Goal: Task Accomplishment & Management: Use online tool/utility

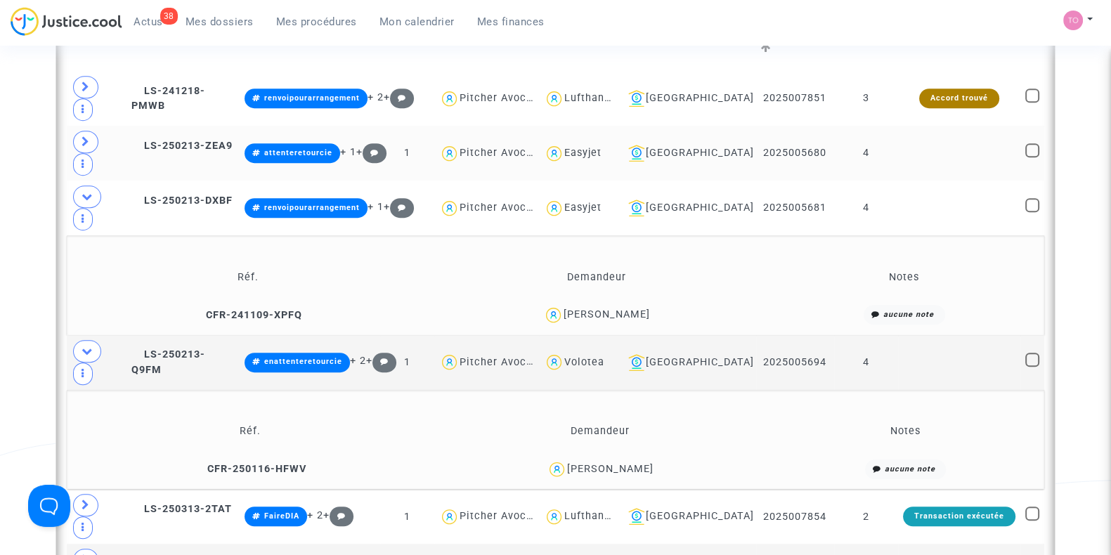
click at [601, 147] on div "Easyjet" at bounding box center [582, 153] width 37 height 12
type textarea "@Easyjet"
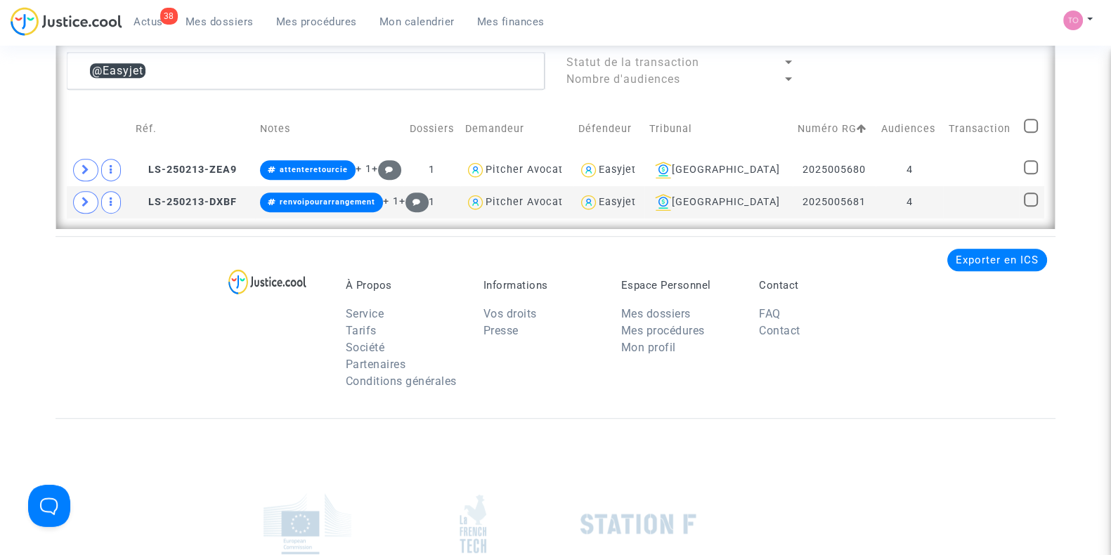
scroll to position [1027, 0]
click at [636, 169] on div "Easyjet" at bounding box center [617, 170] width 37 height 12
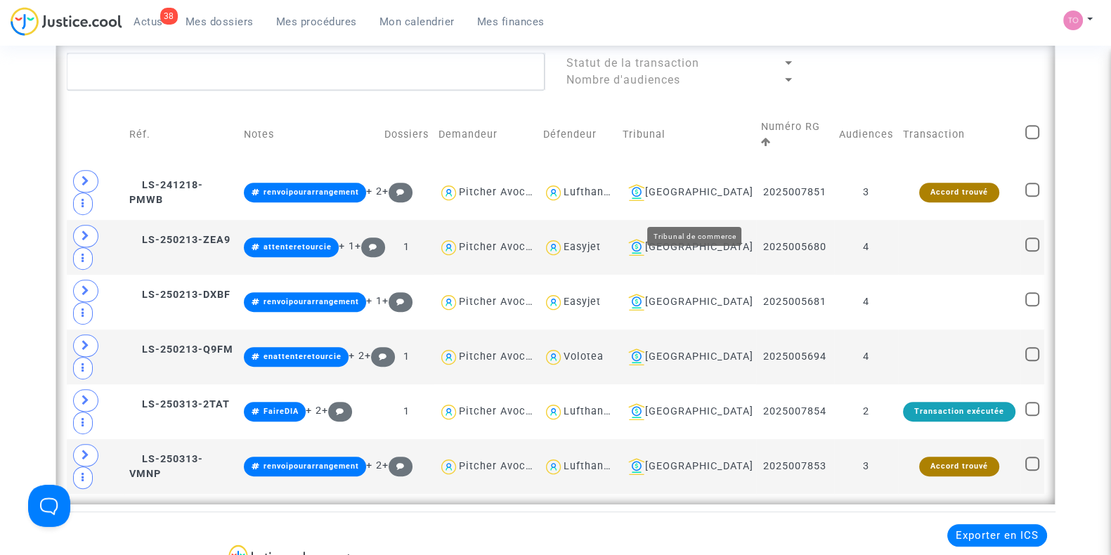
scroll to position [969, 0]
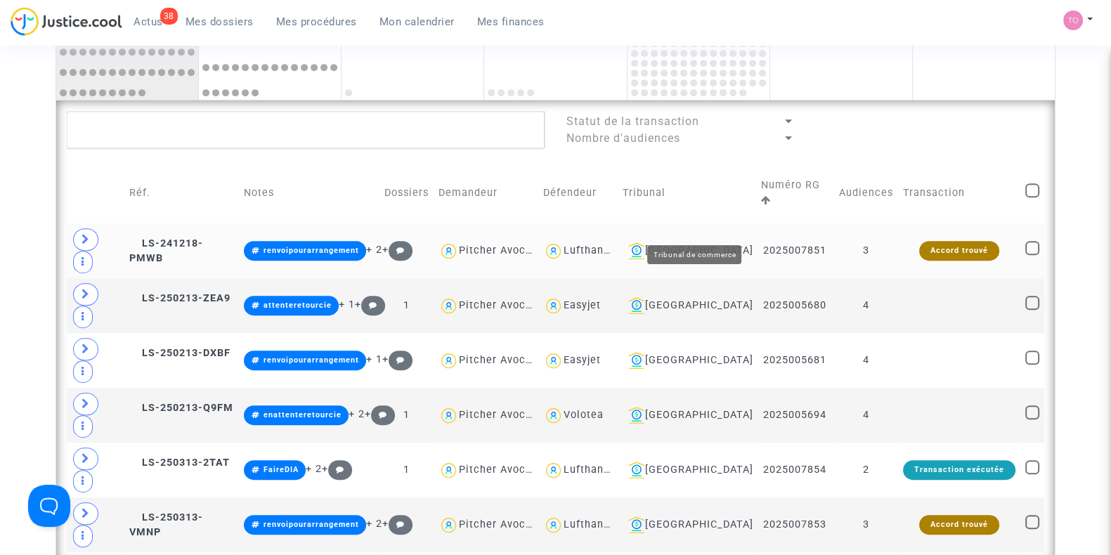
click at [704, 242] on div "[GEOGRAPHIC_DATA]" at bounding box center [687, 250] width 129 height 17
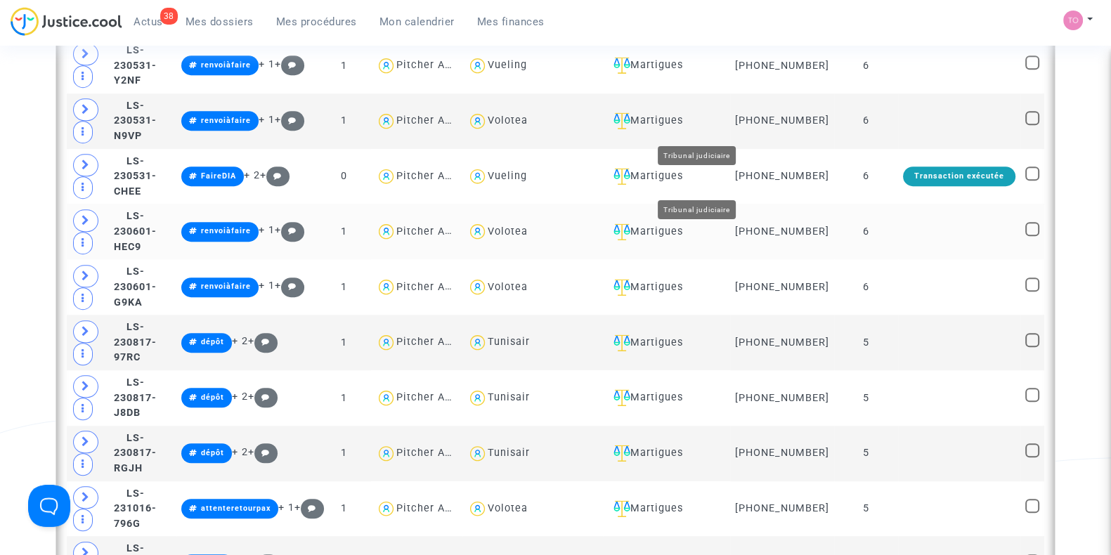
scroll to position [1145, 0]
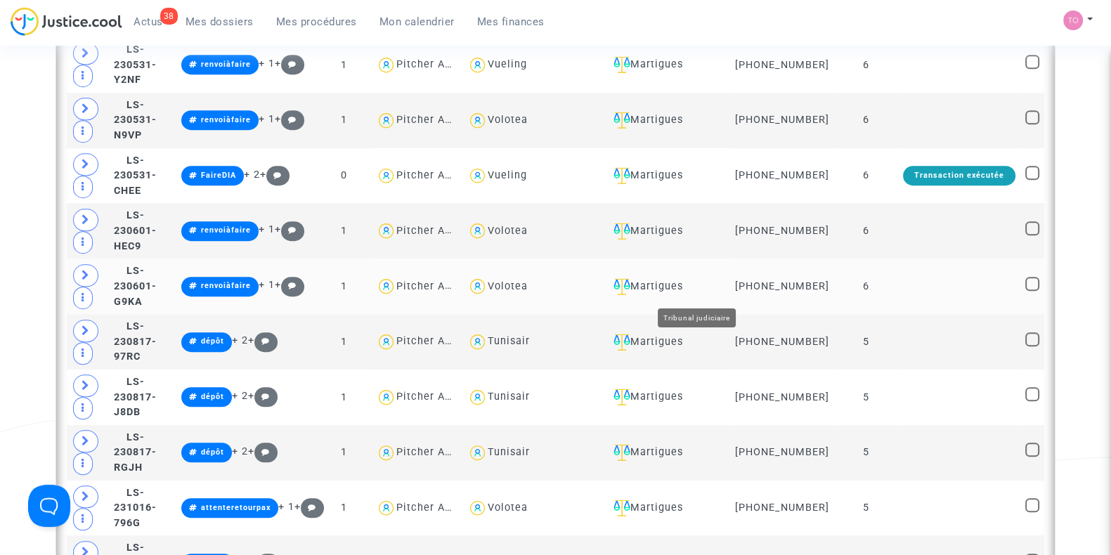
click at [690, 289] on div "Martigues" at bounding box center [666, 286] width 117 height 17
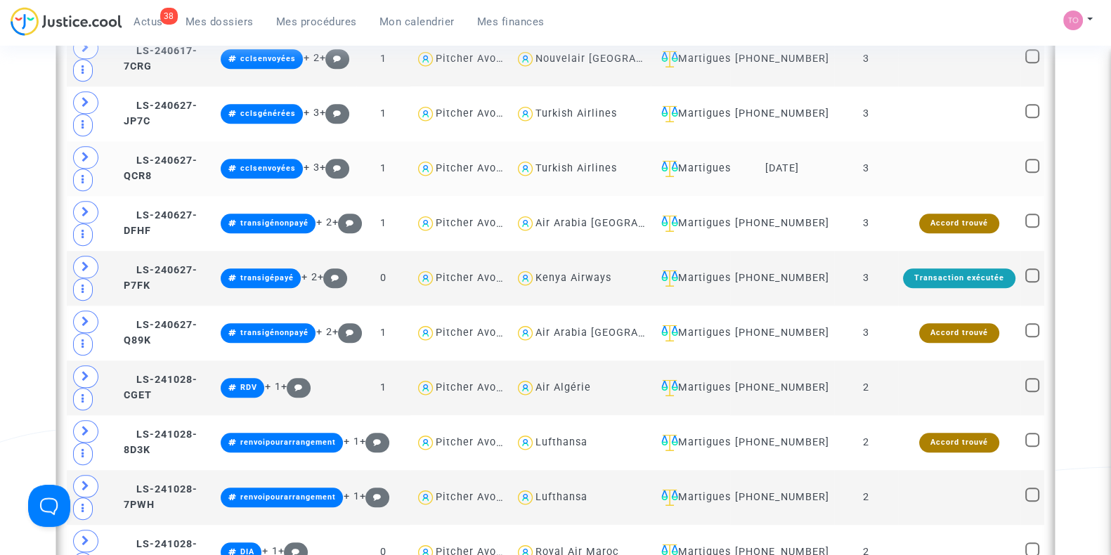
scroll to position [1759, 0]
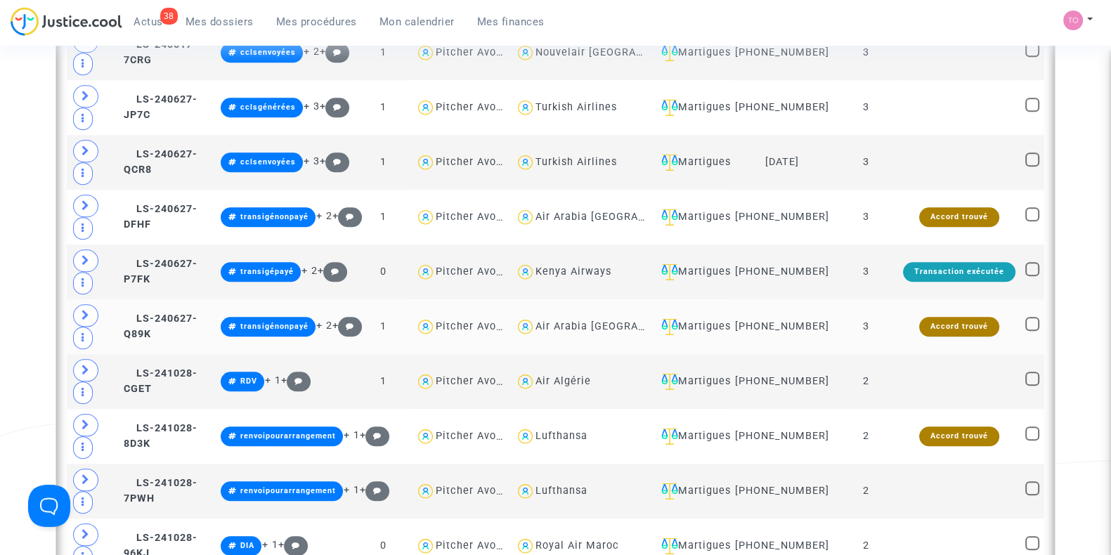
click at [587, 325] on div "Air Arabia Maroc" at bounding box center [617, 326] width 164 height 12
type textarea "@"Air Arabia Maroc""
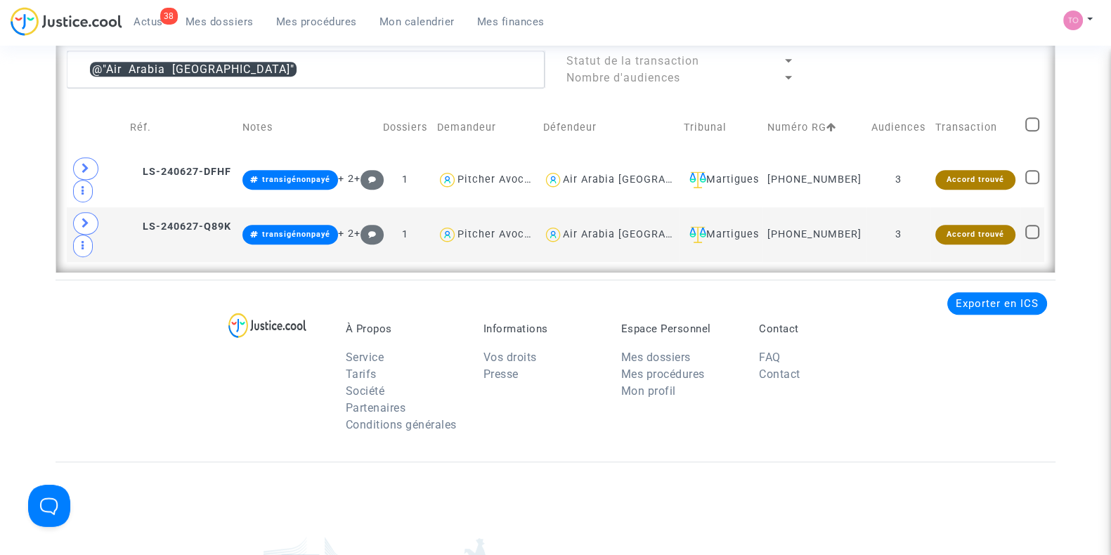
scroll to position [1022, 0]
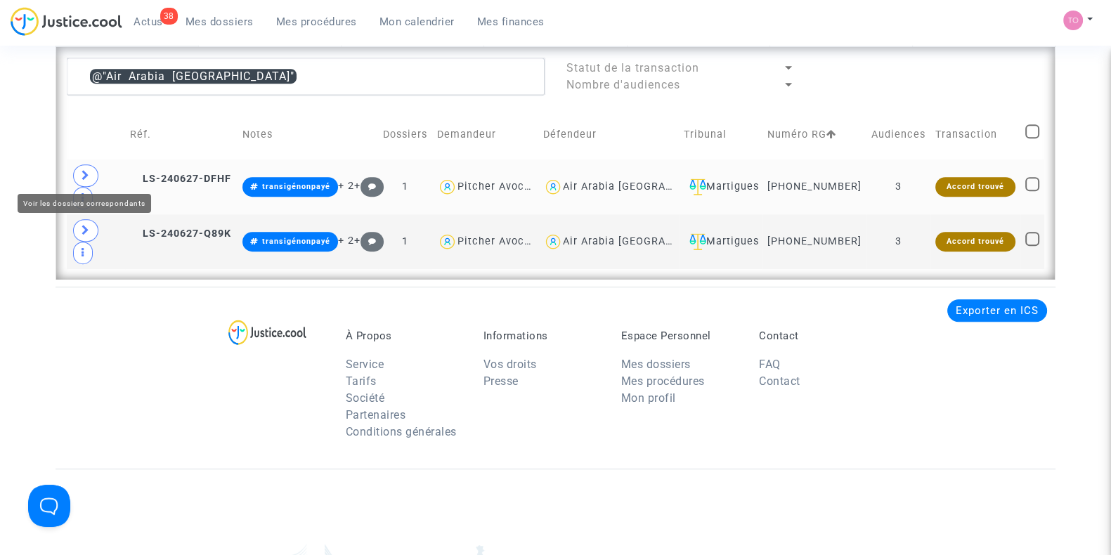
click at [91, 164] on span at bounding box center [85, 175] width 25 height 22
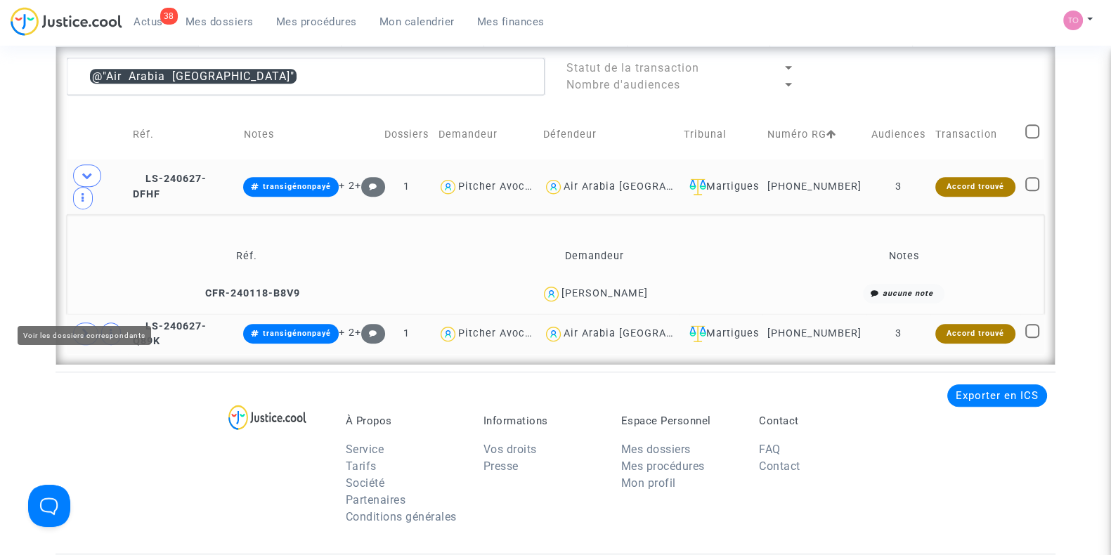
click at [88, 328] on icon at bounding box center [86, 333] width 8 height 11
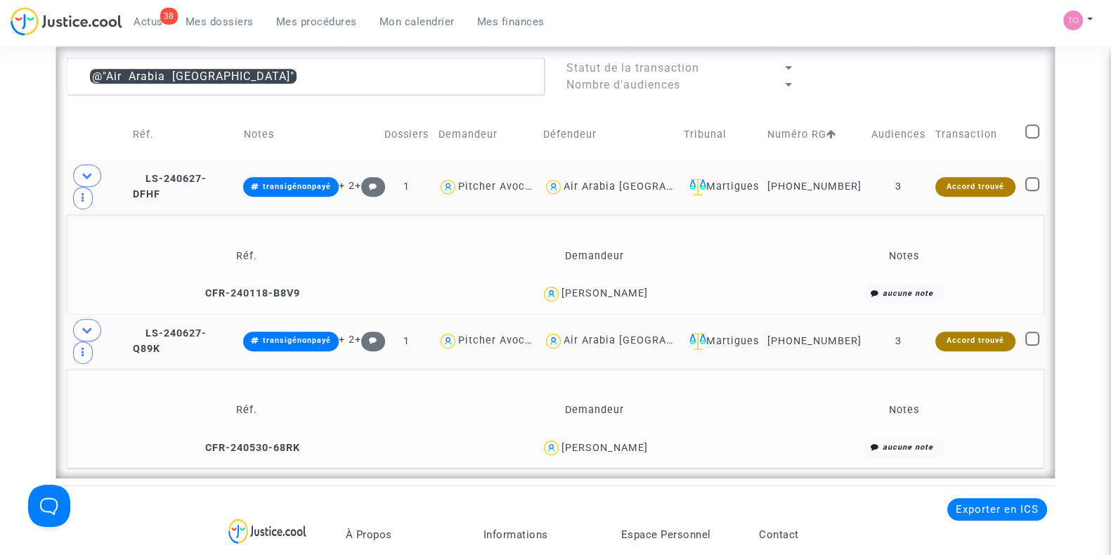
click at [580, 287] on div "Oumaima Zeghiri" at bounding box center [604, 293] width 86 height 12
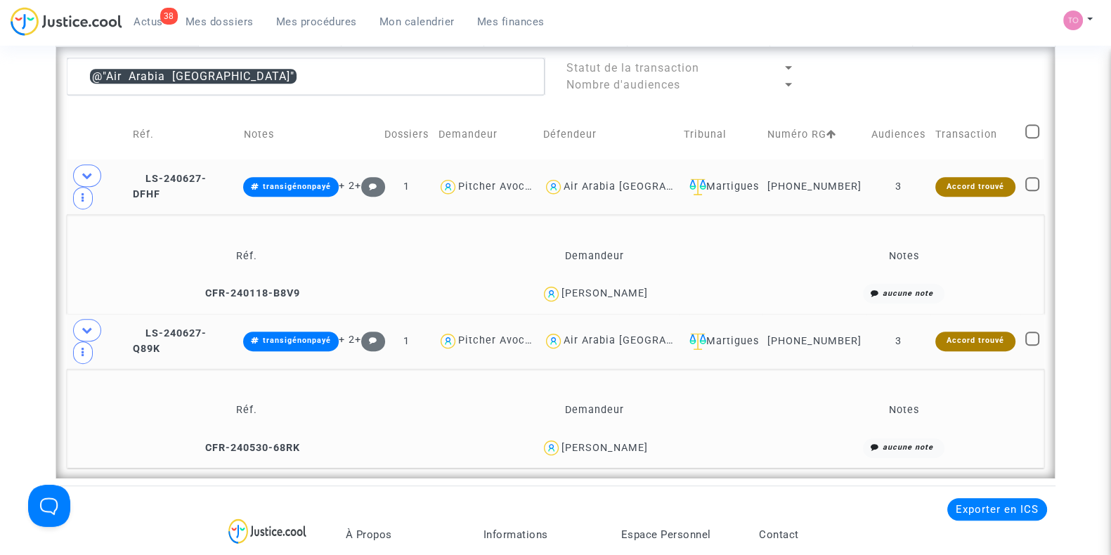
click at [587, 442] on div "Fatima Ouakhroune" at bounding box center [604, 448] width 86 height 12
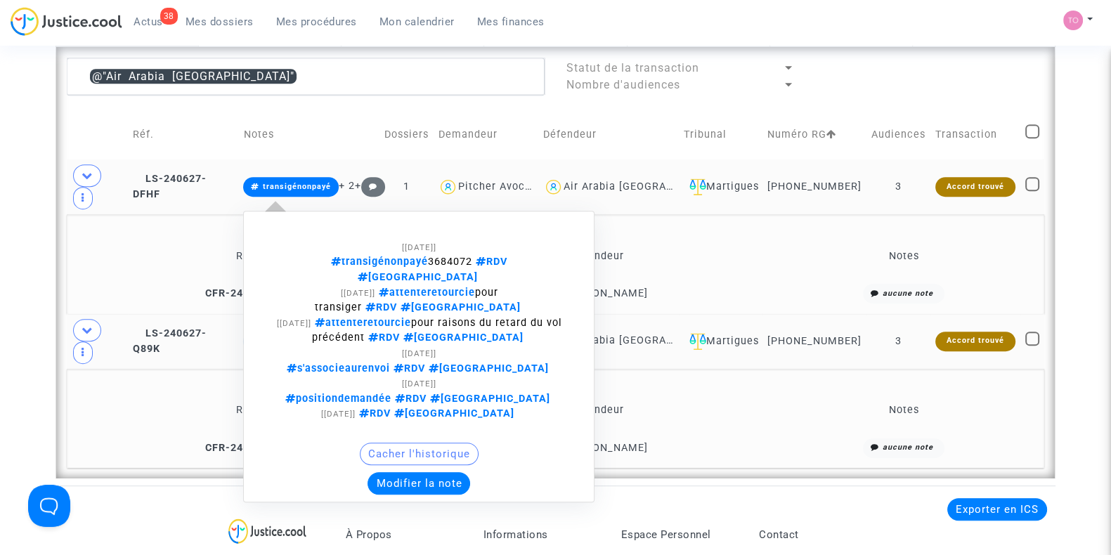
click at [453, 472] on button "Modifier la note" at bounding box center [418, 483] width 103 height 22
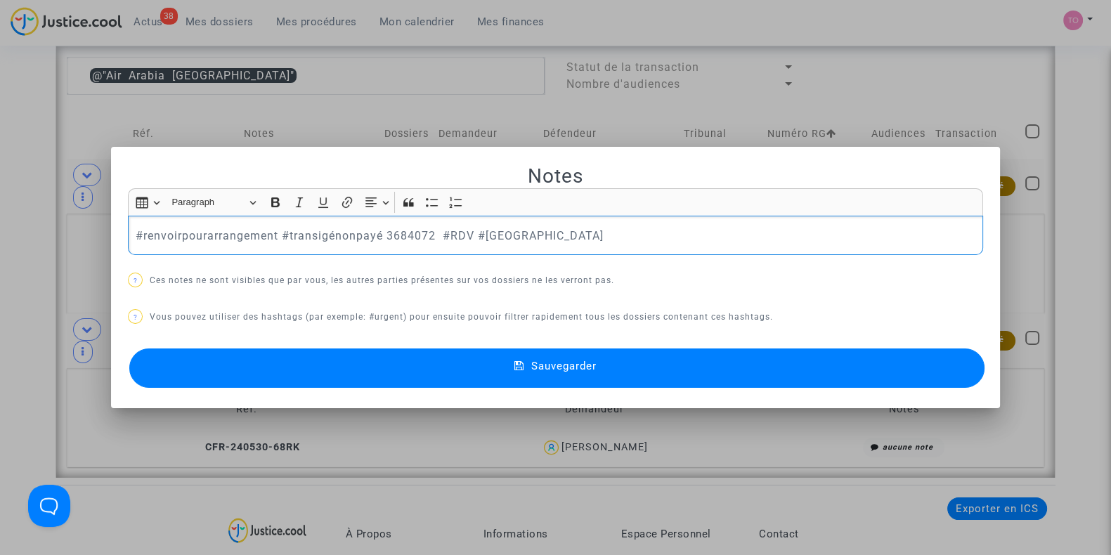
click at [178, 231] on p "#renvoirpourarrangement #transigénonpayé 3684072 #RDV #Montreal" at bounding box center [556, 236] width 840 height 18
drag, startPoint x: 267, startPoint y: 233, endPoint x: 70, endPoint y: 238, distance: 196.8
click at [70, 238] on div "Notes Rich Text Editor Insert table Insert table Heading Paragraph Paragraph He…" at bounding box center [555, 277] width 1111 height 555
copy p "#renvoipourarrangement"
click at [351, 356] on button "Sauvegarder" at bounding box center [556, 367] width 855 height 39
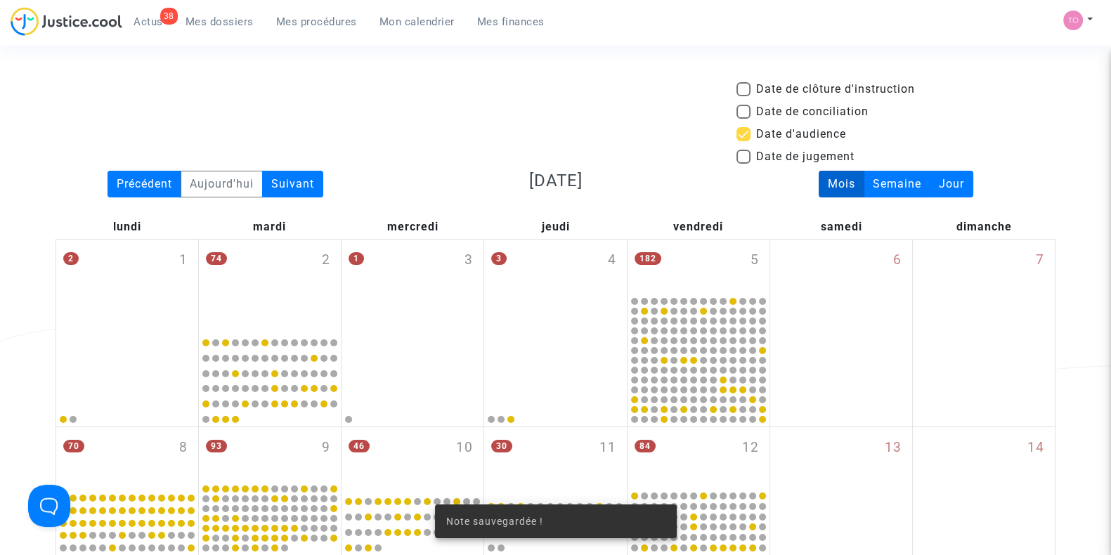
scroll to position [1022, 0]
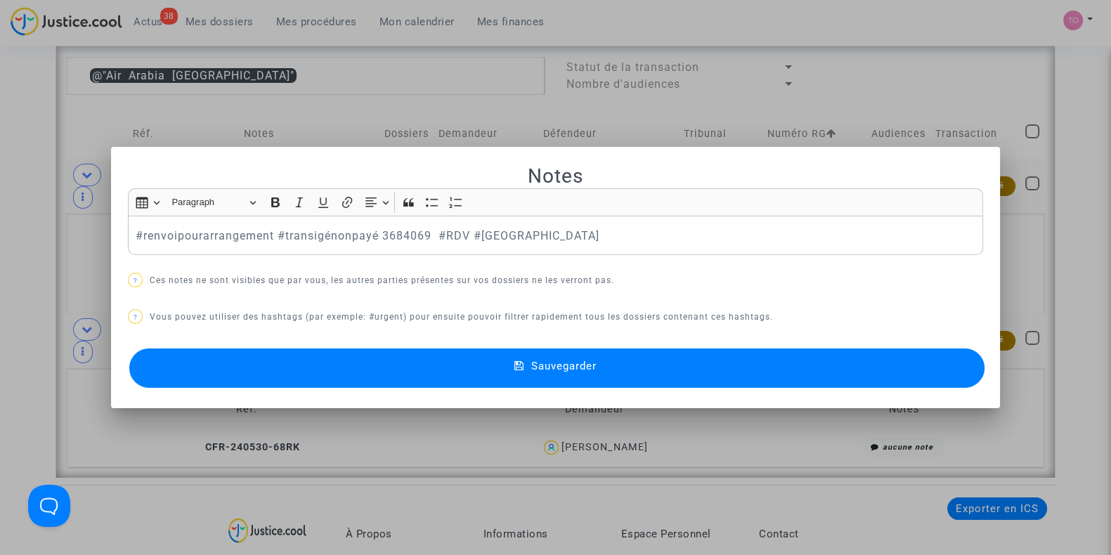
click at [545, 360] on span "Sauvegarder" at bounding box center [563, 366] width 65 height 13
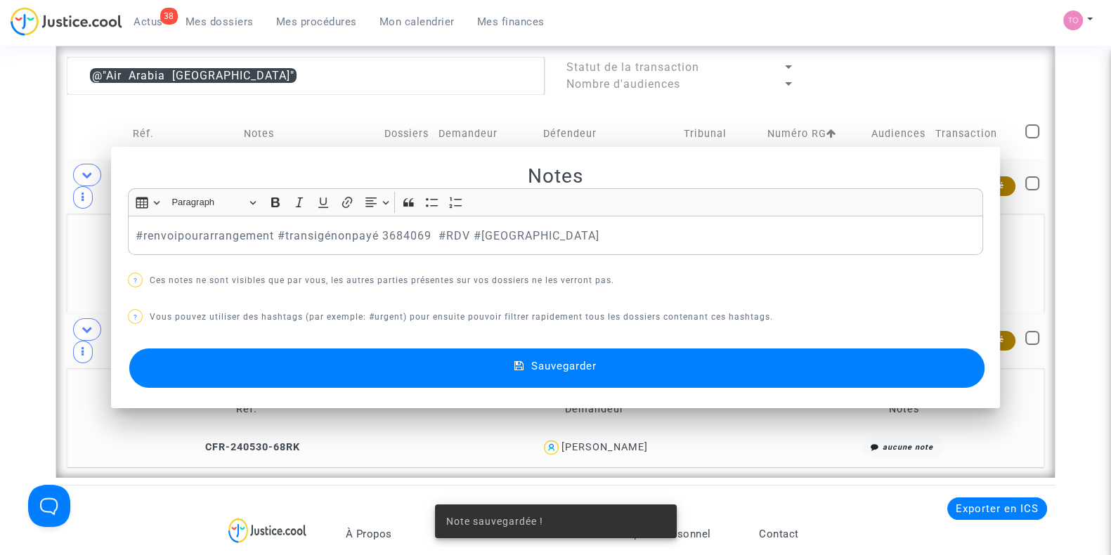
scroll to position [1022, 0]
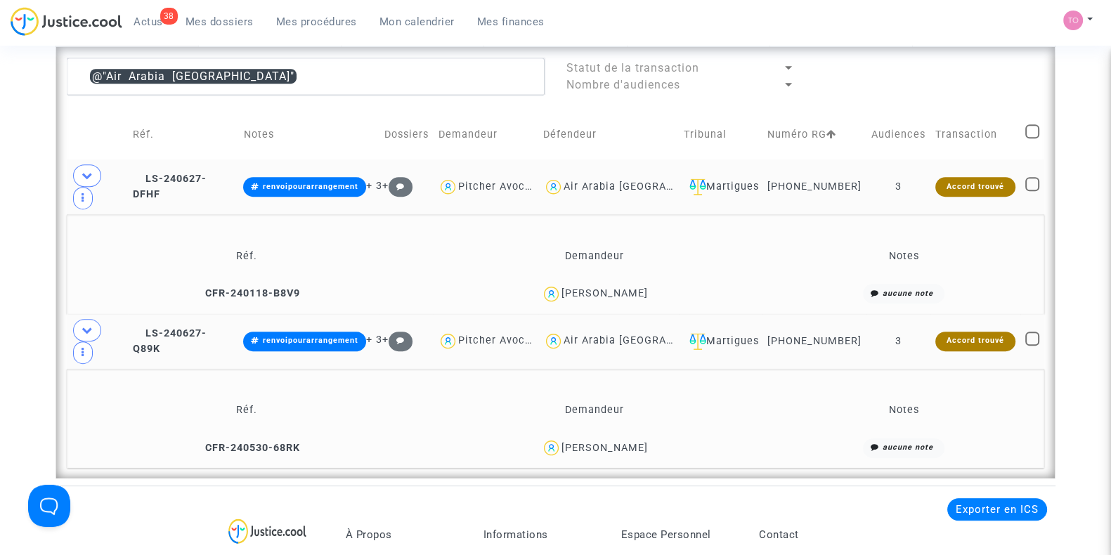
click at [613, 181] on div "Air Arabia Maroc" at bounding box center [645, 187] width 164 height 12
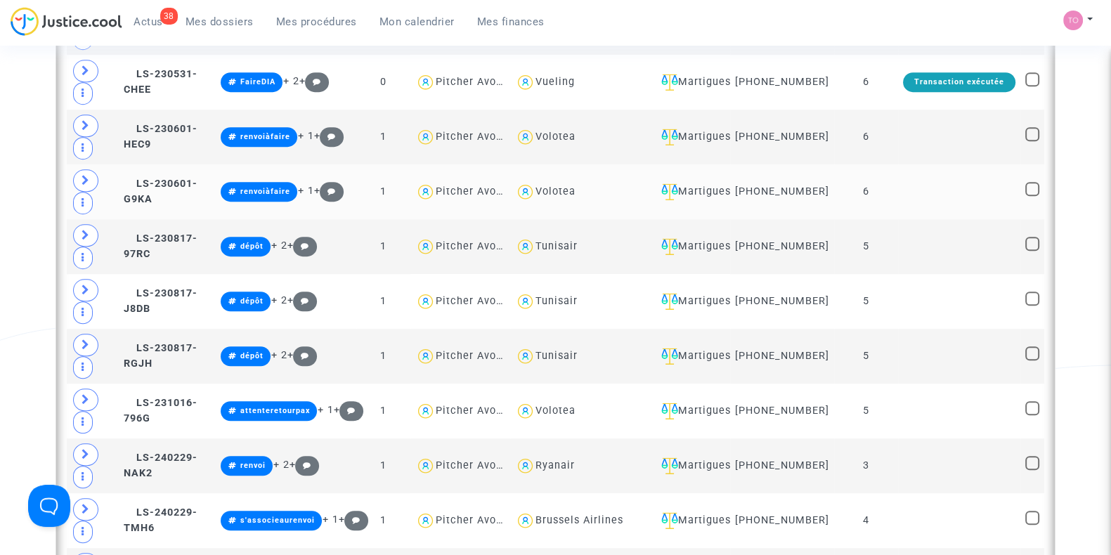
scroll to position [1227, 0]
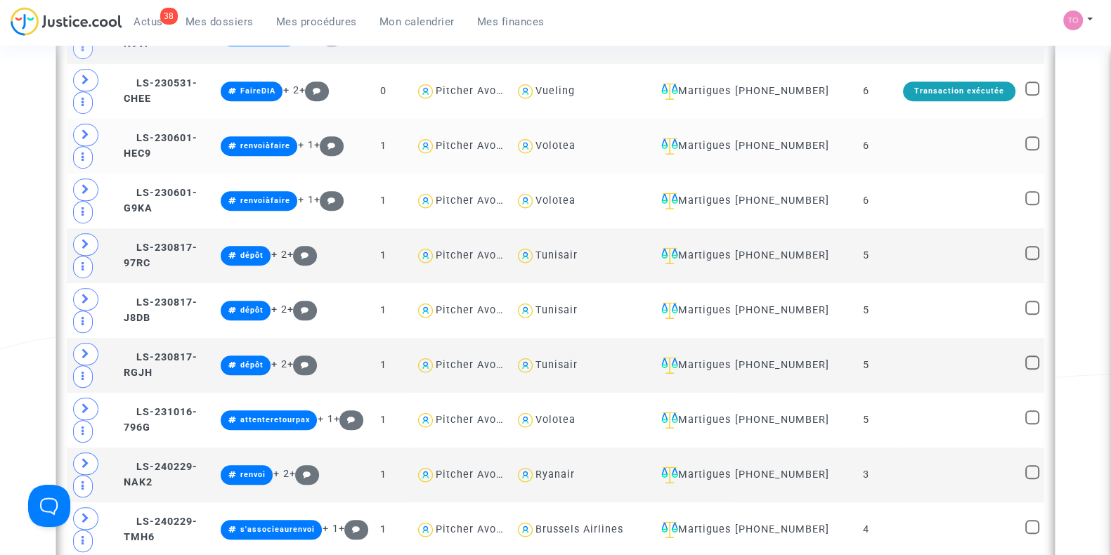
click at [573, 152] on div "Volotea" at bounding box center [555, 146] width 40 height 12
type textarea "@Volotea"
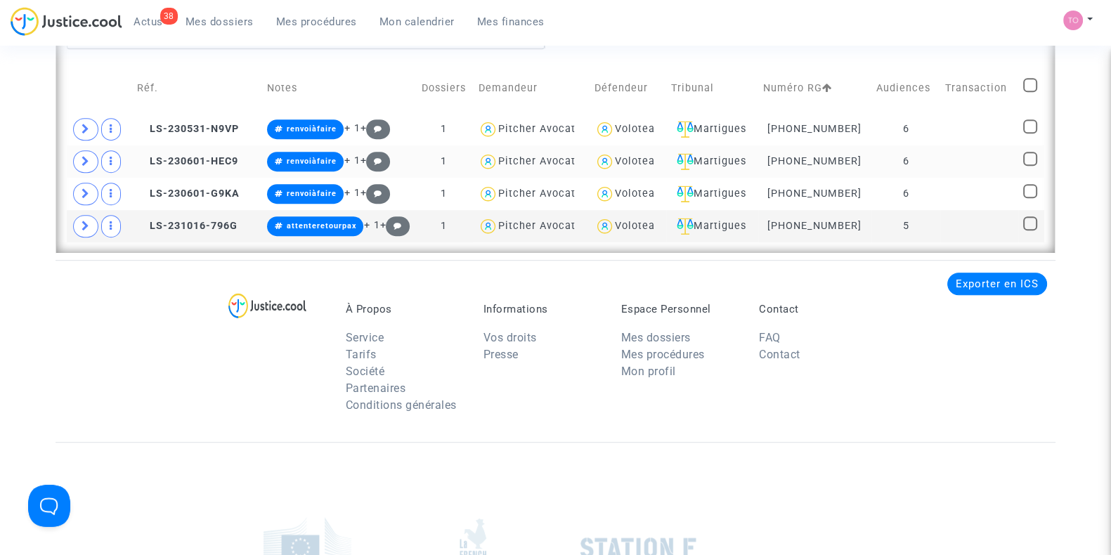
scroll to position [1022, 0]
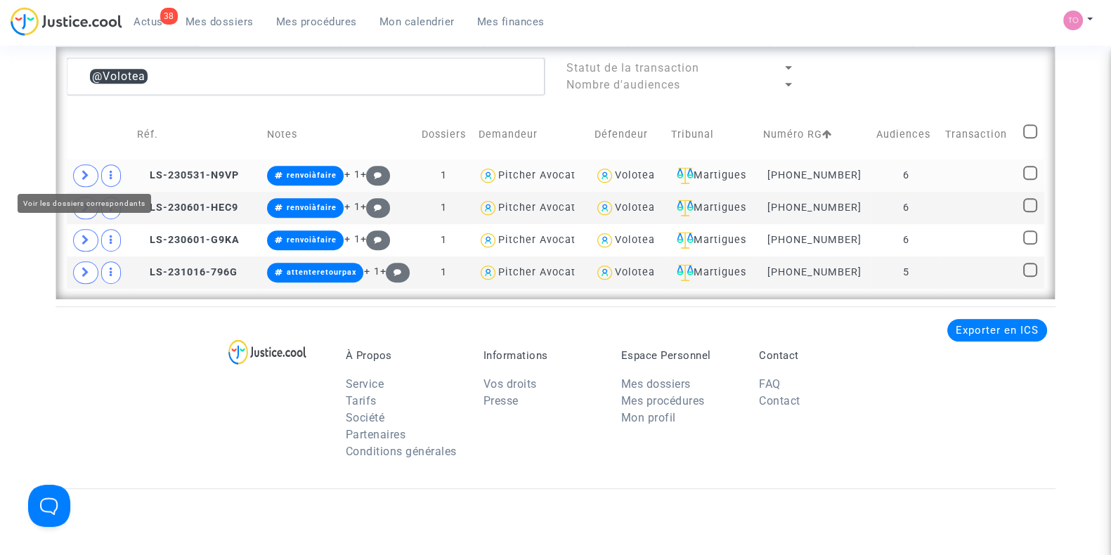
click at [77, 172] on span at bounding box center [85, 175] width 25 height 22
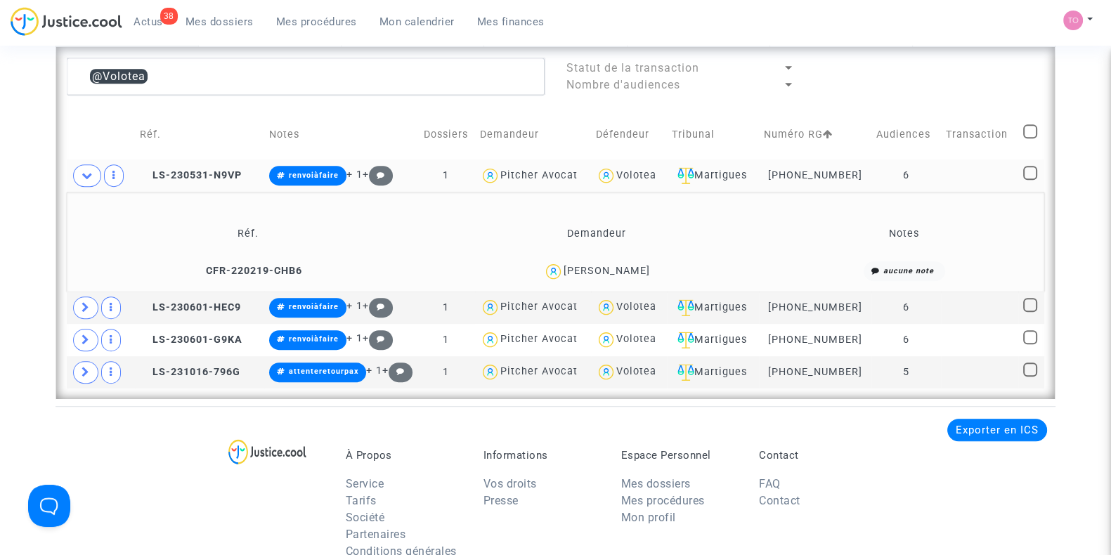
click at [636, 265] on div "Lamia Herbadji" at bounding box center [606, 271] width 86 height 12
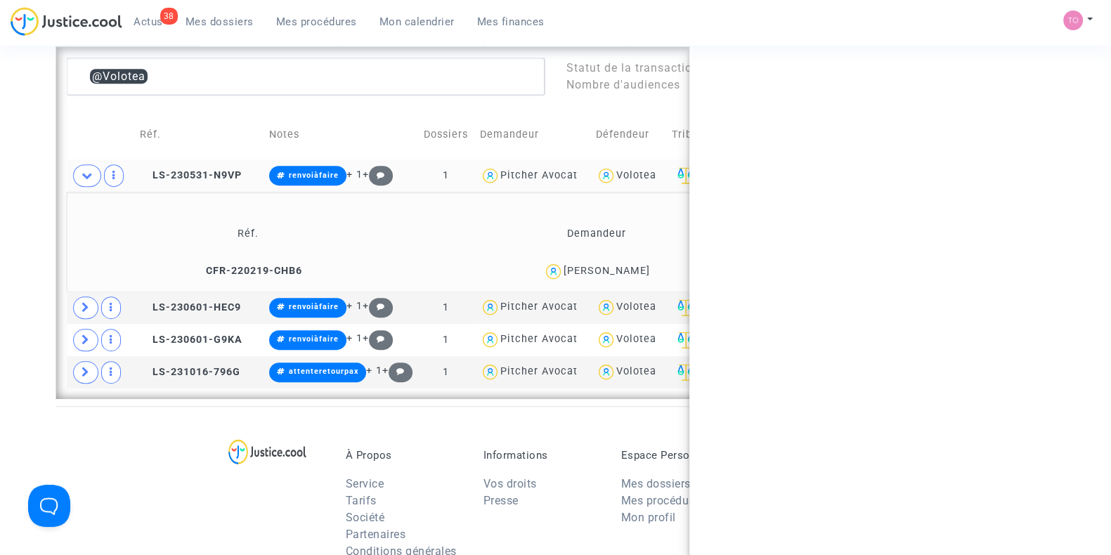
copy div "Herbadji"
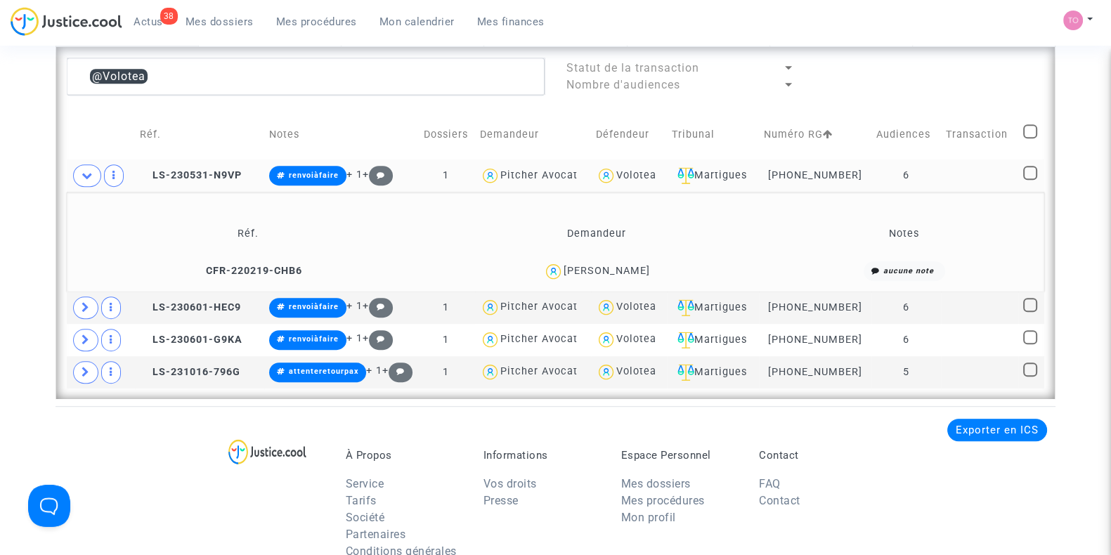
click at [597, 265] on div "Lamia Herbadji" at bounding box center [606, 271] width 86 height 12
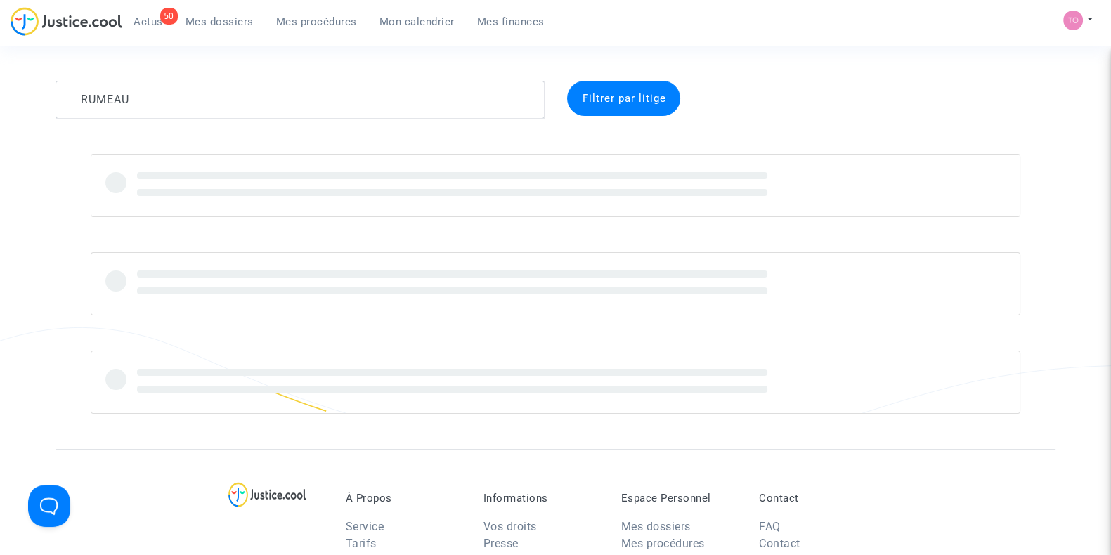
type textarea "RUMEAU"
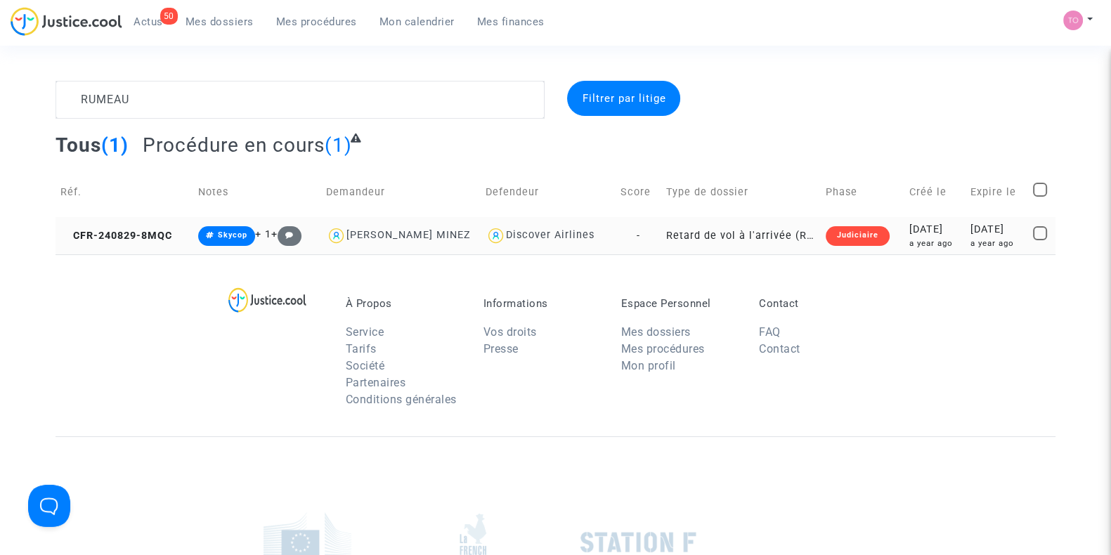
click at [970, 225] on div "2024-09-17" at bounding box center [996, 229] width 53 height 15
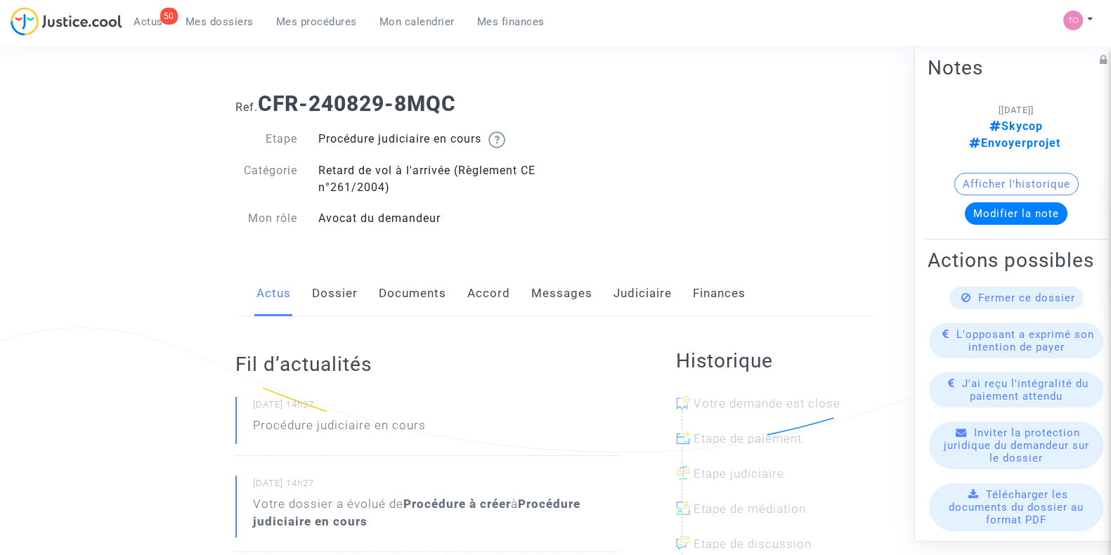
drag, startPoint x: 675, startPoint y: 282, endPoint x: 659, endPoint y: 289, distance: 16.7
click at [674, 283] on div "Actus Dossier Documents Accord Messages Judiciaire Finances" at bounding box center [555, 294] width 640 height 47
click at [655, 290] on link "Judiciaire" at bounding box center [642, 294] width 58 height 46
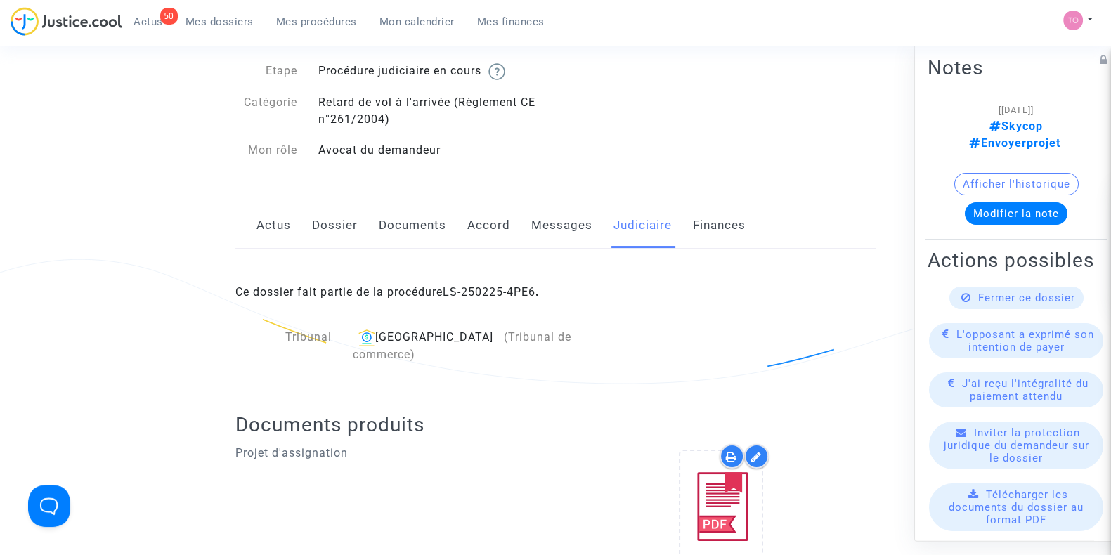
scroll to position [146, 0]
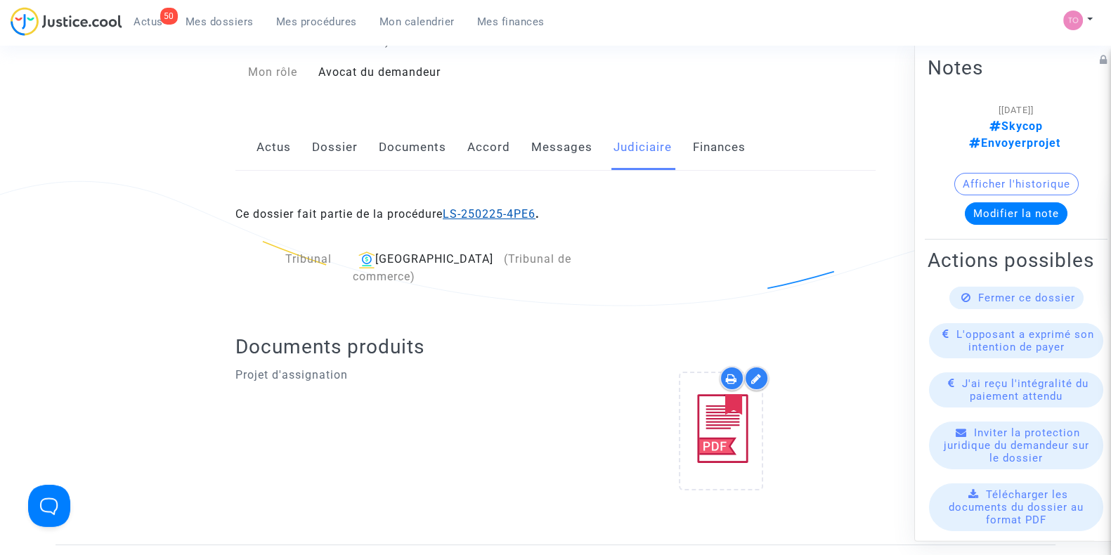
click at [489, 213] on link "LS-250225-4PE6" at bounding box center [489, 213] width 93 height 13
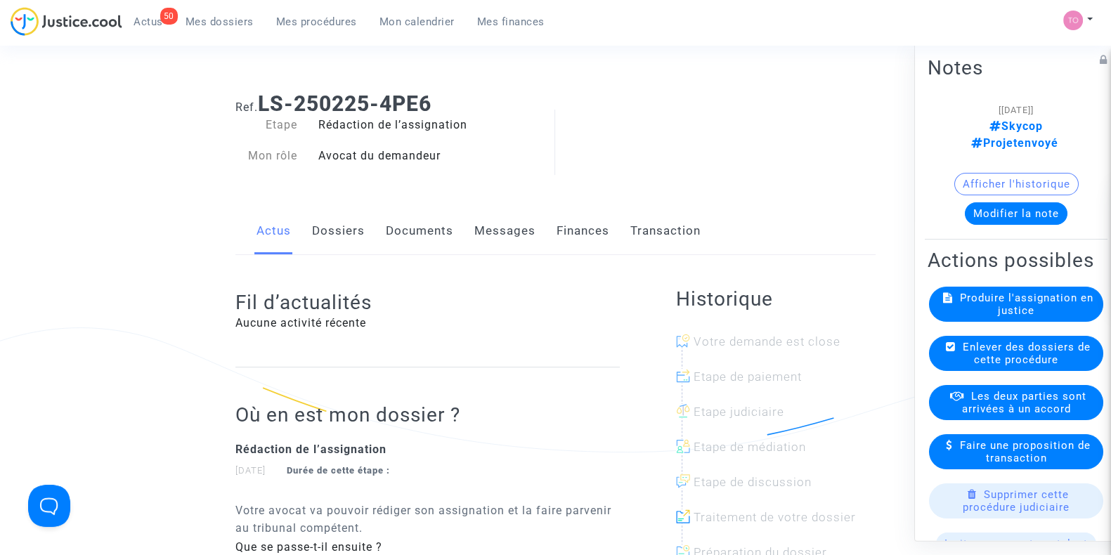
click at [419, 16] on span "Mon calendrier" at bounding box center [416, 21] width 75 height 13
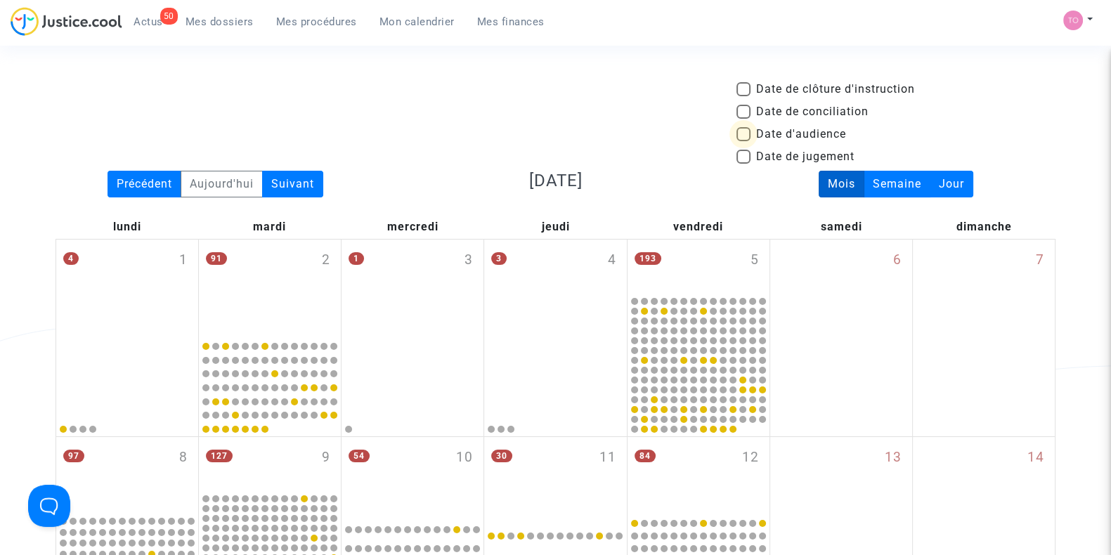
click at [741, 128] on span at bounding box center [743, 134] width 14 height 14
click at [743, 141] on input "Date d'audience" at bounding box center [743, 141] width 1 height 1
checkbox input "true"
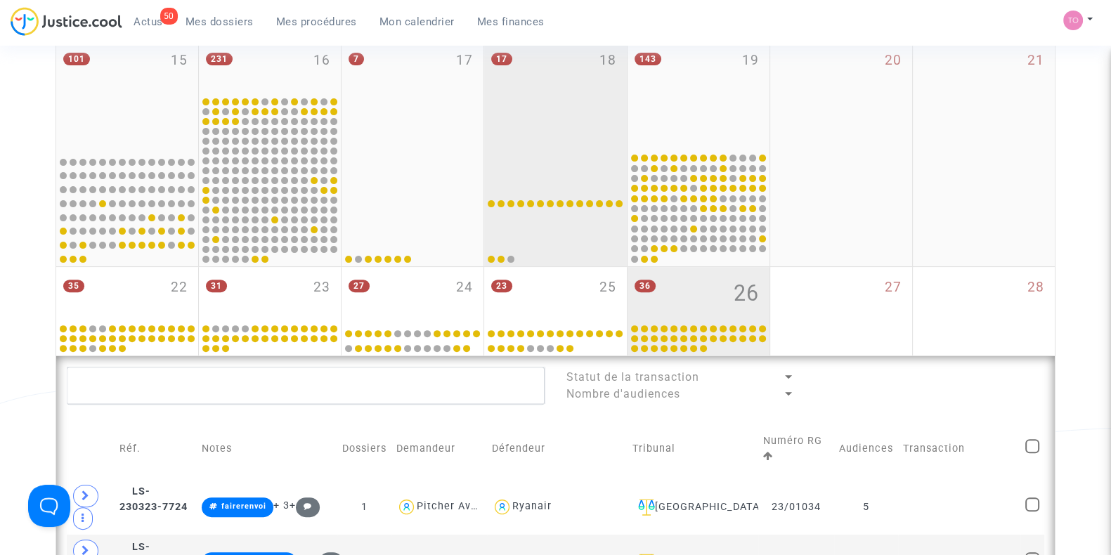
scroll to position [556, 0]
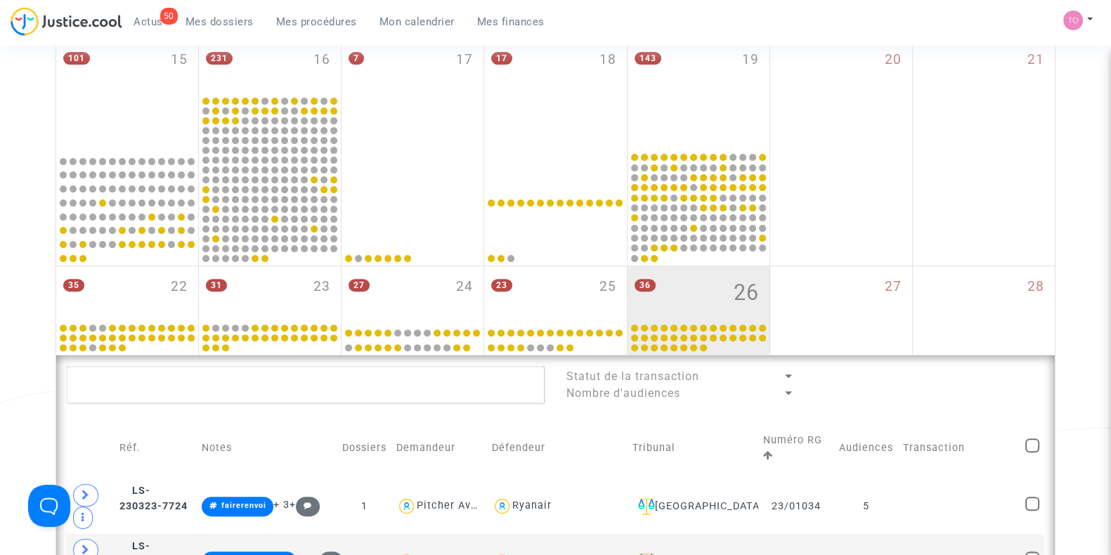
click at [150, 418] on td "Réf." at bounding box center [156, 448] width 82 height 60
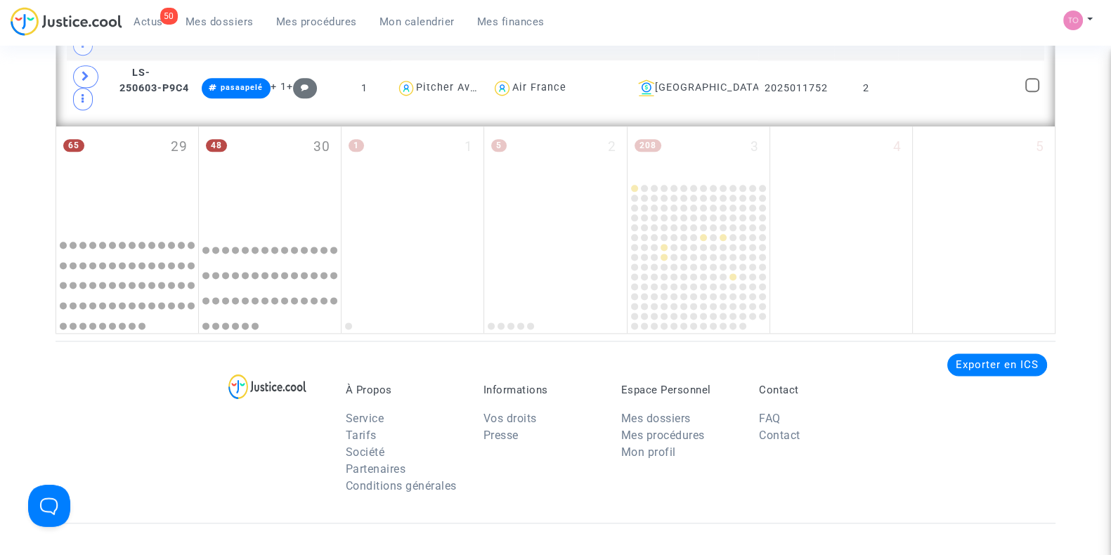
click at [111, 126] on div "65 29" at bounding box center [127, 176] width 142 height 101
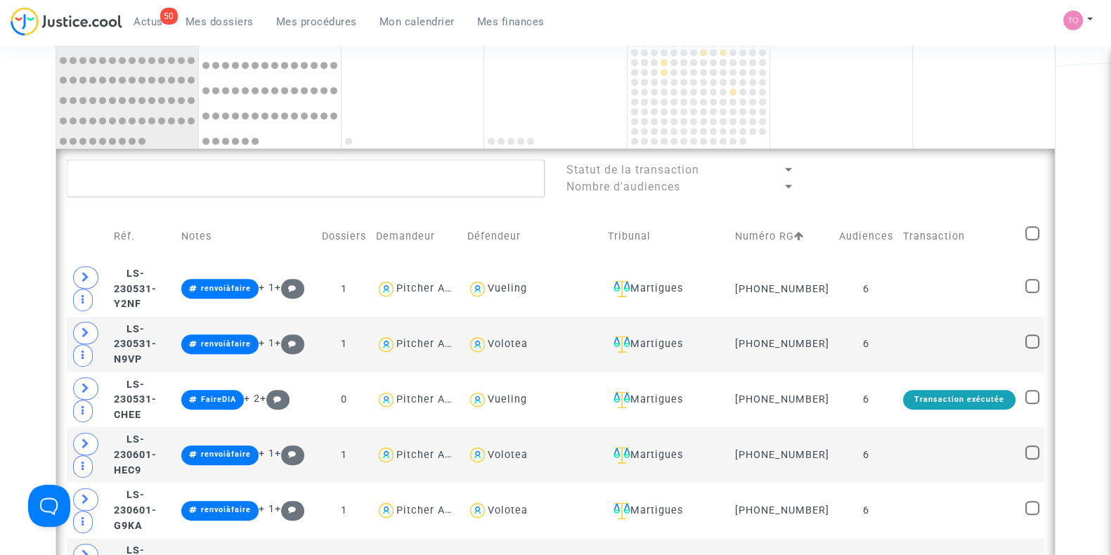
scroll to position [761, 0]
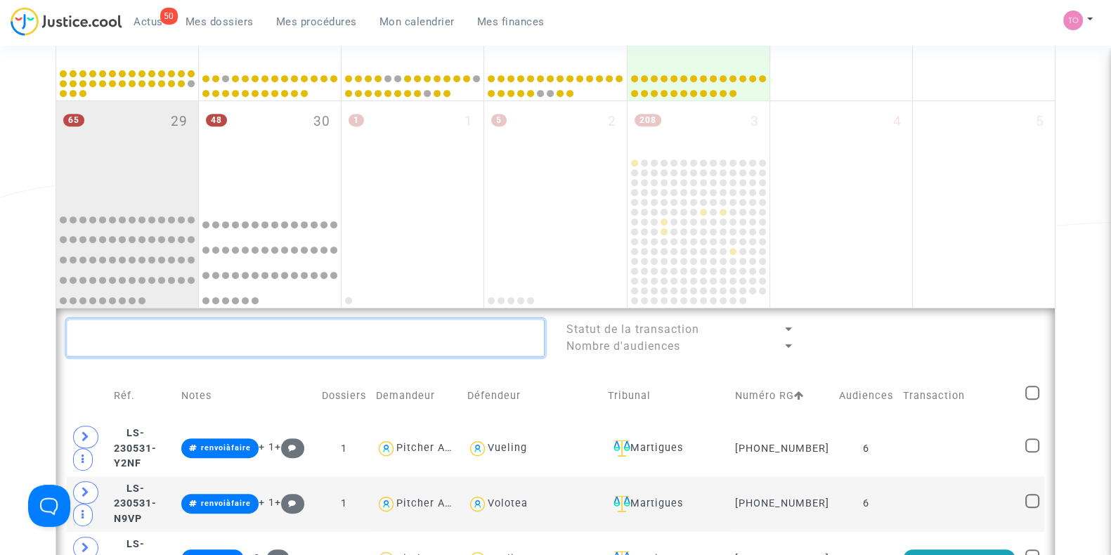
click at [148, 339] on textarea at bounding box center [306, 338] width 478 height 38
paste textarea "#renvoipourarrangement"
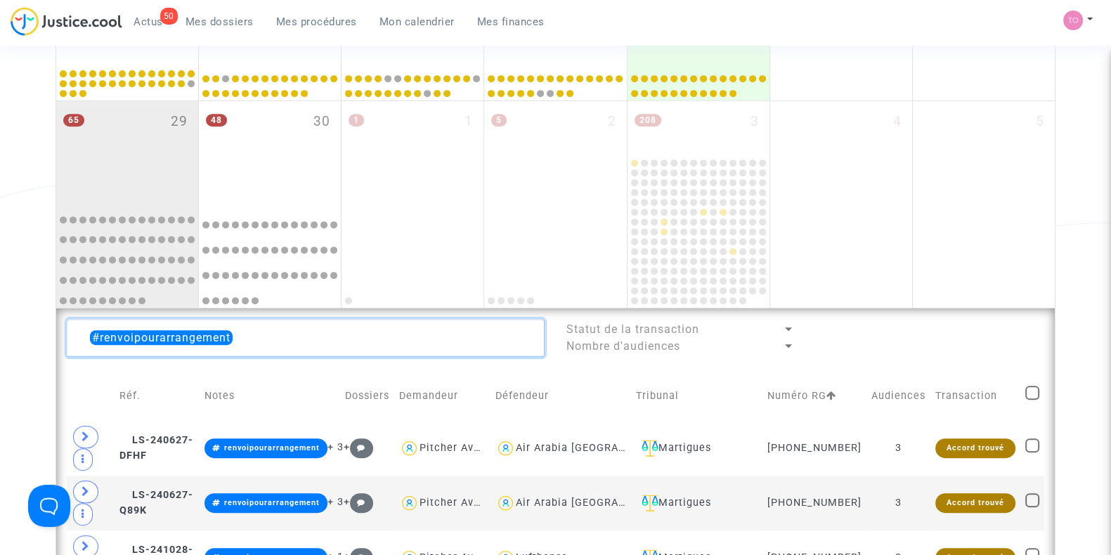
drag, startPoint x: 252, startPoint y: 335, endPoint x: 0, endPoint y: 323, distance: 252.5
click at [0, 323] on div "Date de clôture d'instruction Date de conciliation Date d'audience Date de juge…" at bounding box center [555, 67] width 1111 height 1495
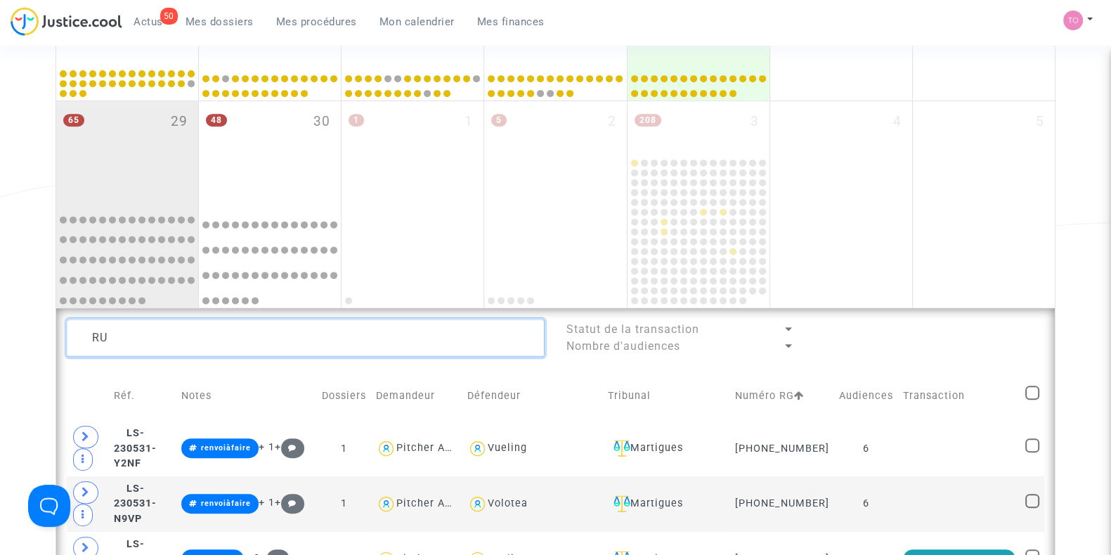
type textarea "R"
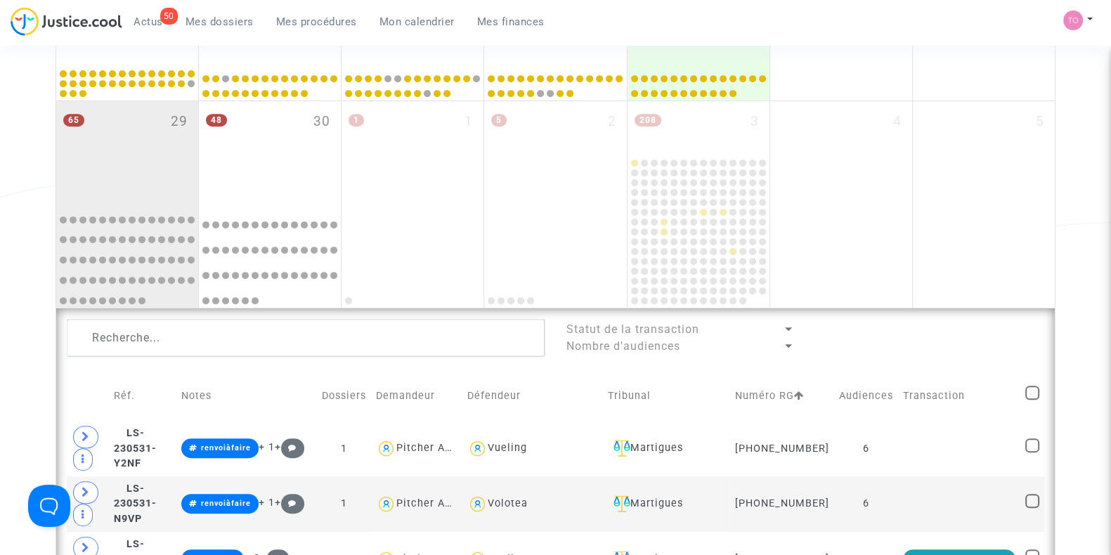
drag, startPoint x: 207, startPoint y: 18, endPoint x: 193, endPoint y: 50, distance: 34.9
click at [206, 20] on span "Mes dossiers" at bounding box center [219, 21] width 68 height 13
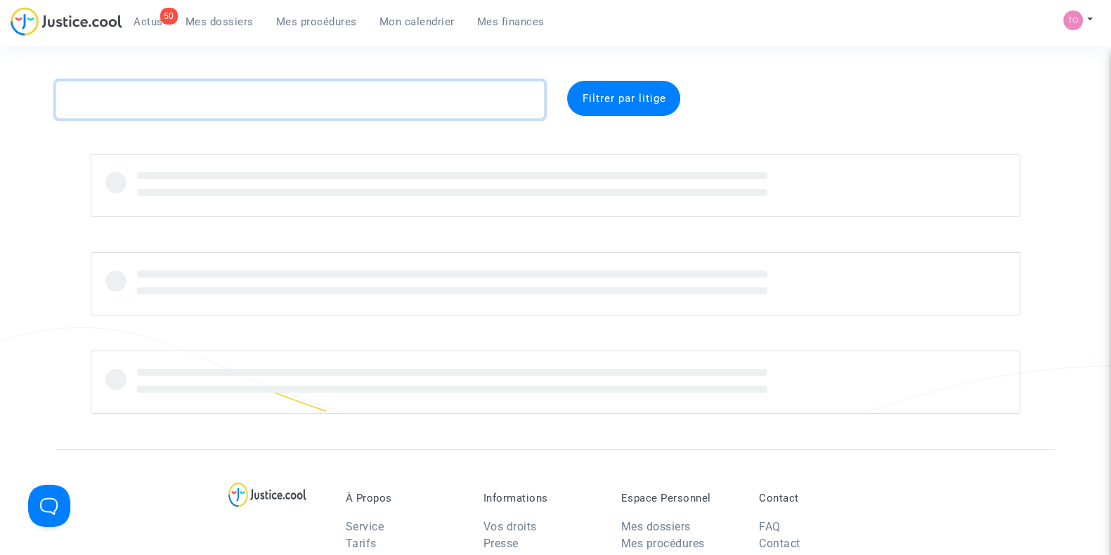
click at [131, 98] on textarea at bounding box center [300, 100] width 489 height 38
paste textarea "Darolles"
type textarea "Darolles"
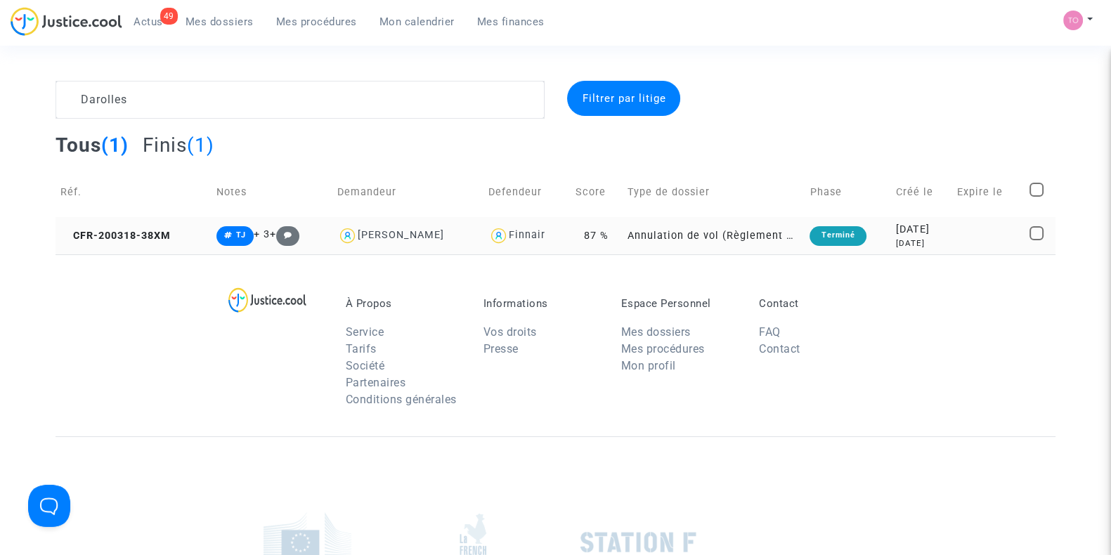
drag, startPoint x: 927, startPoint y: 238, endPoint x: 916, endPoint y: 234, distance: 12.7
click at [927, 238] on div "6 years ago" at bounding box center [921, 243] width 51 height 12
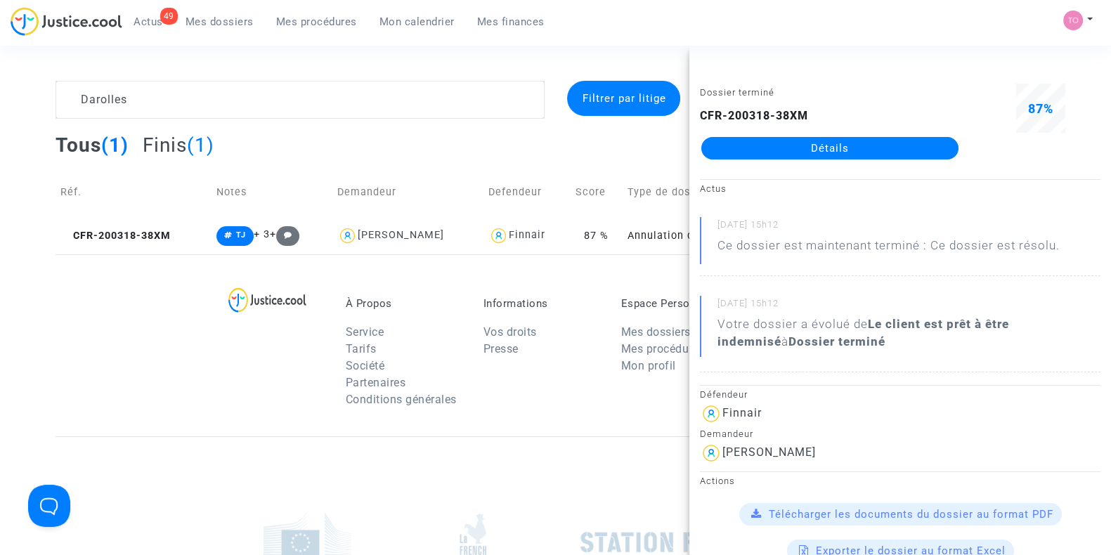
click at [793, 144] on link "Détails" at bounding box center [829, 148] width 257 height 22
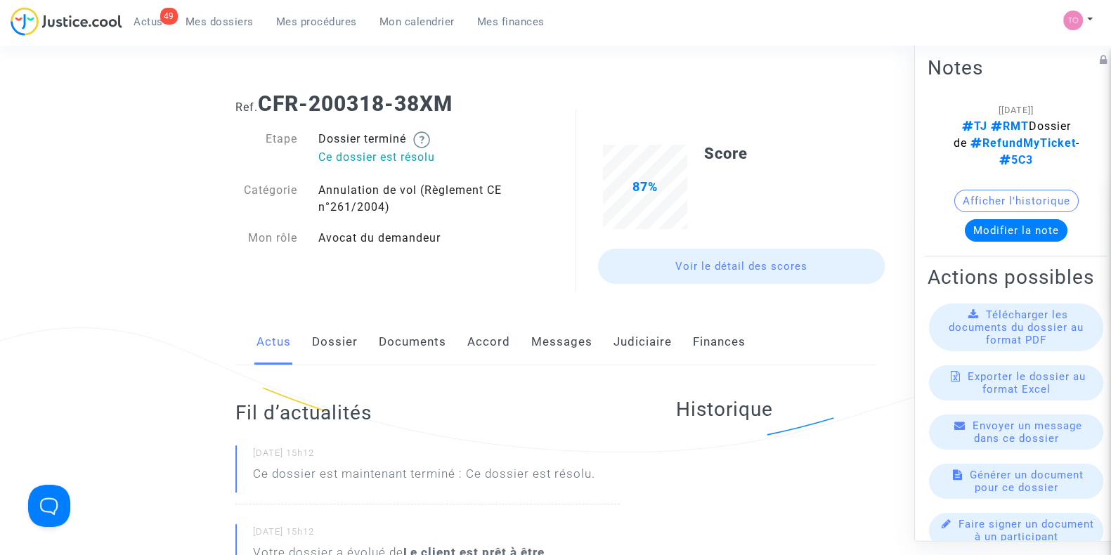
click at [654, 332] on link "Judiciaire" at bounding box center [642, 342] width 58 height 46
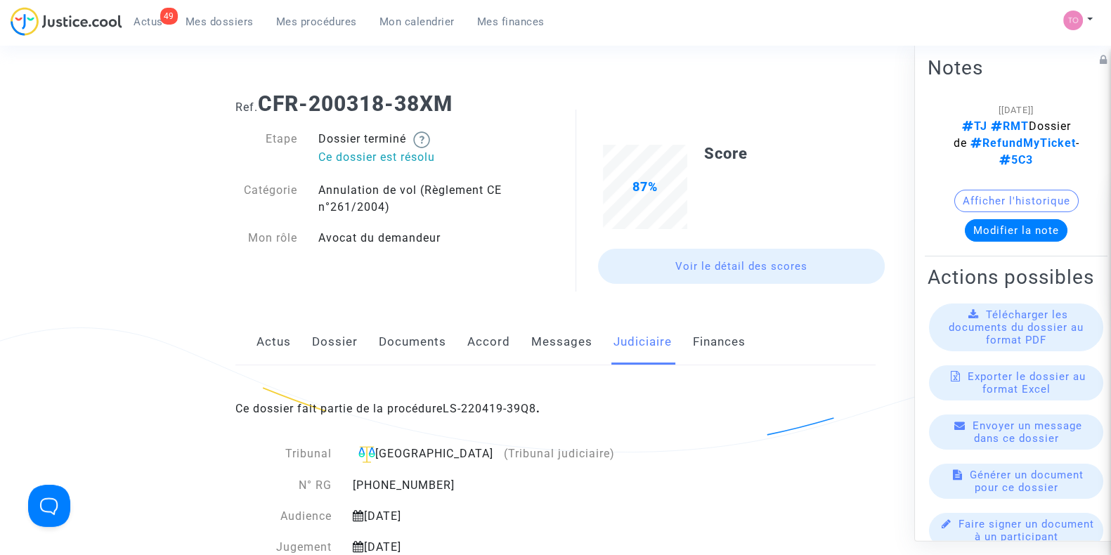
click at [509, 396] on div "Ce dossier fait partie de la procédure LS-220419-39Q8 ." at bounding box center [555, 398] width 640 height 66
click at [526, 409] on link "LS-220419-39Q8" at bounding box center [489, 408] width 93 height 13
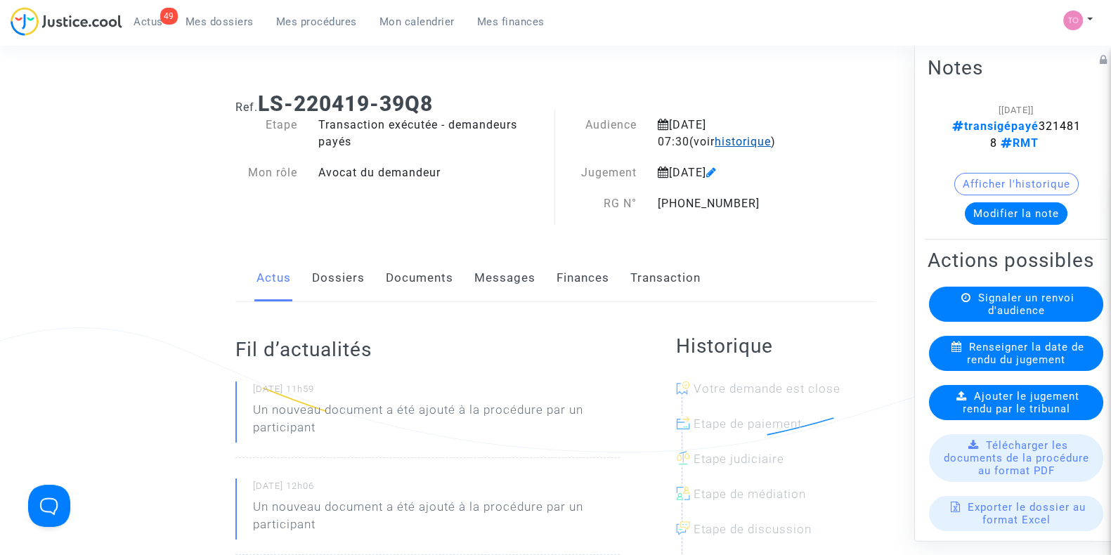
click at [715, 144] on span "historique" at bounding box center [743, 141] width 56 height 13
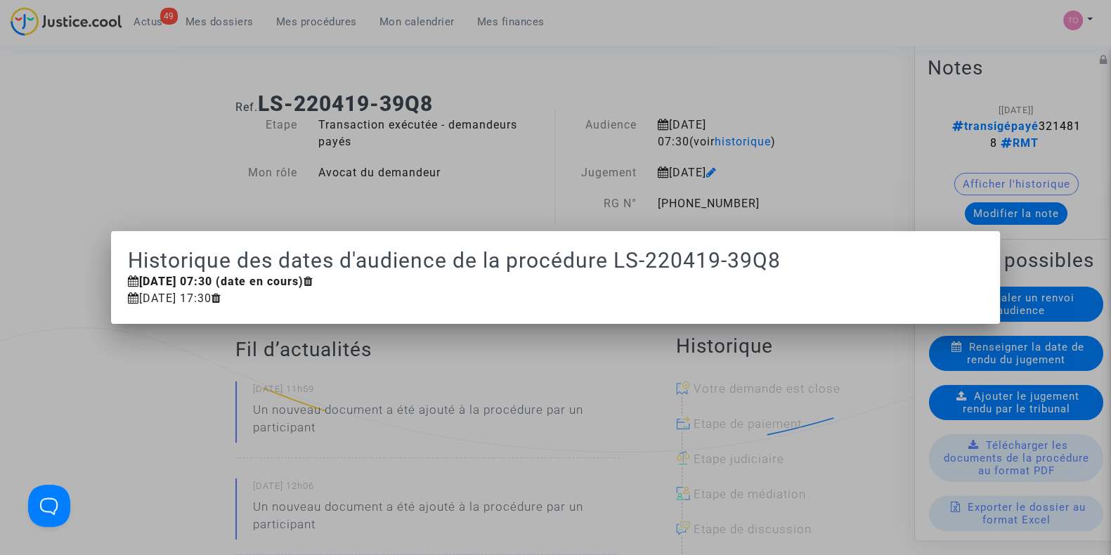
click at [764, 85] on div at bounding box center [555, 277] width 1111 height 555
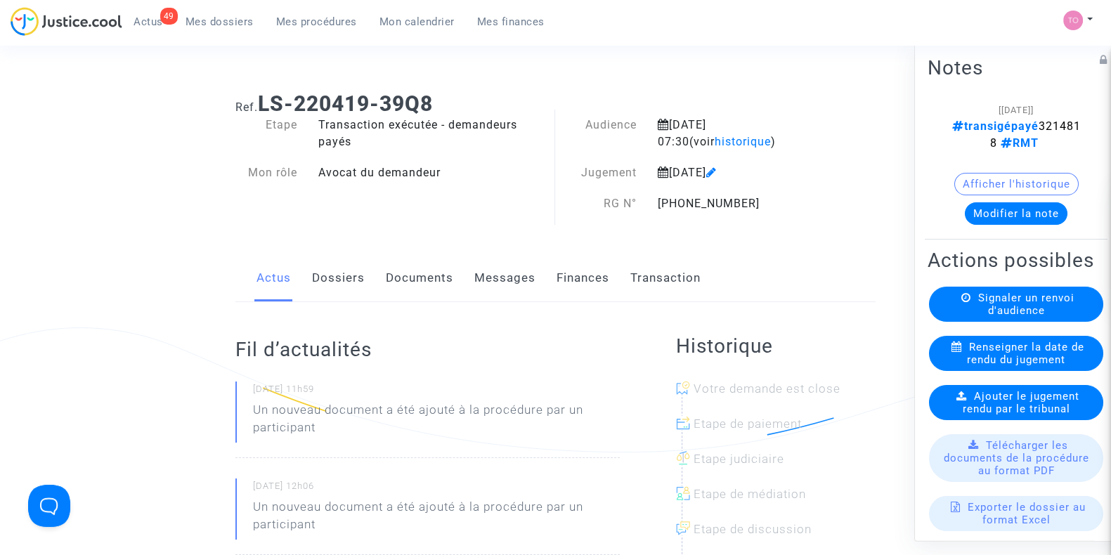
click at [1006, 216] on button "Modifier la note" at bounding box center [1016, 213] width 103 height 22
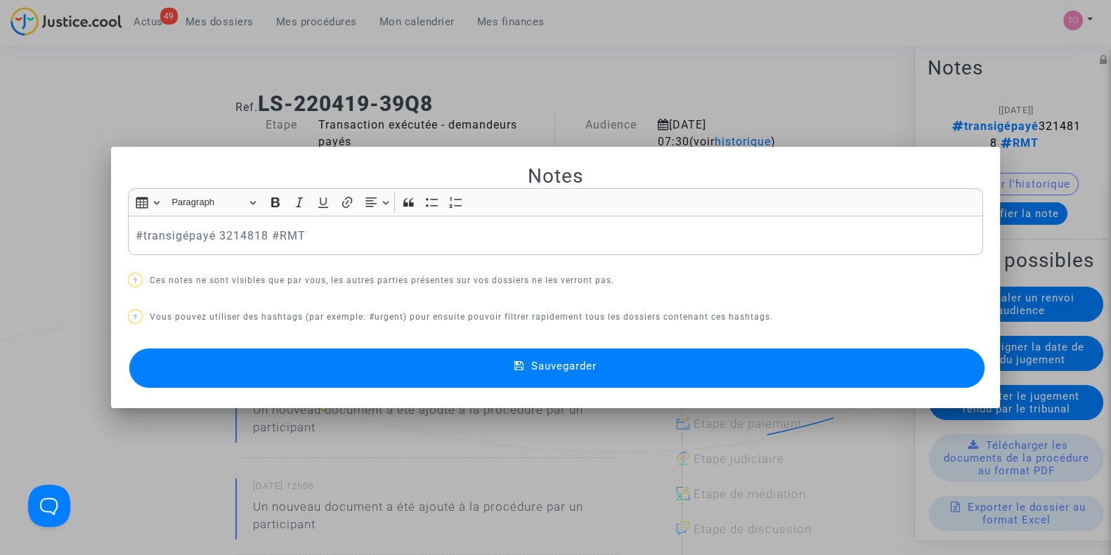
click at [136, 240] on p "#transigépayé 3214818 #RMT" at bounding box center [556, 236] width 840 height 18
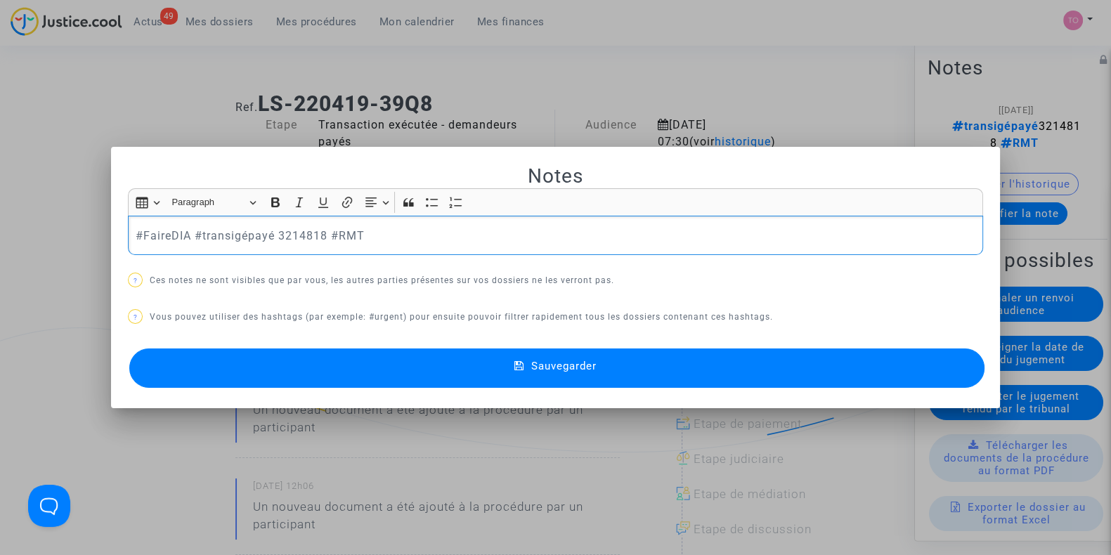
click at [549, 372] on button "Sauvegarder" at bounding box center [556, 367] width 855 height 39
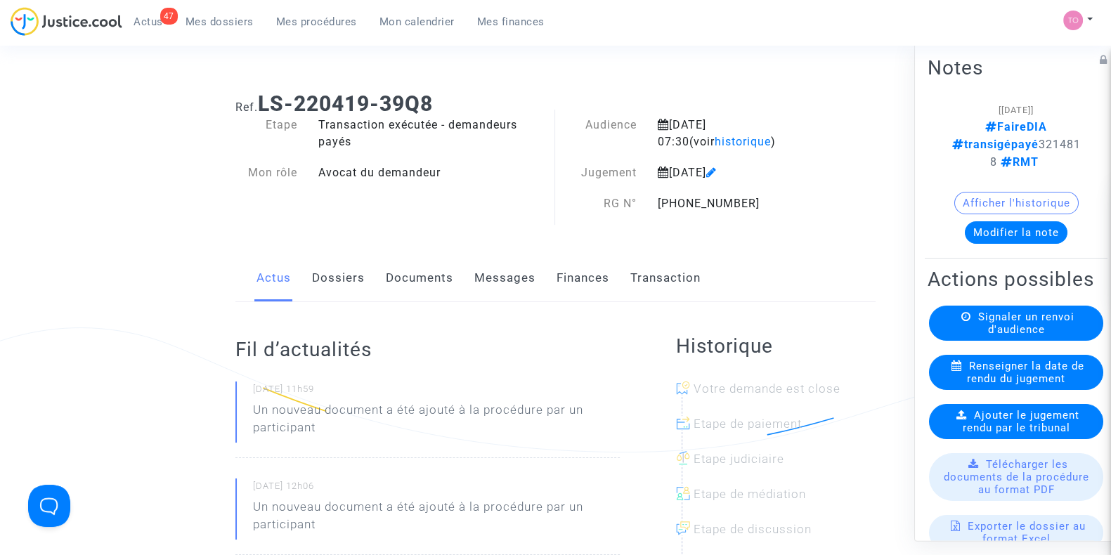
click at [1001, 221] on button "Modifier la note" at bounding box center [1016, 232] width 103 height 22
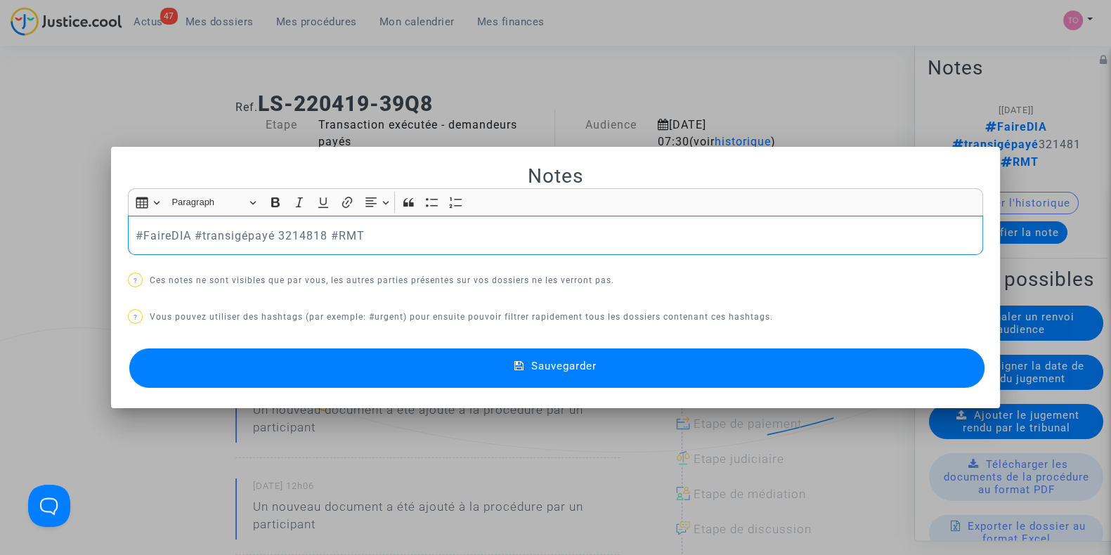
click at [185, 234] on p "#FaireDIA #transigépayé 3214818 #RMT" at bounding box center [556, 236] width 840 height 18
click at [339, 231] on p "#FaireDIA appelé le 20 février 2026 à aulnay ? #transigépayé 3214818 #RMT" at bounding box center [556, 236] width 840 height 18
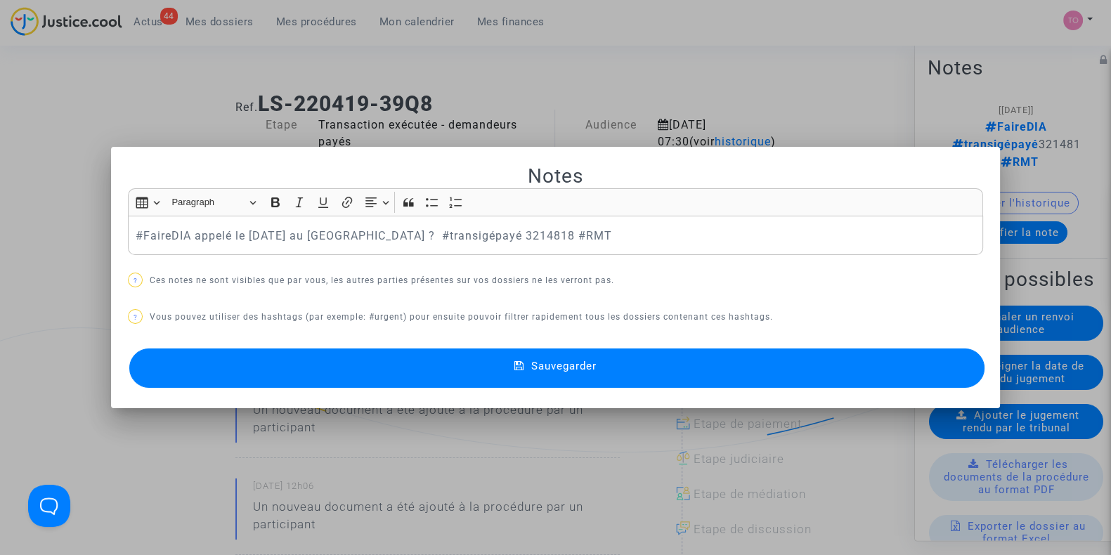
click at [447, 363] on button "Sauvegarder" at bounding box center [556, 367] width 855 height 39
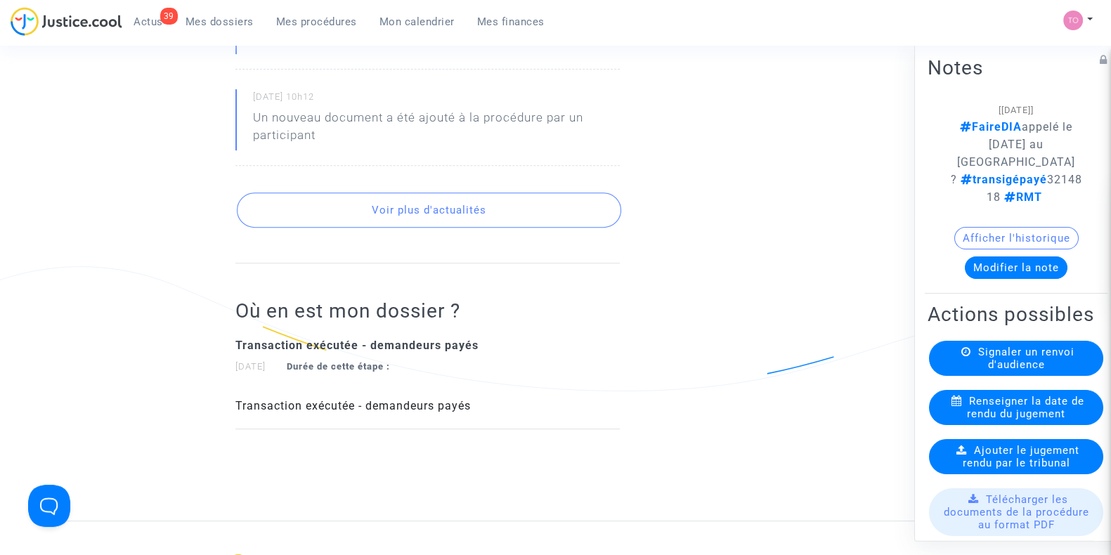
scroll to position [702, 0]
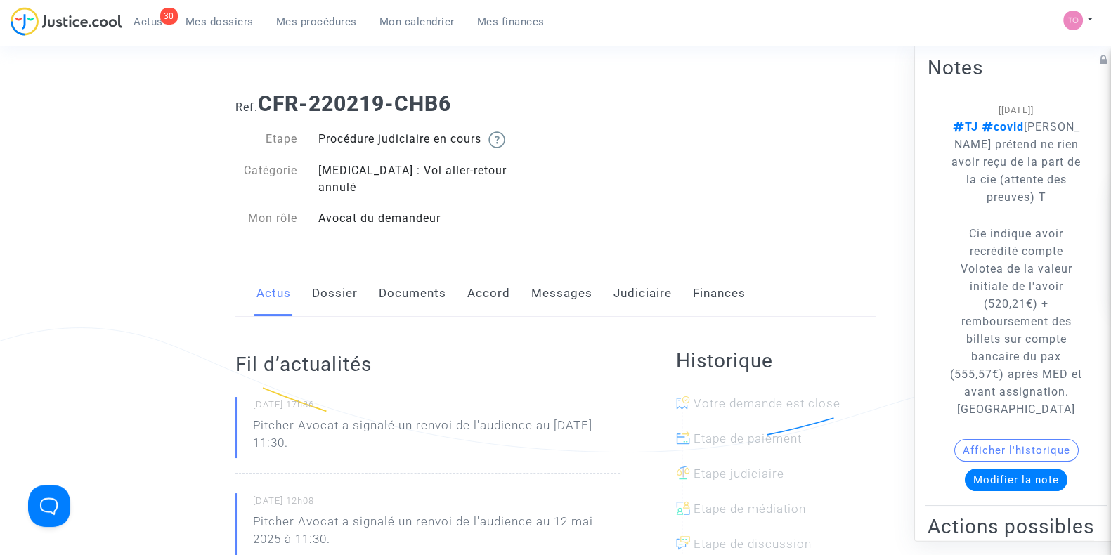
click at [497, 278] on link "Accord" at bounding box center [488, 294] width 43 height 46
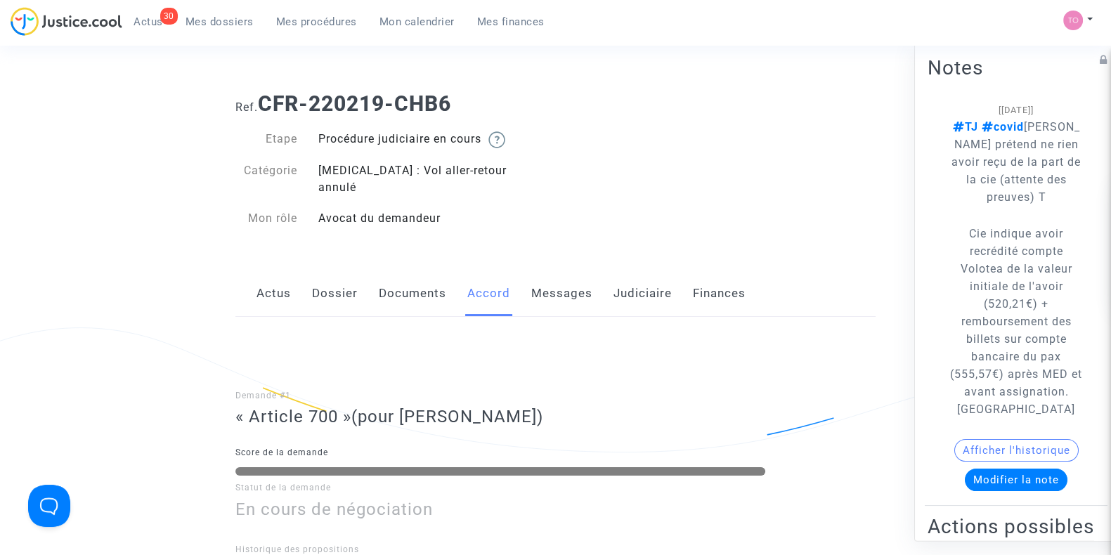
click at [323, 275] on link "Dossier" at bounding box center [335, 294] width 46 height 46
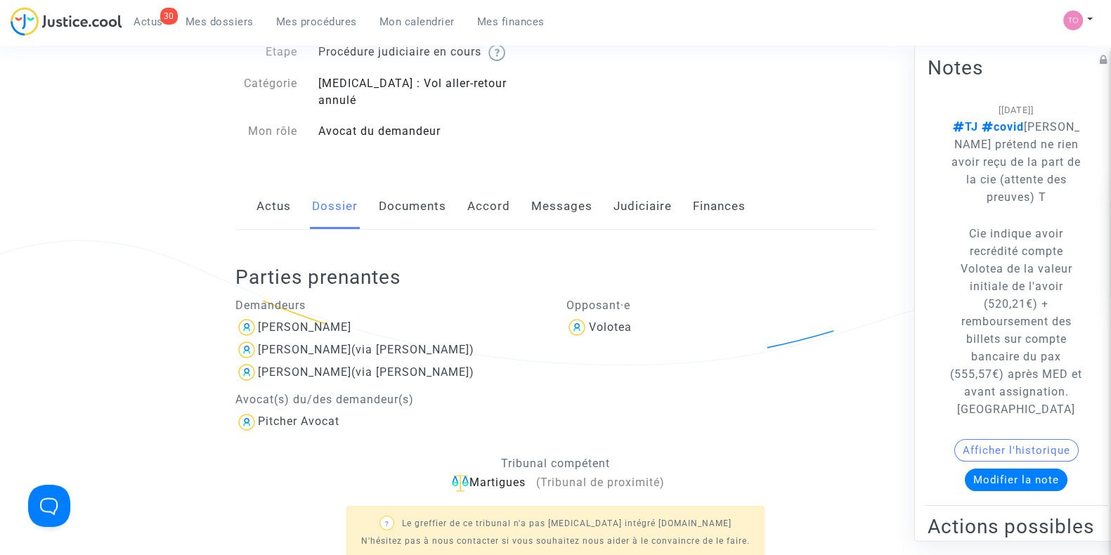
scroll to position [87, 0]
click at [486, 199] on link "Accord" at bounding box center [488, 206] width 43 height 46
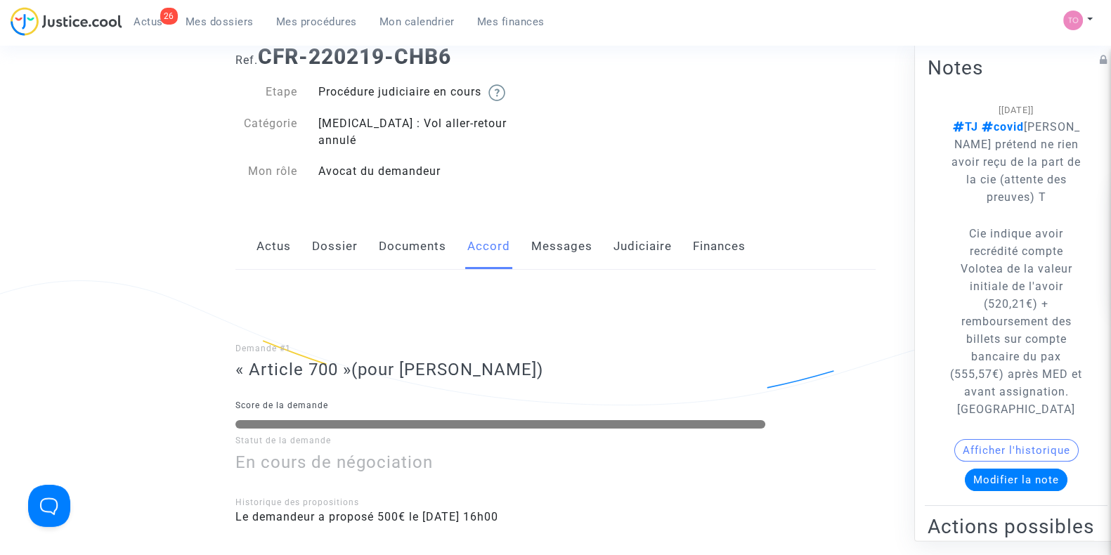
click at [383, 230] on link "Documents" at bounding box center [412, 246] width 67 height 46
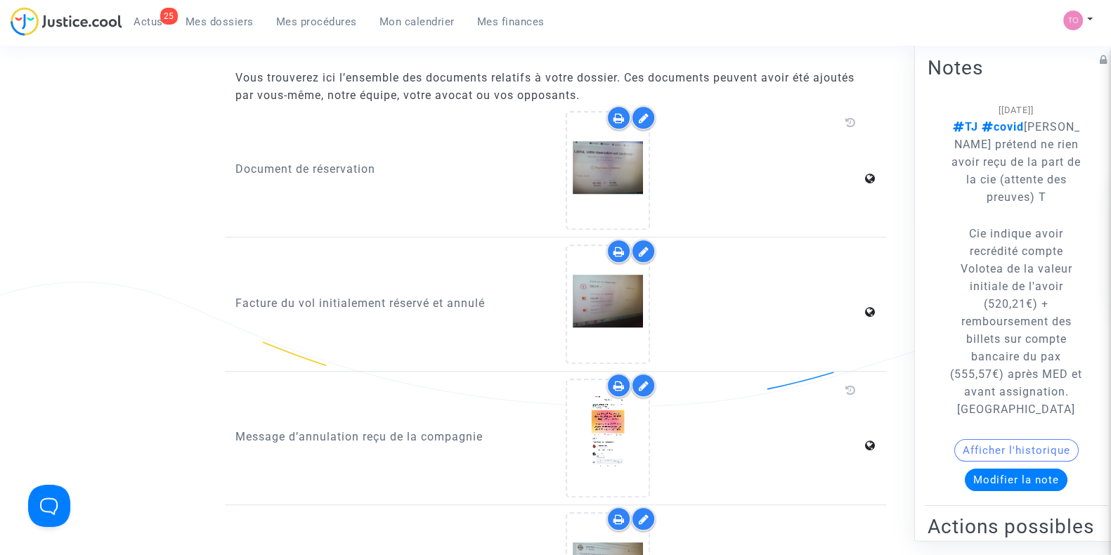
scroll to position [1277, 0]
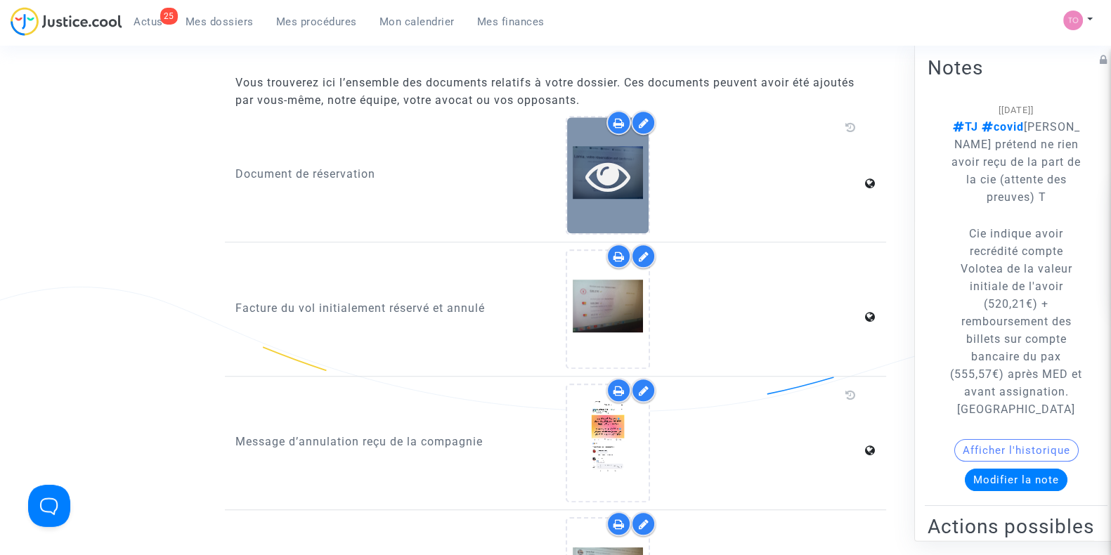
click at [622, 185] on div at bounding box center [608, 175] width 82 height 116
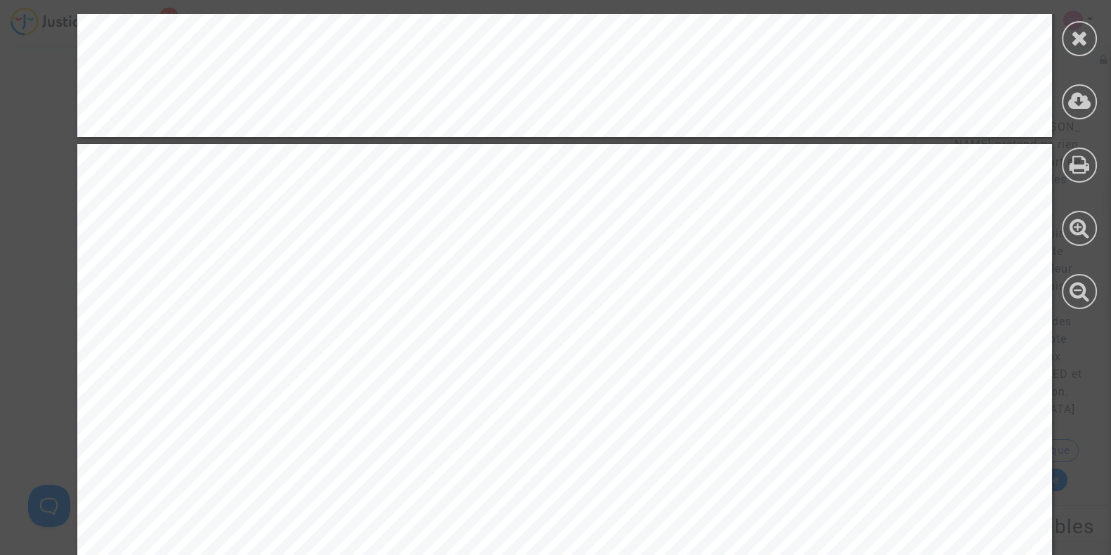
scroll to position [10187, 0]
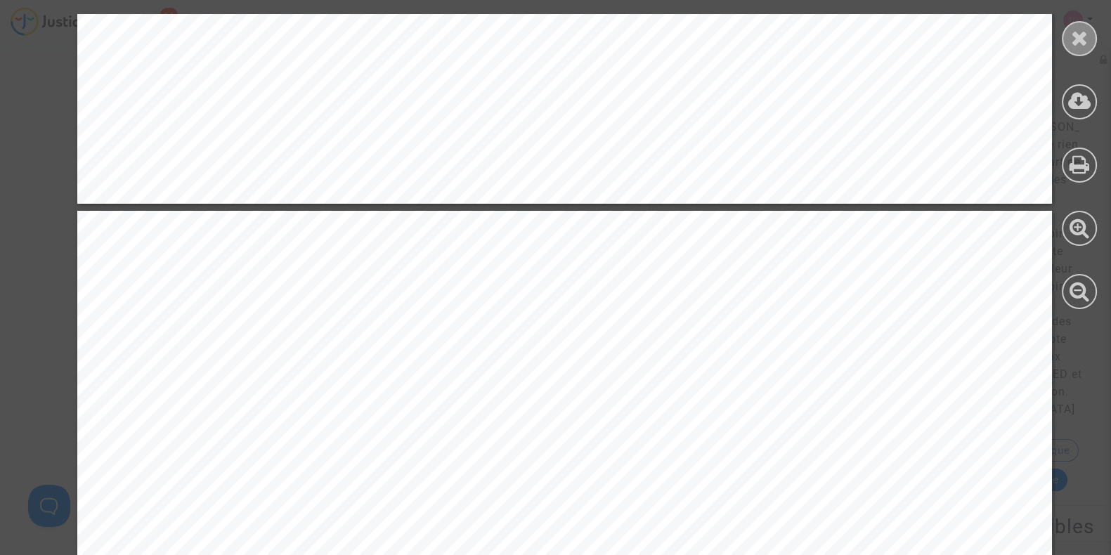
click at [1069, 46] on div at bounding box center [1079, 38] width 35 height 35
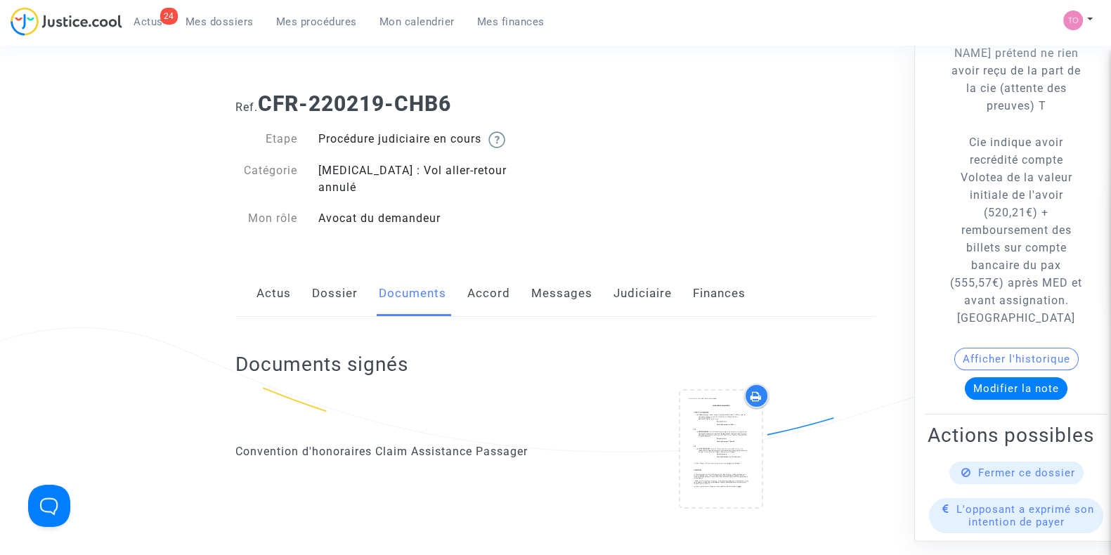
scroll to position [58, 0]
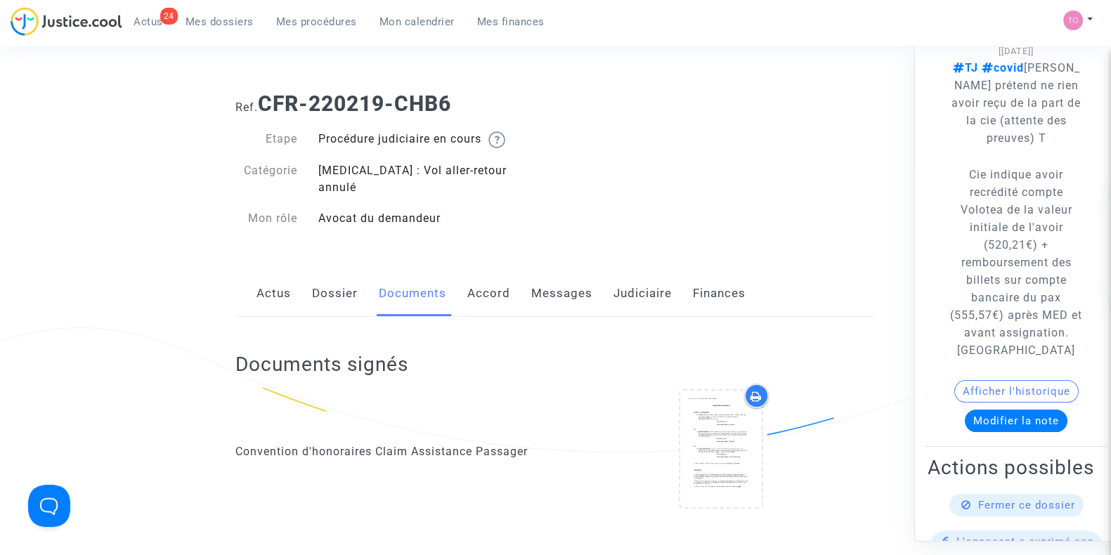
click at [1009, 387] on button "Afficher l'historique" at bounding box center [1016, 392] width 124 height 22
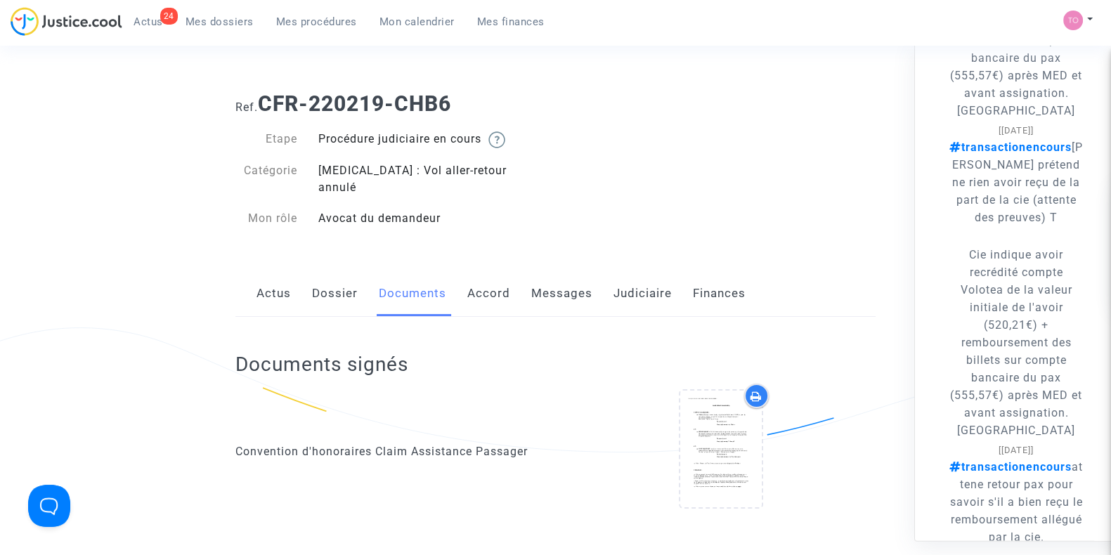
scroll to position [322, 0]
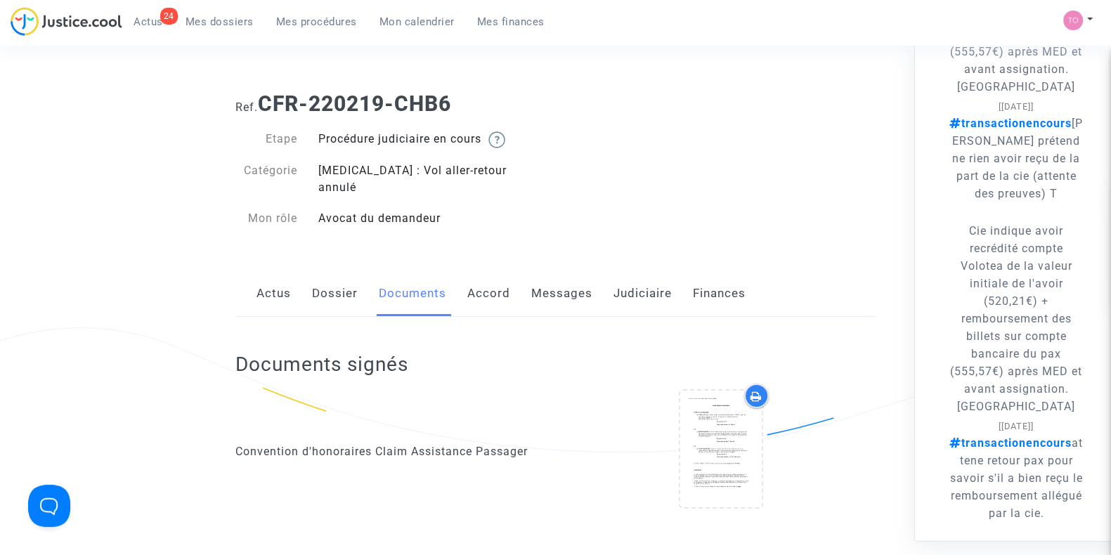
click at [665, 286] on link "Judiciaire" at bounding box center [642, 294] width 58 height 46
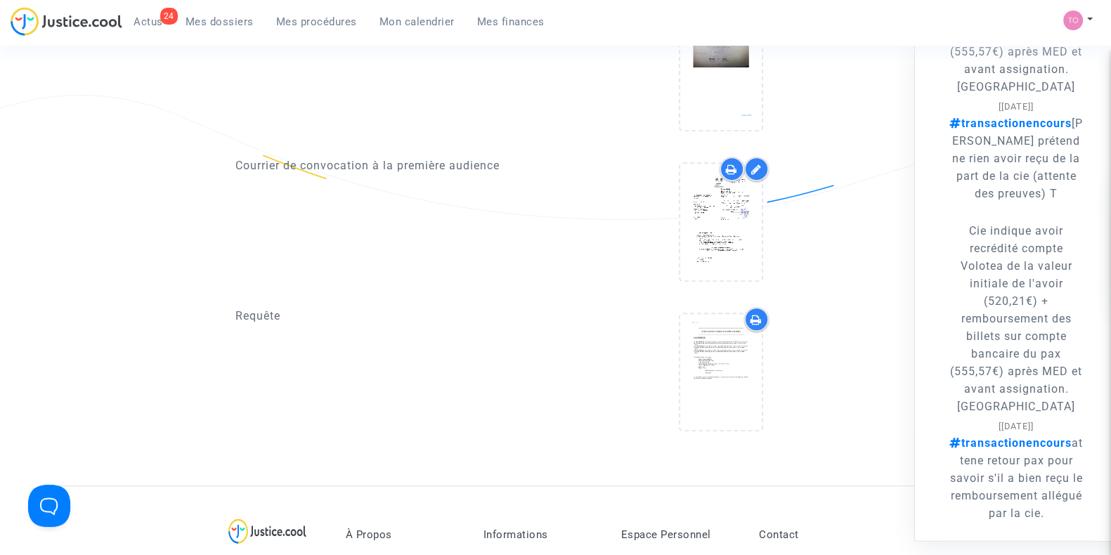
scroll to position [878, 0]
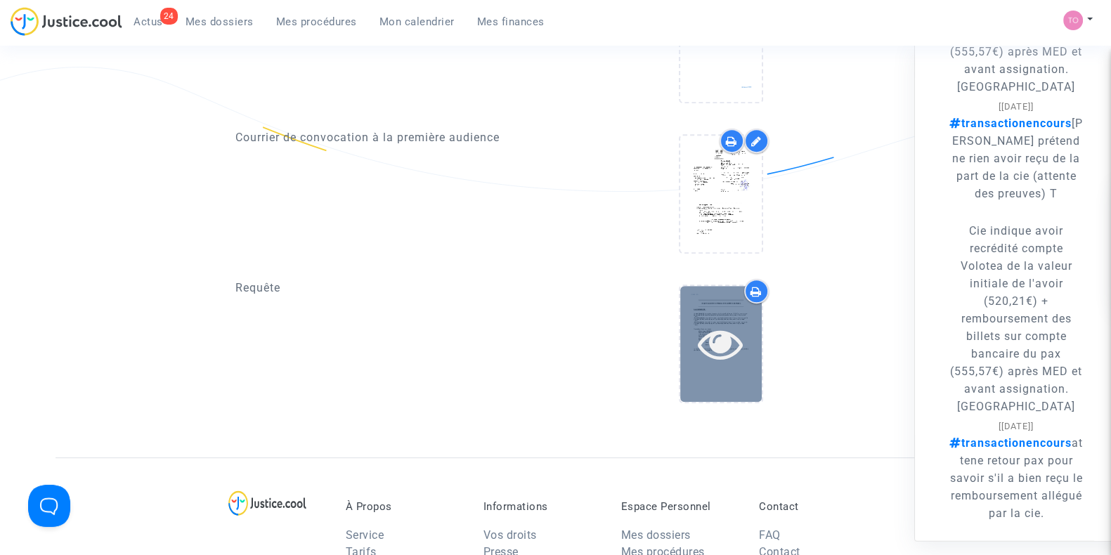
click at [694, 339] on div at bounding box center [721, 343] width 82 height 45
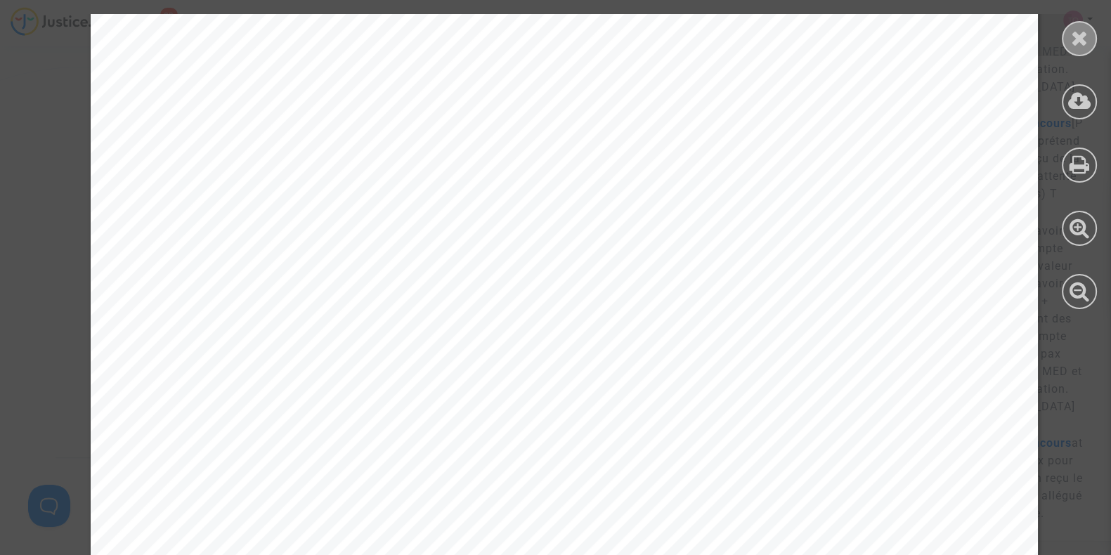
scroll to position [233, 0]
click at [1081, 51] on div at bounding box center [1079, 38] width 35 height 35
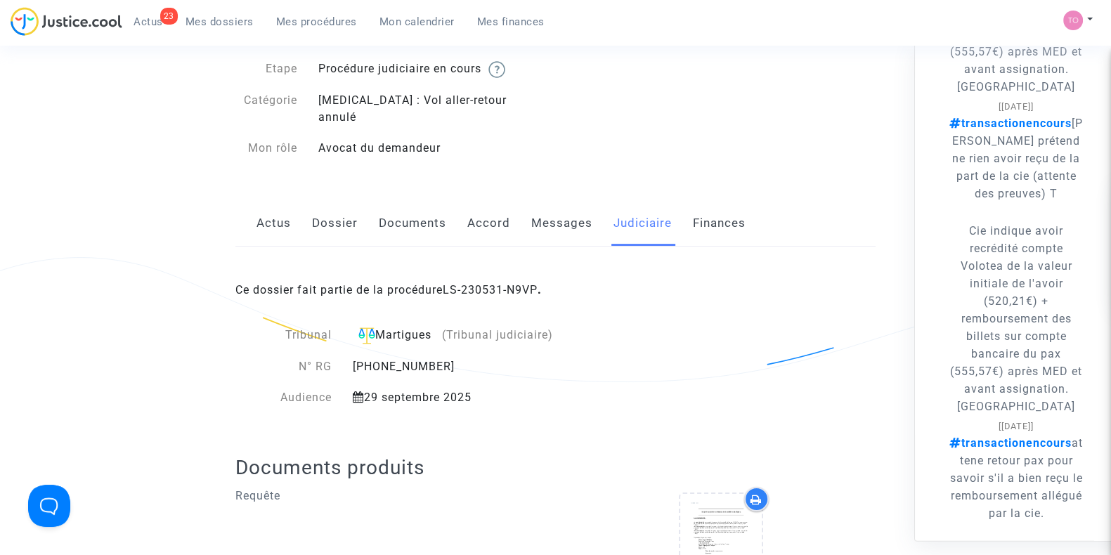
scroll to position [0, 0]
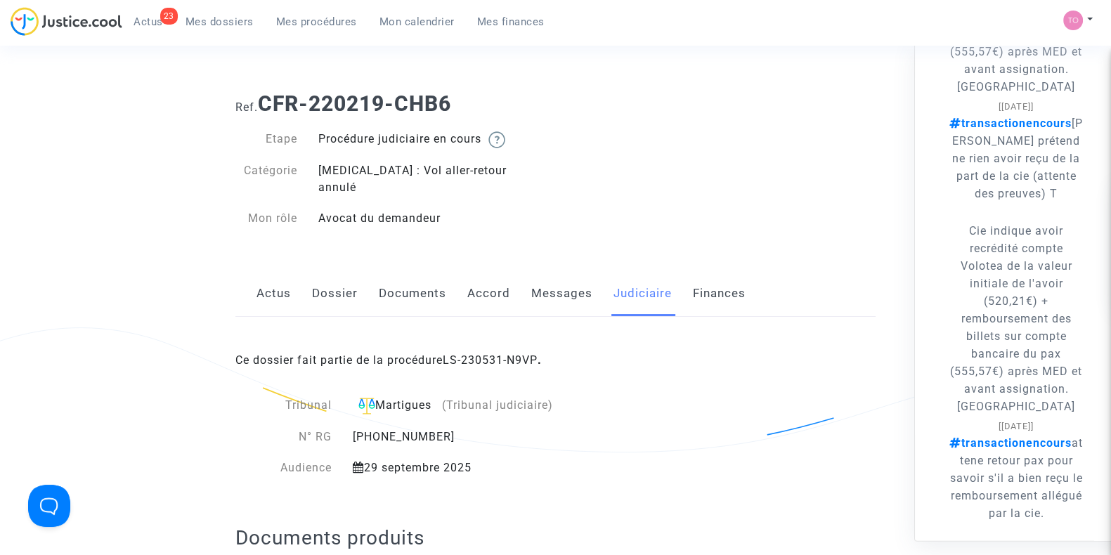
click at [417, 271] on link "Documents" at bounding box center [412, 294] width 67 height 46
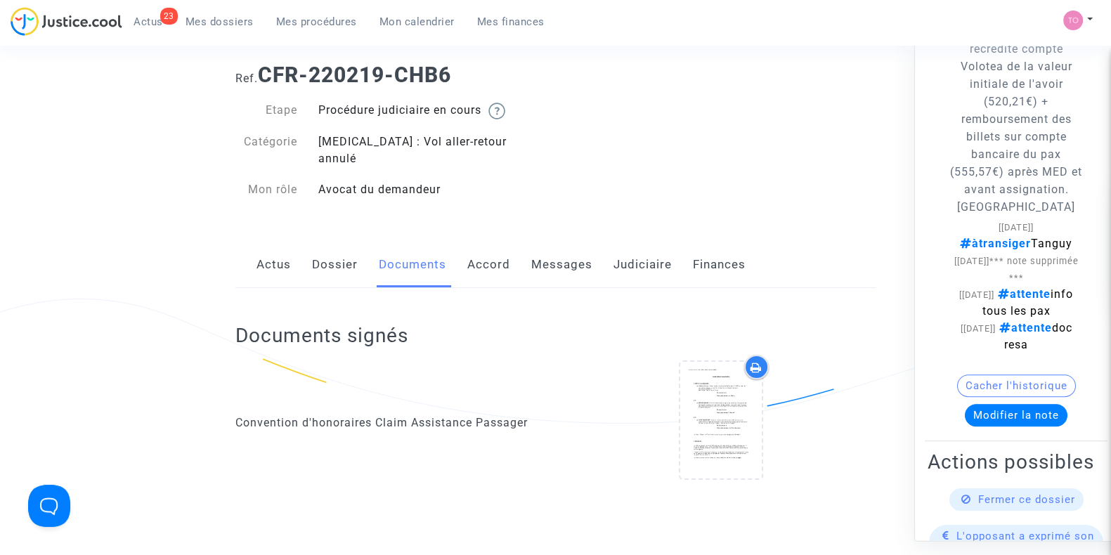
scroll to position [1112, 0]
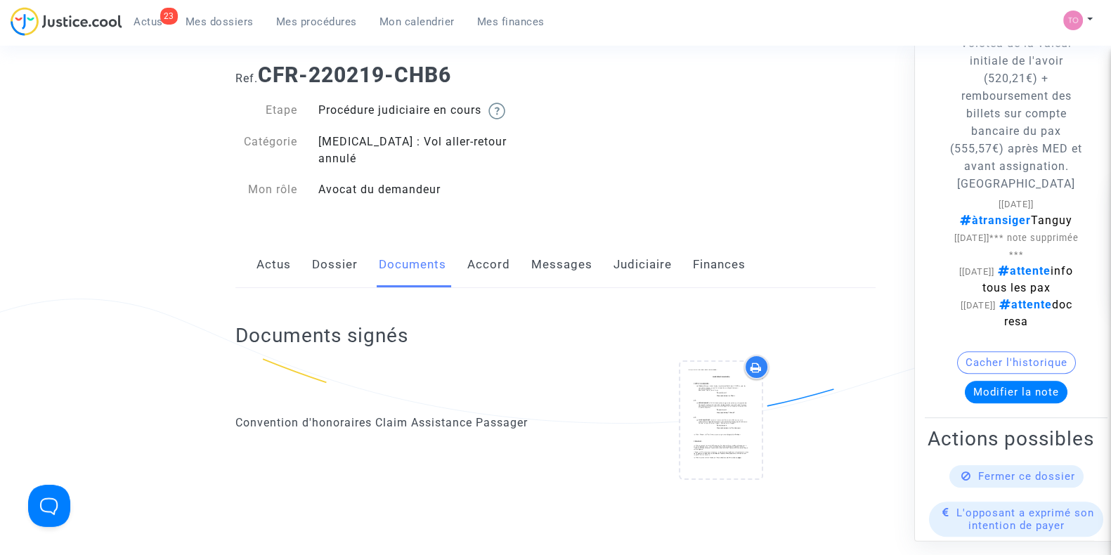
click at [1008, 374] on button "Cacher l'historique" at bounding box center [1016, 362] width 119 height 22
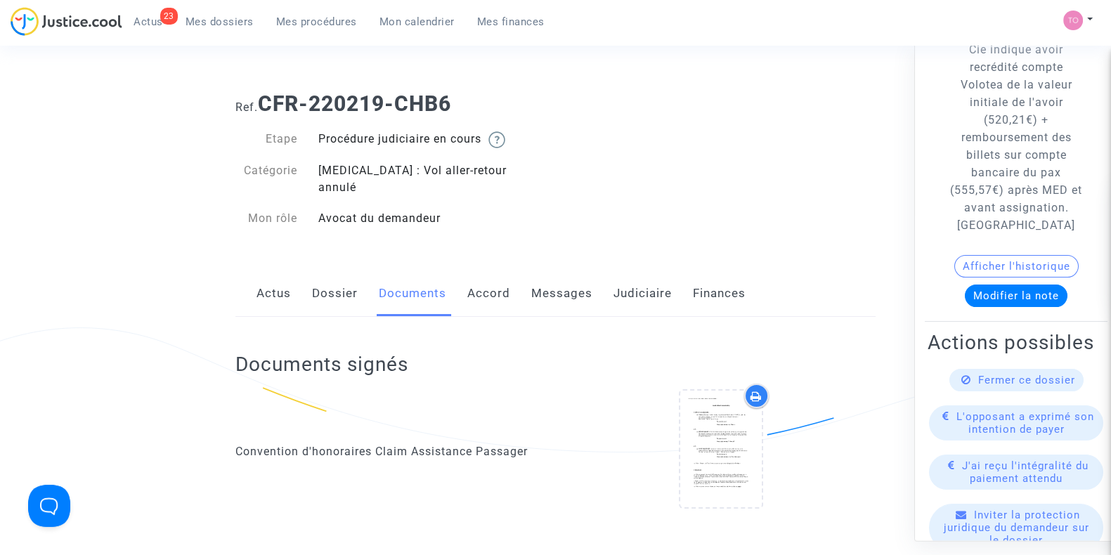
scroll to position [224, 0]
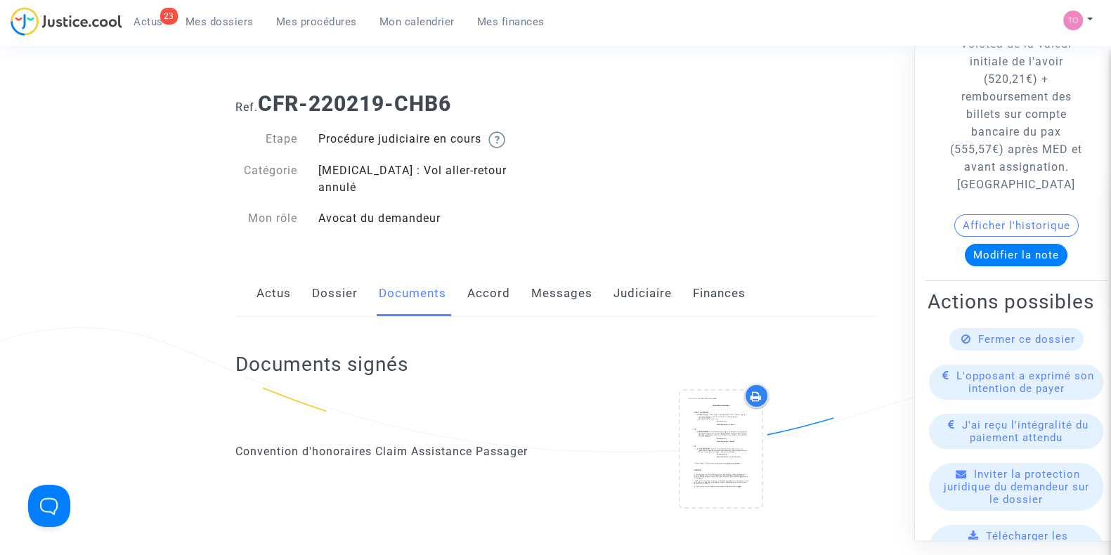
click at [1001, 228] on button "Afficher l'historique" at bounding box center [1016, 226] width 124 height 22
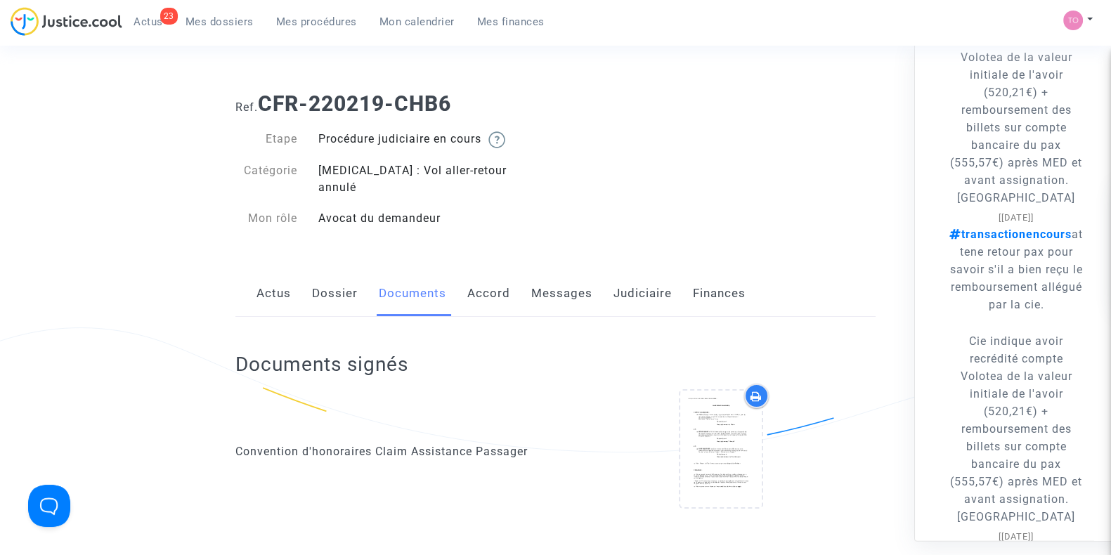
scroll to position [497, 0]
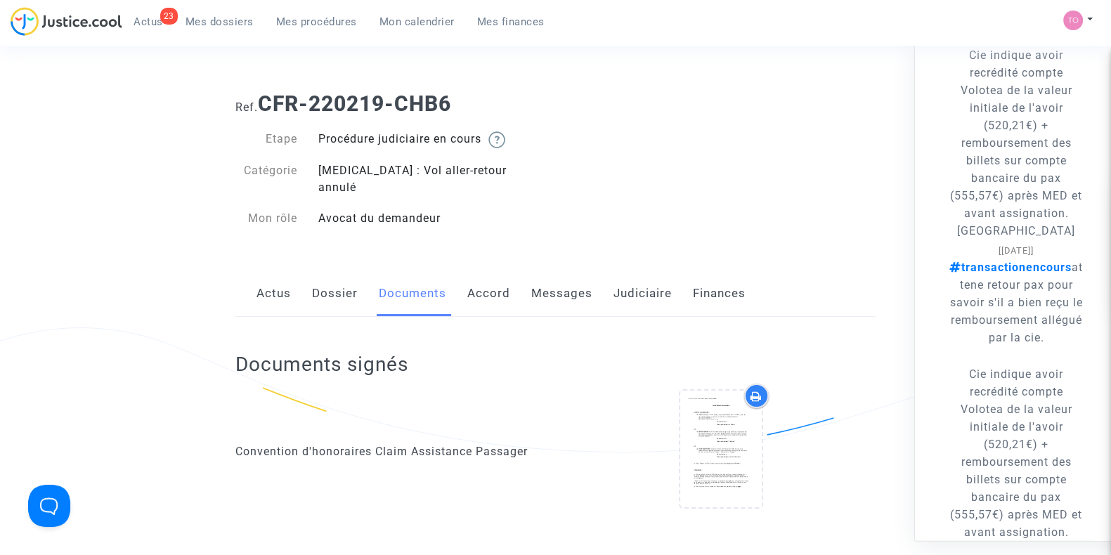
click at [572, 281] on link "Messages" at bounding box center [561, 294] width 61 height 46
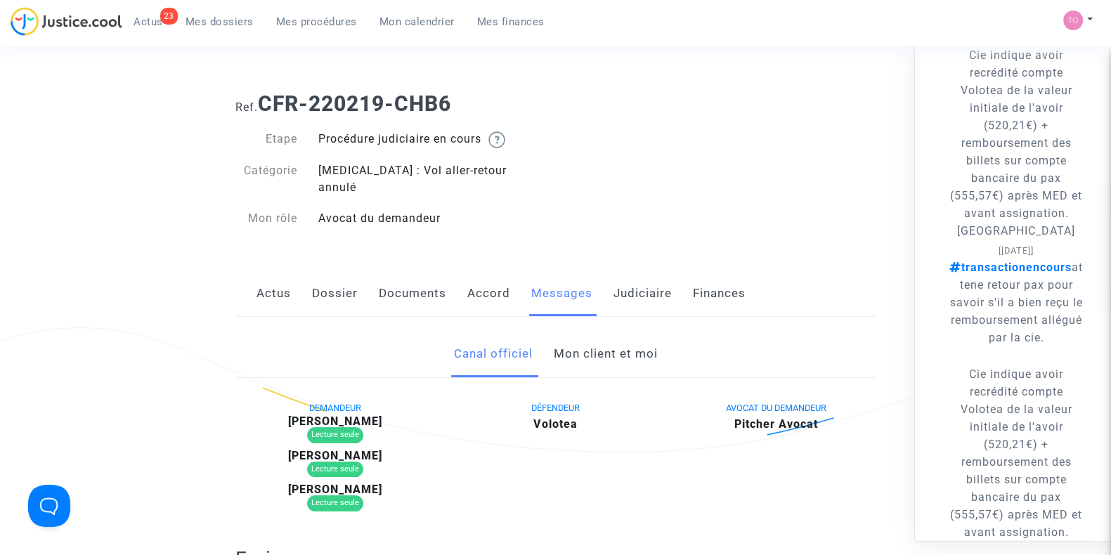
click at [580, 338] on link "Mon client et moi" at bounding box center [605, 354] width 104 height 46
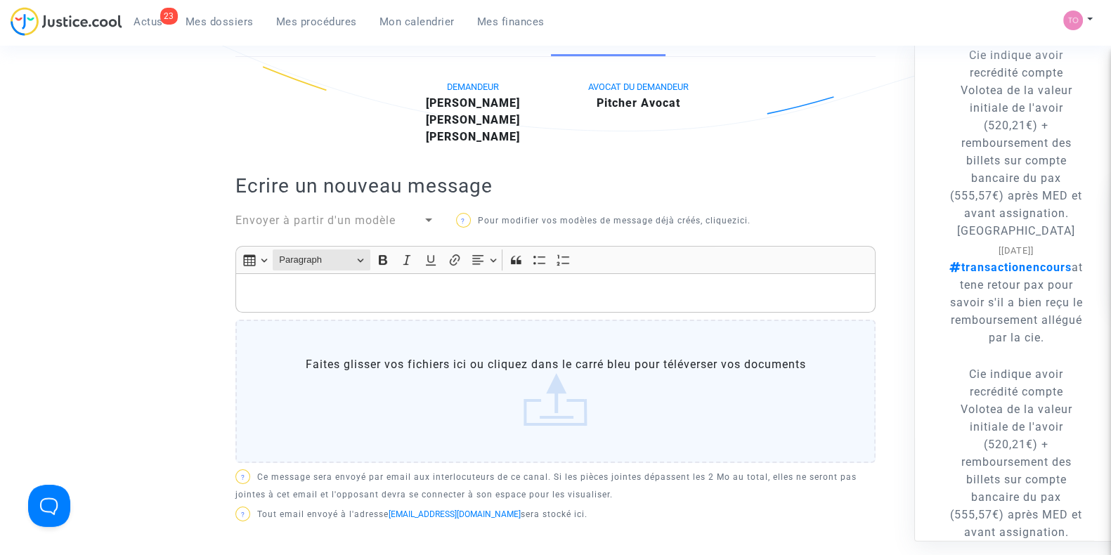
scroll to position [292, 0]
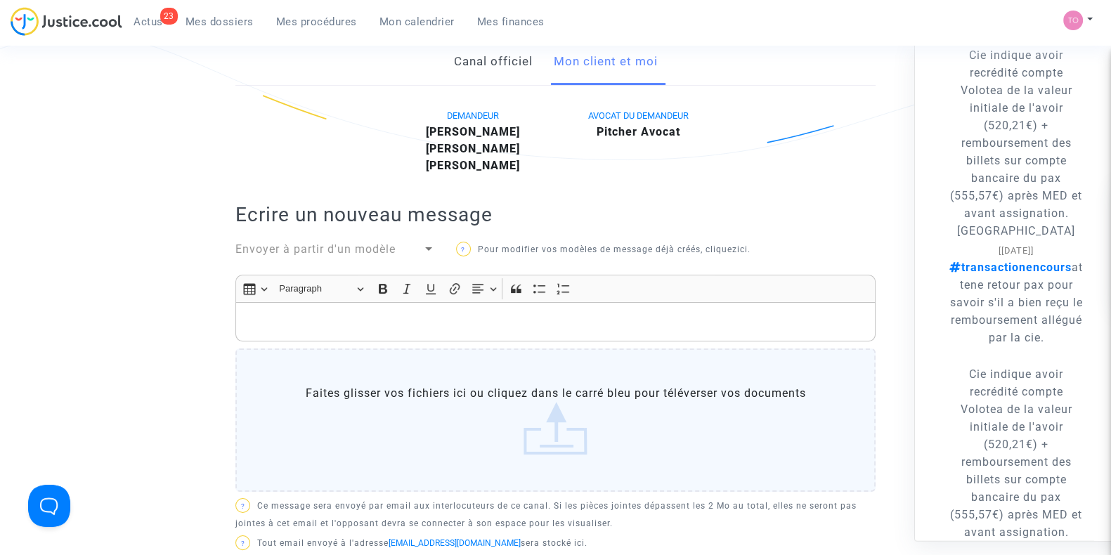
click at [321, 313] on p "Rich Text Editor, main" at bounding box center [555, 322] width 625 height 18
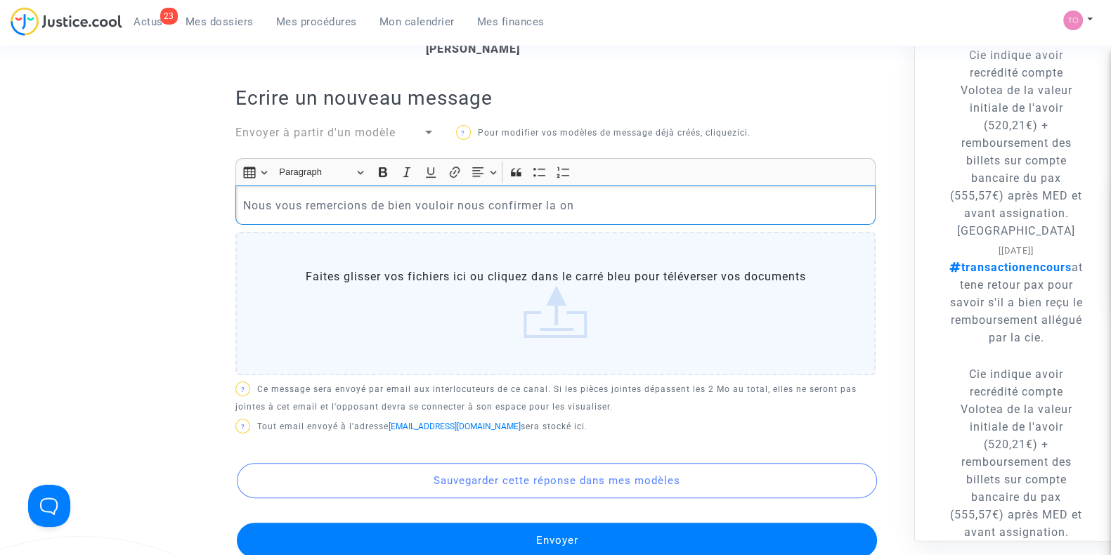
scroll to position [410, 0]
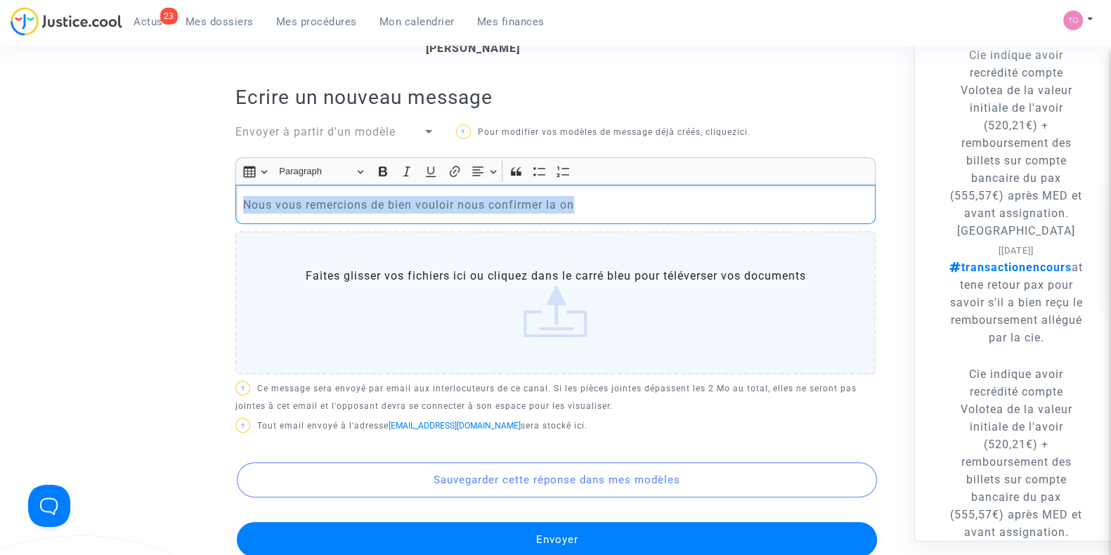
drag, startPoint x: 586, startPoint y: 188, endPoint x: 63, endPoint y: 184, distance: 523.5
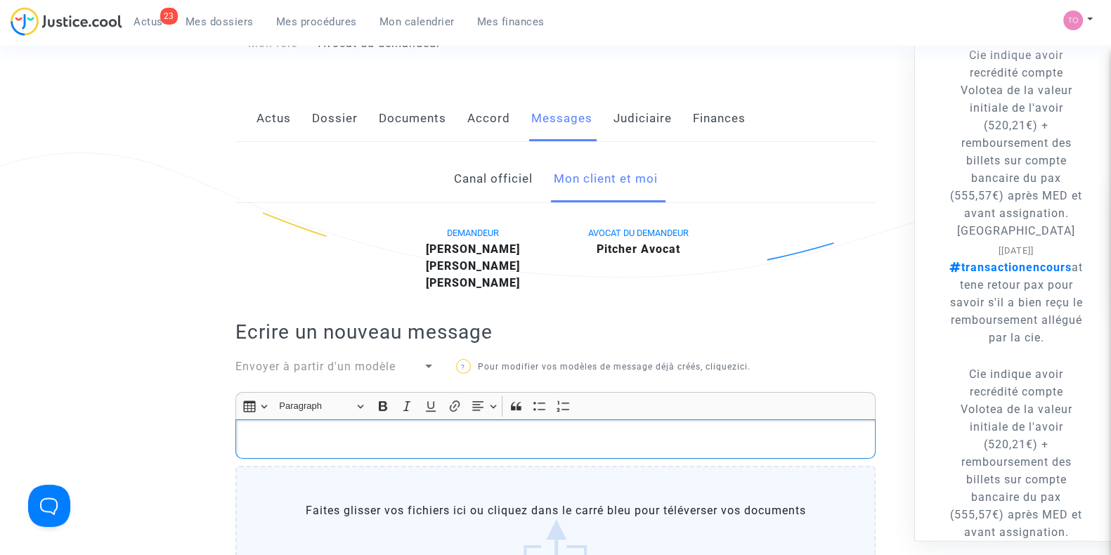
scroll to position [0, 0]
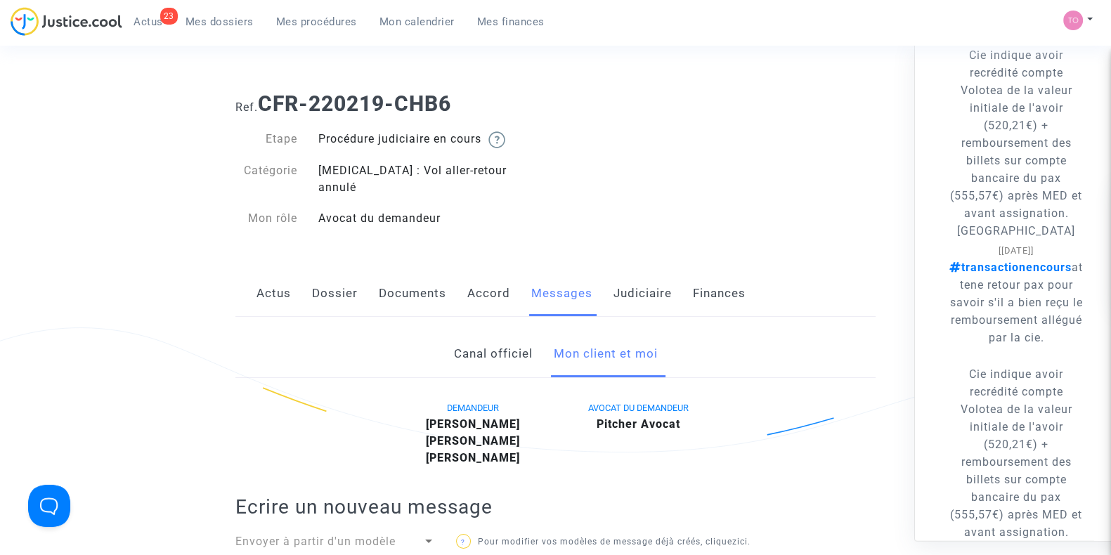
click at [629, 282] on link "Judiciaire" at bounding box center [642, 294] width 58 height 46
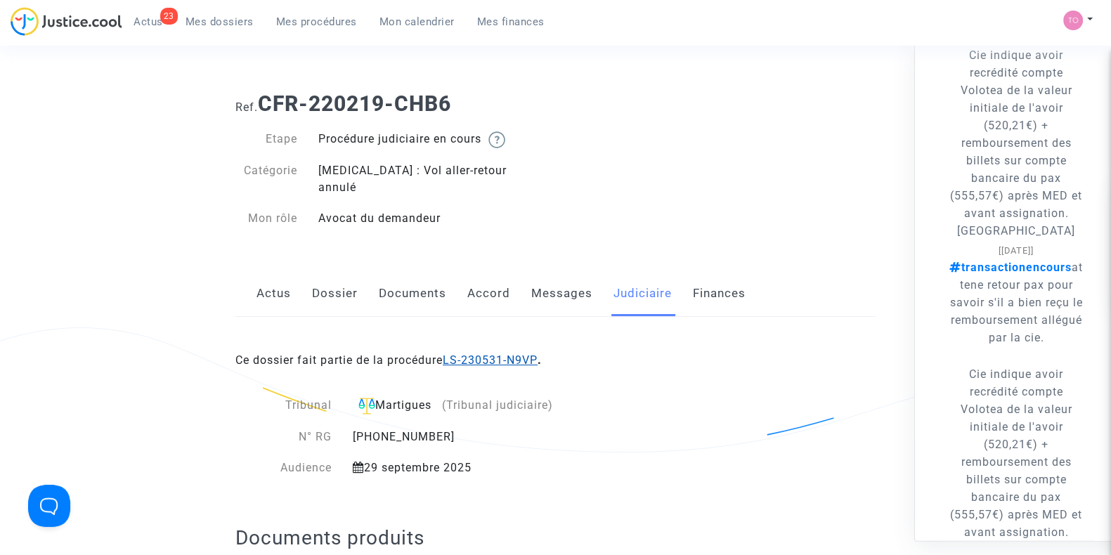
click at [531, 353] on link "LS-230531-N9VP" at bounding box center [490, 359] width 95 height 13
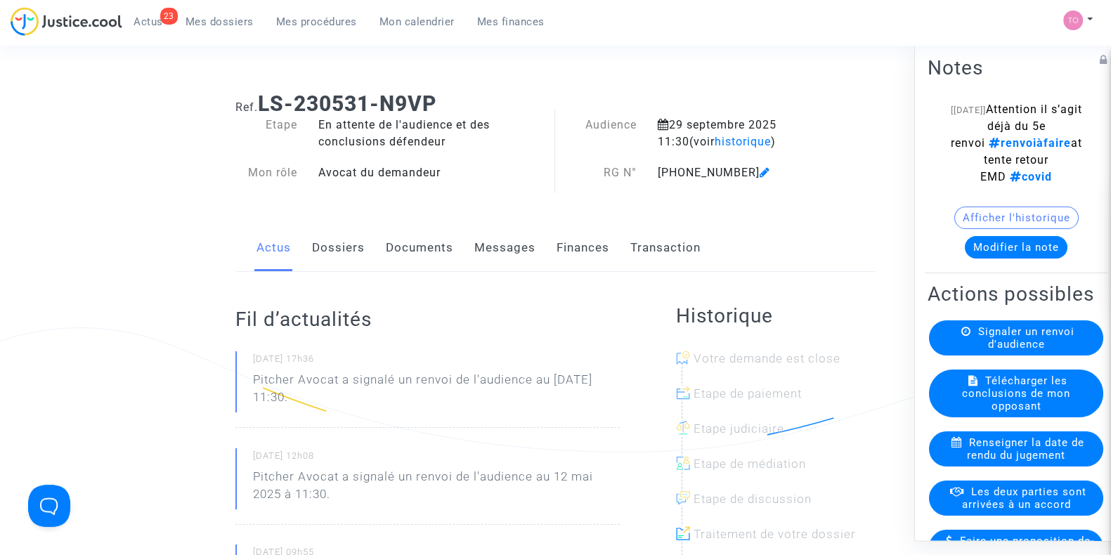
click at [1001, 259] on button "Modifier la note" at bounding box center [1016, 247] width 103 height 22
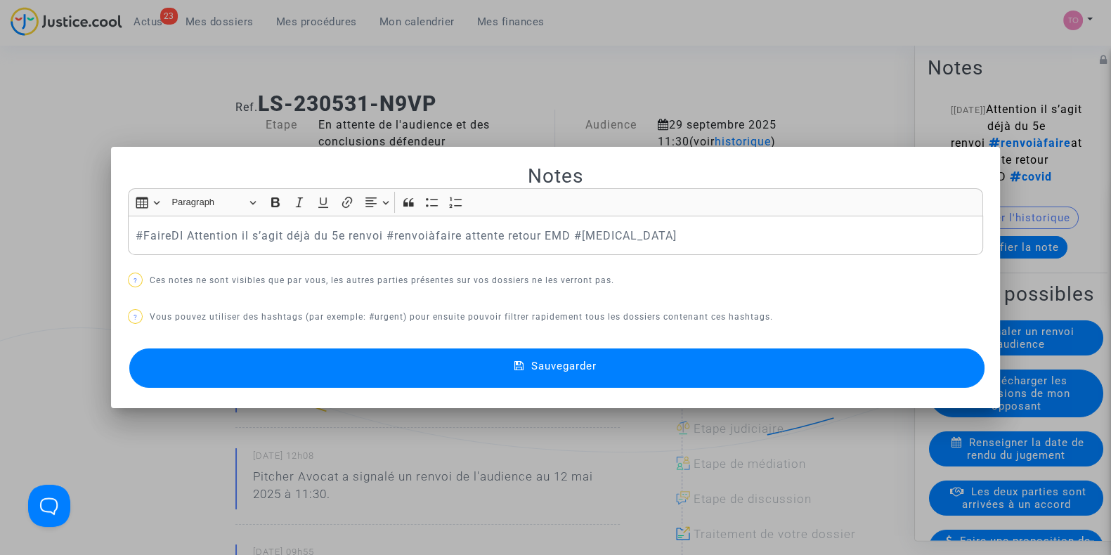
click at [430, 367] on button "Sauvegarder" at bounding box center [556, 367] width 855 height 39
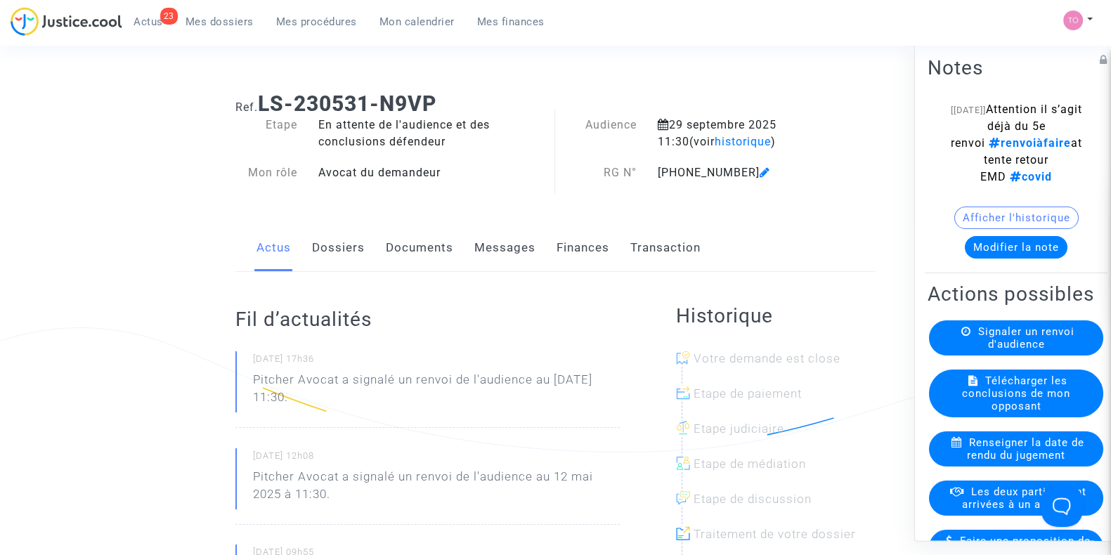
click at [344, 245] on link "Dossiers" at bounding box center [338, 248] width 53 height 46
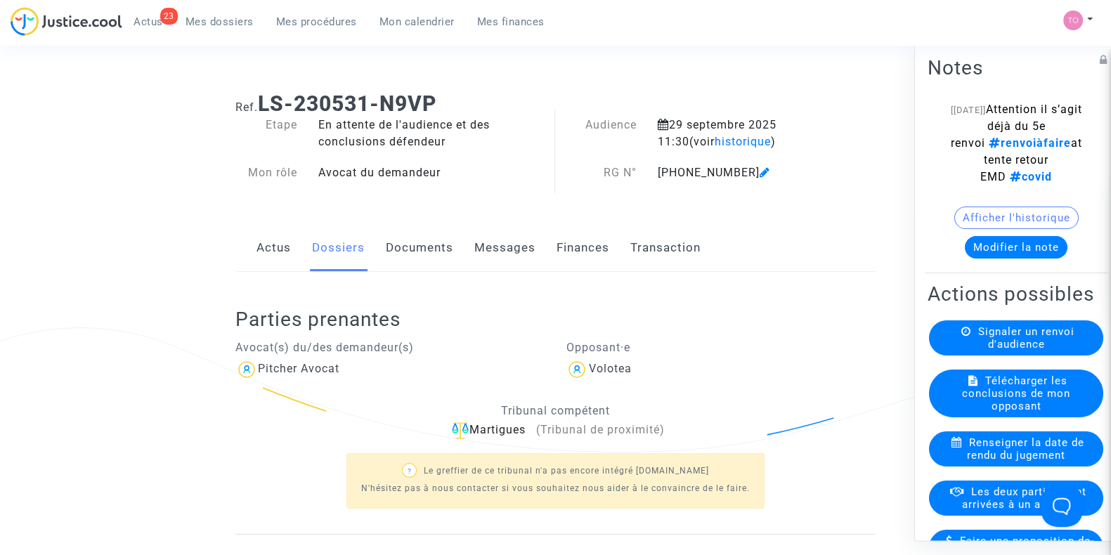
click at [408, 259] on link "Documents" at bounding box center [419, 248] width 67 height 46
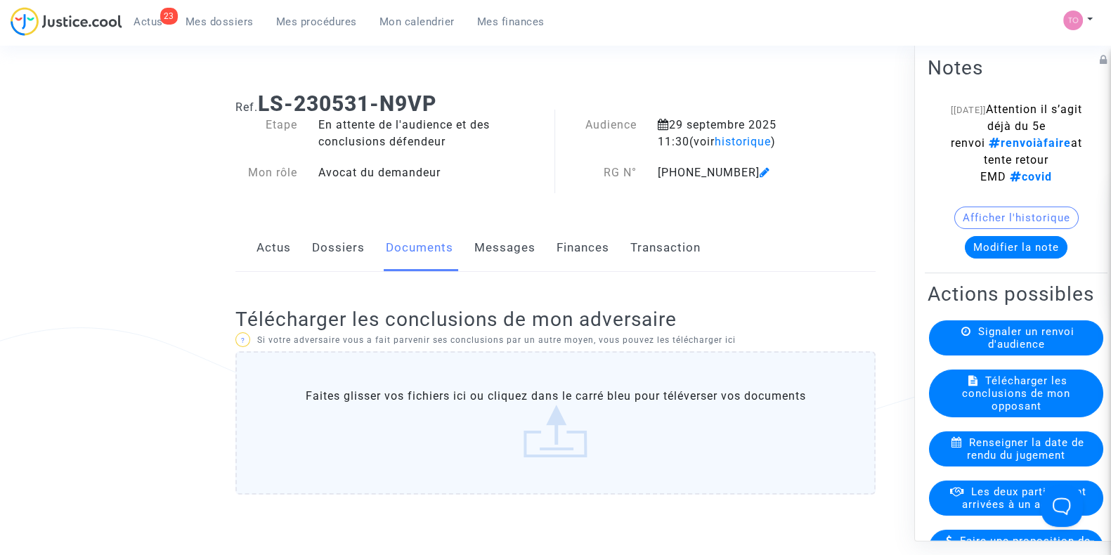
click at [1012, 229] on button "Afficher l'historique" at bounding box center [1016, 218] width 124 height 22
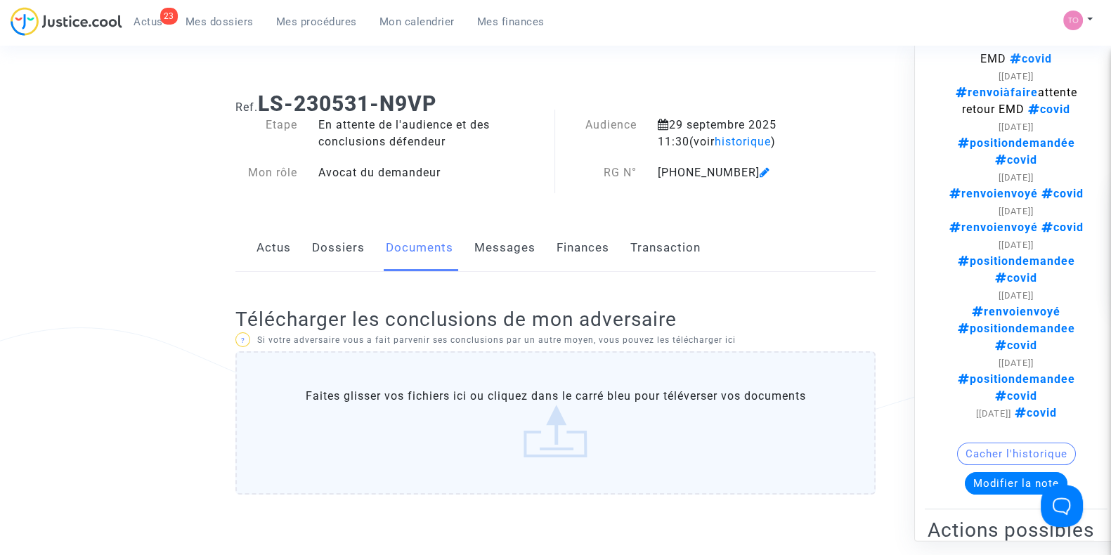
scroll to position [117, 0]
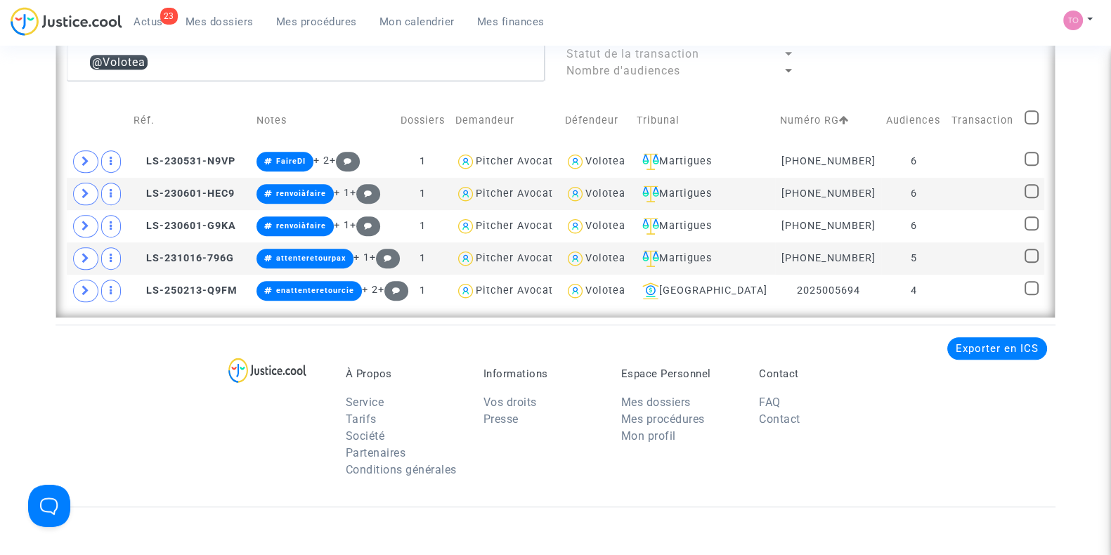
scroll to position [1024, 0]
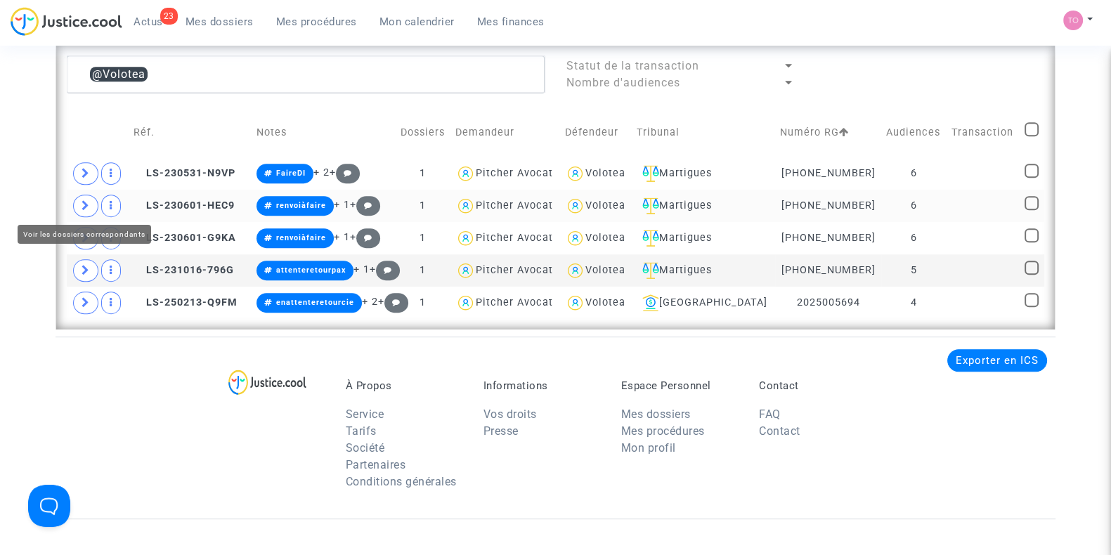
click at [84, 202] on icon at bounding box center [86, 205] width 8 height 11
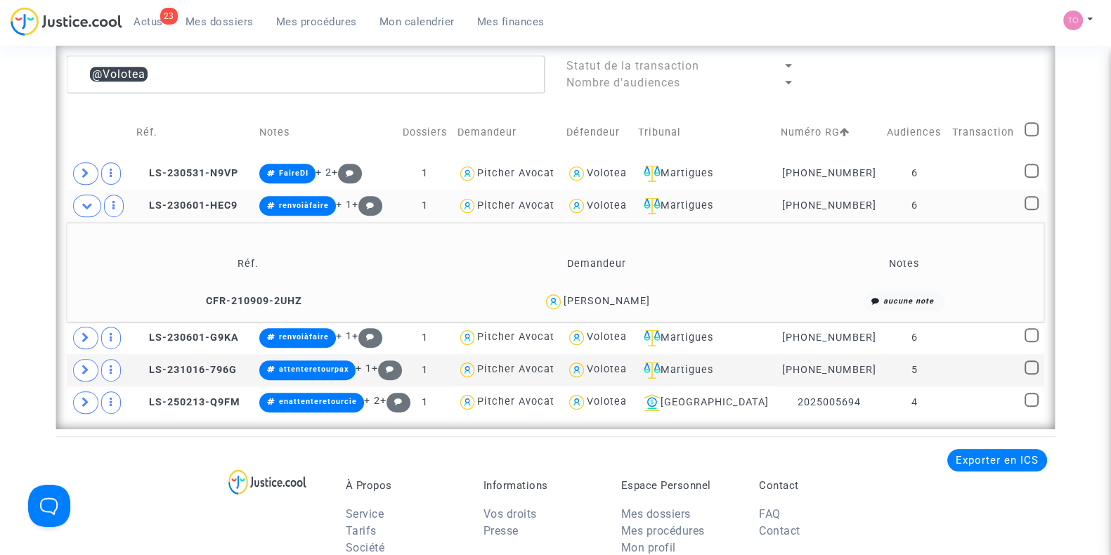
click at [633, 297] on div "[PERSON_NAME]" at bounding box center [606, 301] width 86 height 12
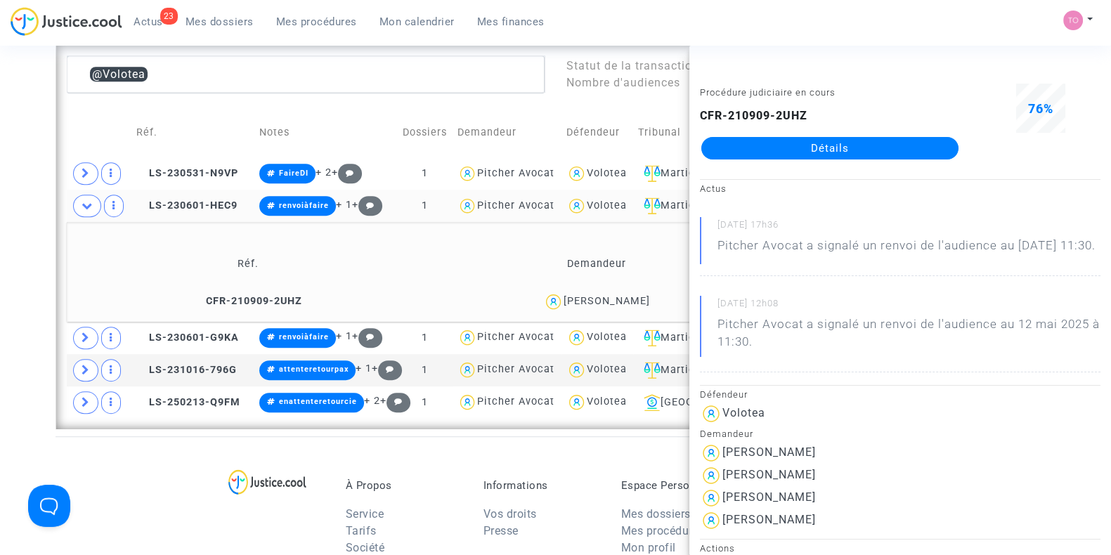
click at [633, 297] on div "Jean François Wallner" at bounding box center [606, 301] width 86 height 12
click at [91, 177] on span at bounding box center [85, 173] width 25 height 22
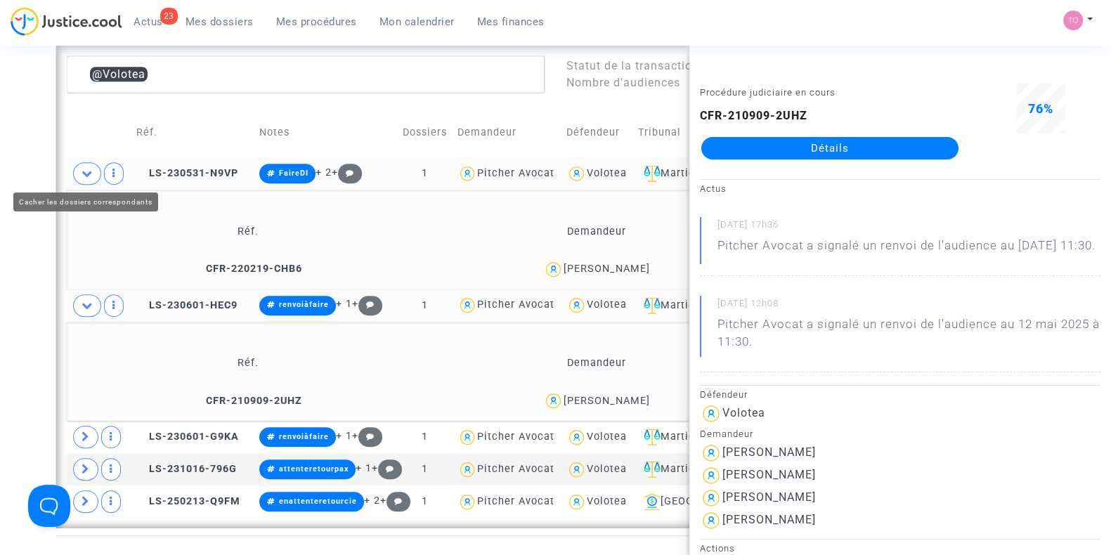
click at [91, 177] on span at bounding box center [87, 173] width 28 height 22
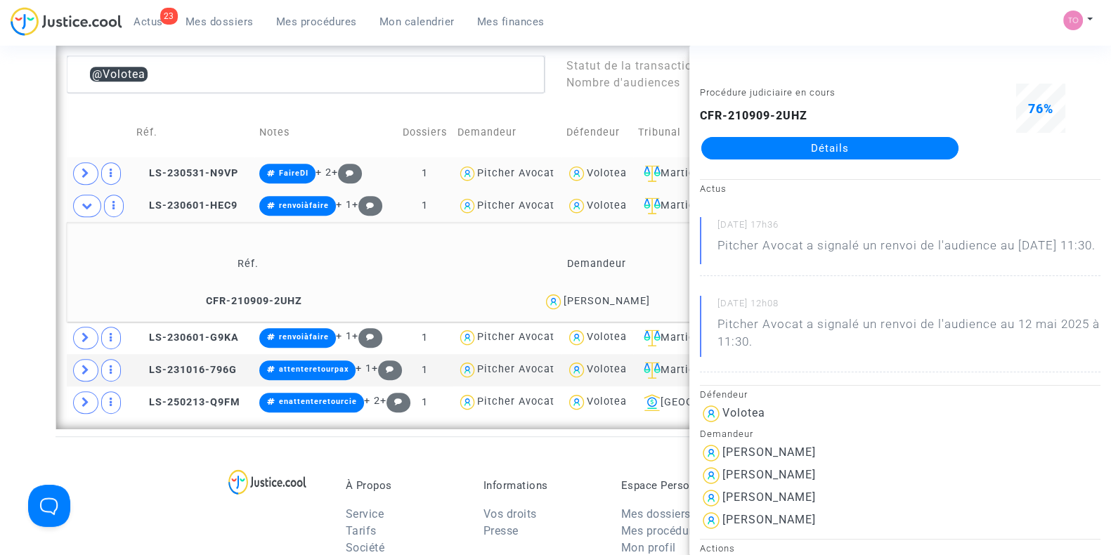
click at [641, 295] on div "Jean François Wallner" at bounding box center [606, 301] width 86 height 12
copy div "Wallner"
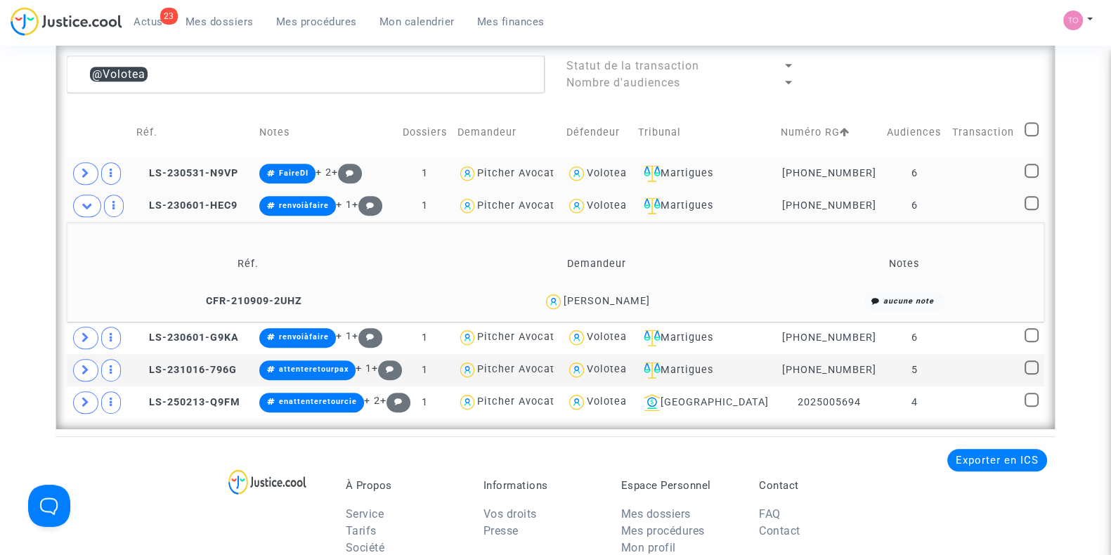
click at [609, 298] on div "Jean François Wallner" at bounding box center [606, 301] width 86 height 12
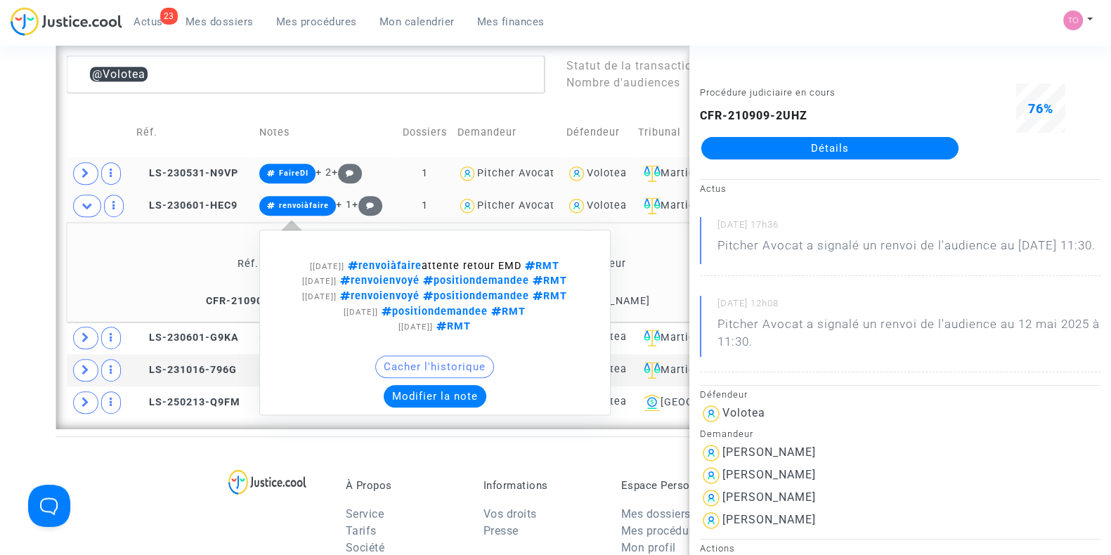
click at [436, 394] on button "Modifier la note" at bounding box center [435, 396] width 103 height 22
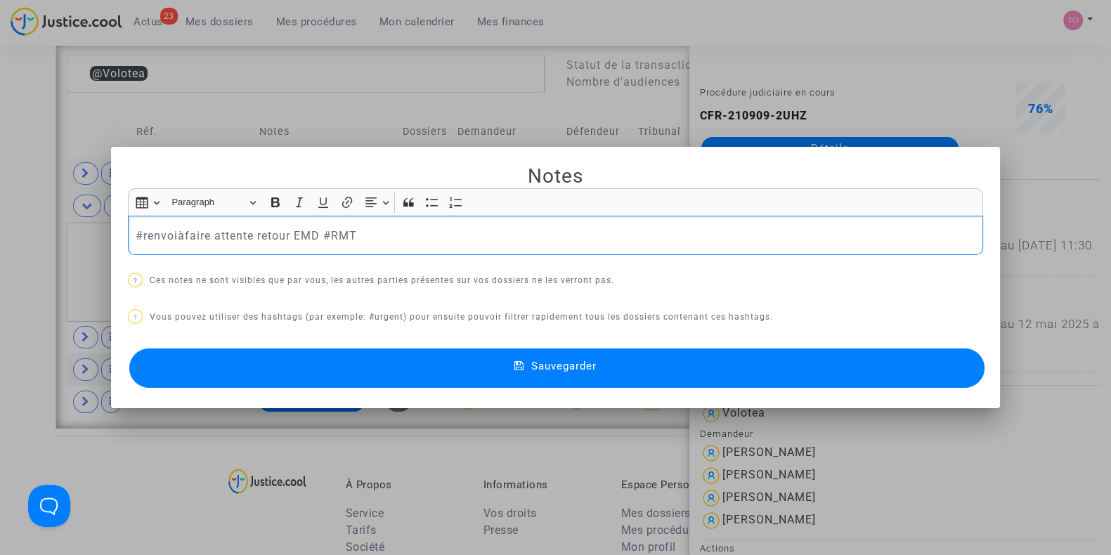
drag, startPoint x: 315, startPoint y: 233, endPoint x: 0, endPoint y: 219, distance: 315.1
click at [0, 219] on div "Notes Rich Text Editor Insert table Insert table Heading Paragraph Paragraph He…" at bounding box center [555, 277] width 1111 height 555
click at [353, 363] on button "Sauvegarder" at bounding box center [556, 367] width 855 height 39
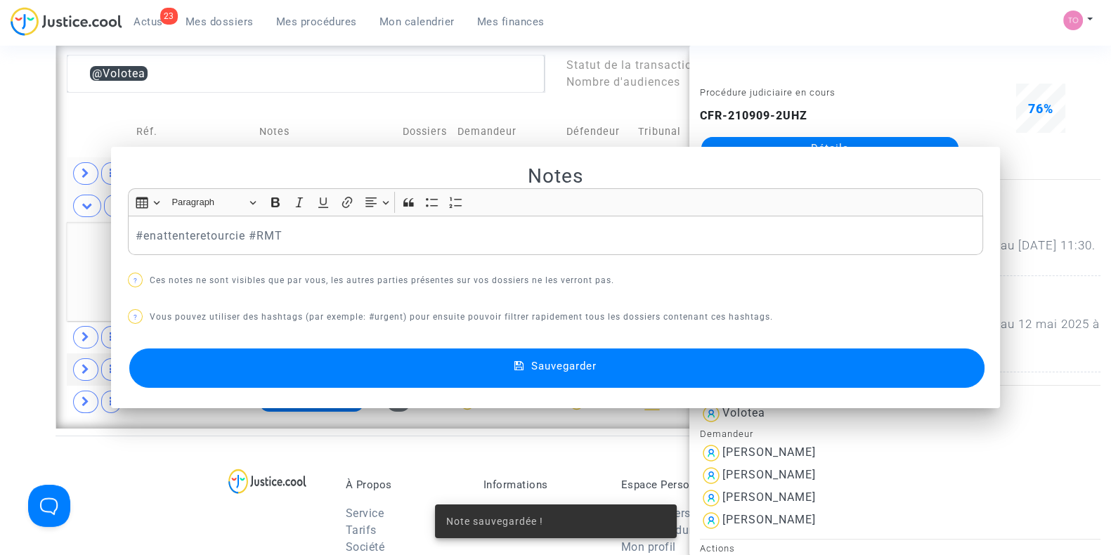
scroll to position [1024, 0]
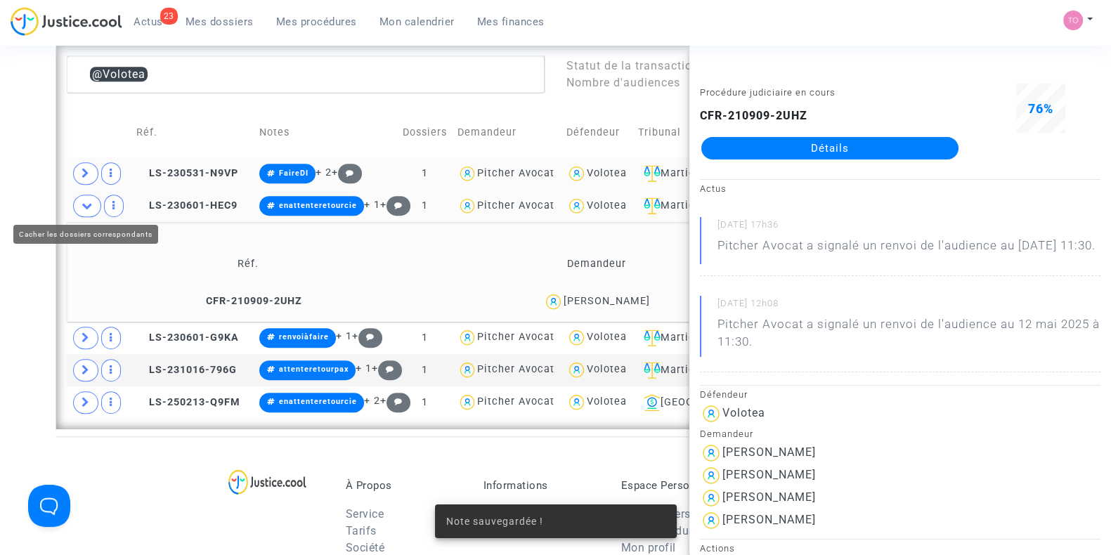
click at [91, 204] on icon at bounding box center [87, 205] width 11 height 11
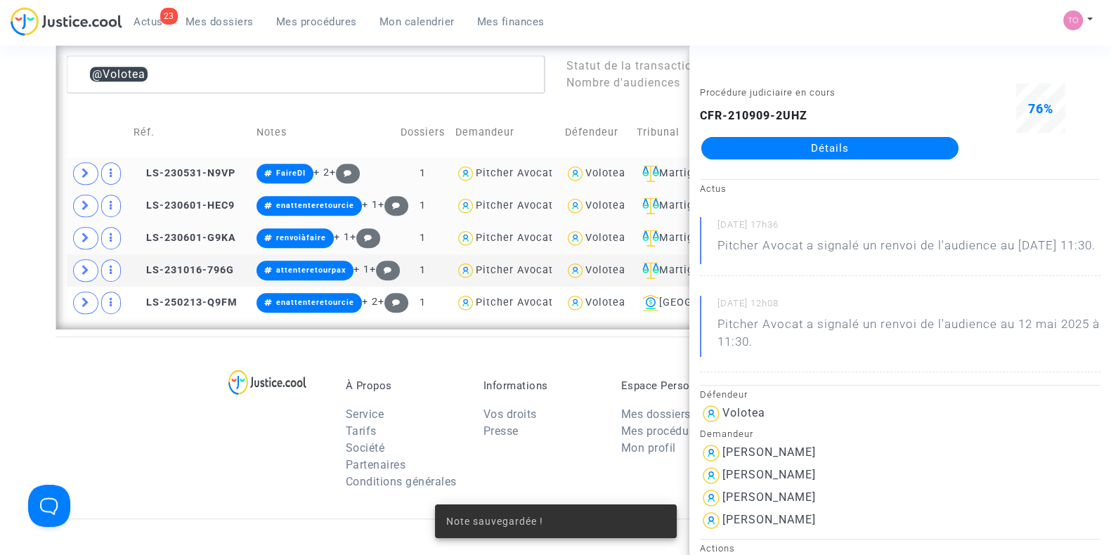
click at [82, 234] on icon at bounding box center [86, 238] width 8 height 11
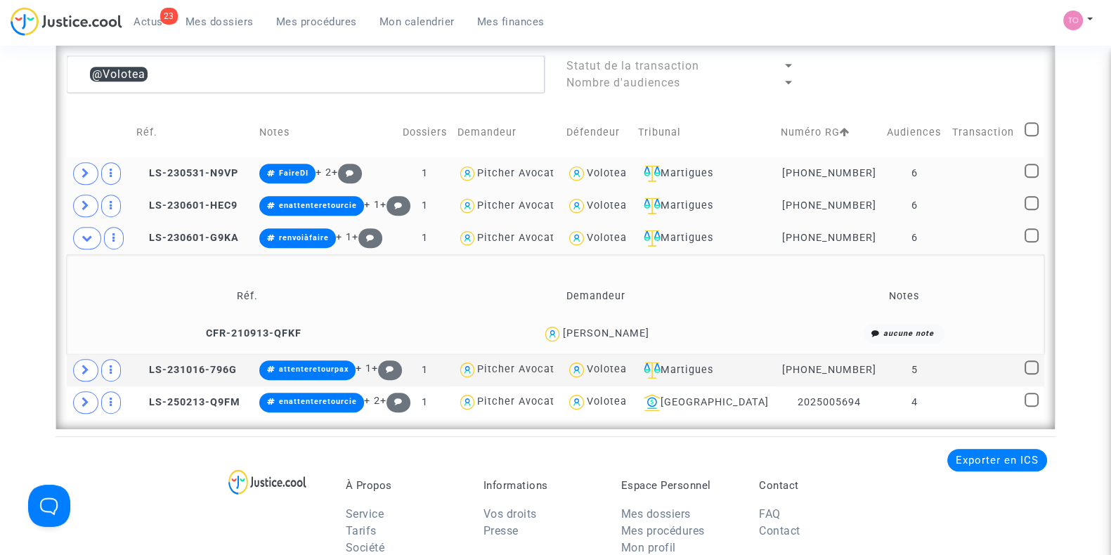
click at [631, 331] on div "René HORTER" at bounding box center [605, 333] width 86 height 12
click at [631, 330] on div "René HORTER" at bounding box center [605, 333] width 86 height 12
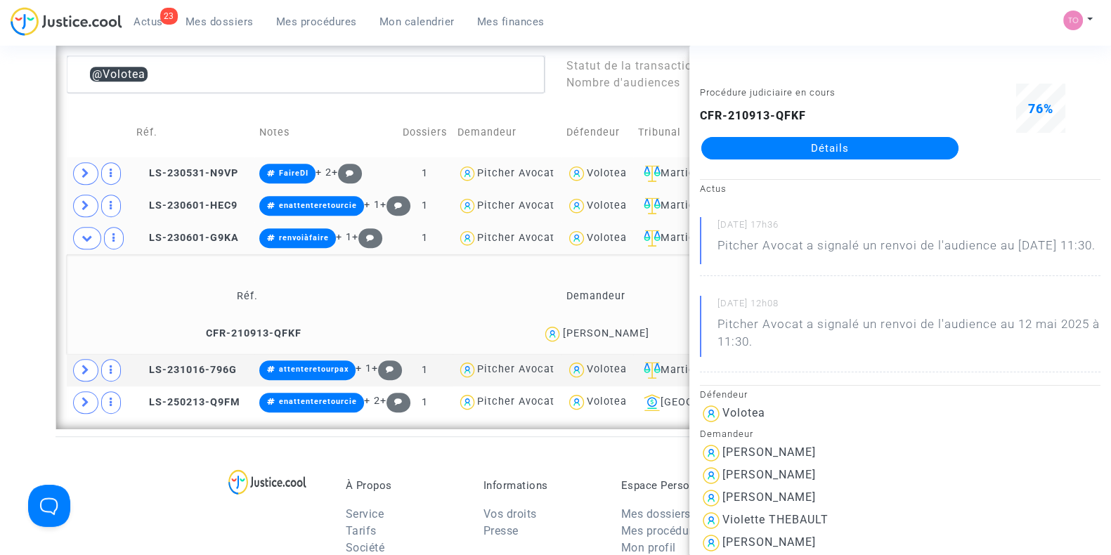
copy div "HORTER"
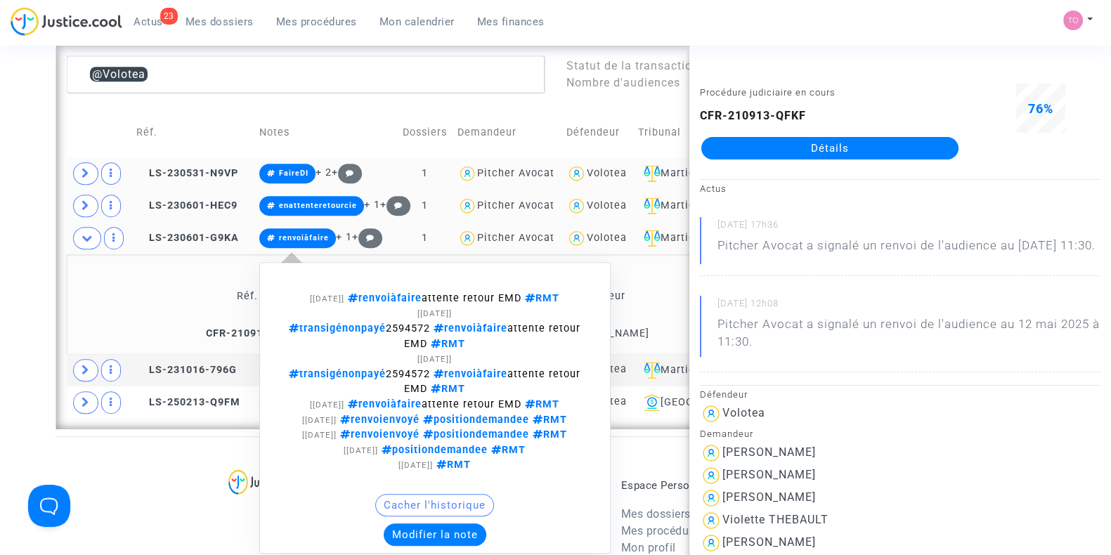
click at [491, 323] on span "transigénonpayé 2594572 renvoiàfaire attente retour EMD RMT" at bounding box center [435, 336] width 292 height 27
copy span "2594572"
click at [488, 323] on span "transigénonpayé 2594572 renvoiàfaire attente retour EMD RMT" at bounding box center [435, 336] width 292 height 27
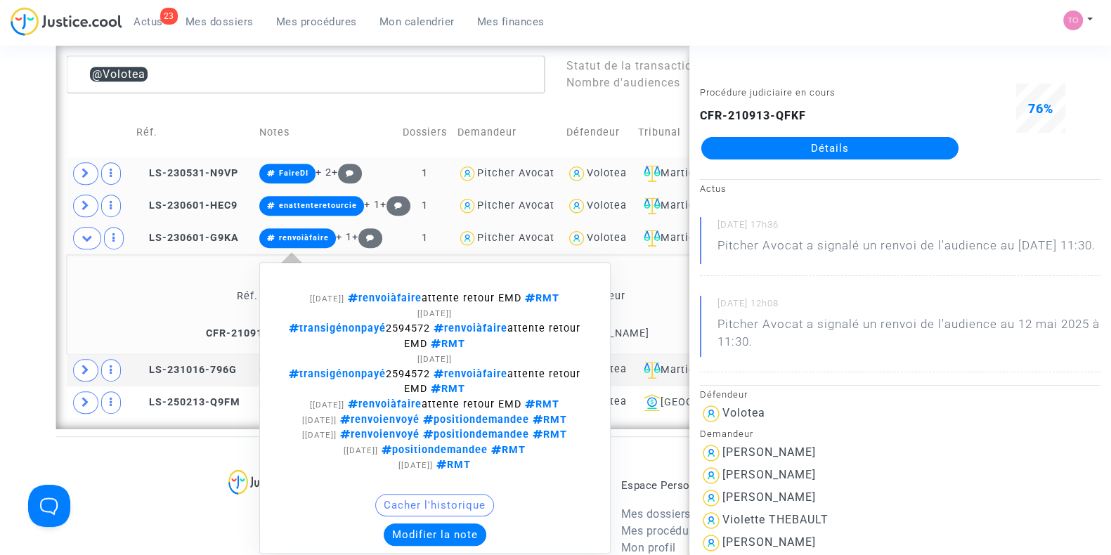
click at [488, 323] on span "transigénonpayé 2594572 renvoiàfaire attente retour EMD RMT" at bounding box center [435, 336] width 292 height 27
copy span "2594572"
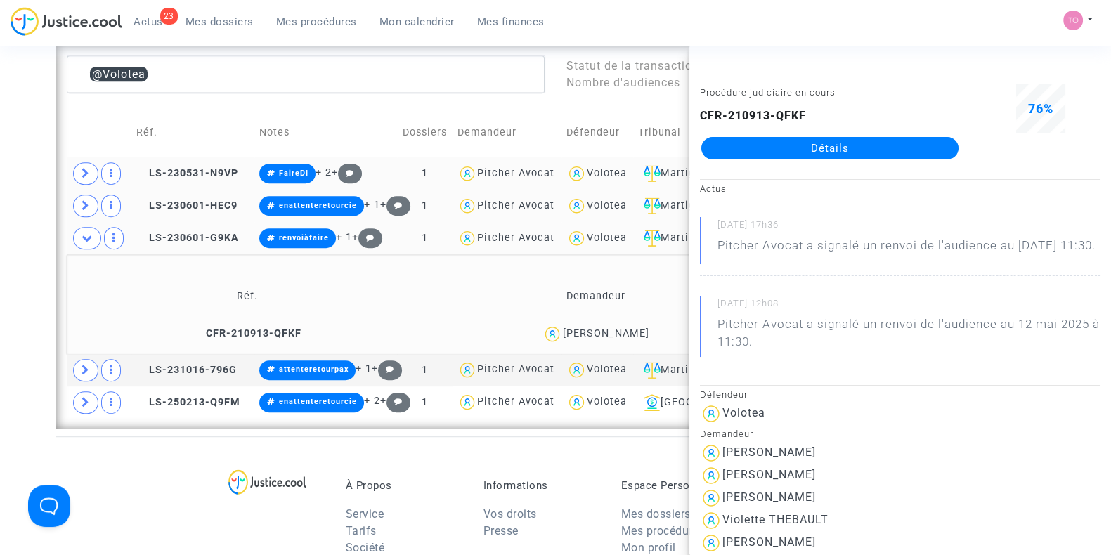
drag, startPoint x: 826, startPoint y: 158, endPoint x: 777, endPoint y: 144, distance: 51.2
click at [608, 333] on div "René HORTER" at bounding box center [605, 333] width 86 height 12
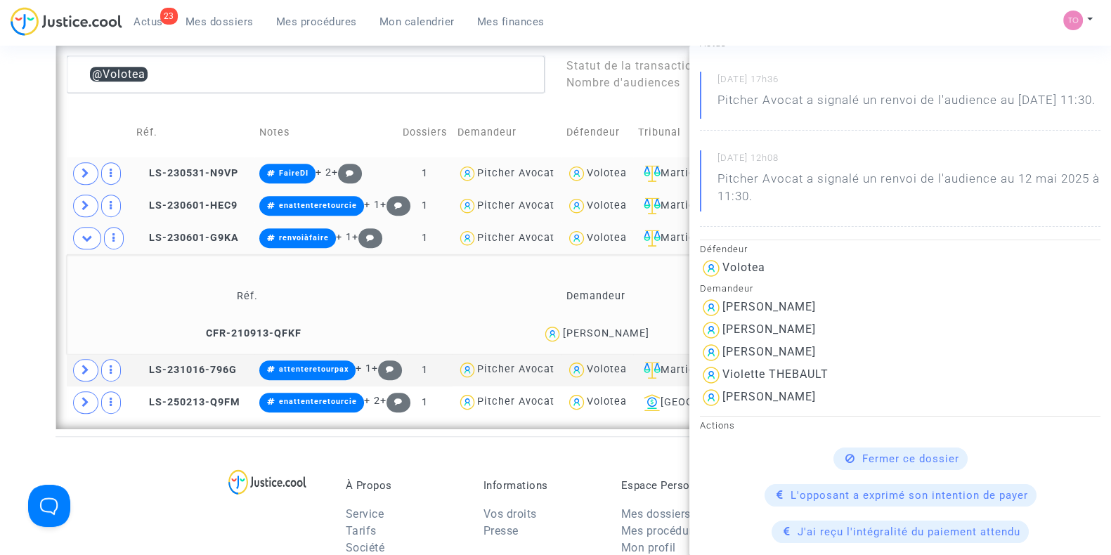
scroll to position [146, 0]
drag, startPoint x: 597, startPoint y: 325, endPoint x: 572, endPoint y: 327, distance: 25.4
click at [572, 327] on div "René HORTER" at bounding box center [605, 333] width 86 height 12
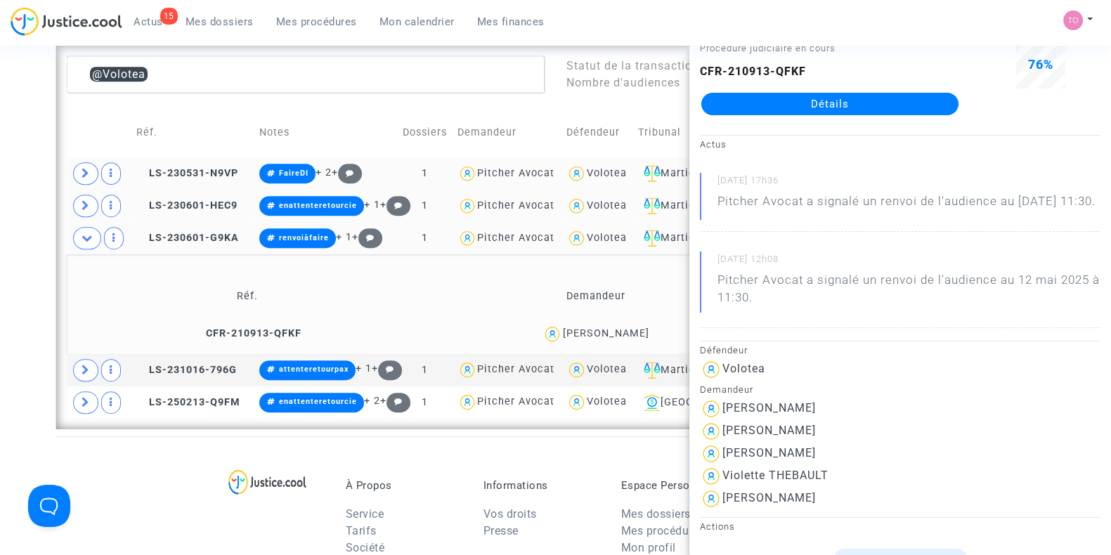
scroll to position [58, 0]
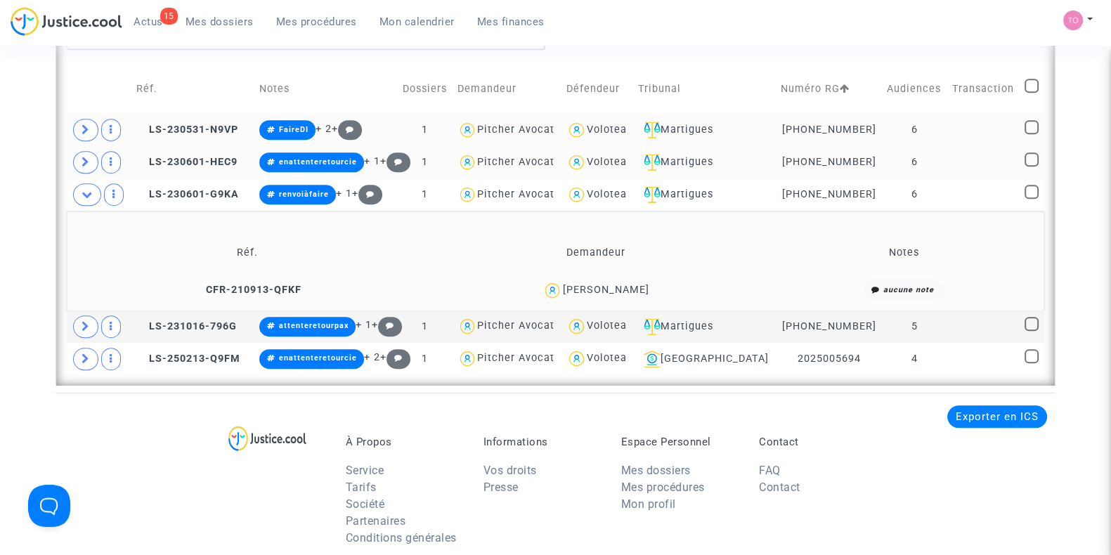
scroll to position [1083, 0]
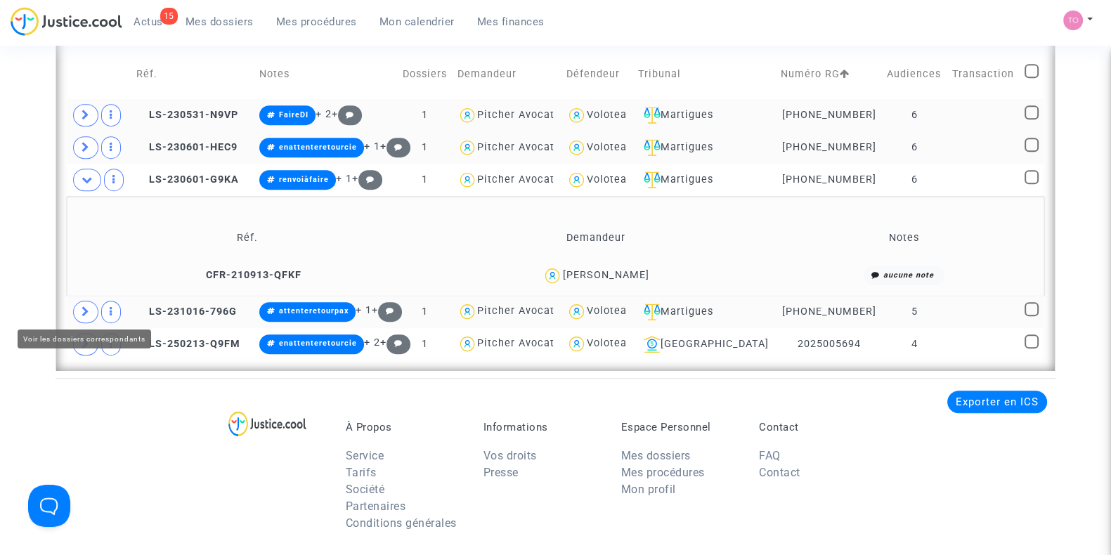
click at [83, 310] on icon at bounding box center [86, 311] width 8 height 11
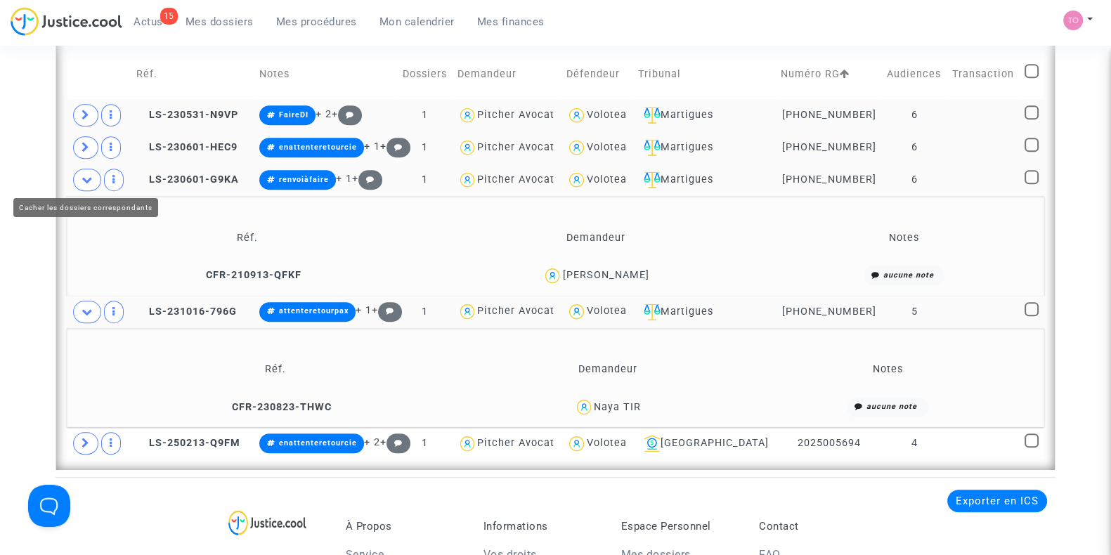
click at [83, 176] on icon at bounding box center [87, 179] width 11 height 11
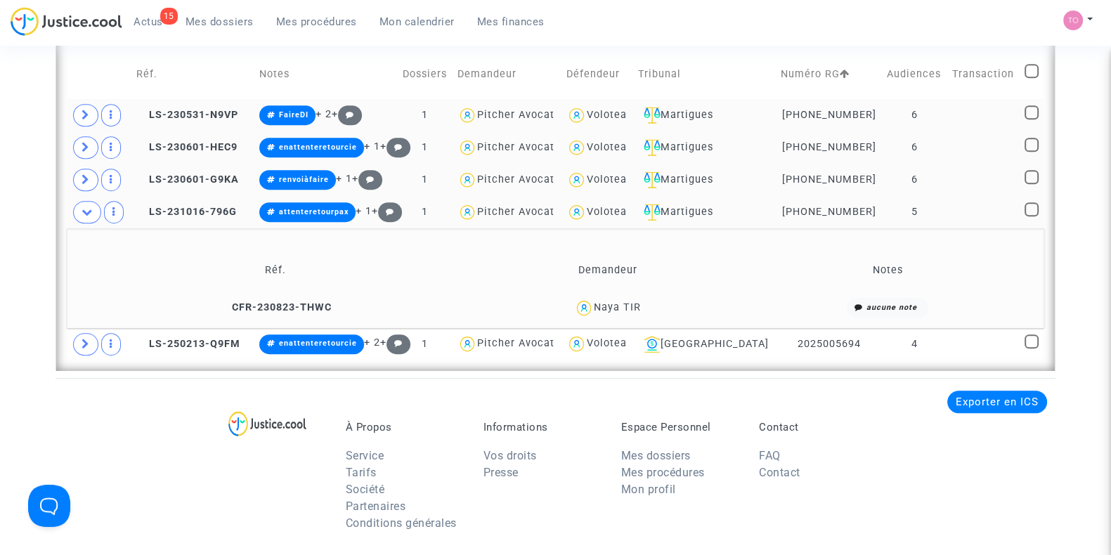
click at [630, 304] on div "Naya TIR" at bounding box center [617, 307] width 47 height 12
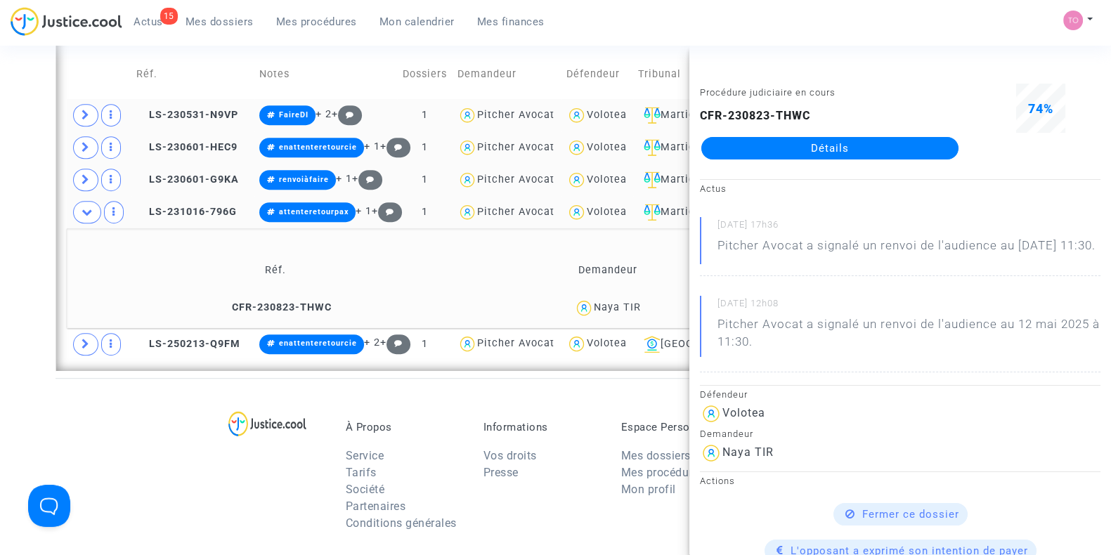
copy div "TIR"
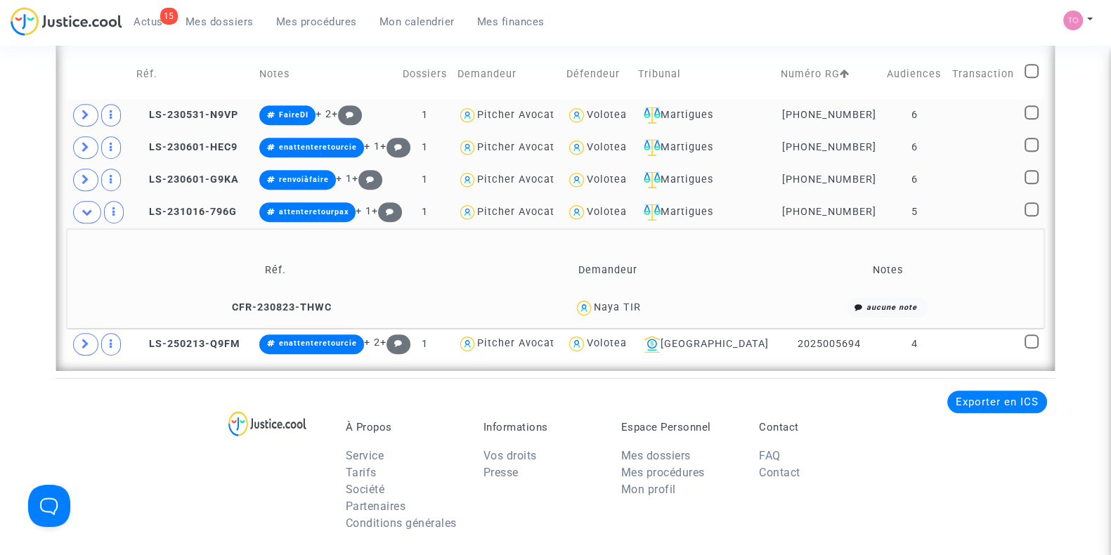
click at [623, 304] on div "Naya TIR" at bounding box center [617, 307] width 47 height 12
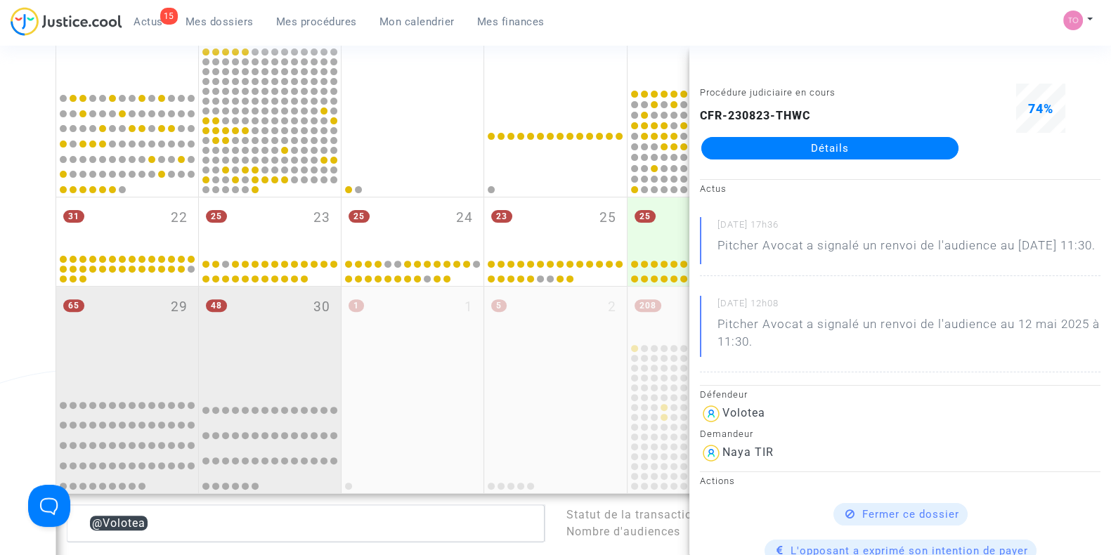
scroll to position [556, 0]
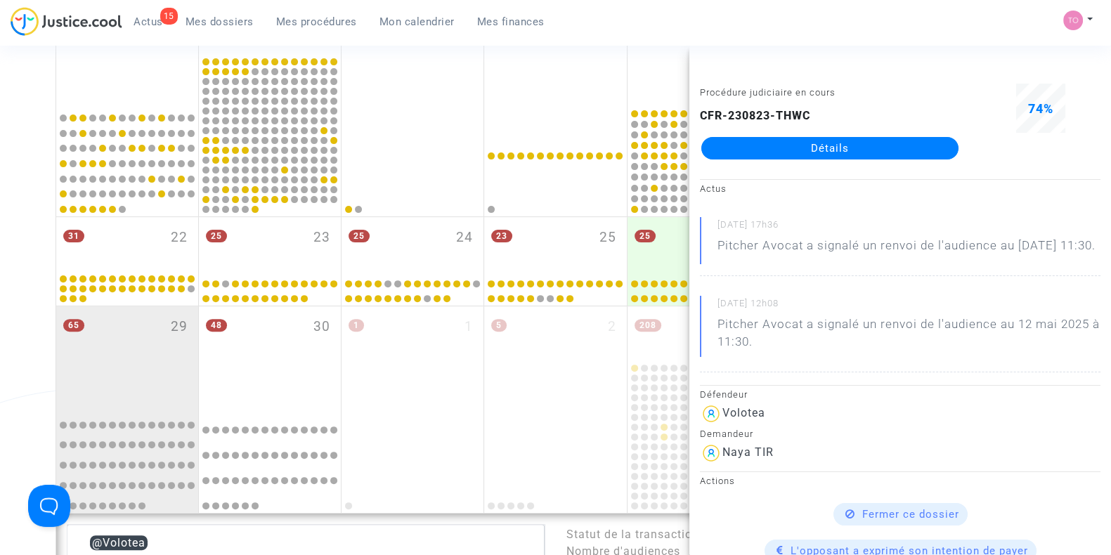
drag, startPoint x: 268, startPoint y: 349, endPoint x: 0, endPoint y: 295, distance: 273.8
click at [0, 295] on div "Date de clôture d'instruction Date de conciliation Date d'audience Date de juge…" at bounding box center [555, 211] width 1111 height 1373
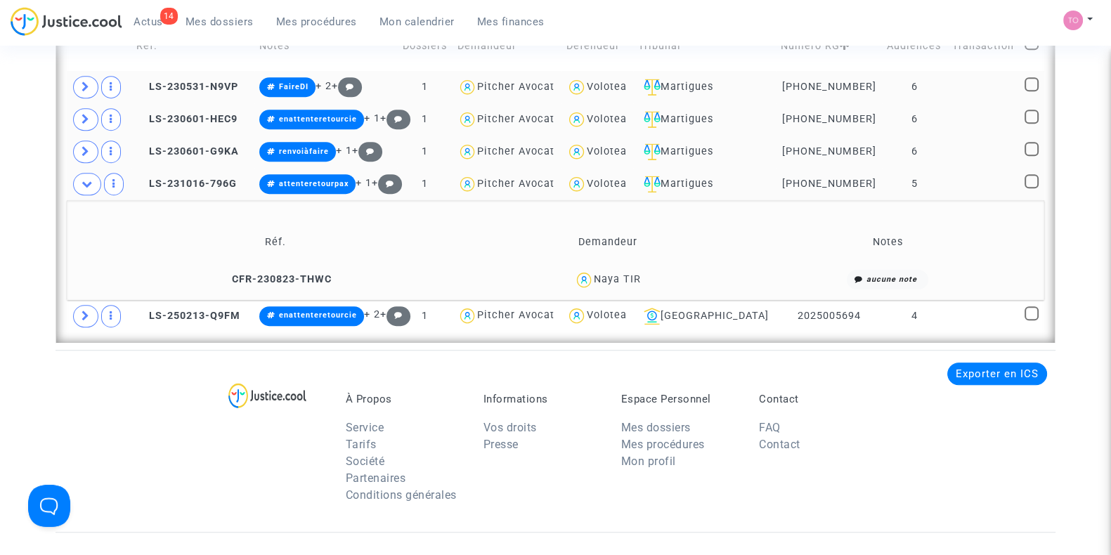
scroll to position [1112, 0]
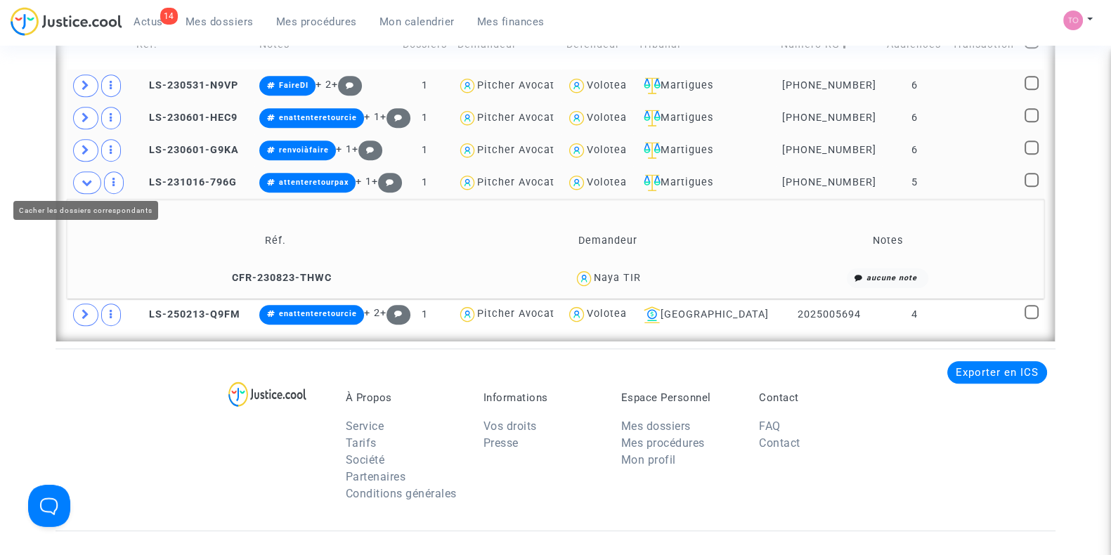
click at [84, 181] on icon at bounding box center [87, 182] width 11 height 11
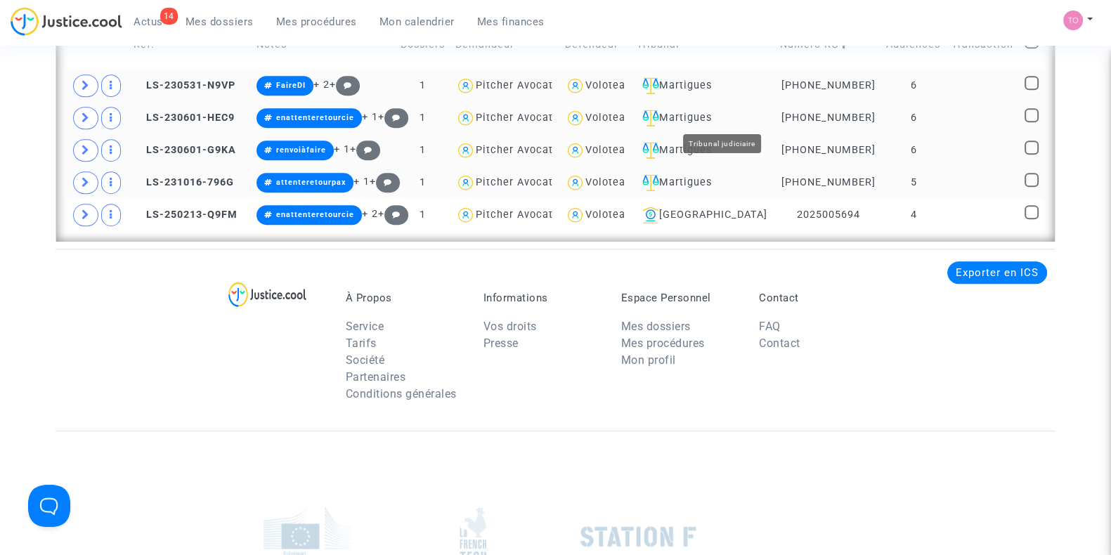
click at [737, 114] on div "Martigues" at bounding box center [703, 118] width 133 height 17
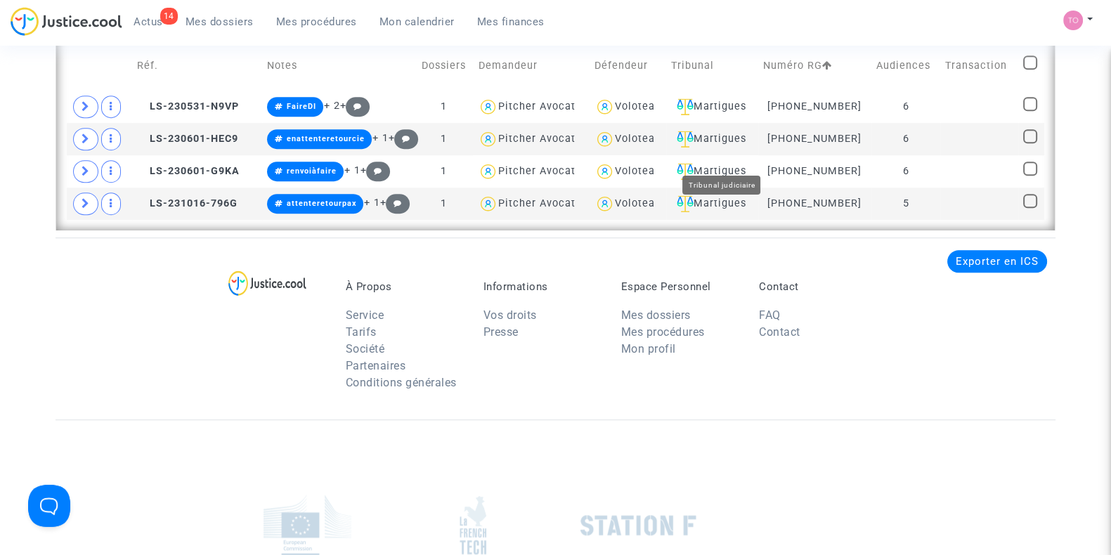
scroll to position [966, 0]
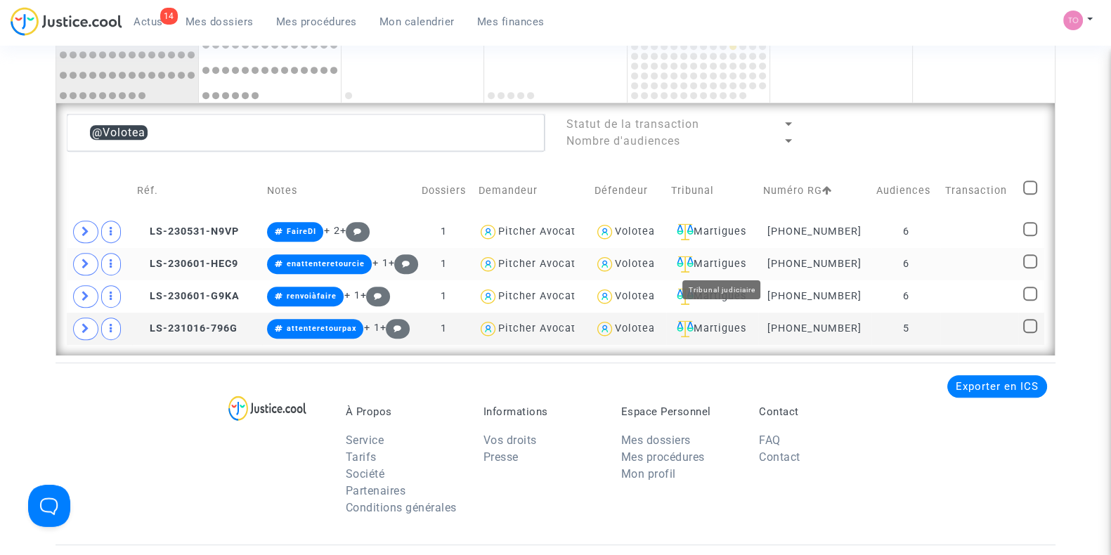
click at [637, 252] on span "Volotea" at bounding box center [635, 223] width 40 height 93
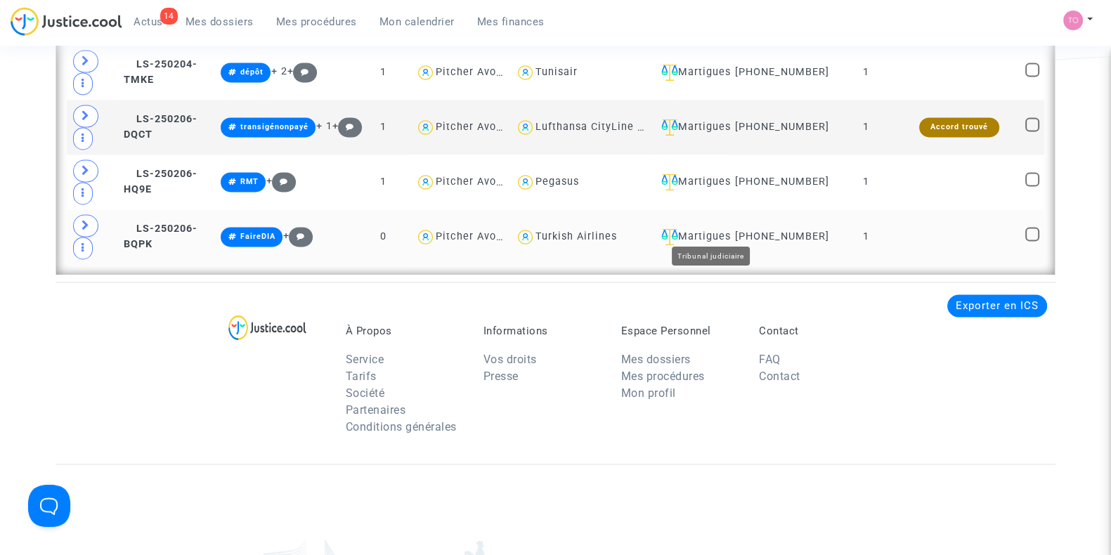
click at [724, 228] on div "Martigues" at bounding box center [690, 236] width 69 height 17
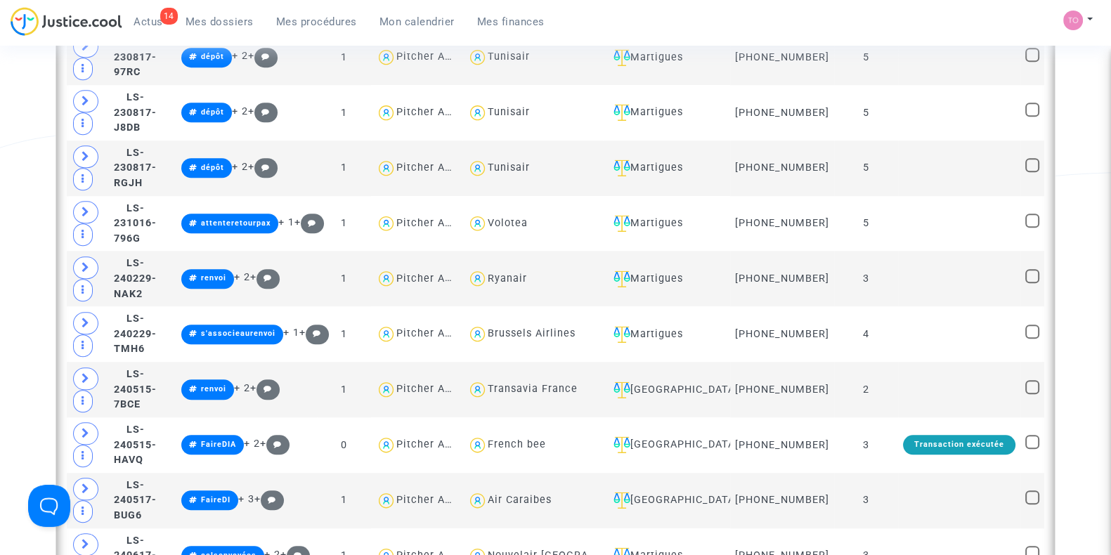
scroll to position [2781, 0]
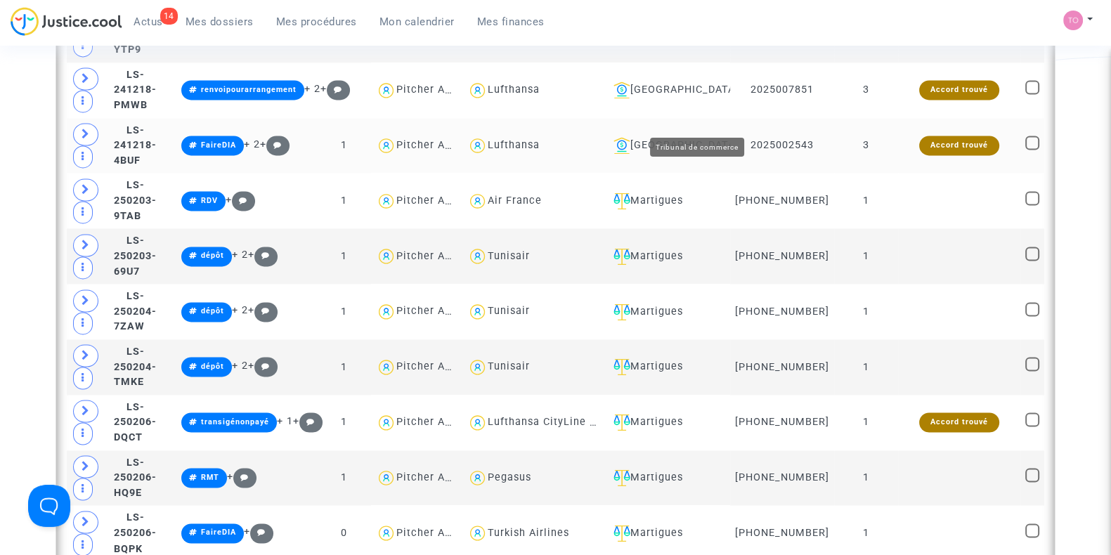
click at [693, 137] on div "Nantes" at bounding box center [666, 145] width 117 height 17
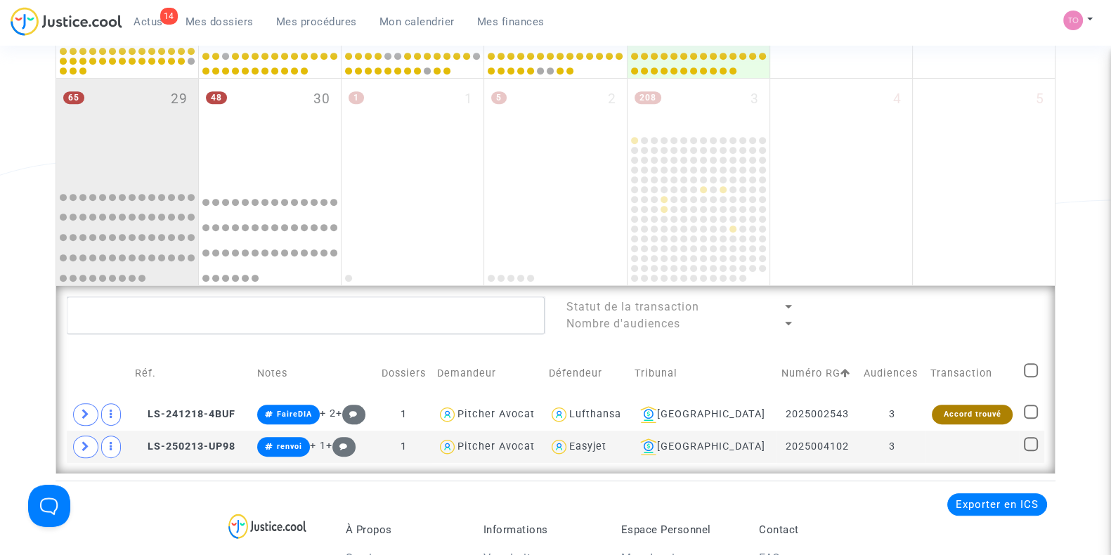
scroll to position [793, 0]
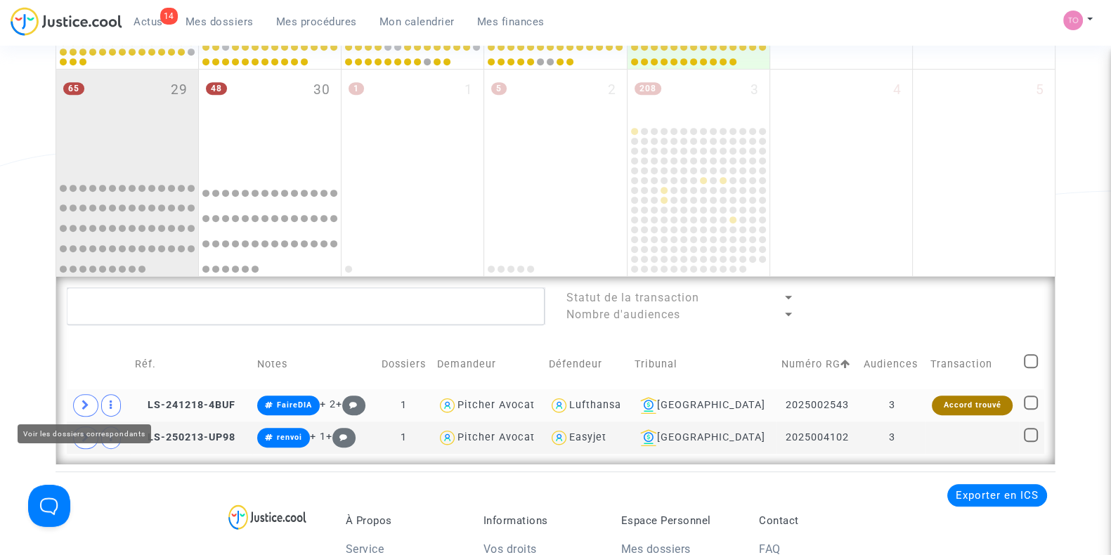
click at [79, 398] on span at bounding box center [85, 405] width 25 height 22
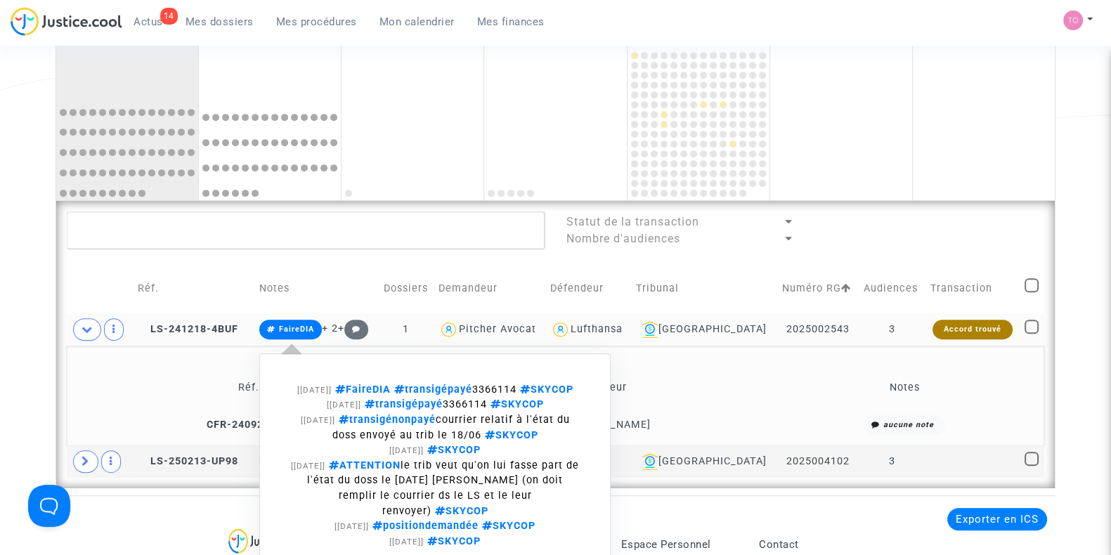
scroll to position [910, 0]
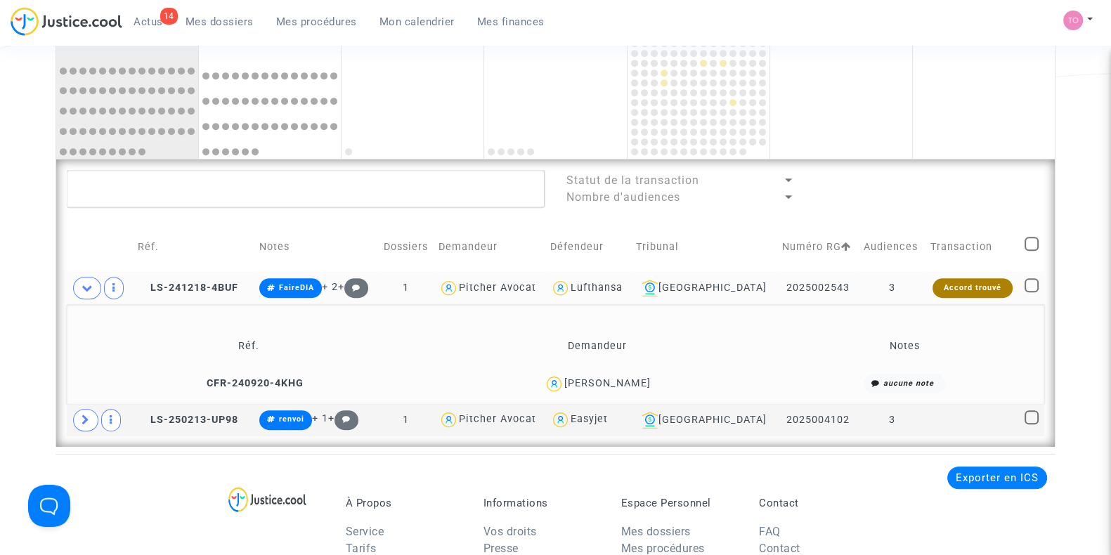
click at [611, 381] on div "Oleksandr Kuchmenko" at bounding box center [607, 383] width 86 height 12
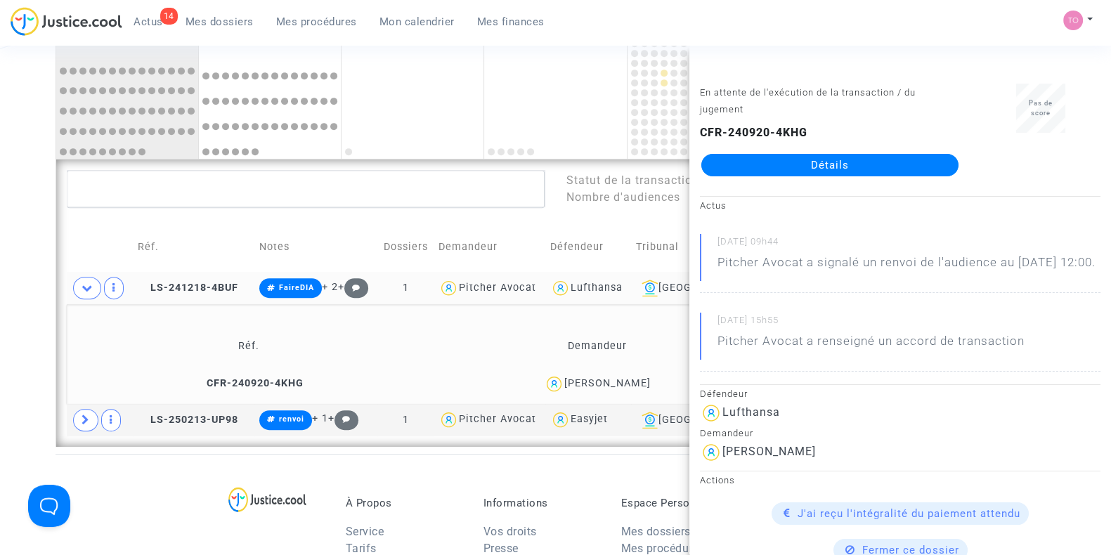
copy div "Kuchmenko"
click at [628, 379] on div "Oleksandr Kuchmenko" at bounding box center [607, 383] width 86 height 12
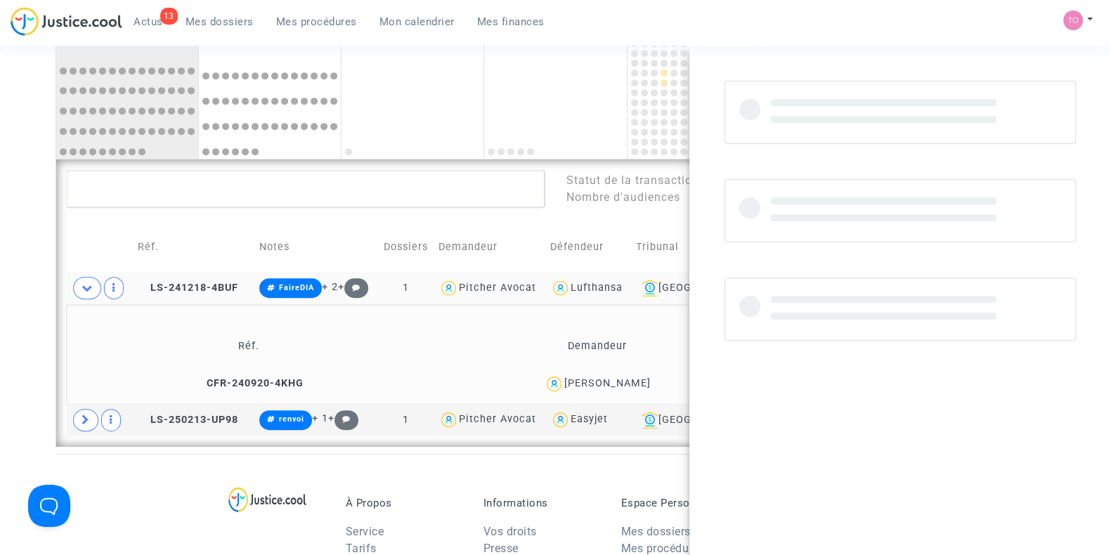
click at [629, 379] on div "Oleksandr Kuchmenko" at bounding box center [607, 383] width 86 height 12
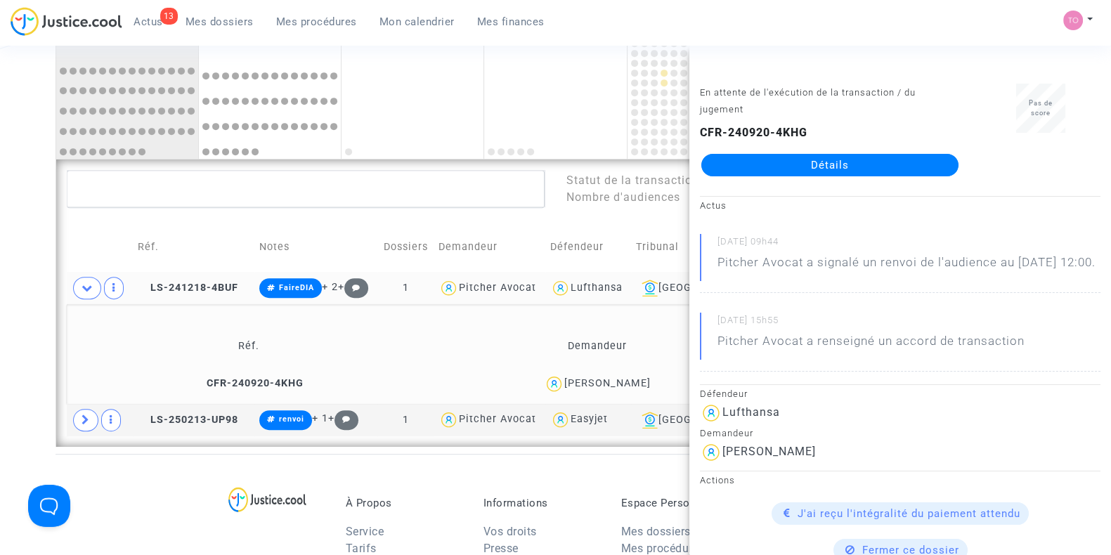
drag, startPoint x: 10, startPoint y: 342, endPoint x: 285, endPoint y: 351, distance: 274.9
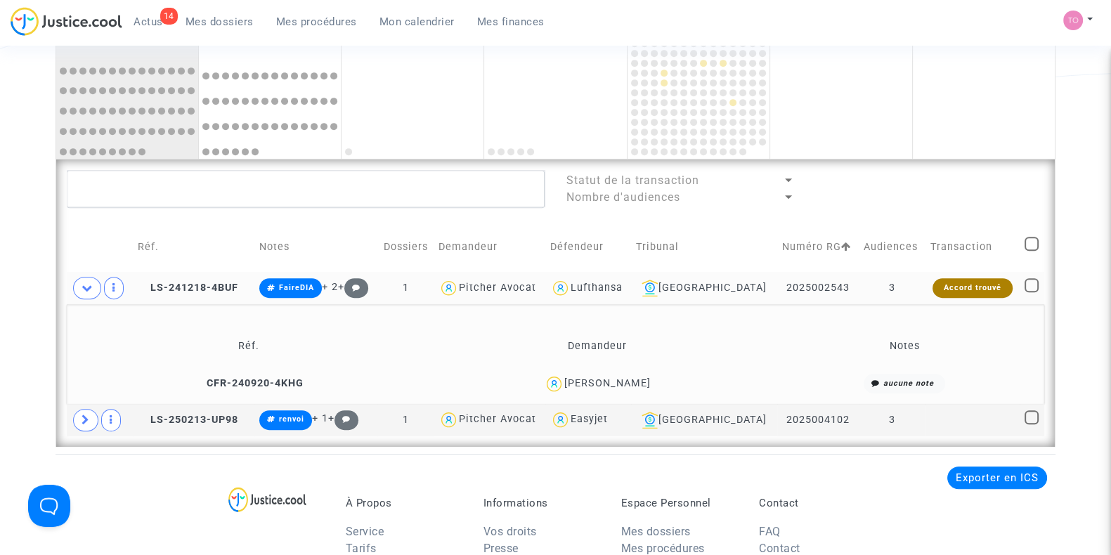
drag, startPoint x: 658, startPoint y: 381, endPoint x: 547, endPoint y: 384, distance: 111.1
click at [547, 384] on div "Oleksandr Kuchmenko" at bounding box center [597, 384] width 335 height 20
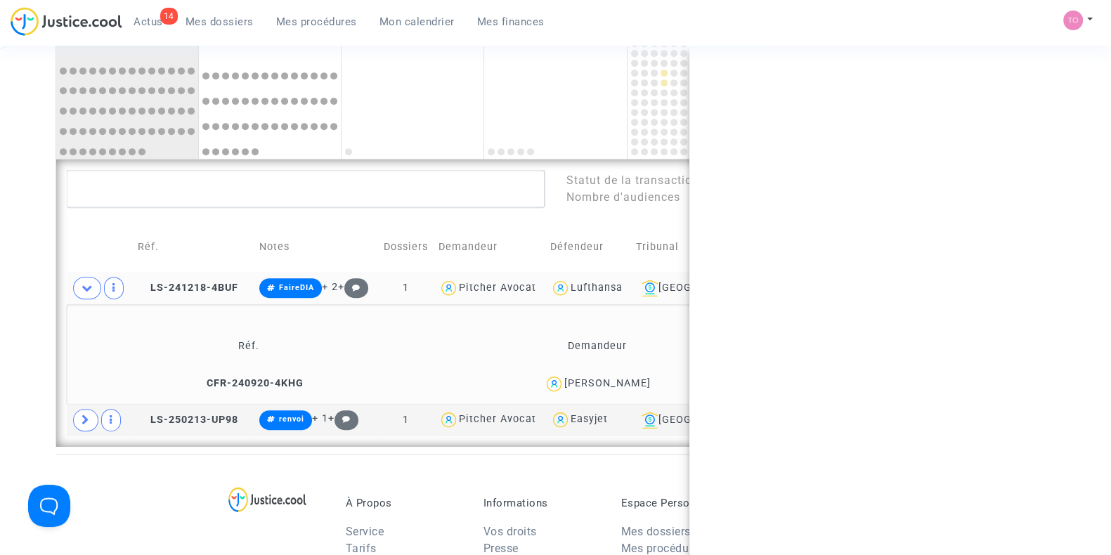
copy div "Oleksandr Kuchmenko"
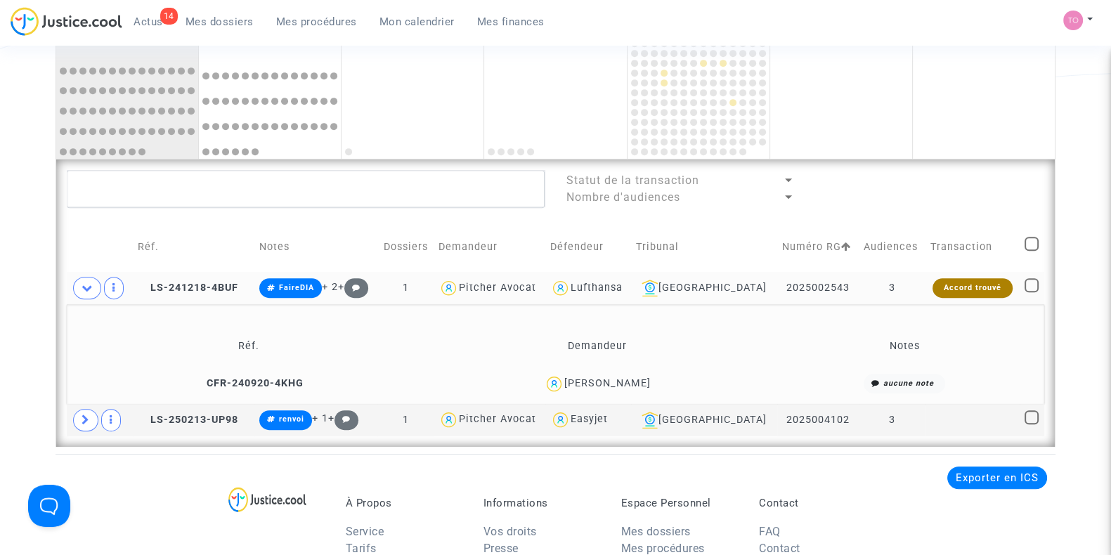
drag, startPoint x: 840, startPoint y: 286, endPoint x: 761, endPoint y: 291, distance: 79.5
click at [777, 291] on td "2025002543" at bounding box center [818, 288] width 82 height 32
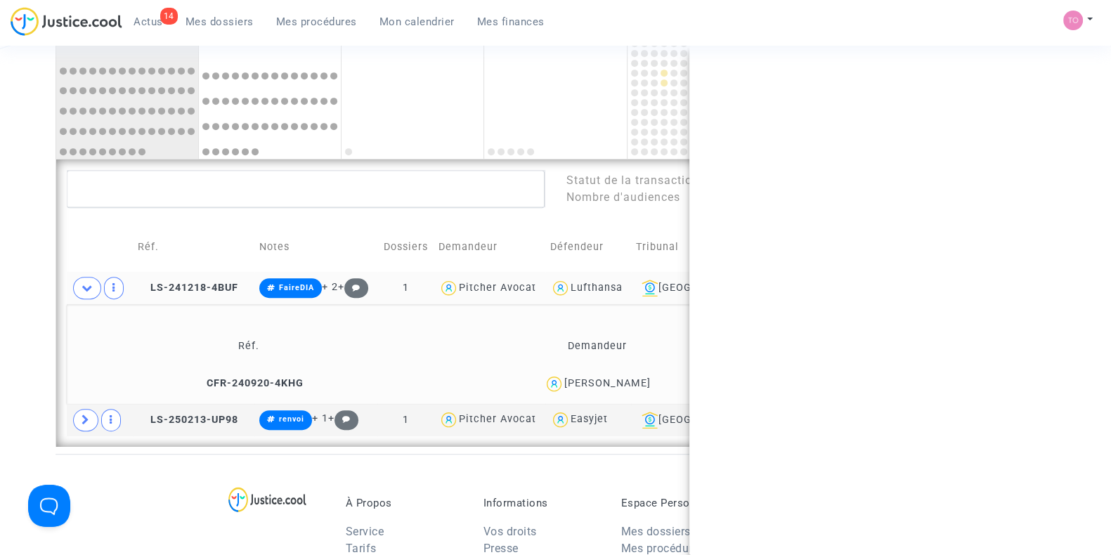
copy td "2025002543"
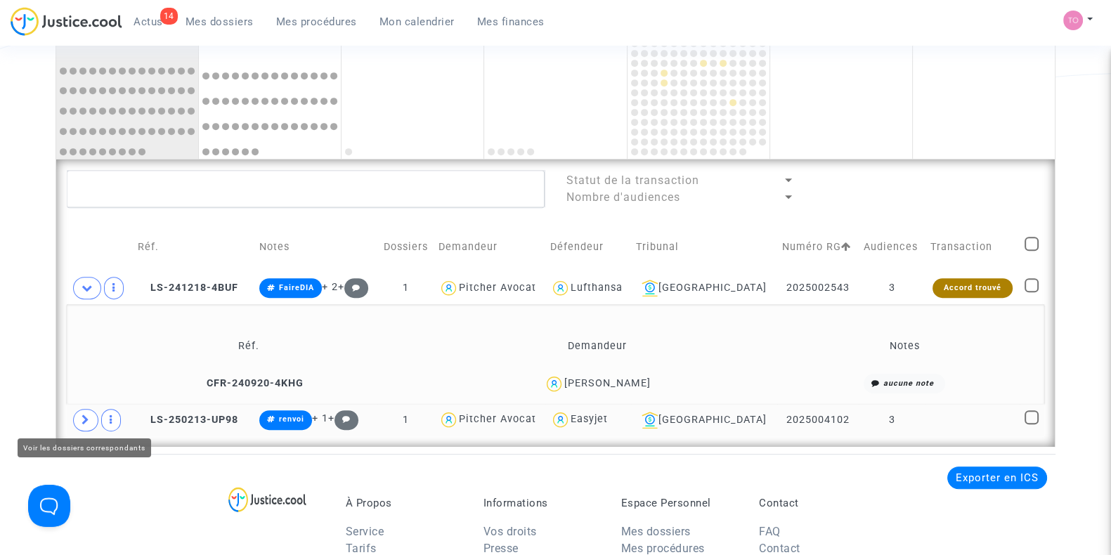
click at [79, 416] on span at bounding box center [85, 420] width 25 height 22
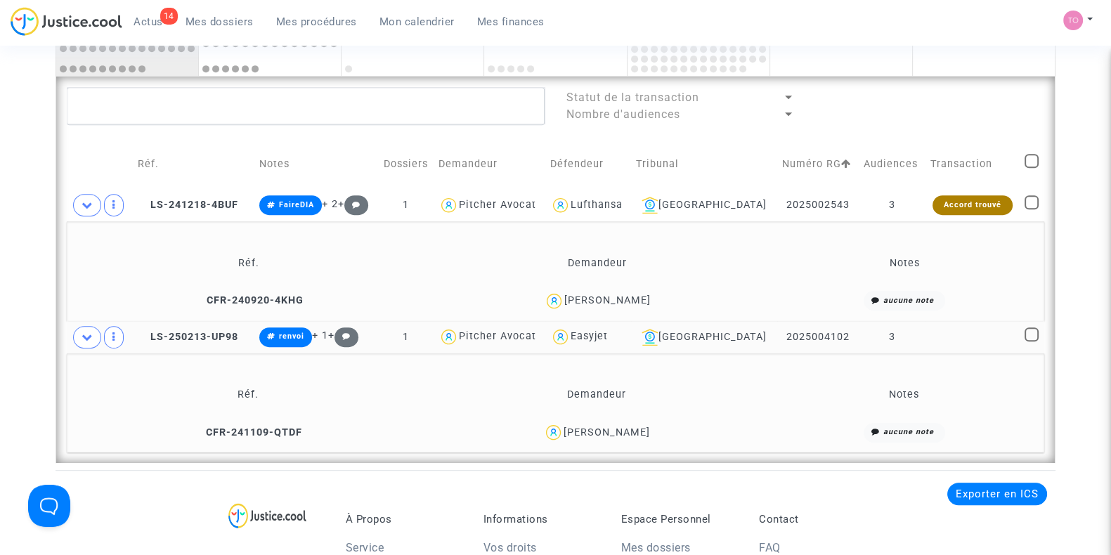
scroll to position [998, 0]
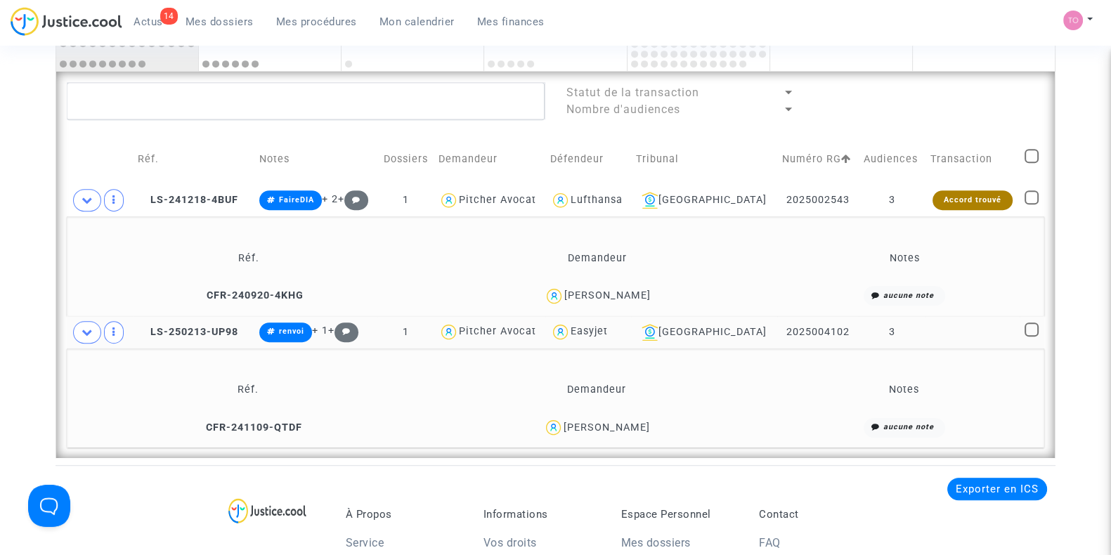
drag, startPoint x: 672, startPoint y: 424, endPoint x: 539, endPoint y: 436, distance: 133.3
click at [539, 436] on td "Eduarda filipa Mota Dias" at bounding box center [597, 427] width 346 height 30
copy div "Eduarda filipa Mota Dias"
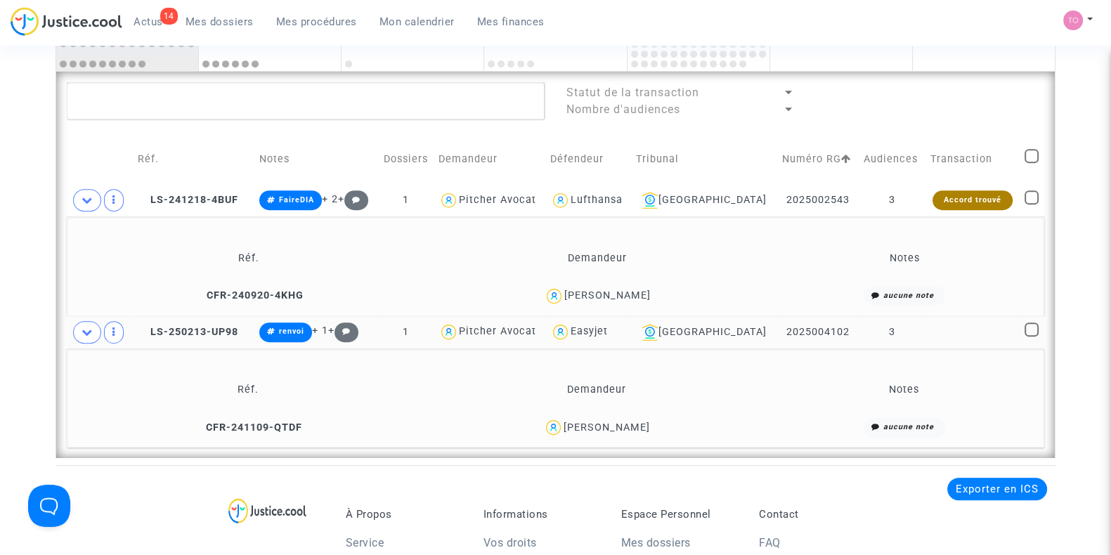
drag, startPoint x: 842, startPoint y: 330, endPoint x: 762, endPoint y: 336, distance: 79.6
click at [777, 336] on td "2025004102" at bounding box center [818, 332] width 82 height 32
copy td "2025004102"
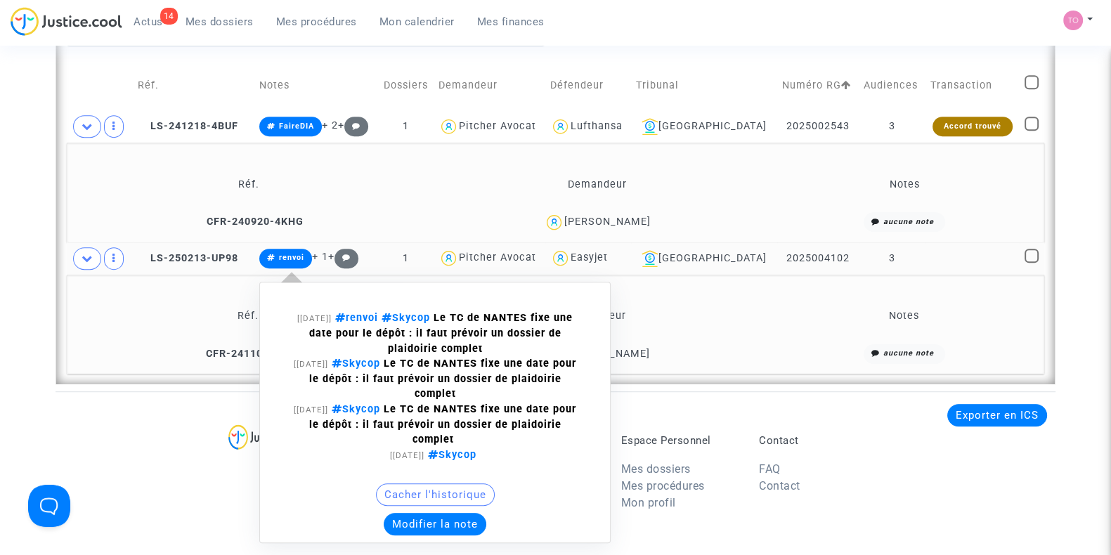
scroll to position [1085, 0]
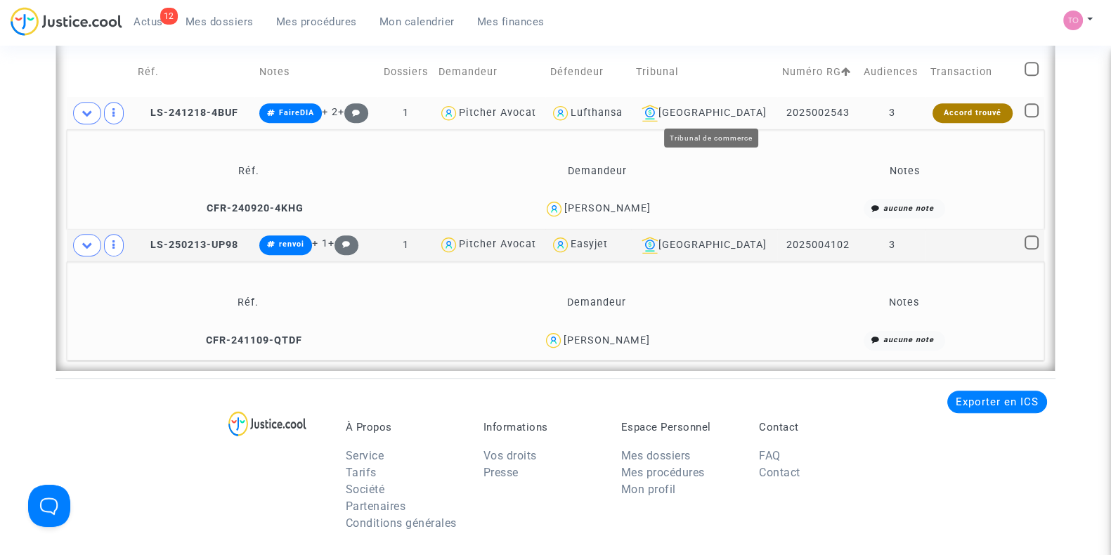
click at [720, 113] on div "Nantes" at bounding box center [704, 113] width 136 height 17
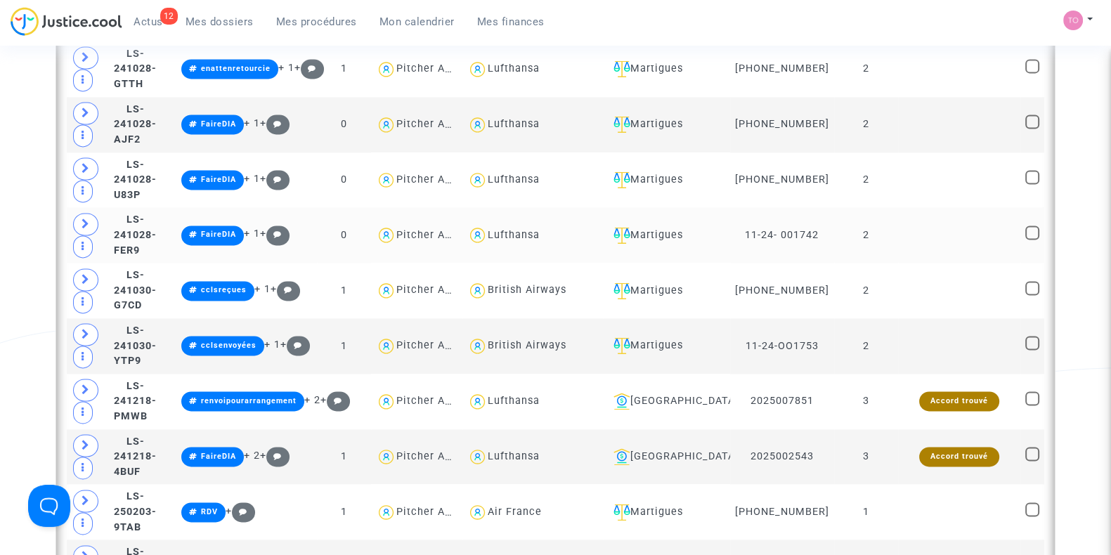
scroll to position [2754, 0]
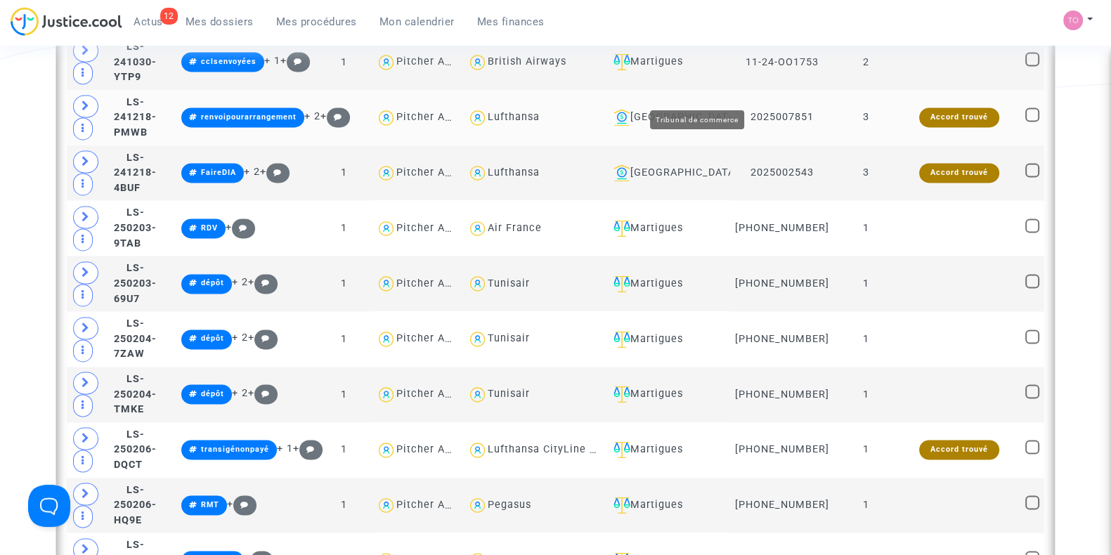
click at [696, 109] on div "Toulouse" at bounding box center [666, 117] width 117 height 17
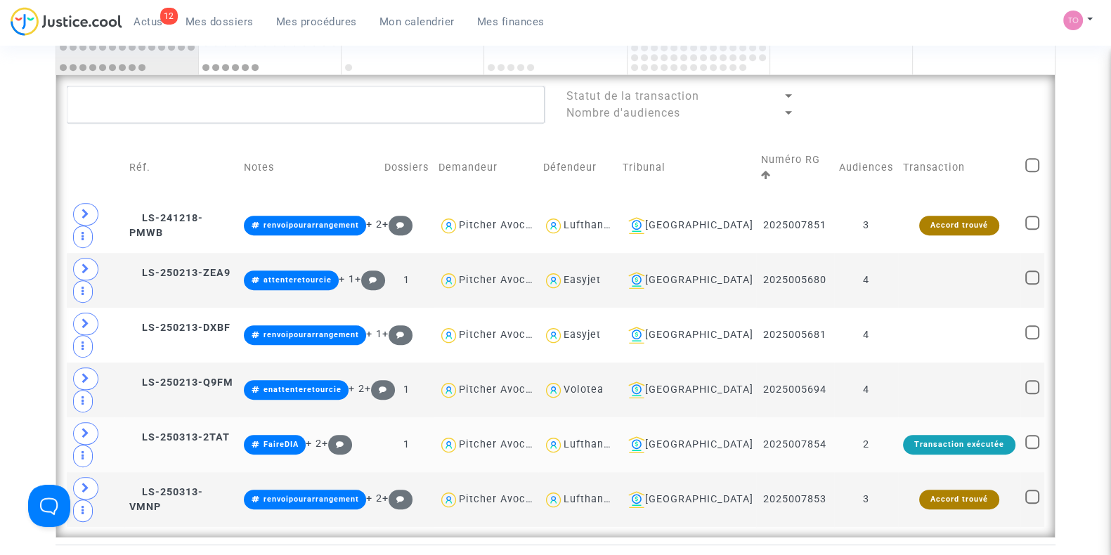
scroll to position [975, 0]
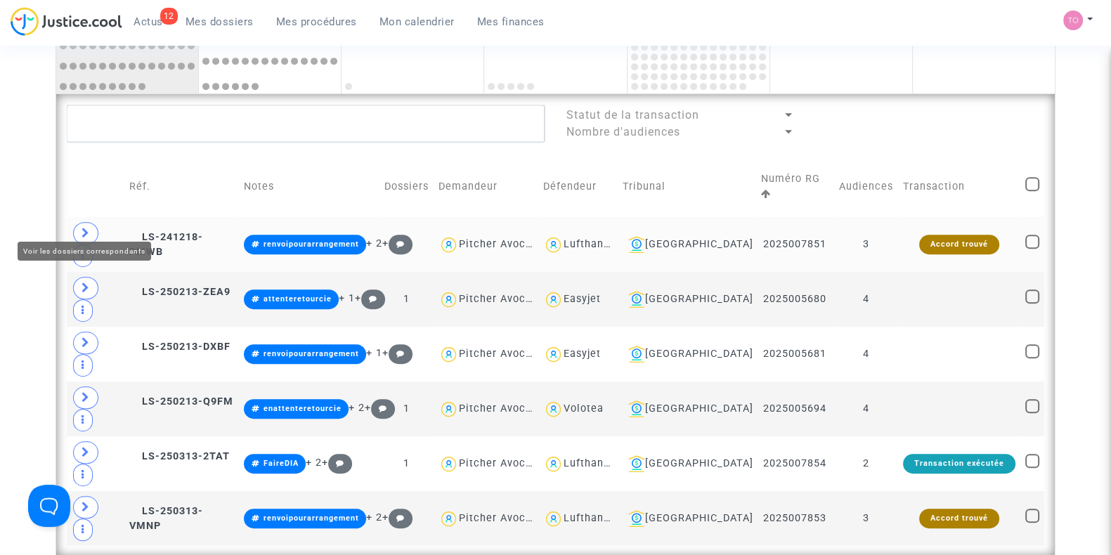
click at [84, 228] on icon at bounding box center [86, 233] width 8 height 11
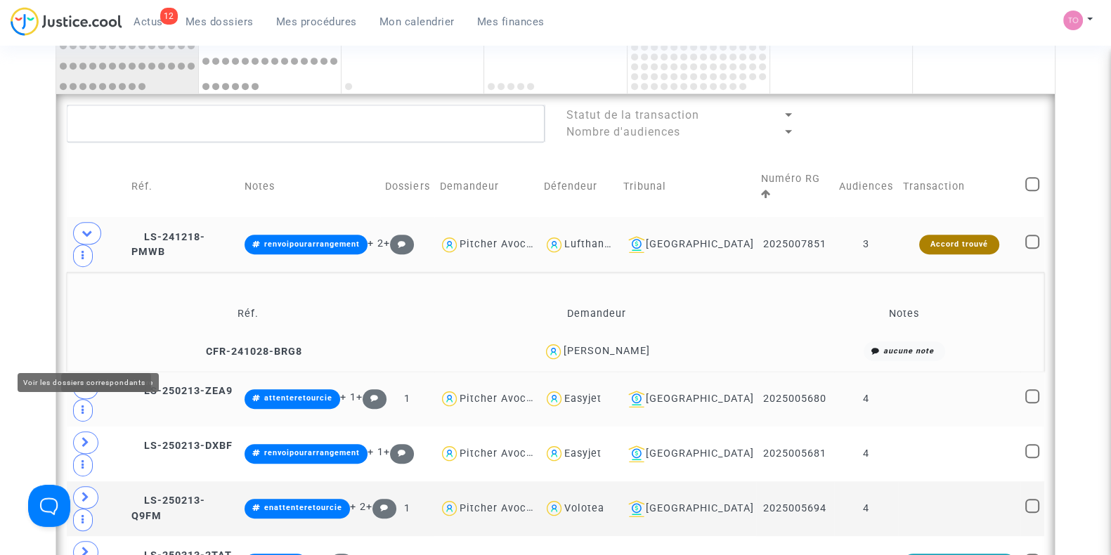
click at [87, 382] on icon at bounding box center [86, 387] width 8 height 11
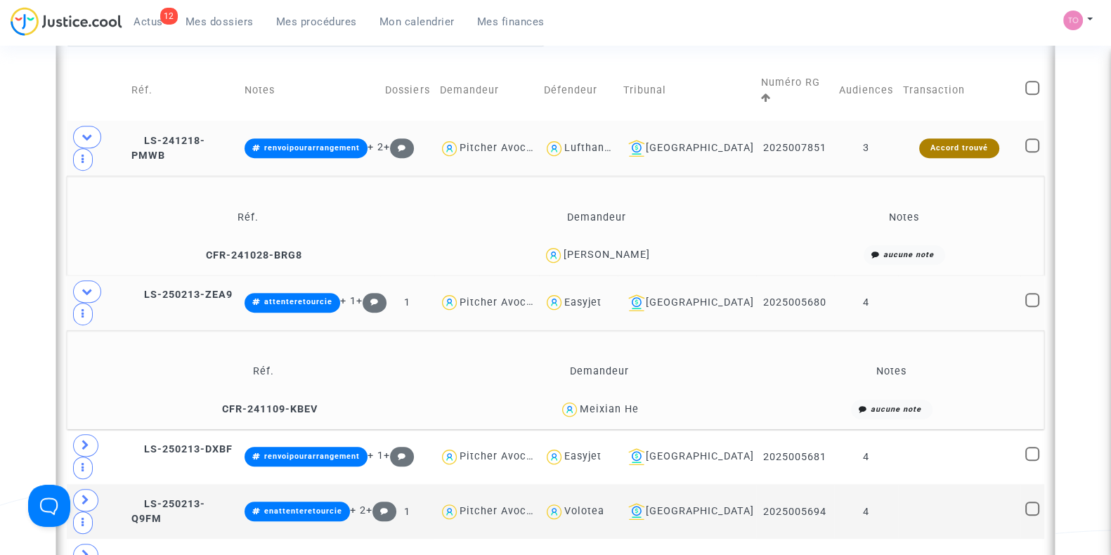
scroll to position [1092, 0]
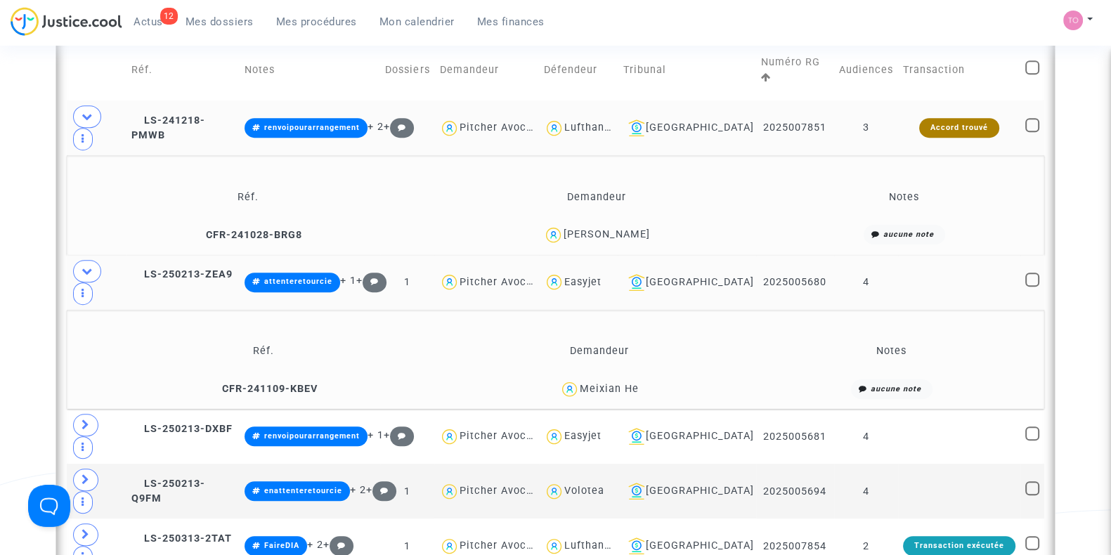
drag, startPoint x: 646, startPoint y: 333, endPoint x: 583, endPoint y: 344, distance: 64.1
click at [583, 374] on td "Meixian He" at bounding box center [599, 389] width 289 height 30
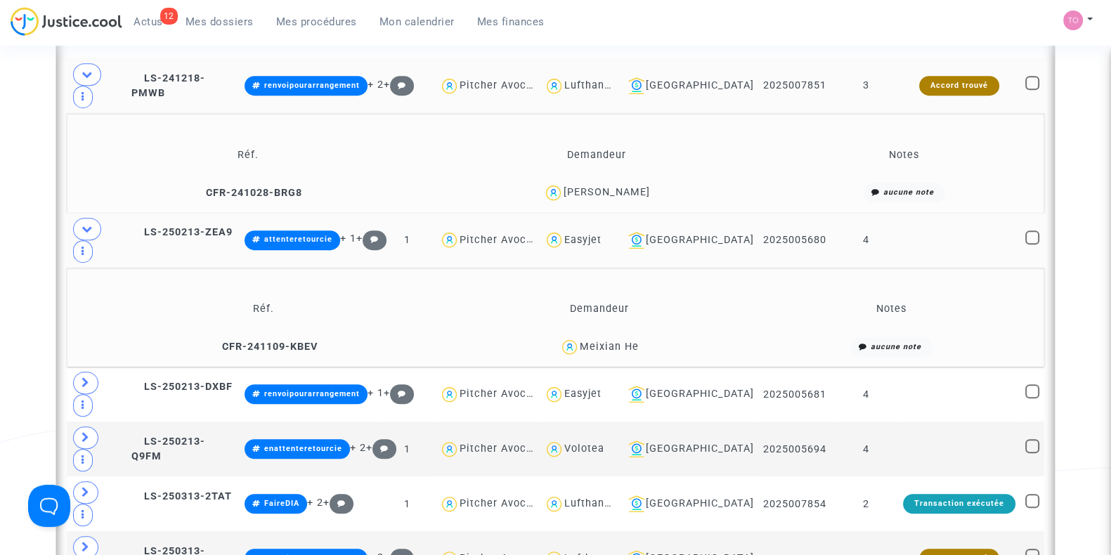
scroll to position [1151, 0]
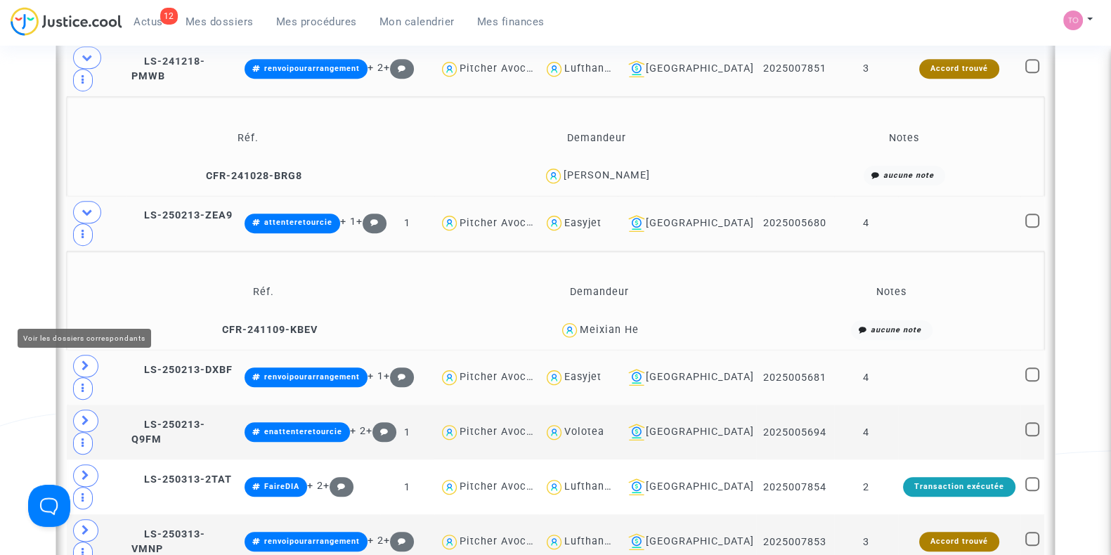
click at [82, 360] on icon at bounding box center [86, 365] width 8 height 11
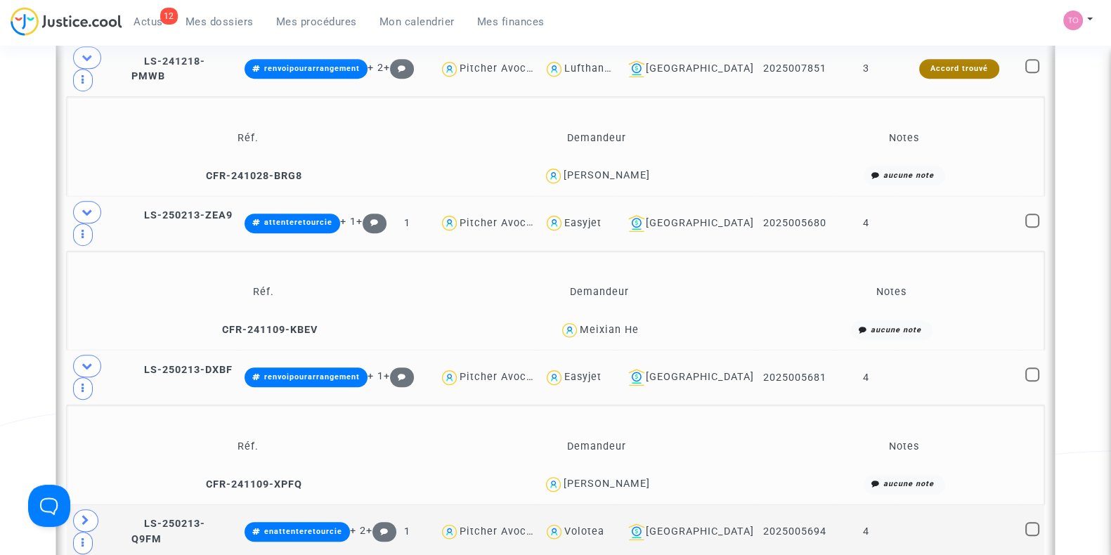
click at [79, 201] on span at bounding box center [87, 212] width 28 height 22
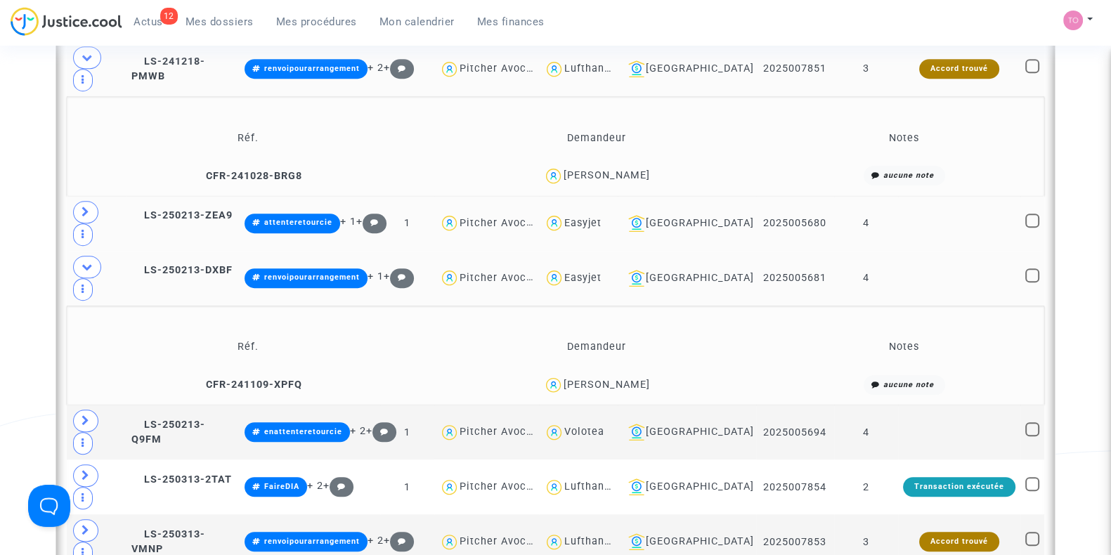
drag, startPoint x: 667, startPoint y: 301, endPoint x: 600, endPoint y: 305, distance: 67.5
click at [600, 375] on div "Abdelkader Belhachemi" at bounding box center [597, 385] width 336 height 20
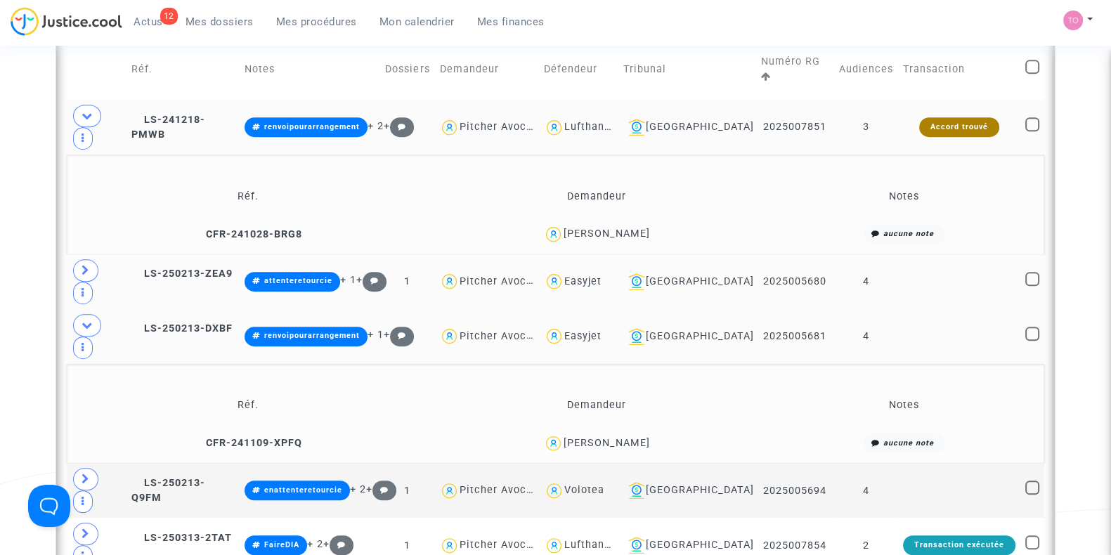
scroll to position [1092, 0]
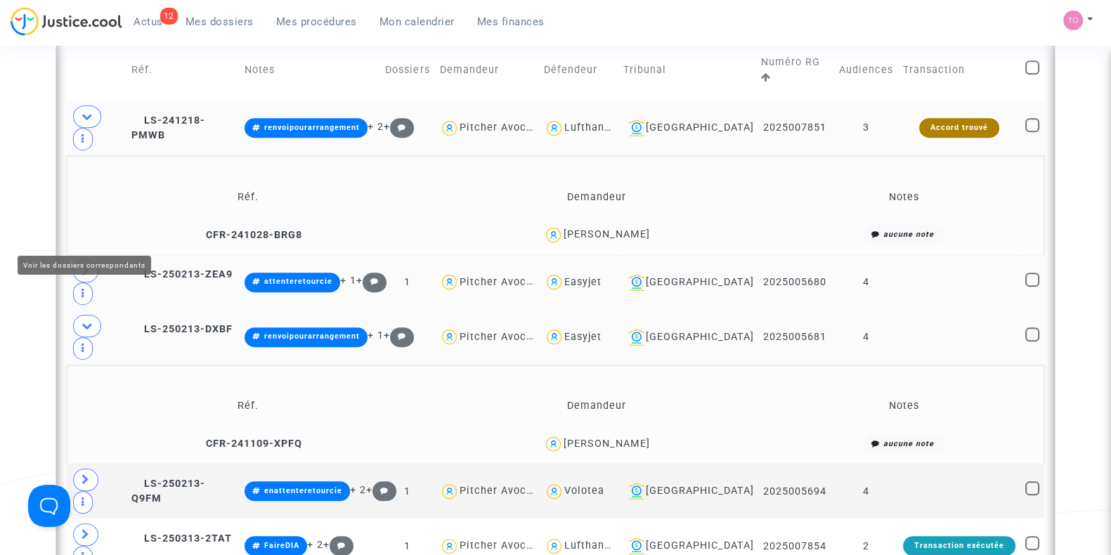
click at [87, 266] on icon at bounding box center [86, 271] width 8 height 11
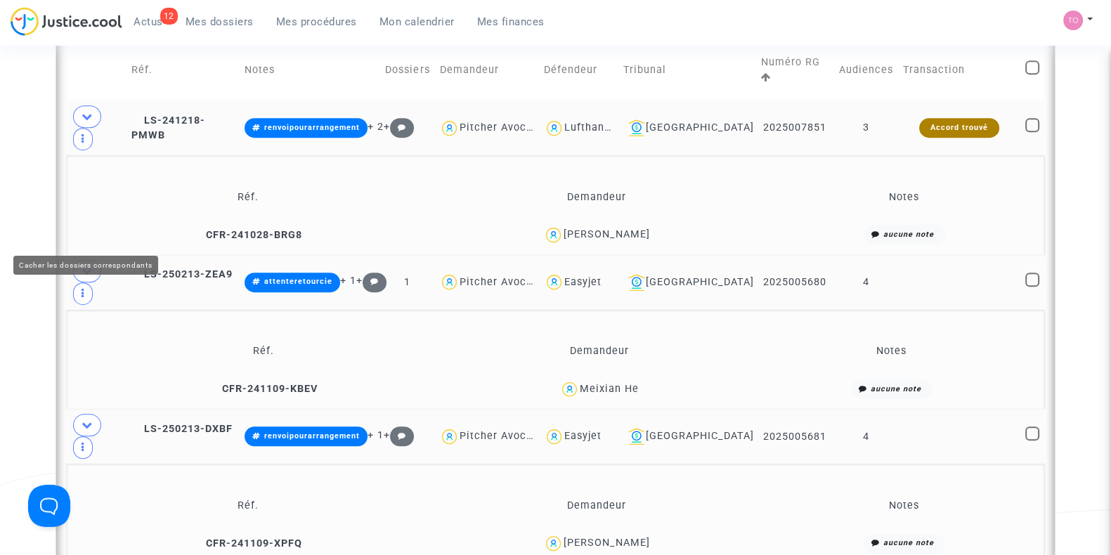
click at [87, 266] on icon at bounding box center [87, 271] width 11 height 11
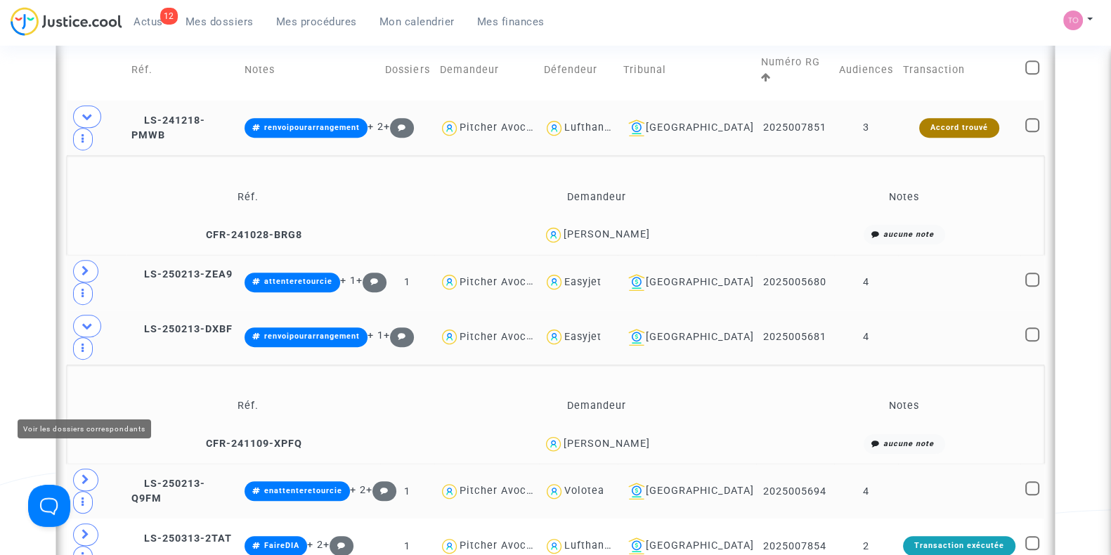
click at [76, 469] on span at bounding box center [85, 480] width 25 height 22
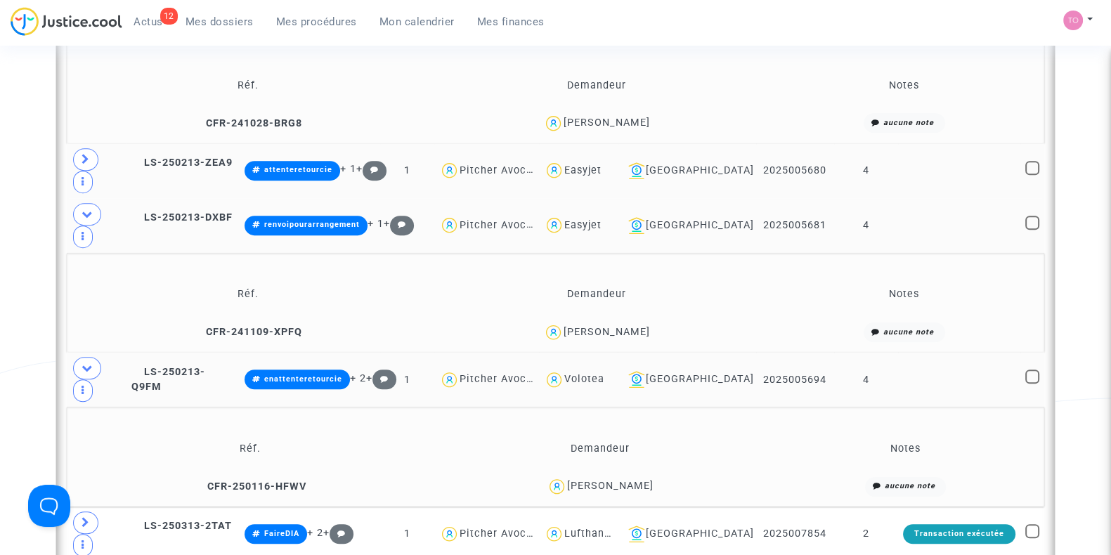
scroll to position [1209, 0]
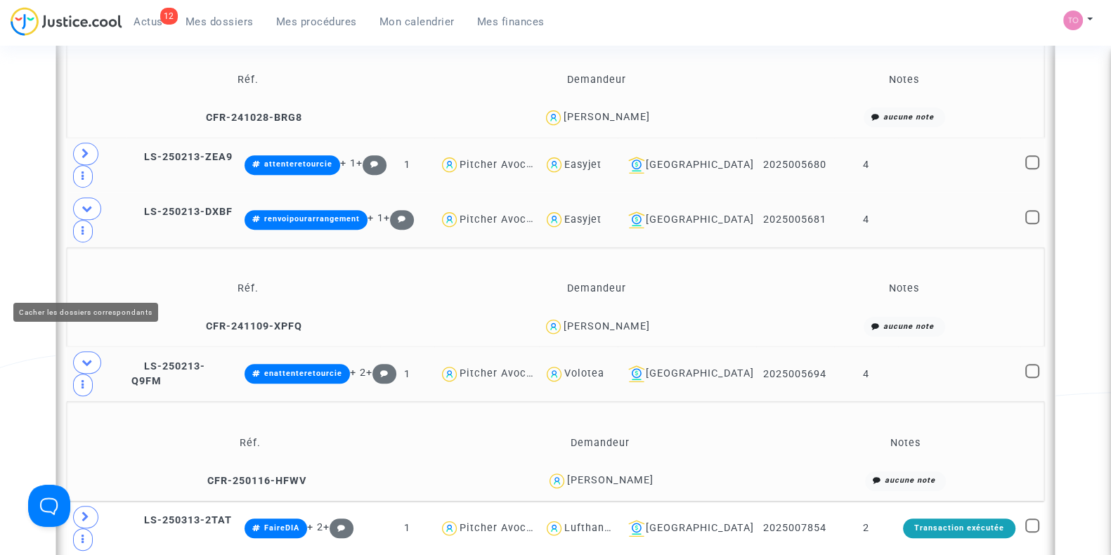
click at [88, 357] on icon at bounding box center [87, 362] width 11 height 11
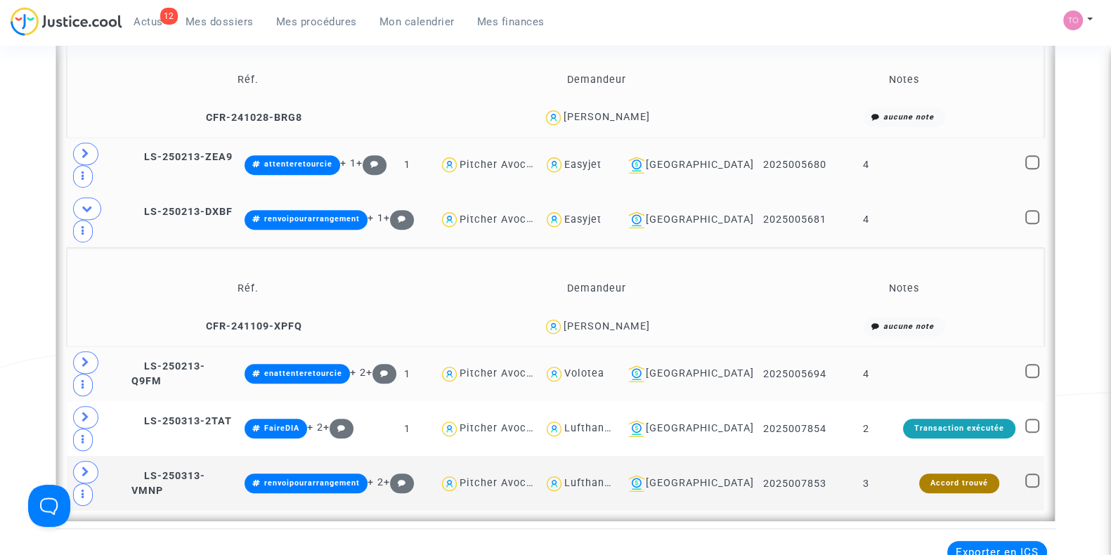
click at [620, 240] on span "Abdelkader Belhachemi" at bounding box center [606, 286] width 86 height 93
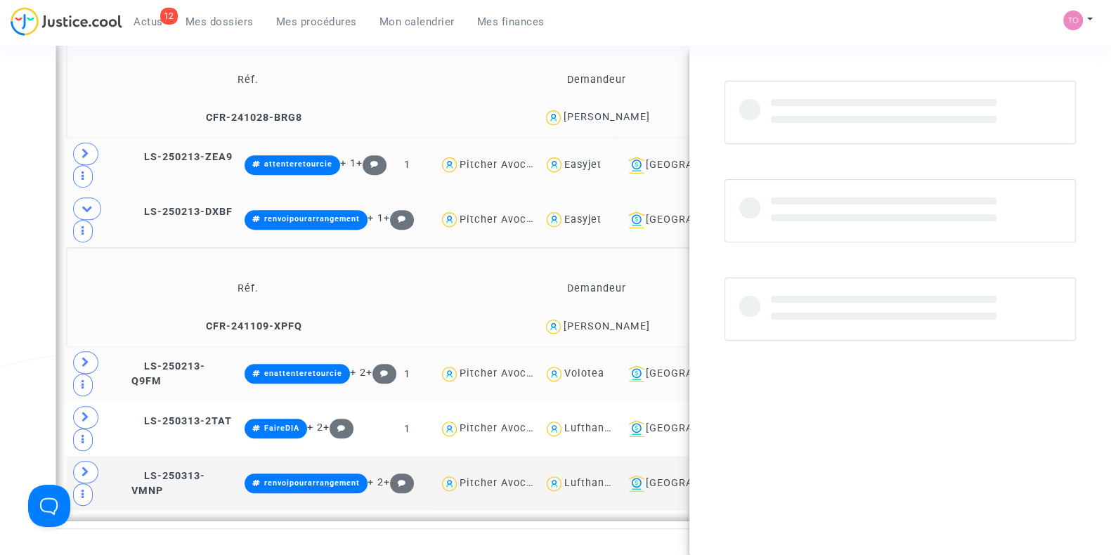
click at [620, 240] on span "Abdelkader Belhachemi" at bounding box center [606, 286] width 86 height 93
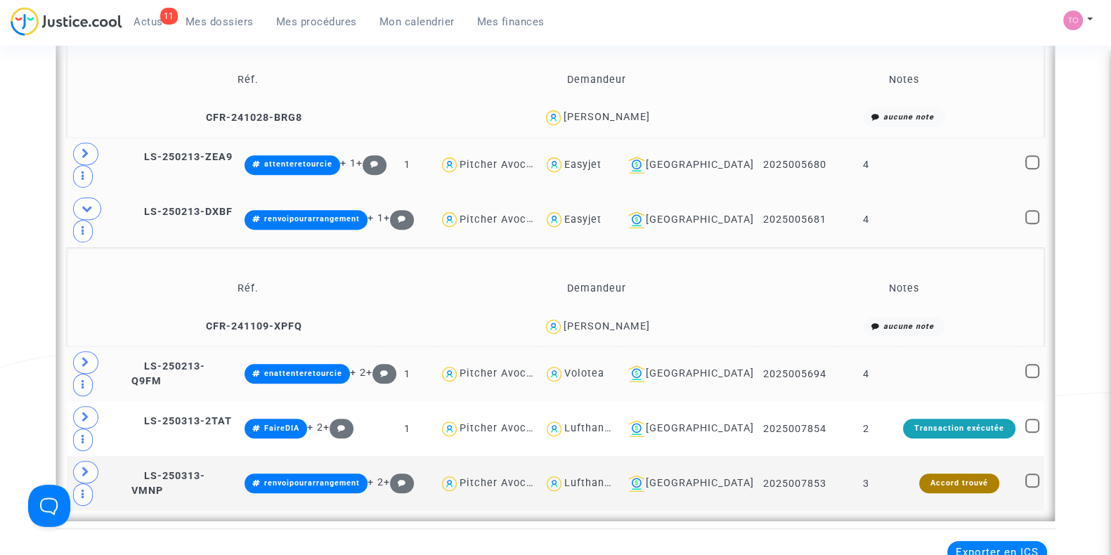
click at [73, 346] on td at bounding box center [97, 373] width 60 height 55
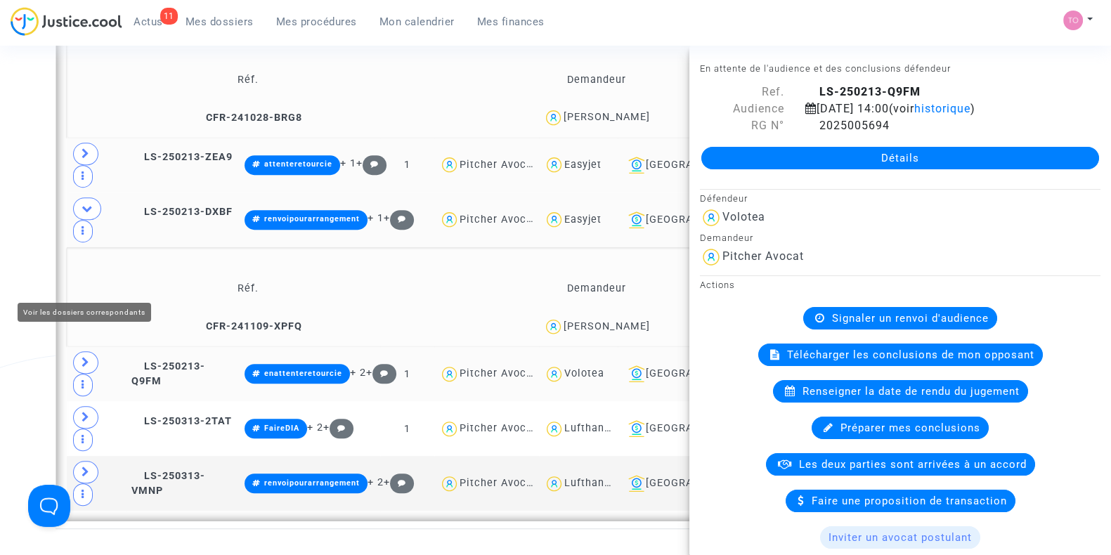
click at [82, 357] on icon at bounding box center [86, 362] width 8 height 11
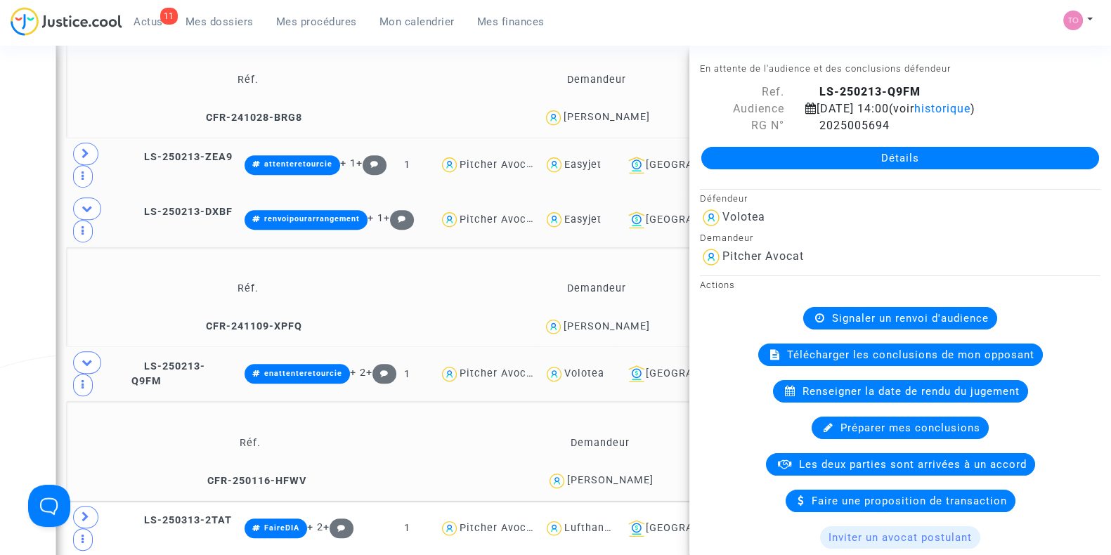
drag, startPoint x: 23, startPoint y: 237, endPoint x: 56, endPoint y: 198, distance: 51.4
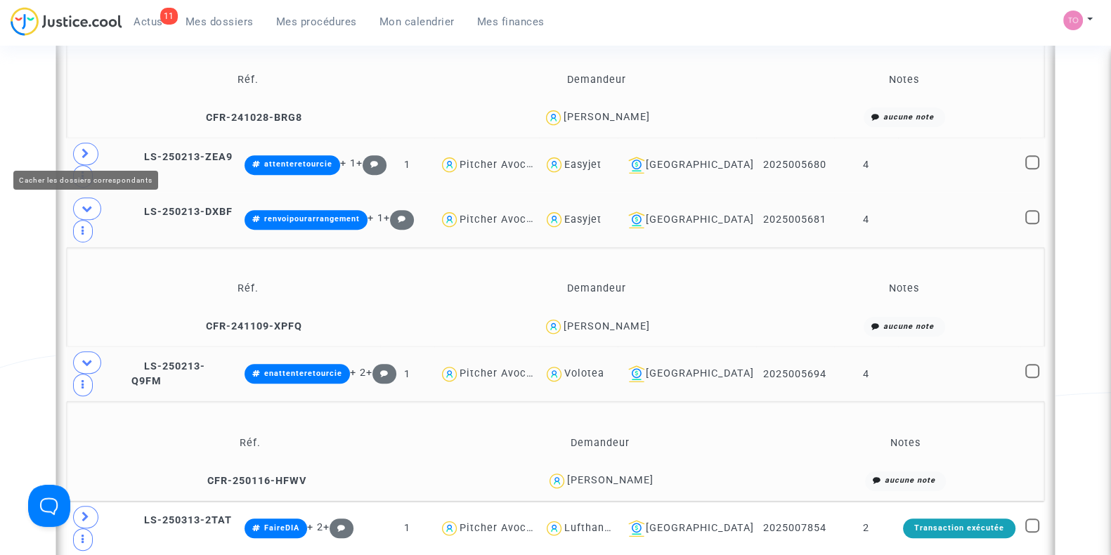
click at [81, 197] on span at bounding box center [87, 208] width 28 height 22
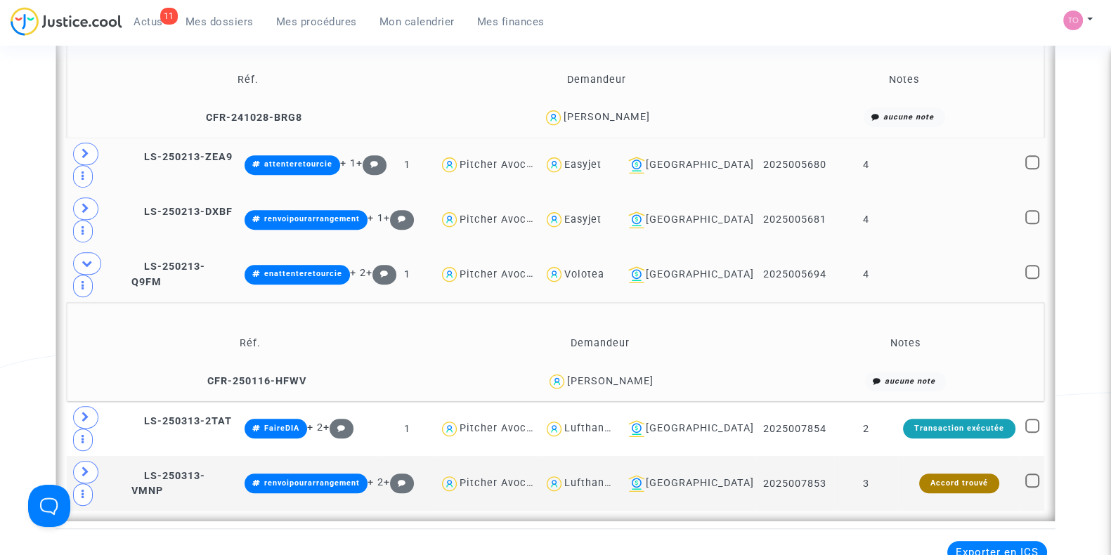
click at [607, 375] on div "Renaud COMPOZIEUX" at bounding box center [610, 381] width 86 height 12
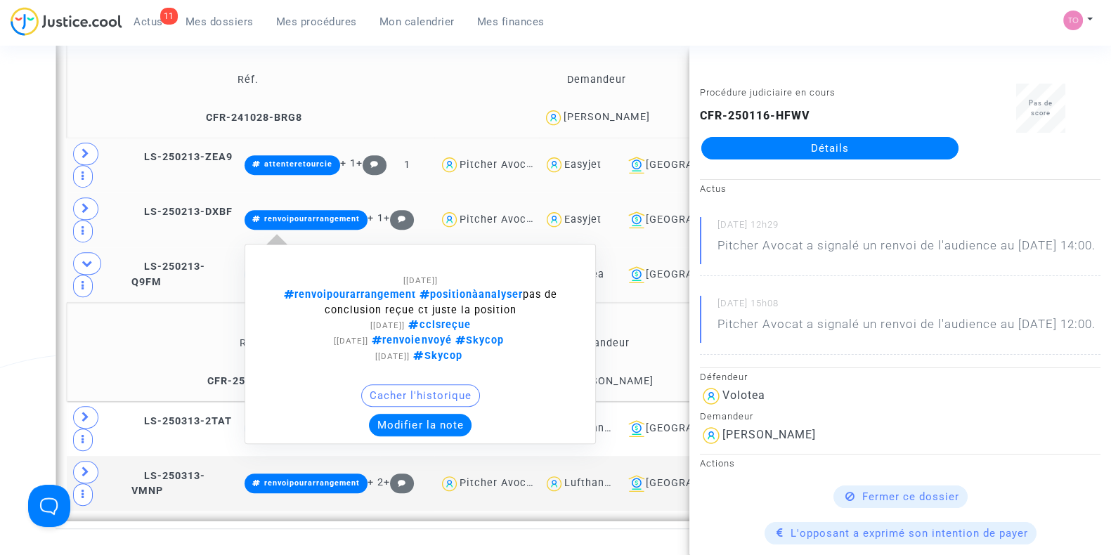
click at [442, 414] on button "Modifier la note" at bounding box center [420, 425] width 103 height 22
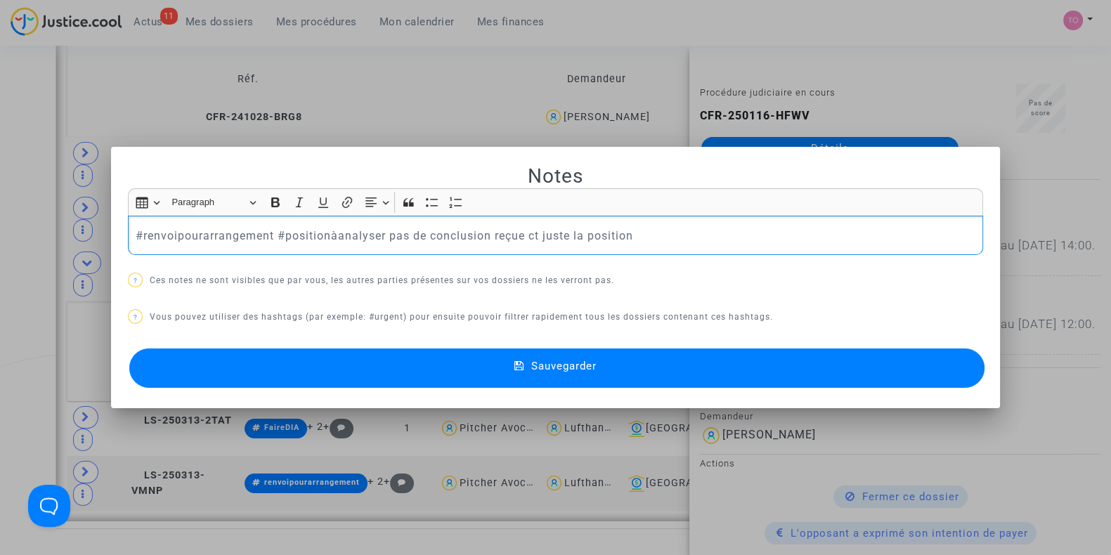
scroll to position [0, 0]
click at [389, 374] on button "Sauvegarder" at bounding box center [556, 367] width 855 height 39
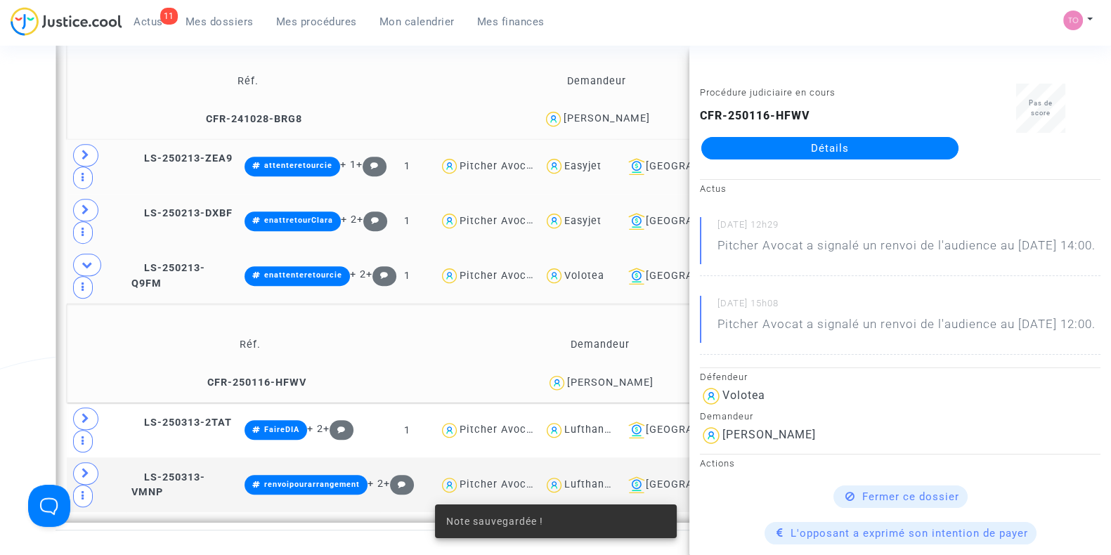
scroll to position [1180, 0]
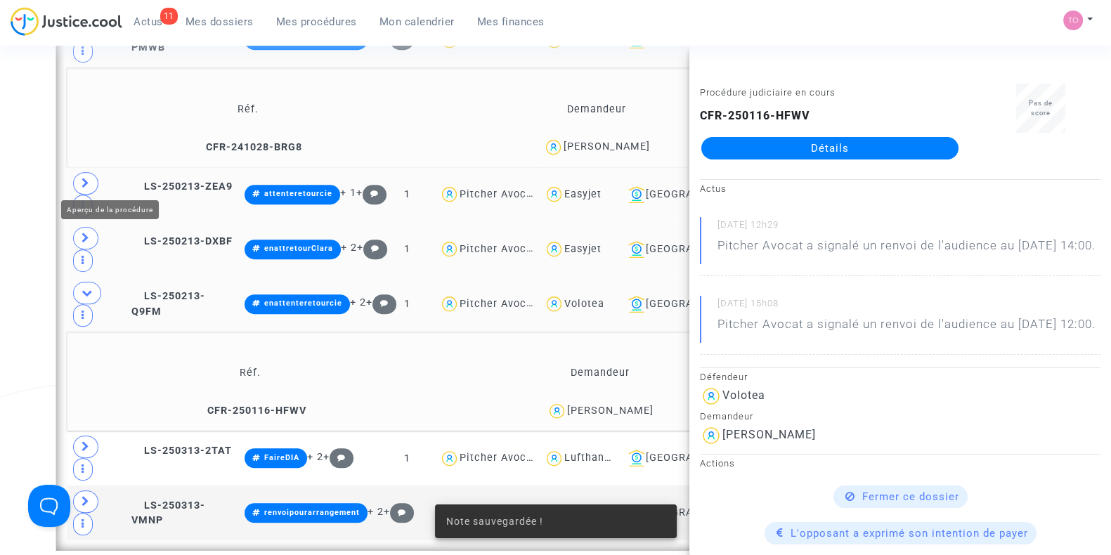
click at [91, 227] on span at bounding box center [85, 238] width 25 height 22
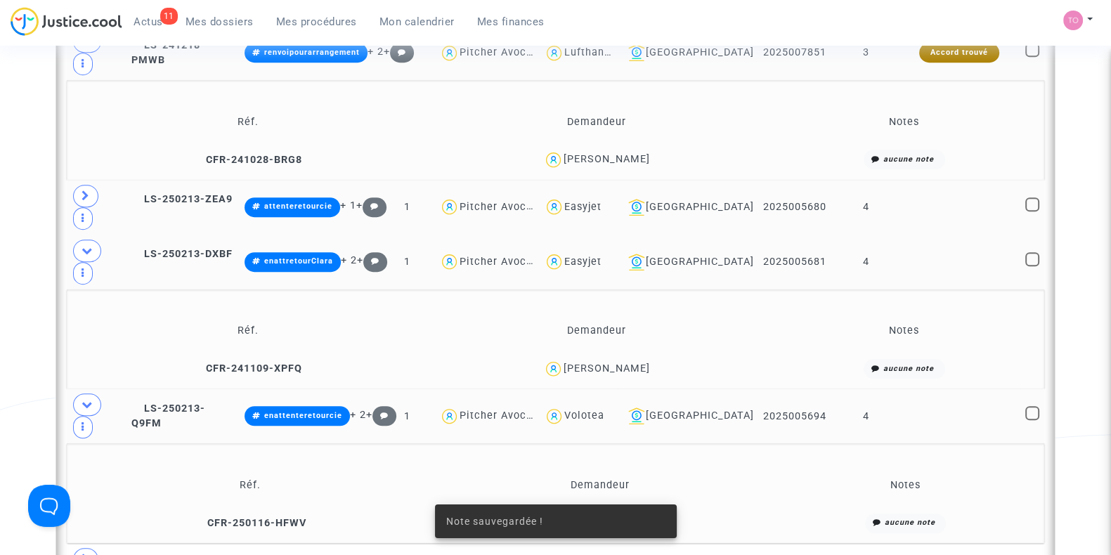
scroll to position [1121, 0]
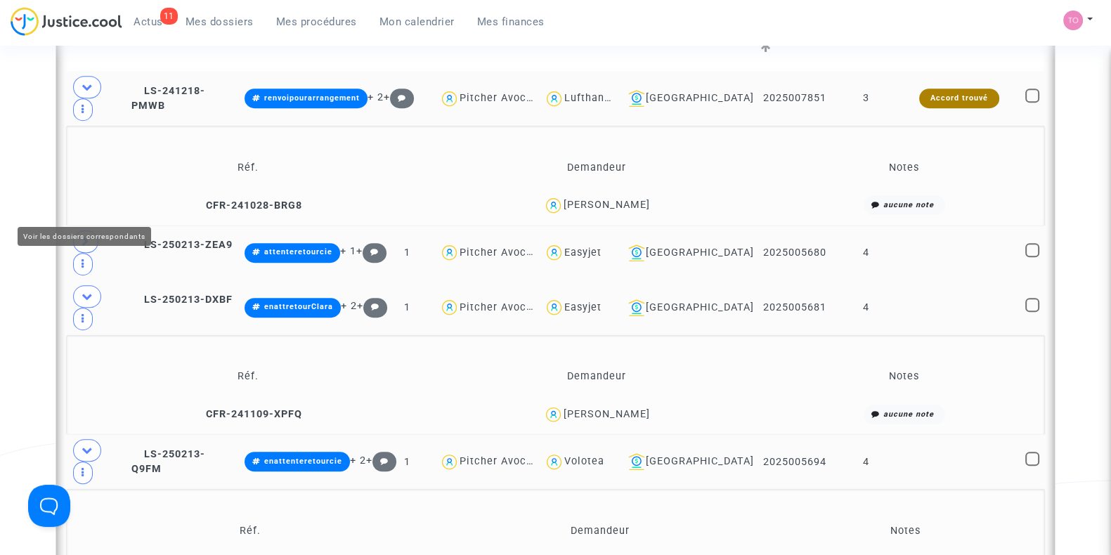
click at [90, 230] on span at bounding box center [85, 241] width 25 height 22
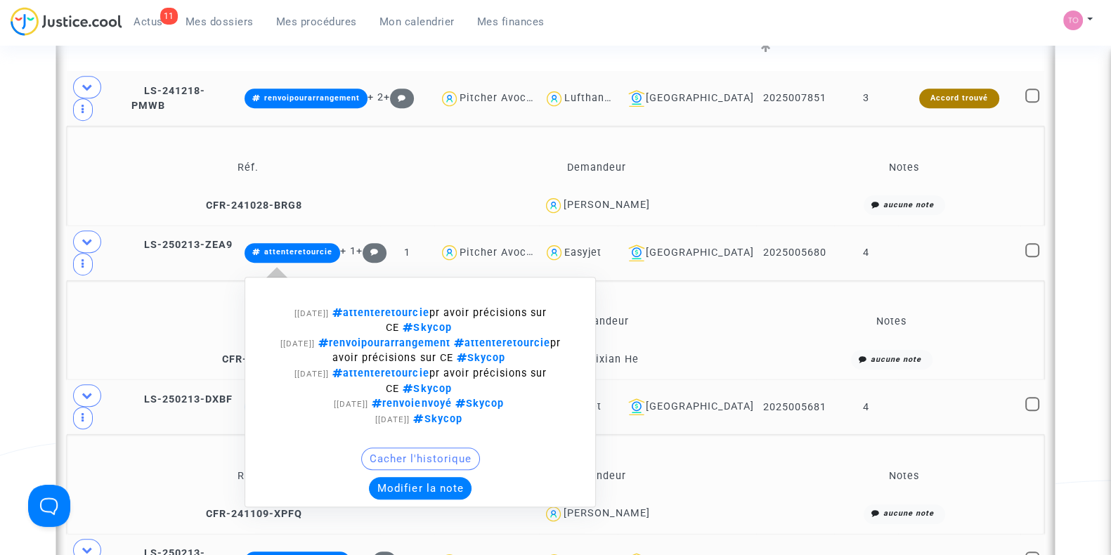
scroll to position [1151, 0]
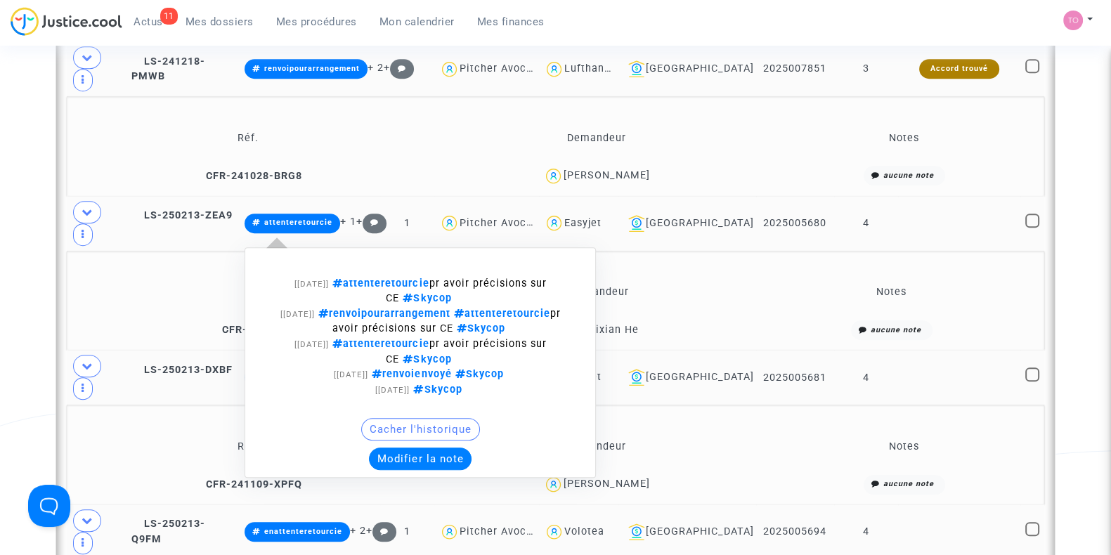
click at [450, 418] on div "Cacher l'historique" at bounding box center [420, 433] width 336 height 30
click at [448, 448] on button "Modifier la note" at bounding box center [420, 459] width 103 height 22
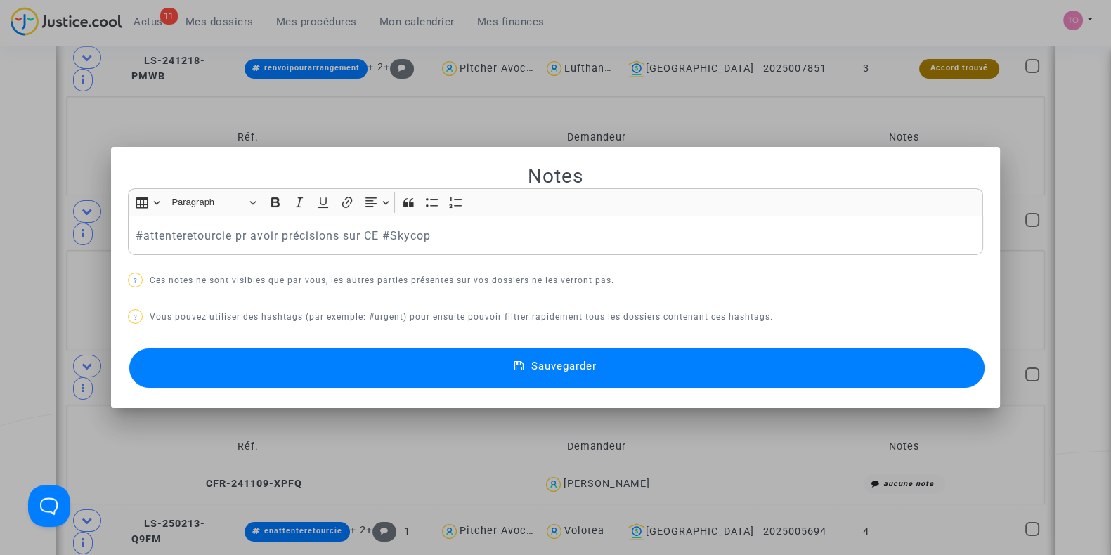
scroll to position [0, 0]
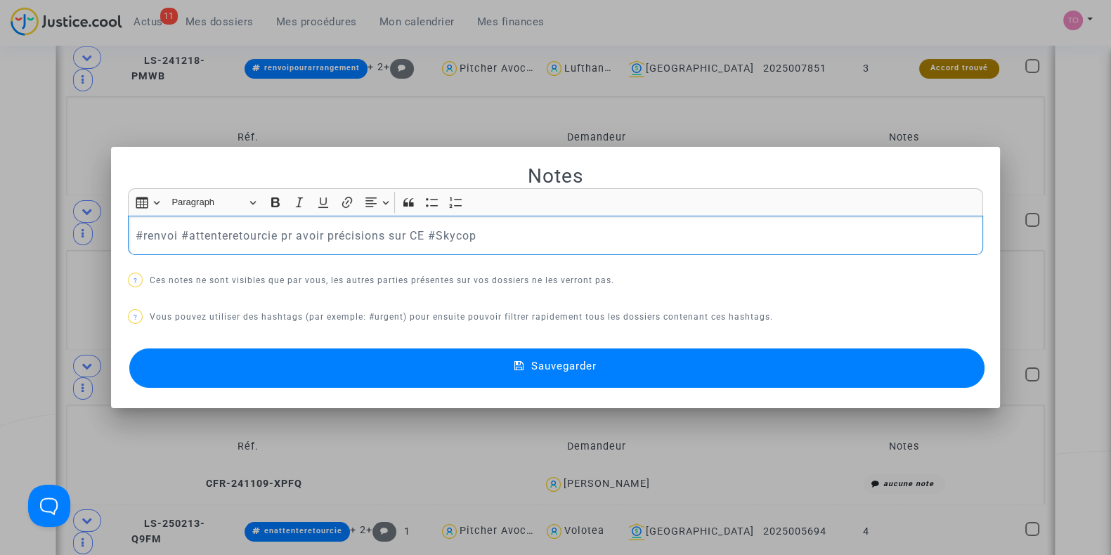
click at [345, 378] on button "Sauvegarder" at bounding box center [556, 367] width 855 height 39
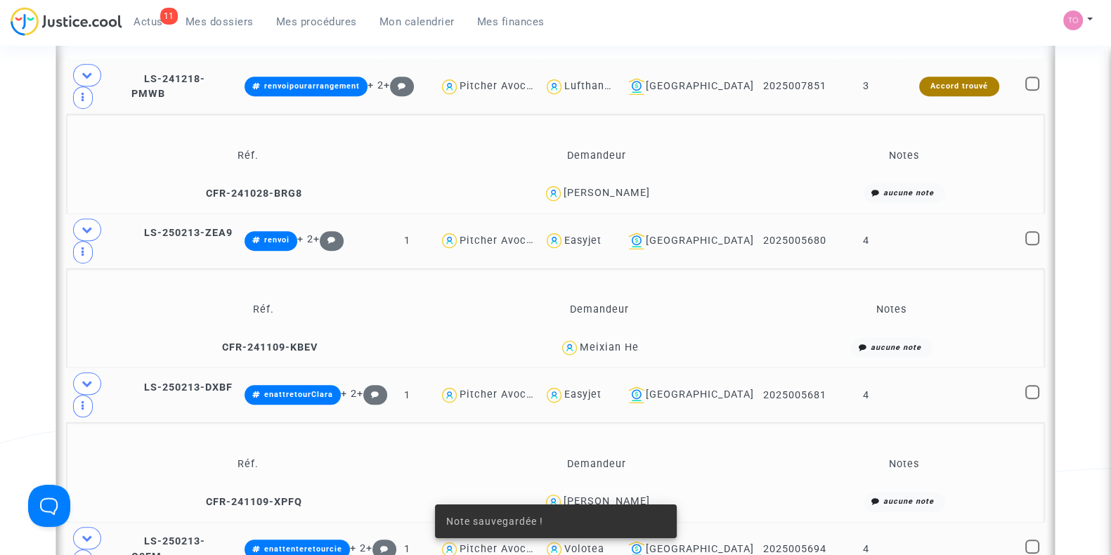
scroll to position [1092, 0]
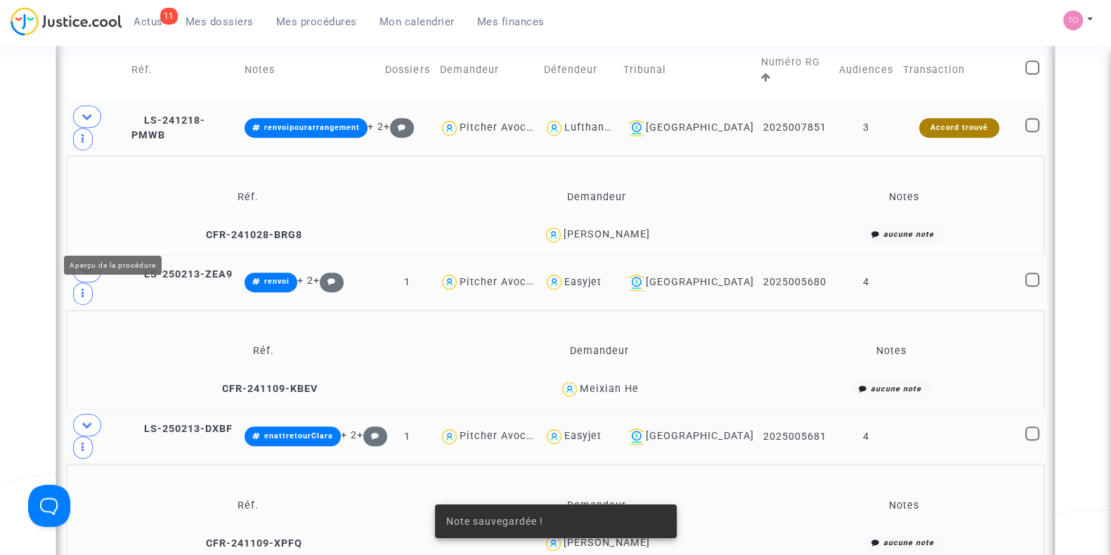
click at [93, 260] on span at bounding box center [87, 271] width 28 height 22
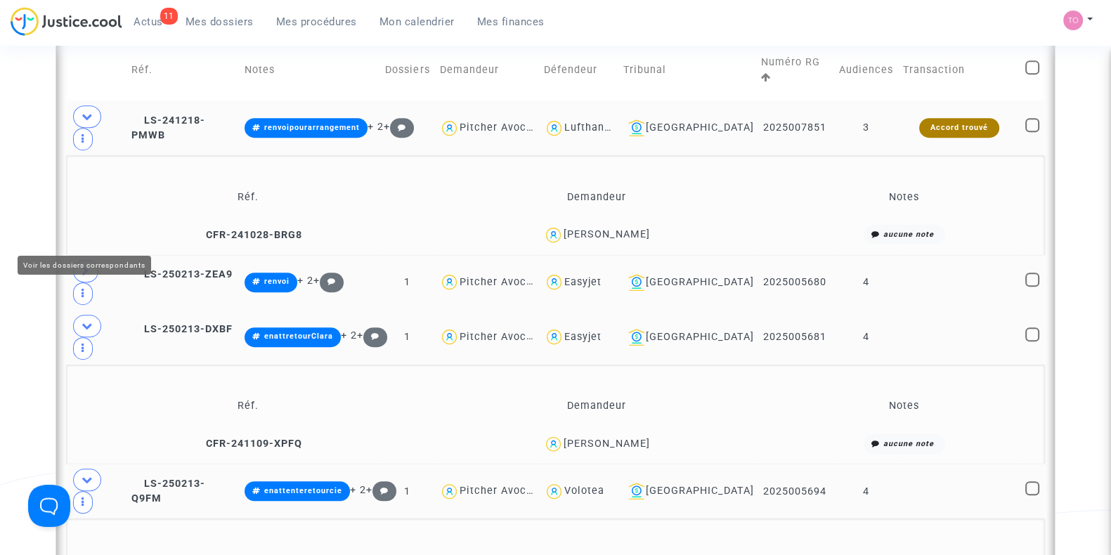
click at [80, 260] on span at bounding box center [85, 271] width 25 height 22
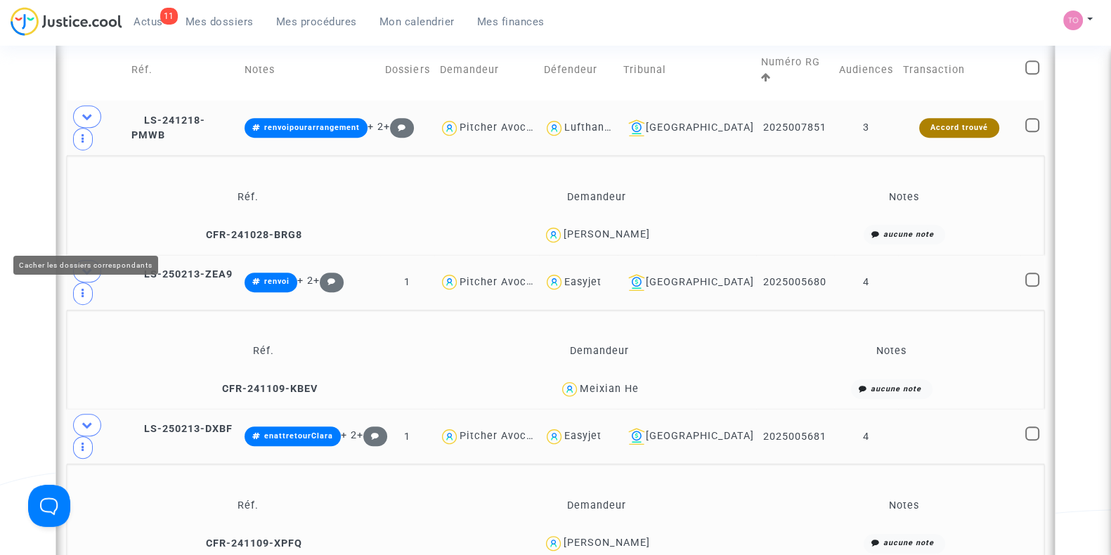
click at [82, 266] on icon at bounding box center [87, 271] width 11 height 11
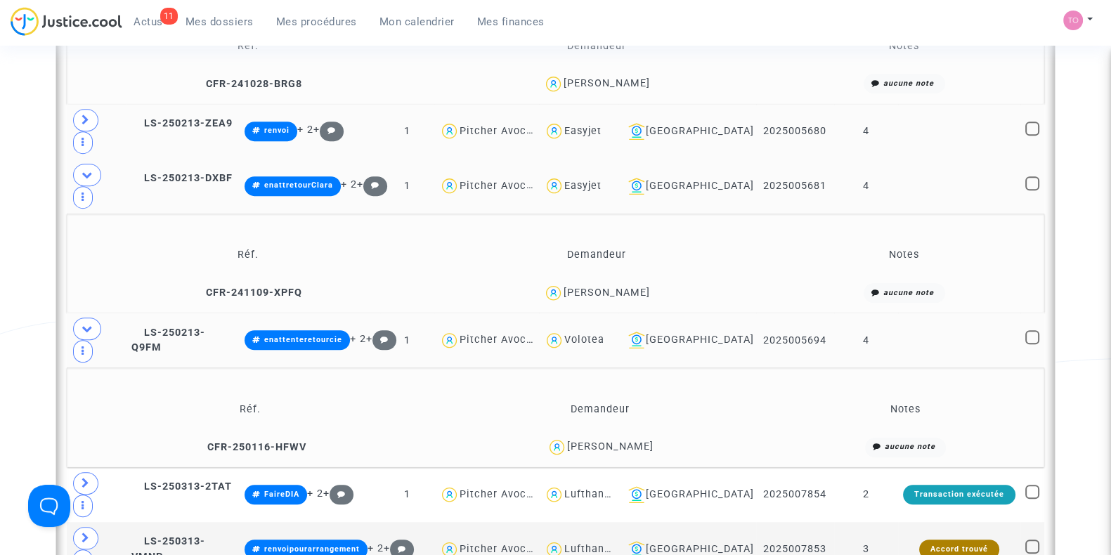
scroll to position [1239, 0]
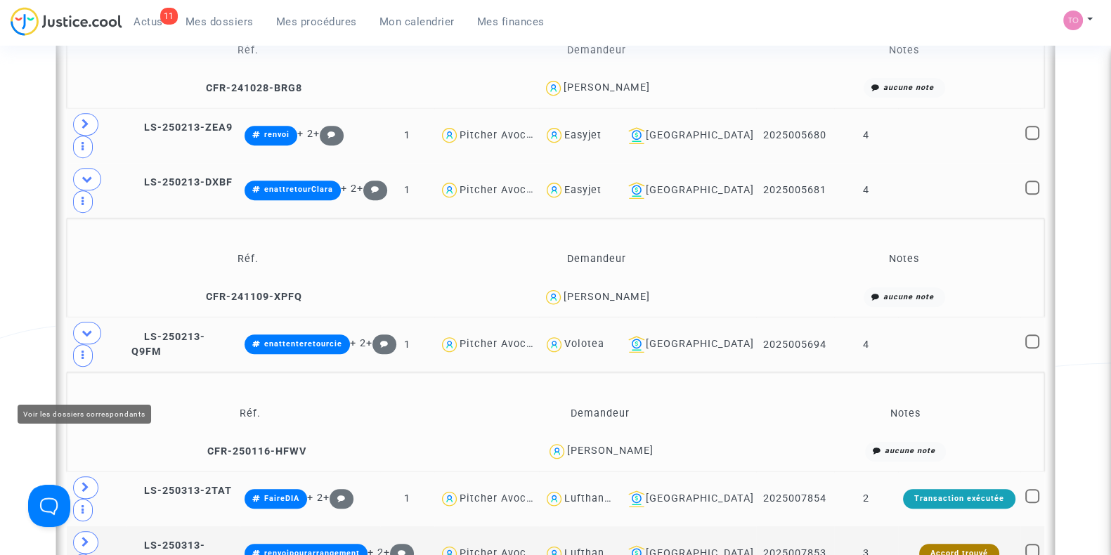
click at [82, 482] on icon at bounding box center [86, 487] width 8 height 11
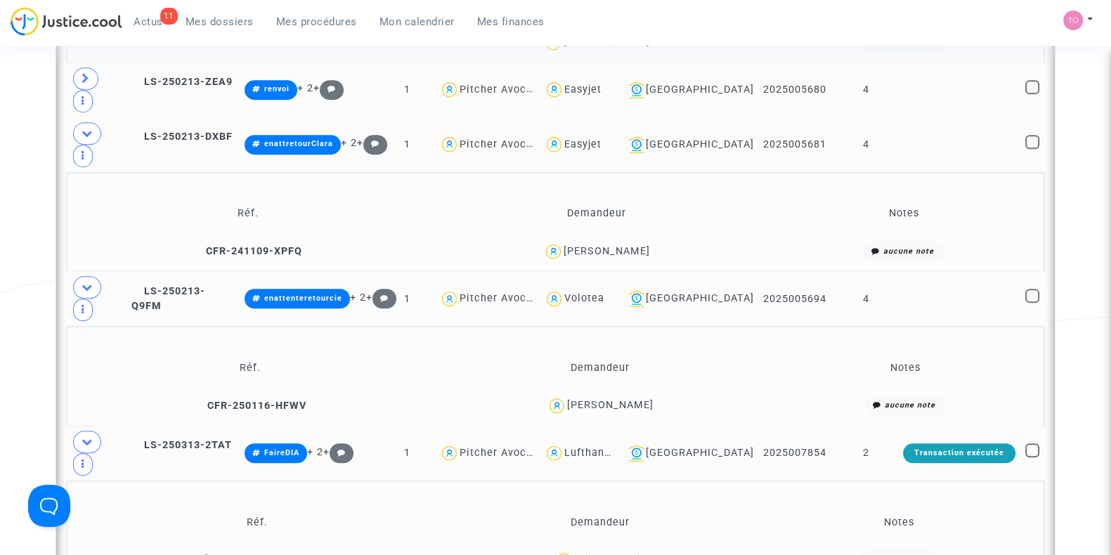
scroll to position [1327, 0]
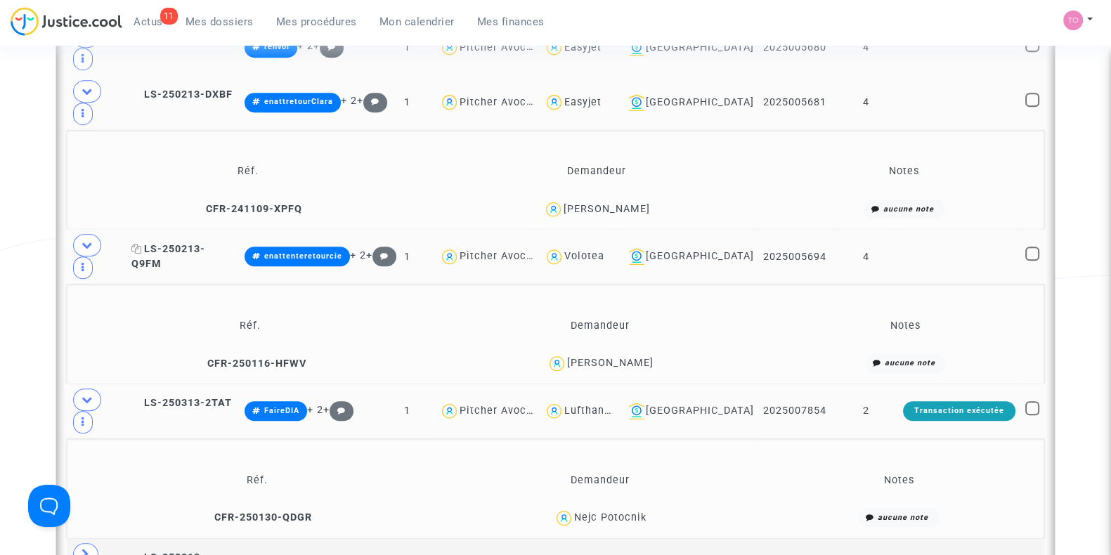
click at [183, 243] on span "LS-250213-Q9FM" at bounding box center [168, 256] width 74 height 27
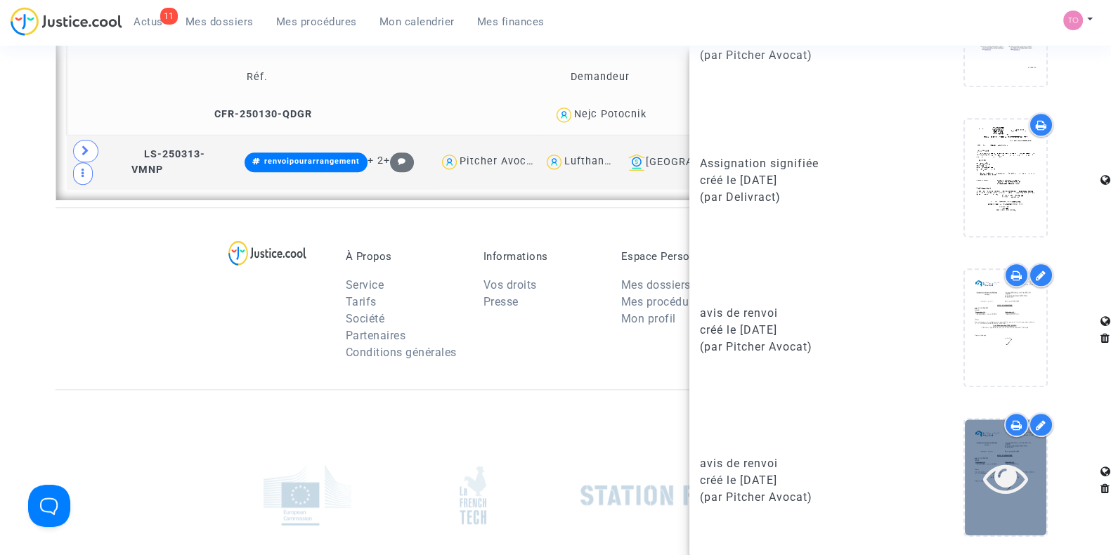
scroll to position [1754, 0]
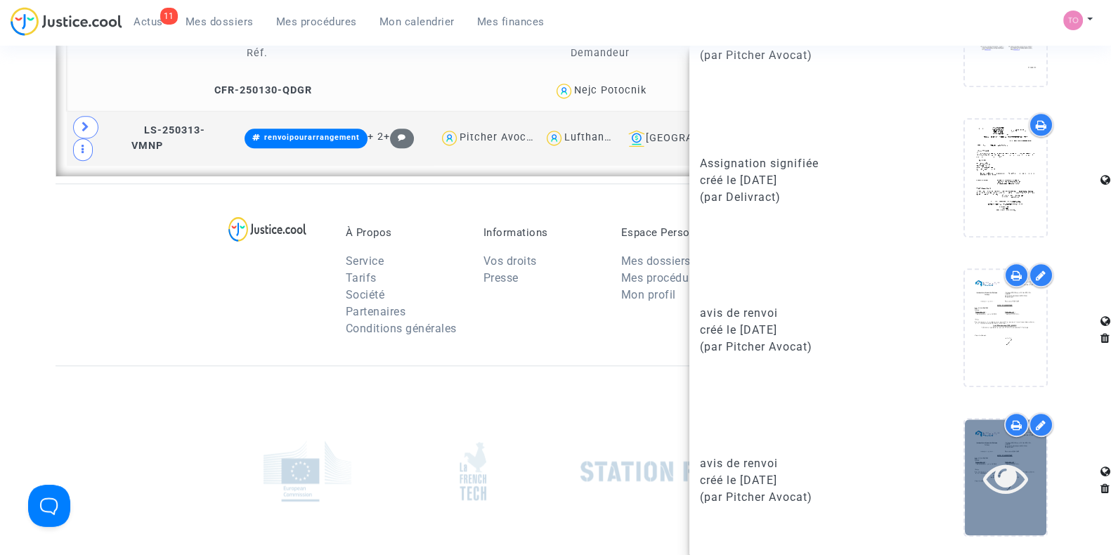
click at [990, 442] on div at bounding box center [1006, 477] width 82 height 116
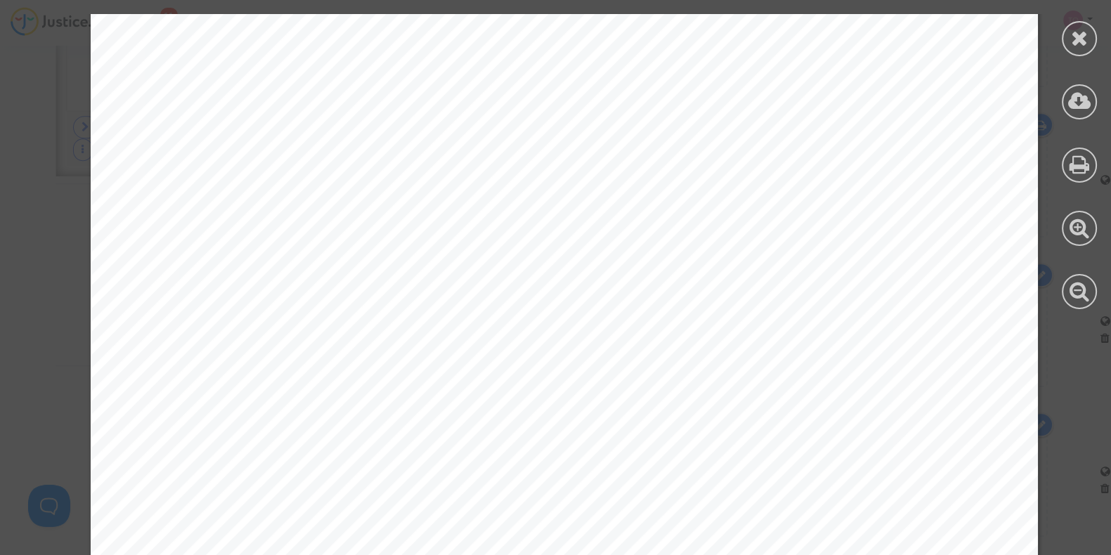
scroll to position [234, 0]
click at [1083, 34] on icon at bounding box center [1080, 37] width 18 height 21
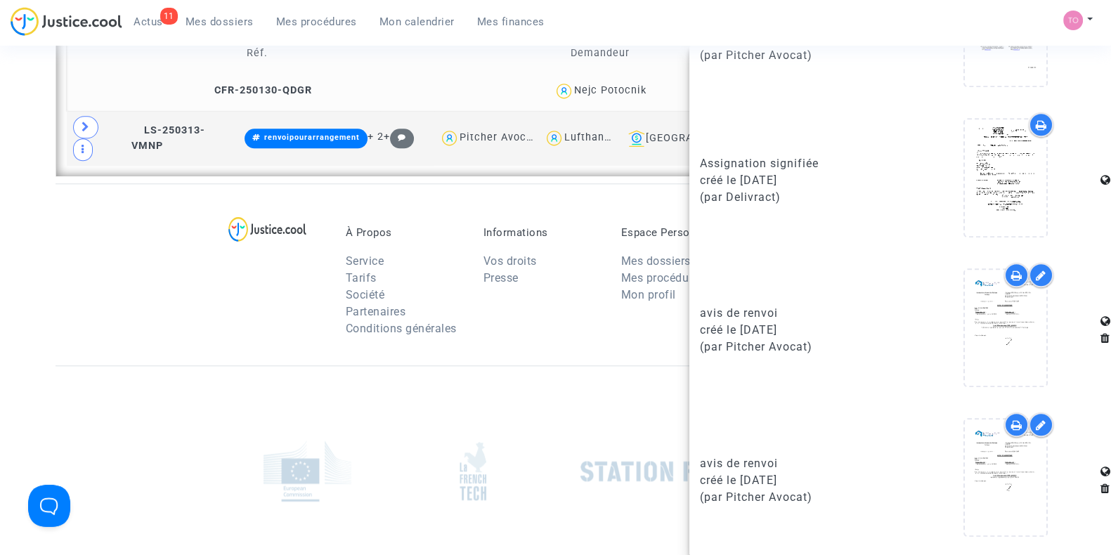
click at [417, 20] on span "Mon calendrier" at bounding box center [416, 21] width 75 height 13
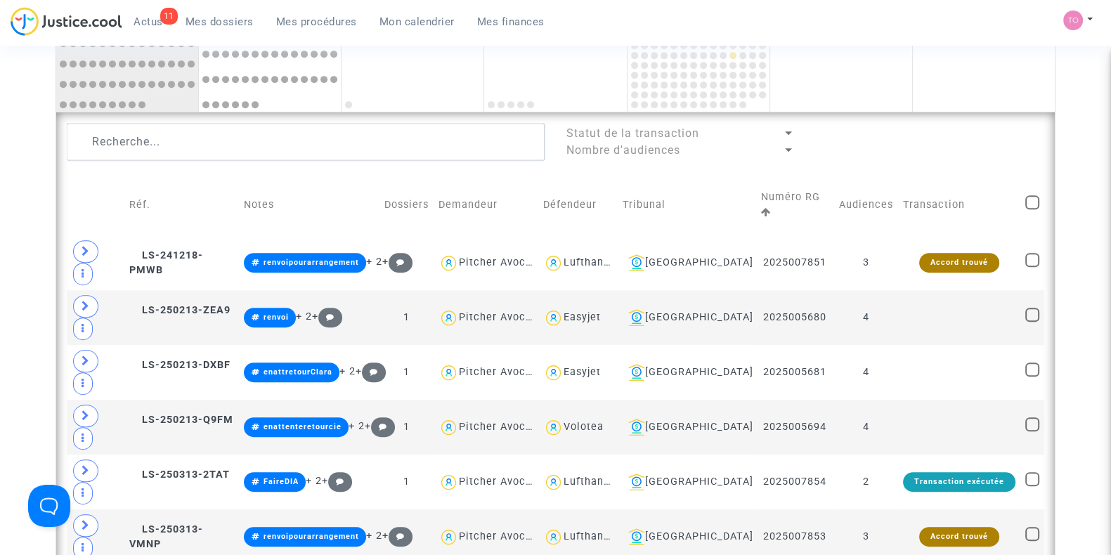
scroll to position [946, 0]
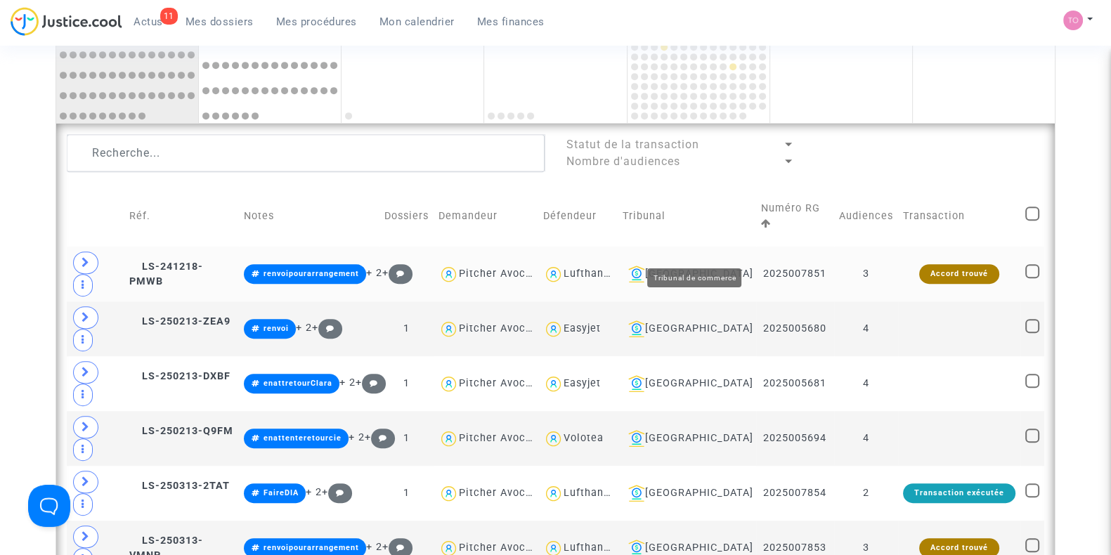
click at [710, 266] on div "Toulouse" at bounding box center [687, 274] width 129 height 17
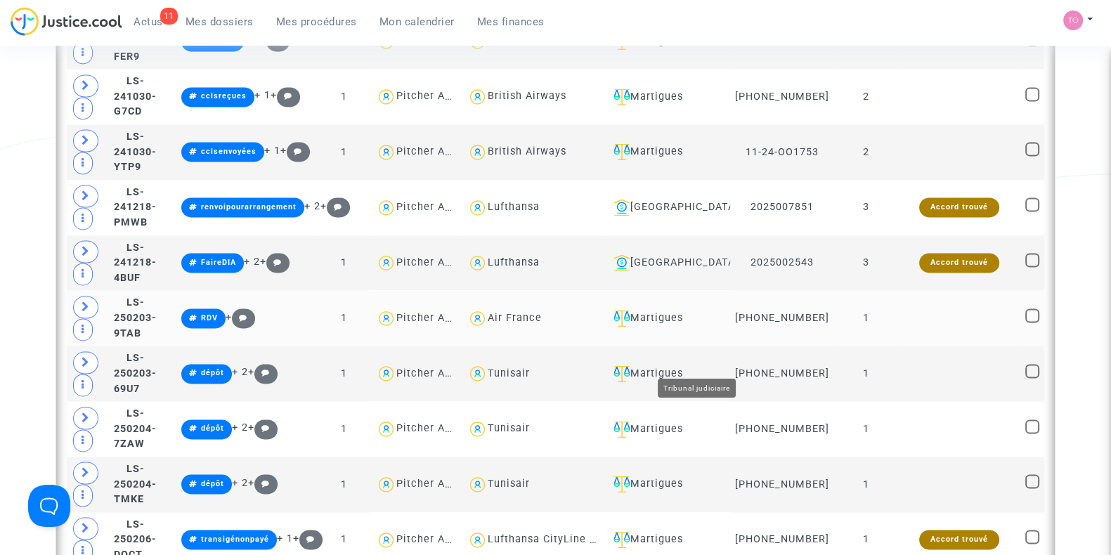
scroll to position [2585, 0]
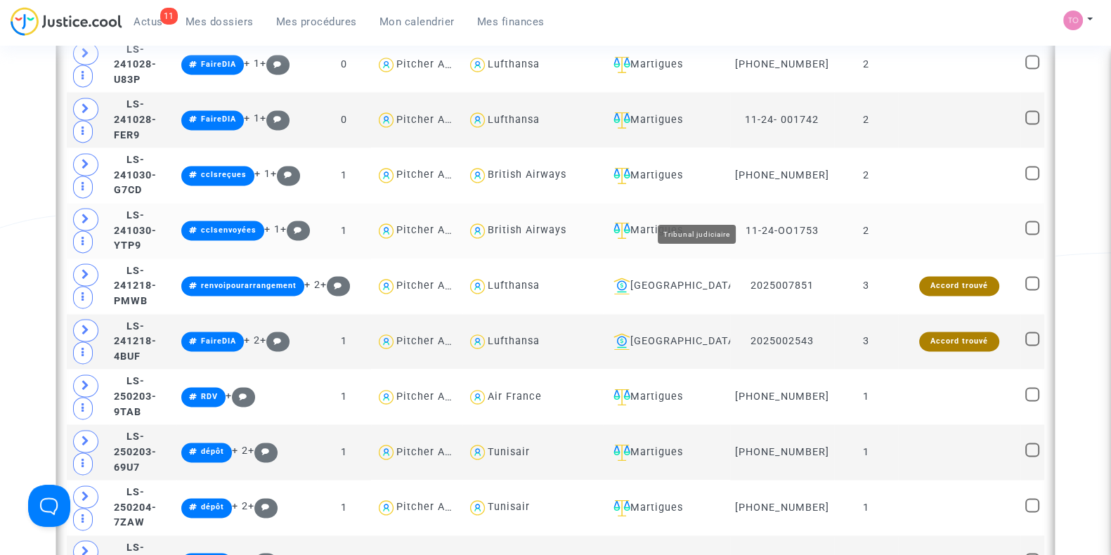
click at [689, 222] on div "Martigues" at bounding box center [666, 230] width 117 height 17
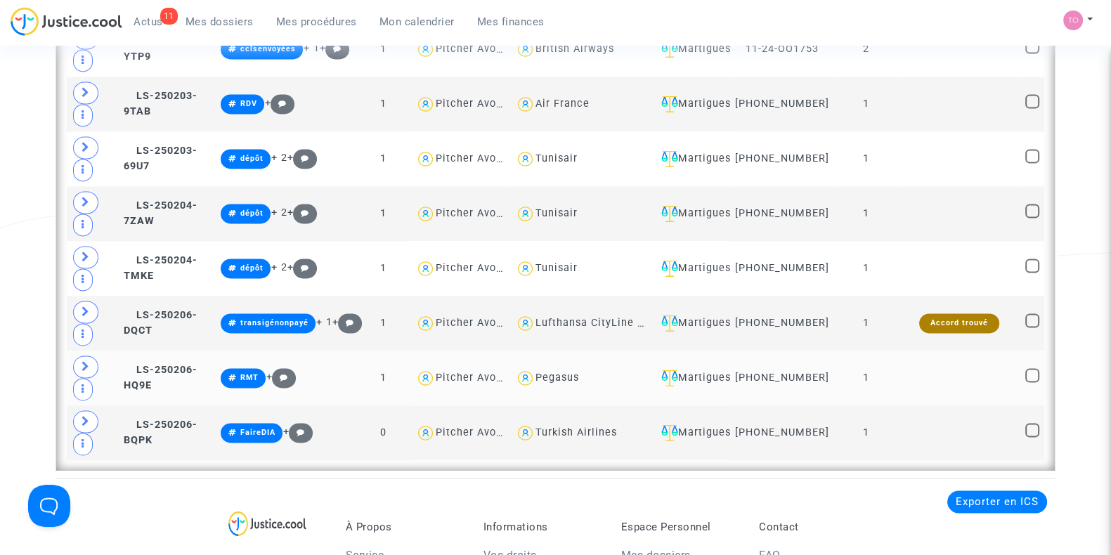
click at [571, 372] on div "Pegasus" at bounding box center [557, 378] width 44 height 12
type textarea "@Pegasus"
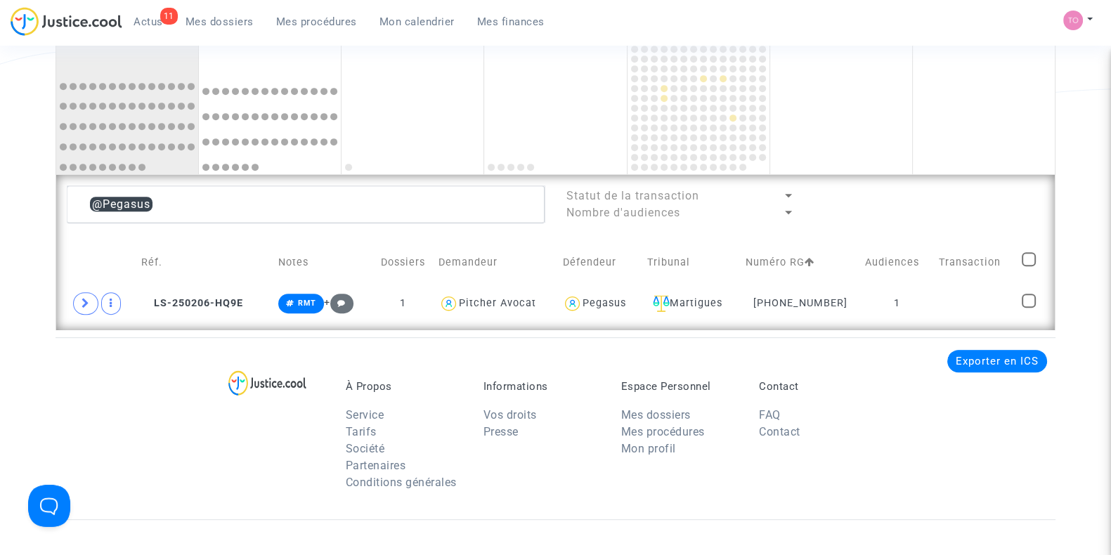
scroll to position [815, 0]
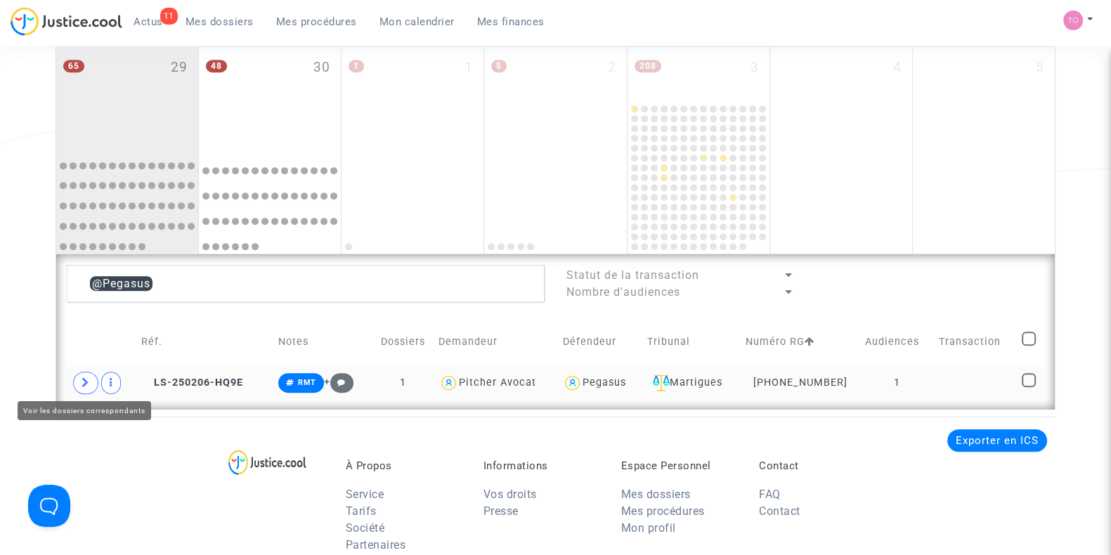
click at [82, 377] on icon at bounding box center [86, 382] width 8 height 11
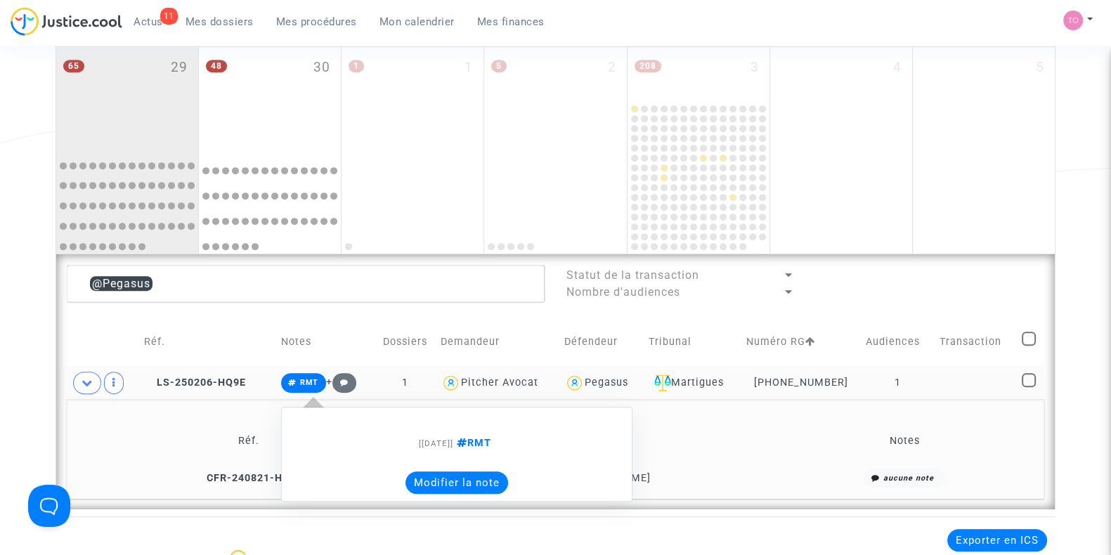
click at [471, 479] on button "Modifier la note" at bounding box center [456, 482] width 103 height 22
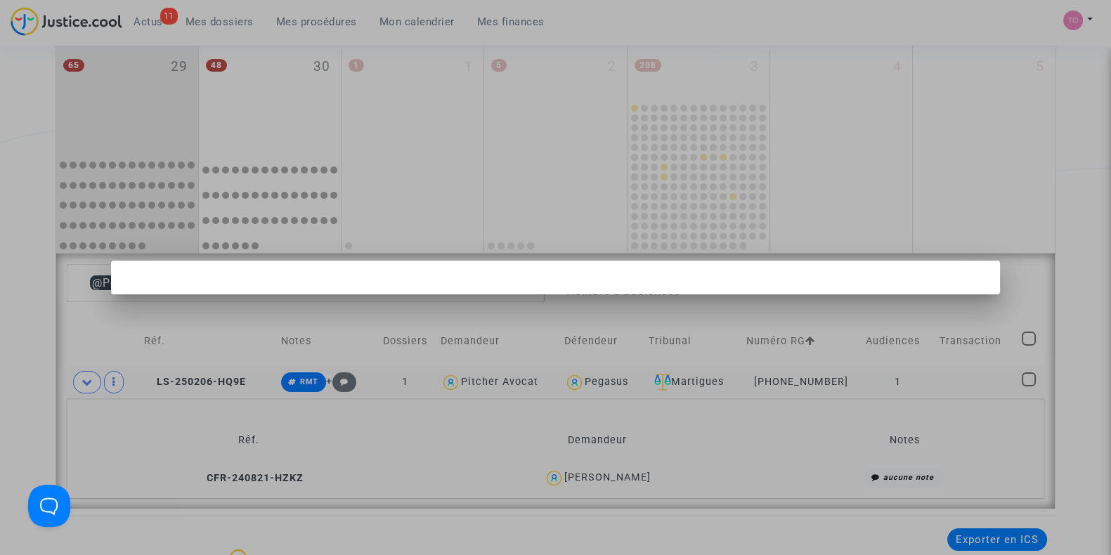
scroll to position [0, 0]
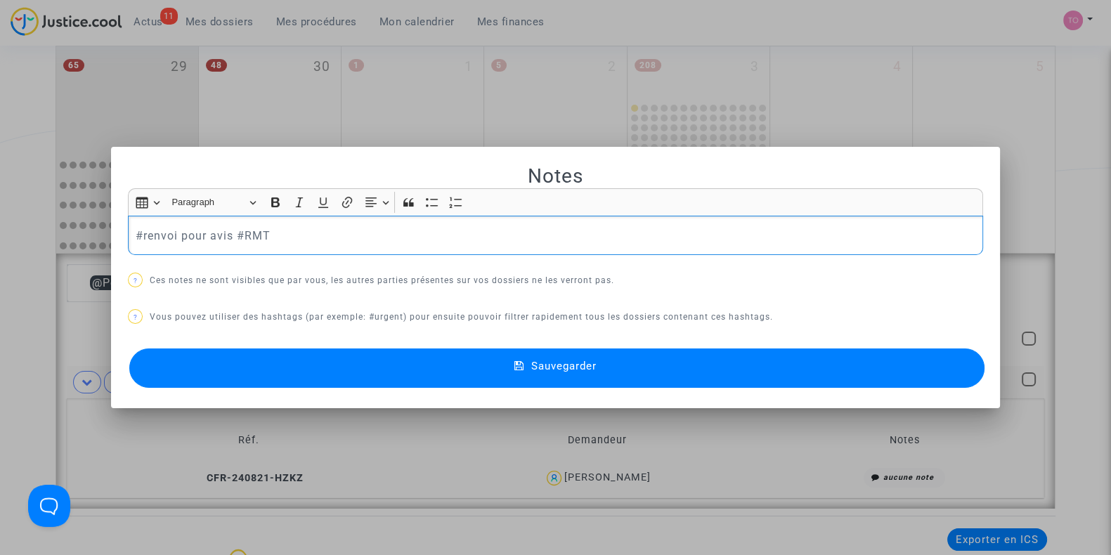
click at [483, 330] on div "Notes Rich Text Editor Insert table Insert table Heading Paragraph Paragraph He…" at bounding box center [555, 278] width 855 height 228
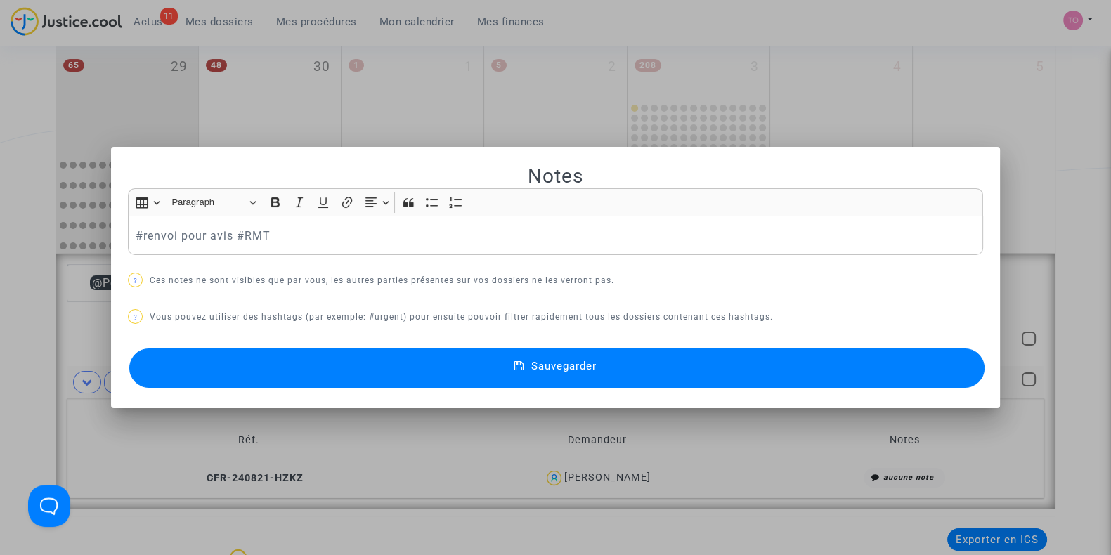
click at [467, 366] on button "Sauvegarder" at bounding box center [556, 367] width 855 height 39
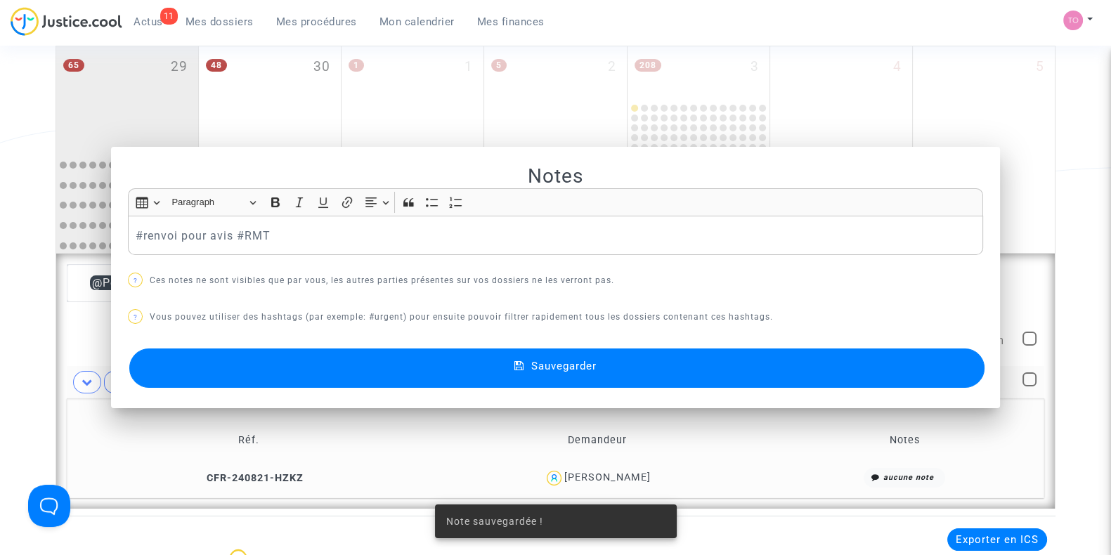
scroll to position [815, 0]
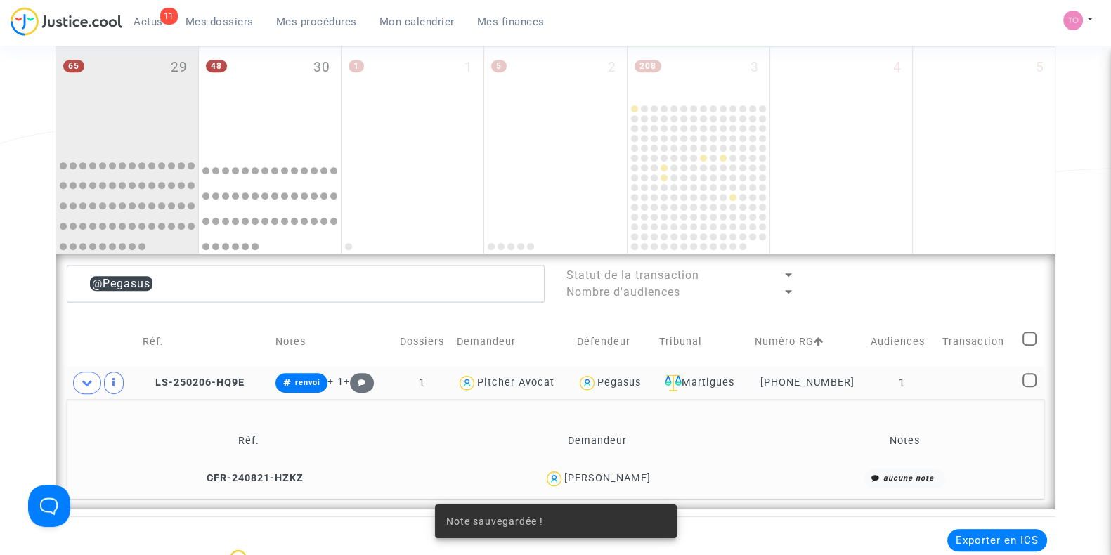
click at [637, 474] on div "Lola DUMONTEIL" at bounding box center [607, 478] width 86 height 12
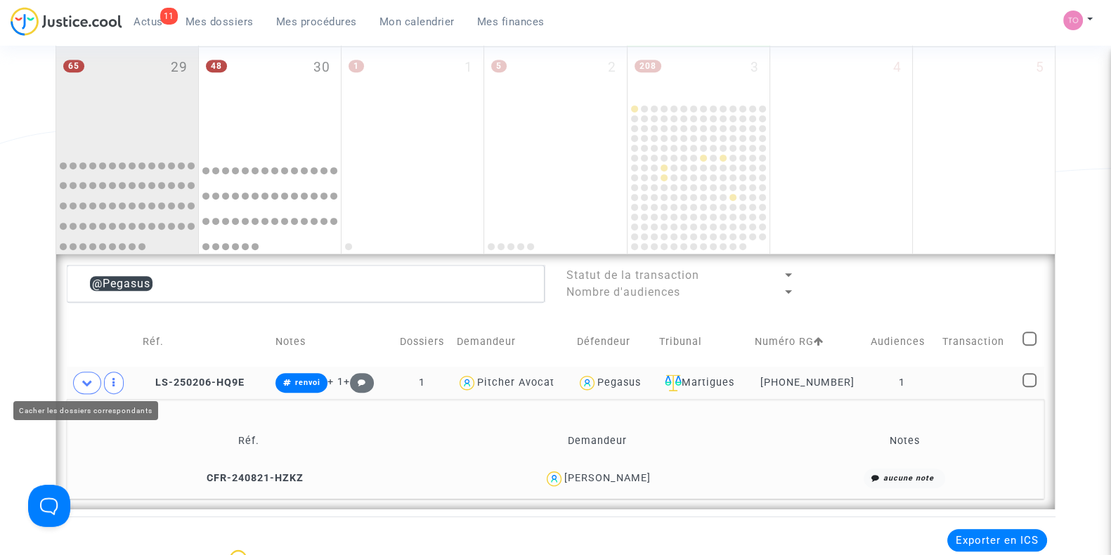
click at [82, 378] on icon at bounding box center [87, 382] width 11 height 11
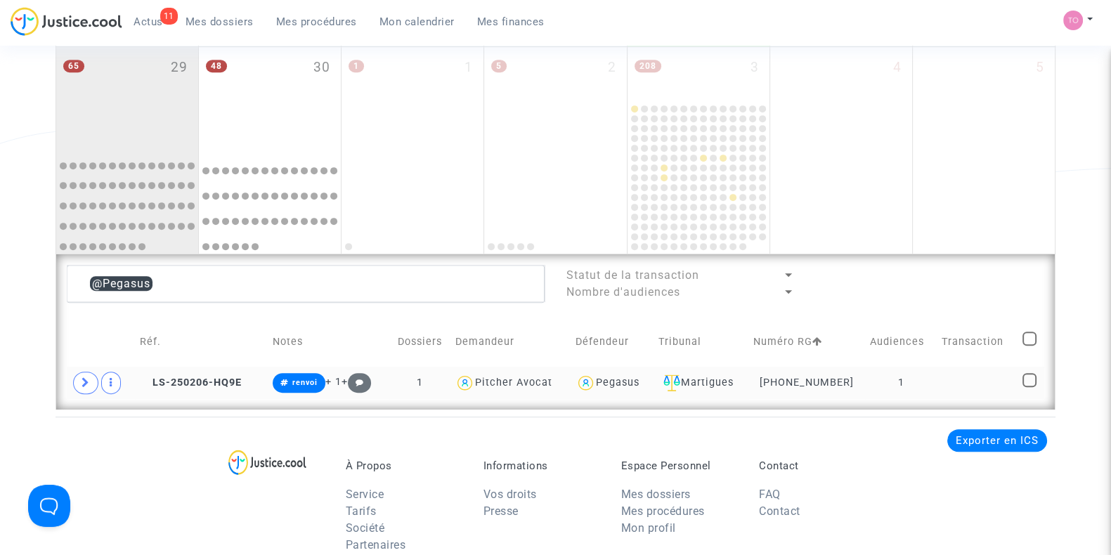
click at [622, 379] on div "Pegasus" at bounding box center [618, 383] width 44 height 12
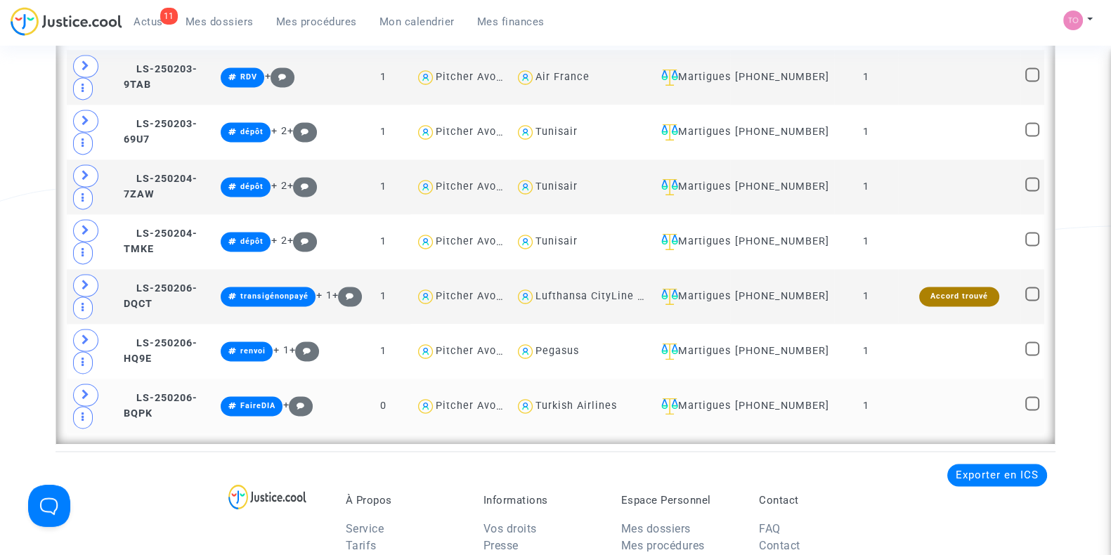
scroll to position [2610, 0]
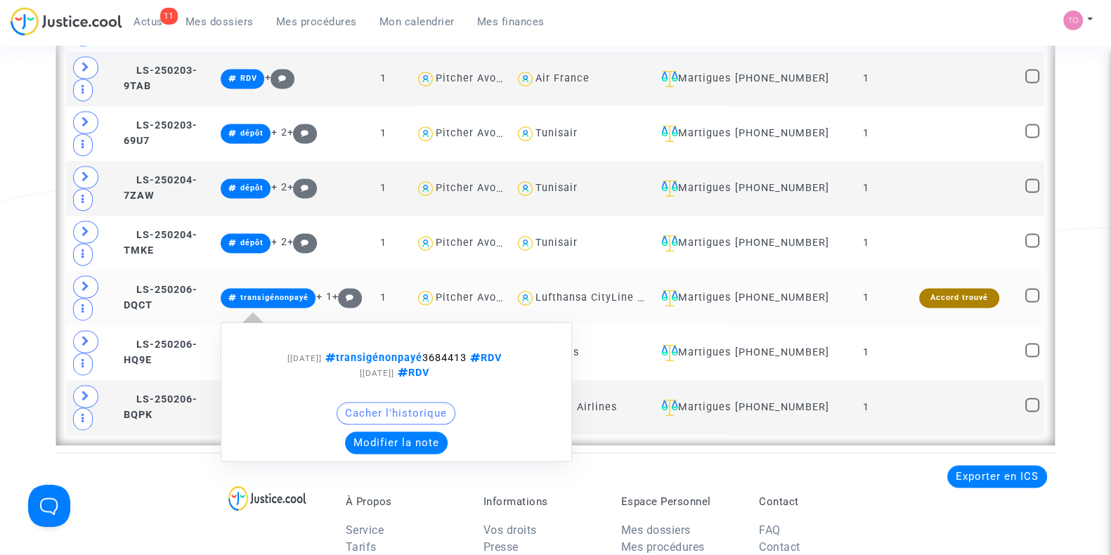
click at [471, 352] on span "transigénonpayé 3684413 RDV" at bounding box center [413, 358] width 183 height 12
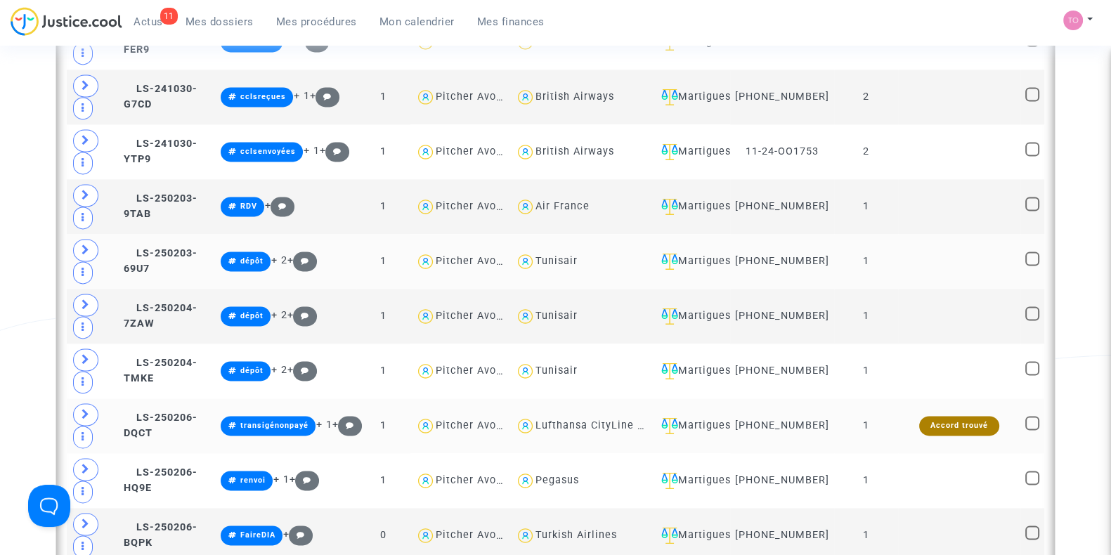
scroll to position [2435, 0]
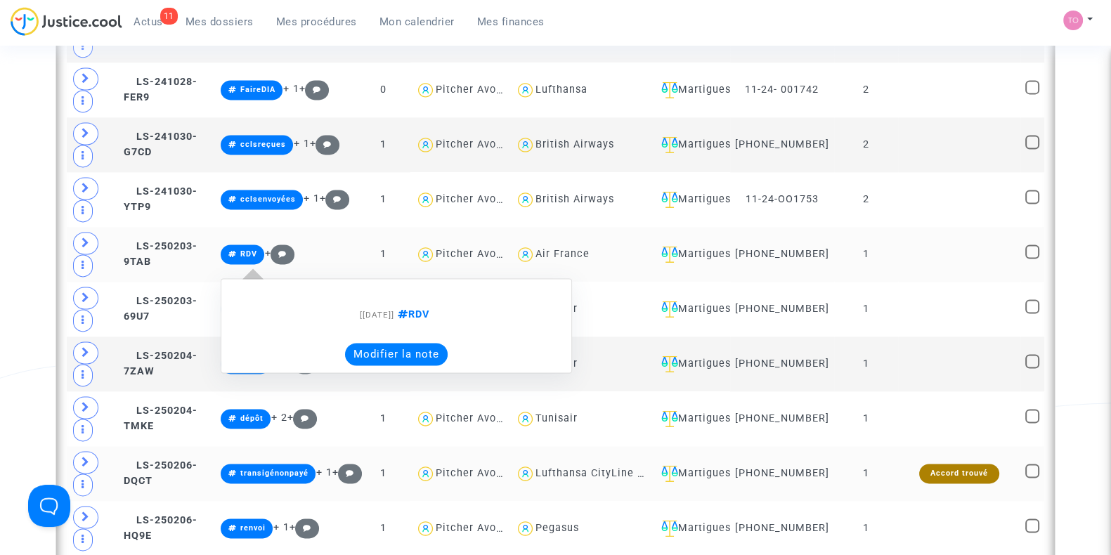
click at [386, 343] on button "Modifier la note" at bounding box center [396, 354] width 103 height 22
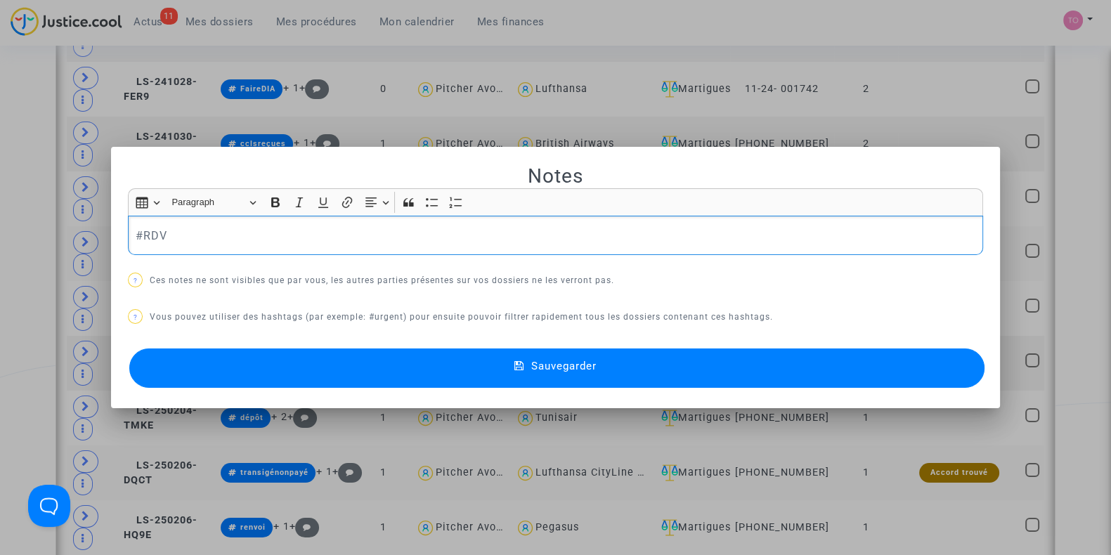
scroll to position [0, 0]
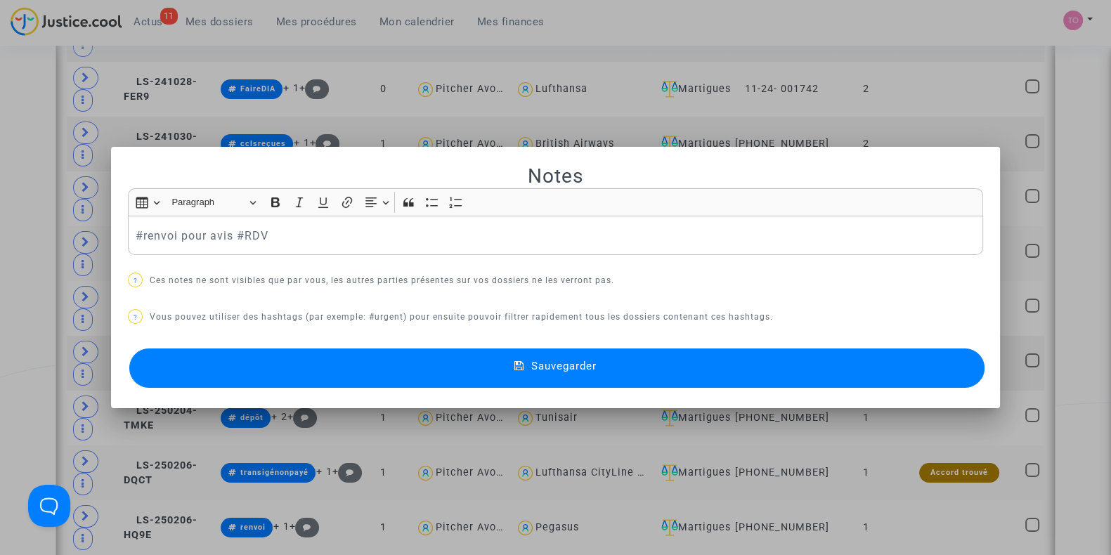
click at [383, 353] on button "Sauvegarder" at bounding box center [556, 367] width 855 height 39
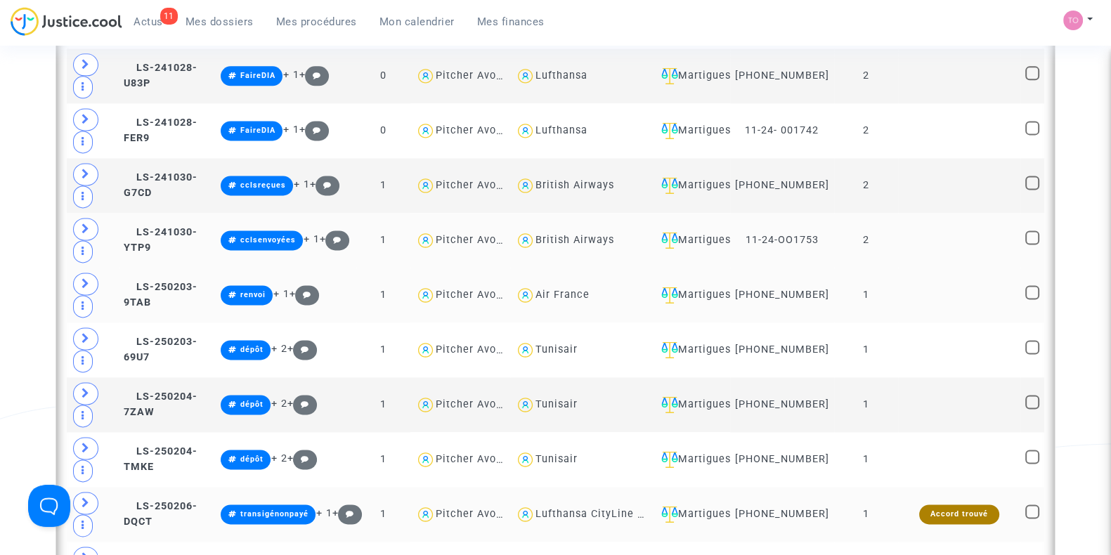
scroll to position [2376, 0]
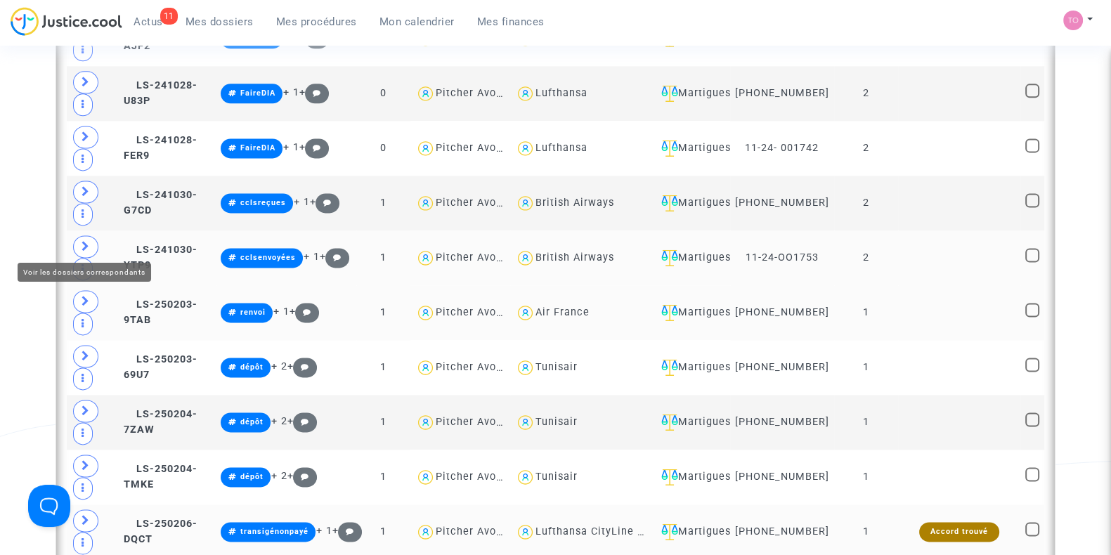
click at [87, 241] on icon at bounding box center [86, 246] width 8 height 11
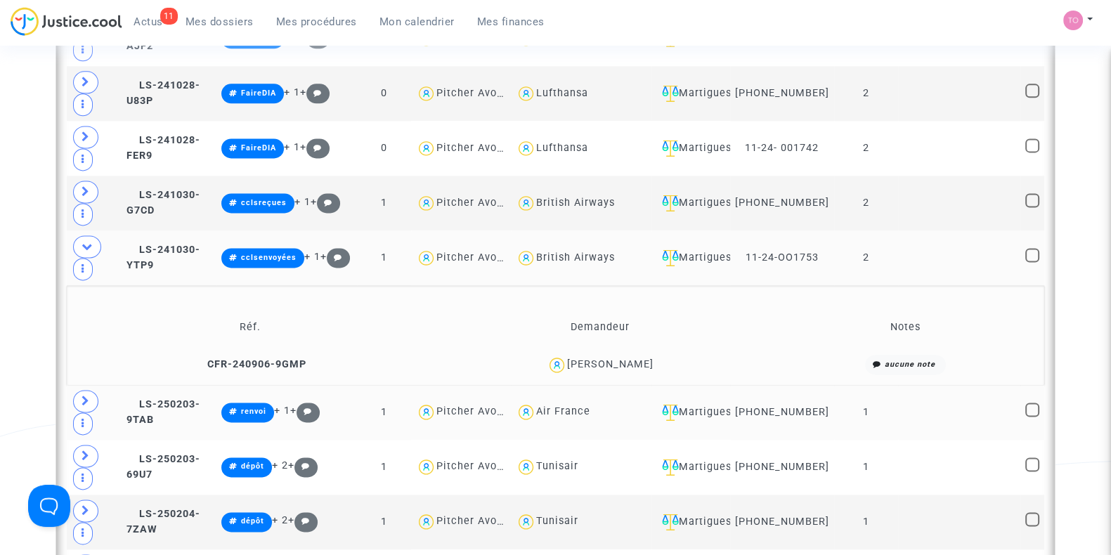
click at [632, 358] on div "ERIC LEJEUNE" at bounding box center [610, 364] width 86 height 12
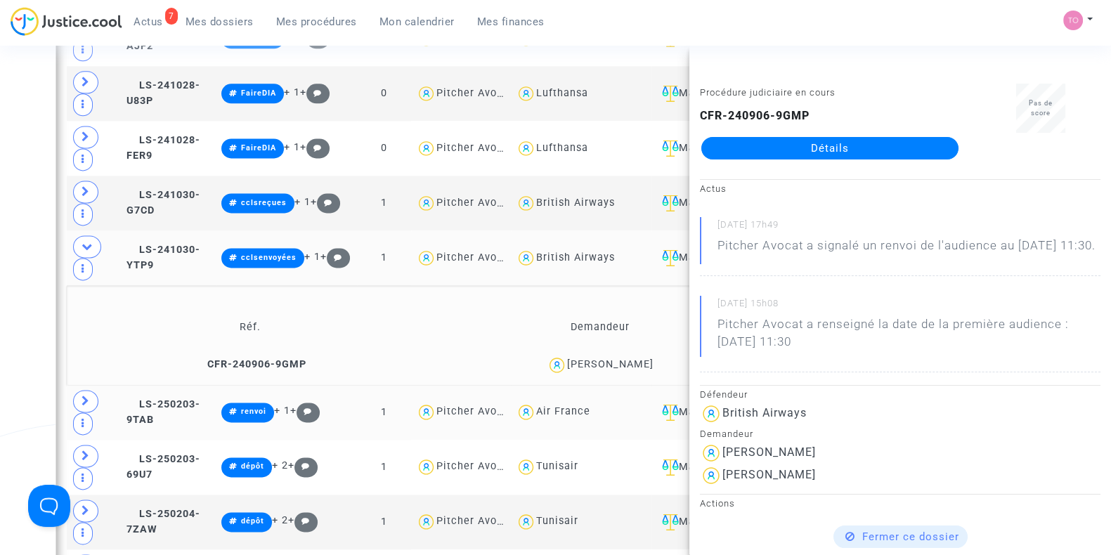
drag, startPoint x: 32, startPoint y: 251, endPoint x: 81, endPoint y: 249, distance: 49.2
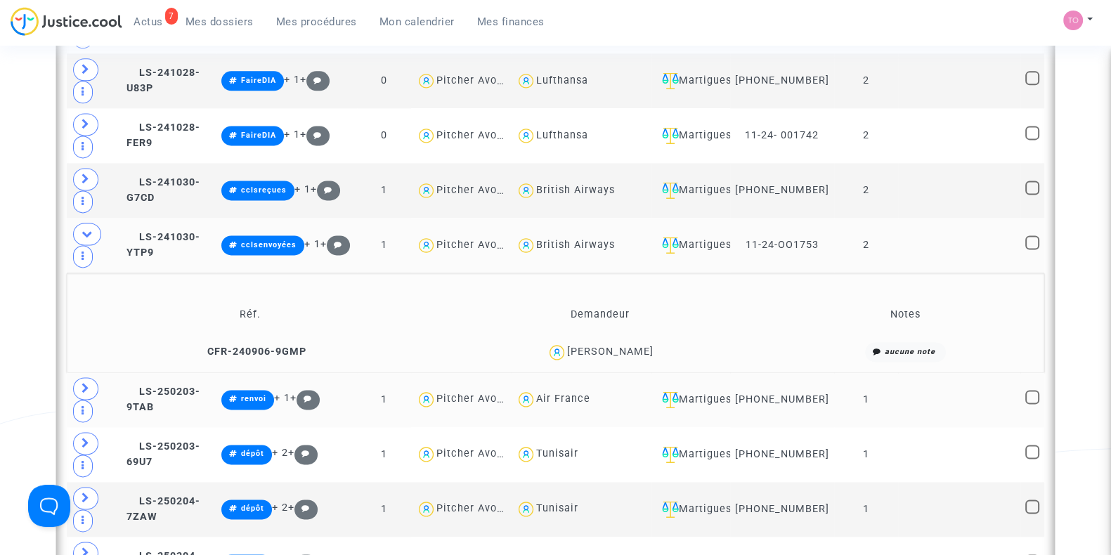
scroll to position [2406, 0]
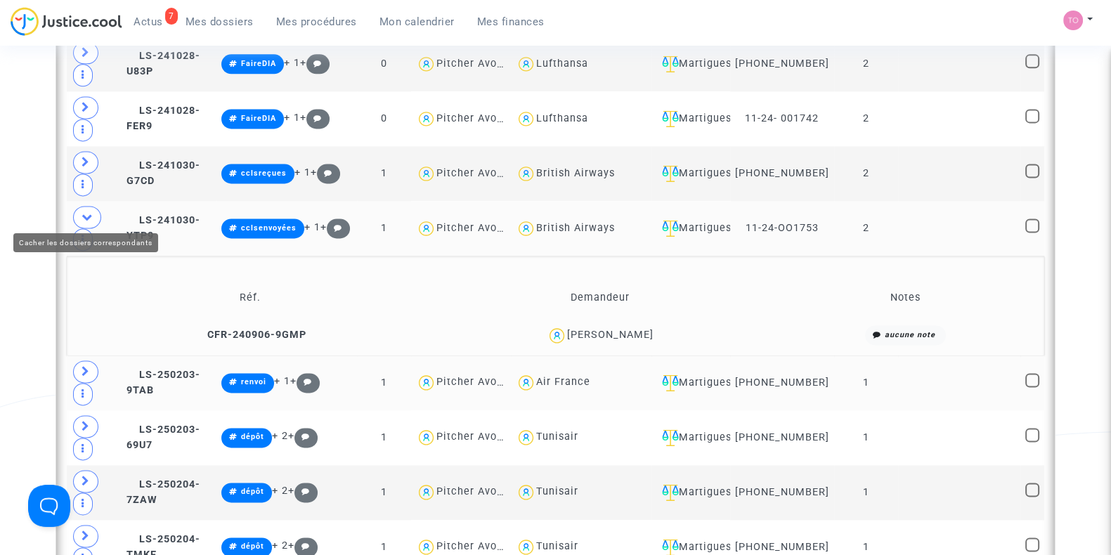
click at [82, 216] on icon at bounding box center [87, 216] width 11 height 11
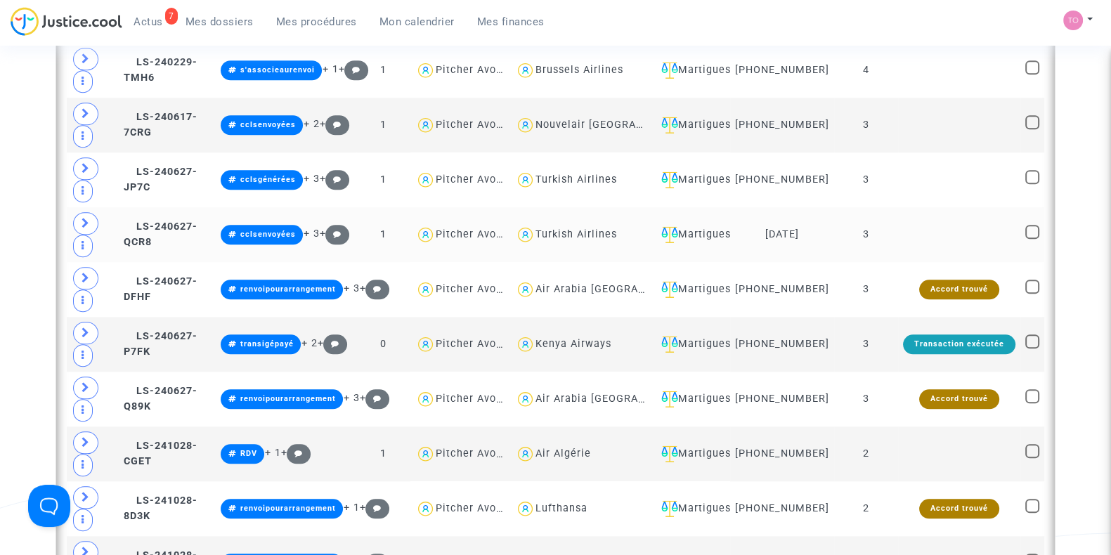
scroll to position [1644, 0]
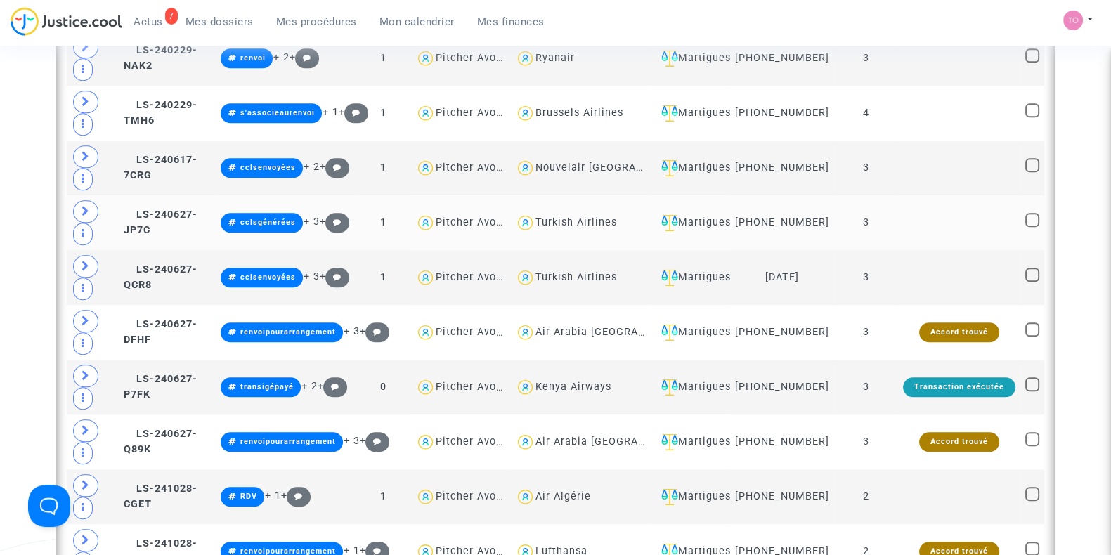
click at [719, 214] on td "Martigues" at bounding box center [690, 222] width 79 height 55
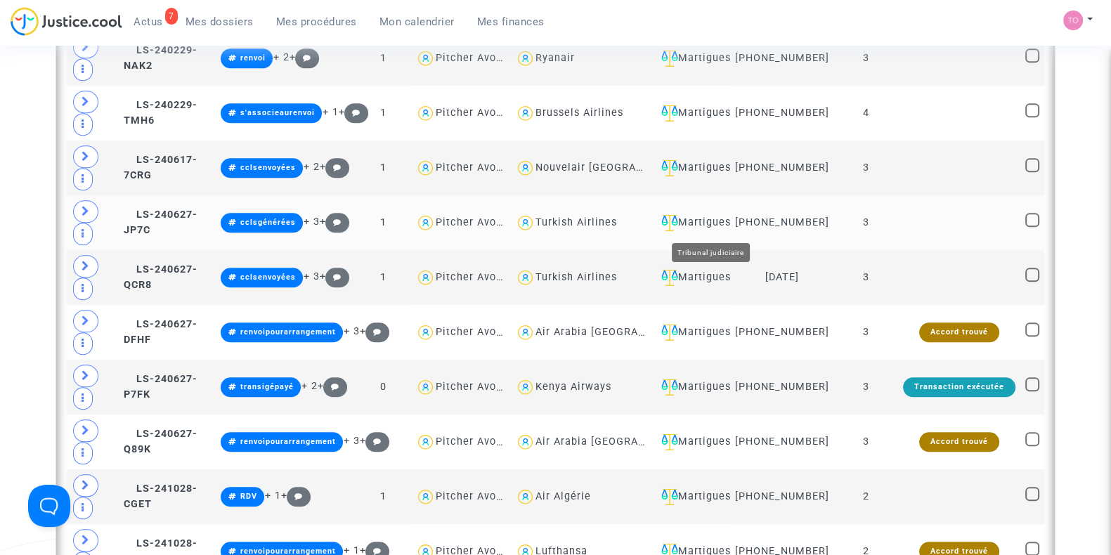
click at [724, 219] on div "Martigues" at bounding box center [690, 222] width 69 height 17
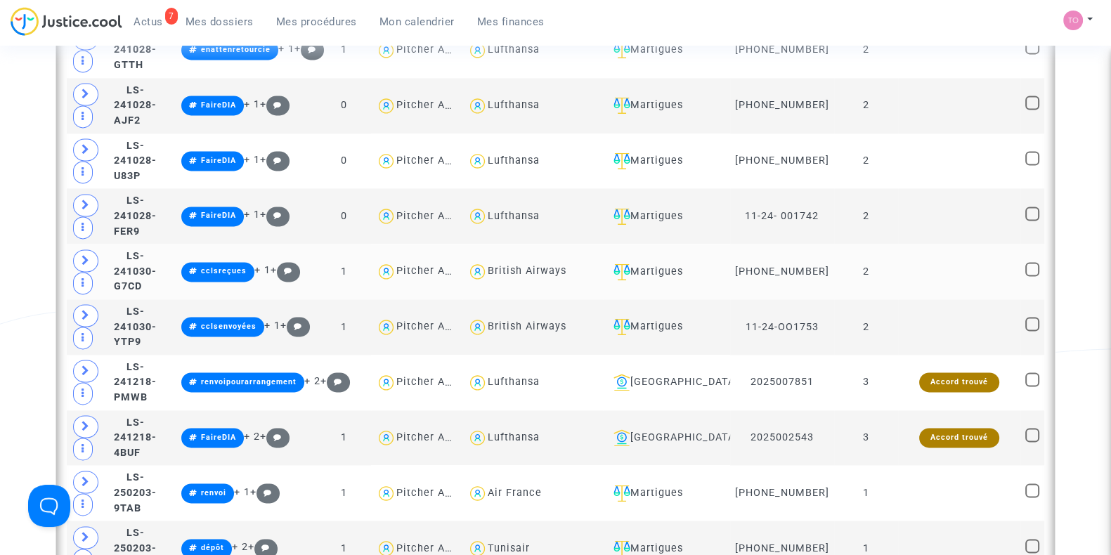
scroll to position [2669, 0]
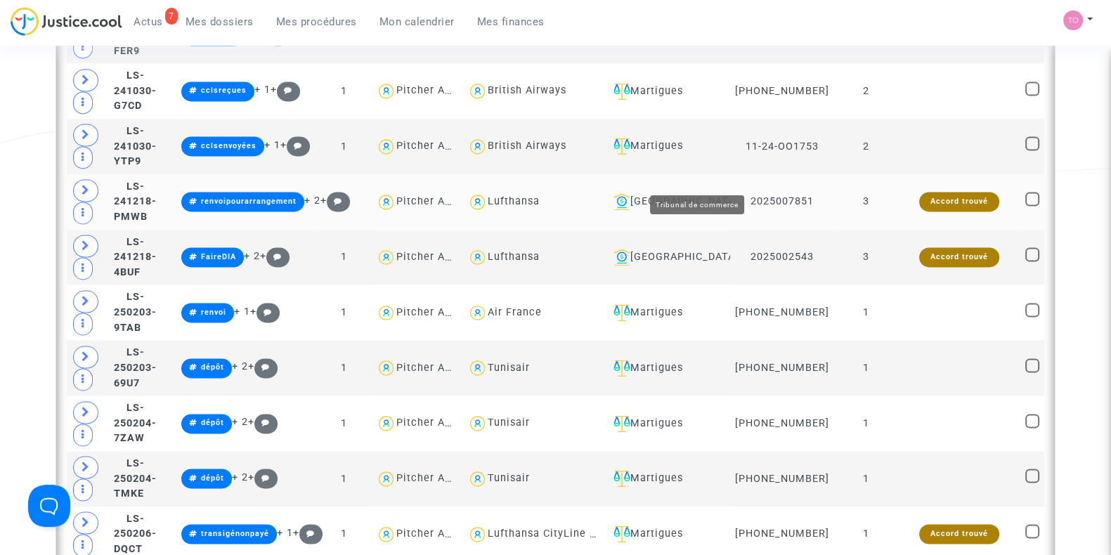
click at [692, 193] on div "Toulouse" at bounding box center [666, 201] width 117 height 17
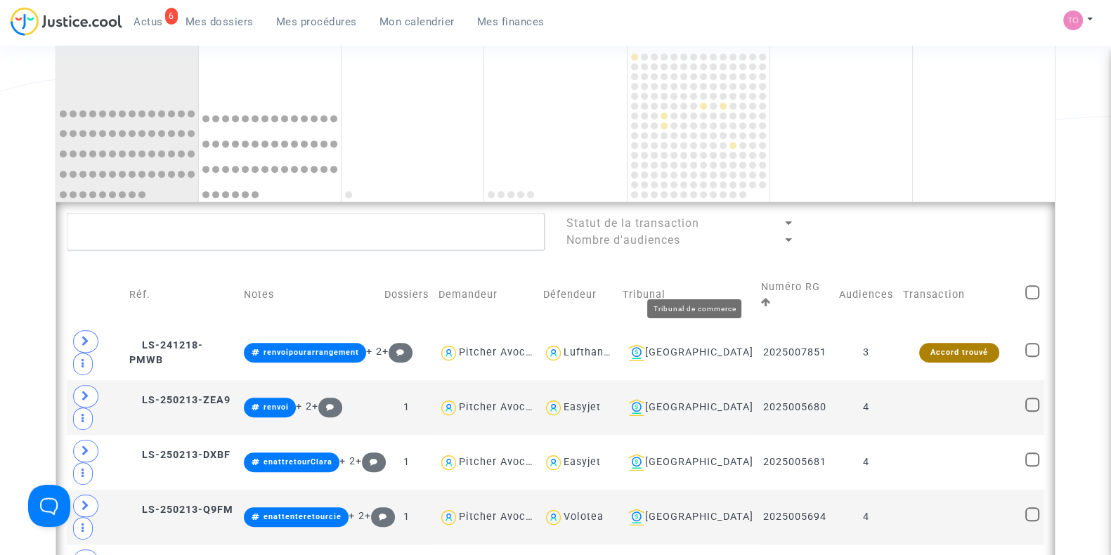
scroll to position [858, 0]
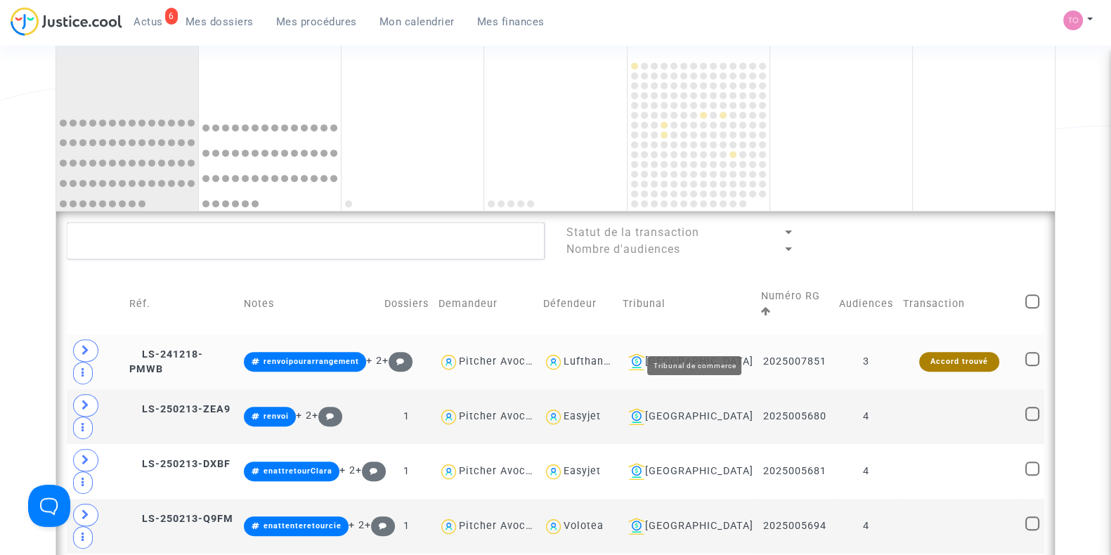
click at [705, 353] on div "Toulouse" at bounding box center [687, 361] width 129 height 17
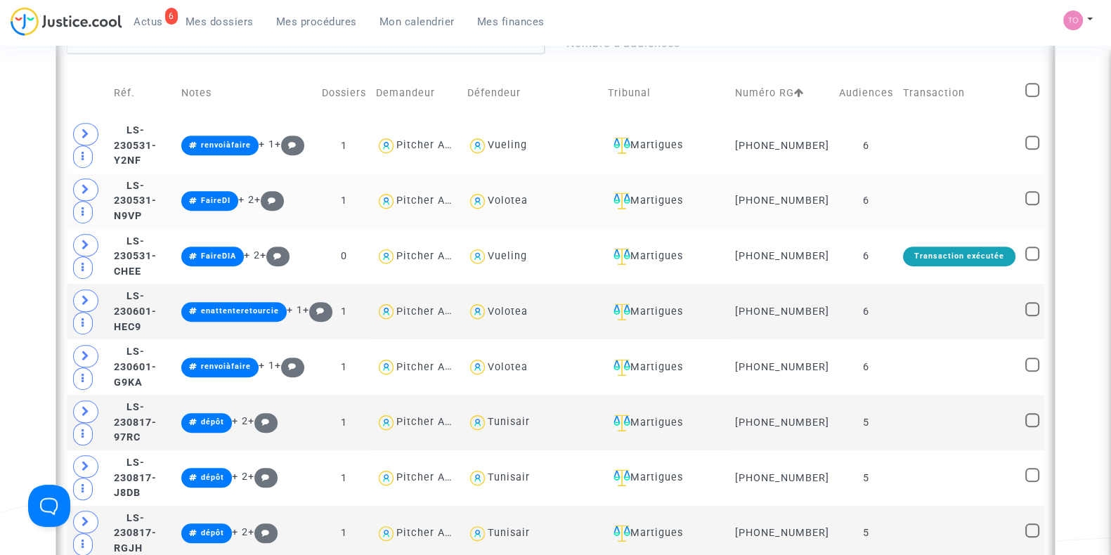
scroll to position [1063, 0]
click at [527, 149] on div "Vueling" at bounding box center [507, 146] width 39 height 12
type textarea "@Vueling"
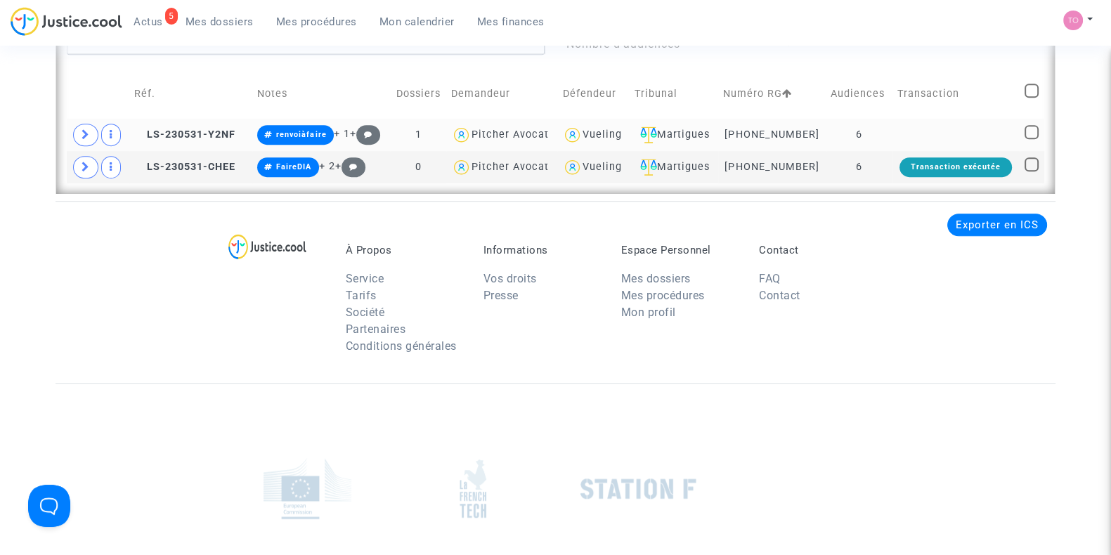
click at [609, 131] on div "Vueling" at bounding box center [601, 135] width 39 height 12
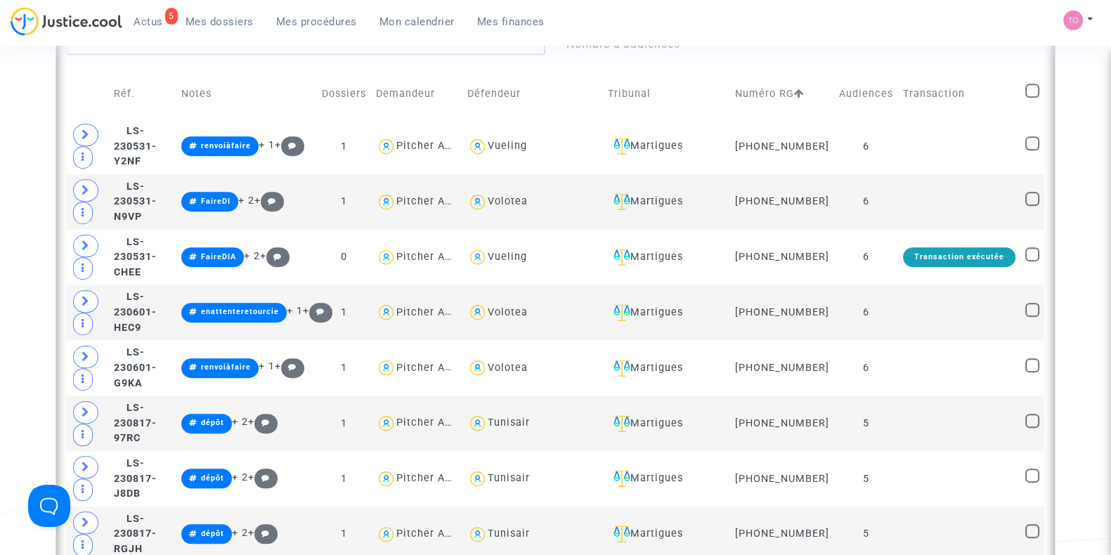
click at [528, 207] on div "Volotea" at bounding box center [508, 201] width 40 height 12
type textarea "@Volotea"
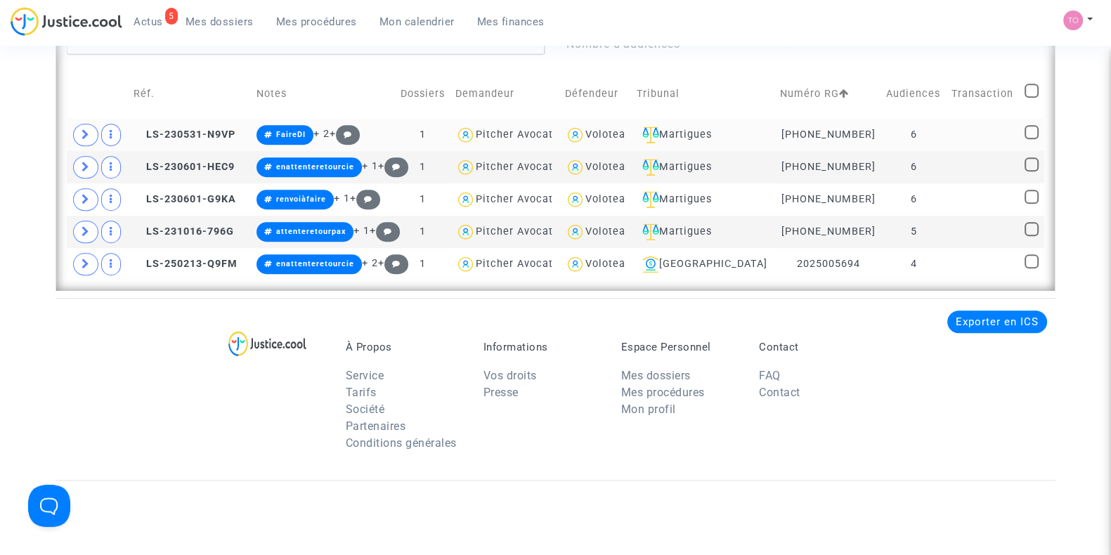
click at [625, 129] on div "Volotea" at bounding box center [605, 135] width 40 height 12
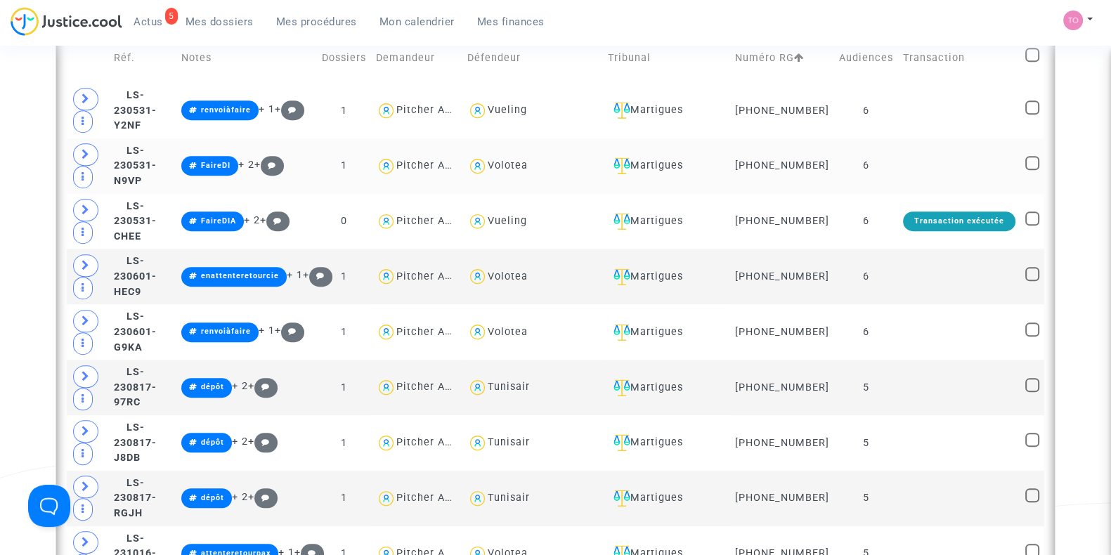
scroll to position [1063, 0]
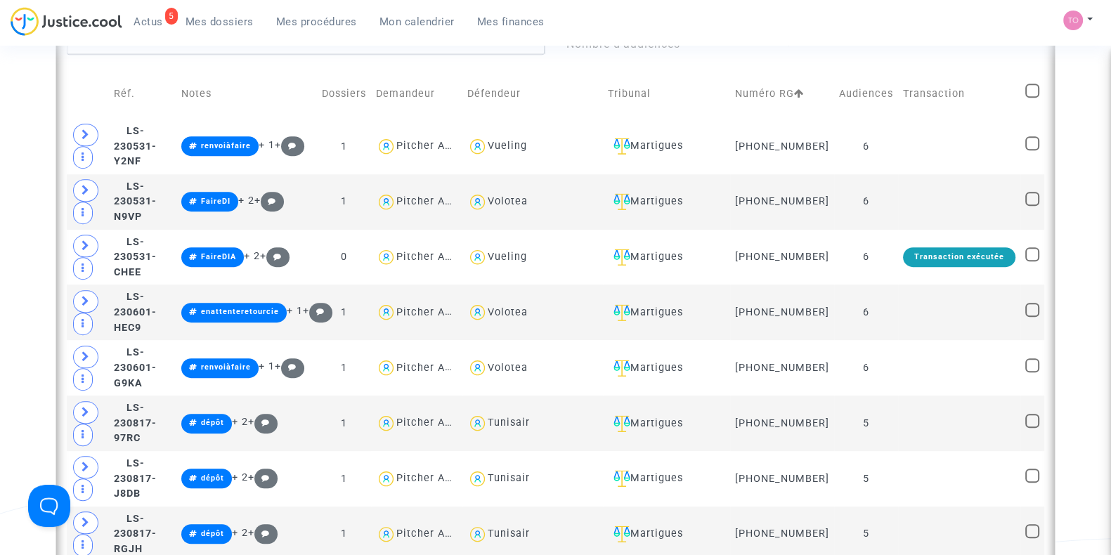
click at [1034, 103] on mat-checkbox at bounding box center [1032, 94] width 14 height 20
click at [1033, 96] on span at bounding box center [1032, 91] width 14 height 14
click at [1032, 98] on input "checkbox" at bounding box center [1031, 98] width 1 height 1
checkbox input "true"
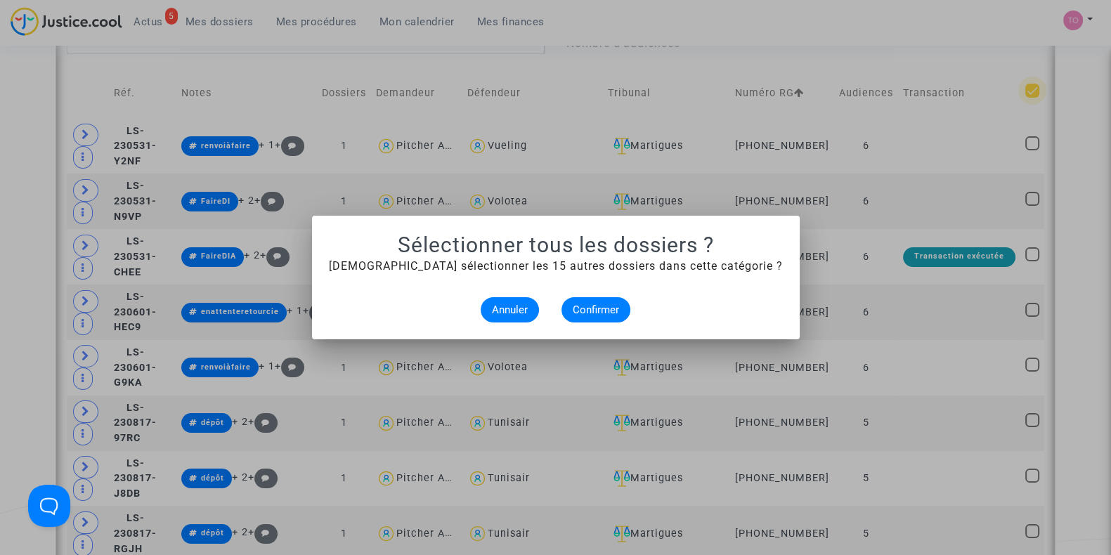
scroll to position [0, 0]
click at [501, 308] on span "Annuler" at bounding box center [510, 310] width 36 height 13
checkbox input "true"
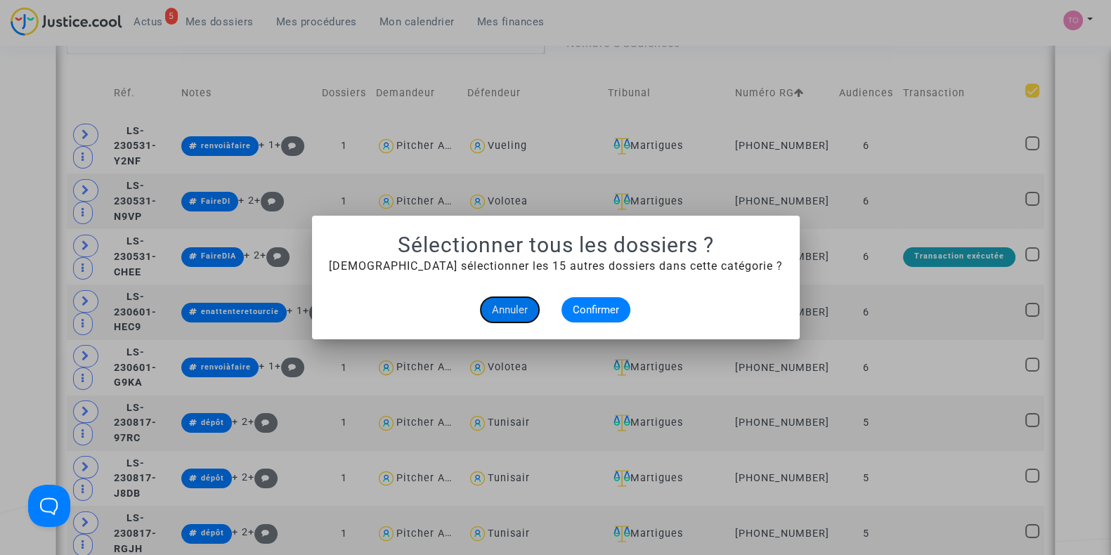
checkbox input "true"
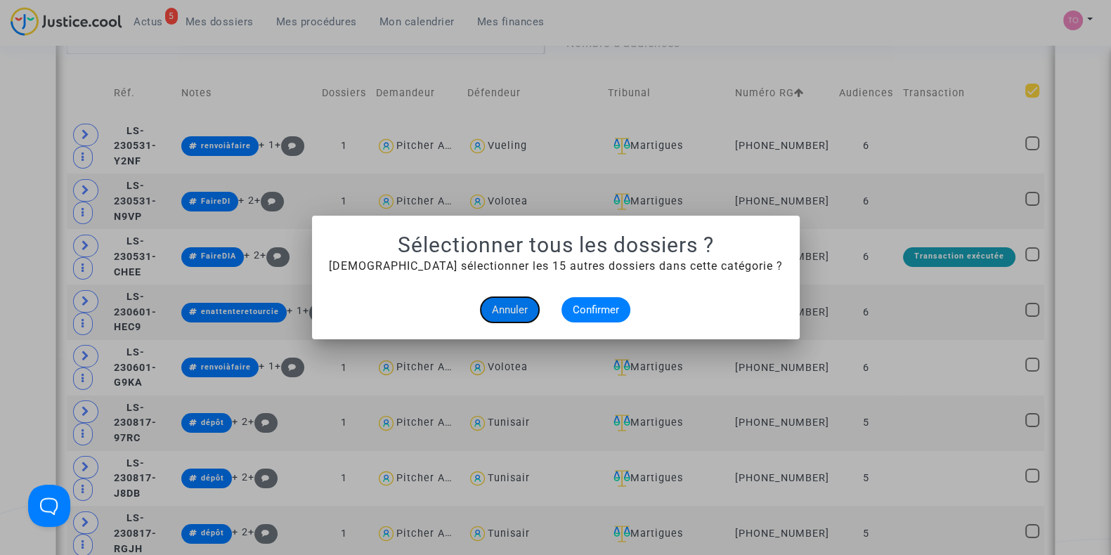
checkbox input "true"
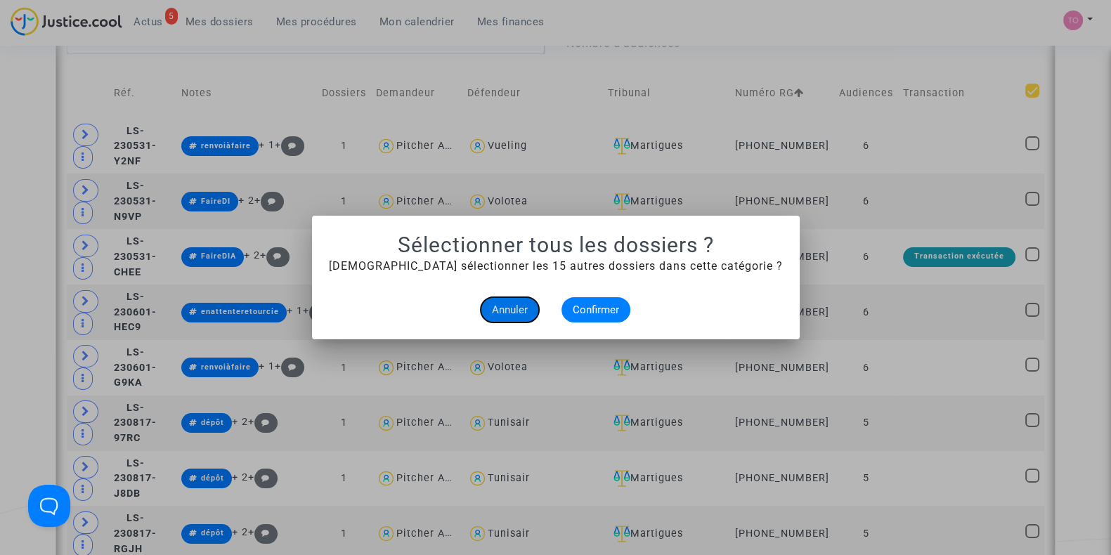
checkbox input "true"
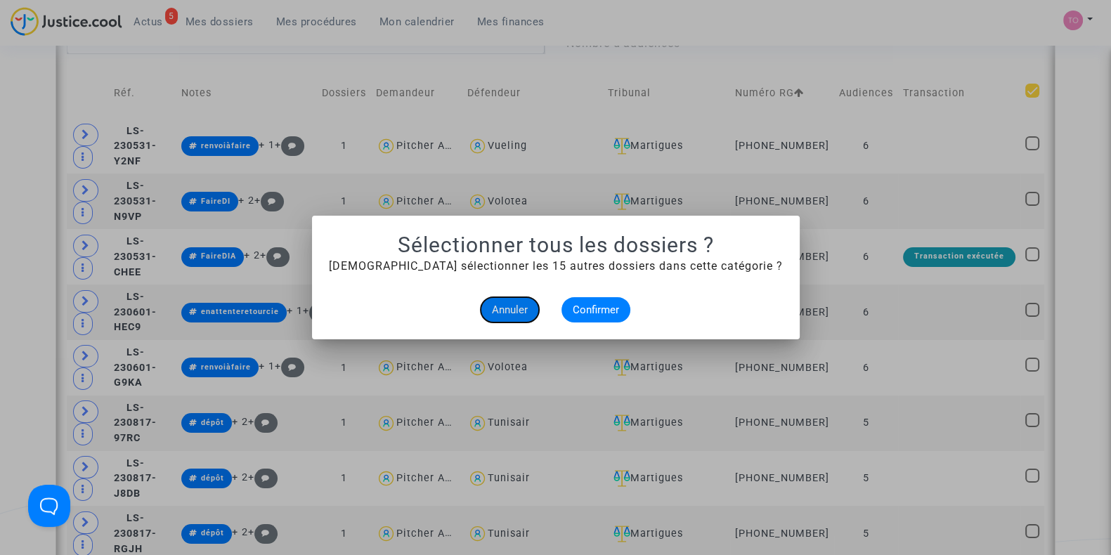
checkbox input "true"
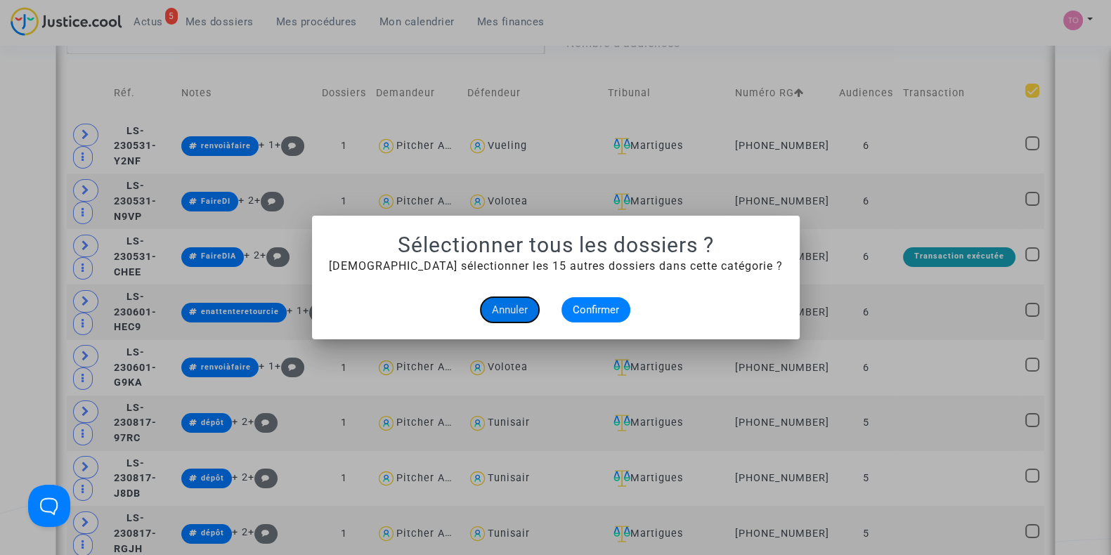
checkbox input "true"
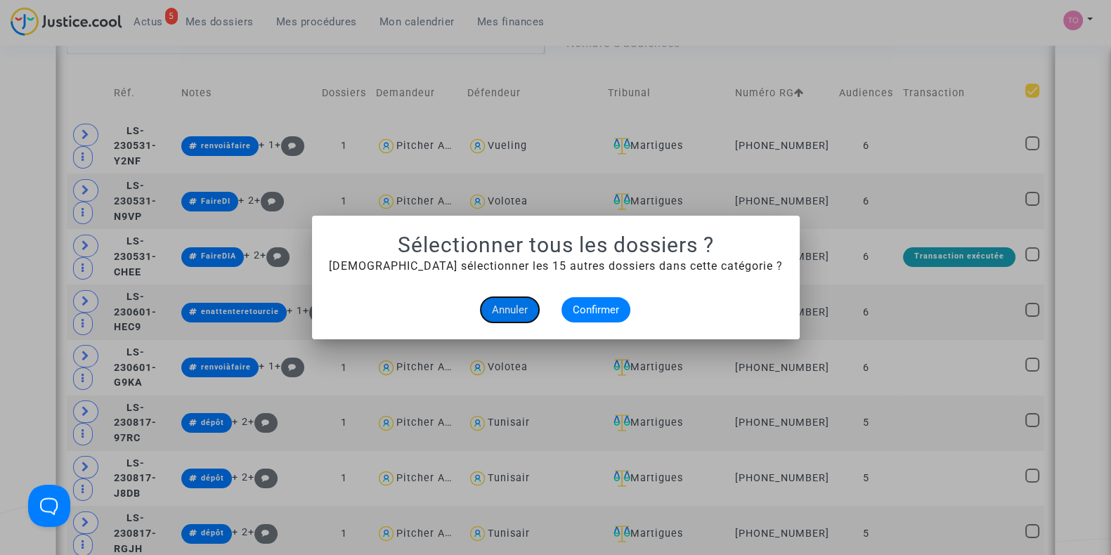
checkbox input "true"
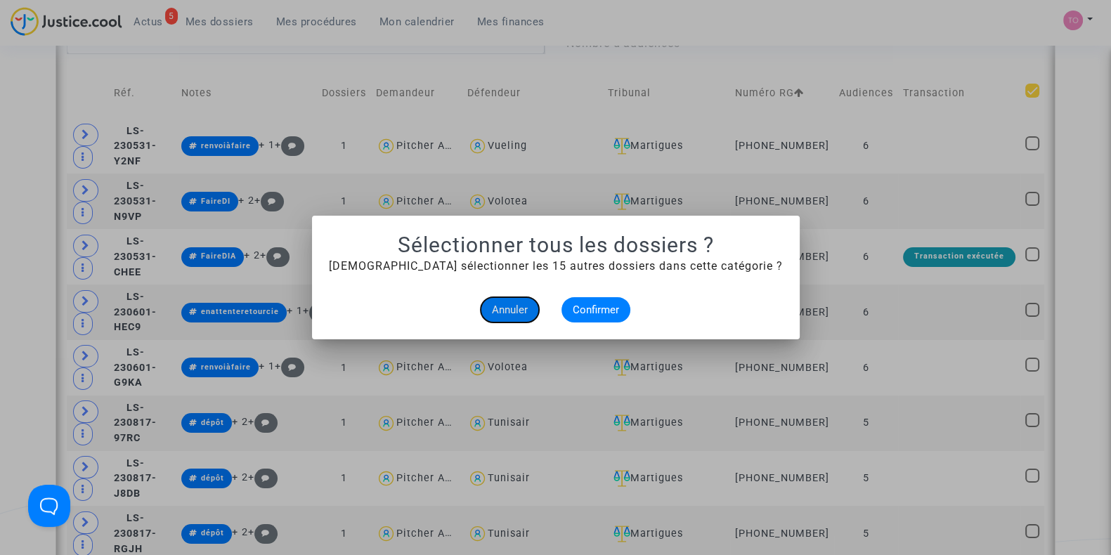
checkbox input "true"
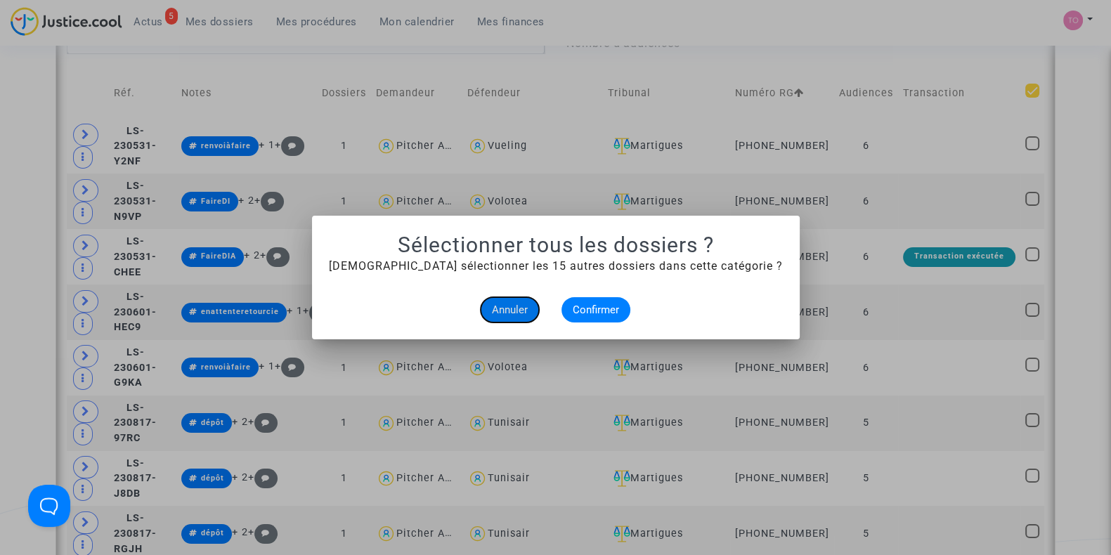
checkbox input "true"
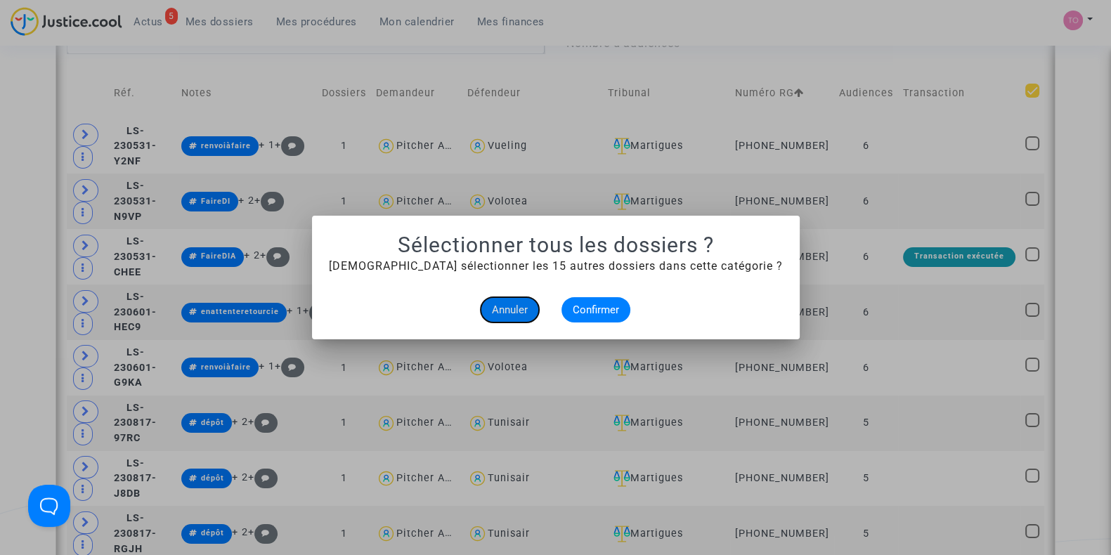
checkbox input "true"
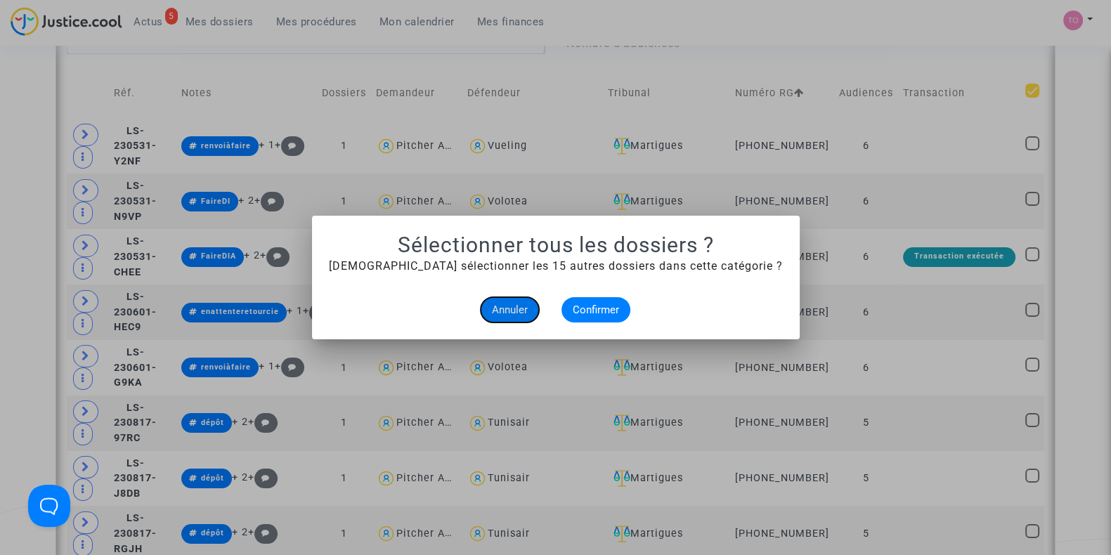
checkbox input "true"
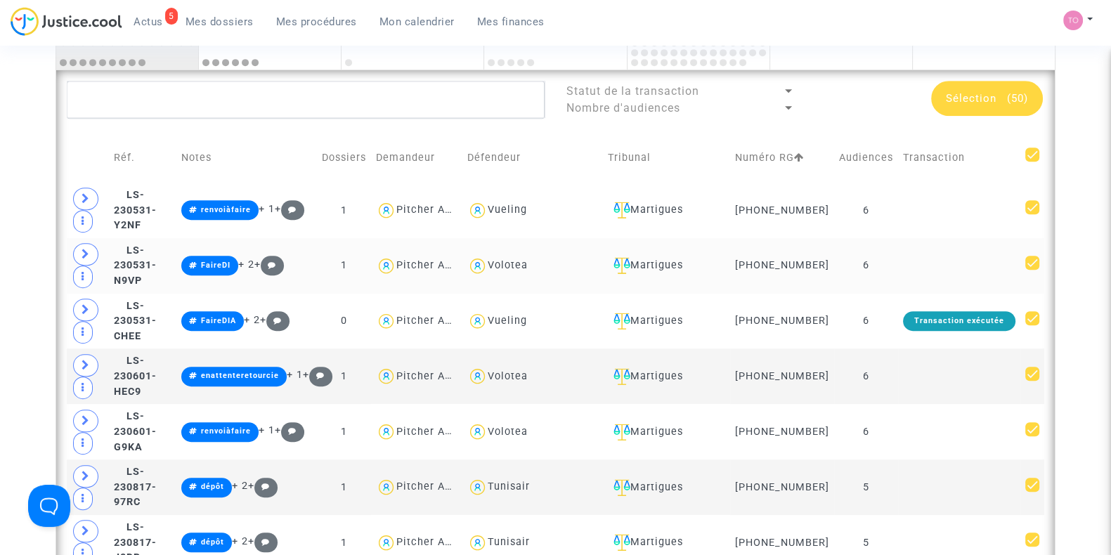
scroll to position [946, 0]
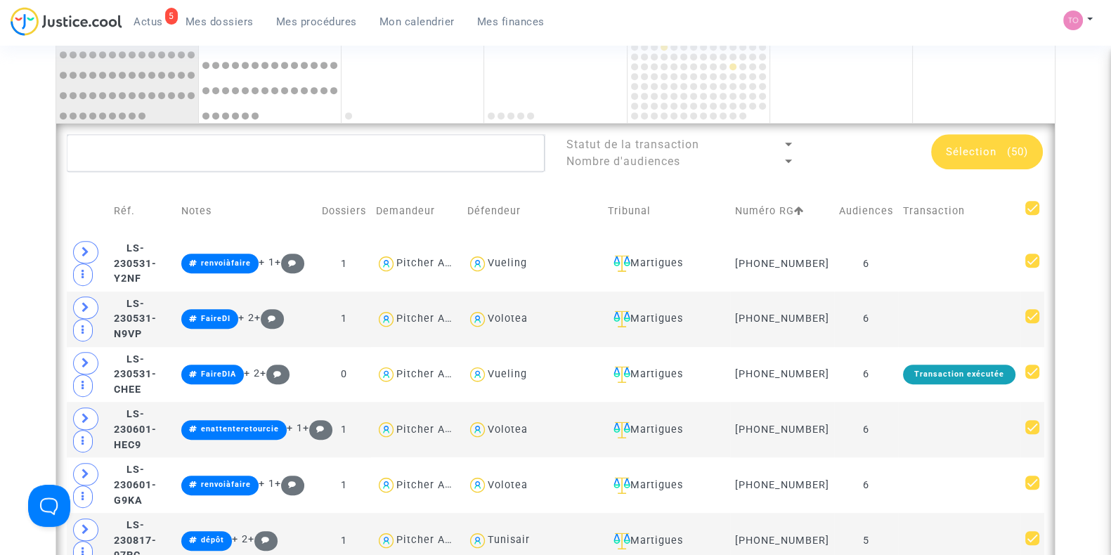
drag, startPoint x: 1032, startPoint y: 205, endPoint x: 934, endPoint y: 237, distance: 103.5
click at [1033, 205] on span at bounding box center [1032, 208] width 14 height 14
click at [1032, 215] on input "checkbox" at bounding box center [1031, 215] width 1 height 1
checkbox input "false"
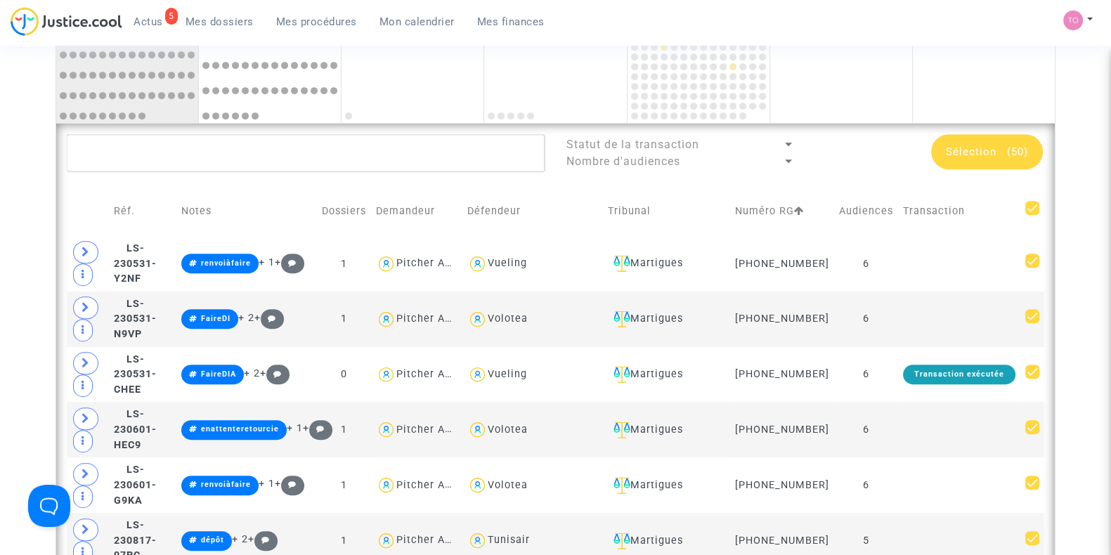
checkbox input "false"
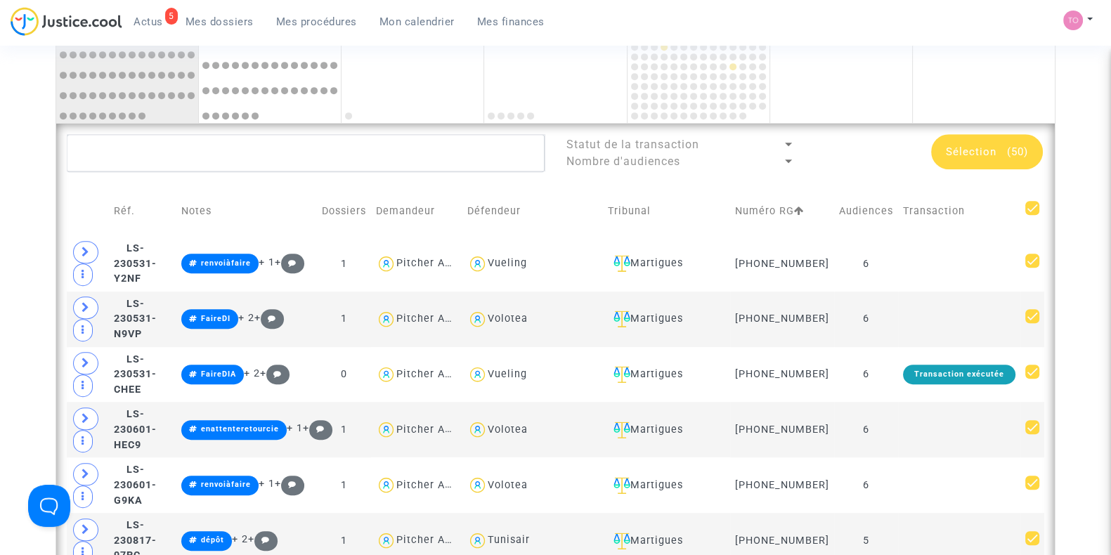
checkbox input "false"
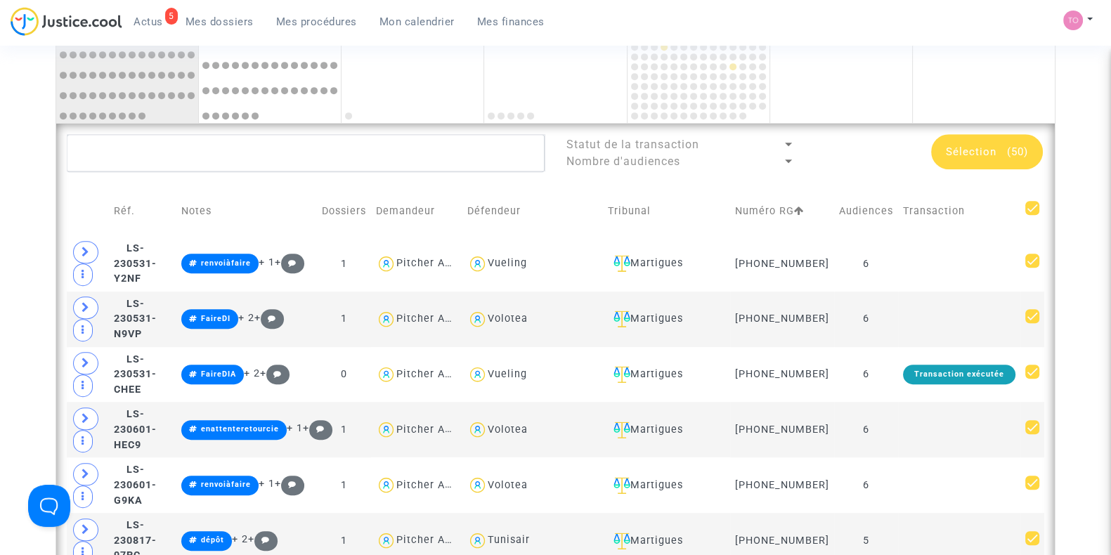
checkbox input "false"
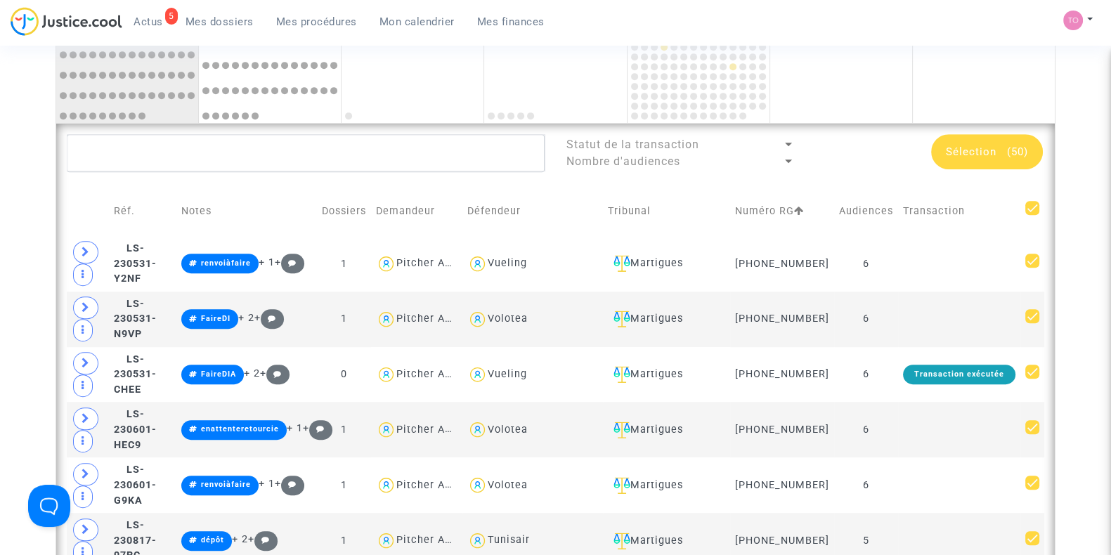
checkbox input "false"
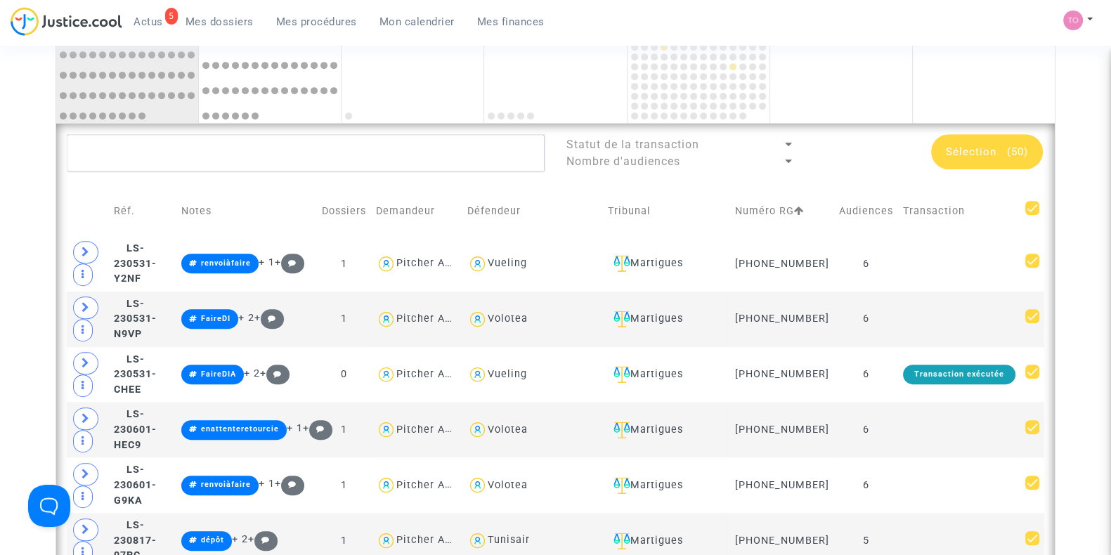
checkbox input "false"
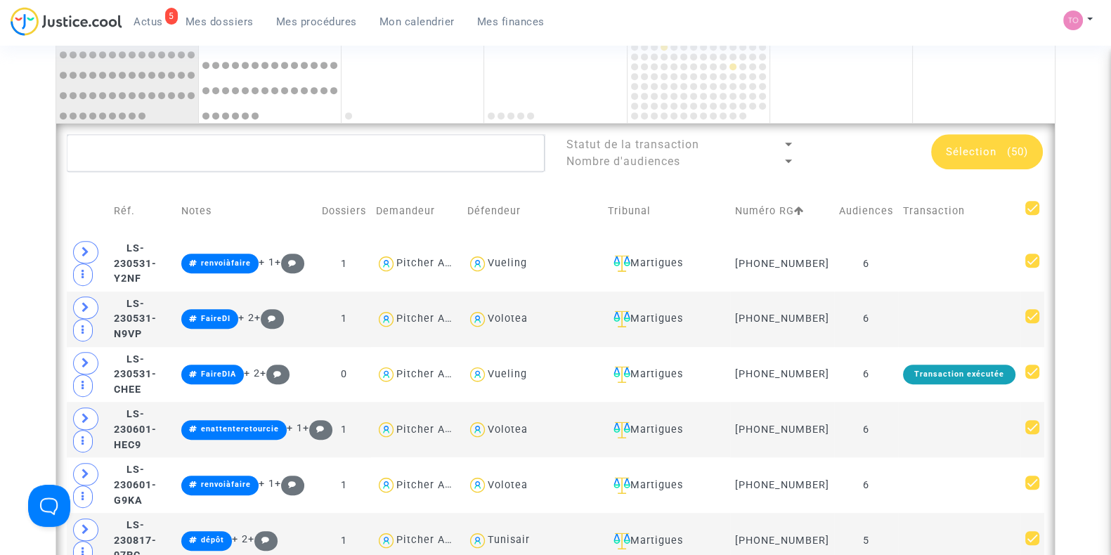
checkbox input "false"
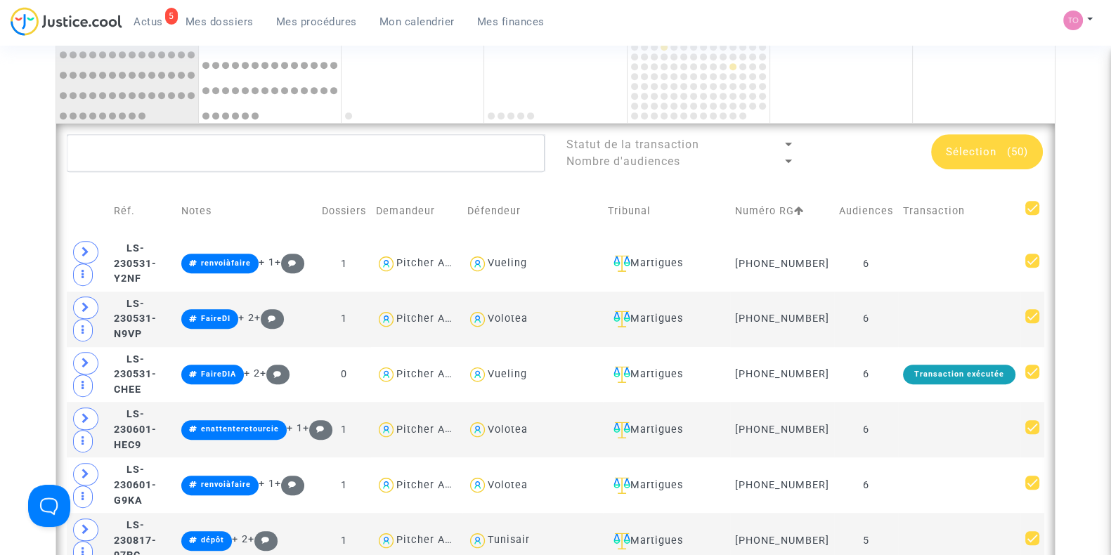
checkbox input "false"
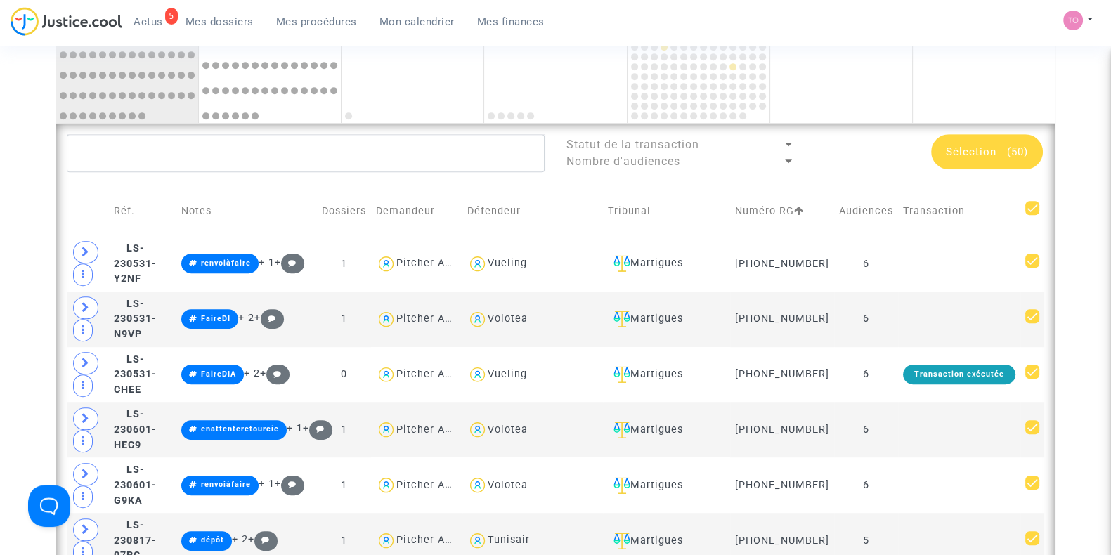
checkbox input "false"
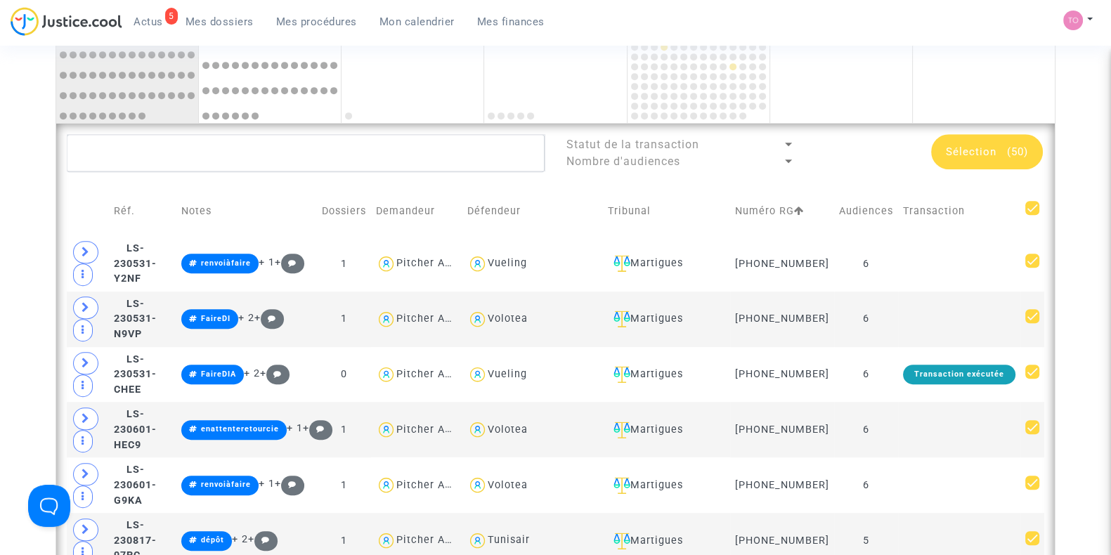
checkbox input "false"
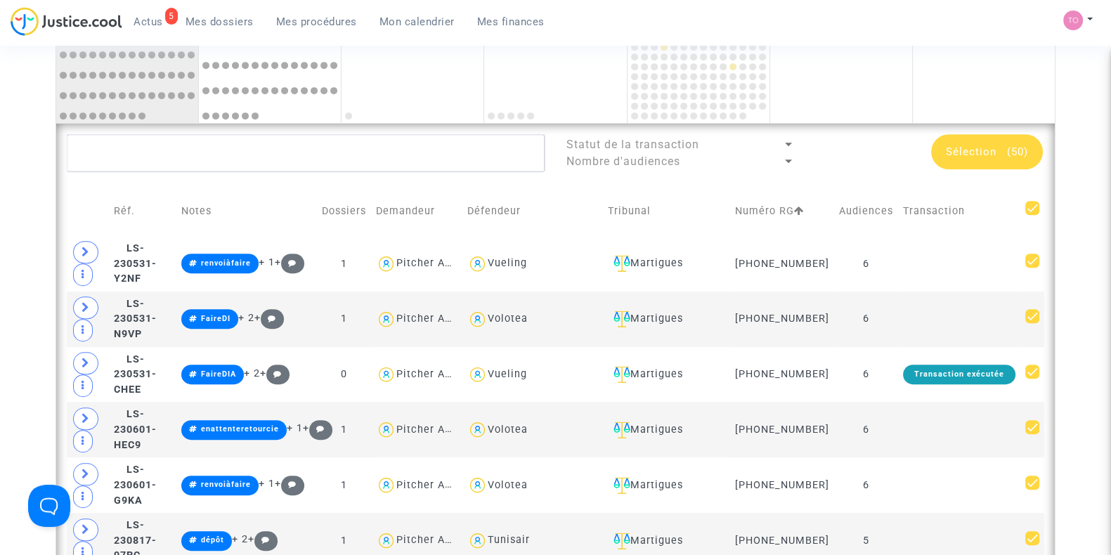
checkbox input "false"
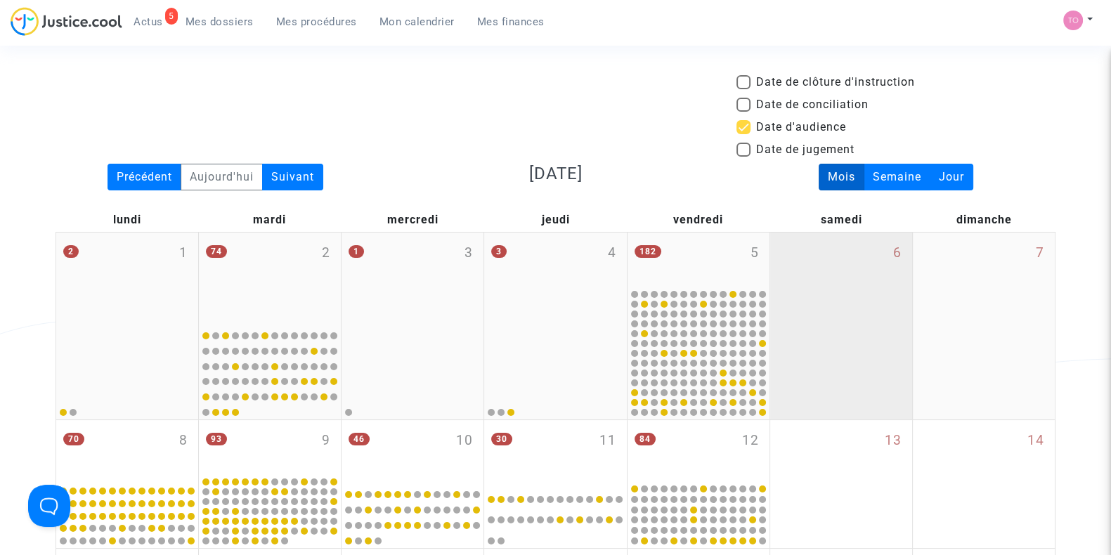
scroll to position [0, 0]
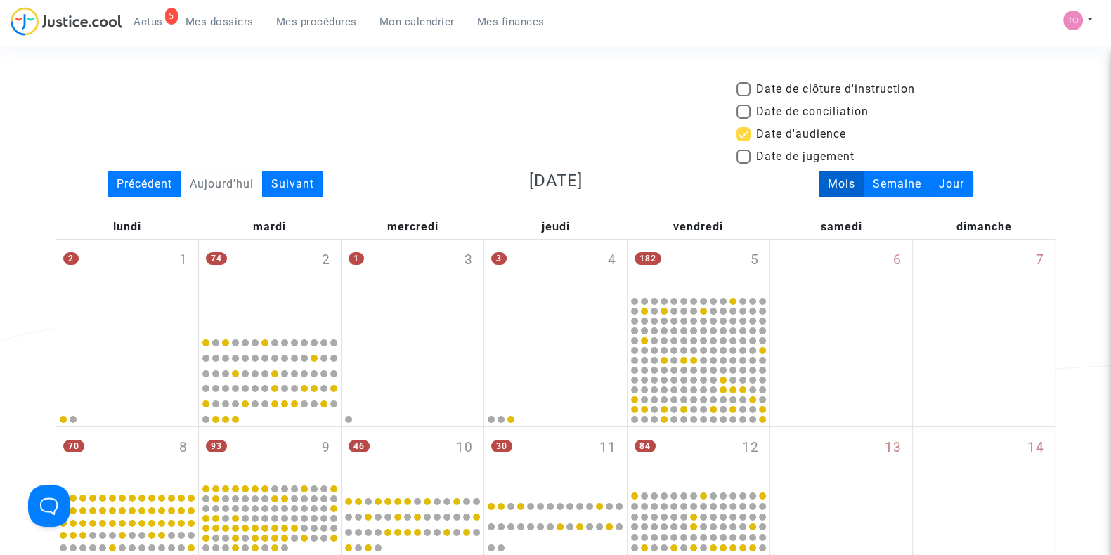
drag, startPoint x: 118, startPoint y: 112, endPoint x: 112, endPoint y: 108, distance: 7.2
click at [118, 112] on div "Date de clôture d'instruction Date de conciliation Date d'audience Date de juge…" at bounding box center [555, 126] width 1021 height 90
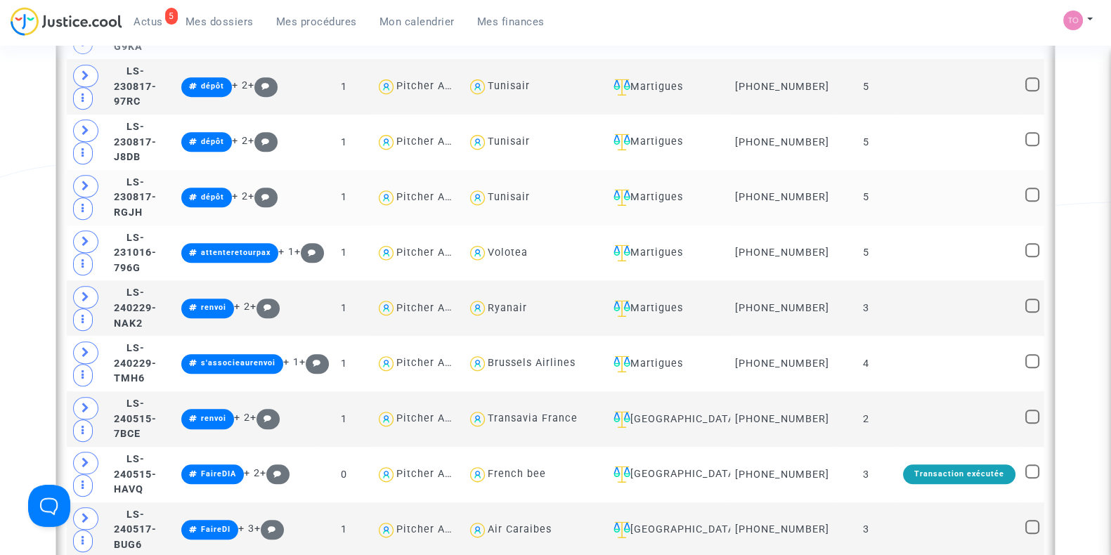
scroll to position [1405, 0]
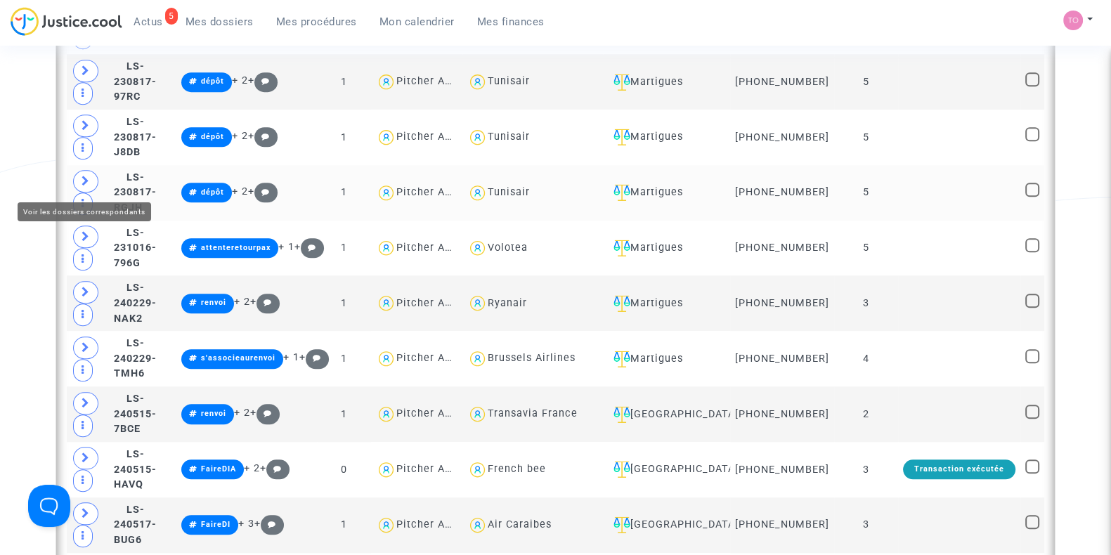
click at [92, 184] on span at bounding box center [85, 181] width 25 height 22
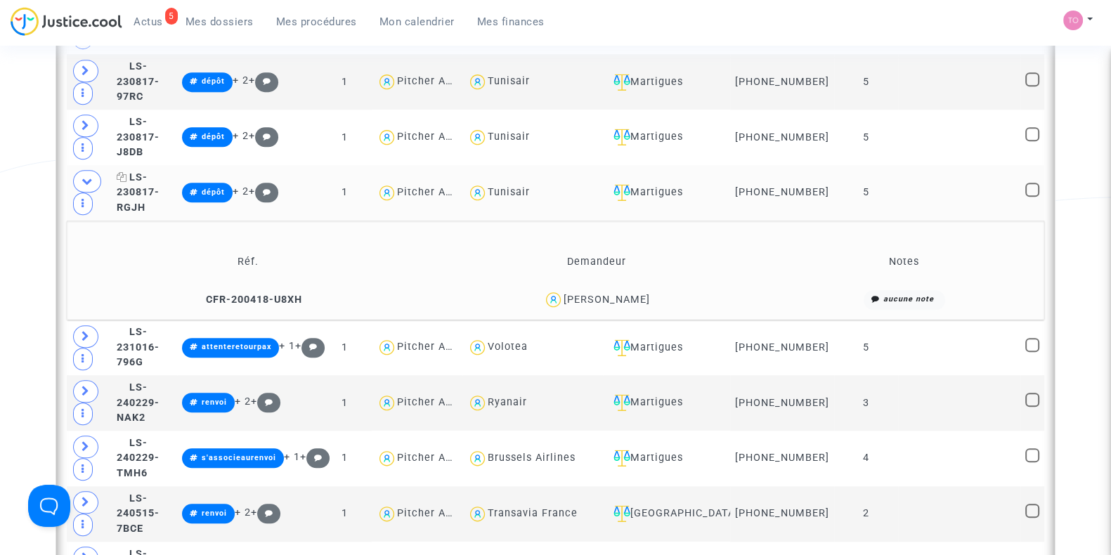
click at [152, 188] on span "LS-230817-RGJH" at bounding box center [138, 192] width 43 height 42
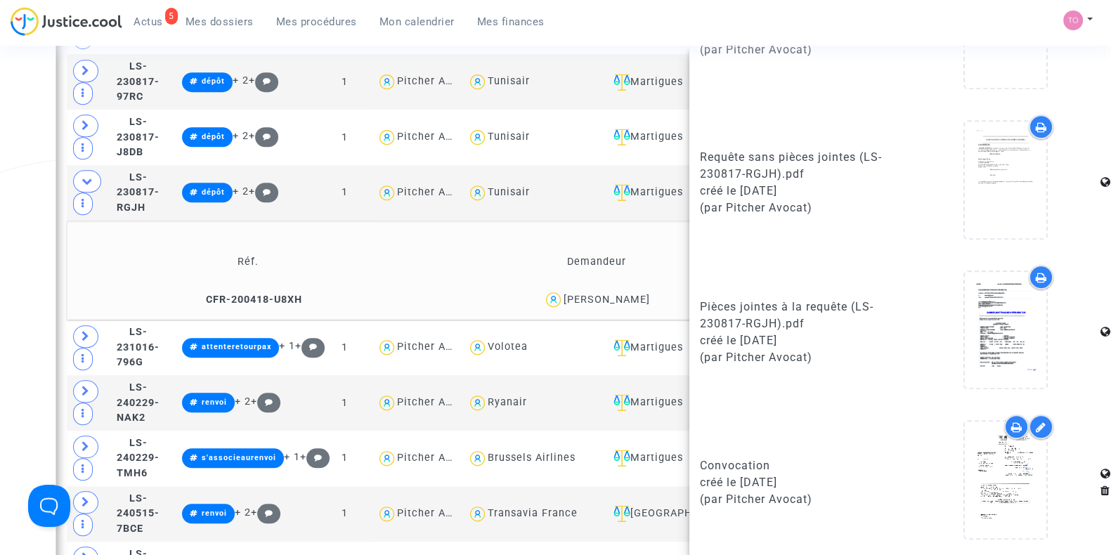
scroll to position [862, 0]
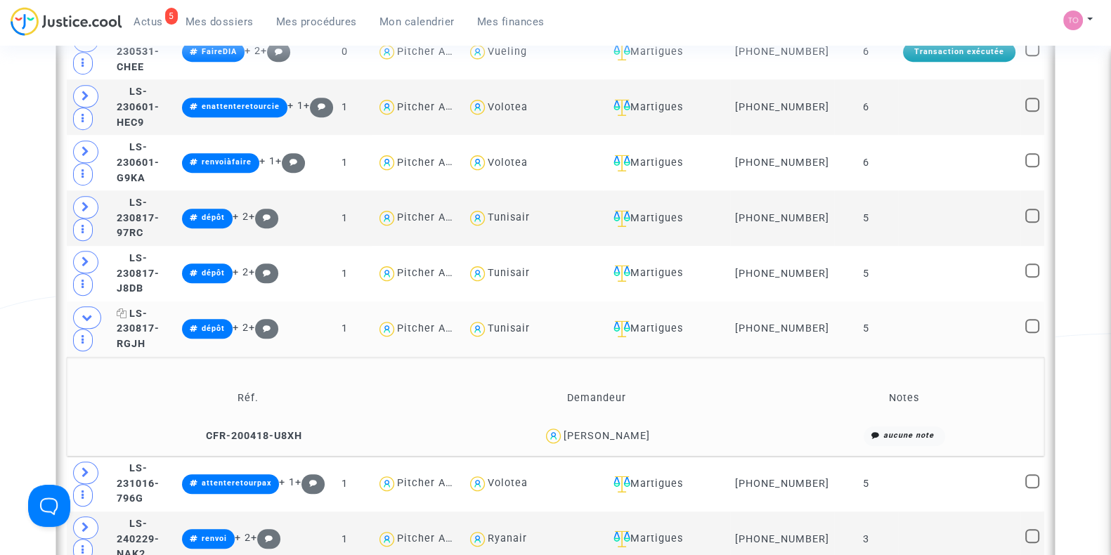
scroll to position [1229, 0]
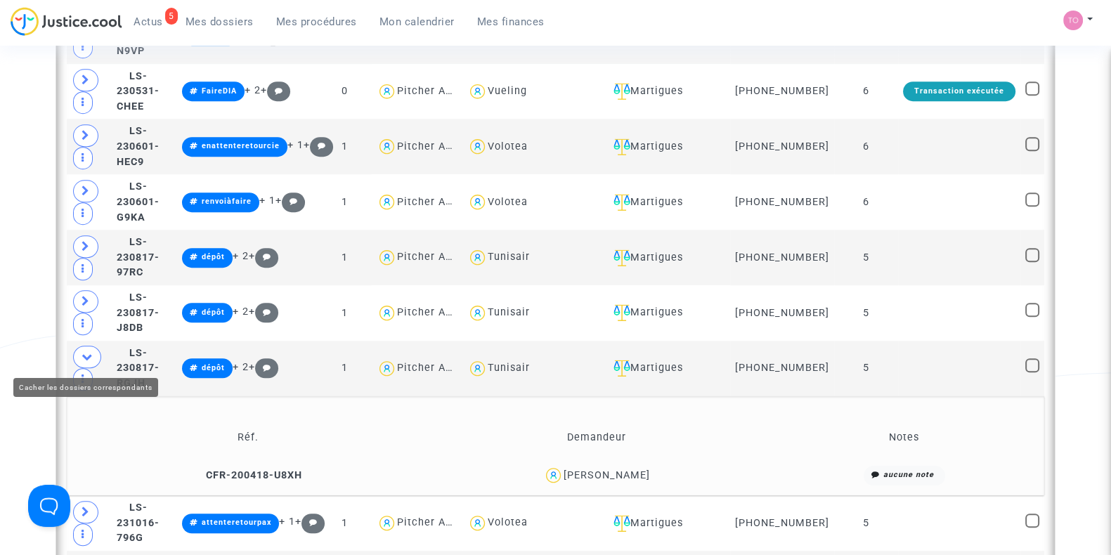
click at [91, 353] on icon at bounding box center [87, 356] width 11 height 11
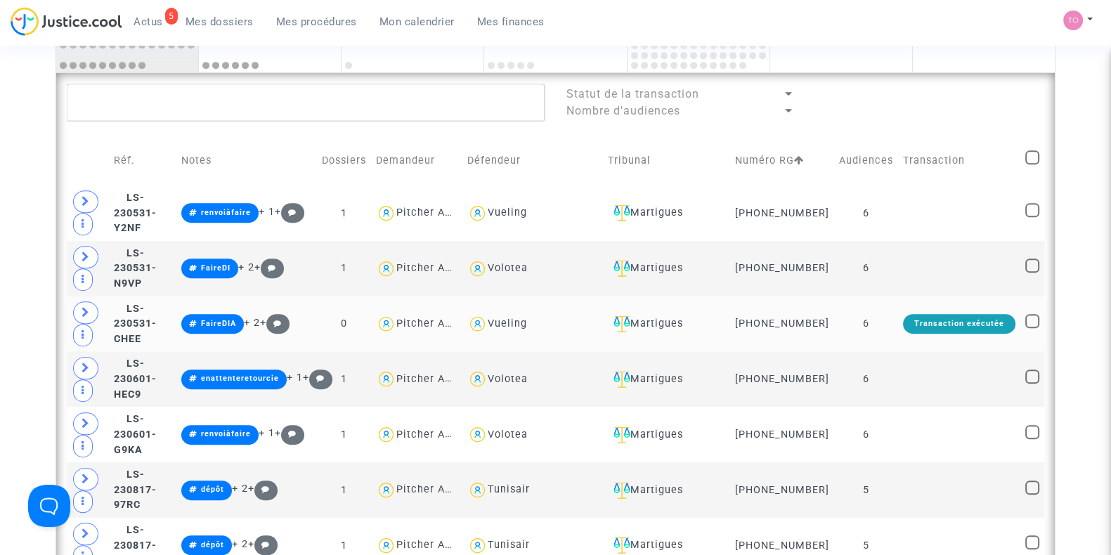
scroll to position [995, 0]
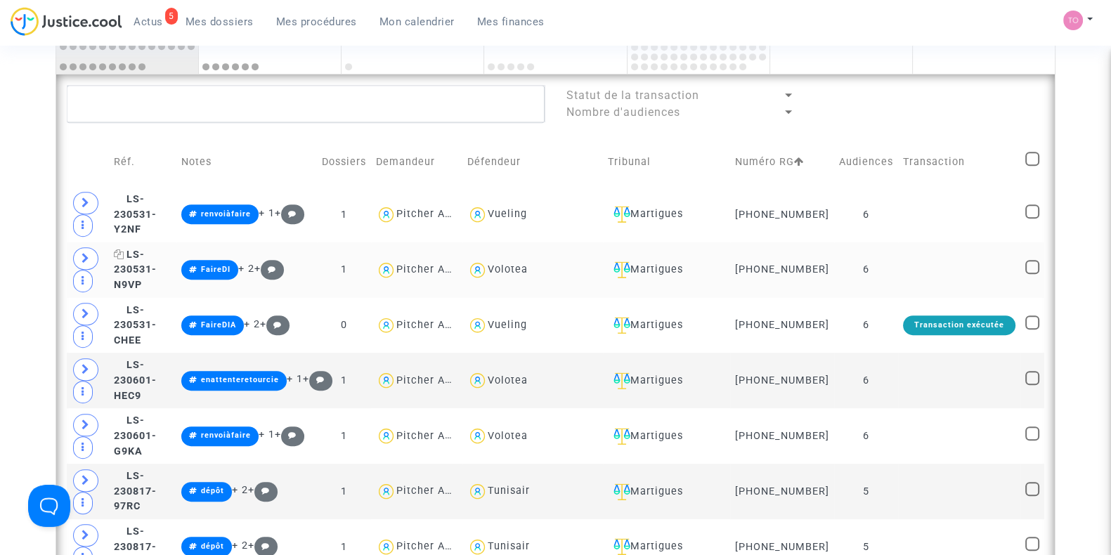
click at [156, 268] on span "LS-230531-N9VP" at bounding box center [135, 270] width 43 height 42
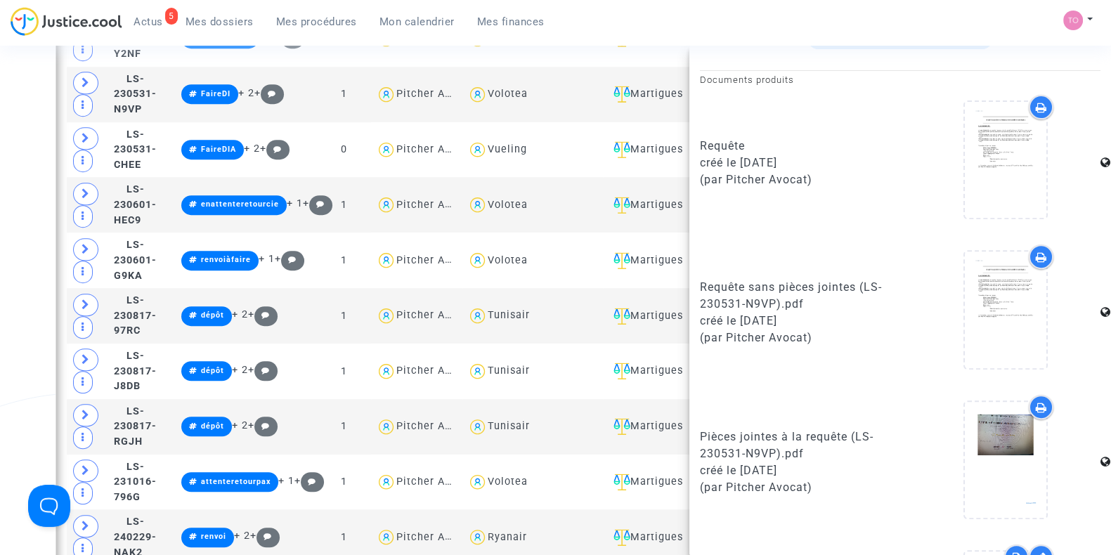
scroll to position [716, 0]
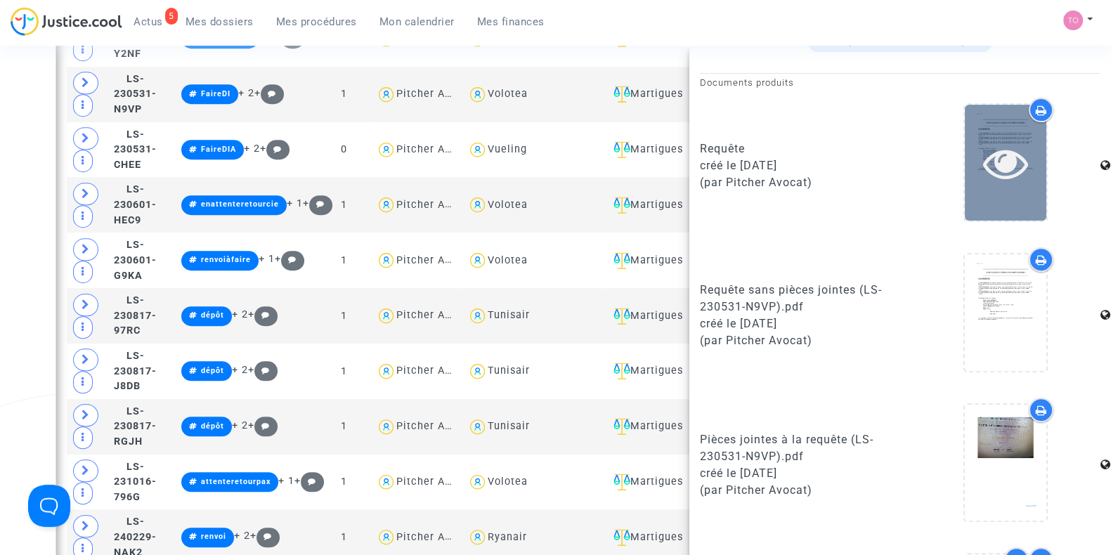
click at [991, 209] on div at bounding box center [1006, 163] width 82 height 116
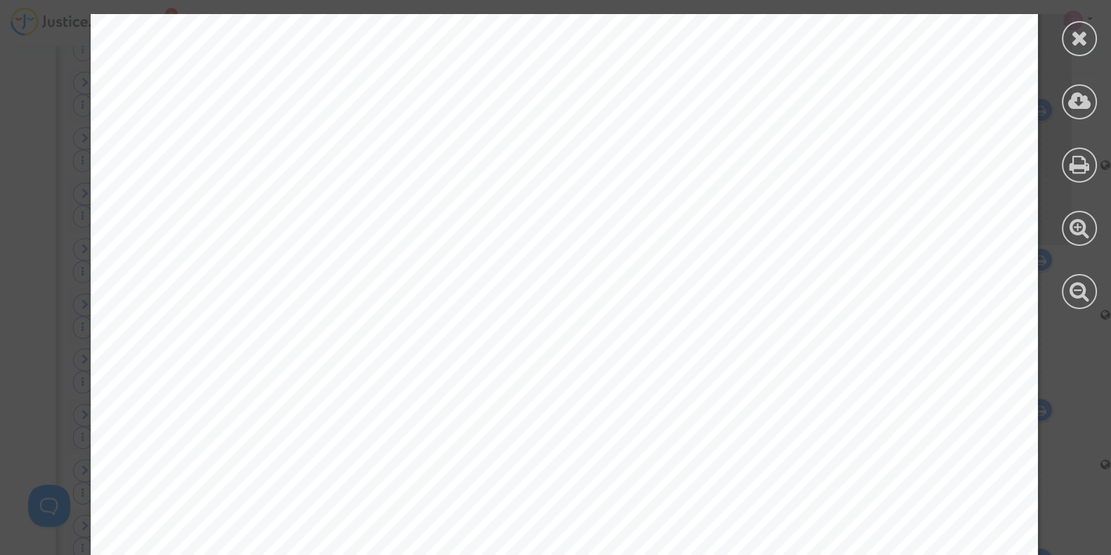
scroll to position [585, 0]
drag, startPoint x: 1107, startPoint y: 42, endPoint x: 1096, endPoint y: 175, distance: 133.2
click at [1096, 175] on div at bounding box center [1079, 161] width 63 height 323
drag, startPoint x: 1106, startPoint y: 42, endPoint x: 1105, endPoint y: 105, distance: 63.3
click at [1105, 105] on div at bounding box center [1079, 161] width 63 height 323
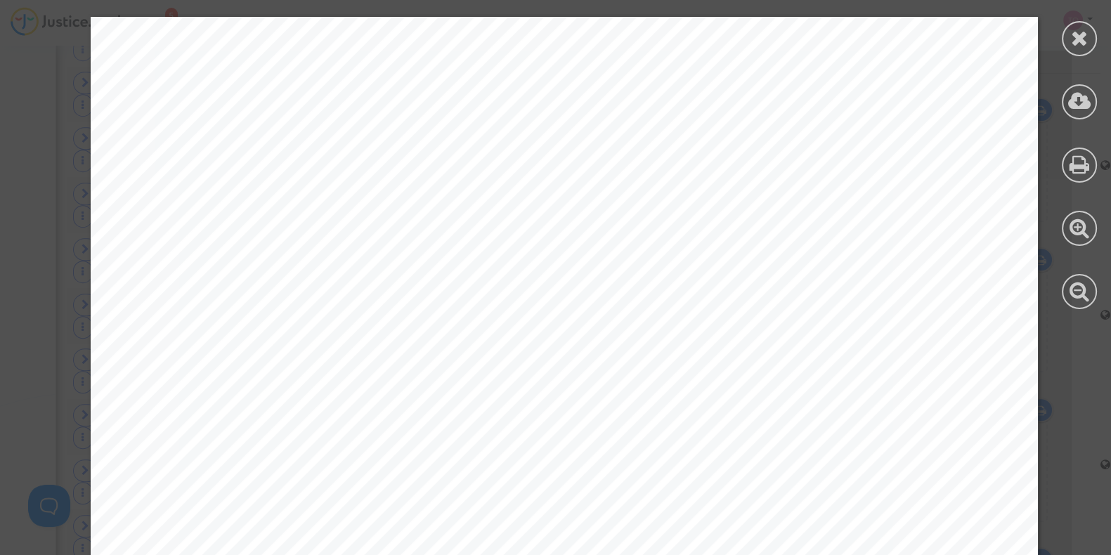
scroll to position [1346, 0]
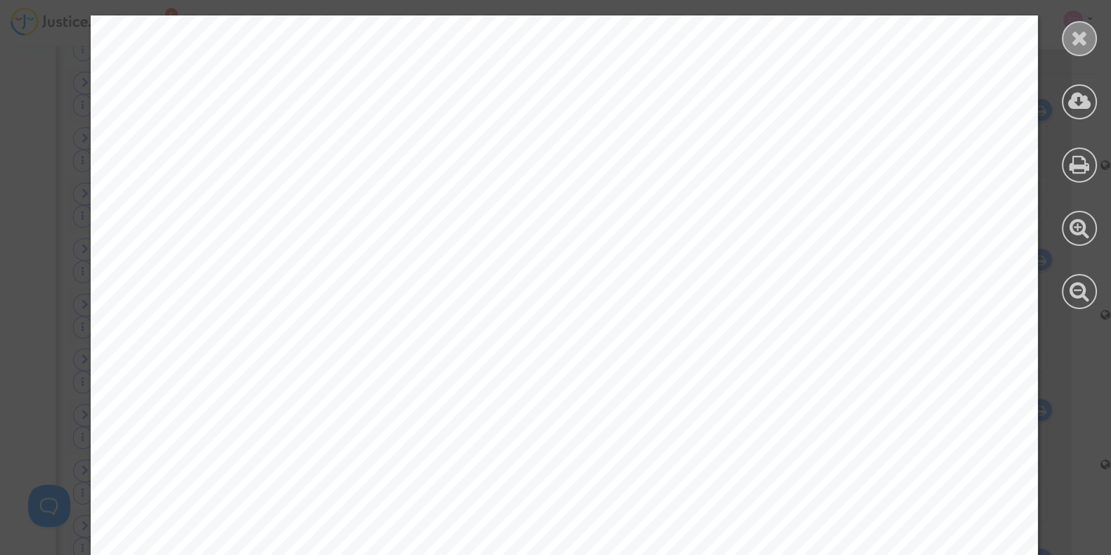
click at [1084, 47] on icon at bounding box center [1080, 37] width 18 height 21
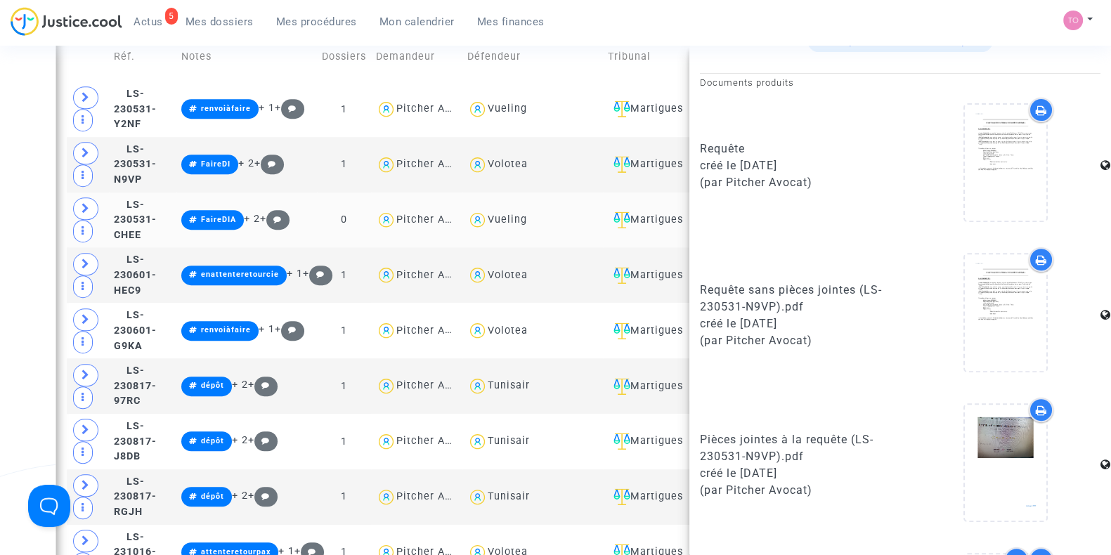
scroll to position [1054, 0]
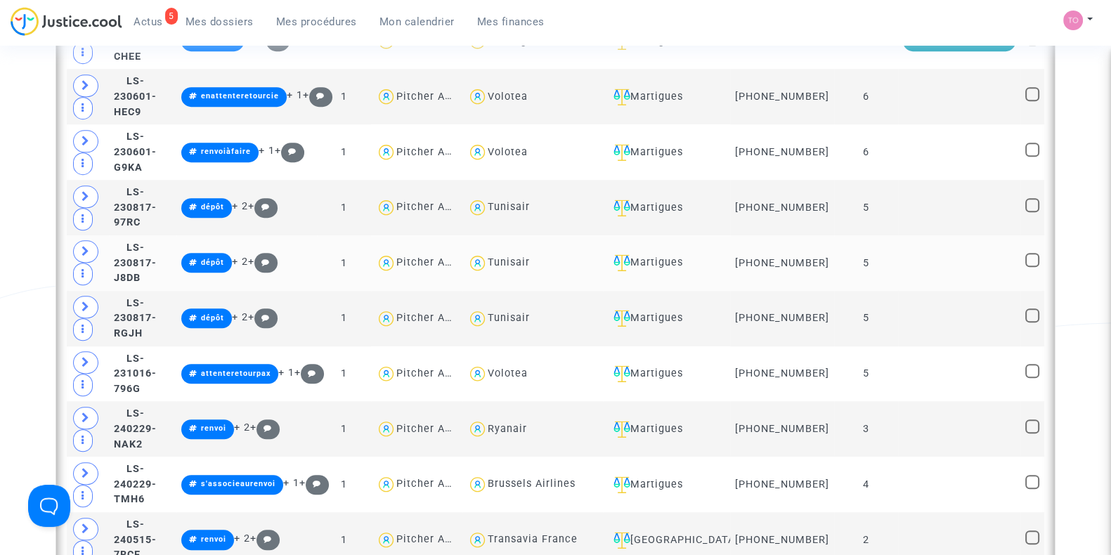
scroll to position [1258, 0]
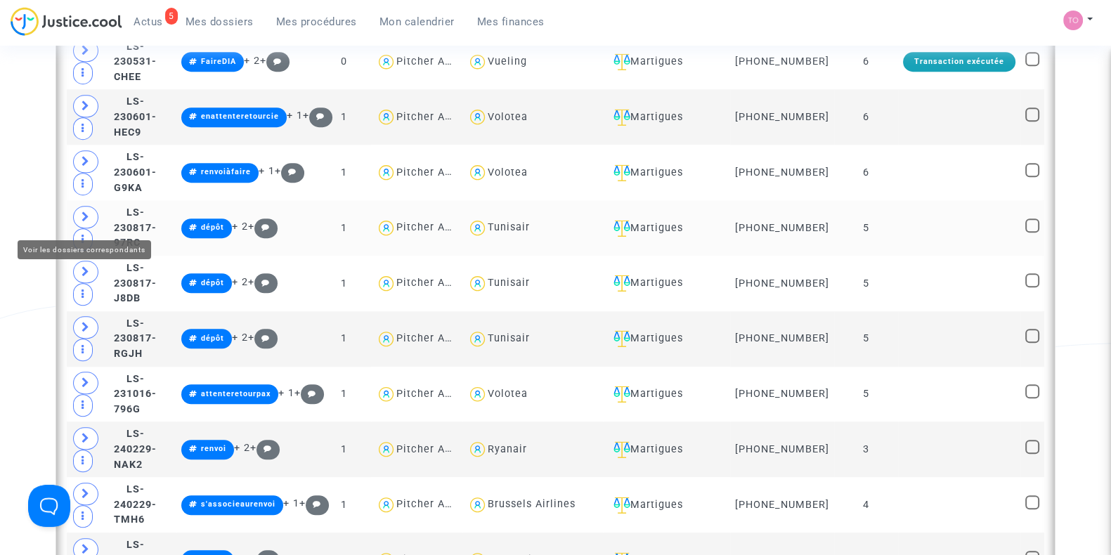
click at [79, 218] on span at bounding box center [85, 217] width 25 height 22
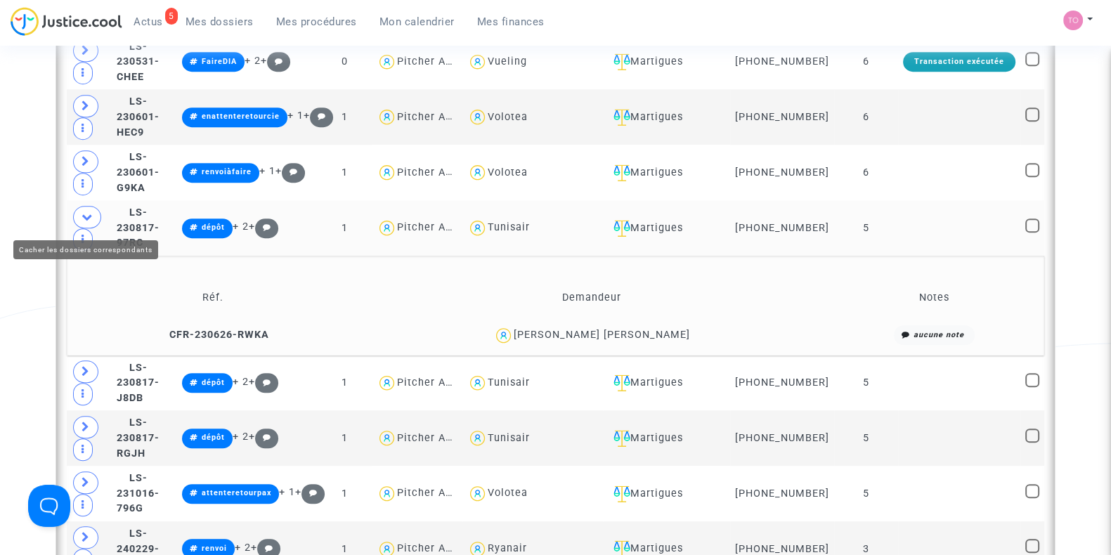
click at [93, 223] on span at bounding box center [87, 217] width 28 height 22
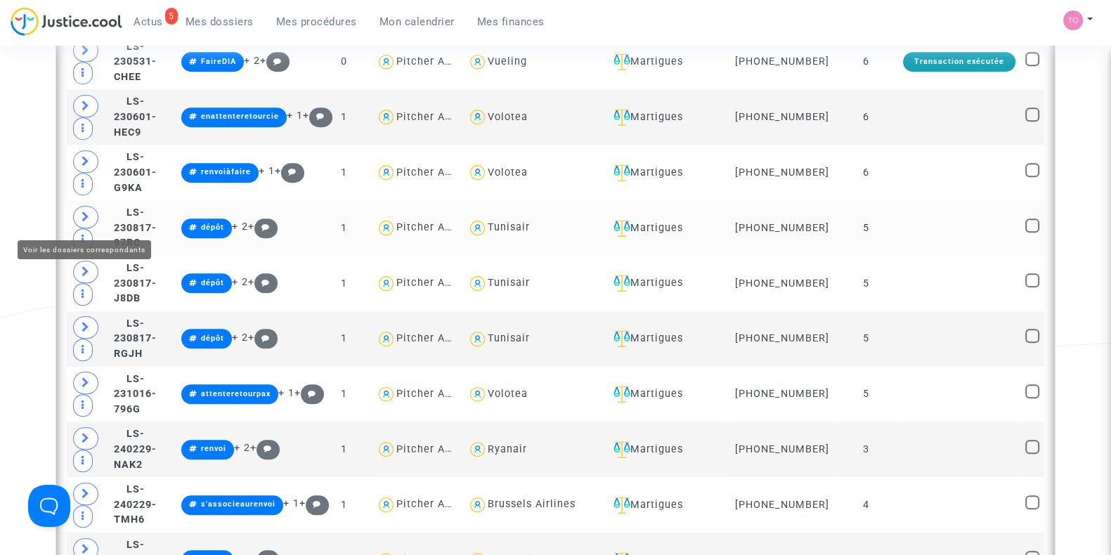
click at [82, 215] on icon at bounding box center [86, 216] width 8 height 11
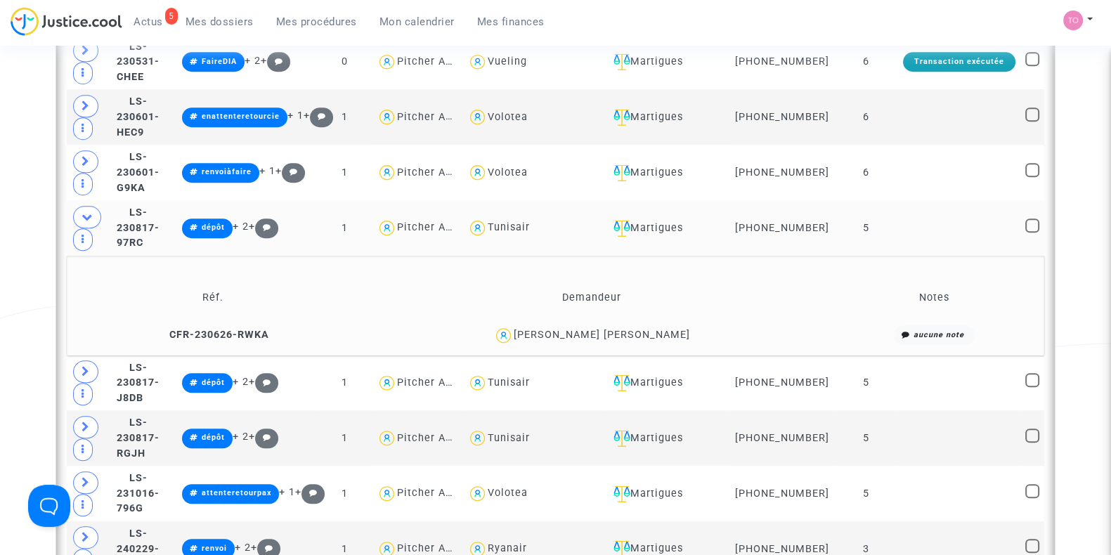
click at [89, 219] on icon at bounding box center [87, 216] width 11 height 11
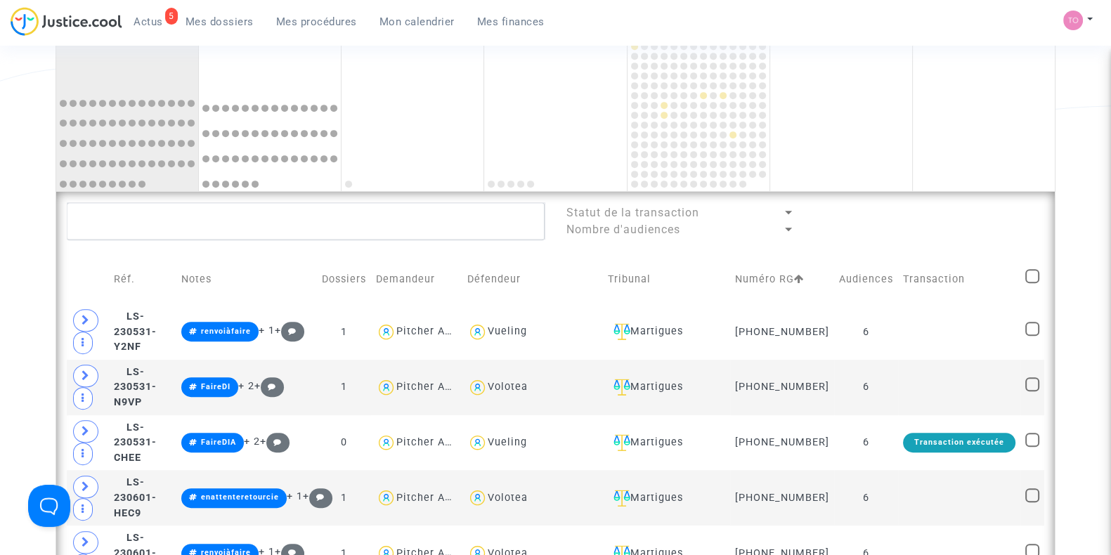
scroll to position [907, 0]
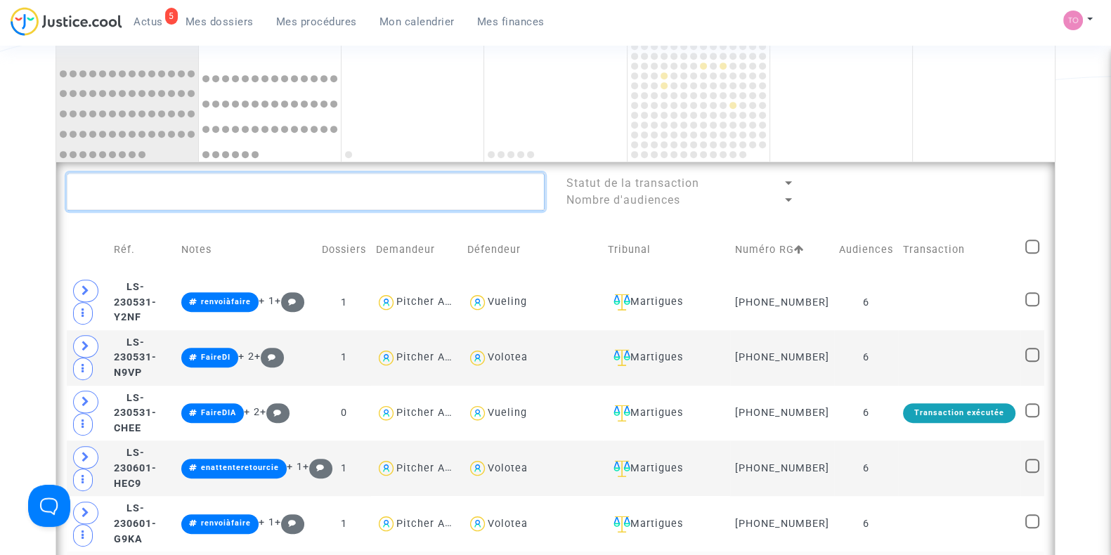
click at [155, 193] on textarea at bounding box center [306, 192] width 478 height 38
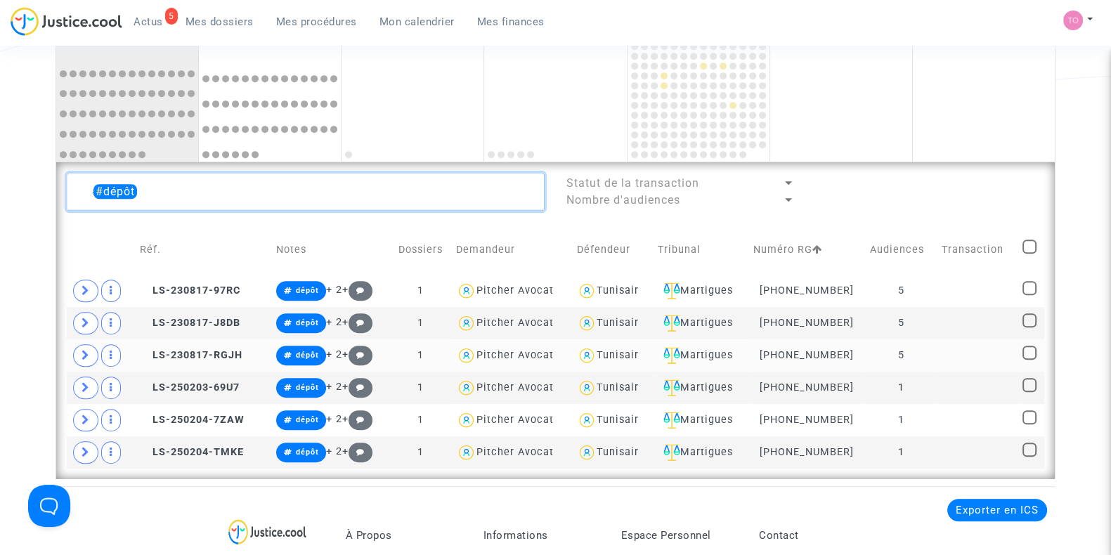
type textarea "#dépôt"
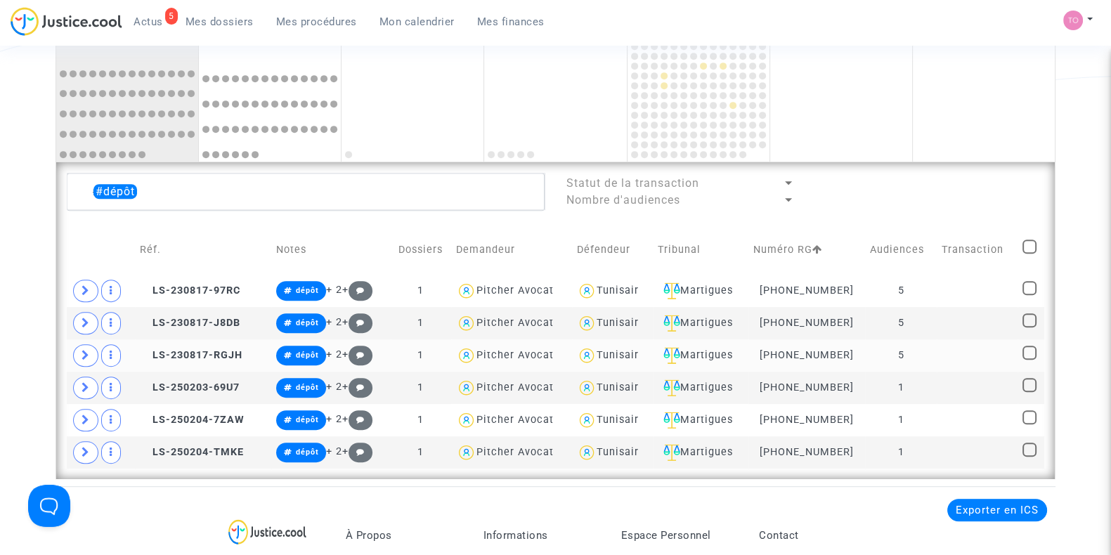
click at [1032, 346] on span at bounding box center [1029, 353] width 14 height 14
click at [1029, 360] on input "checkbox" at bounding box center [1029, 360] width 1 height 1
checkbox input "true"
click at [1032, 318] on span at bounding box center [1029, 320] width 14 height 14
click at [1029, 327] on input "checkbox" at bounding box center [1029, 327] width 1 height 1
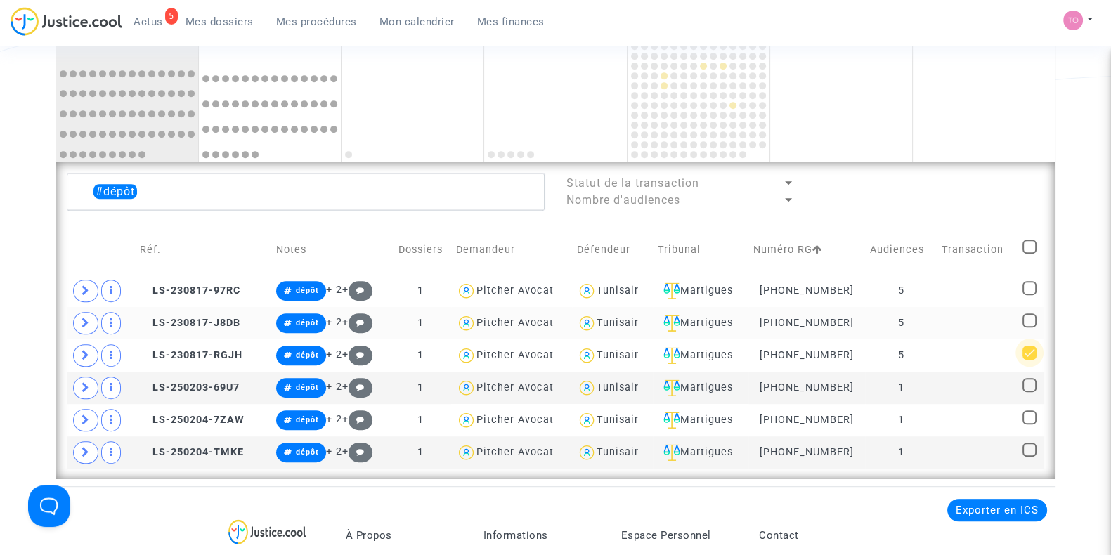
checkbox input "true"
click at [1034, 289] on span at bounding box center [1029, 288] width 14 height 14
click at [1029, 295] on input "checkbox" at bounding box center [1029, 295] width 1 height 1
checkbox input "true"
click at [622, 285] on div "Tunisair" at bounding box center [618, 291] width 42 height 12
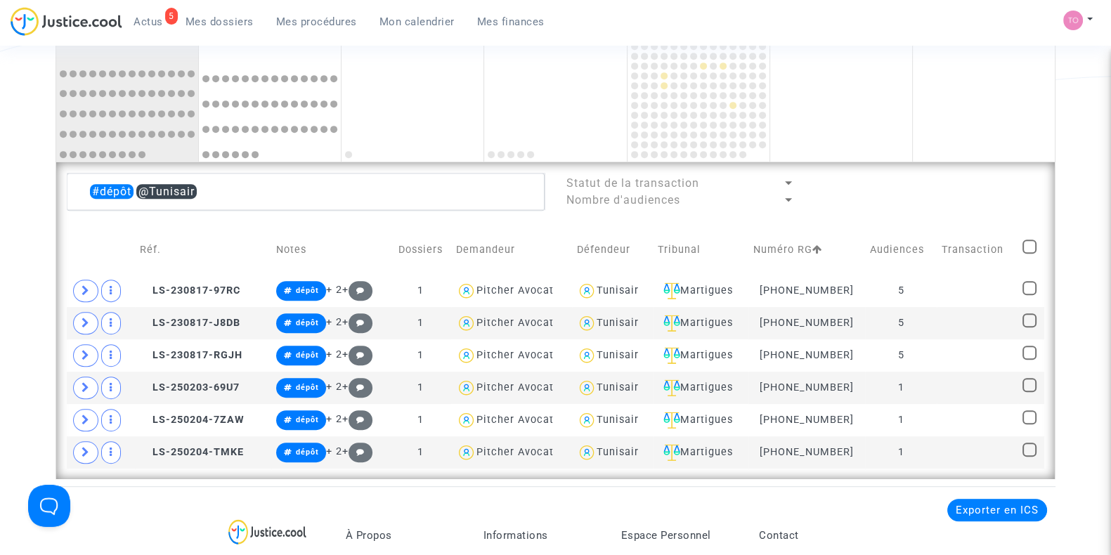
click at [622, 285] on div "Tunisair" at bounding box center [618, 291] width 42 height 12
type textarea "#dépôt"
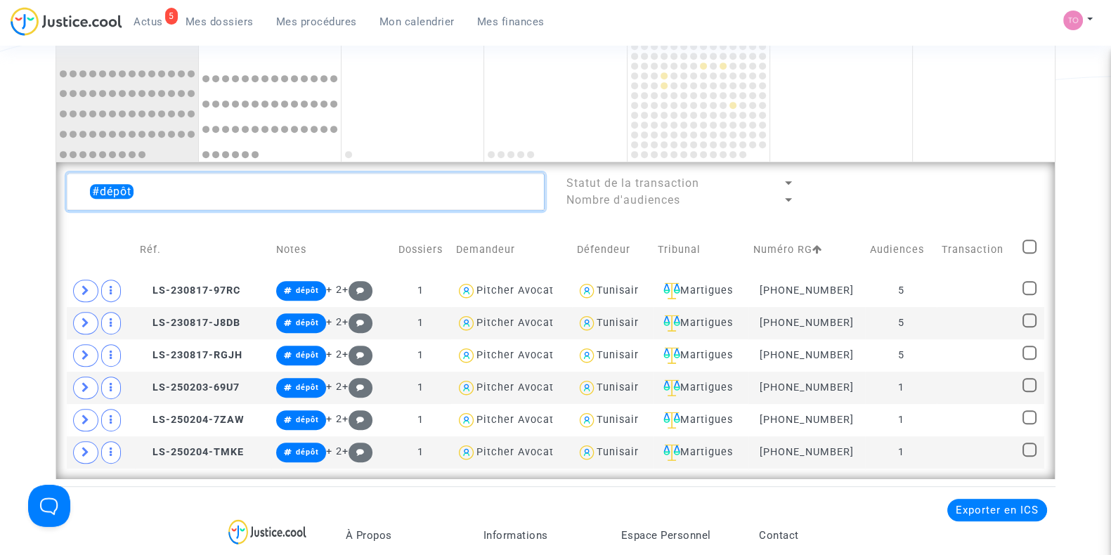
drag, startPoint x: 96, startPoint y: 190, endPoint x: 0, endPoint y: 188, distance: 95.6
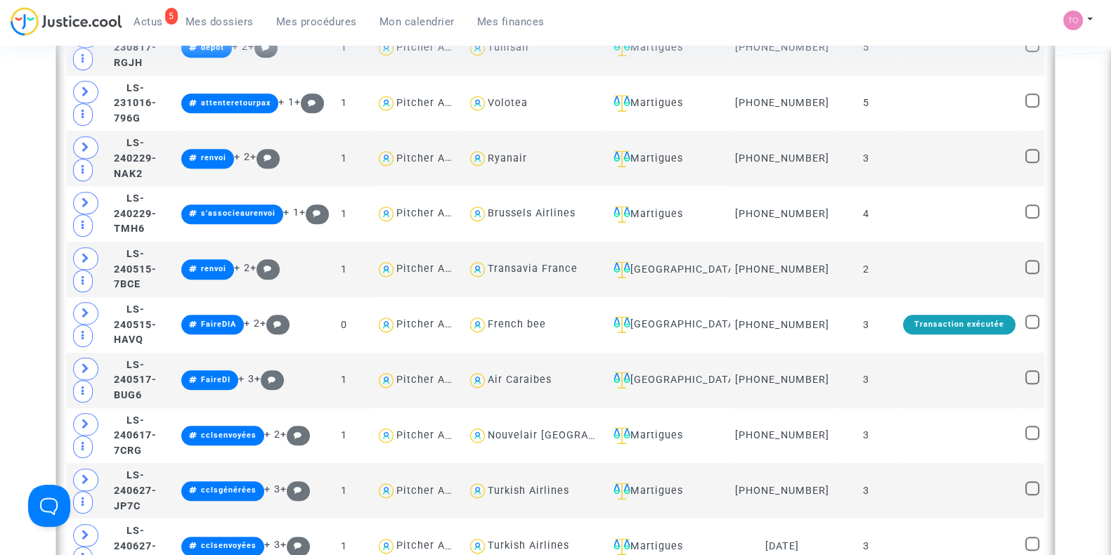
scroll to position [1581, 0]
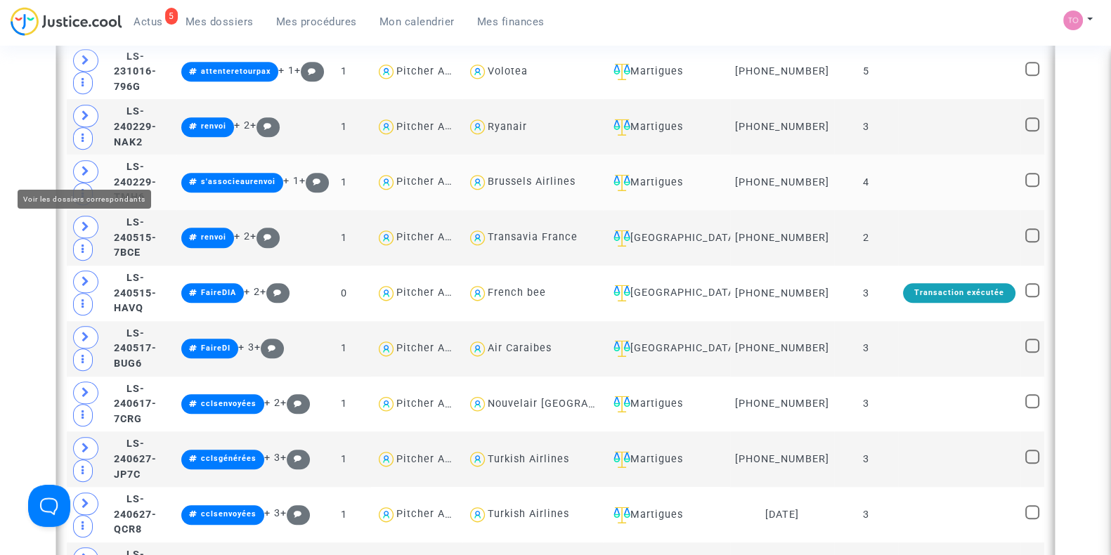
click at [75, 164] on span at bounding box center [85, 171] width 25 height 22
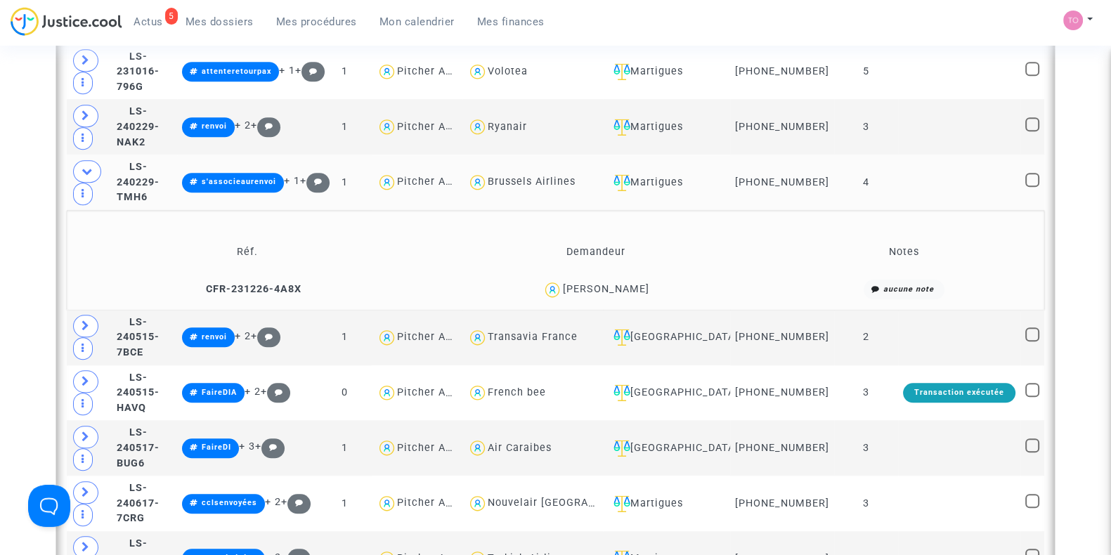
click at [627, 283] on div "Deborah Caccamo" at bounding box center [605, 289] width 86 height 12
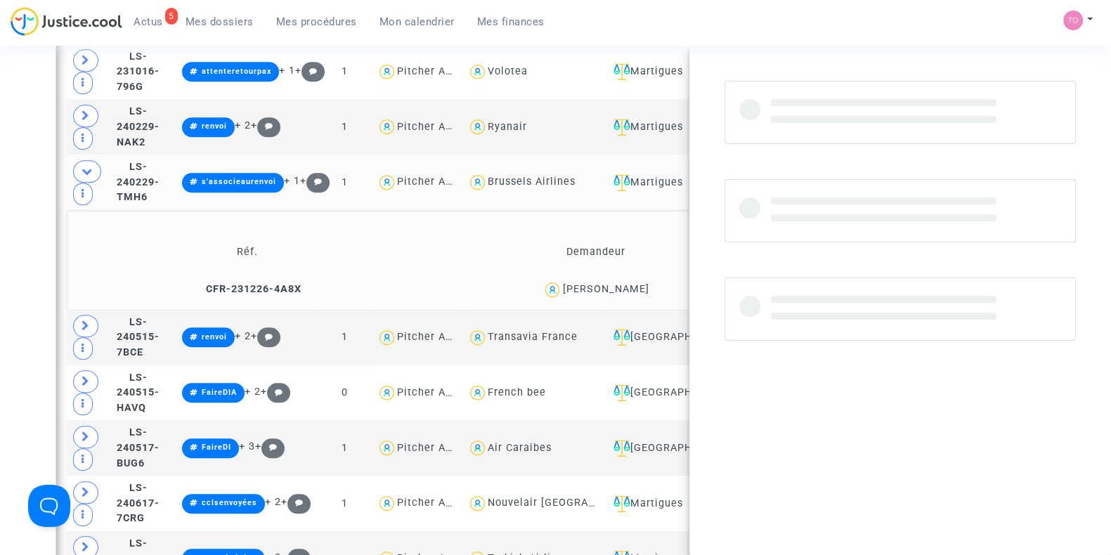
click at [627, 283] on div "Deborah Caccamo" at bounding box center [605, 289] width 86 height 12
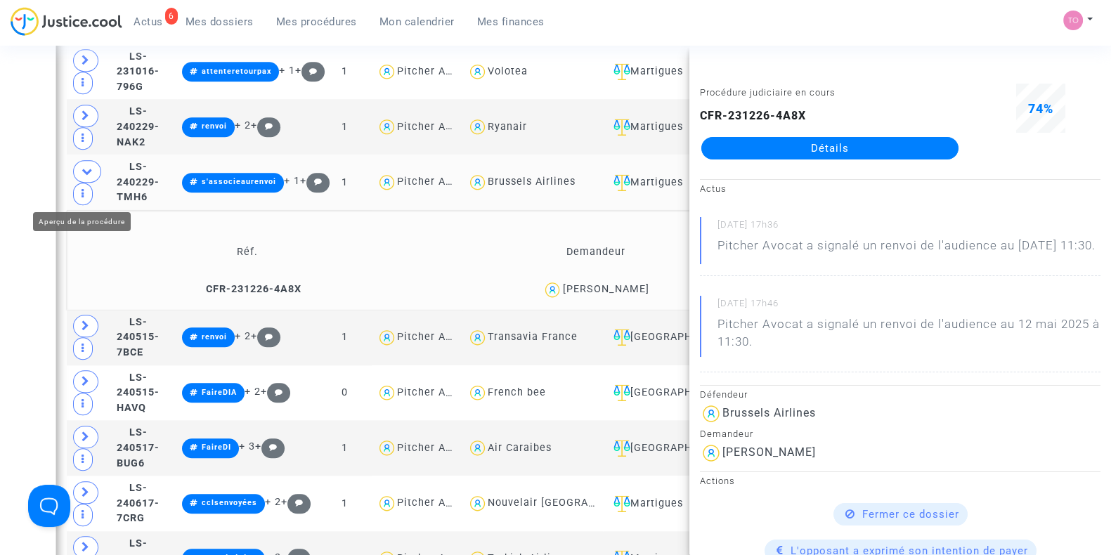
click at [12, 192] on div "Date de clôture d'instruction Date de conciliation Date d'audience Date de juge…" at bounding box center [555, 515] width 1111 height 4030
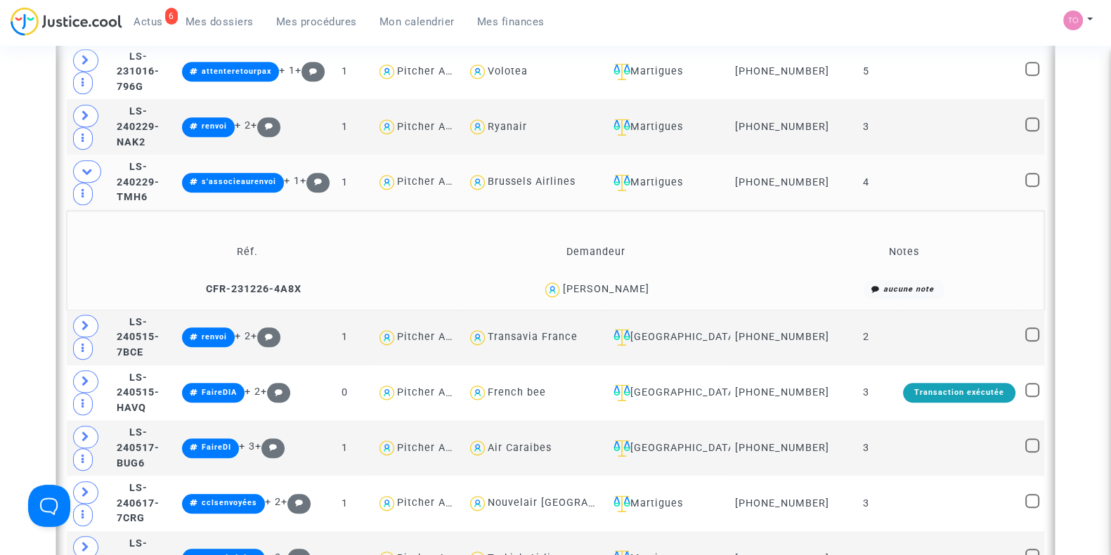
click at [177, 163] on td "LS-240229-TMH6" at bounding box center [144, 183] width 65 height 56
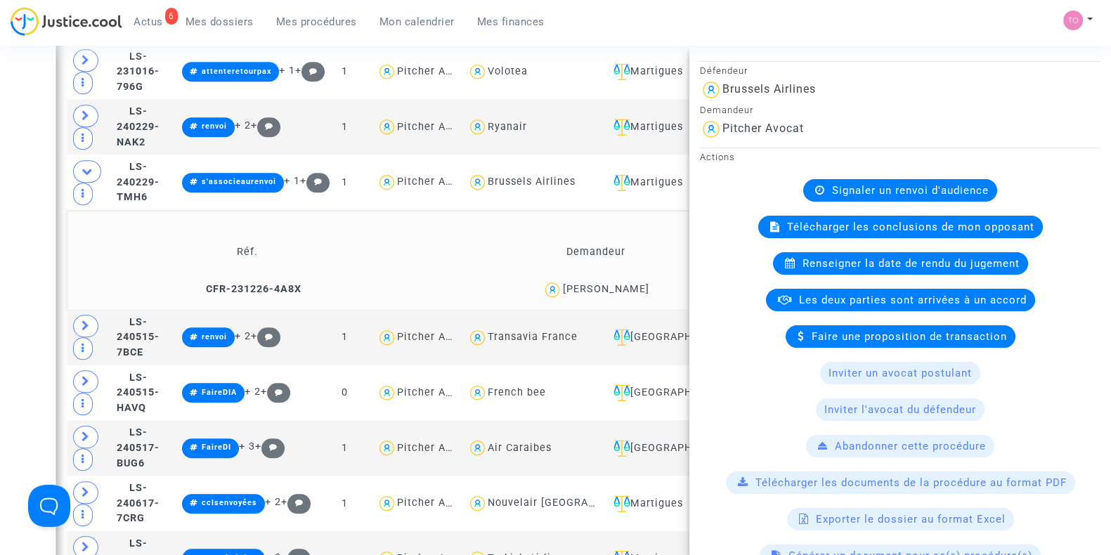
scroll to position [101, 0]
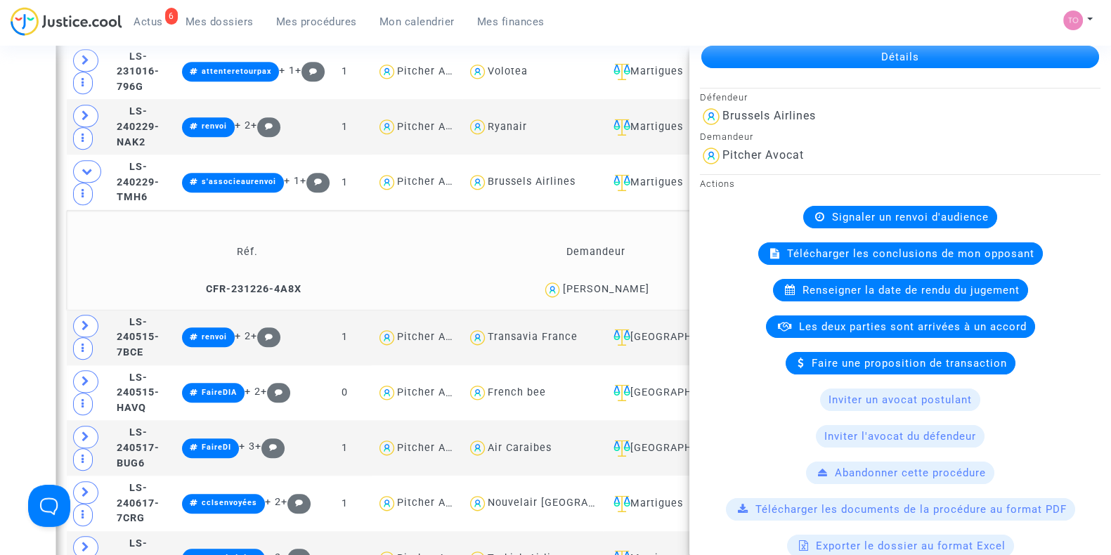
click at [13, 229] on div "Date de clôture d'instruction Date de conciliation Date d'audience Date de juge…" at bounding box center [555, 515] width 1111 height 4030
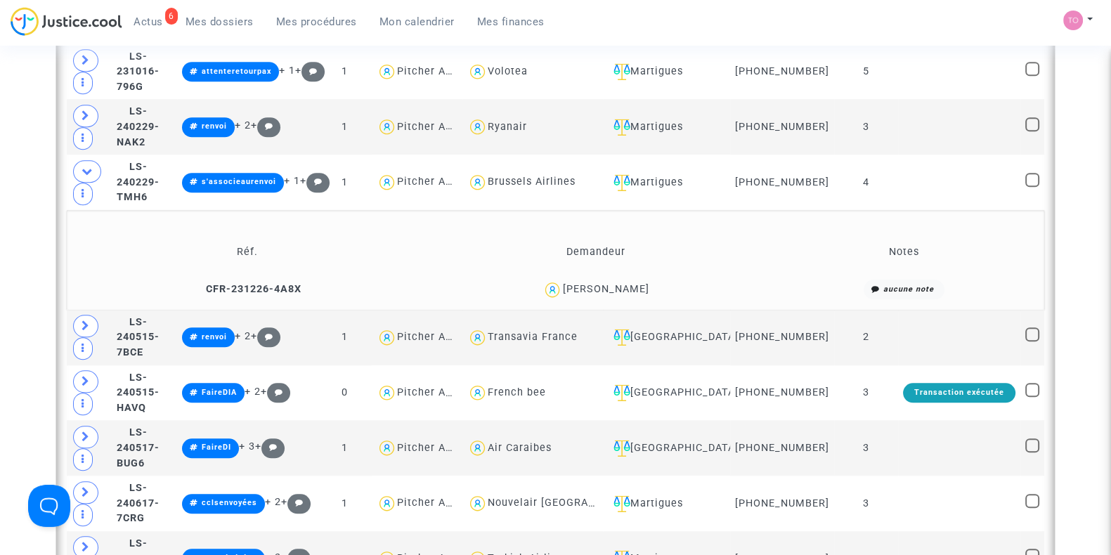
scroll to position [0, 0]
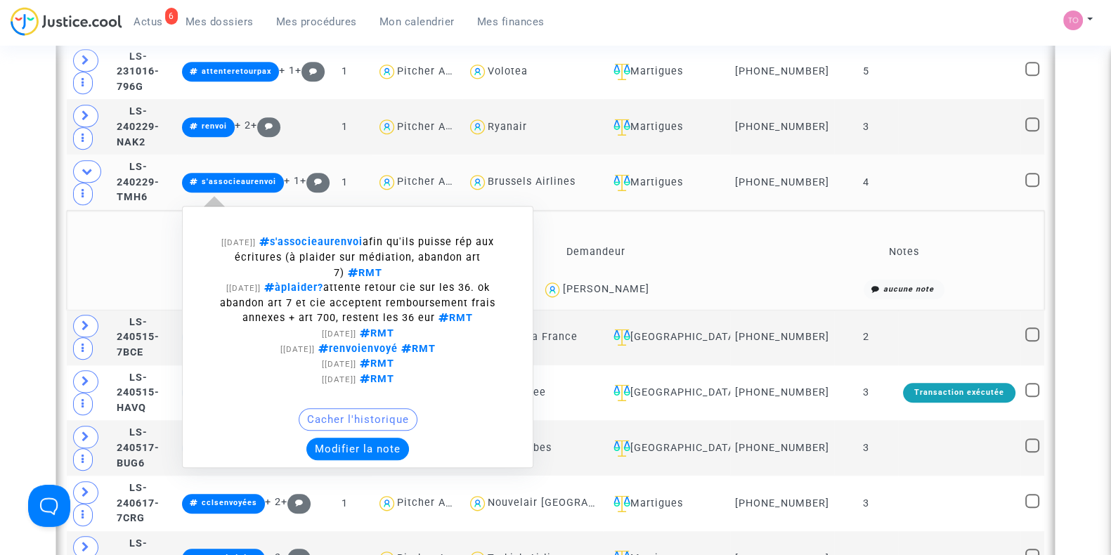
click at [362, 438] on button "Modifier la note" at bounding box center [357, 449] width 103 height 22
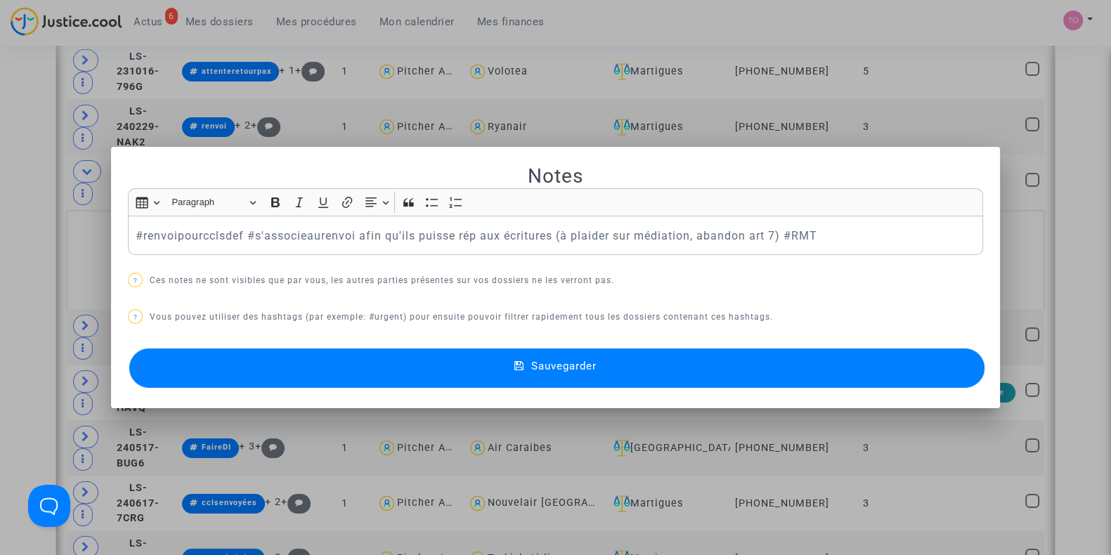
click at [285, 374] on button "Sauvegarder" at bounding box center [556, 367] width 855 height 39
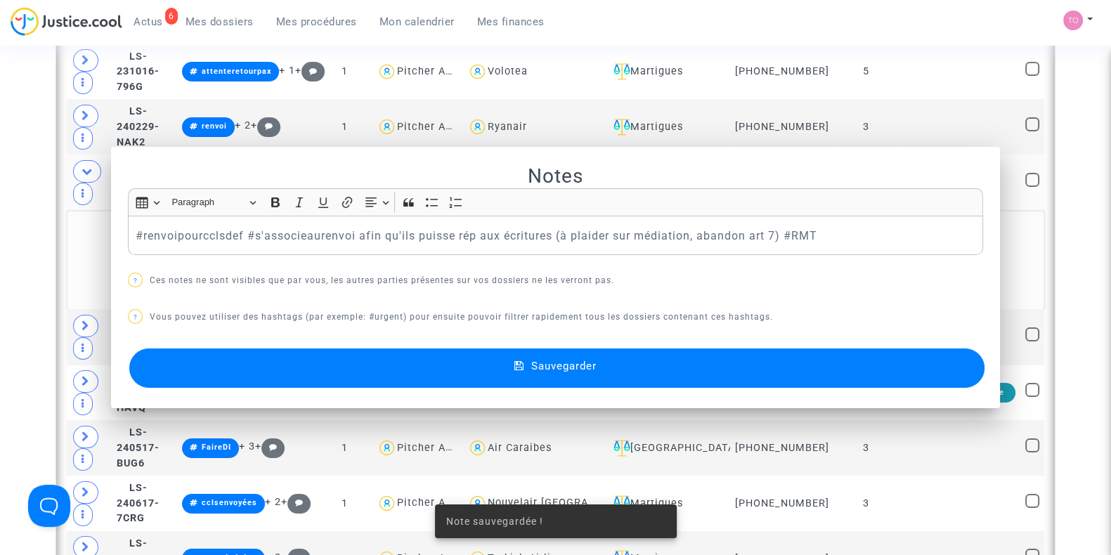
click at [0, 233] on div "Date de clôture d'instruction Date de conciliation Date d'audience Date de juge…" at bounding box center [555, 515] width 1111 height 4030
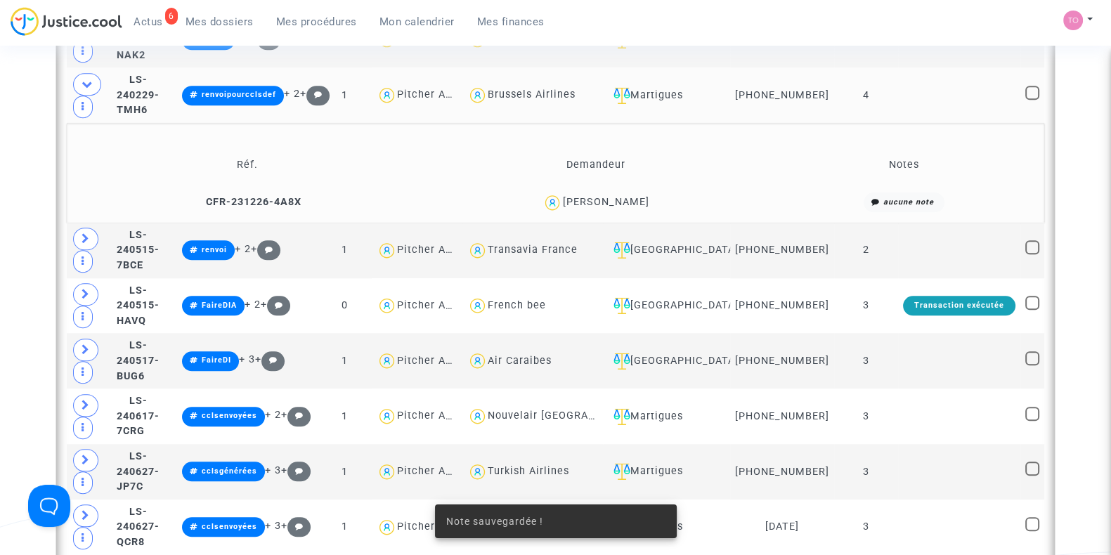
scroll to position [1669, 0]
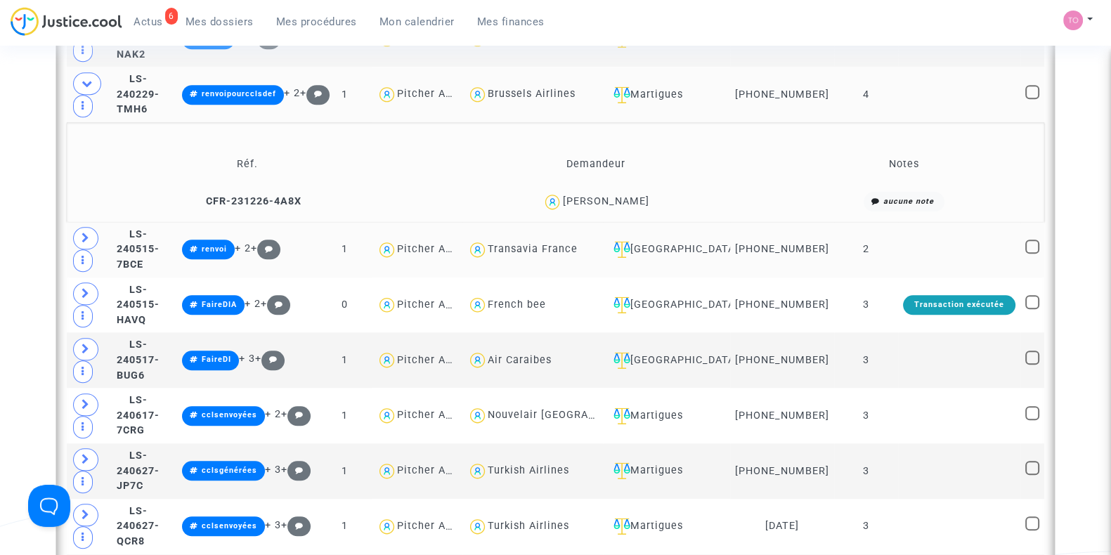
click at [79, 240] on span at bounding box center [85, 238] width 25 height 22
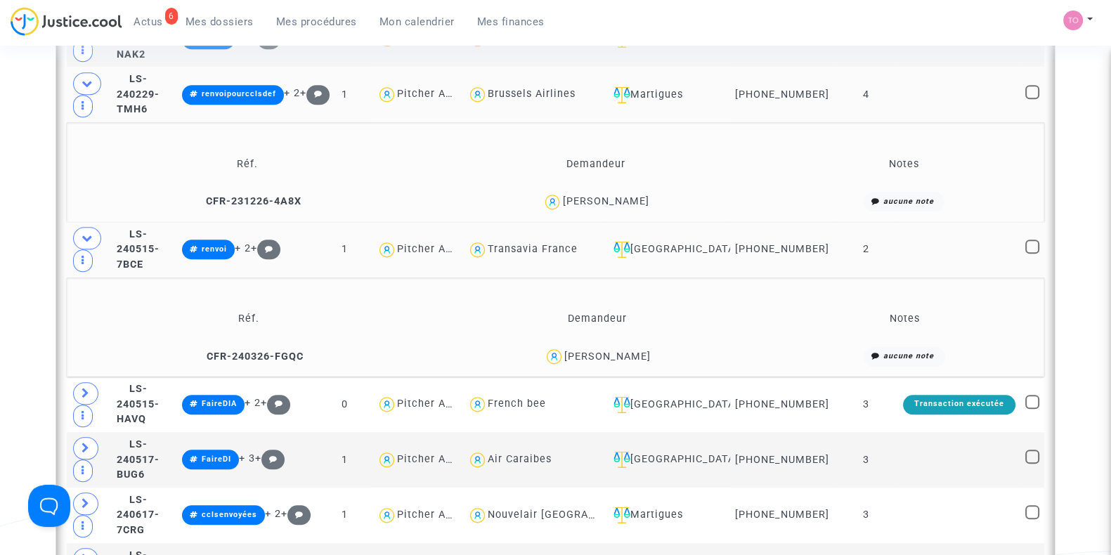
click at [37, 233] on div "Date de clôture d'instruction Date de conciliation Date d'audience Date de juge…" at bounding box center [555, 476] width 1111 height 4129
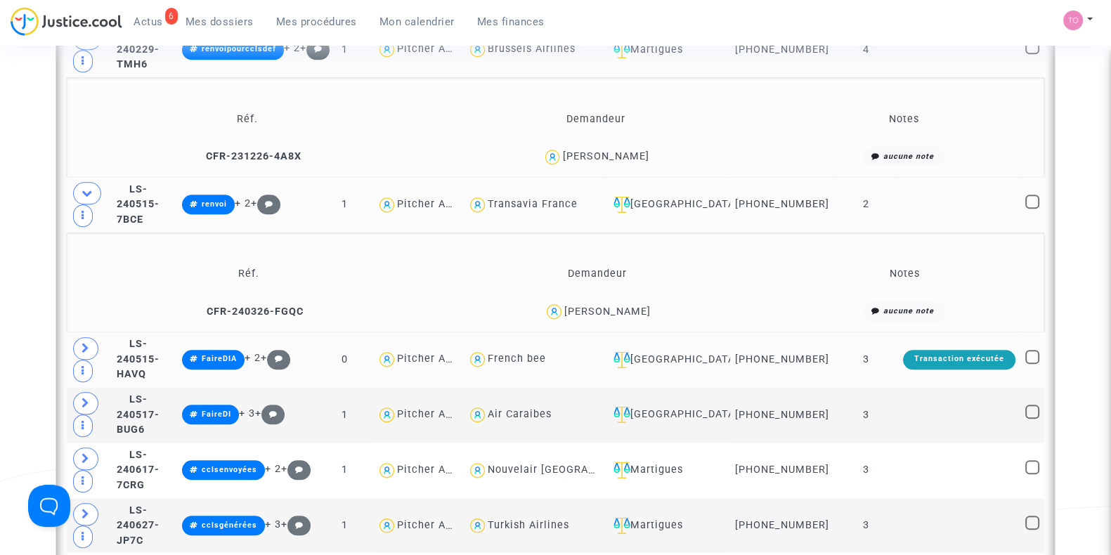
scroll to position [1727, 0]
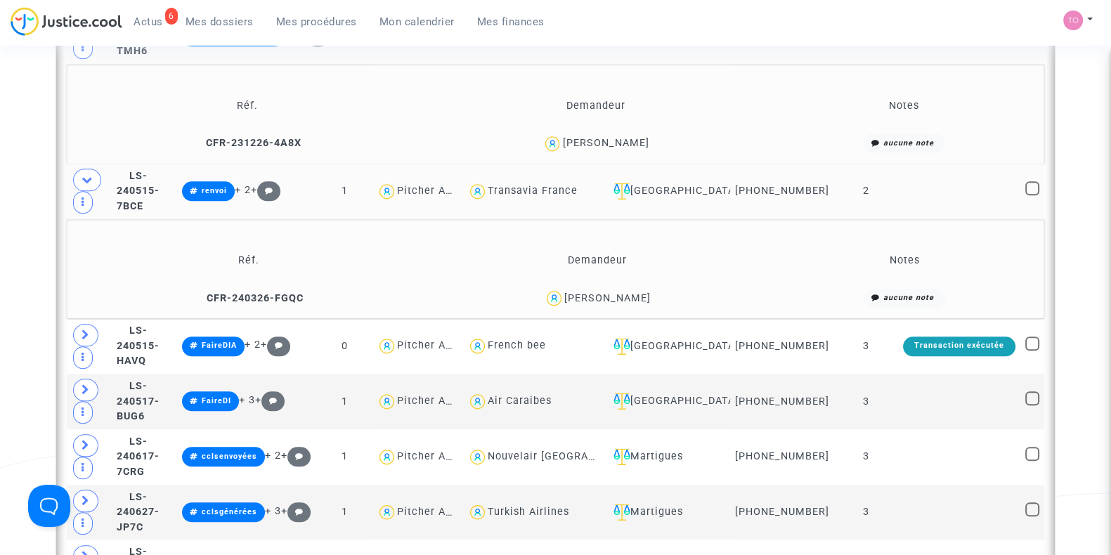
click at [623, 292] on div "Ines Barthelemy" at bounding box center [607, 298] width 86 height 12
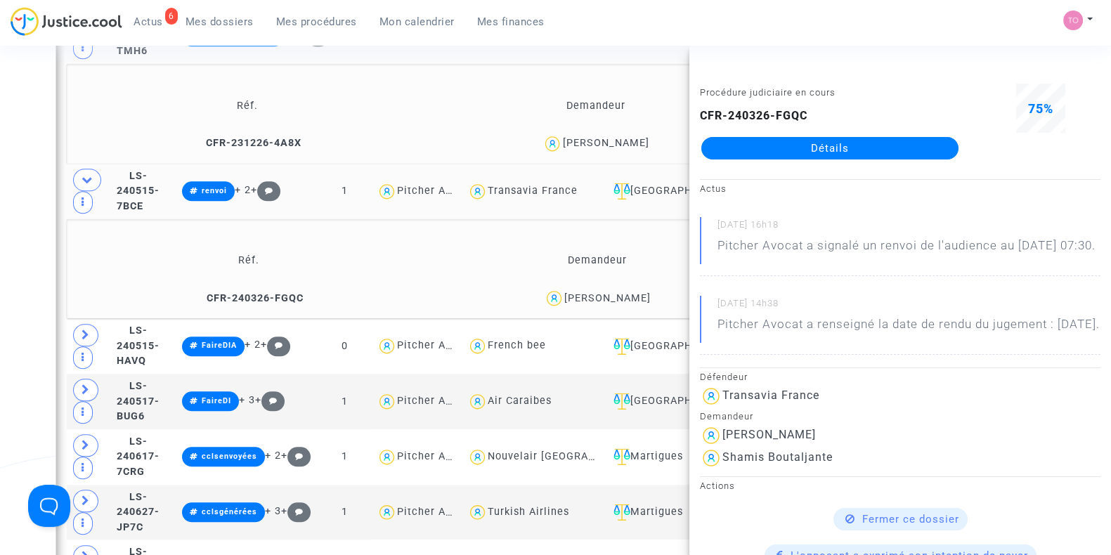
drag, startPoint x: 8, startPoint y: 170, endPoint x: 72, endPoint y: 175, distance: 63.4
click at [8, 171] on div "Date de clôture d'instruction Date de conciliation Date d'audience Date de juge…" at bounding box center [555, 418] width 1111 height 4129
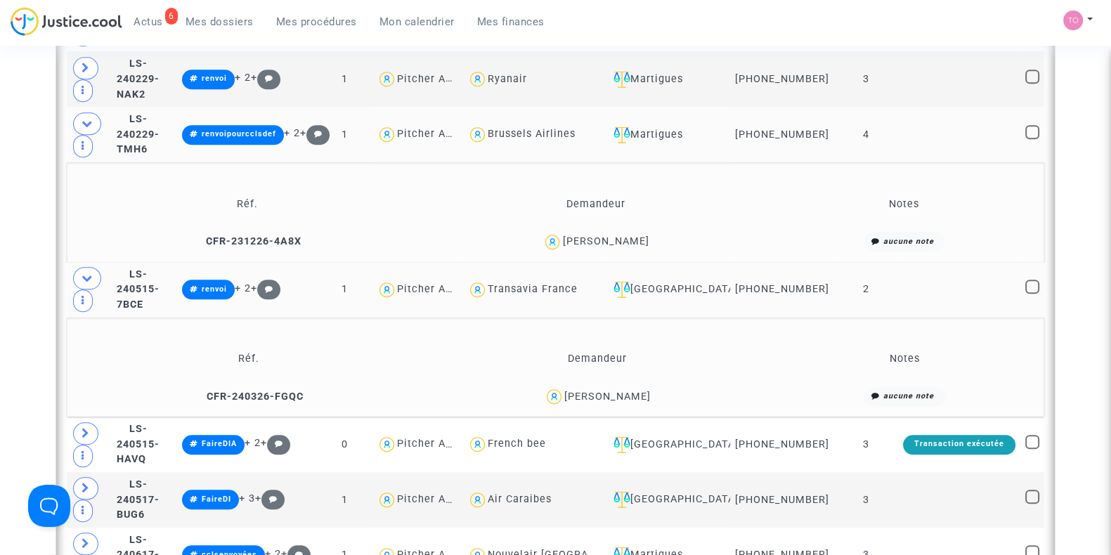
scroll to position [1610, 0]
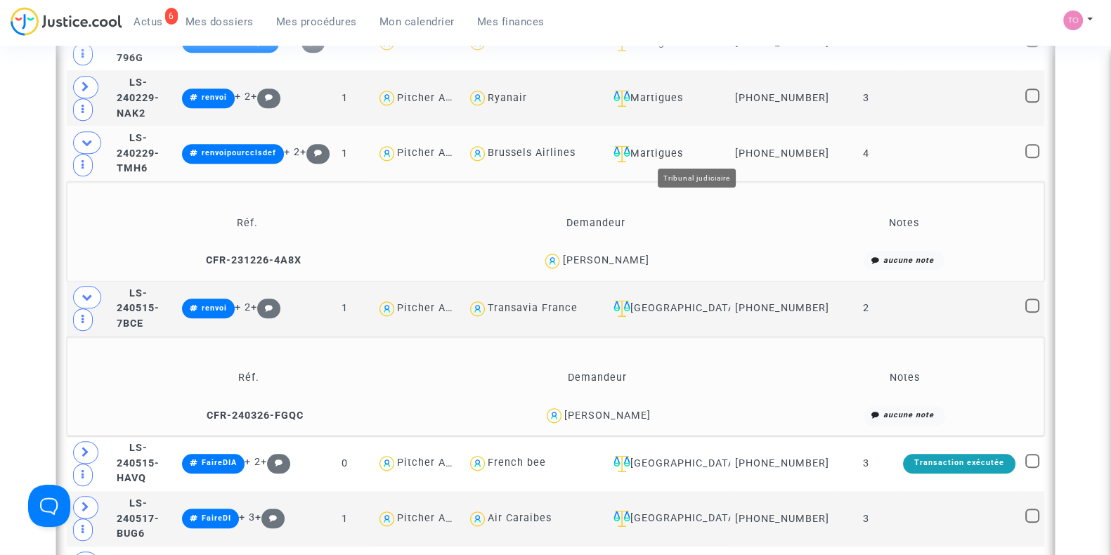
click at [699, 149] on div "Martigues" at bounding box center [666, 153] width 117 height 17
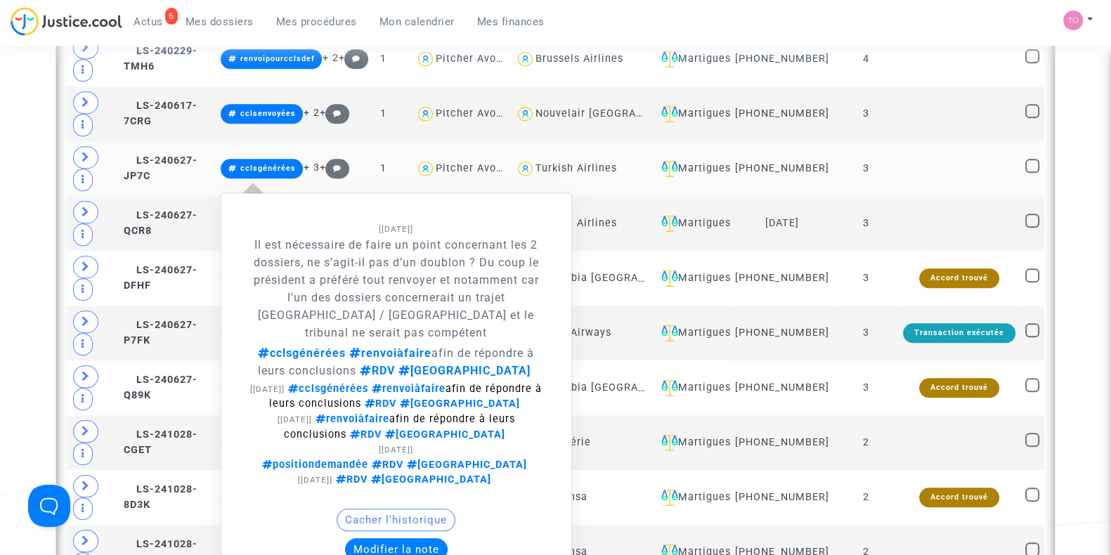
scroll to position [1698, 0]
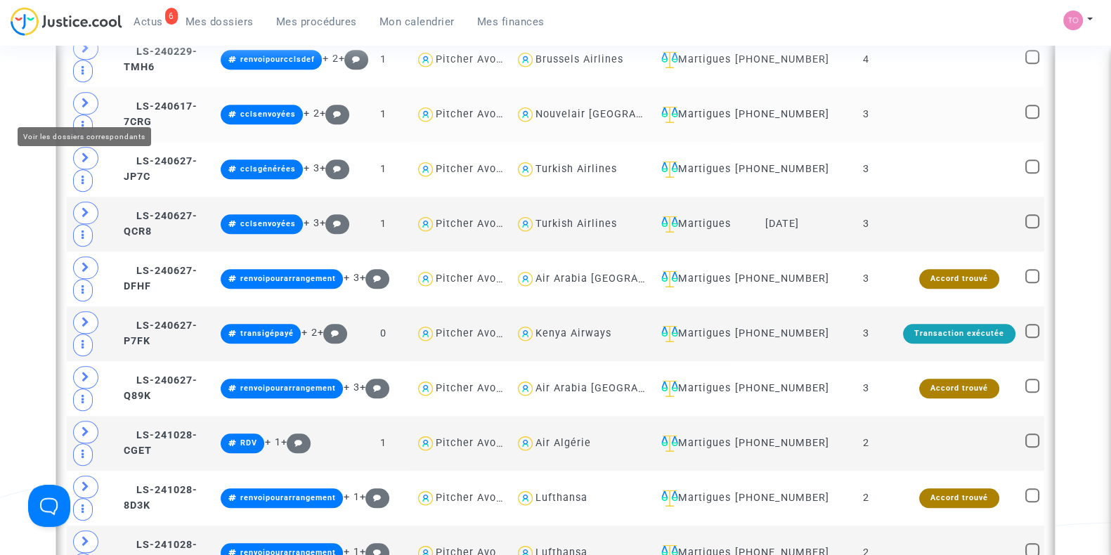
click at [82, 107] on icon at bounding box center [86, 103] width 8 height 11
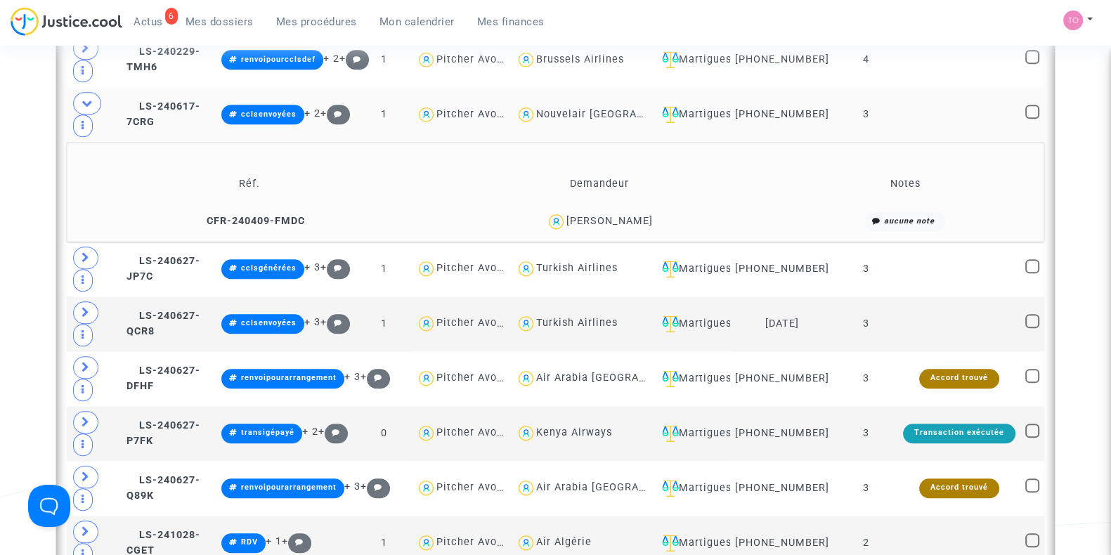
click at [628, 219] on div "Emeric Bendjema" at bounding box center [609, 221] width 86 height 12
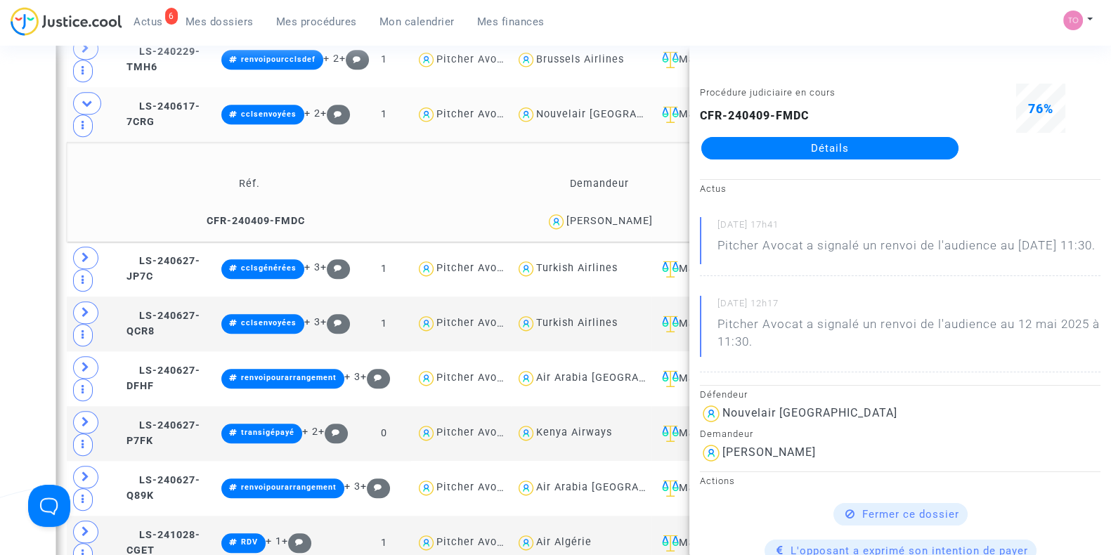
drag, startPoint x: 10, startPoint y: 134, endPoint x: 42, endPoint y: 142, distance: 33.2
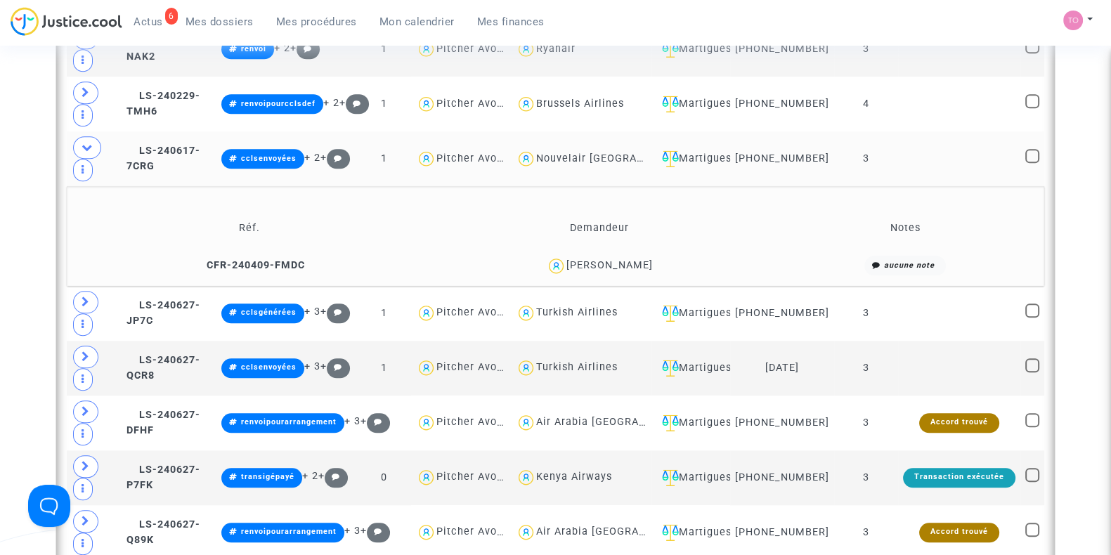
scroll to position [1639, 0]
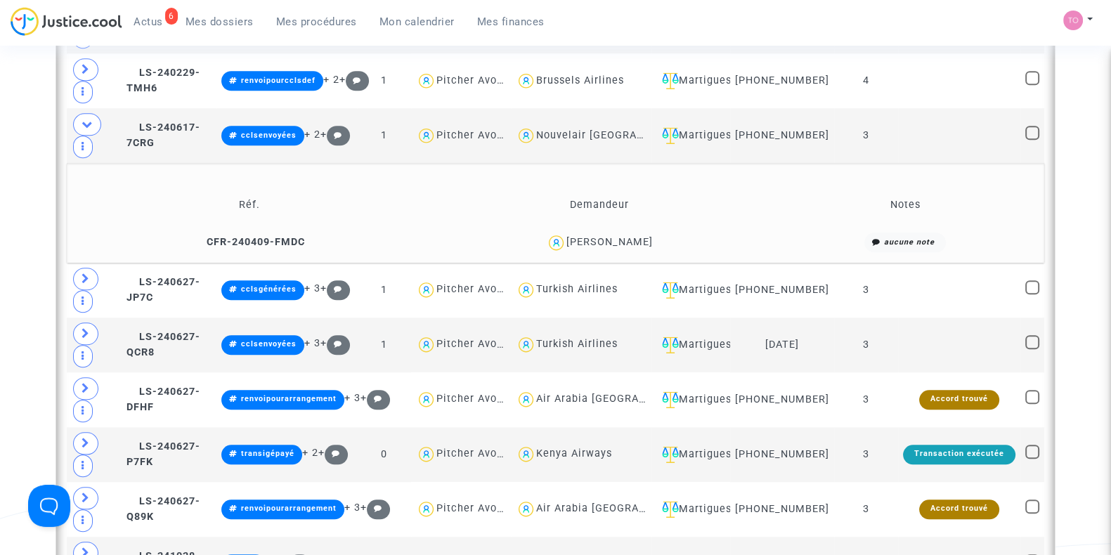
scroll to position [1669, 0]
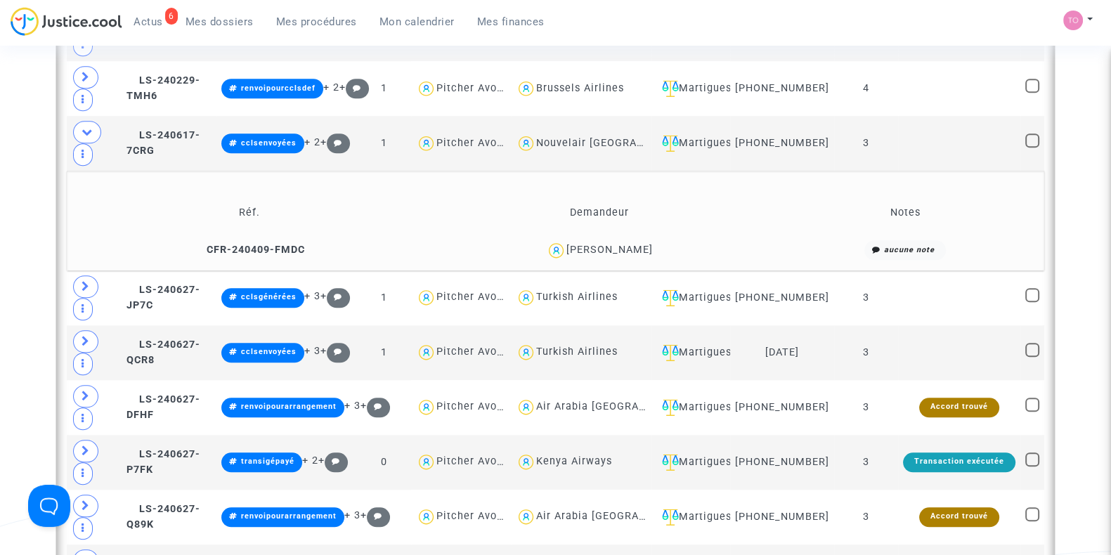
click at [592, 250] on div "Emeric Bendjema" at bounding box center [609, 250] width 86 height 12
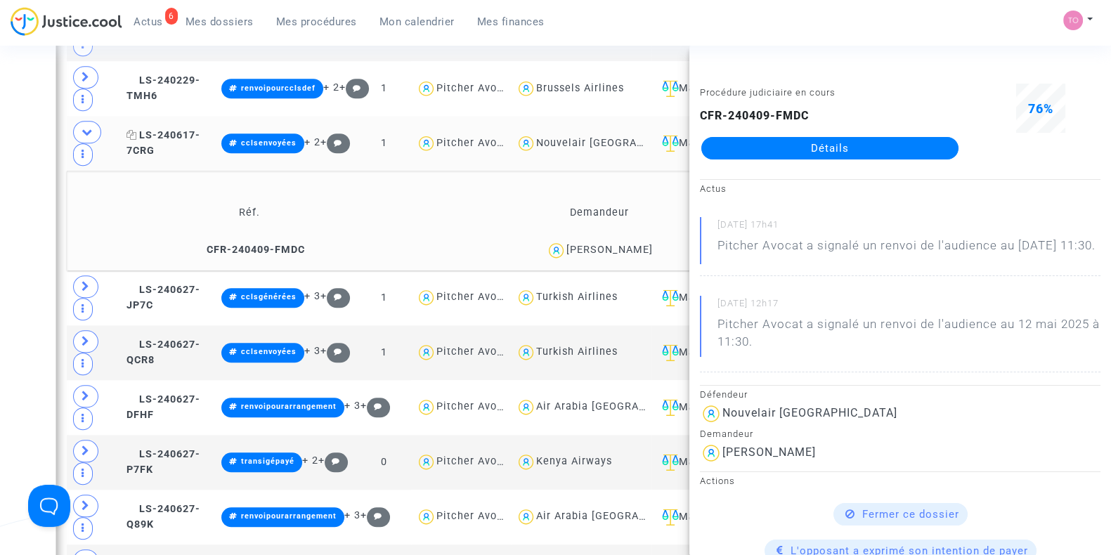
click at [176, 139] on span "LS-240617-7CRG" at bounding box center [163, 142] width 74 height 27
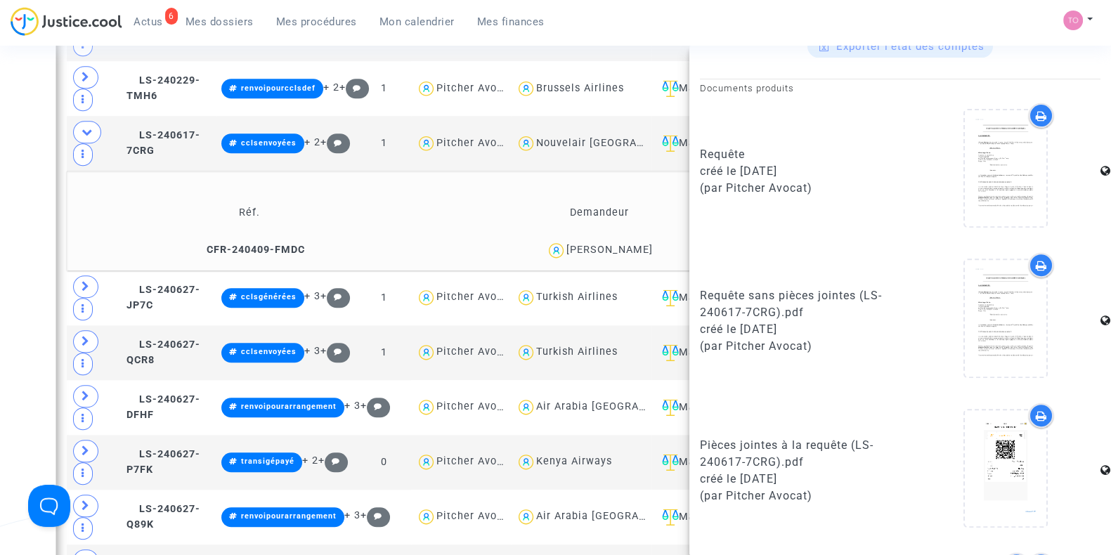
scroll to position [686, 0]
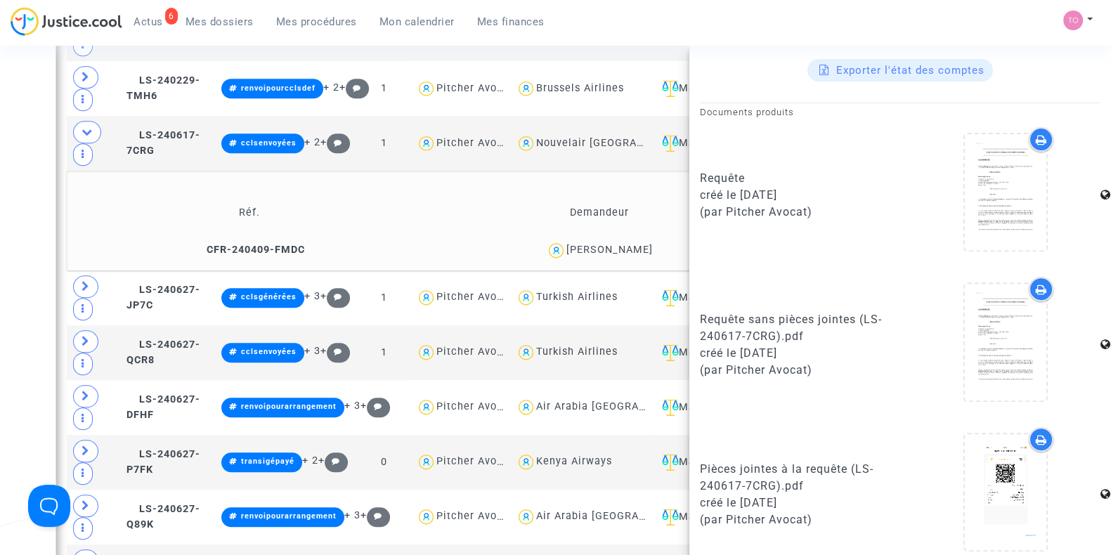
drag, startPoint x: 0, startPoint y: 224, endPoint x: 7, endPoint y: 221, distance: 7.9
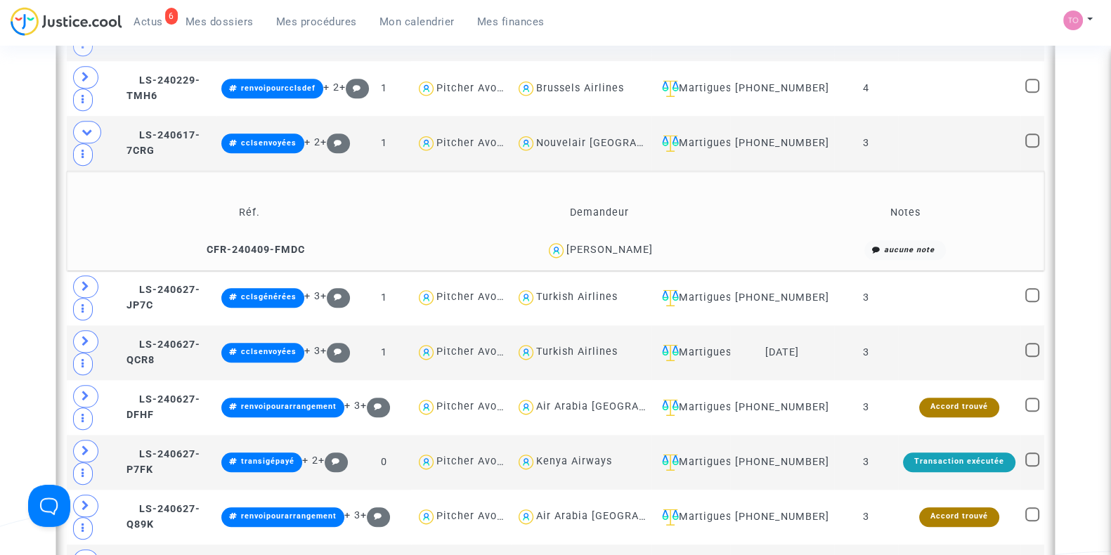
click at [627, 254] on div "Emeric Bendjema" at bounding box center [609, 250] width 86 height 12
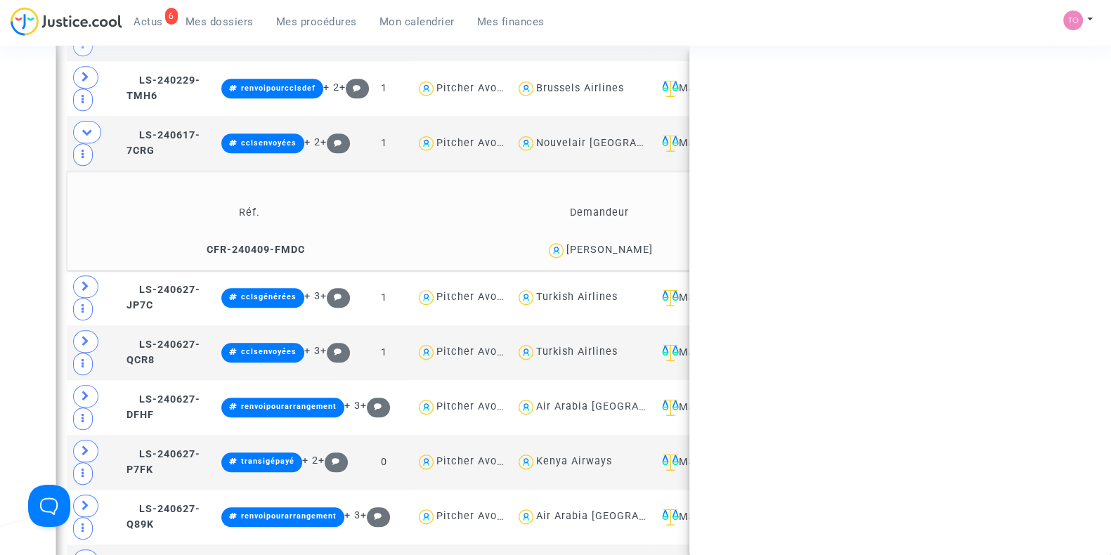
click at [627, 254] on div "Emeric Bendjema" at bounding box center [609, 250] width 86 height 12
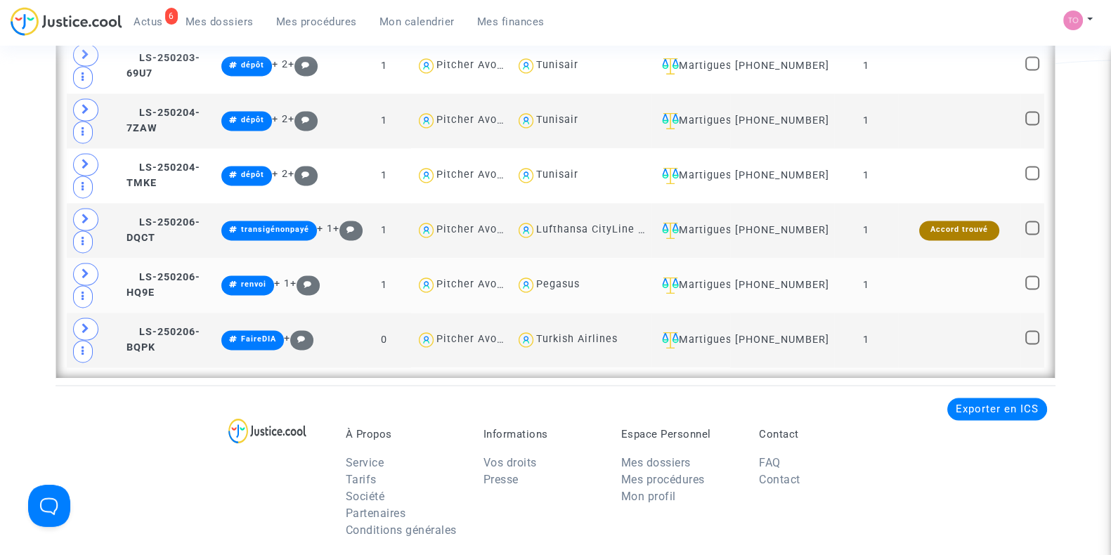
scroll to position [2810, 0]
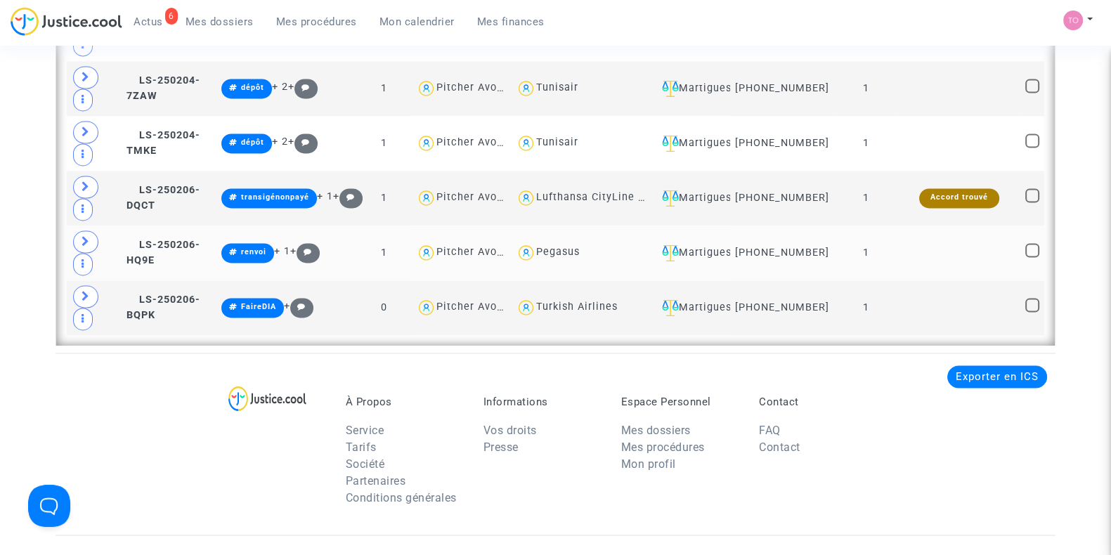
click at [725, 245] on div "Martigues" at bounding box center [690, 253] width 69 height 17
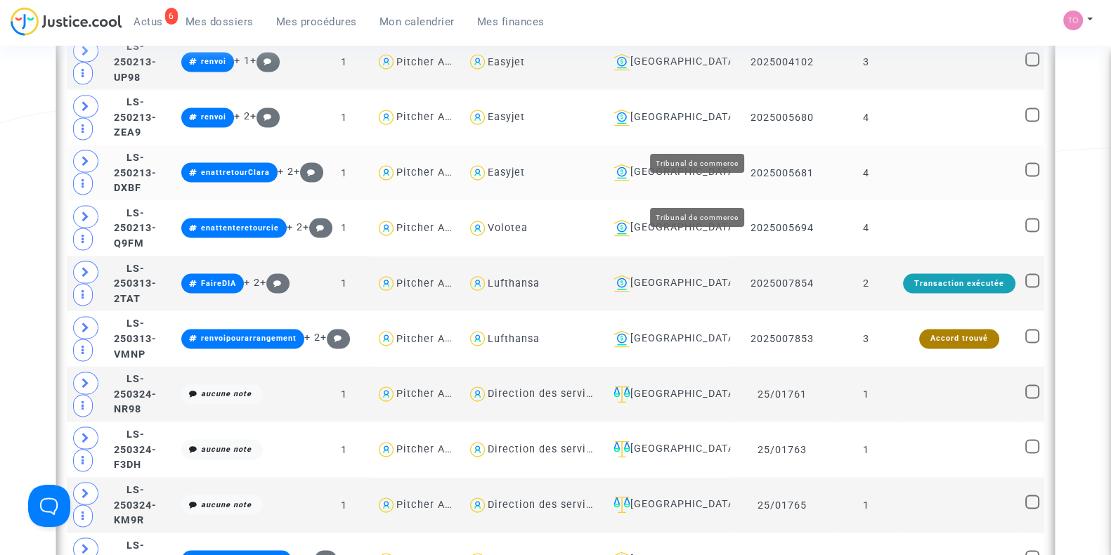
click at [696, 164] on div "Toulouse" at bounding box center [666, 172] width 117 height 17
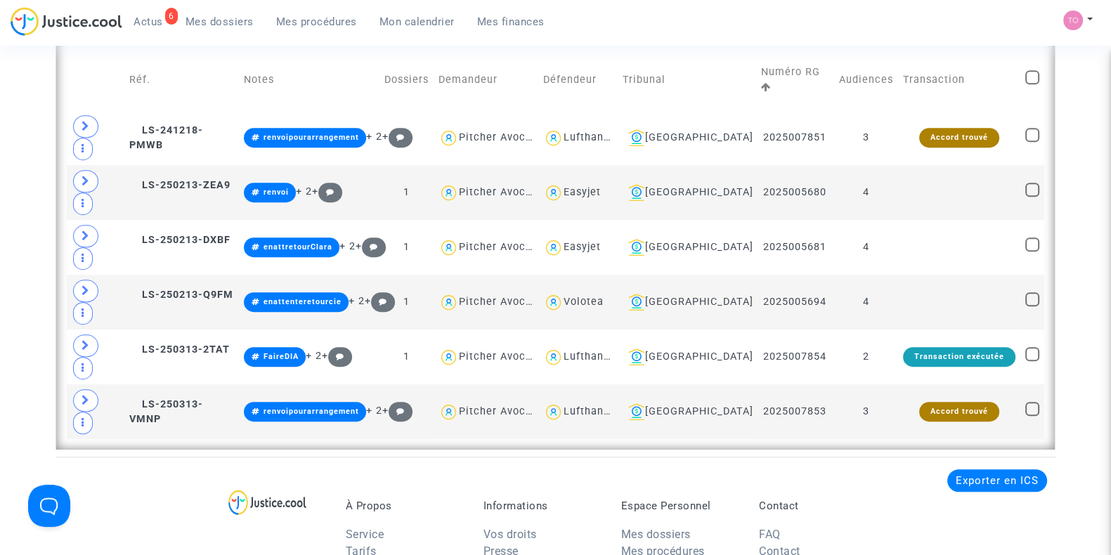
scroll to position [946, 0]
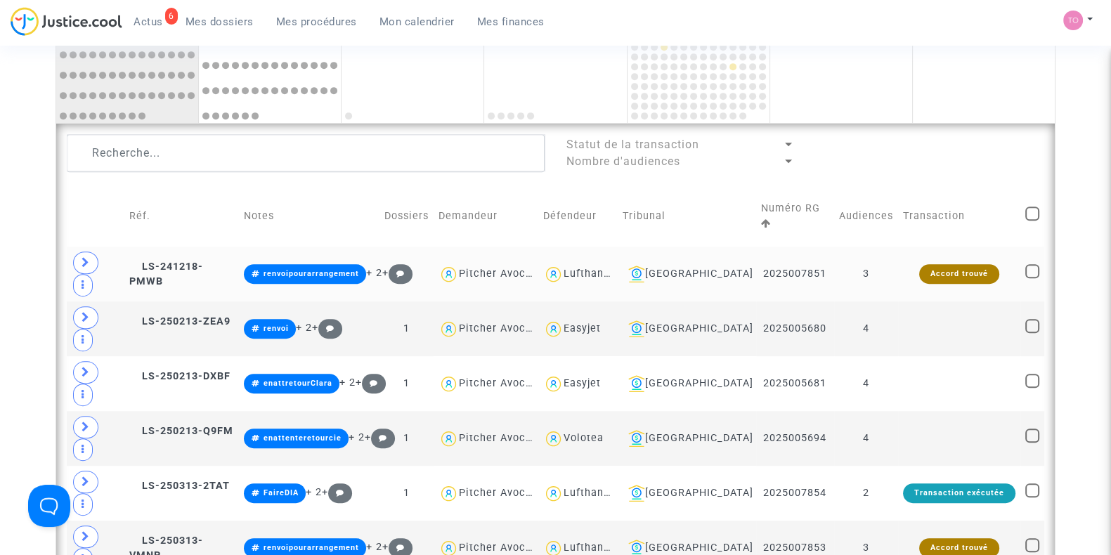
click at [613, 268] on div "Lufthansa" at bounding box center [589, 274] width 52 height 12
type textarea "@Lufthansa"
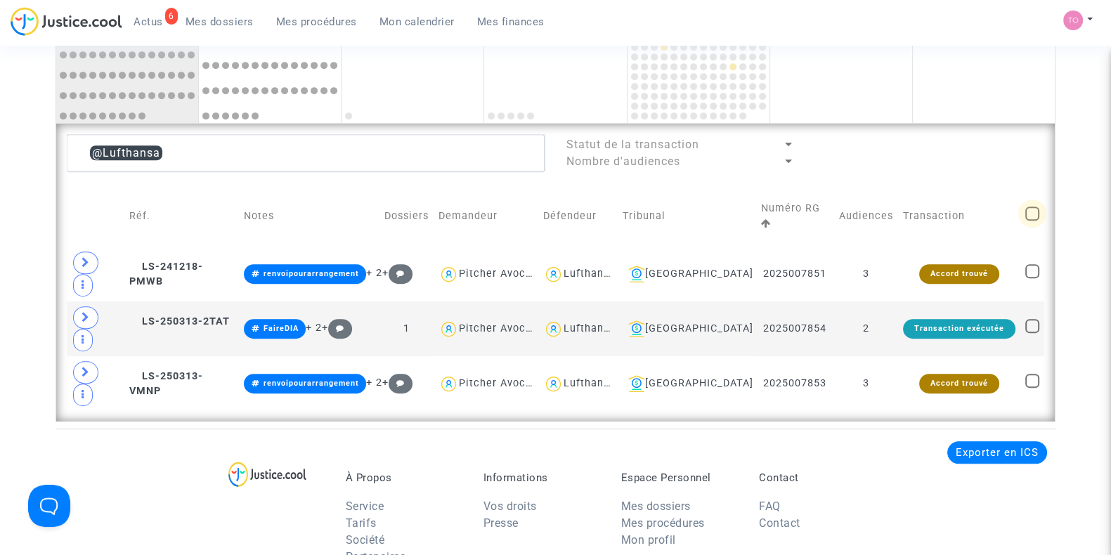
click at [1026, 207] on span at bounding box center [1032, 214] width 14 height 14
click at [1031, 221] on input "checkbox" at bounding box center [1031, 221] width 1 height 1
checkbox input "true"
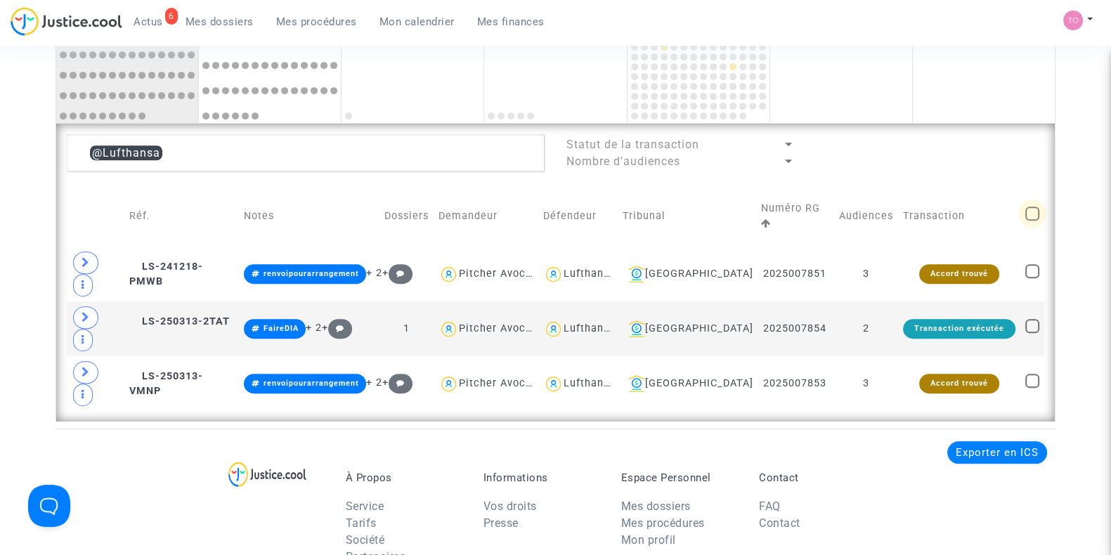
checkbox input "true"
click at [979, 149] on span "Sélection" at bounding box center [977, 151] width 51 height 13
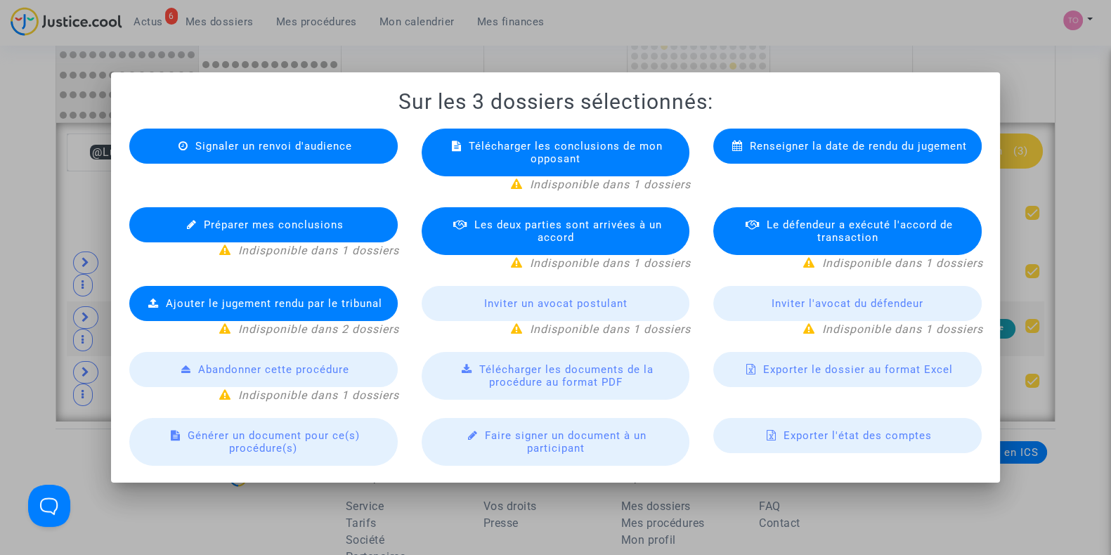
click at [744, 365] on div "Exporter le dossier au format Excel" at bounding box center [847, 369] width 268 height 35
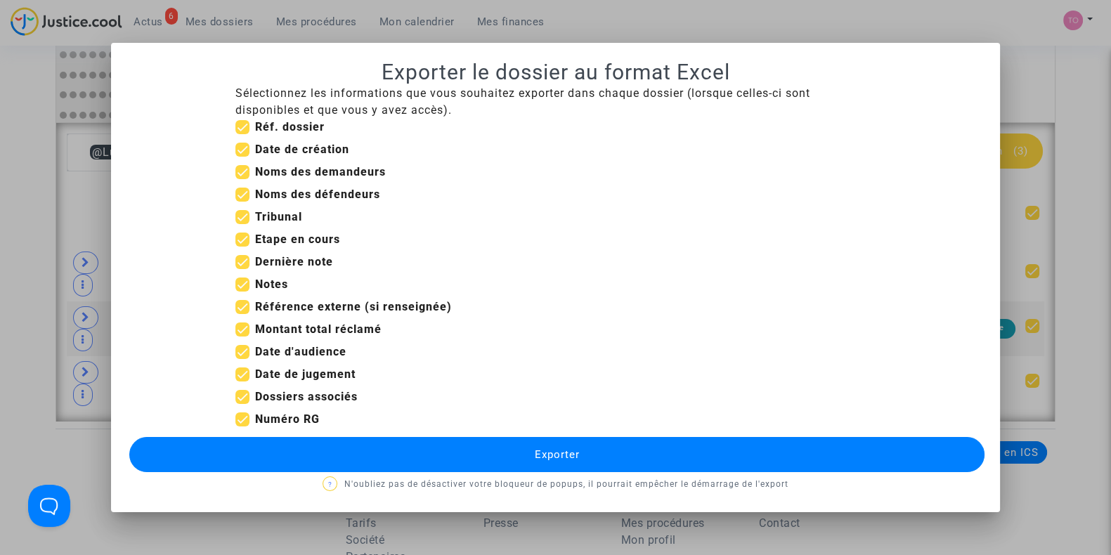
click at [243, 374] on span at bounding box center [242, 374] width 14 height 14
click at [242, 382] on input "Date de jugement" at bounding box center [242, 382] width 1 height 1
checkbox input "false"
click at [242, 330] on span at bounding box center [242, 330] width 14 height 14
click at [242, 337] on input "Montant total réclamé" at bounding box center [242, 337] width 1 height 1
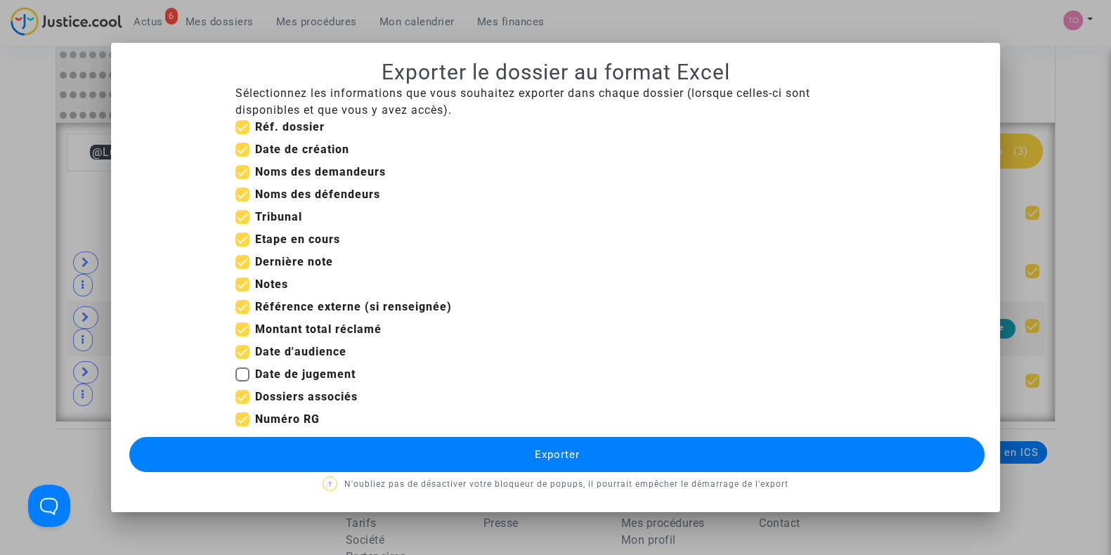
checkbox input "false"
click at [242, 304] on span at bounding box center [242, 307] width 14 height 14
click at [242, 314] on input "Référence externe (si renseignée)" at bounding box center [242, 314] width 1 height 1
checkbox input "false"
click at [241, 284] on span at bounding box center [242, 285] width 14 height 14
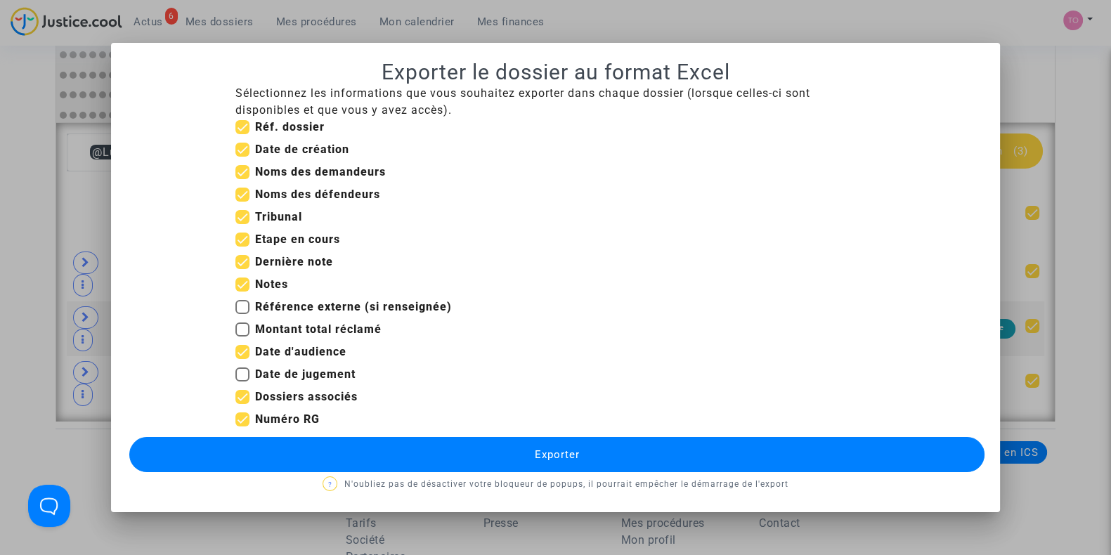
click at [242, 292] on input "Notes" at bounding box center [242, 292] width 1 height 1
checkbox input "false"
click at [242, 237] on span at bounding box center [242, 240] width 14 height 14
click at [242, 247] on input "Etape en cours" at bounding box center [242, 247] width 1 height 1
checkbox input "false"
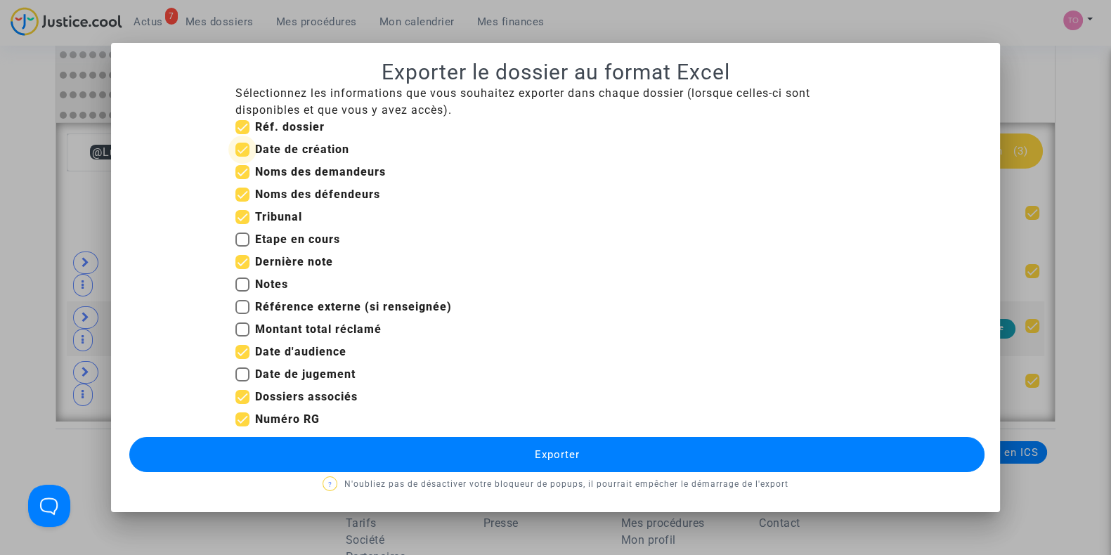
click at [242, 149] on span at bounding box center [242, 150] width 14 height 14
click at [242, 157] on input "Date de création" at bounding box center [242, 157] width 1 height 1
checkbox input "false"
click at [242, 395] on span at bounding box center [242, 397] width 14 height 14
click at [242, 404] on input "Dossiers associés" at bounding box center [242, 404] width 1 height 1
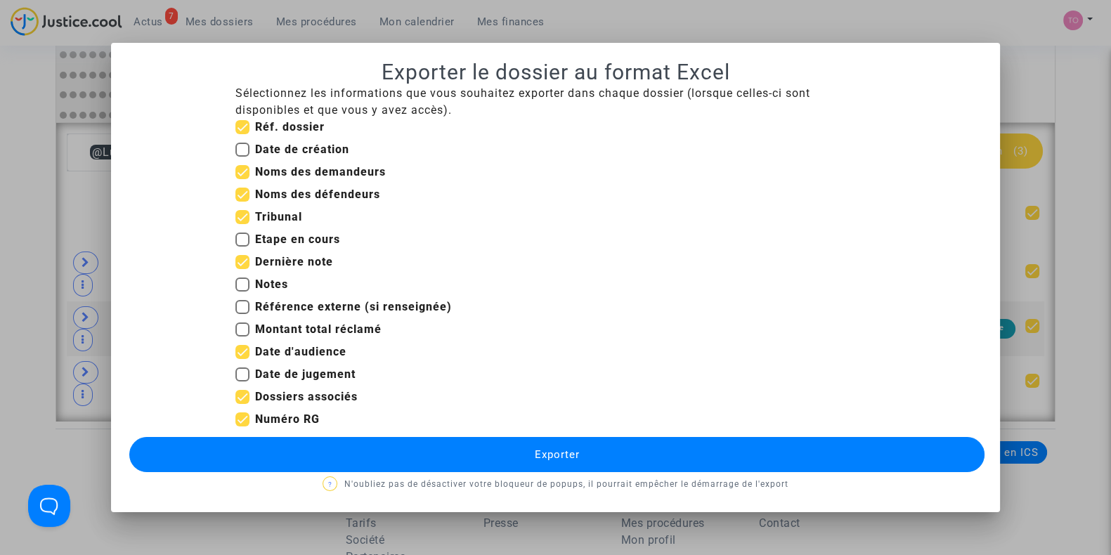
checkbox input "false"
click at [242, 130] on span at bounding box center [242, 127] width 14 height 14
click at [242, 134] on input "Réf. dossier" at bounding box center [242, 134] width 1 height 1
click at [240, 128] on span at bounding box center [242, 127] width 14 height 14
click at [242, 134] on input "Réf. dossier" at bounding box center [242, 134] width 1 height 1
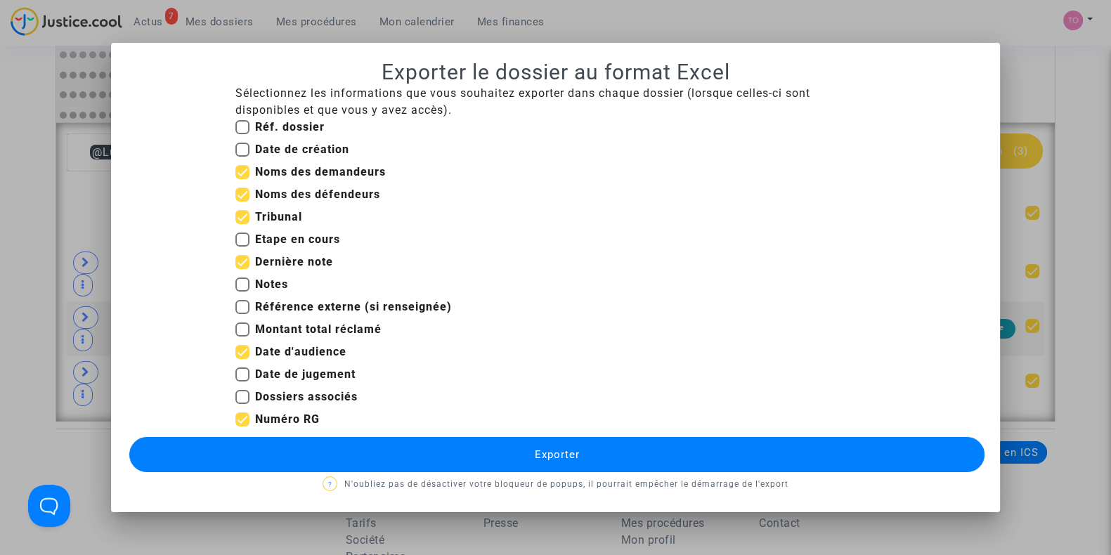
checkbox input "true"
click at [453, 461] on button "Exporter" at bounding box center [556, 454] width 855 height 35
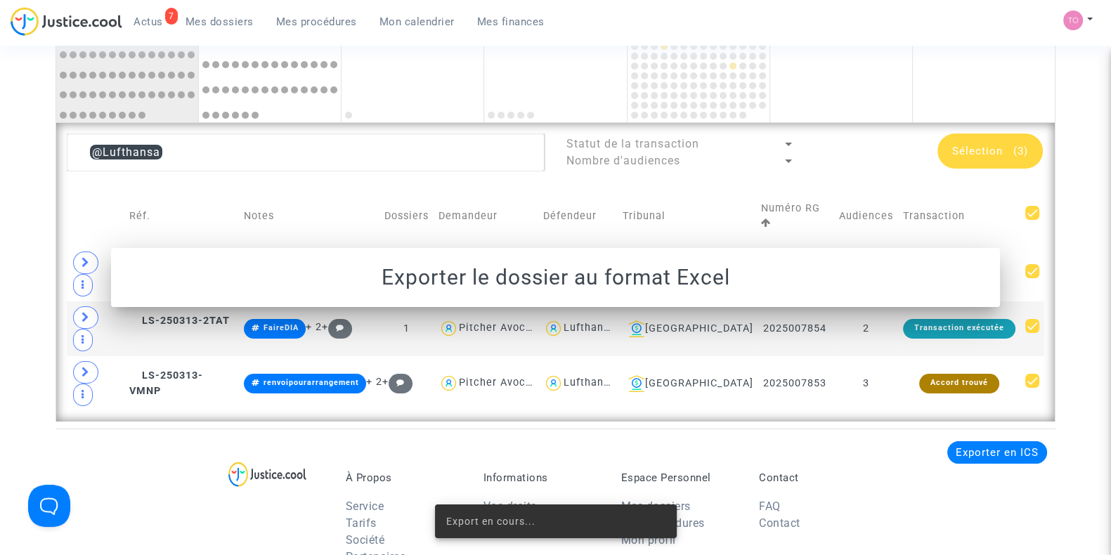
scroll to position [946, 0]
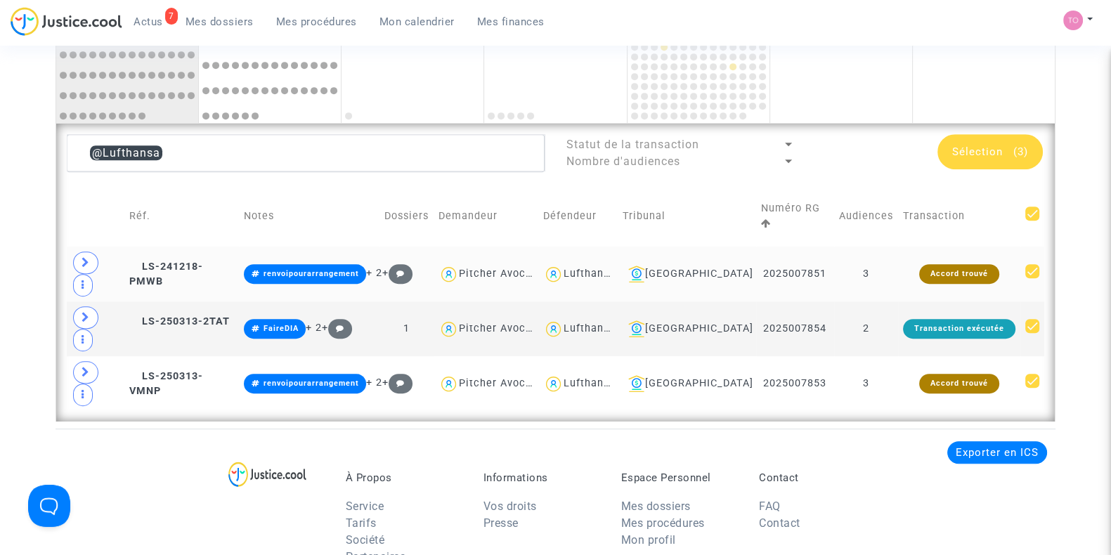
drag, startPoint x: 820, startPoint y: 249, endPoint x: 755, endPoint y: 254, distance: 64.9
click at [756, 254] on td "2025007851" at bounding box center [795, 274] width 78 height 55
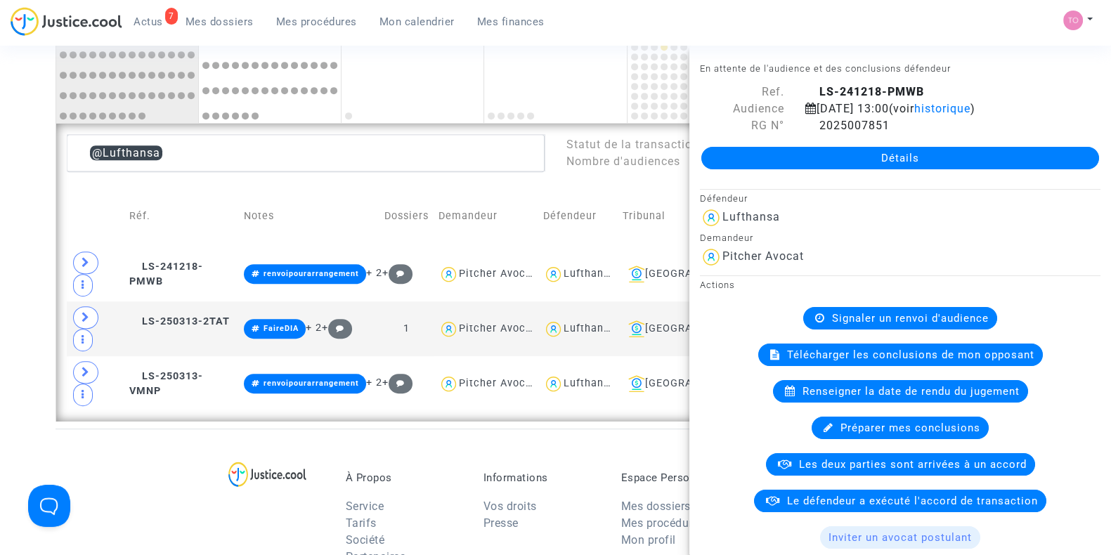
drag, startPoint x: 22, startPoint y: 205, endPoint x: 36, endPoint y: 209, distance: 14.5
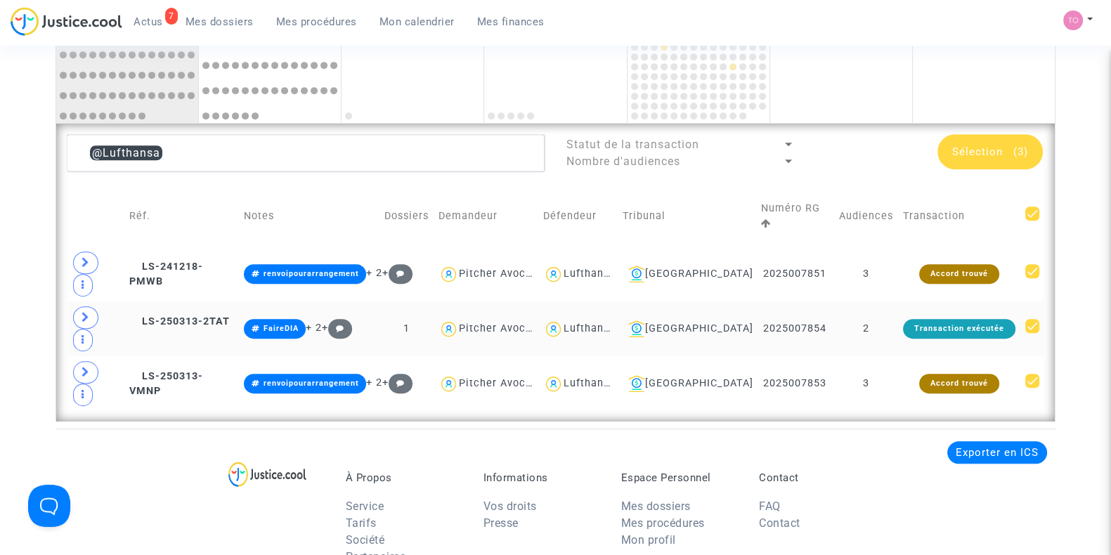
drag, startPoint x: 812, startPoint y: 279, endPoint x: 741, endPoint y: 283, distance: 71.1
click at [756, 301] on td "2025007854" at bounding box center [795, 328] width 78 height 55
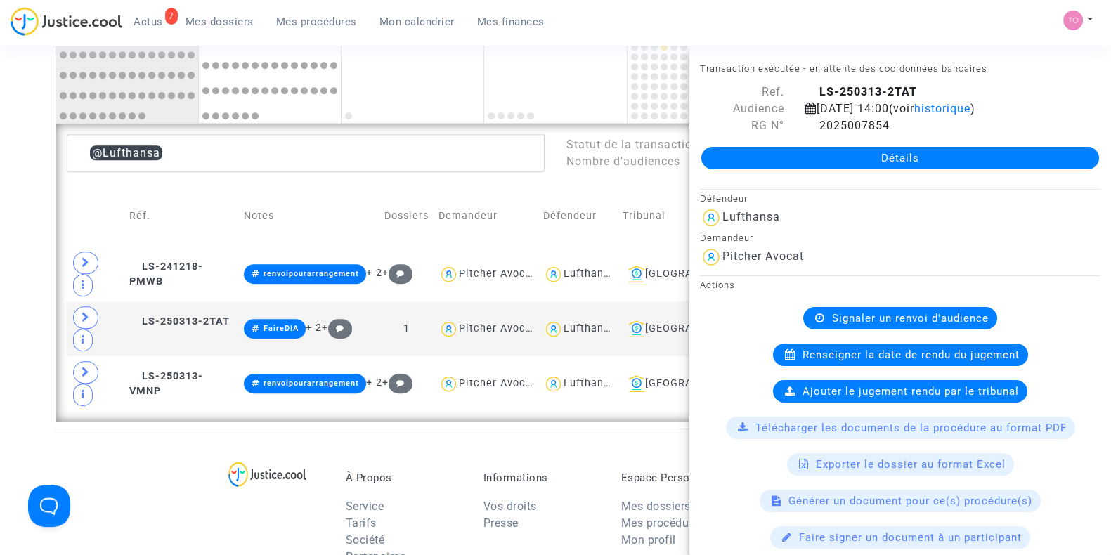
drag, startPoint x: 1, startPoint y: 257, endPoint x: 39, endPoint y: 254, distance: 37.3
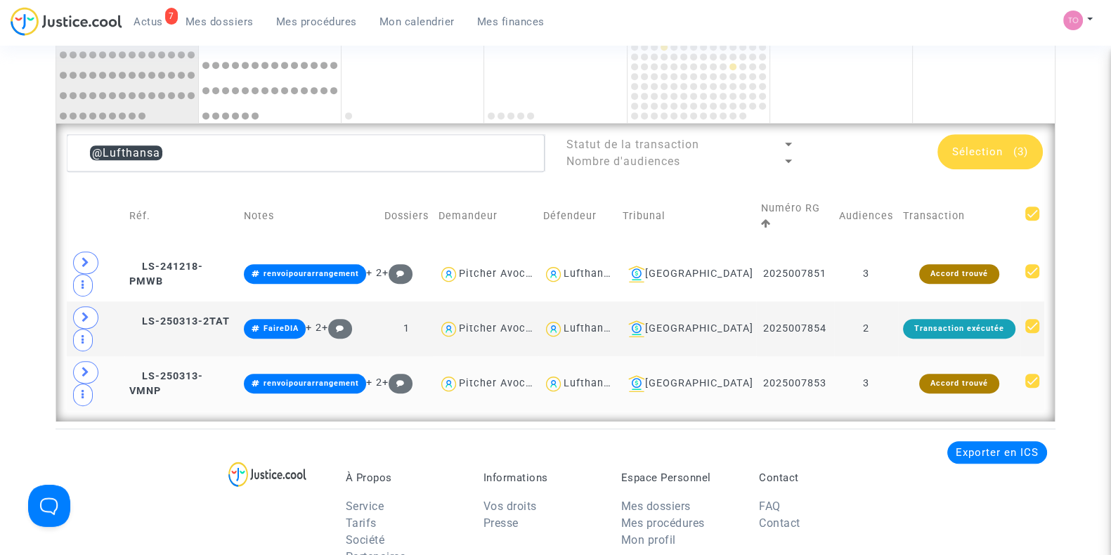
drag, startPoint x: 823, startPoint y: 307, endPoint x: 747, endPoint y: 313, distance: 76.1
click at [756, 356] on td "2025007853" at bounding box center [795, 383] width 78 height 55
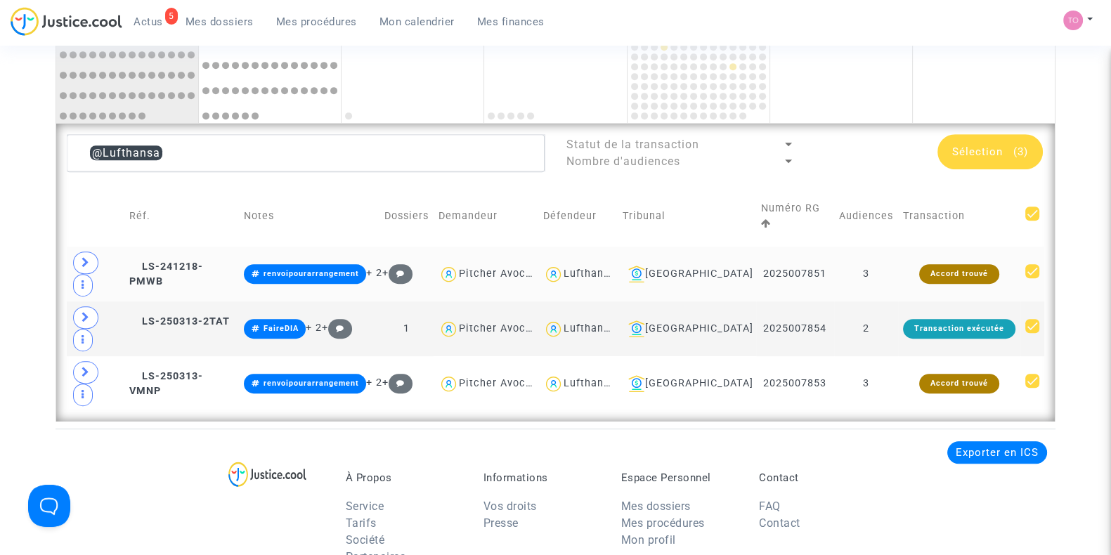
click at [615, 268] on div "Lufthansa" at bounding box center [589, 274] width 52 height 12
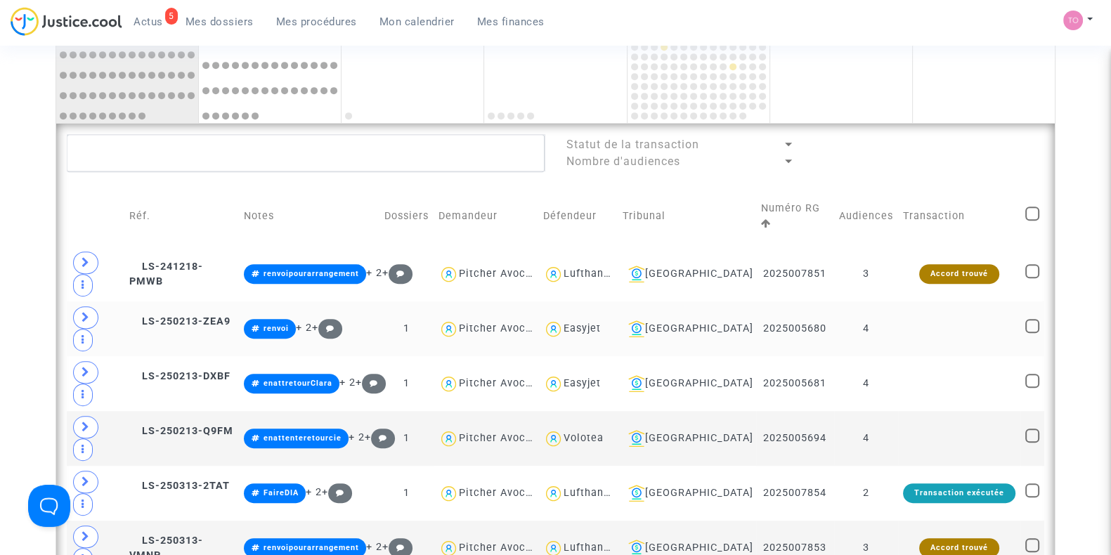
click at [601, 323] on div "Easyjet" at bounding box center [581, 329] width 37 height 12
type textarea "@Easyjet"
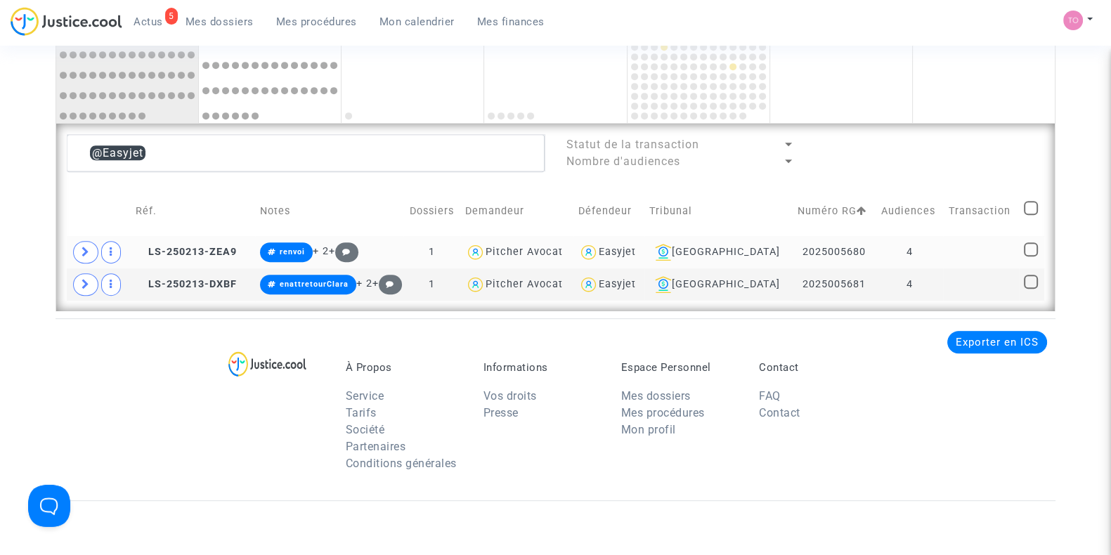
drag, startPoint x: 856, startPoint y: 245, endPoint x: 786, endPoint y: 251, distance: 69.8
click at [793, 251] on td "2025005680" at bounding box center [834, 252] width 83 height 32
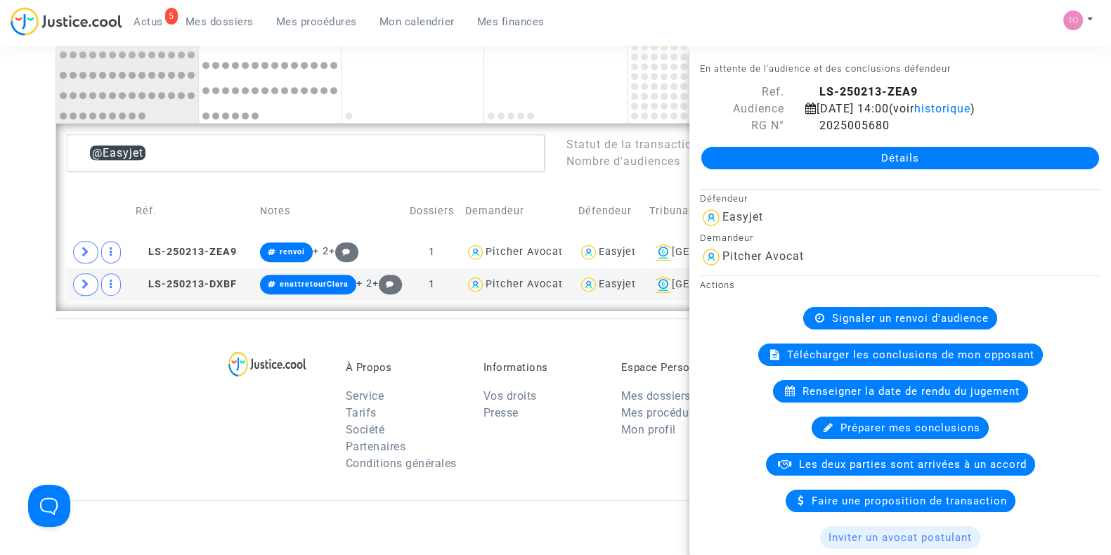
click at [134, 358] on div "À Propos Service Tarifs Société Partenaires Conditions générales Informations V…" at bounding box center [556, 409] width 1000 height 182
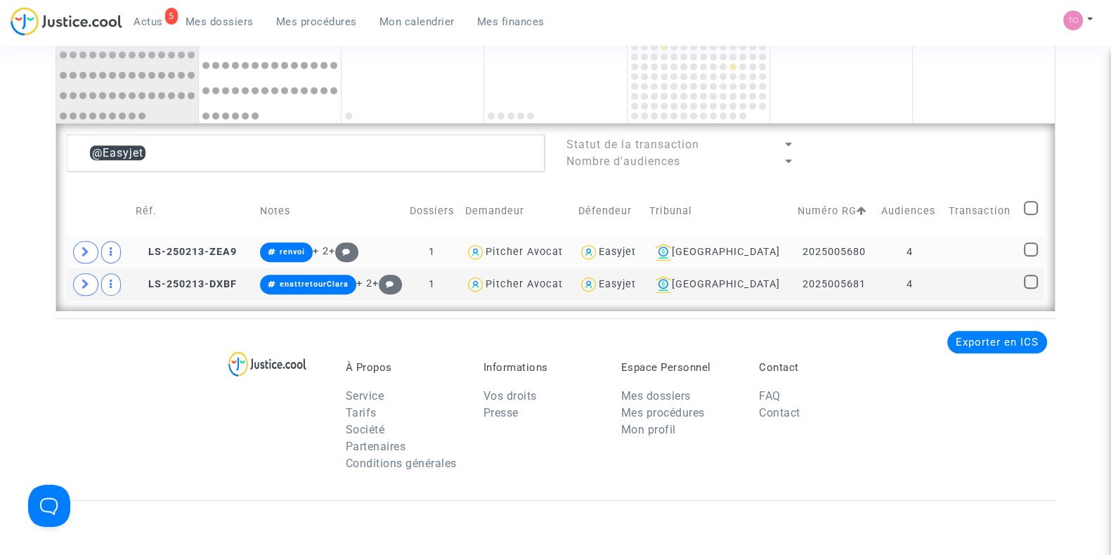
drag, startPoint x: 854, startPoint y: 247, endPoint x: 786, endPoint y: 254, distance: 69.2
click at [793, 254] on td "2025005680" at bounding box center [834, 252] width 83 height 32
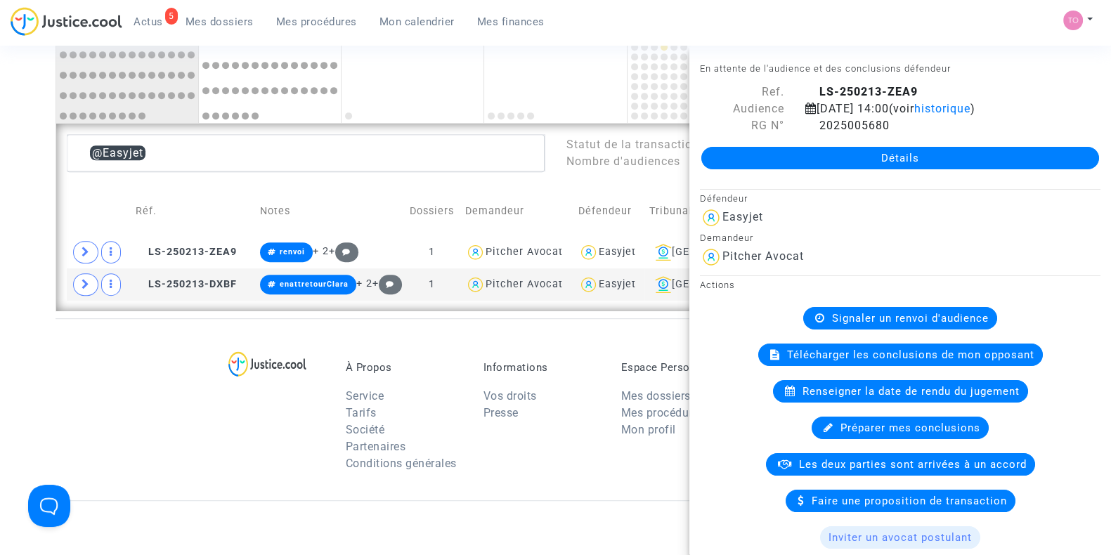
drag, startPoint x: 410, startPoint y: 353, endPoint x: 468, endPoint y: 348, distance: 57.9
click at [412, 353] on div "À Propos Service Tarifs Société Partenaires Conditions générales Informations V…" at bounding box center [556, 409] width 1000 height 182
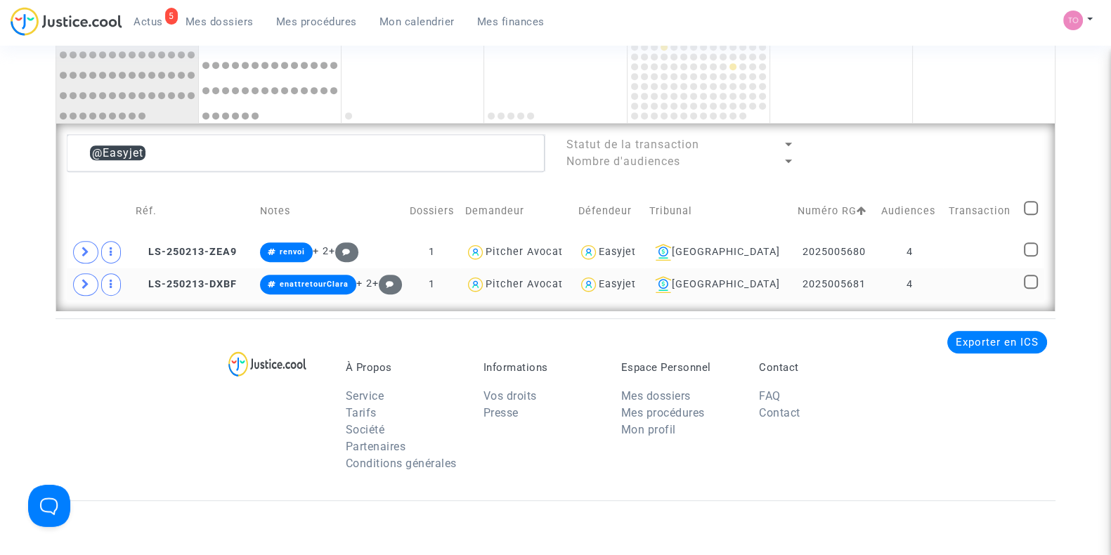
drag, startPoint x: 852, startPoint y: 279, endPoint x: 783, endPoint y: 285, distance: 68.4
click at [793, 285] on td "2025005681" at bounding box center [834, 284] width 83 height 32
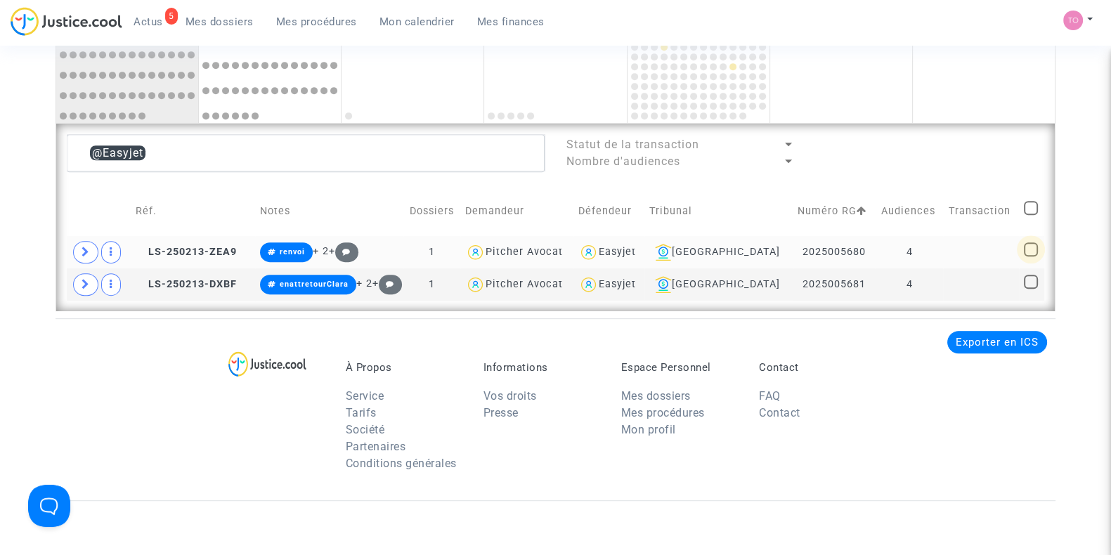
click at [1031, 247] on span at bounding box center [1031, 249] width 14 height 14
click at [1031, 256] on input "checkbox" at bounding box center [1030, 256] width 1 height 1
checkbox input "true"
click at [1029, 271] on td at bounding box center [1031, 284] width 25 height 32
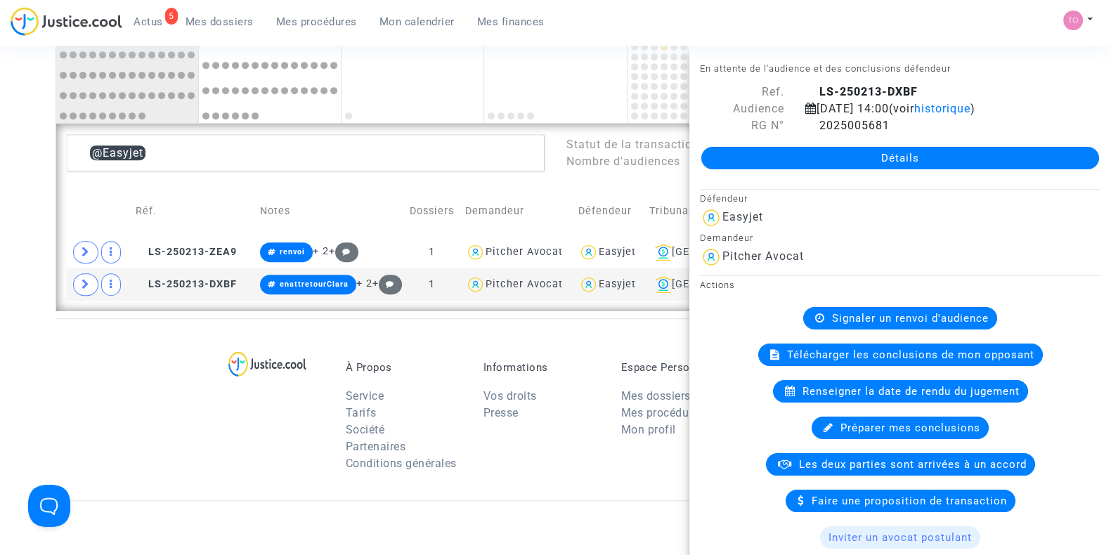
drag, startPoint x: 0, startPoint y: 370, endPoint x: 187, endPoint y: 351, distance: 187.9
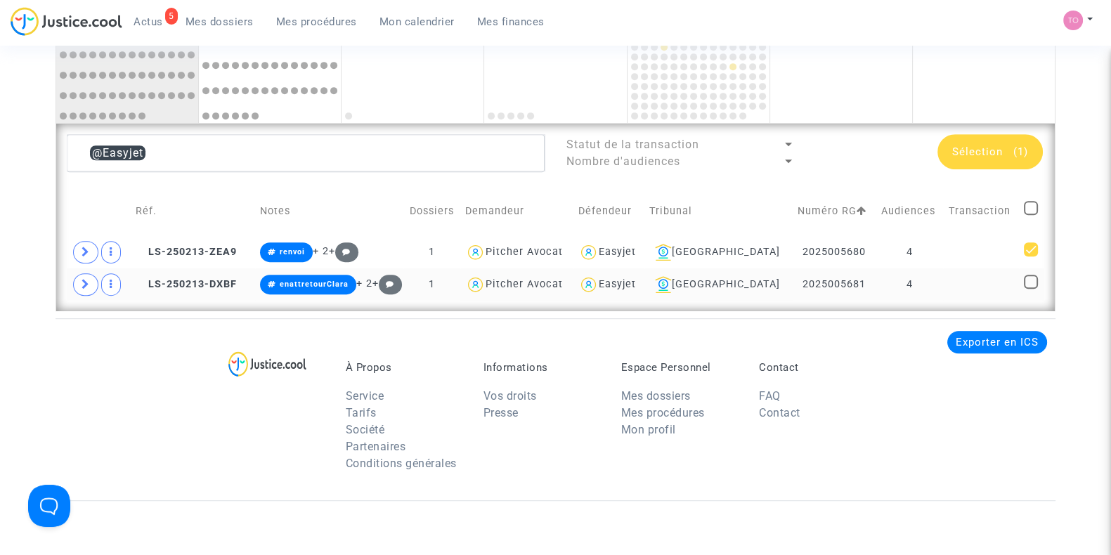
click at [1027, 281] on span at bounding box center [1031, 282] width 14 height 14
click at [1030, 289] on input "checkbox" at bounding box center [1030, 289] width 1 height 1
checkbox input "true"
click at [992, 150] on span "Sélection" at bounding box center [977, 151] width 51 height 13
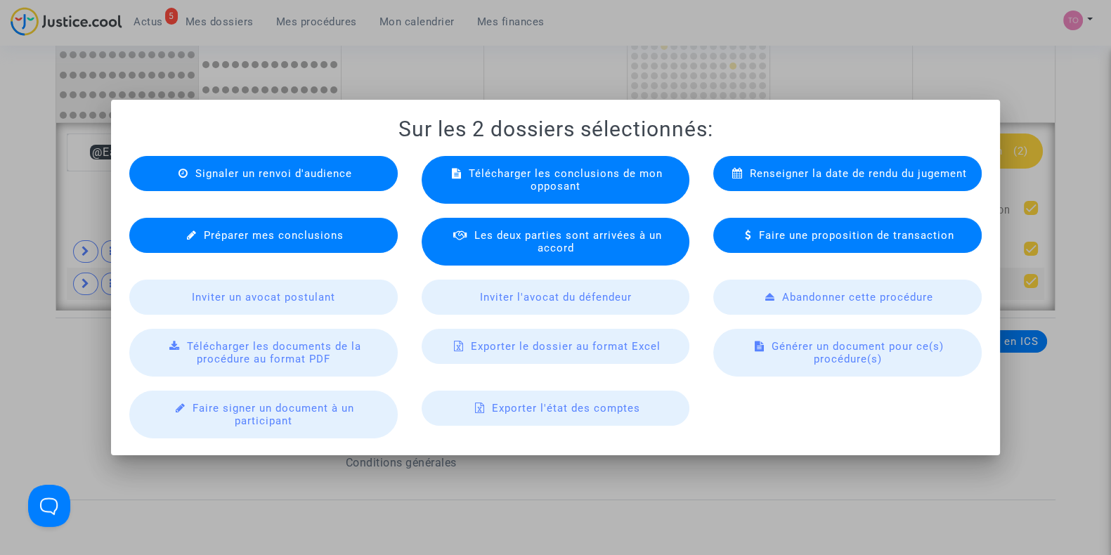
click at [562, 334] on div "Exporter le dossier au format Excel" at bounding box center [556, 346] width 268 height 35
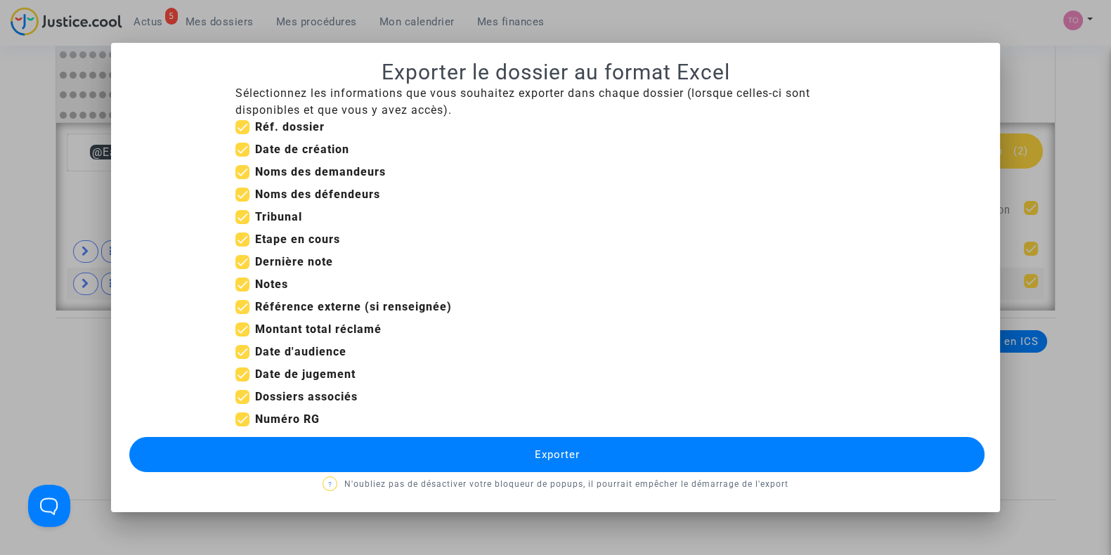
click at [245, 237] on span at bounding box center [242, 240] width 14 height 14
click at [242, 247] on input "Etape en cours" at bounding box center [242, 247] width 1 height 1
checkbox input "false"
click at [242, 148] on span at bounding box center [242, 150] width 14 height 14
click at [242, 157] on input "Date de création" at bounding box center [242, 157] width 1 height 1
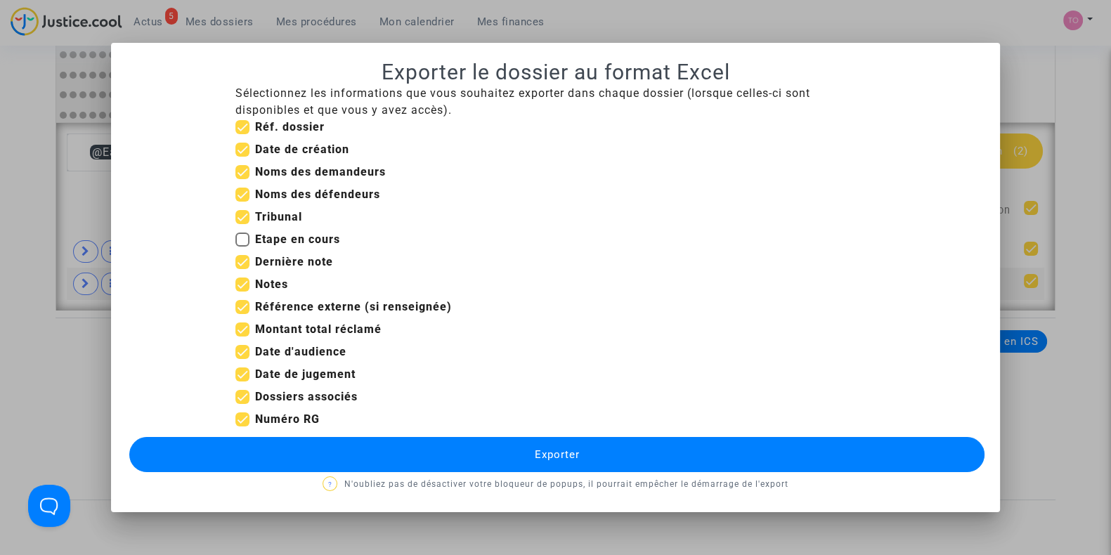
checkbox input "false"
click at [240, 392] on span at bounding box center [242, 397] width 14 height 14
click at [242, 404] on input "Dossiers associés" at bounding box center [242, 404] width 1 height 1
checkbox input "false"
click at [240, 372] on span at bounding box center [242, 374] width 14 height 14
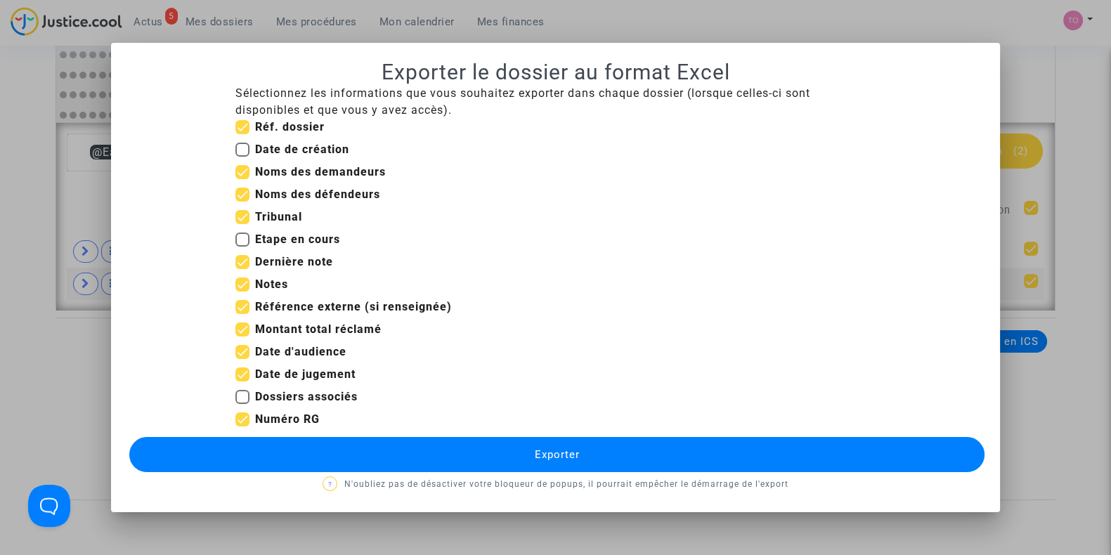
click at [242, 382] on input "Date de jugement" at bounding box center [242, 382] width 1 height 1
checkbox input "false"
click at [243, 330] on span at bounding box center [242, 330] width 14 height 14
click at [242, 337] on input "Montant total réclamé" at bounding box center [242, 337] width 1 height 1
checkbox input "false"
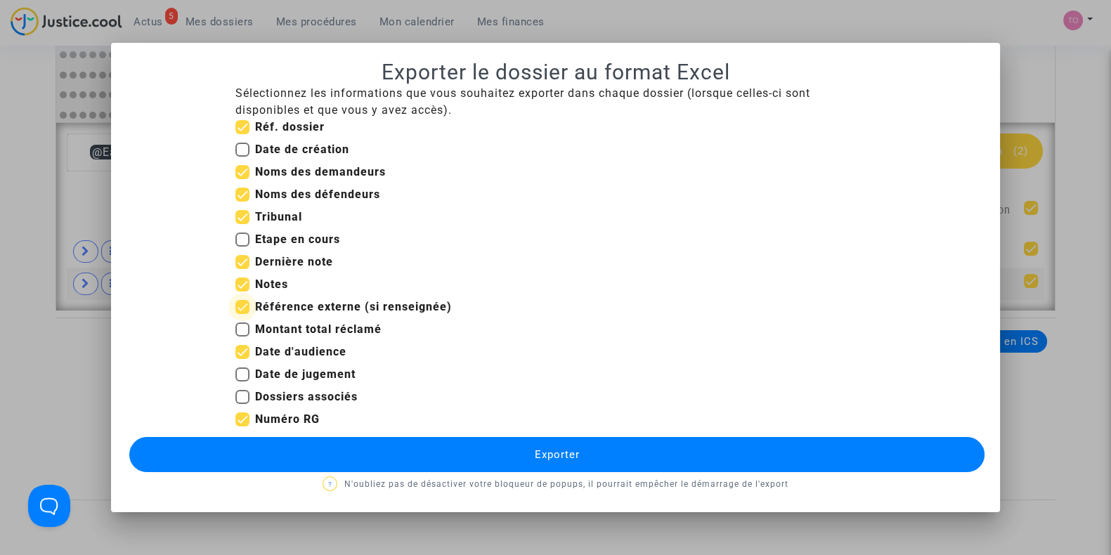
click at [242, 304] on span at bounding box center [242, 307] width 14 height 14
click at [242, 314] on input "Référence externe (si renseignée)" at bounding box center [242, 314] width 1 height 1
checkbox input "false"
click at [239, 282] on span at bounding box center [242, 285] width 14 height 14
click at [242, 292] on input "Notes" at bounding box center [242, 292] width 1 height 1
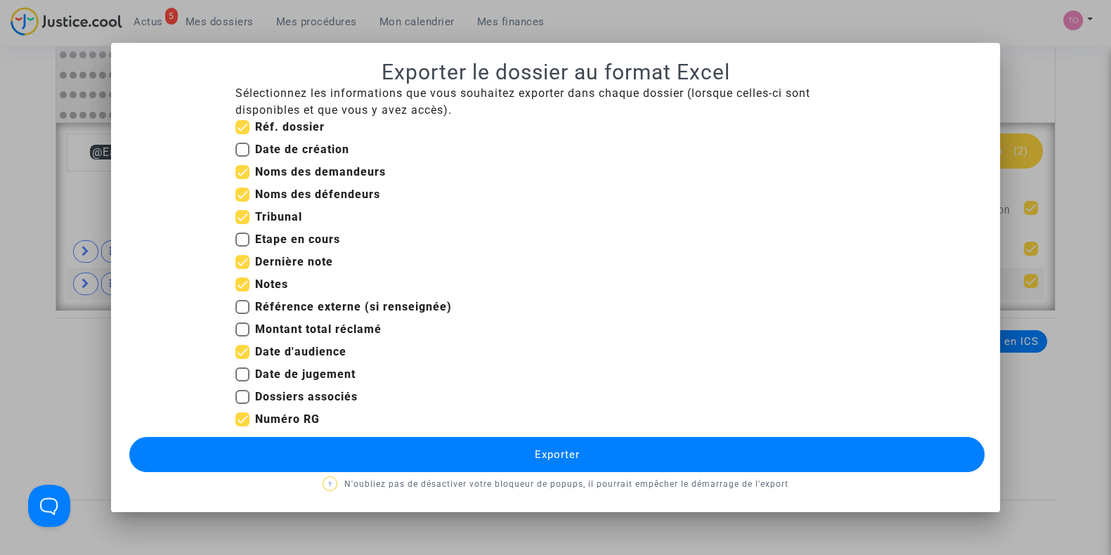
checkbox input "false"
click at [483, 448] on button "Exporter" at bounding box center [556, 454] width 855 height 35
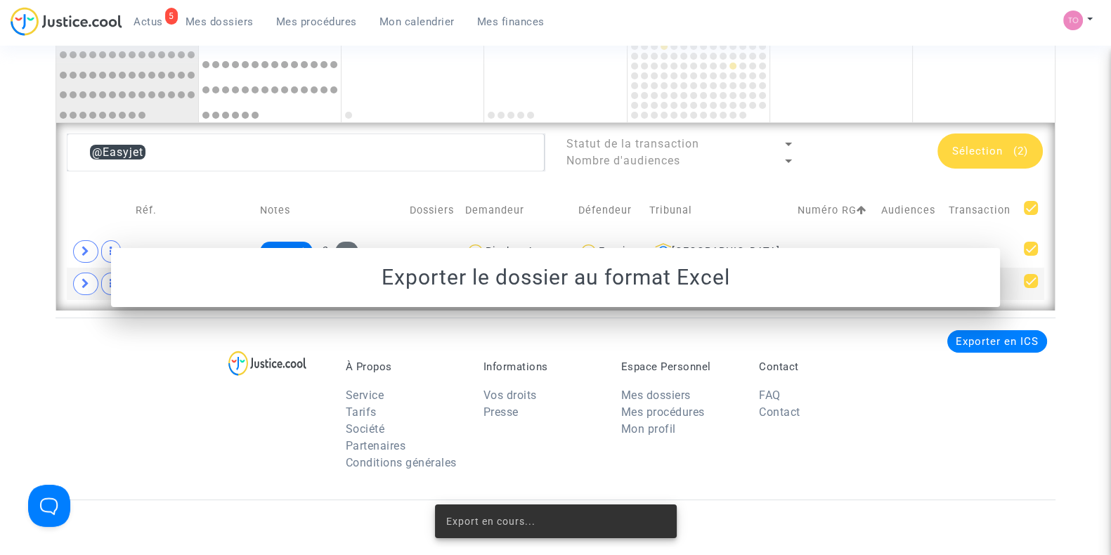
scroll to position [946, 0]
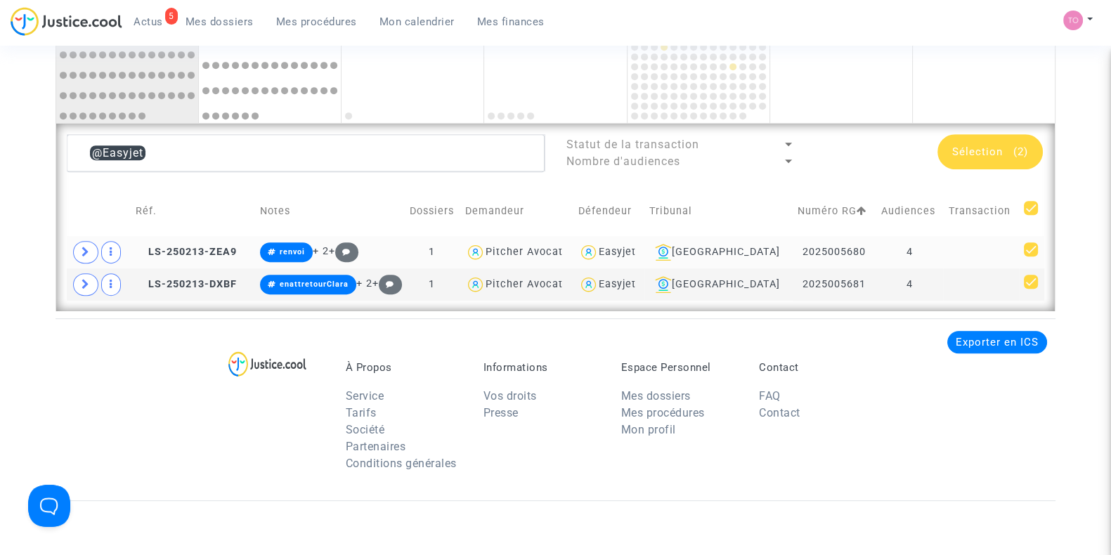
click at [636, 249] on div "Easyjet" at bounding box center [617, 252] width 37 height 12
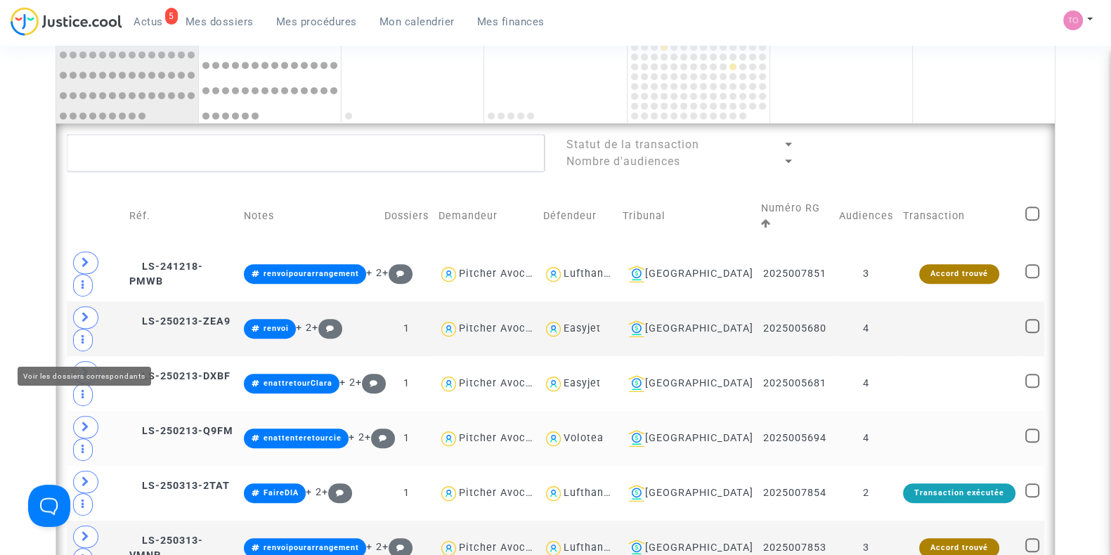
click at [97, 416] on span at bounding box center [85, 427] width 25 height 22
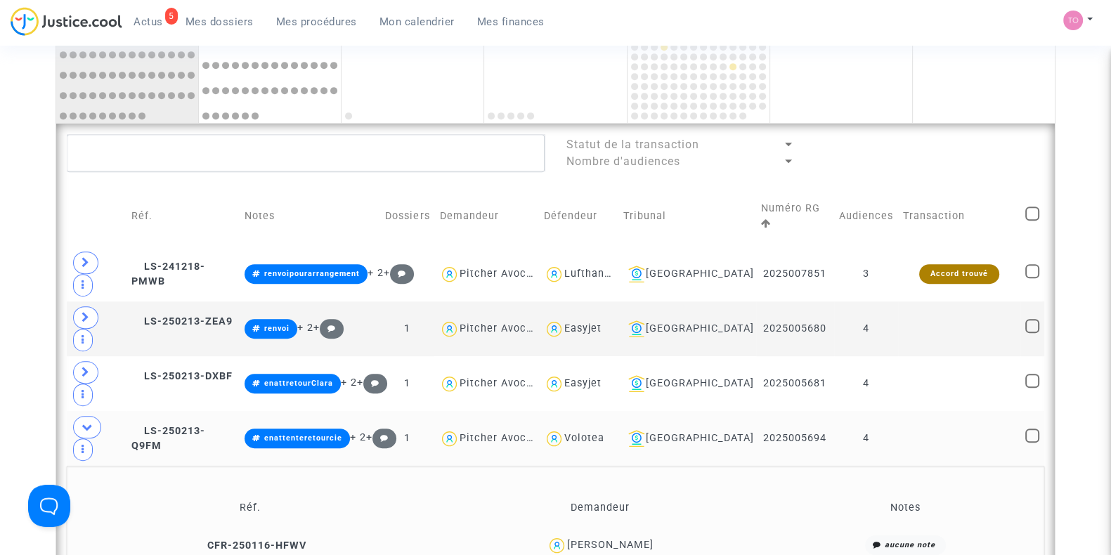
click at [618, 539] on div "Renaud COMPOZIEUX" at bounding box center [610, 545] width 86 height 12
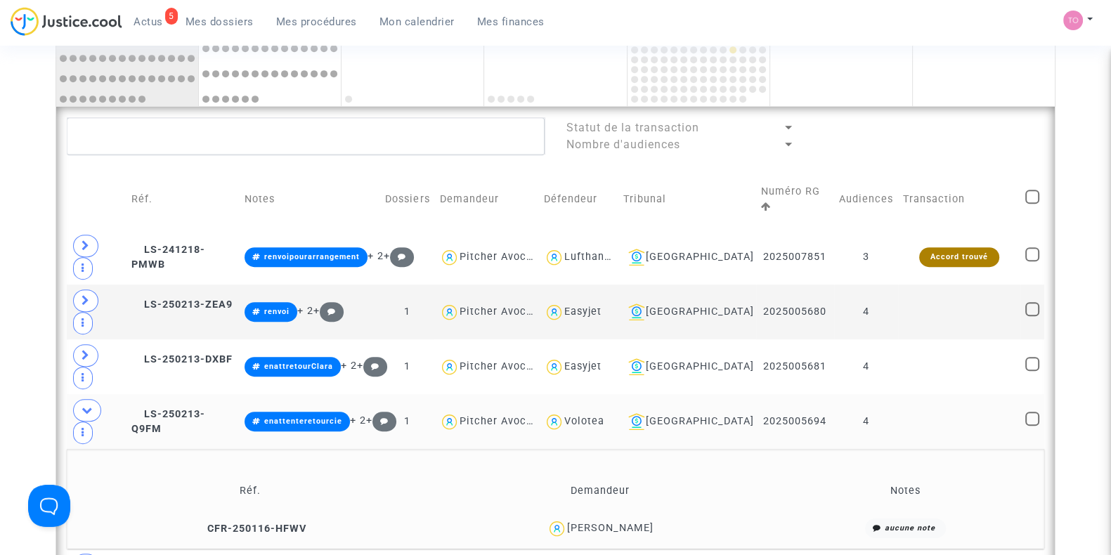
scroll to position [1005, 0]
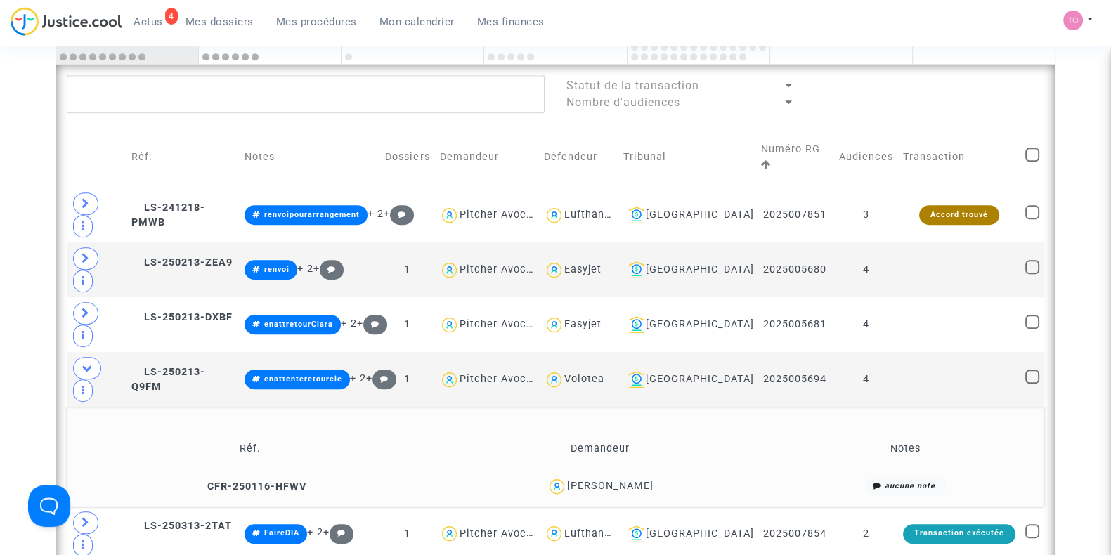
drag, startPoint x: 663, startPoint y: 386, endPoint x: 552, endPoint y: 386, distance: 111.0
click at [552, 476] on div "Renaud COMPOZIEUX" at bounding box center [600, 486] width 332 height 20
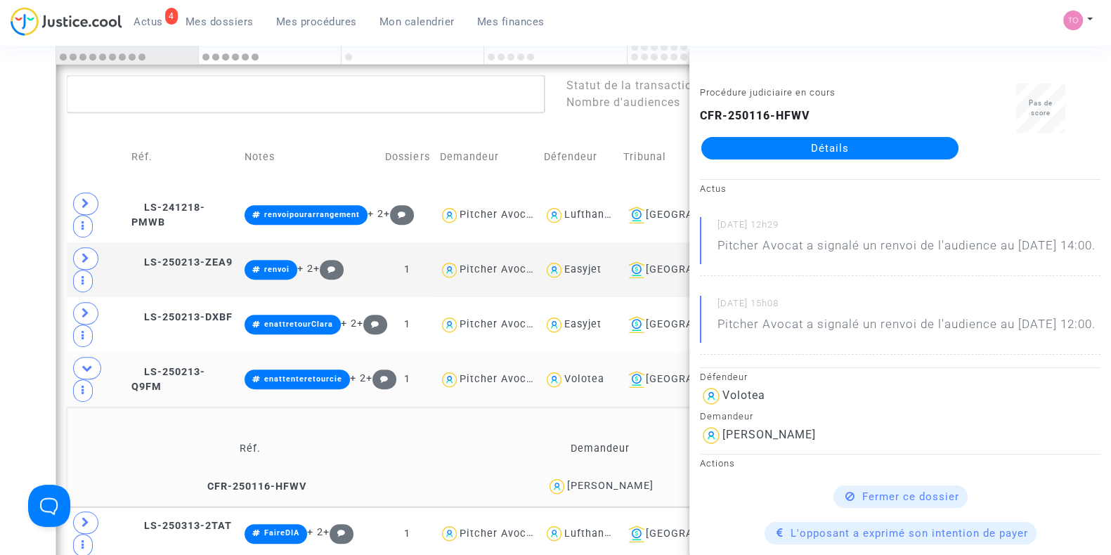
drag, startPoint x: 630, startPoint y: 283, endPoint x: 590, endPoint y: 289, distance: 39.9
click at [590, 370] on div "Volotea" at bounding box center [579, 380] width 70 height 20
type textarea "@Volotea"
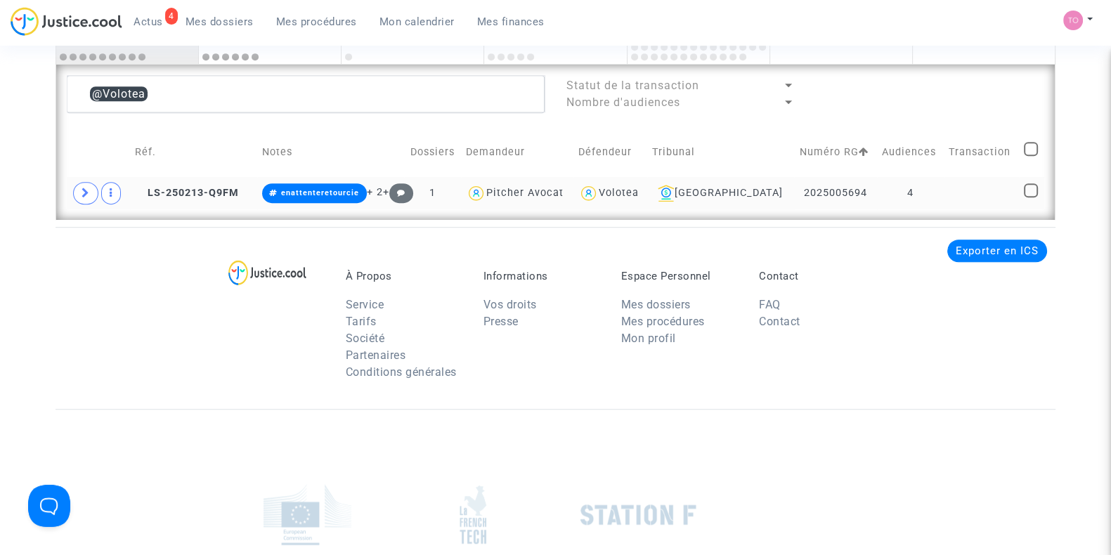
drag, startPoint x: 859, startPoint y: 191, endPoint x: 785, endPoint y: 199, distance: 74.9
click at [794, 199] on td "2025005694" at bounding box center [835, 193] width 82 height 32
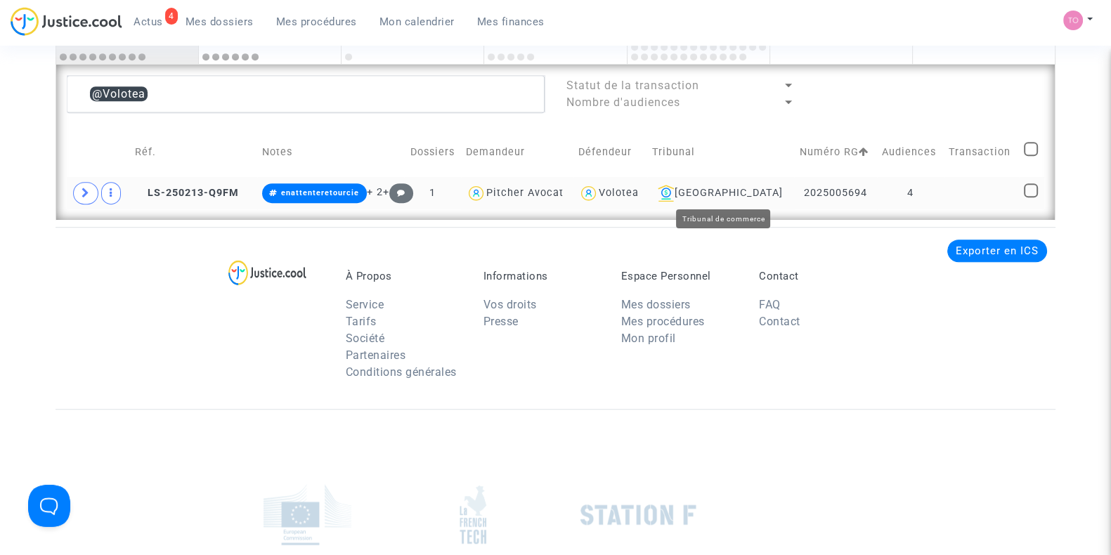
click at [731, 194] on div "Toulouse" at bounding box center [721, 193] width 138 height 17
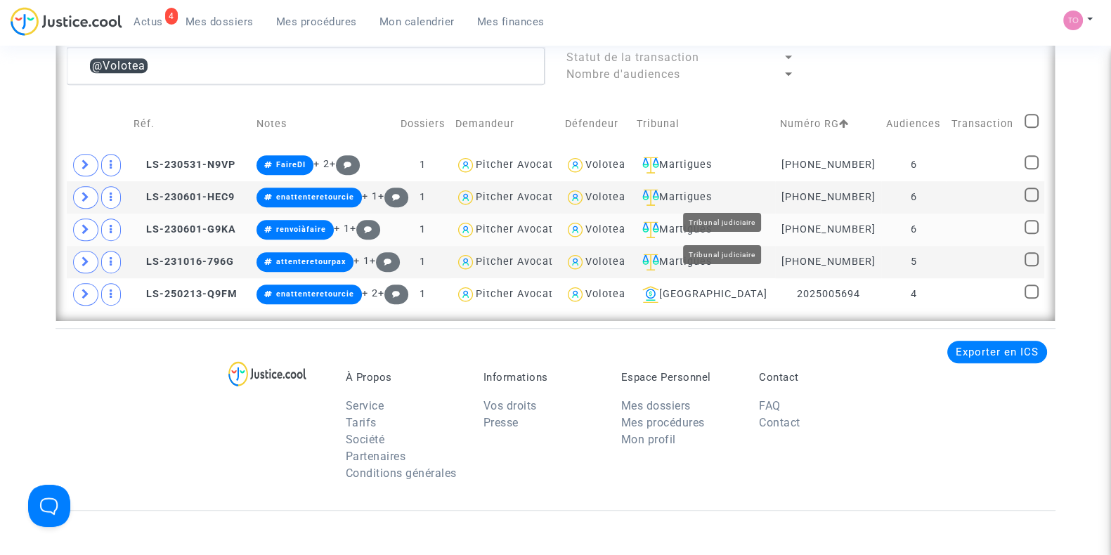
scroll to position [1034, 0]
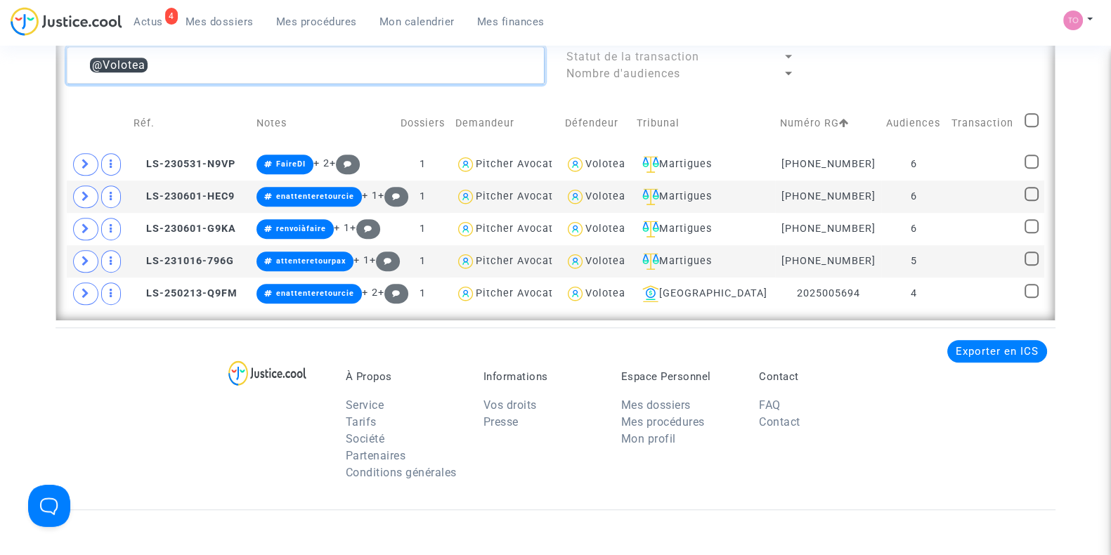
drag, startPoint x: 157, startPoint y: 60, endPoint x: 0, endPoint y: 68, distance: 157.6
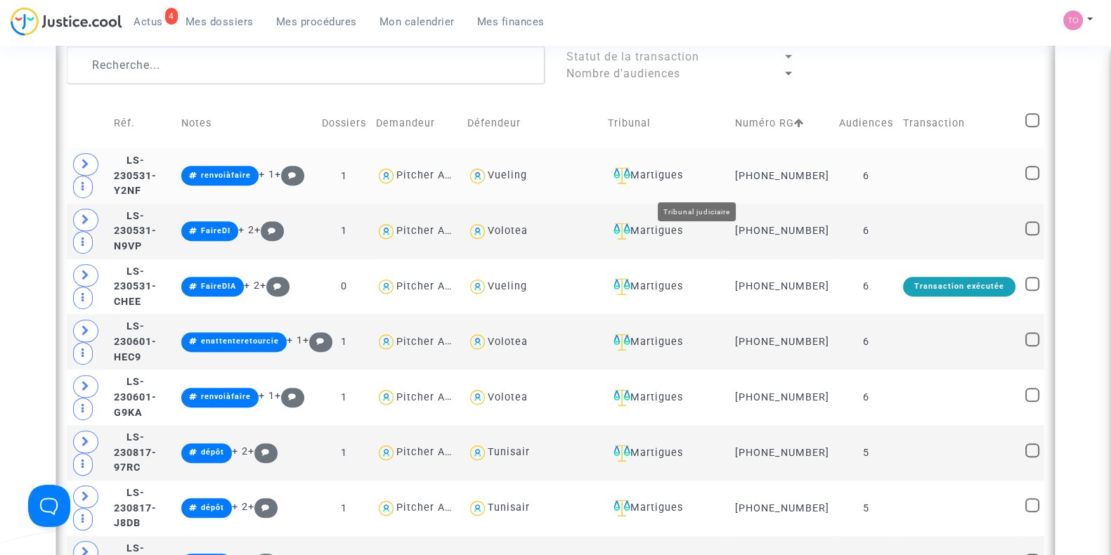
click at [707, 181] on div "Martigues" at bounding box center [666, 175] width 117 height 17
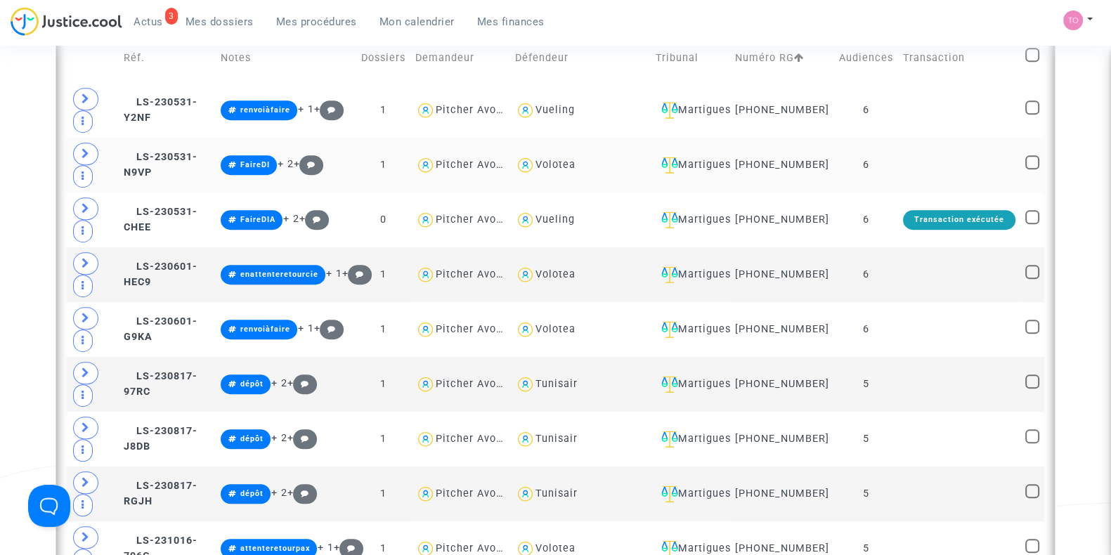
scroll to position [1034, 0]
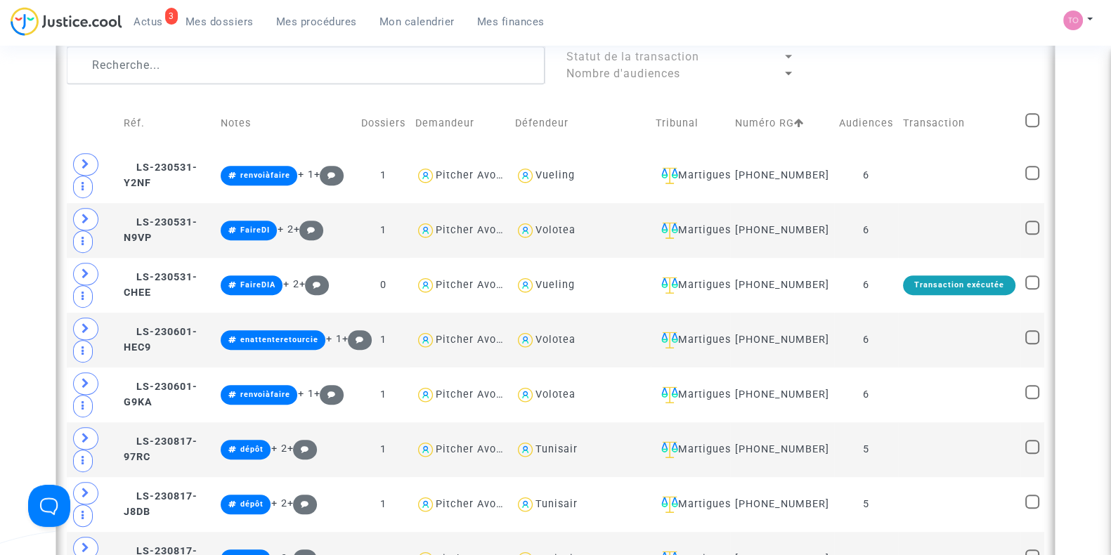
click at [1039, 125] on td at bounding box center [1032, 123] width 24 height 50
click at [1033, 124] on span at bounding box center [1032, 120] width 14 height 14
click at [1032, 127] on input "checkbox" at bounding box center [1031, 127] width 1 height 1
checkbox input "true"
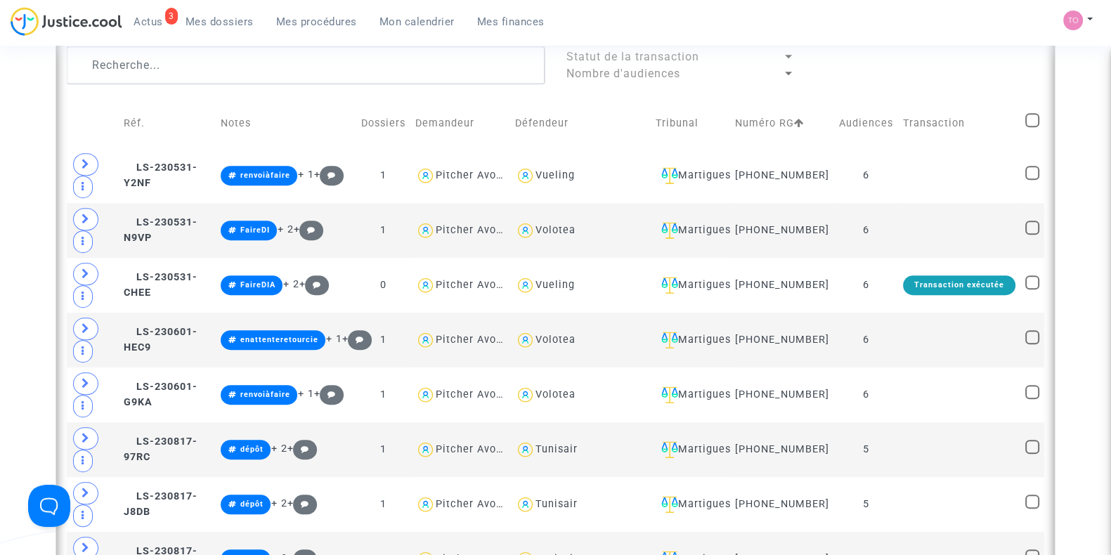
checkbox input "true"
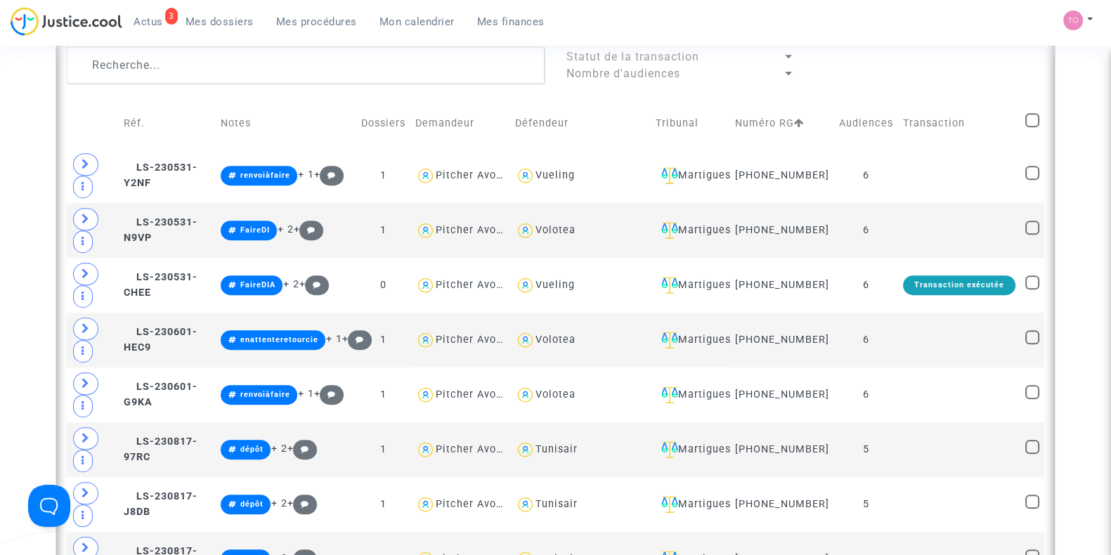
checkbox input "true"
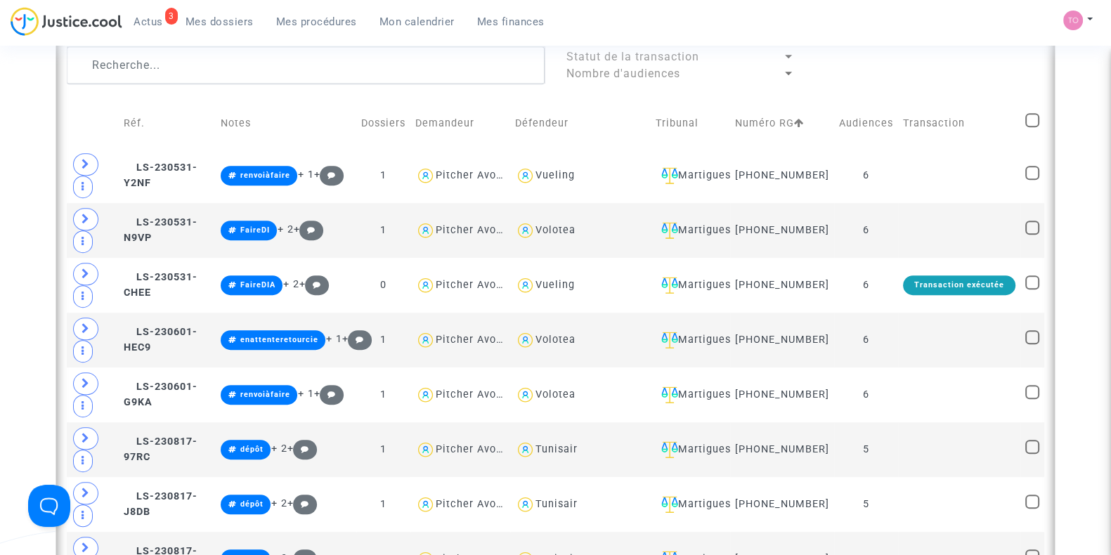
checkbox input "true"
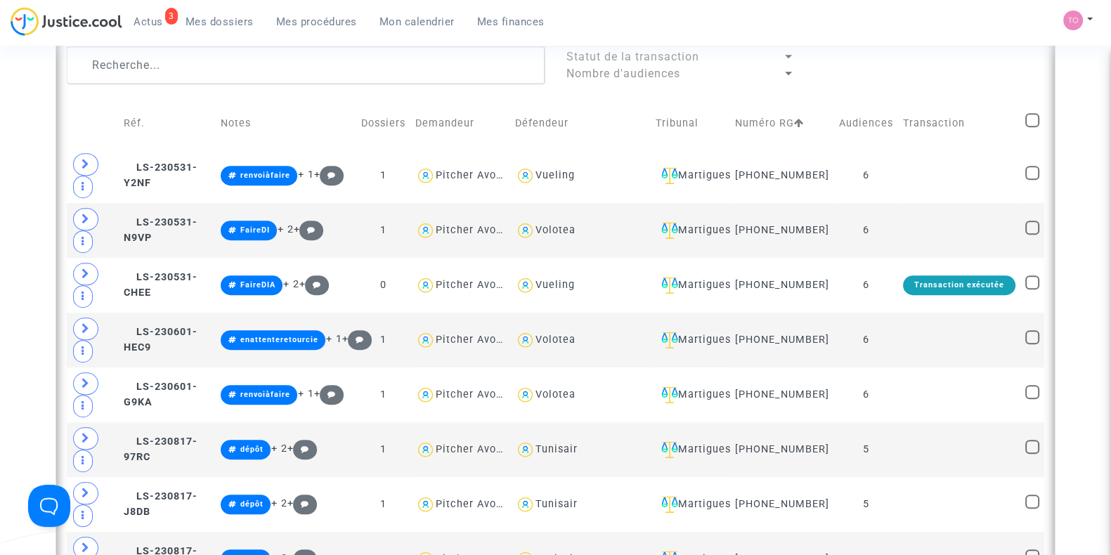
checkbox input "true"
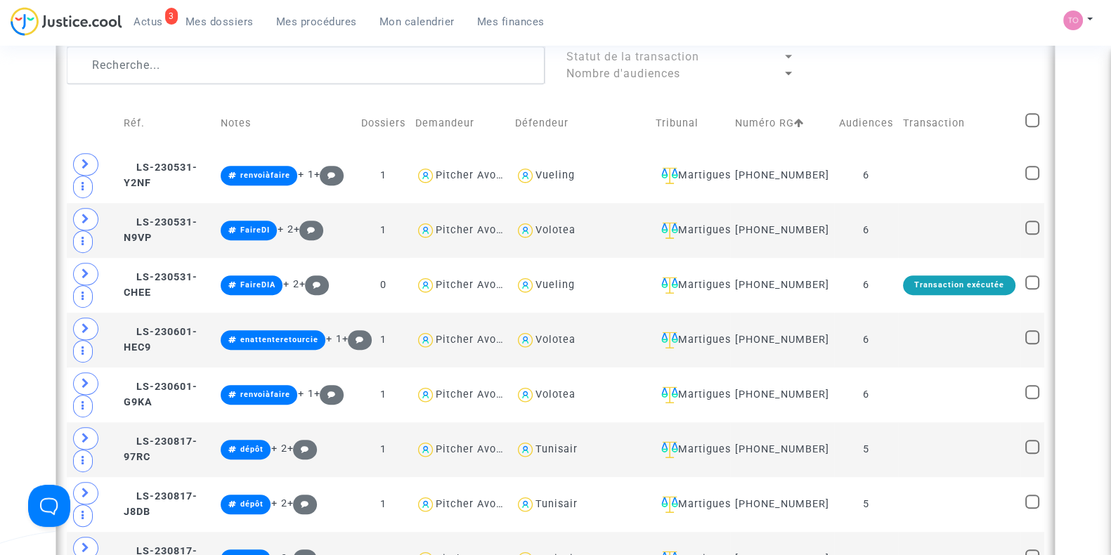
checkbox input "true"
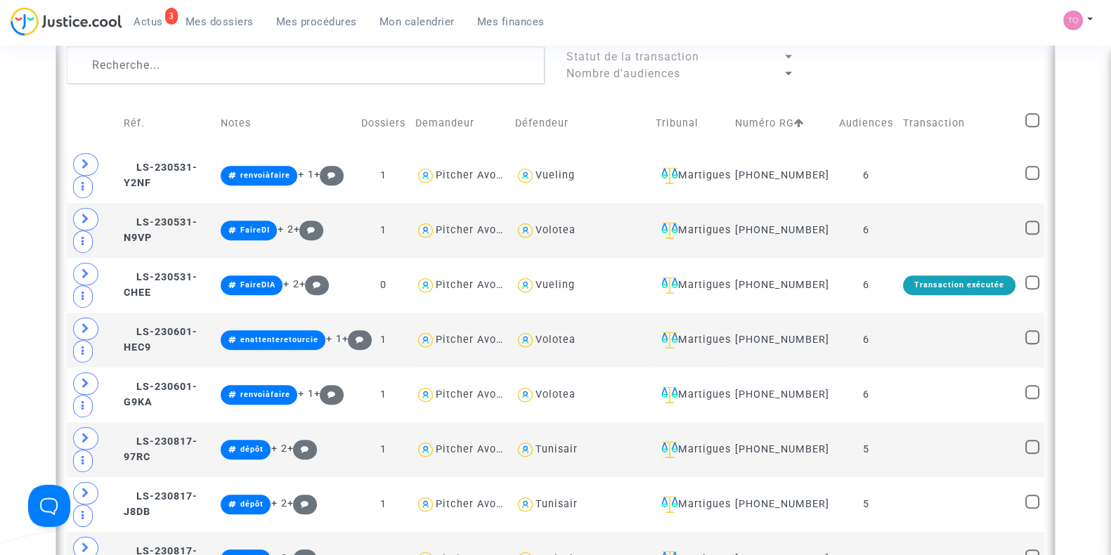
checkbox input "true"
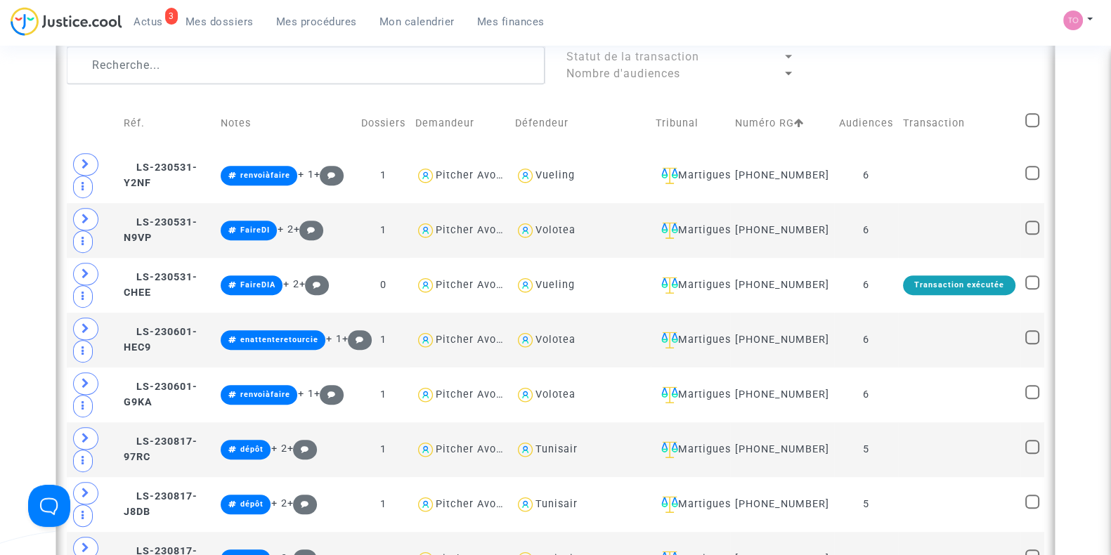
checkbox input "true"
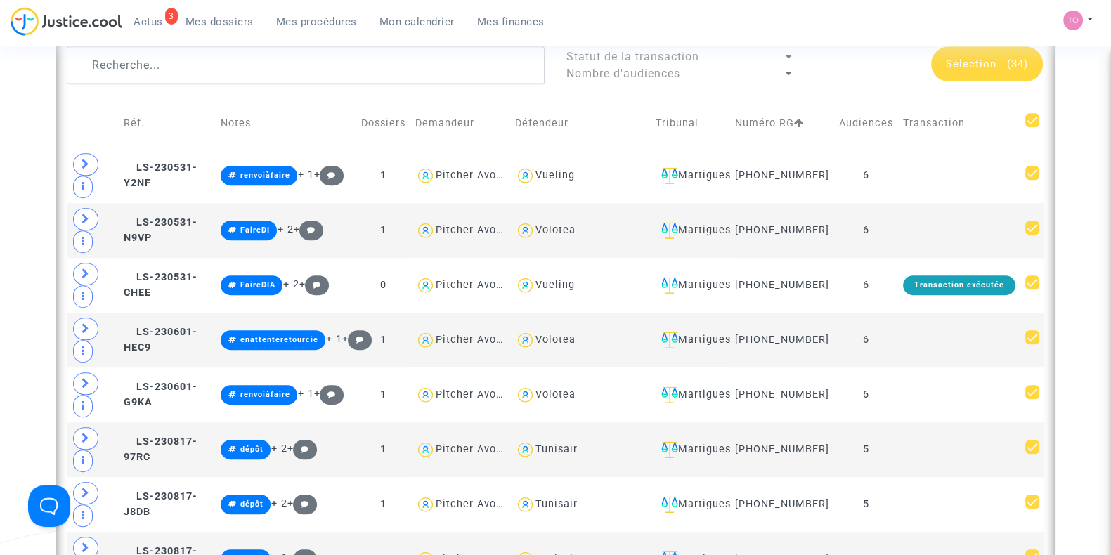
click at [967, 65] on span "Sélection" at bounding box center [971, 64] width 51 height 13
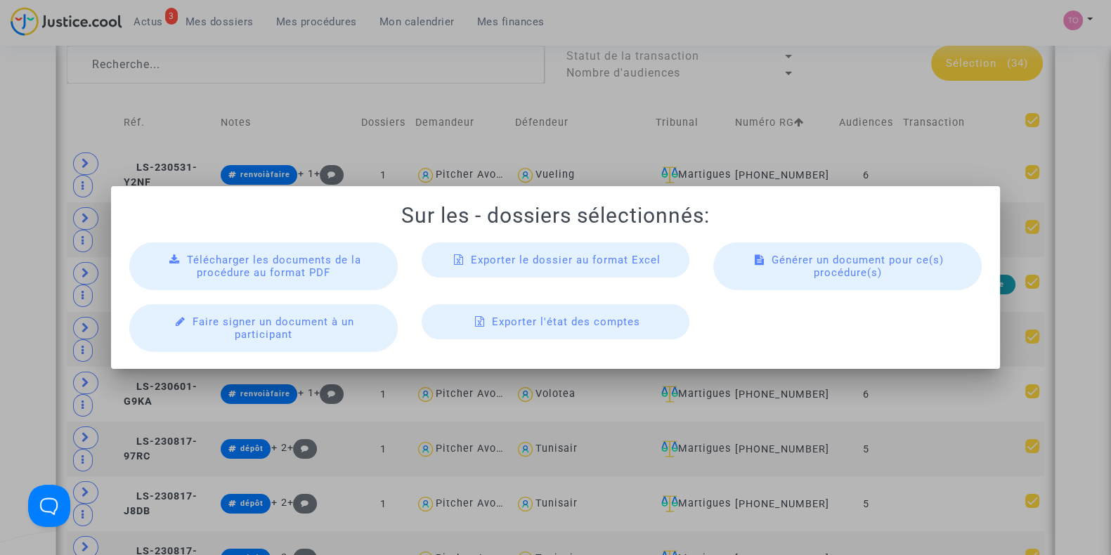
scroll to position [0, 0]
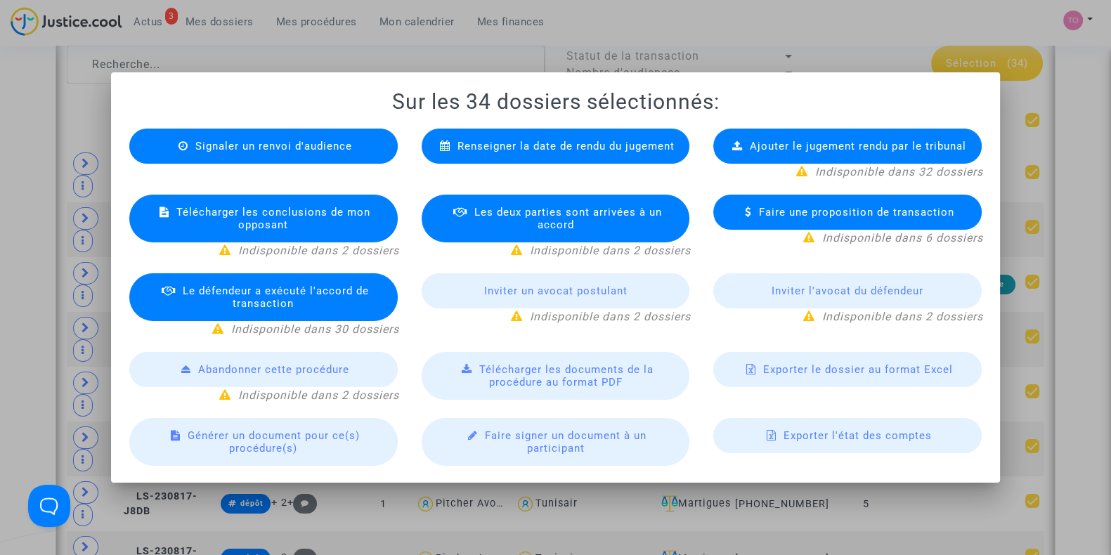
click at [814, 370] on span "Exporter le dossier au format Excel" at bounding box center [858, 369] width 190 height 13
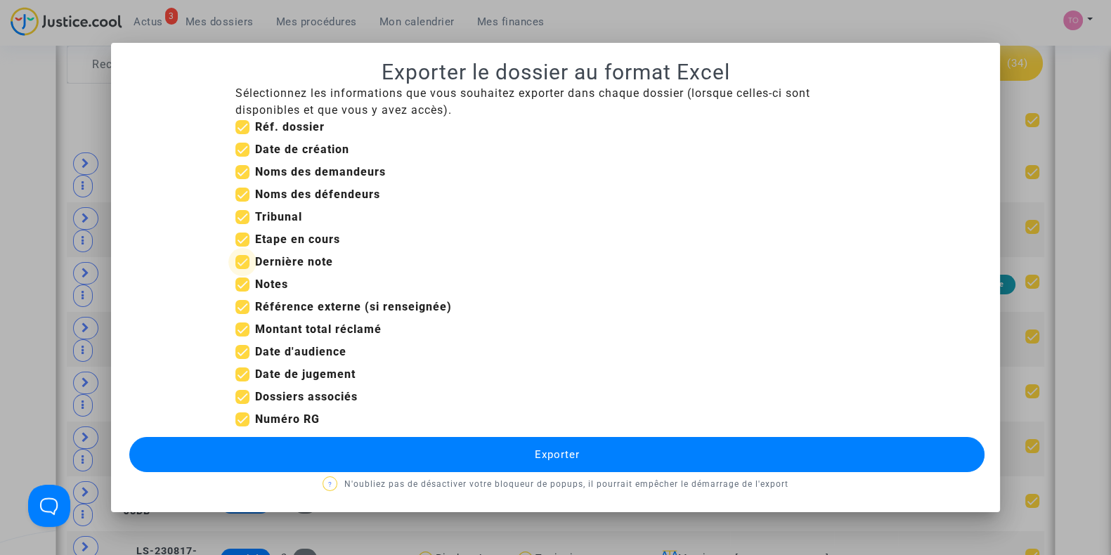
click at [242, 261] on span at bounding box center [242, 262] width 14 height 14
click at [242, 269] on input "Dernière note" at bounding box center [242, 269] width 1 height 1
checkbox input "false"
click at [242, 370] on span at bounding box center [242, 374] width 14 height 14
click at [242, 382] on input "Date de jugement" at bounding box center [242, 382] width 1 height 1
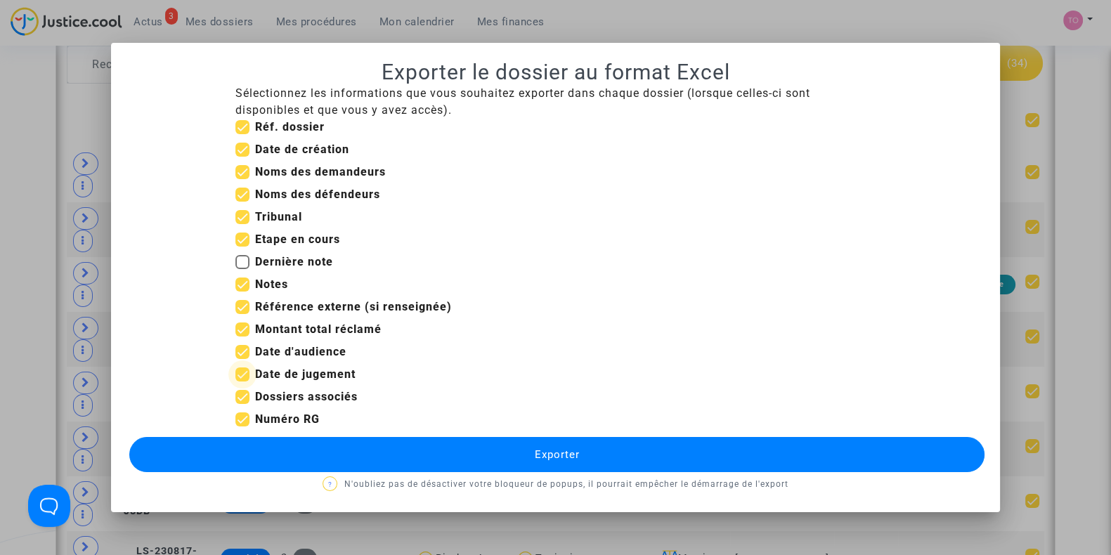
checkbox input "false"
click at [243, 332] on span at bounding box center [242, 330] width 14 height 14
click at [242, 337] on input "Montant total réclamé" at bounding box center [242, 337] width 1 height 1
checkbox input "false"
click at [247, 264] on span at bounding box center [242, 262] width 14 height 14
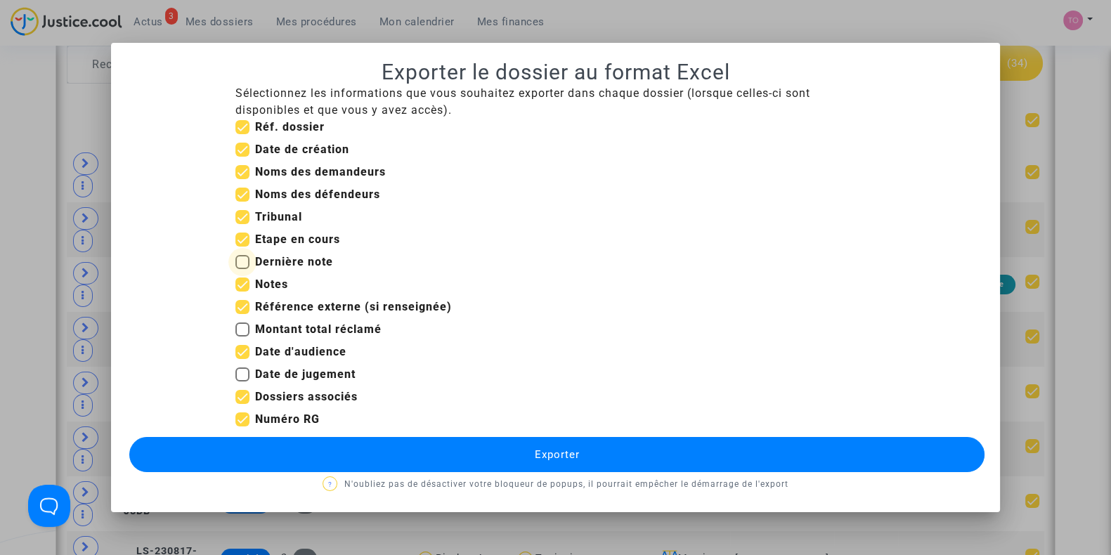
click at [242, 269] on input "Dernière note" at bounding box center [242, 269] width 1 height 1
checkbox input "true"
click at [242, 152] on span at bounding box center [242, 150] width 14 height 14
click at [242, 157] on input "Date de création" at bounding box center [242, 157] width 1 height 1
checkbox input "false"
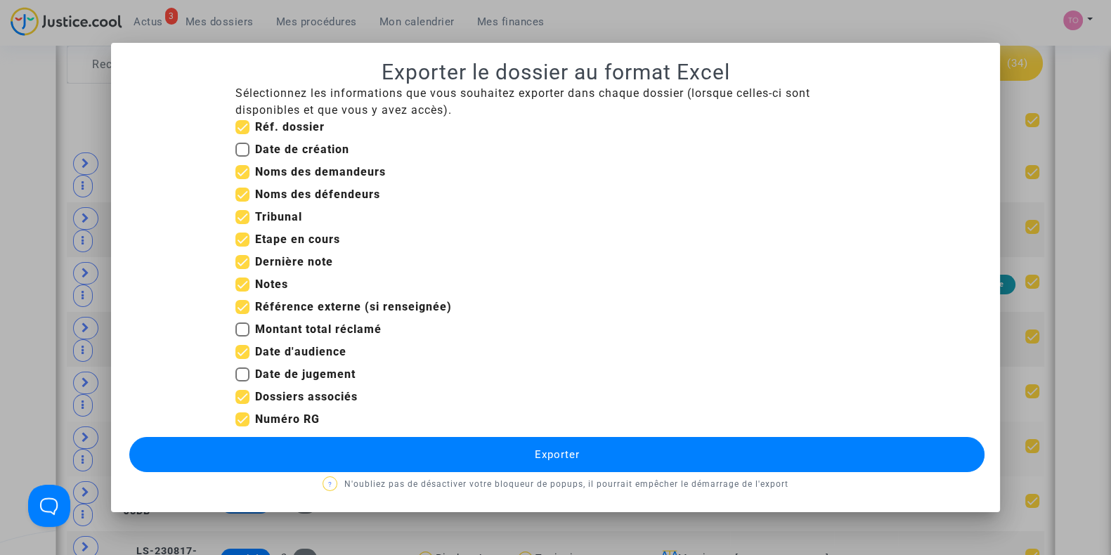
drag, startPoint x: 363, startPoint y: 443, endPoint x: 400, endPoint y: 443, distance: 37.9
click at [367, 445] on button "Exporter" at bounding box center [556, 454] width 855 height 35
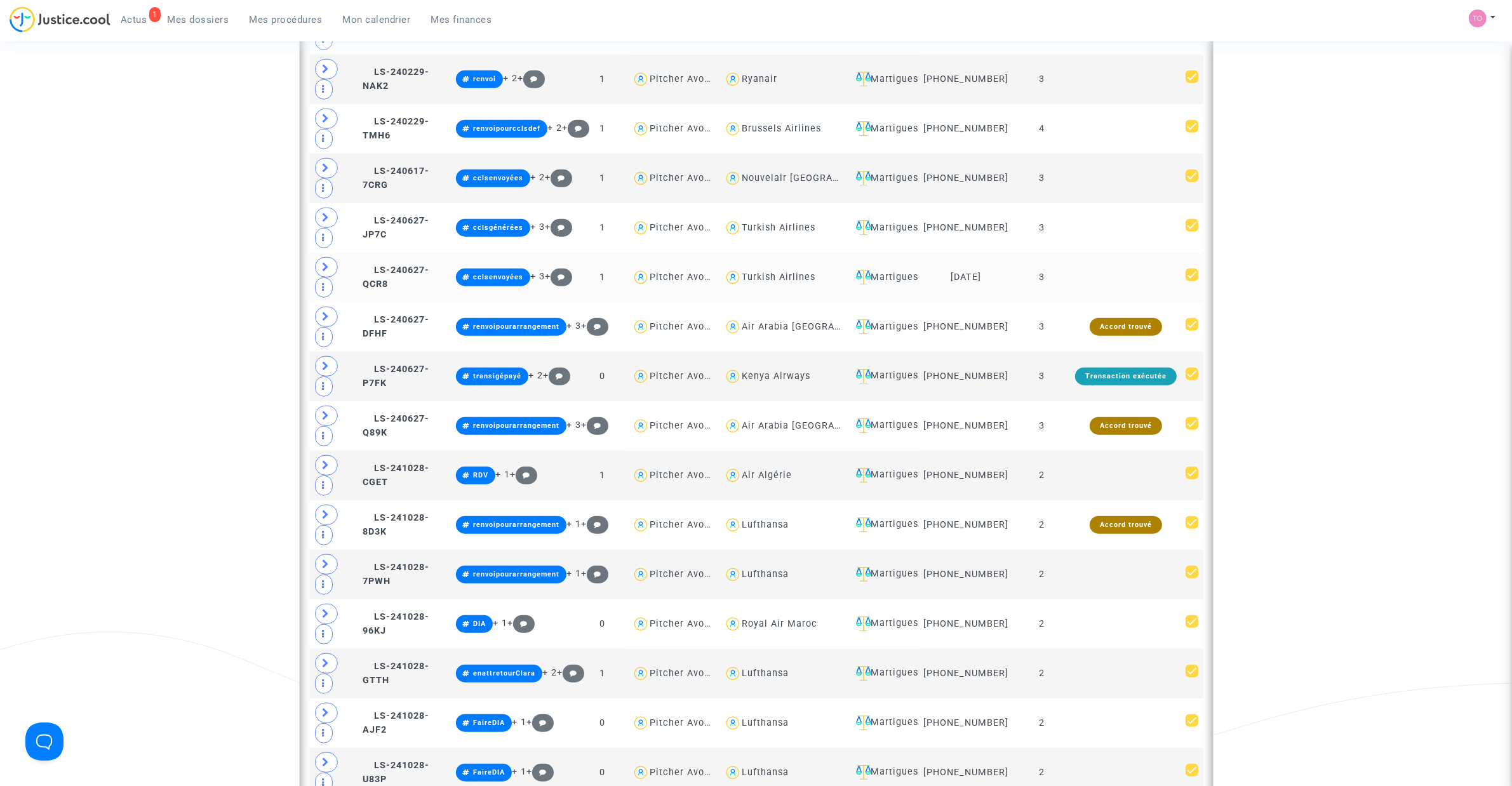
scroll to position [1464, 0]
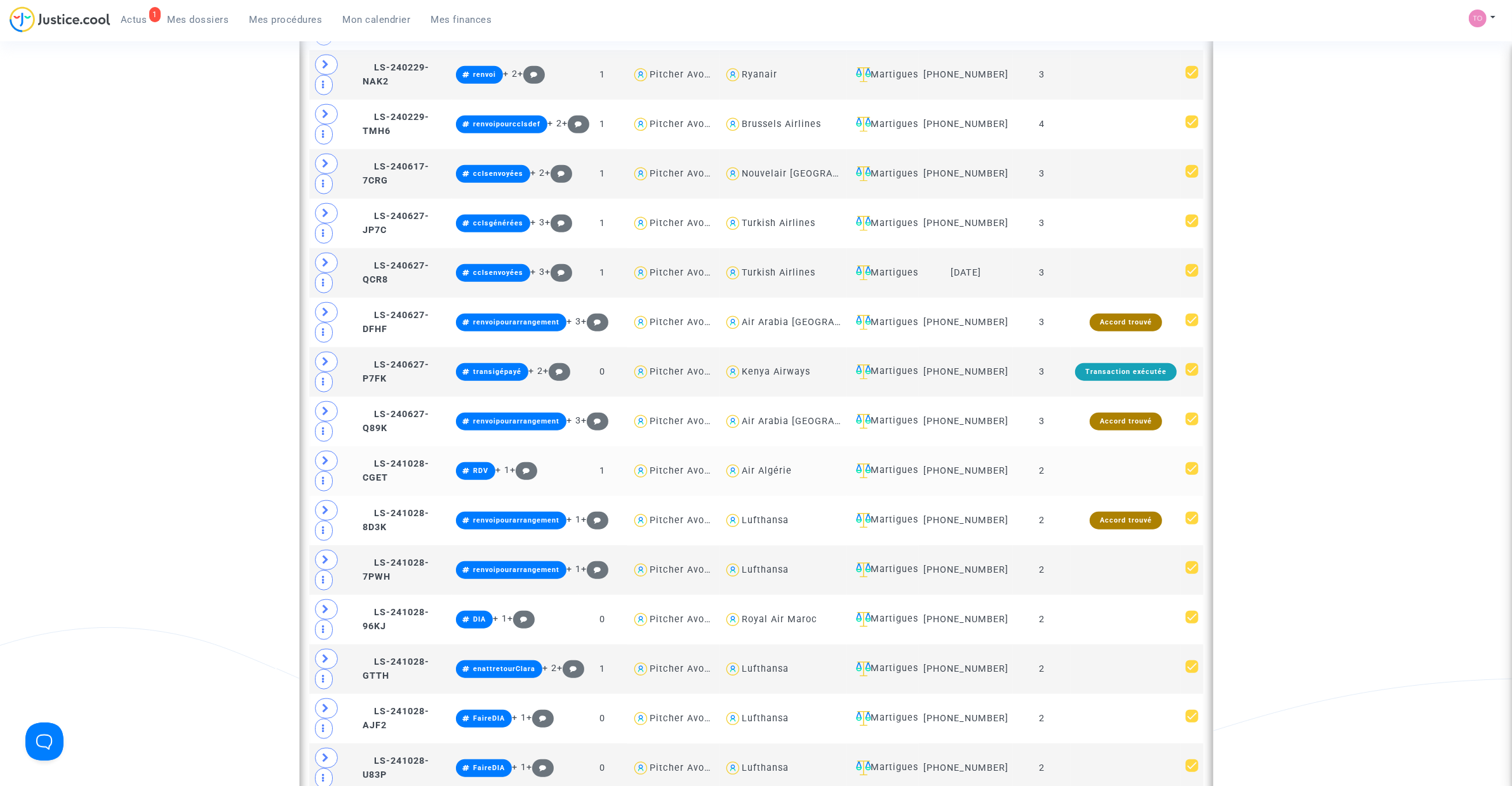
click at [332, 471] on span at bounding box center [325, 461] width 23 height 20
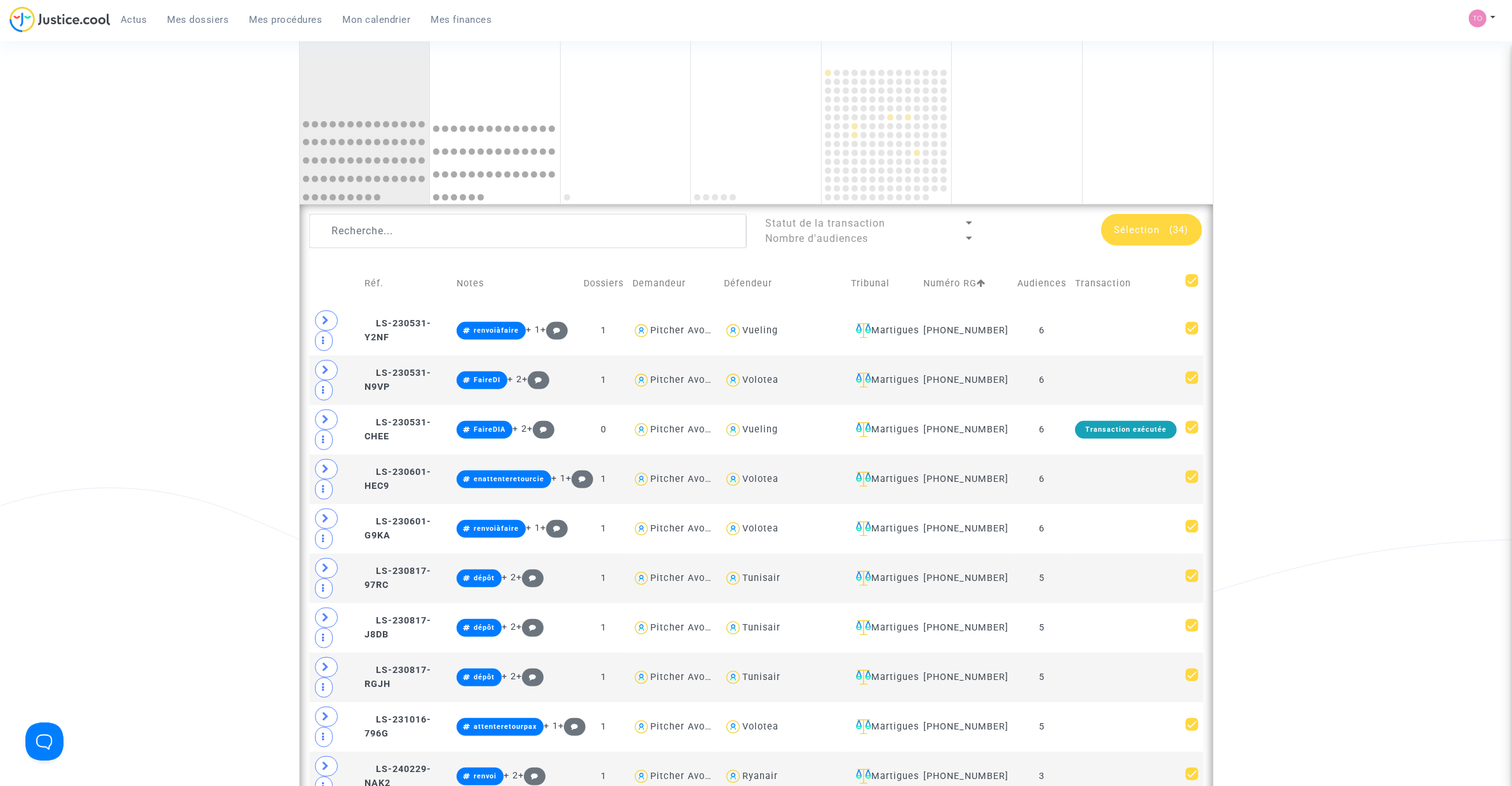
scroll to position [749, 0]
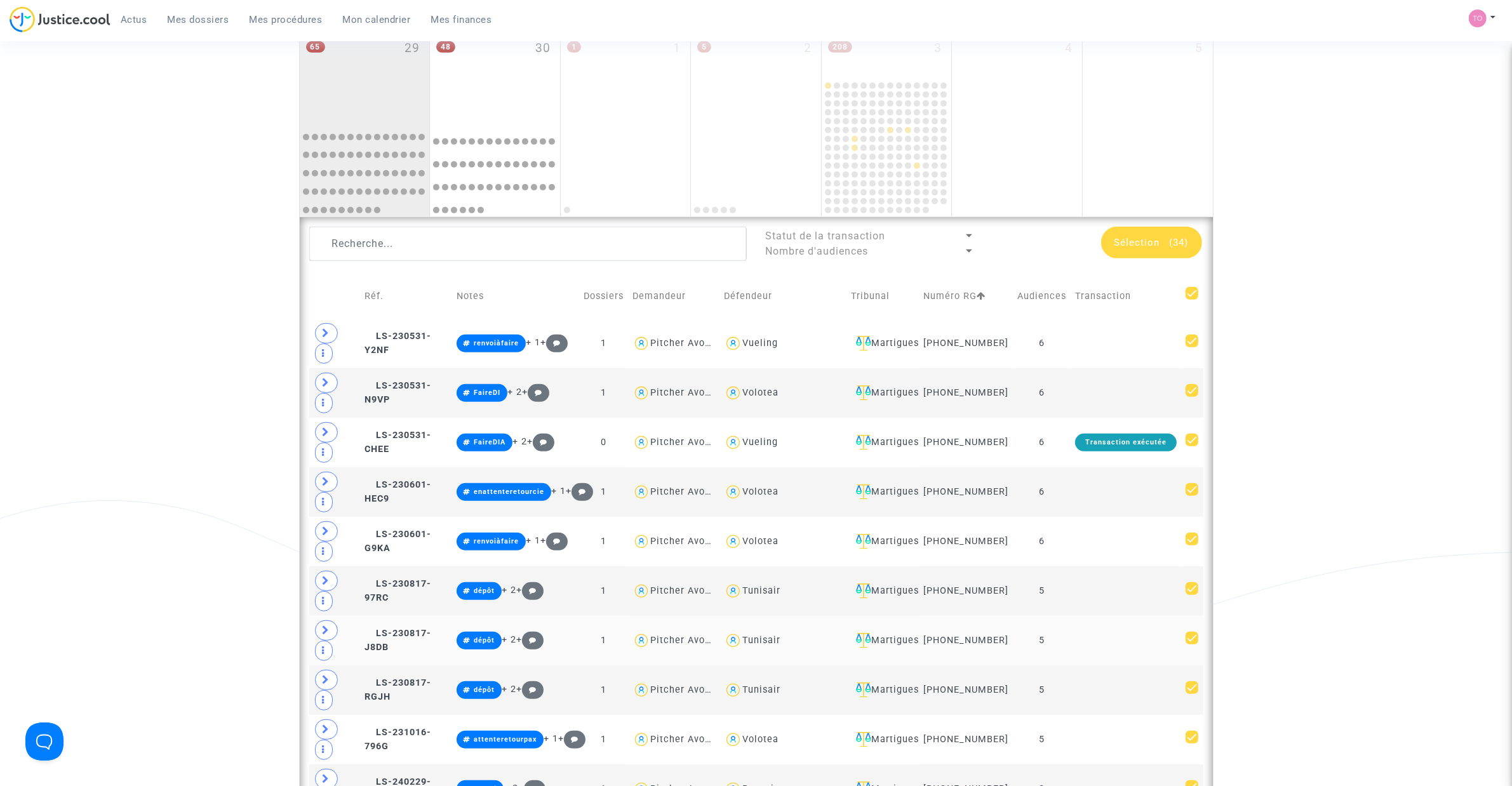
click at [773, 501] on div "Tunisair" at bounding box center [761, 641] width 38 height 11
type textarea "@Tunisair"
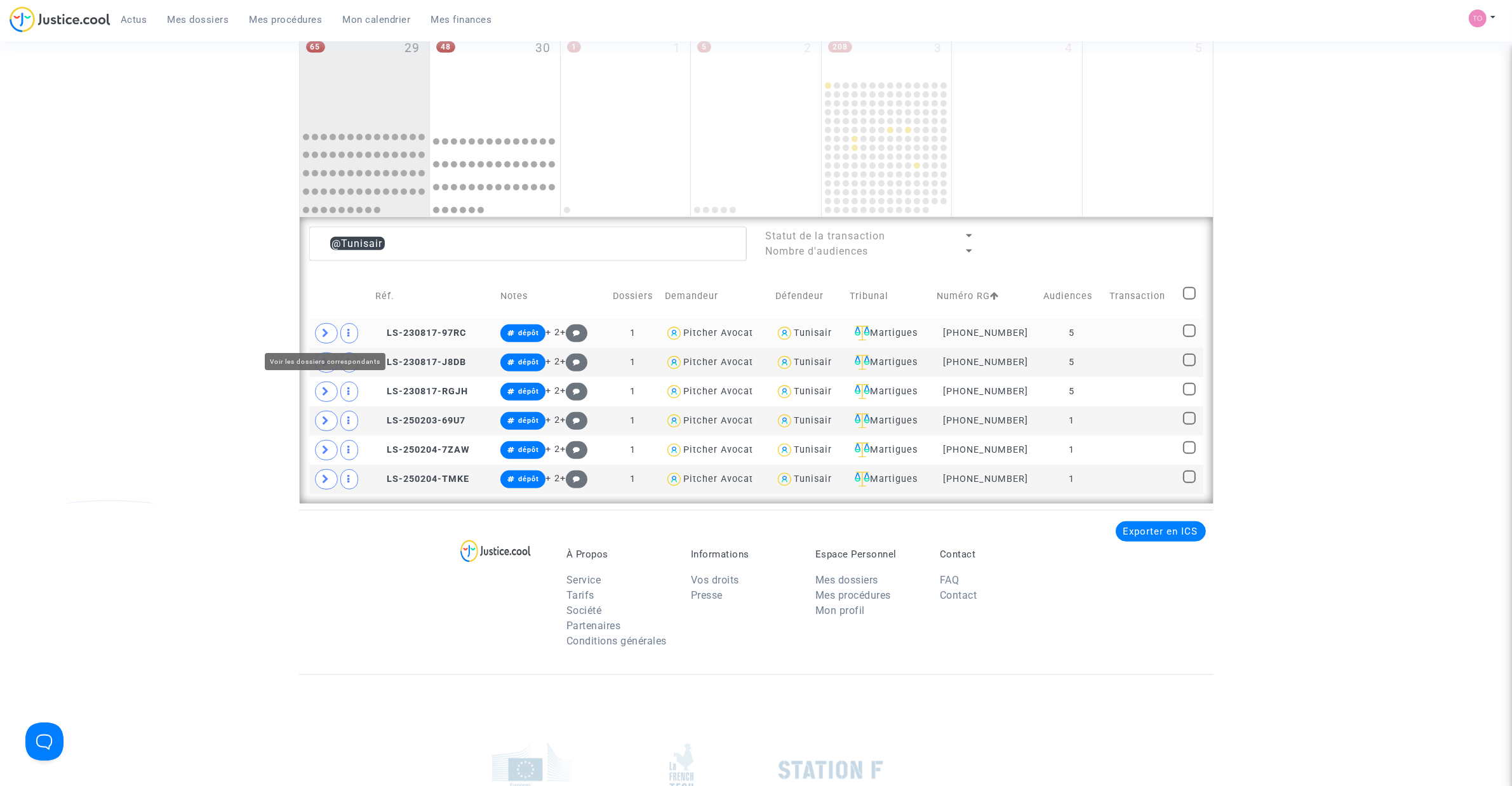
click at [328, 334] on icon at bounding box center [326, 332] width 7 height 10
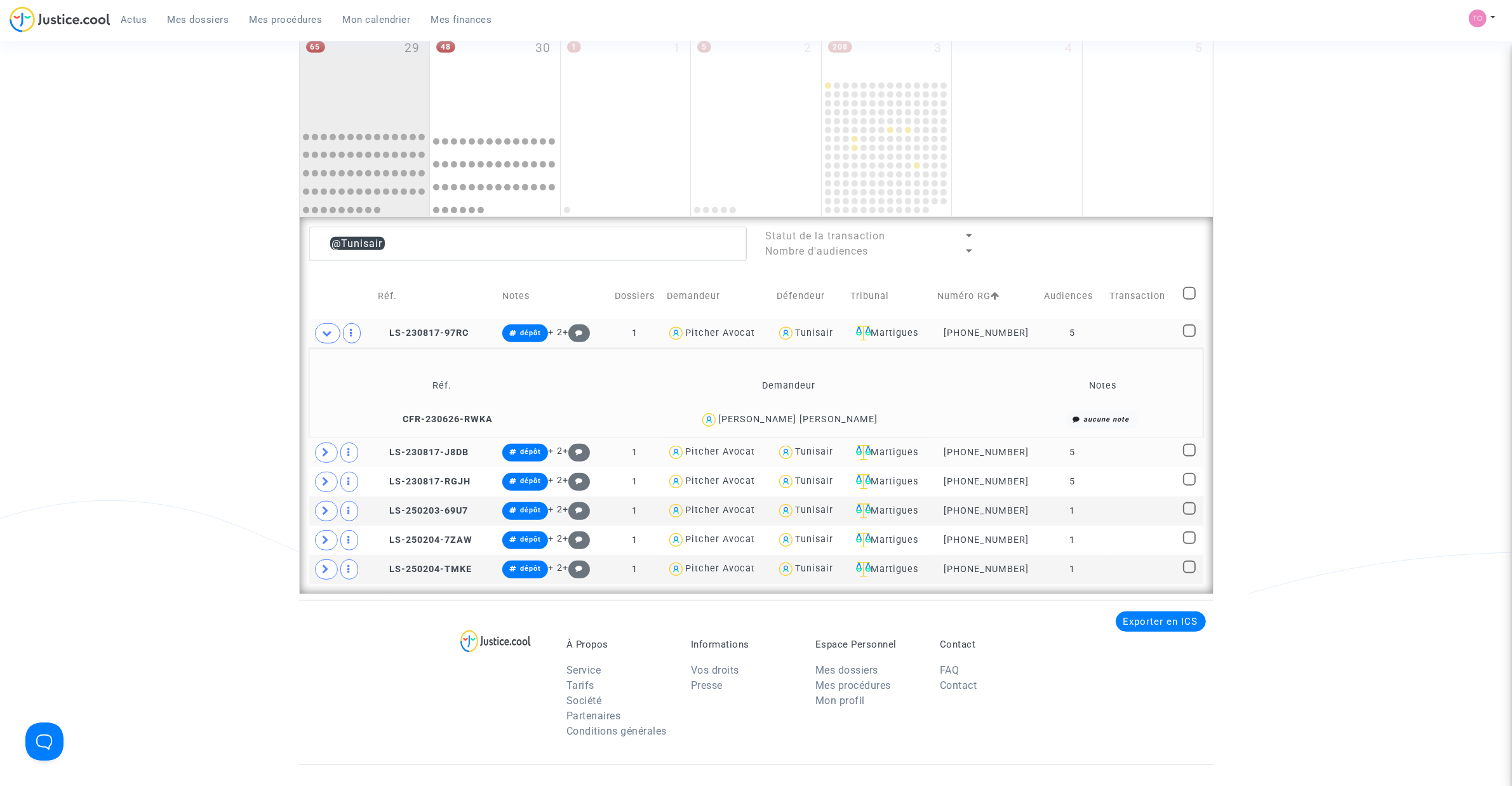
click at [324, 449] on icon at bounding box center [326, 452] width 7 height 10
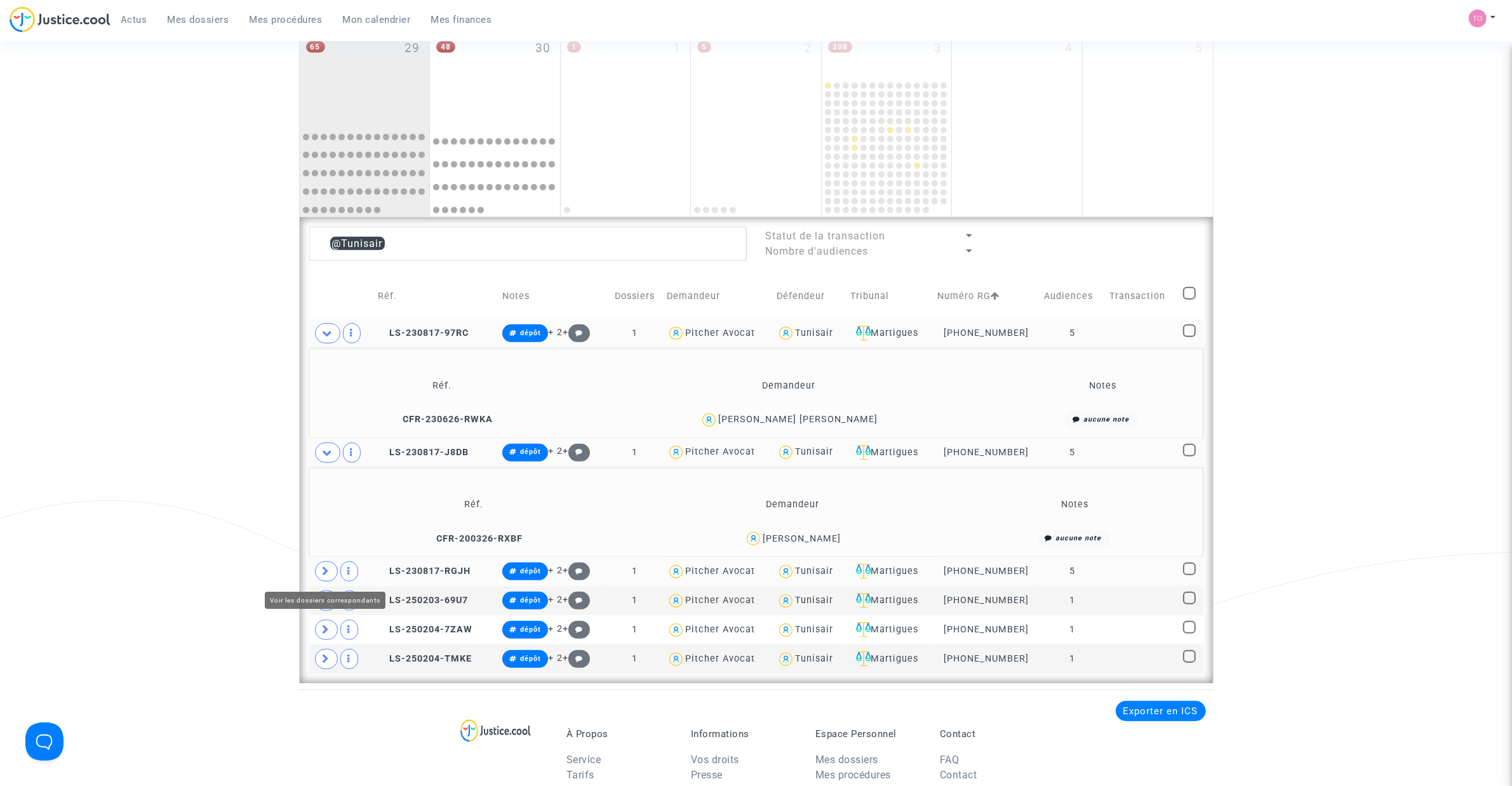
click at [328, 501] on icon at bounding box center [326, 571] width 7 height 10
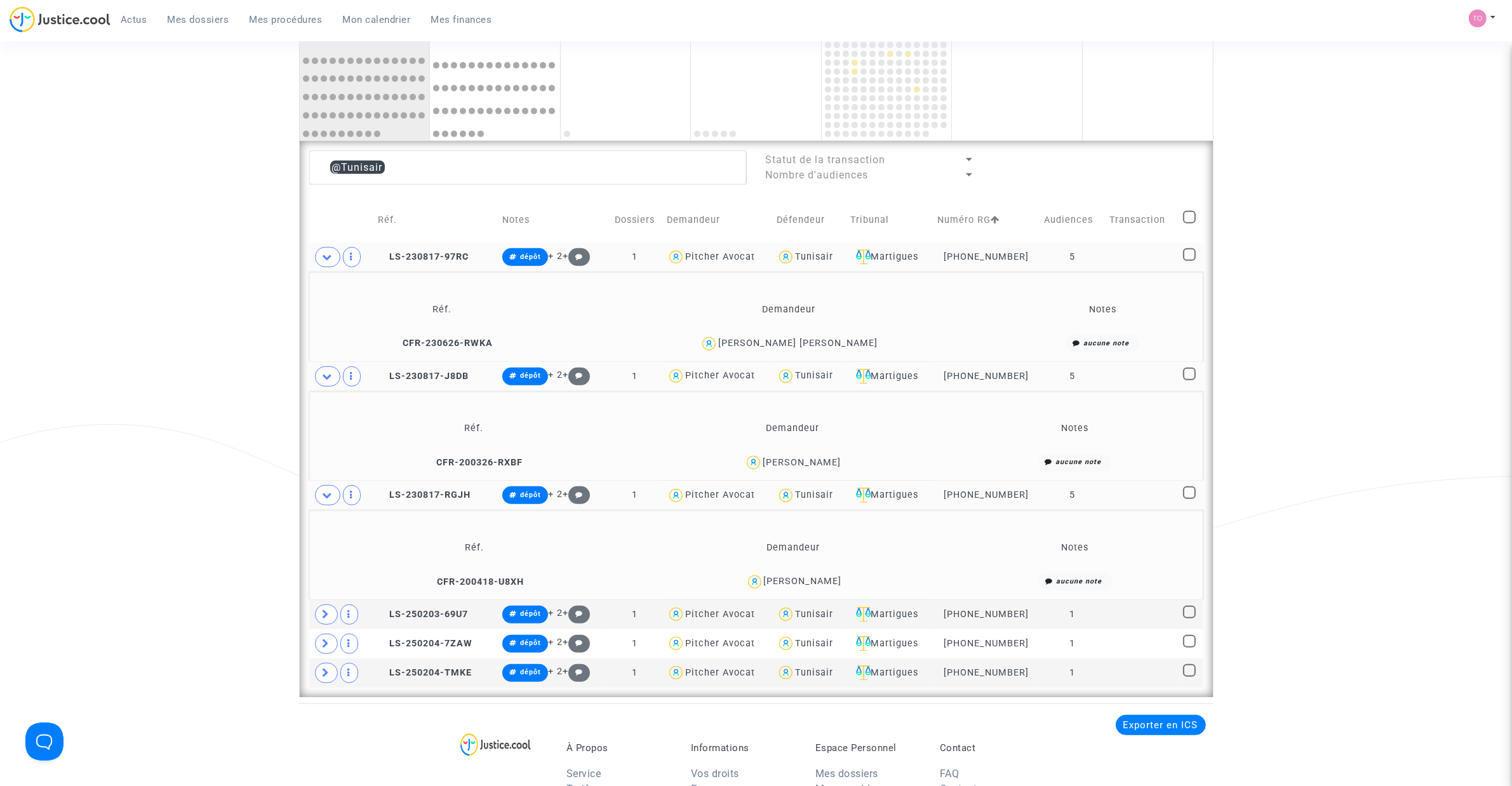
scroll to position [828, 0]
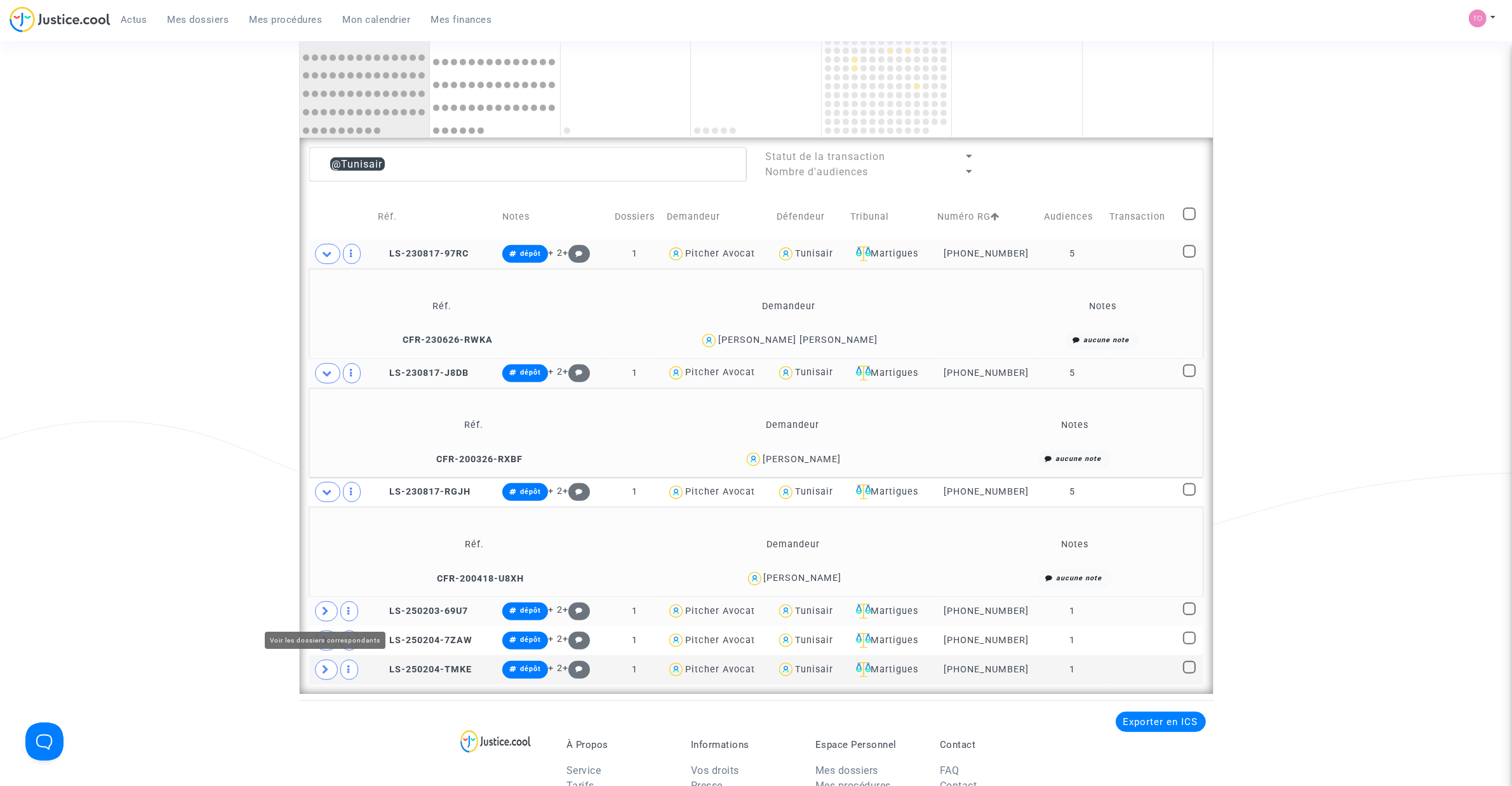
drag, startPoint x: 318, startPoint y: 607, endPoint x: 322, endPoint y: 601, distance: 7.2
click at [319, 501] on span at bounding box center [325, 611] width 23 height 20
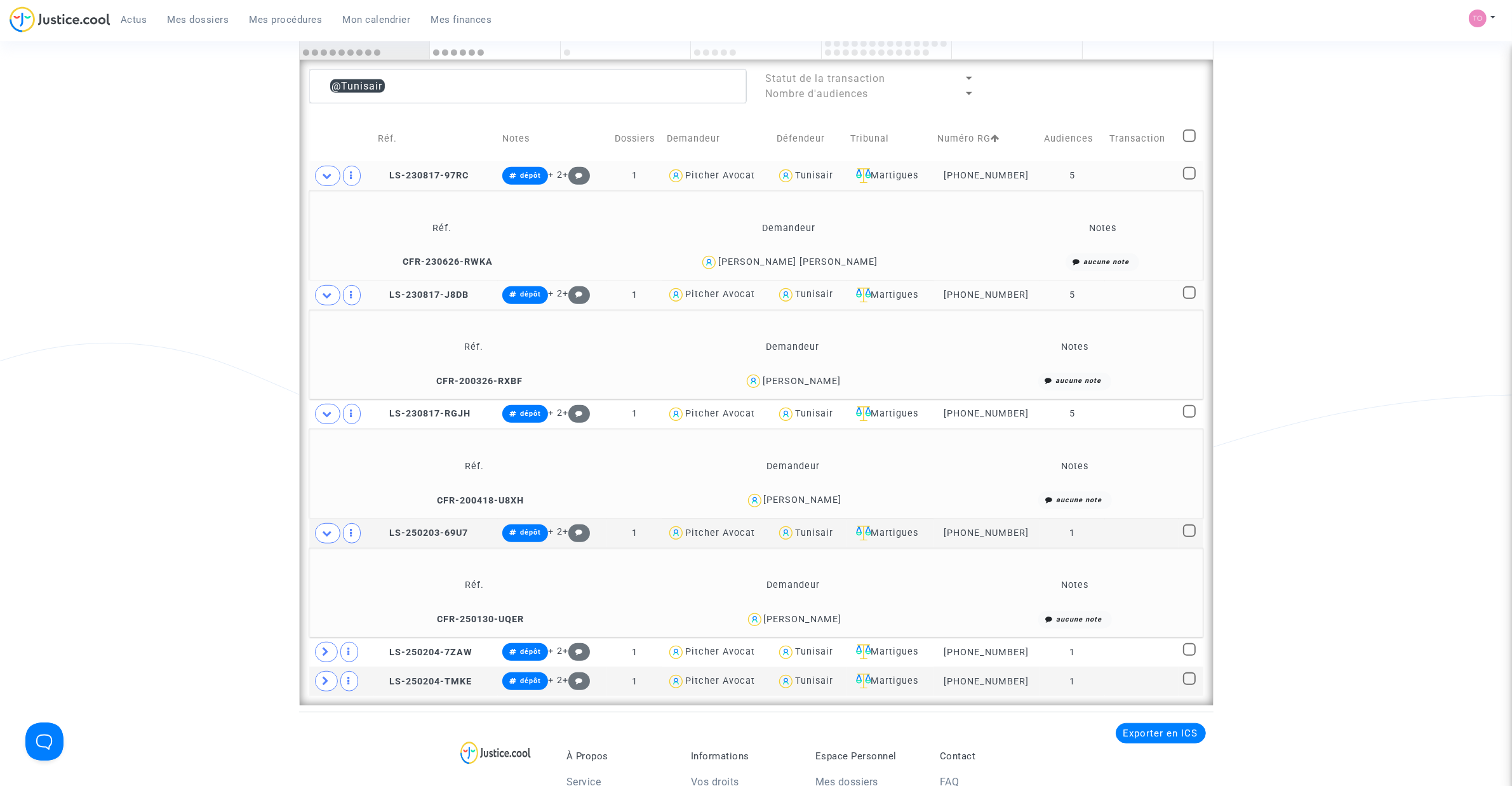
scroll to position [908, 0]
click at [336, 501] on span at bounding box center [325, 650] width 23 height 20
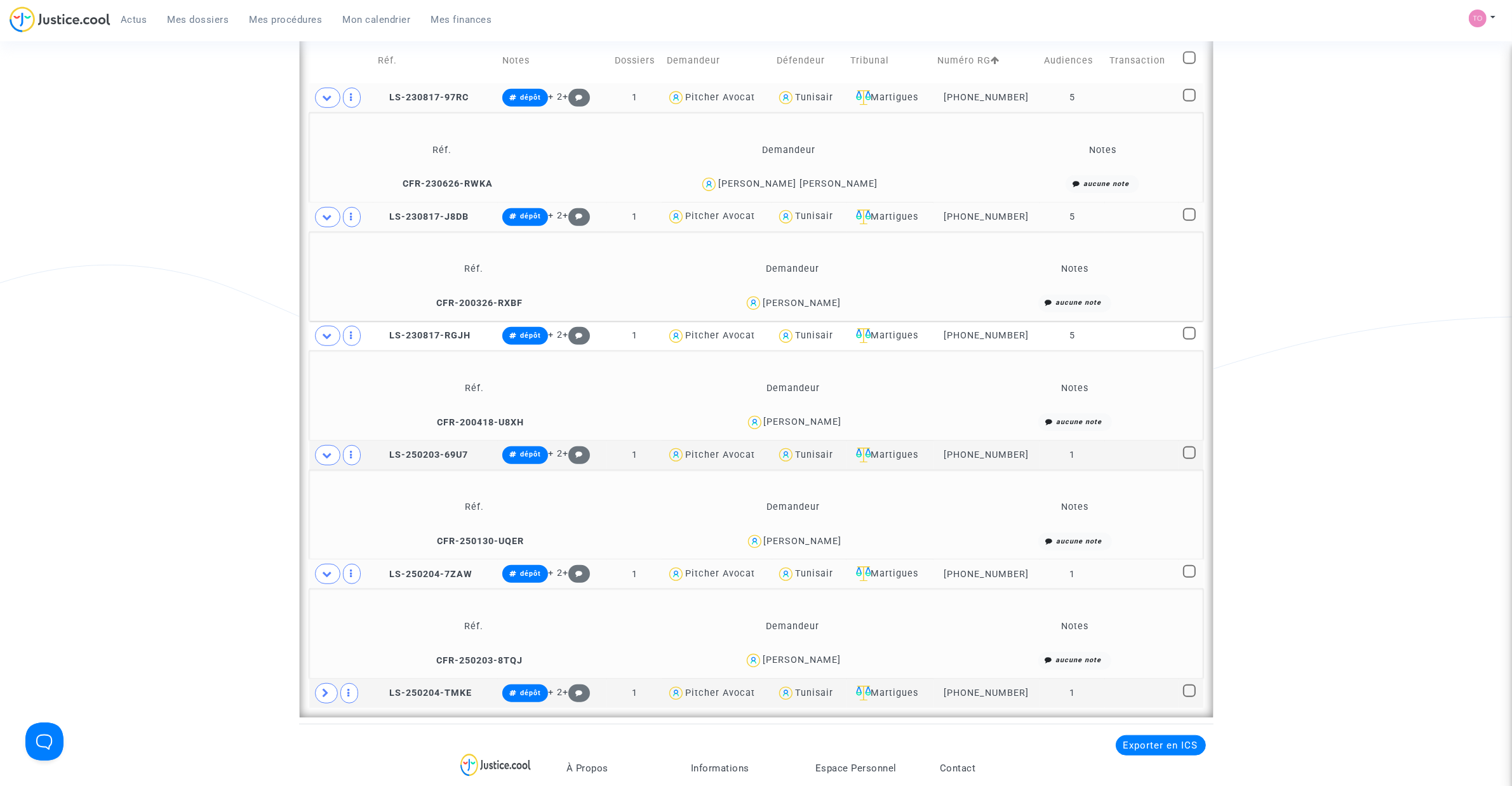
scroll to position [1013, 0]
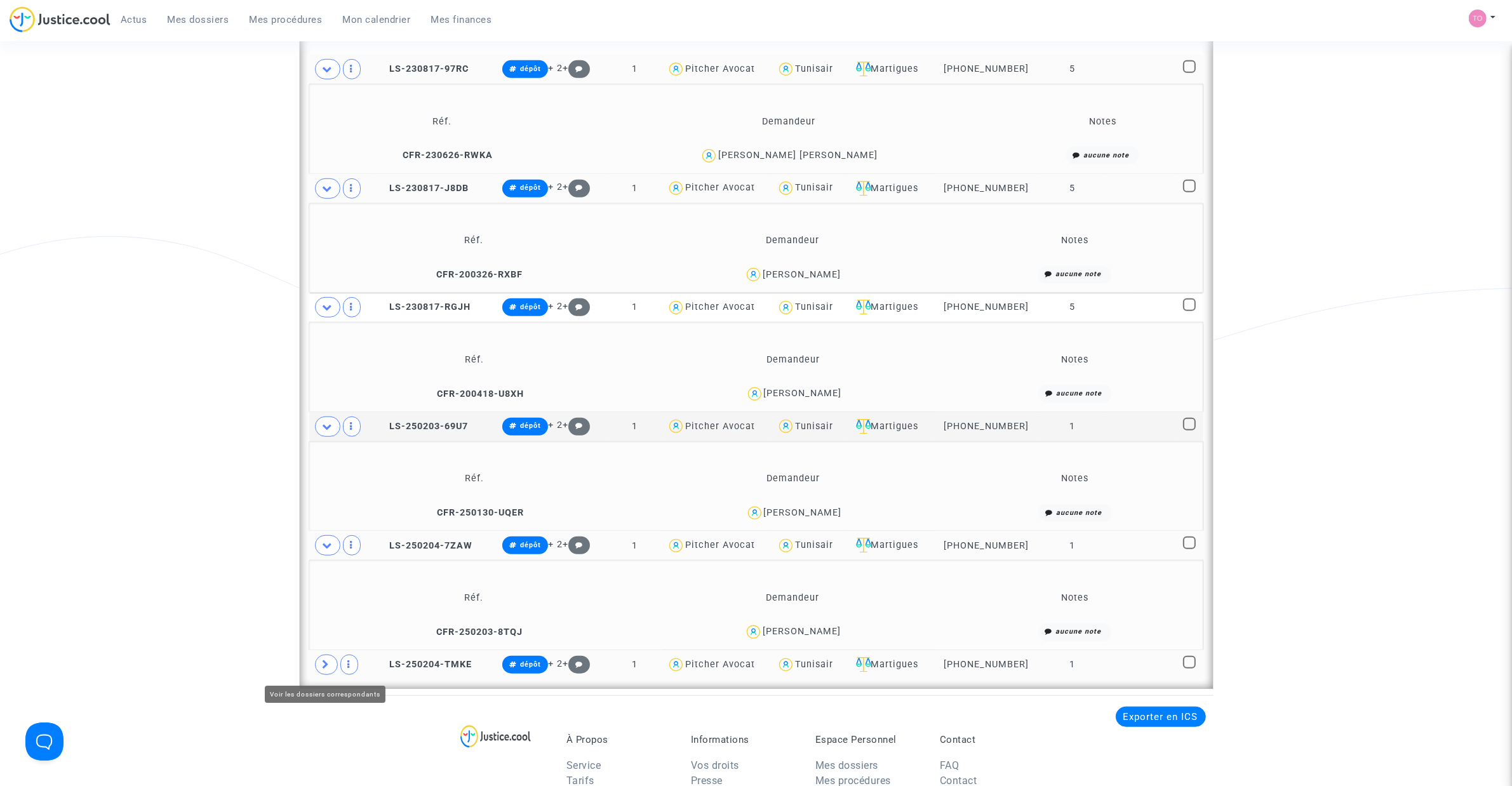
click at [319, 501] on span at bounding box center [325, 664] width 23 height 20
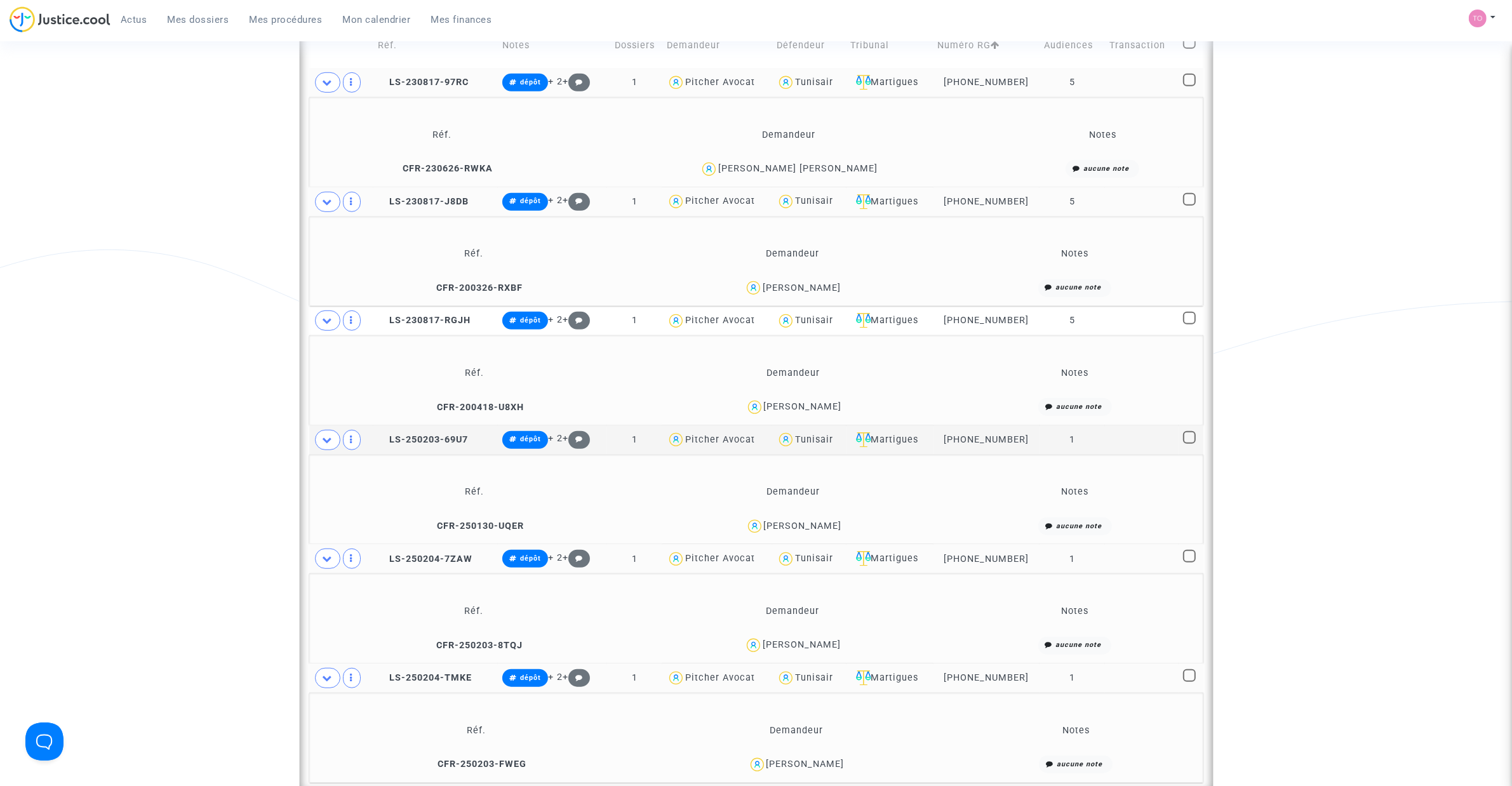
scroll to position [987, 0]
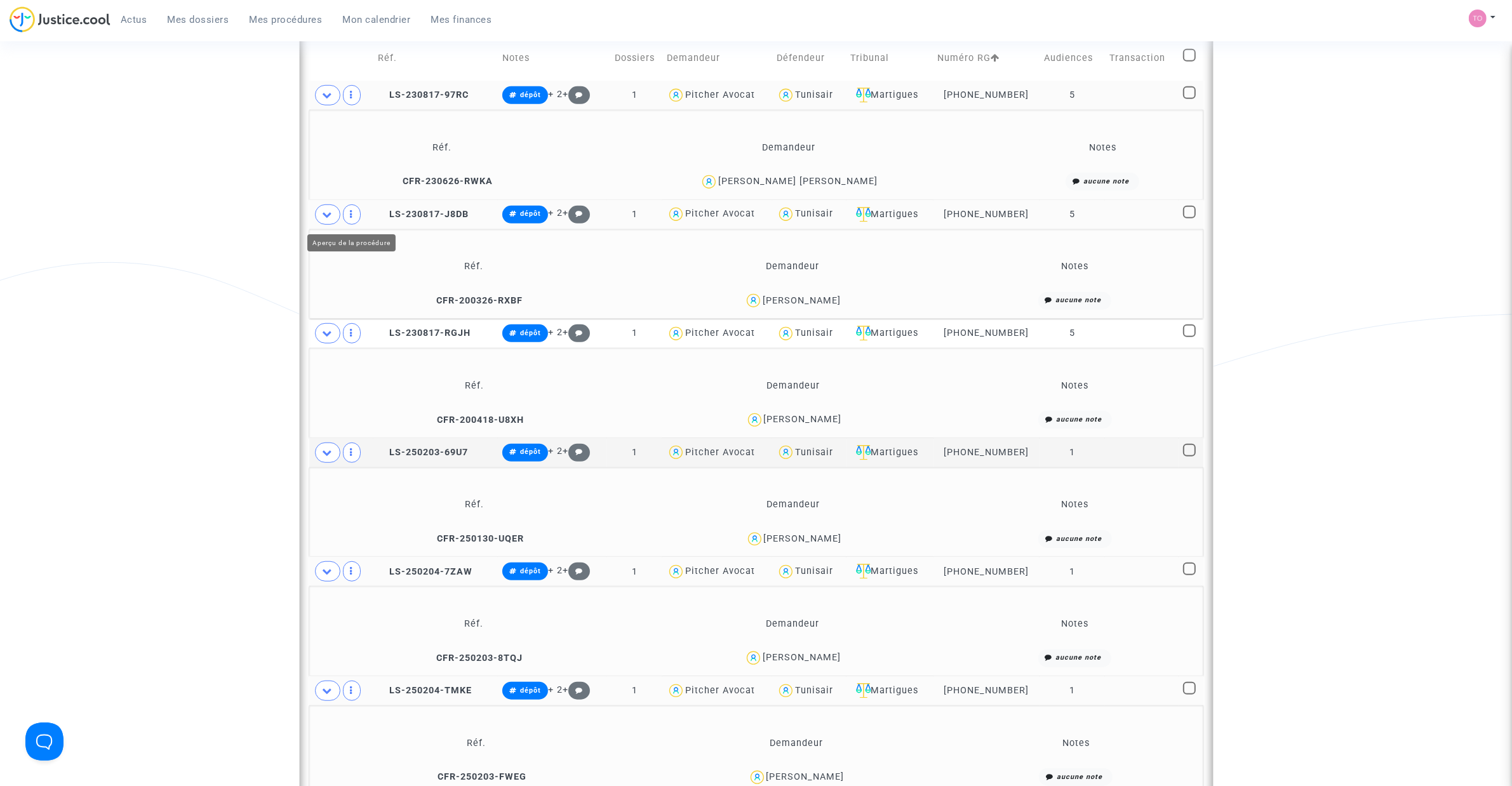
click at [337, 214] on span at bounding box center [327, 214] width 25 height 20
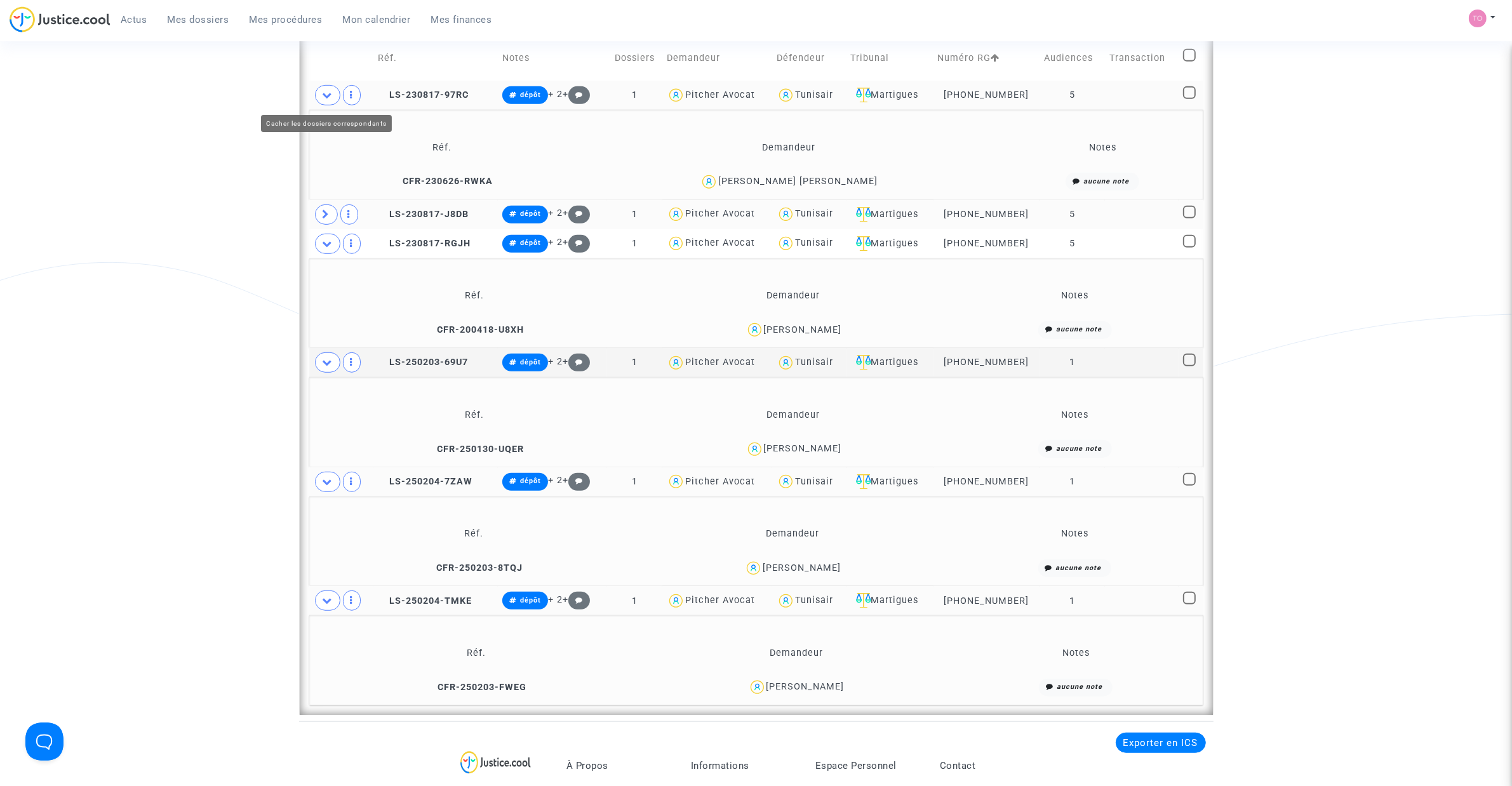
click at [329, 92] on icon at bounding box center [327, 95] width 10 height 10
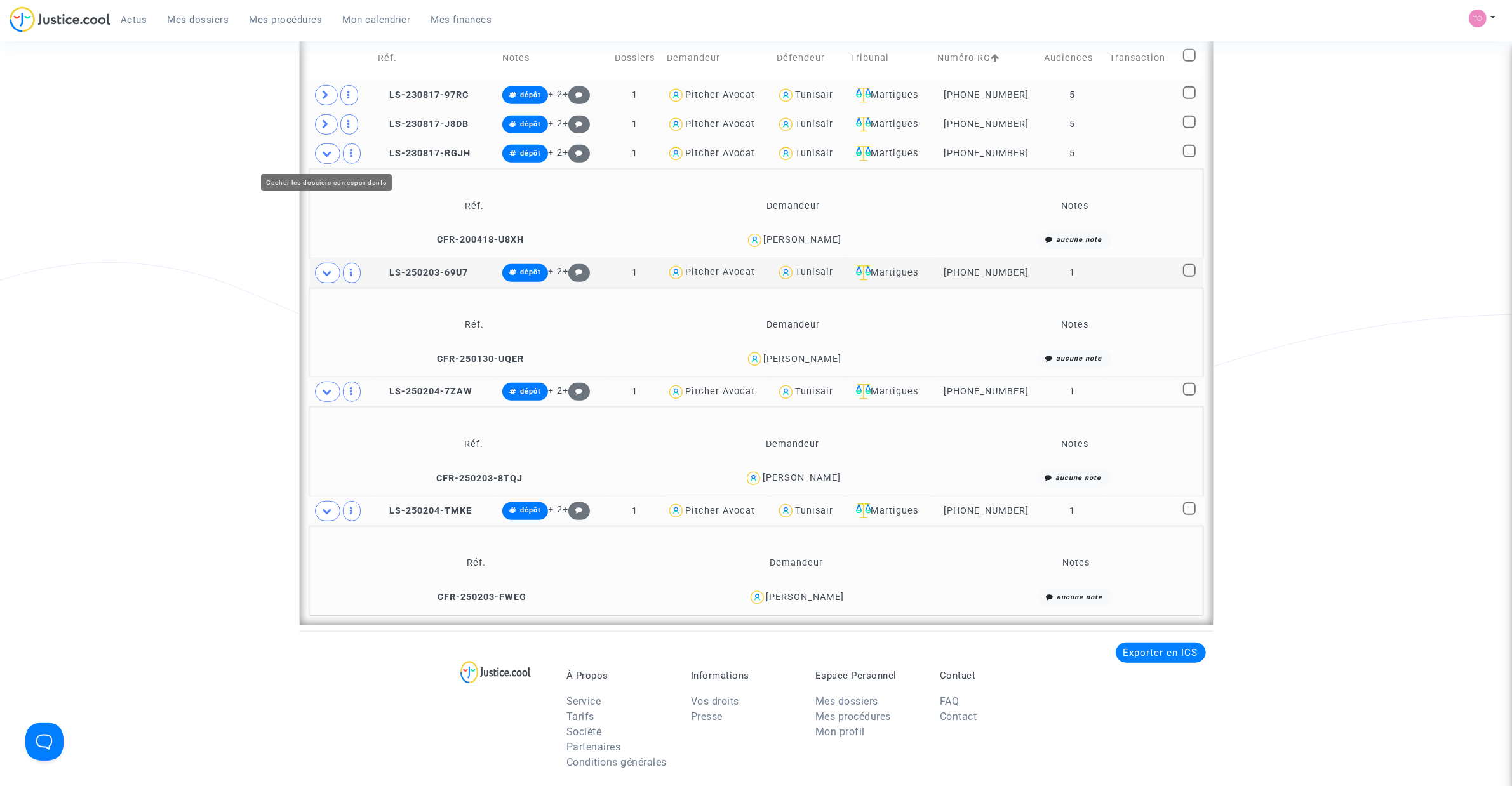
click at [325, 158] on icon at bounding box center [327, 153] width 10 height 10
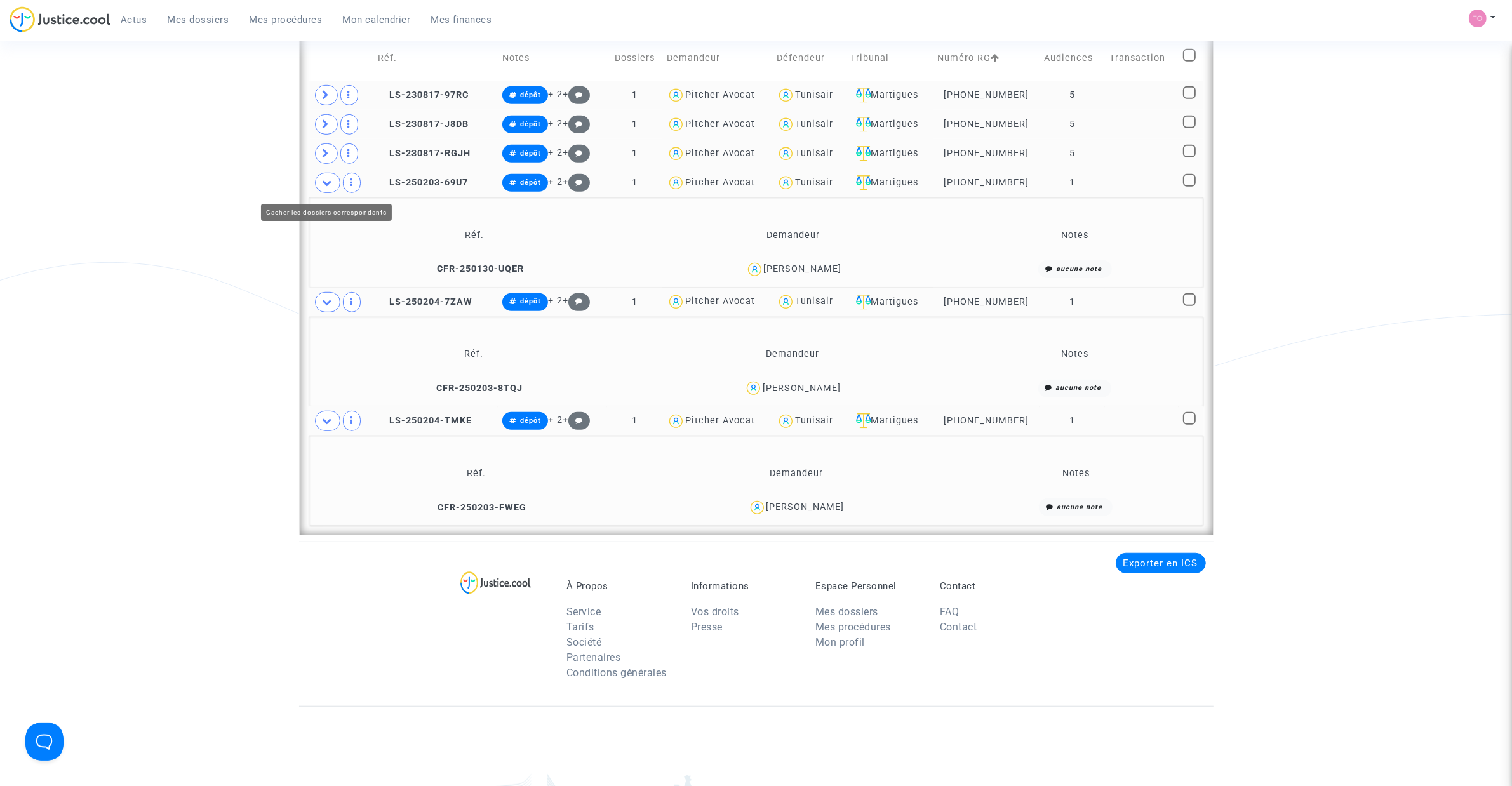
click at [325, 187] on icon at bounding box center [327, 182] width 10 height 10
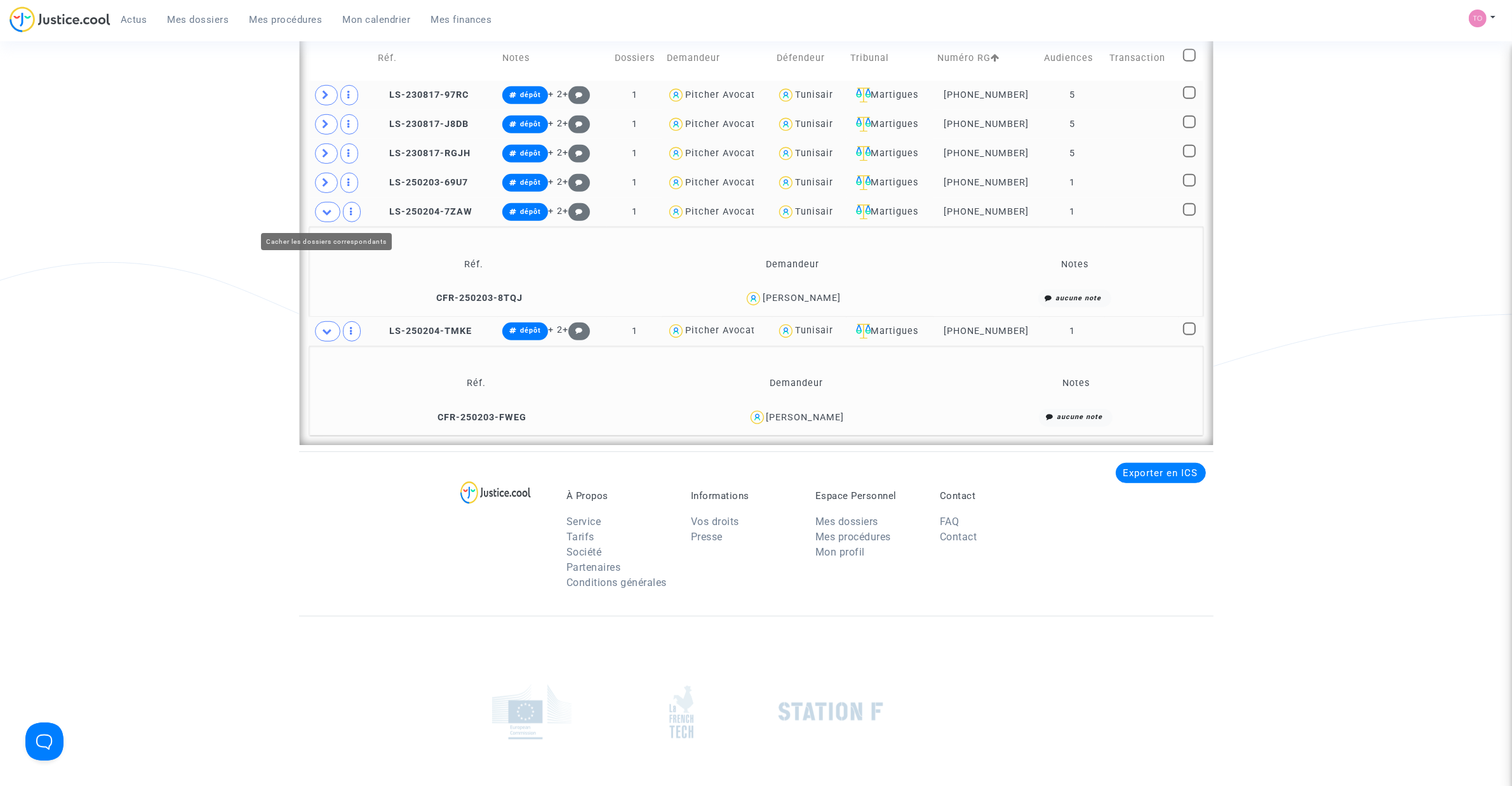
click at [328, 211] on icon at bounding box center [327, 211] width 10 height 10
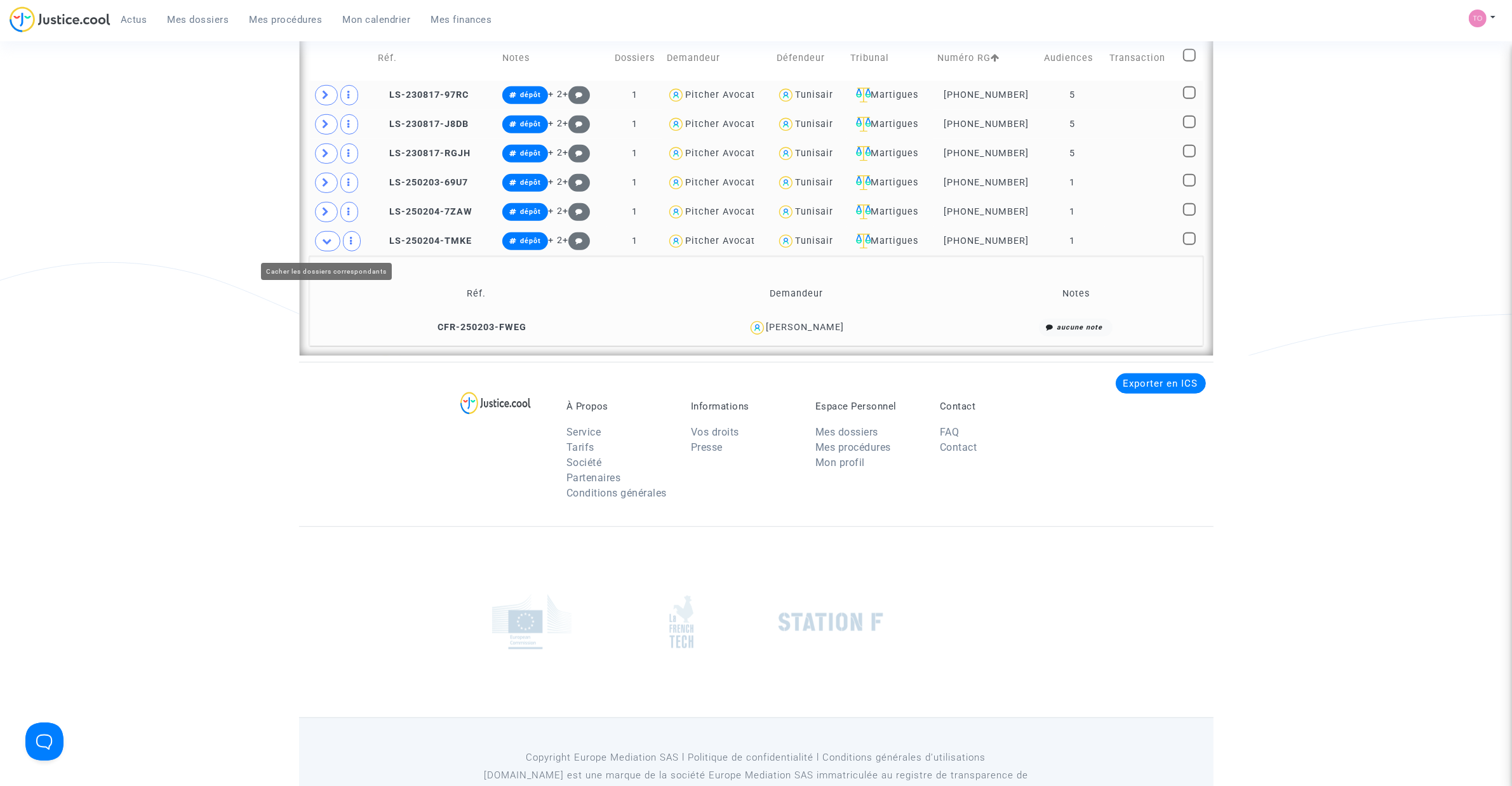
click at [328, 239] on icon at bounding box center [327, 240] width 10 height 10
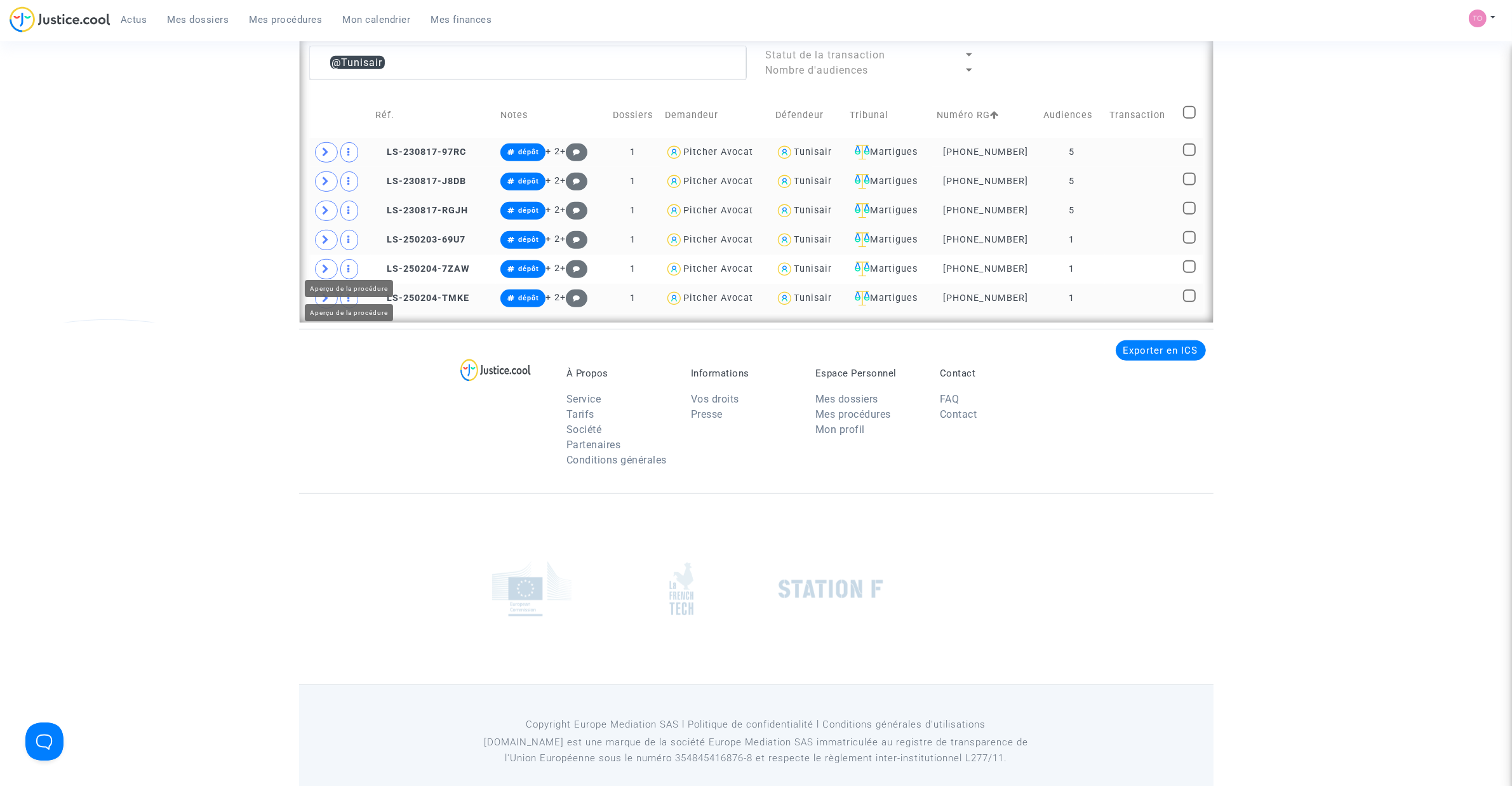
scroll to position [814, 0]
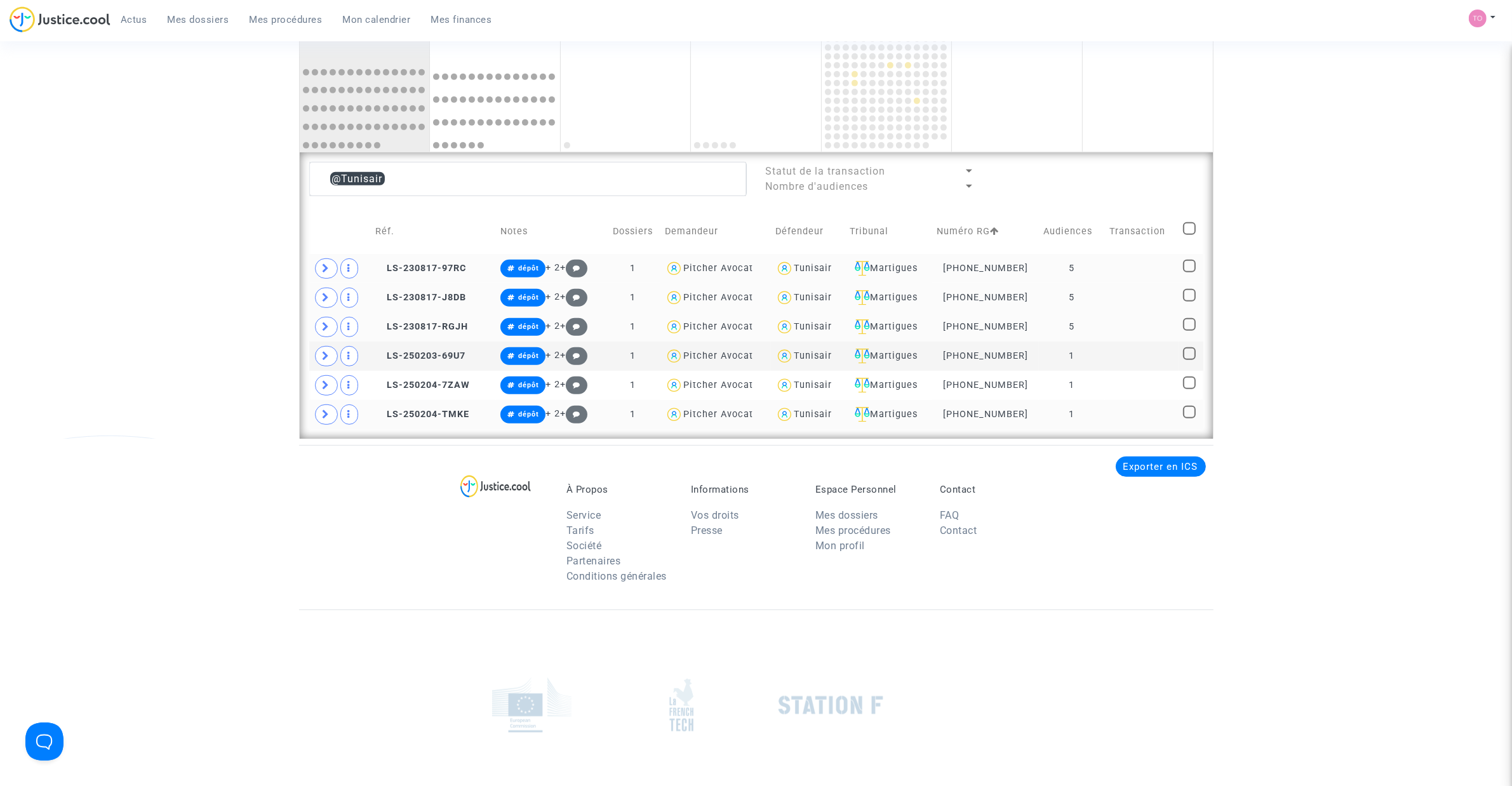
click at [813, 268] on div "Tunisair" at bounding box center [812, 268] width 38 height 11
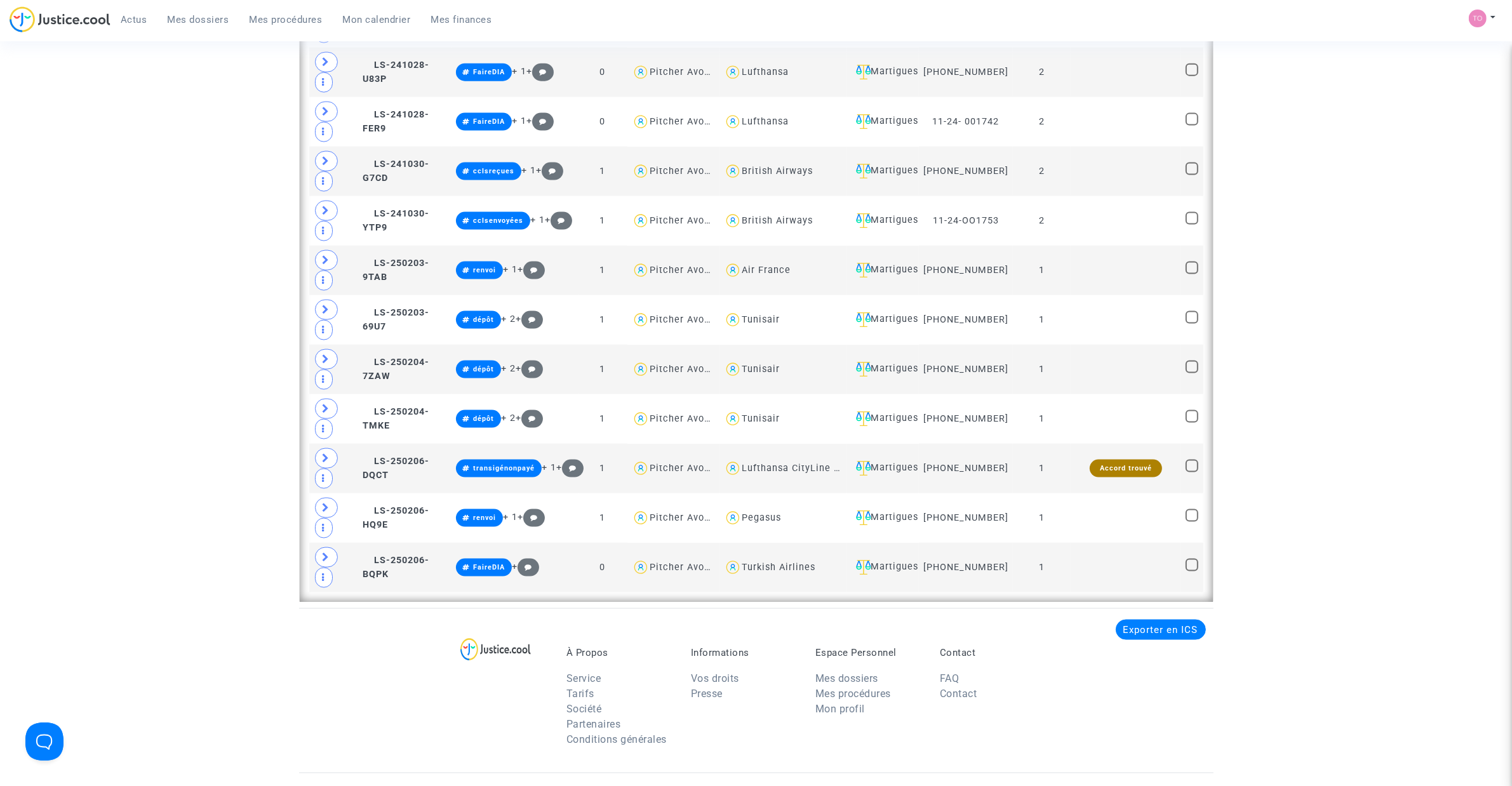
scroll to position [2189, 0]
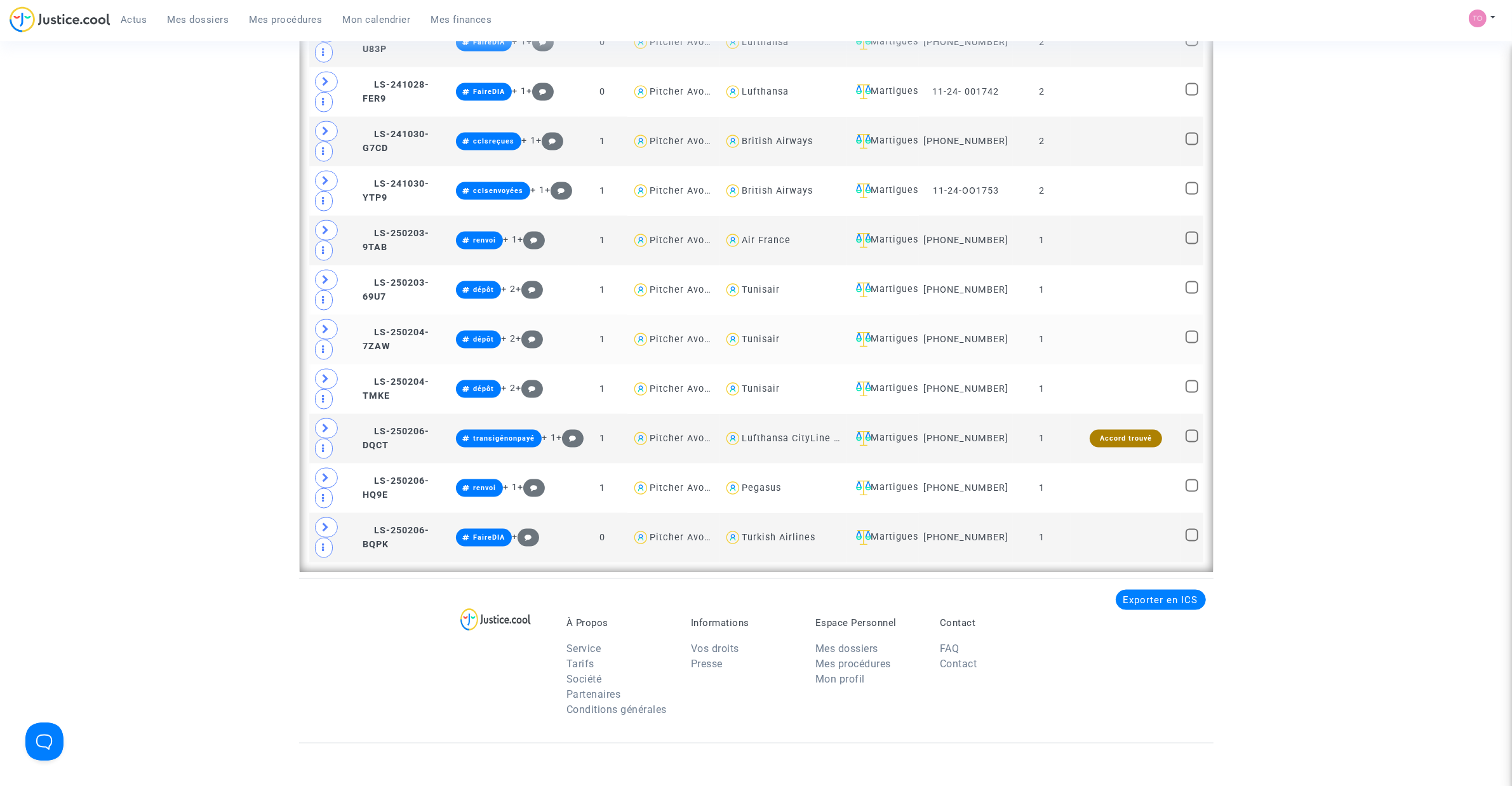
click at [789, 353] on td "Tunisair" at bounding box center [783, 339] width 127 height 50
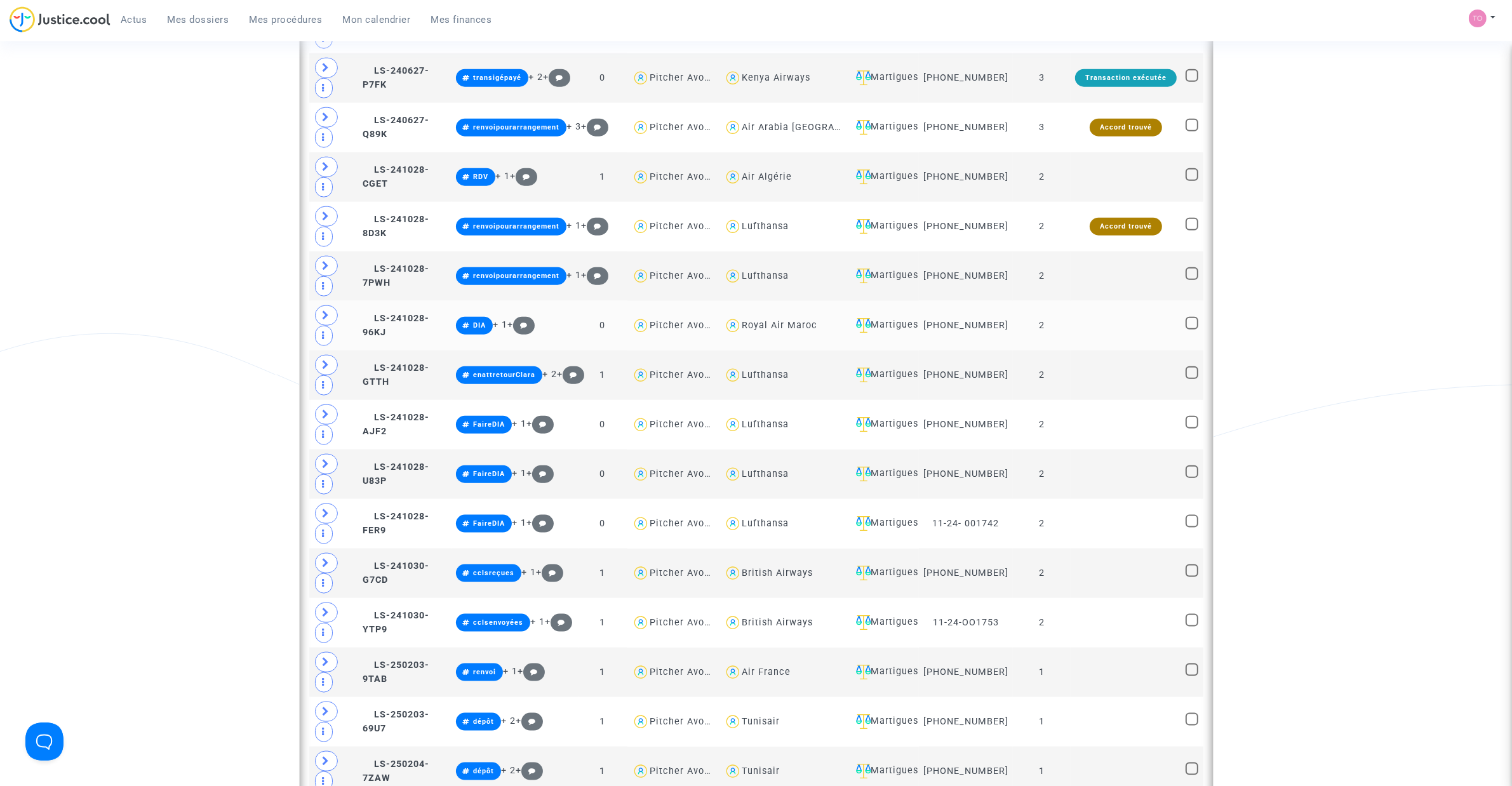
scroll to position [2057, 0]
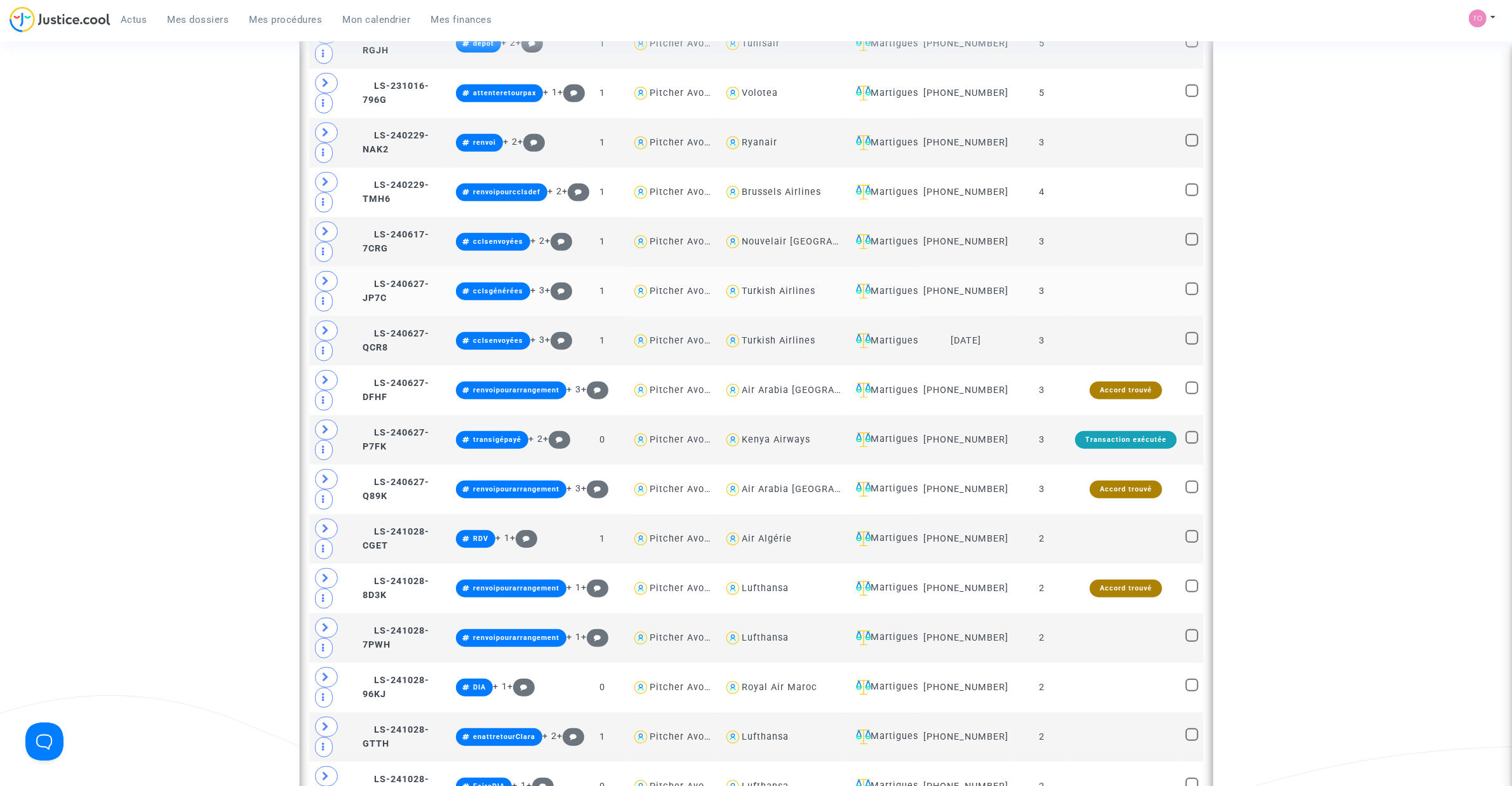
click at [789, 296] on div "Turkish Airlines" at bounding box center [779, 291] width 74 height 11
type textarea "@"Turkish Airlines""
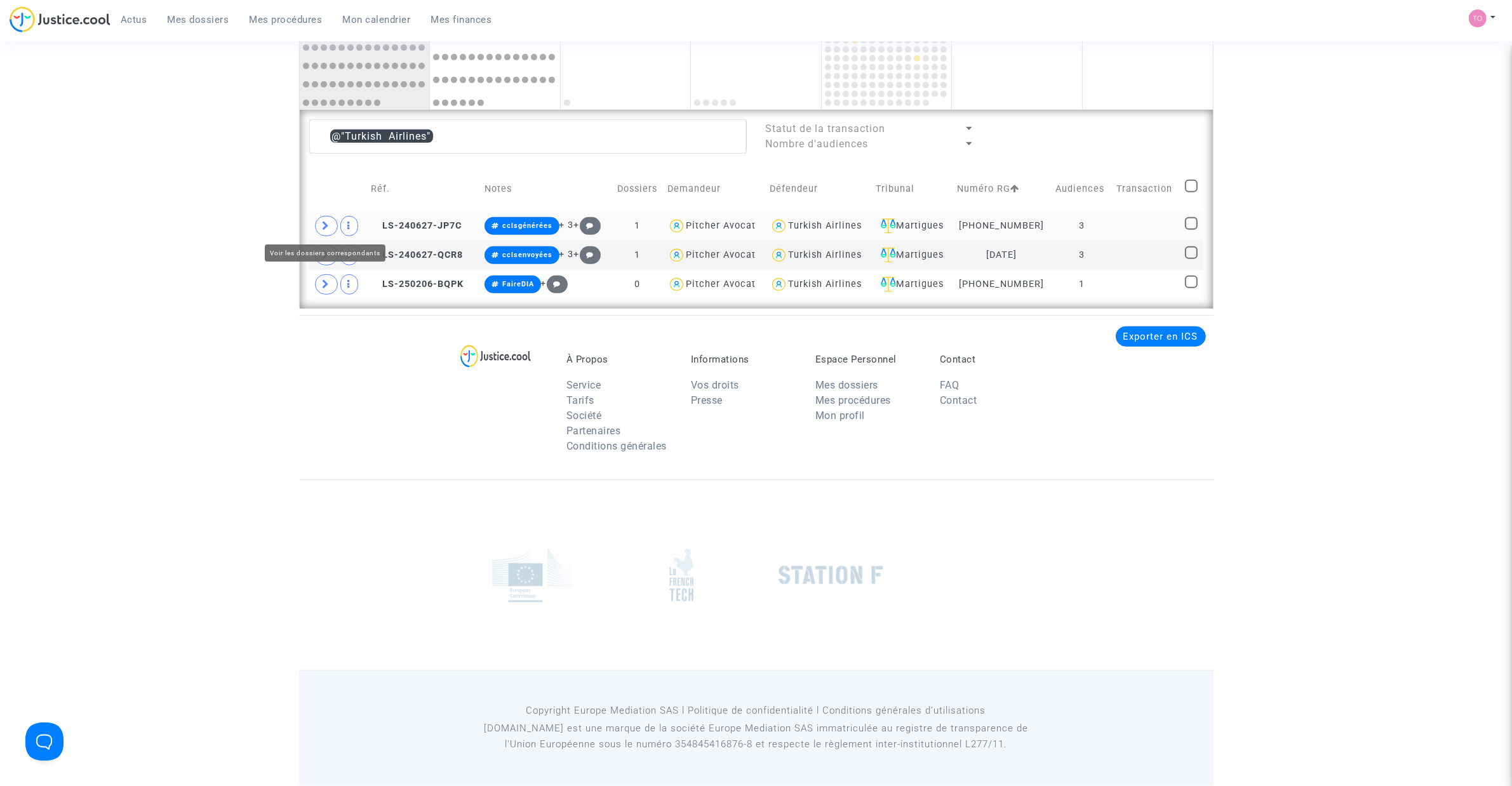
click at [323, 227] on icon at bounding box center [326, 226] width 7 height 10
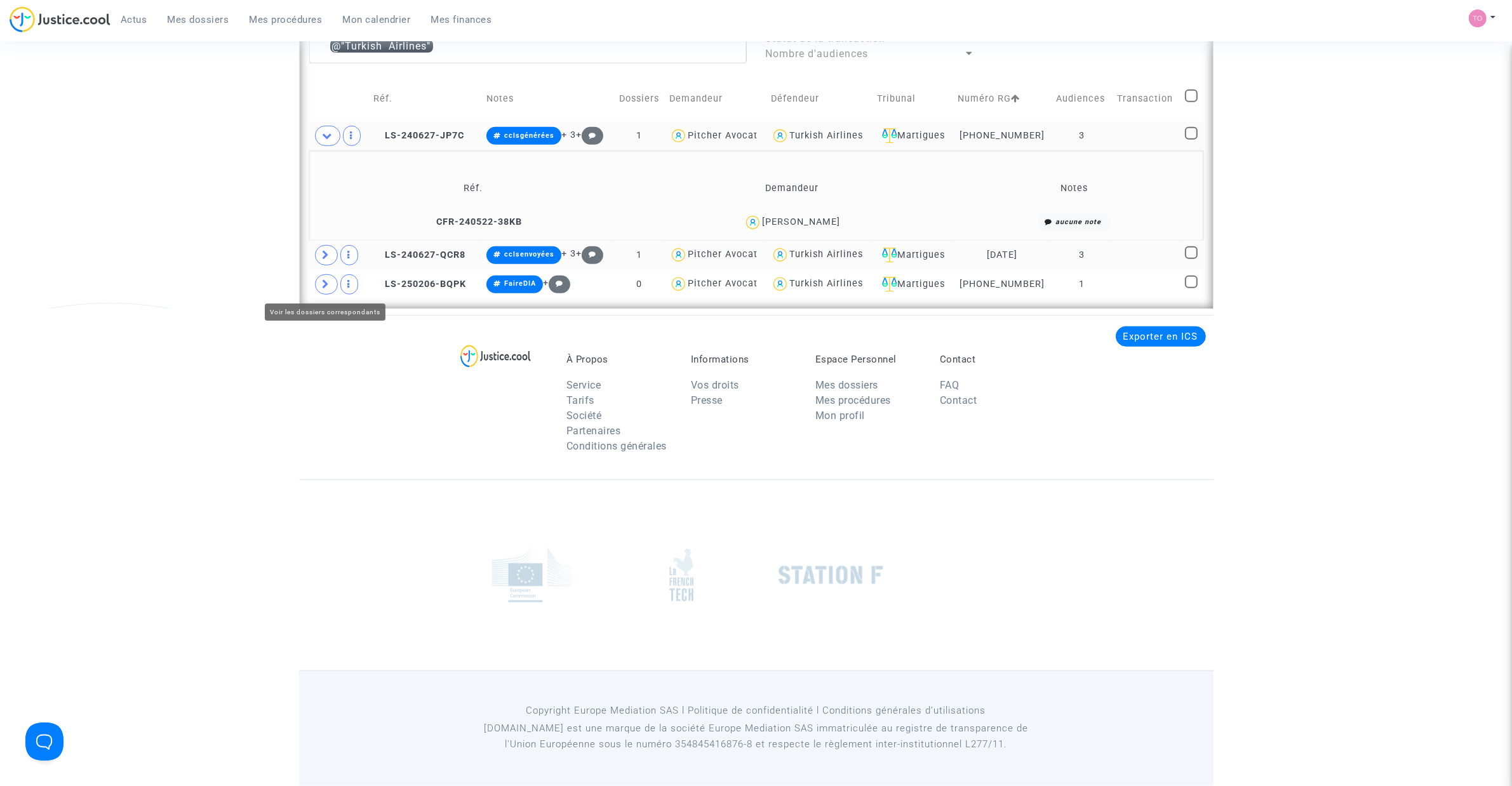
click at [328, 251] on icon at bounding box center [326, 255] width 7 height 10
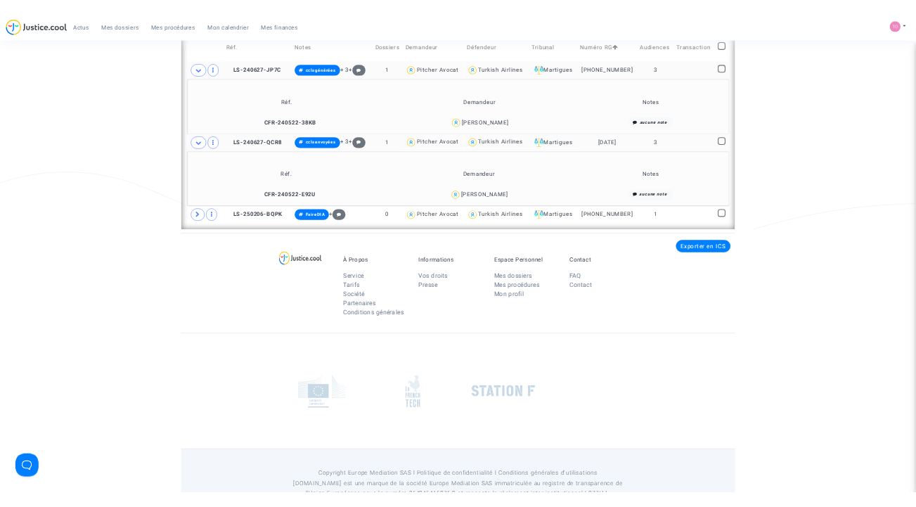
scroll to position [1090, 0]
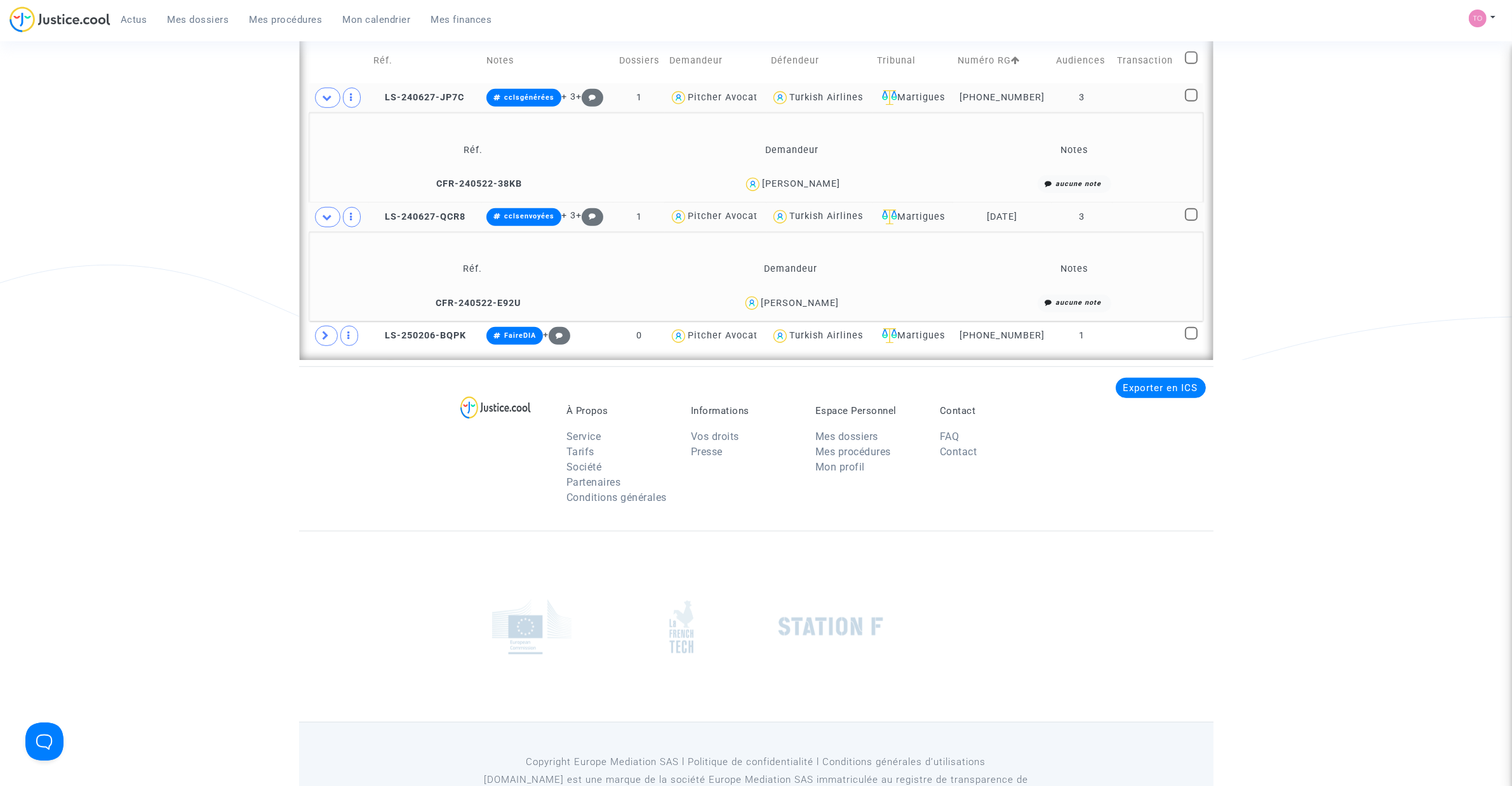
click at [819, 182] on div "Bernard Barret" at bounding box center [801, 183] width 78 height 11
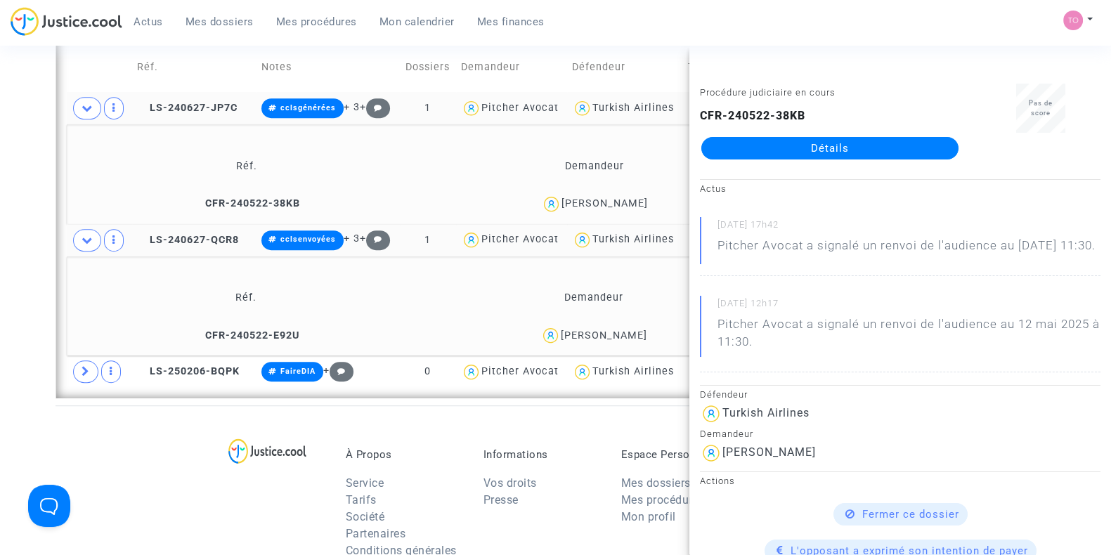
click at [589, 199] on div "Bernard Barret" at bounding box center [604, 203] width 86 height 12
drag, startPoint x: 784, startPoint y: 131, endPoint x: 762, endPoint y: 143, distance: 24.5
click at [583, 330] on div "Bernard Barret" at bounding box center [604, 336] width 86 height 12
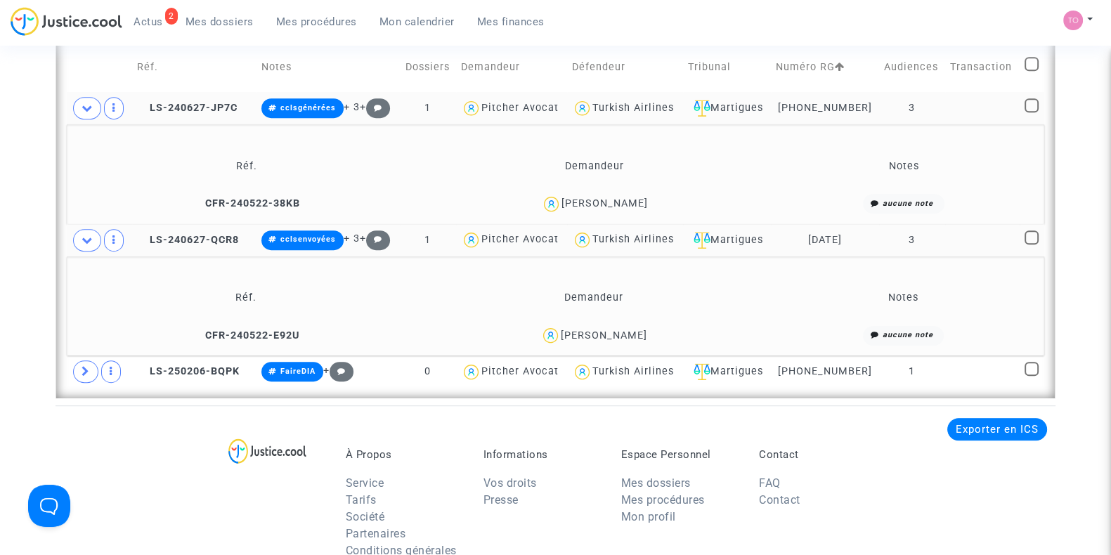
scroll to position [1061, 0]
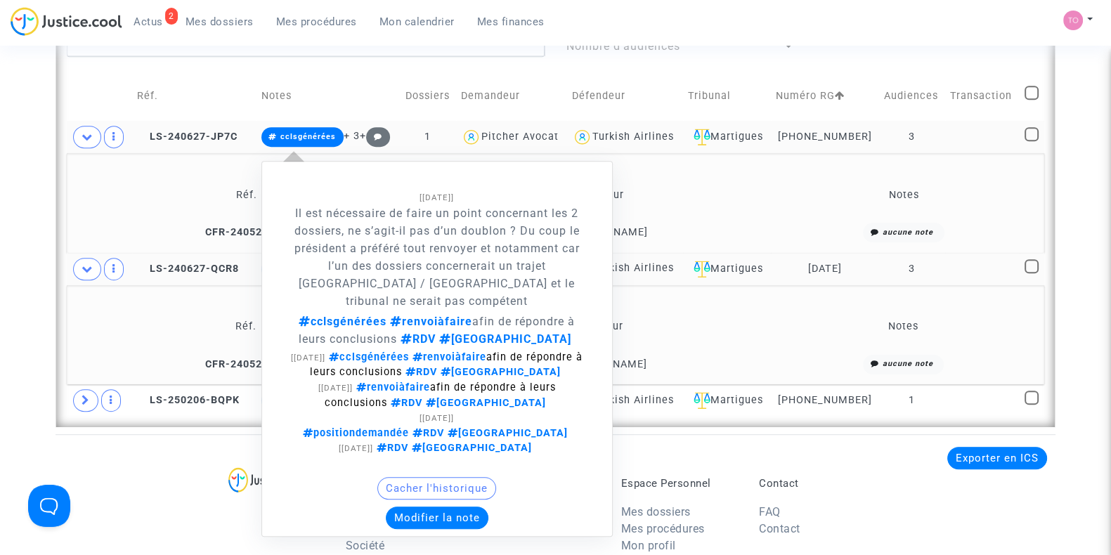
click at [427, 507] on button "Modifier la note" at bounding box center [437, 518] width 103 height 22
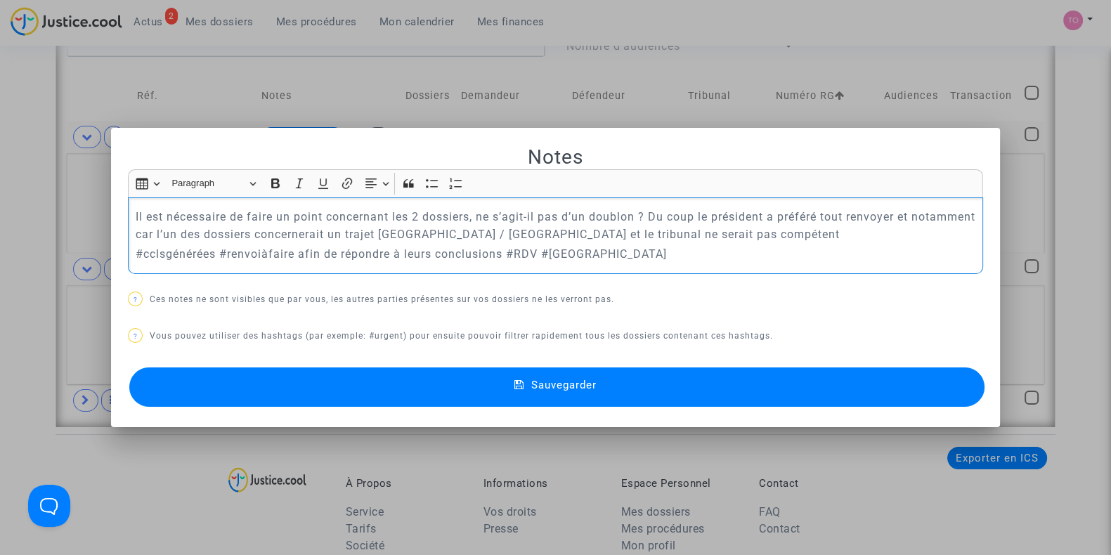
drag, startPoint x: 126, startPoint y: 211, endPoint x: 779, endPoint y: 231, distance: 653.8
click at [779, 231] on div "Il est nécessaire de faire un point concernant les 2 dossiers, ne s’agit-il pas…" at bounding box center [555, 235] width 855 height 77
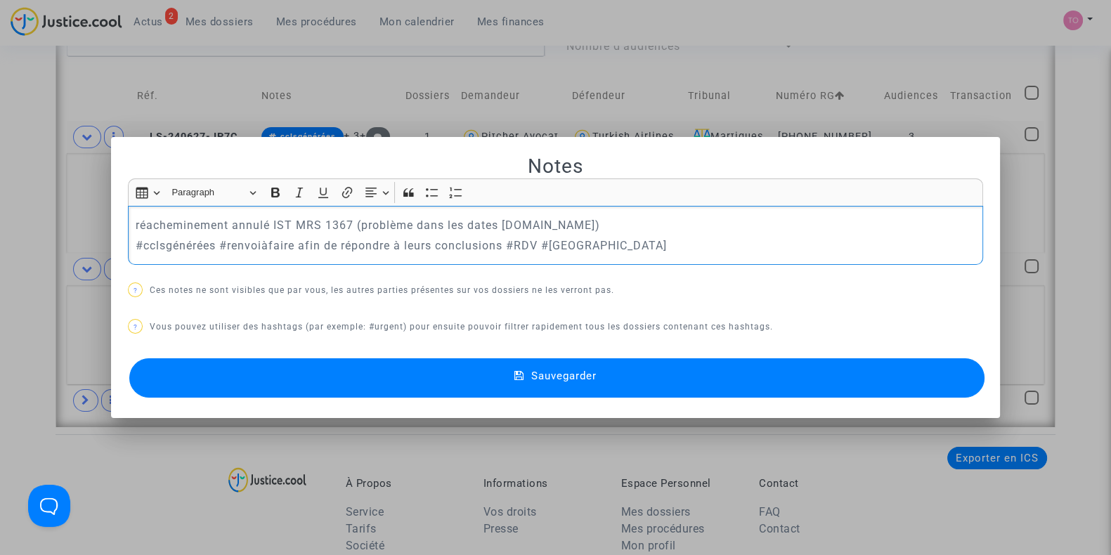
click at [516, 229] on p "réacheminement annulé IST MRS 1367 (problème dans les dates surJ.cool)" at bounding box center [556, 225] width 840 height 18
click at [497, 221] on p "réacheminement annulé IST MRS 1367 (problème dans les dates sur J.cool)" at bounding box center [556, 225] width 840 height 18
click at [585, 370] on span "Sauvegarder" at bounding box center [563, 376] width 65 height 13
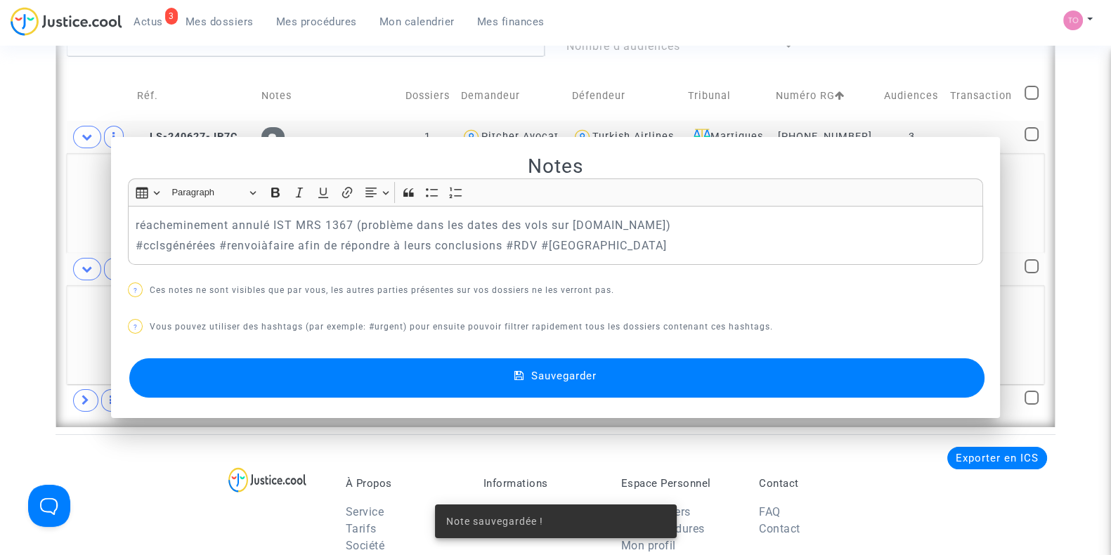
scroll to position [1061, 0]
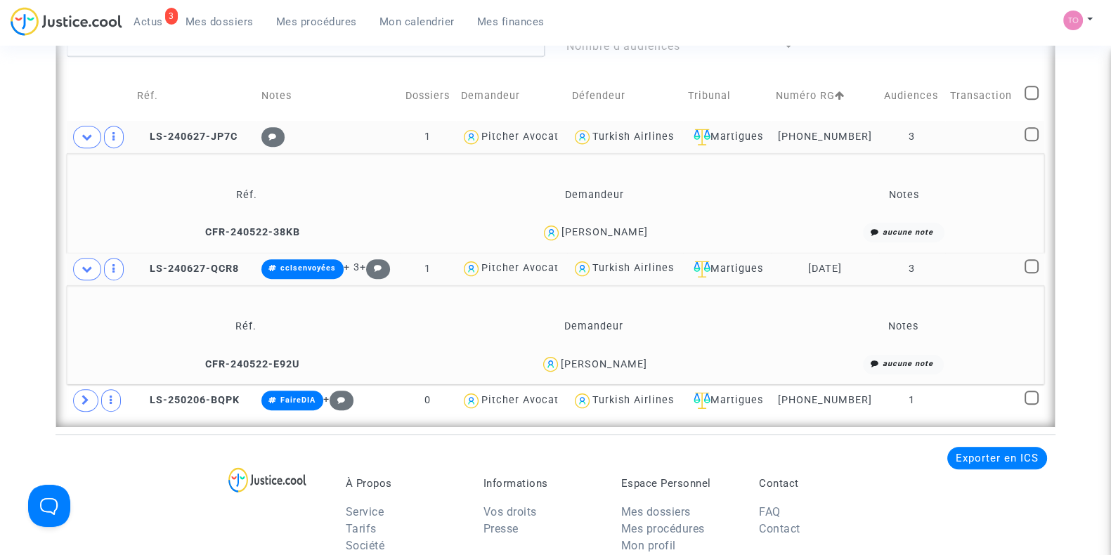
drag, startPoint x: 639, startPoint y: 363, endPoint x: 568, endPoint y: 363, distance: 71.0
click at [568, 363] on div "Bernard Barret" at bounding box center [593, 364] width 338 height 20
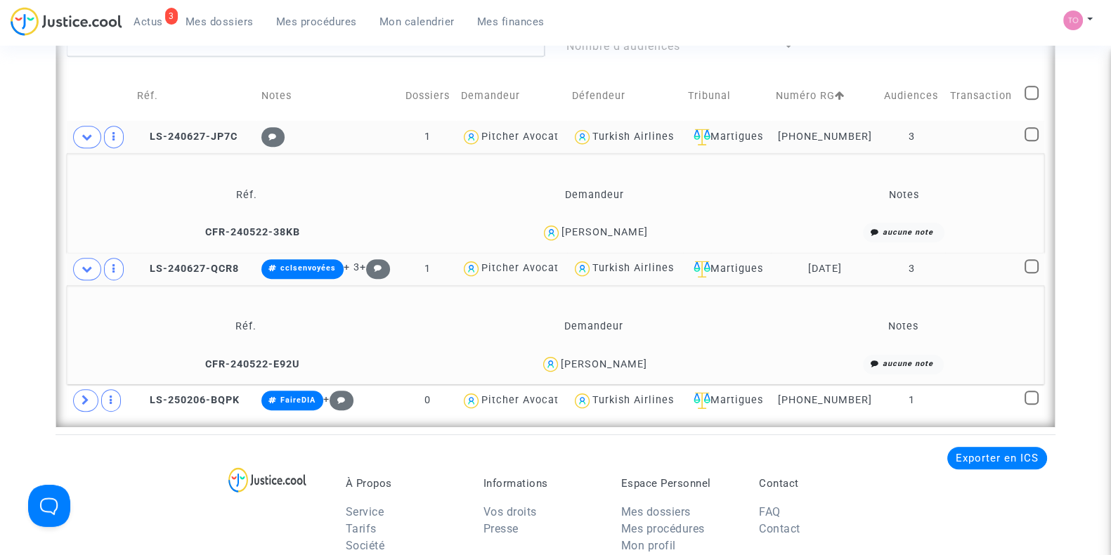
drag, startPoint x: 879, startPoint y: 264, endPoint x: 802, endPoint y: 269, distance: 77.4
click at [802, 269] on tr "LS-240627-QCR8 cclsenvoyées + 3 + 1 Pitcher Avocat Turkish Airlines Martigues 1…" at bounding box center [555, 269] width 977 height 32
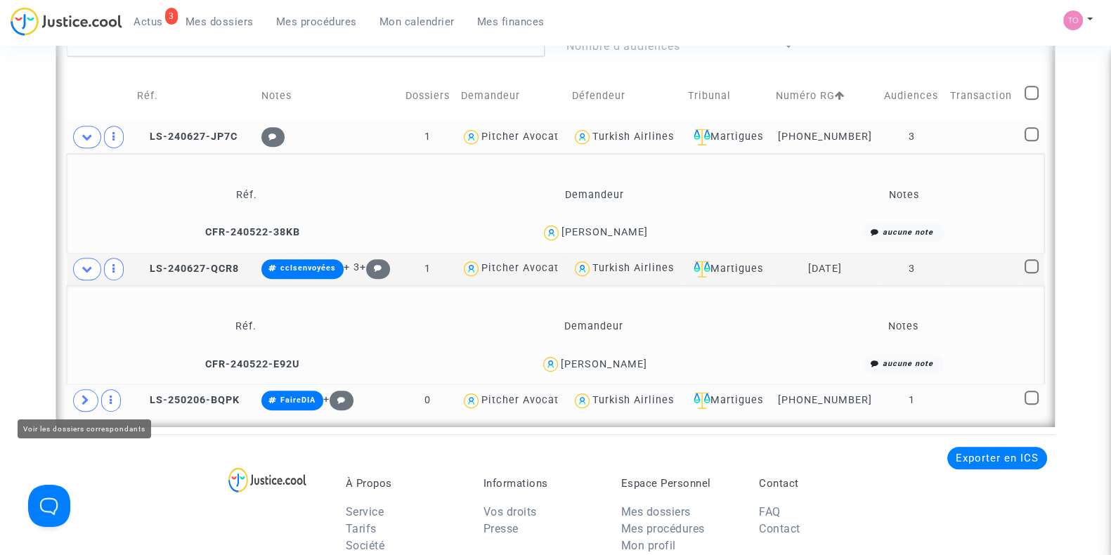
click at [77, 400] on span at bounding box center [85, 400] width 25 height 22
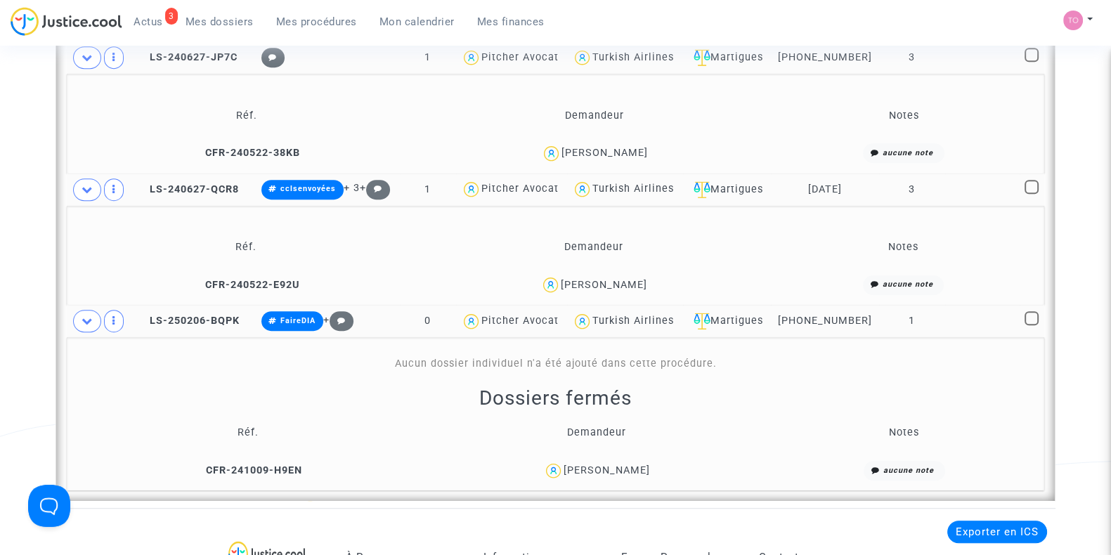
scroll to position [1178, 0]
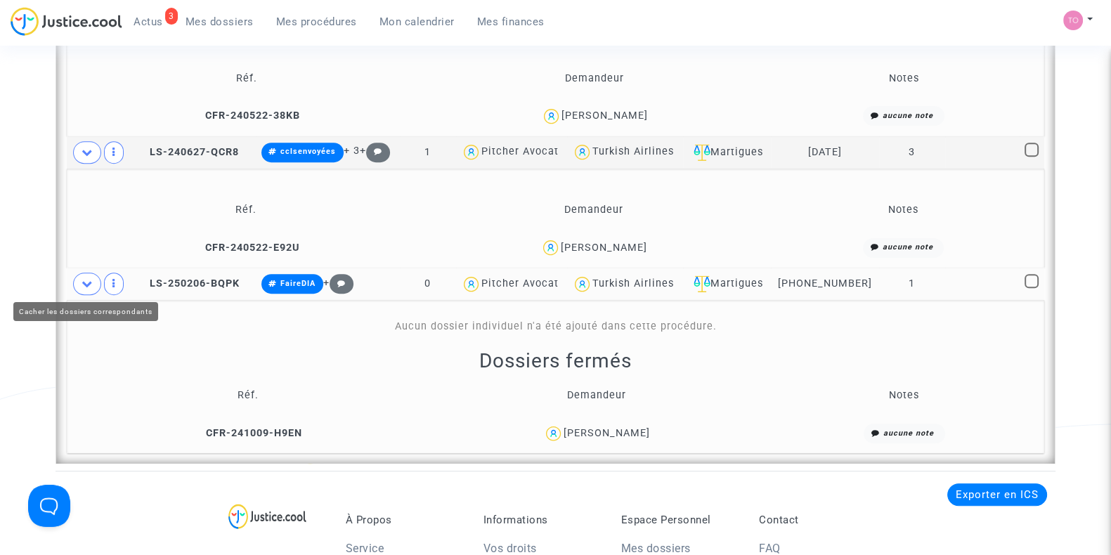
click at [93, 275] on span at bounding box center [87, 284] width 28 height 22
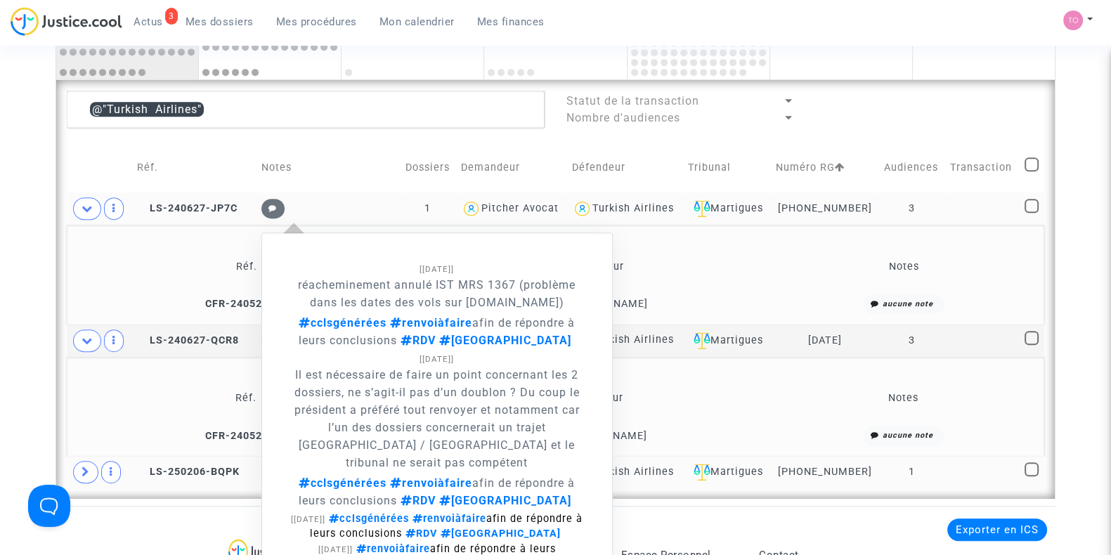
scroll to position [1002, 0]
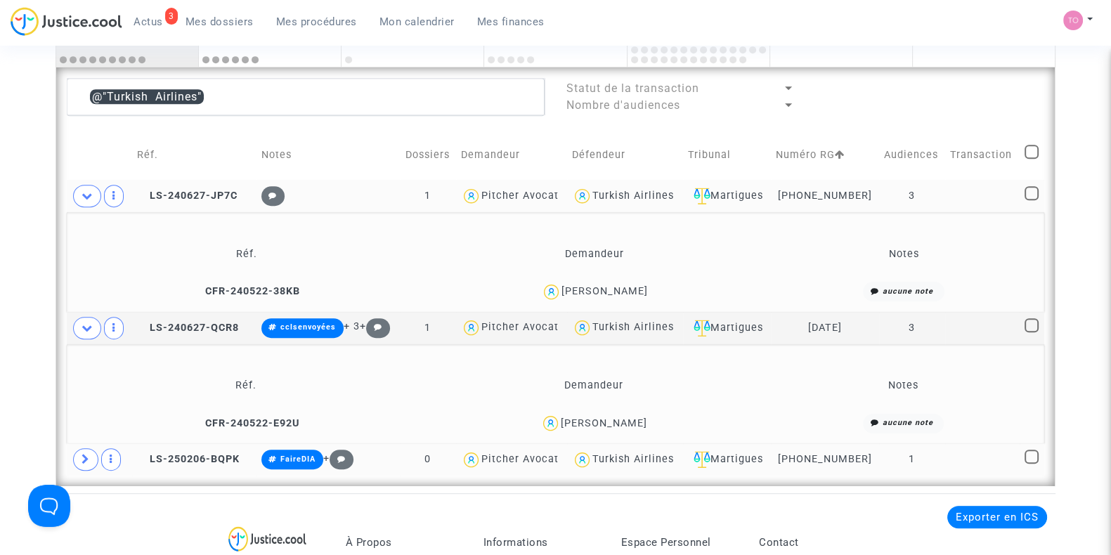
click at [608, 412] on span "Bernard Barret" at bounding box center [604, 383] width 86 height 93
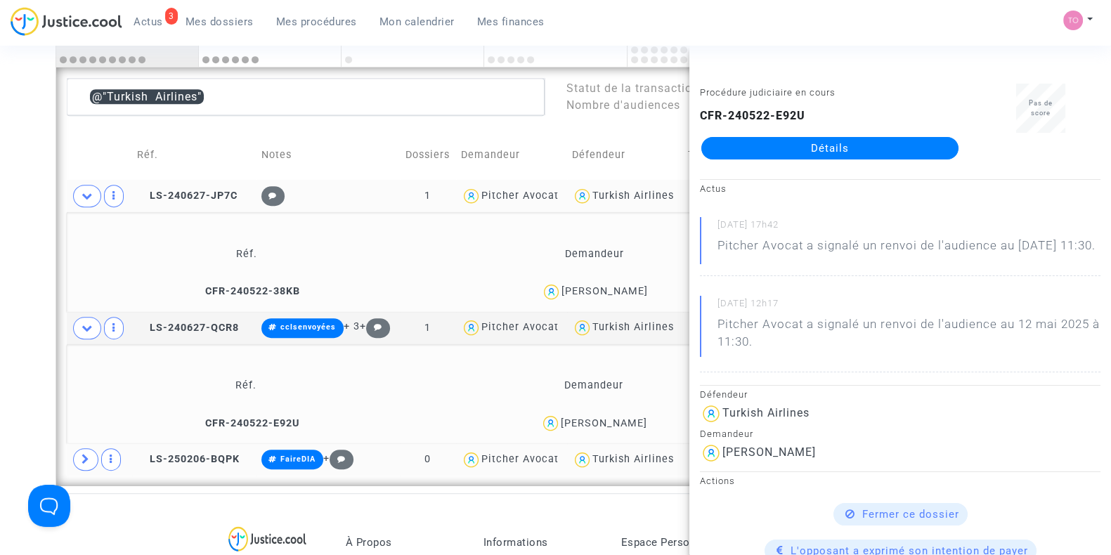
click at [889, 135] on div "CFR-240522-E92U Détails" at bounding box center [830, 134] width 260 height 52
click at [887, 142] on link "Détails" at bounding box center [829, 148] width 257 height 22
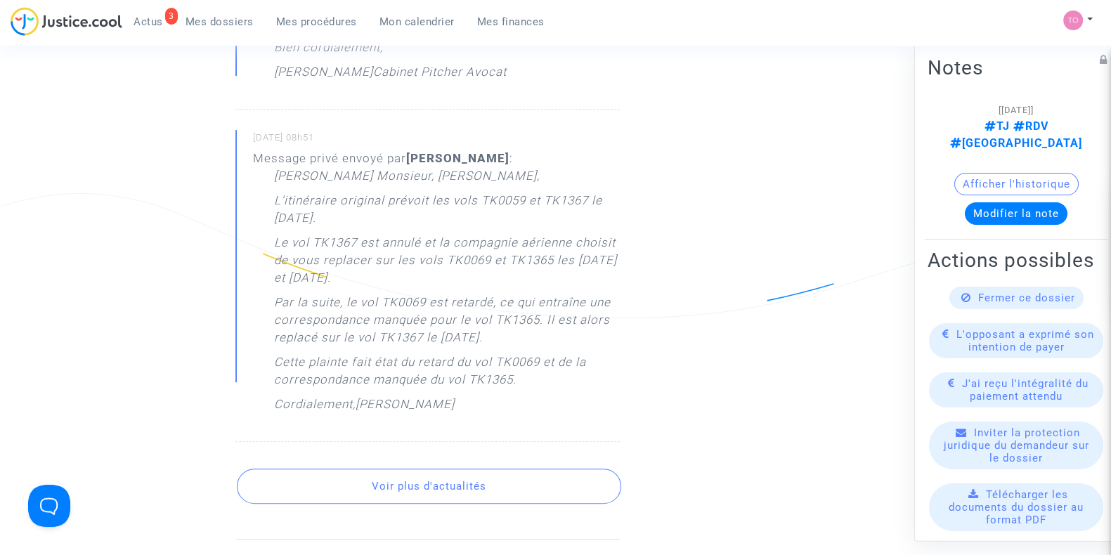
scroll to position [738, 0]
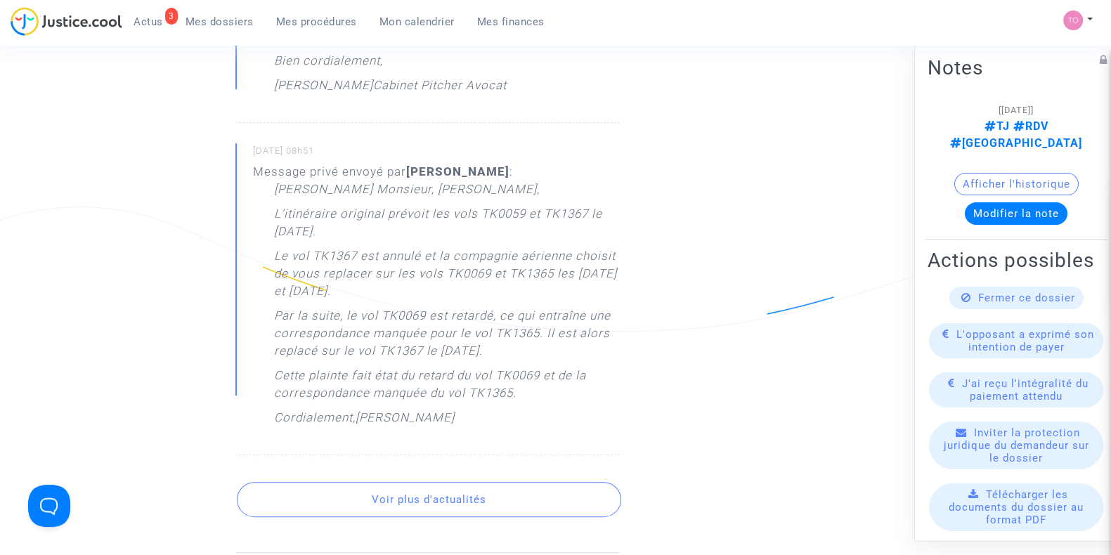
drag, startPoint x: 285, startPoint y: 254, endPoint x: 569, endPoint y: 248, distance: 283.9
click at [569, 248] on p "Le vol TK1367 est annulé et la compagnie aérienne choisit de vous replacer sur …" at bounding box center [447, 277] width 346 height 60
drag, startPoint x: 304, startPoint y: 275, endPoint x: 462, endPoint y: 274, distance: 157.4
click at [462, 274] on p "Le vol TK1367 est annulé et la compagnie aérienne choisit de vous replacer sur …" at bounding box center [447, 277] width 346 height 60
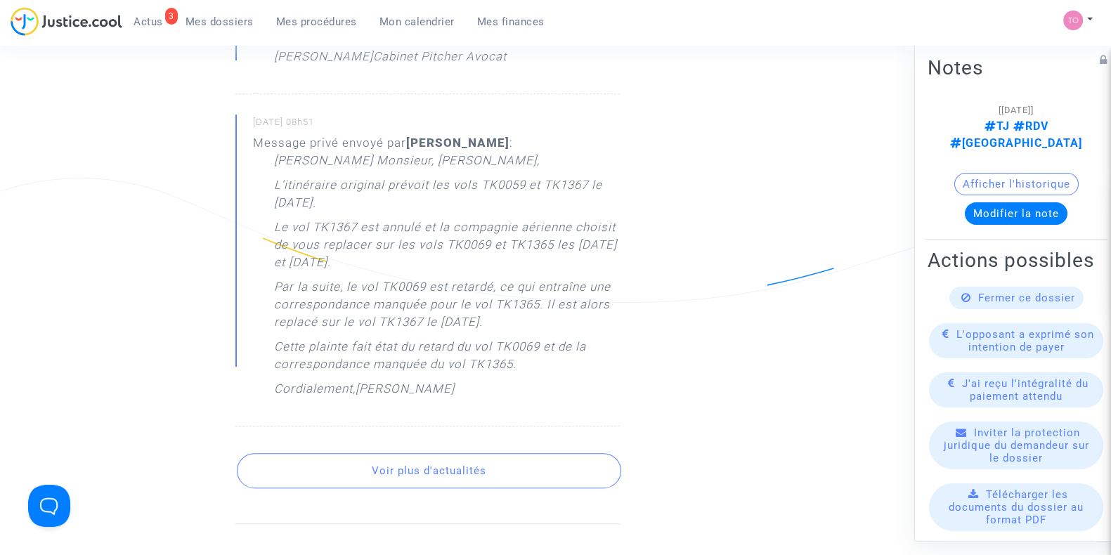
scroll to position [768, 0]
drag, startPoint x: 315, startPoint y: 283, endPoint x: 531, endPoint y: 279, distance: 216.4
click at [531, 279] on p "Par la suite, le vol TK0069 est retardé, ce qui entraîne une correspondance man…" at bounding box center [447, 308] width 346 height 60
drag, startPoint x: 343, startPoint y: 300, endPoint x: 509, endPoint y: 297, distance: 166.6
click at [509, 297] on p "Par la suite, le vol TK0069 est retardé, ce qui entraîne une correspondance man…" at bounding box center [447, 308] width 346 height 60
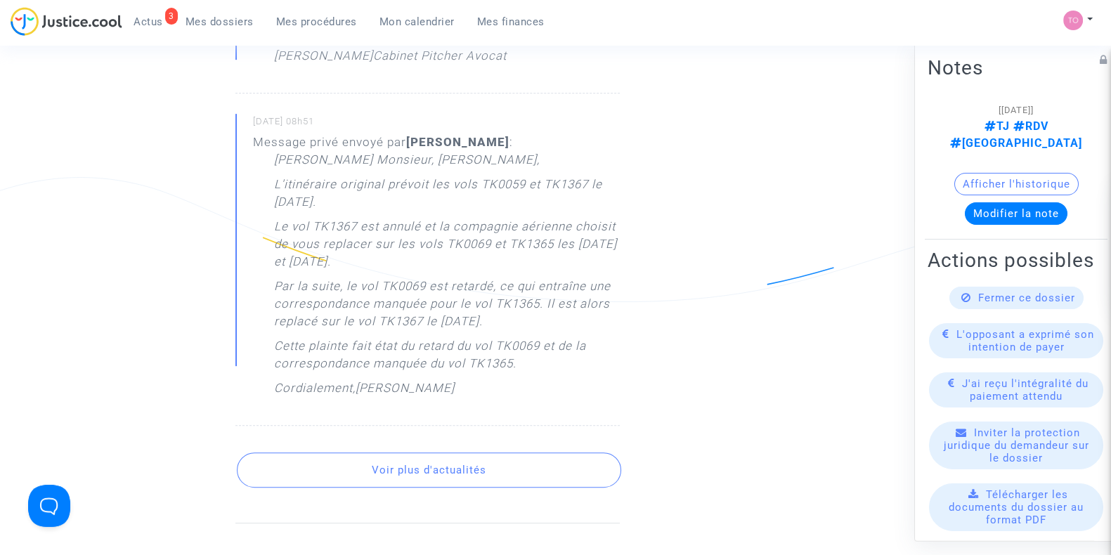
drag, startPoint x: 316, startPoint y: 284, endPoint x: 508, endPoint y: 289, distance: 191.9
click at [541, 282] on p "Par la suite, le vol TK0069 est retardé, ce qui entraîne une correspondance man…" at bounding box center [447, 308] width 346 height 60
drag, startPoint x: 341, startPoint y: 299, endPoint x: 434, endPoint y: 297, distance: 92.1
click at [434, 297] on p "Par la suite, le vol TK0069 est retardé, ce qui entraîne une correspondance man…" at bounding box center [447, 308] width 346 height 60
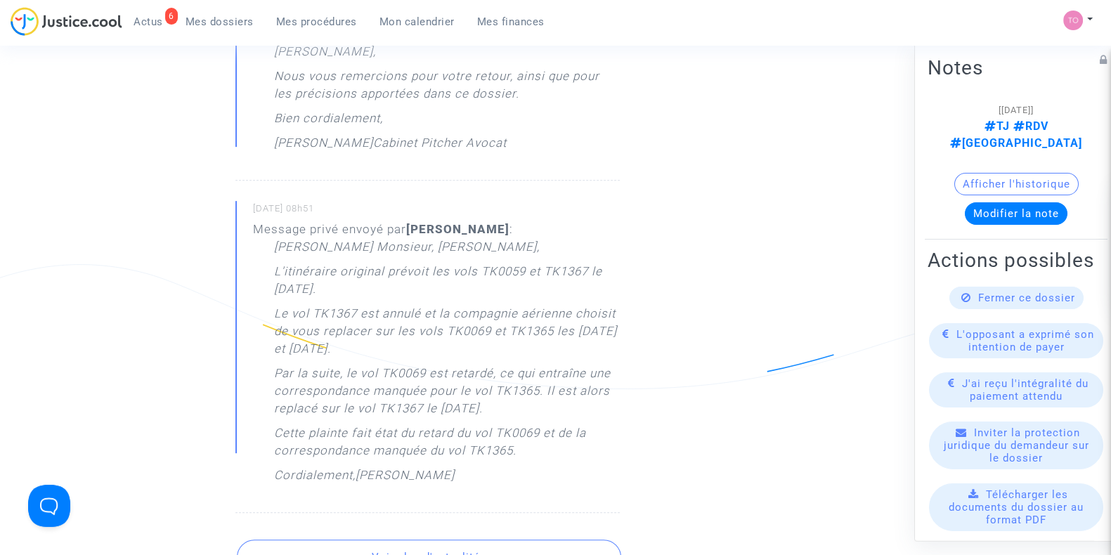
scroll to position [680, 0]
click at [425, 22] on span "Mon calendrier" at bounding box center [416, 21] width 75 height 13
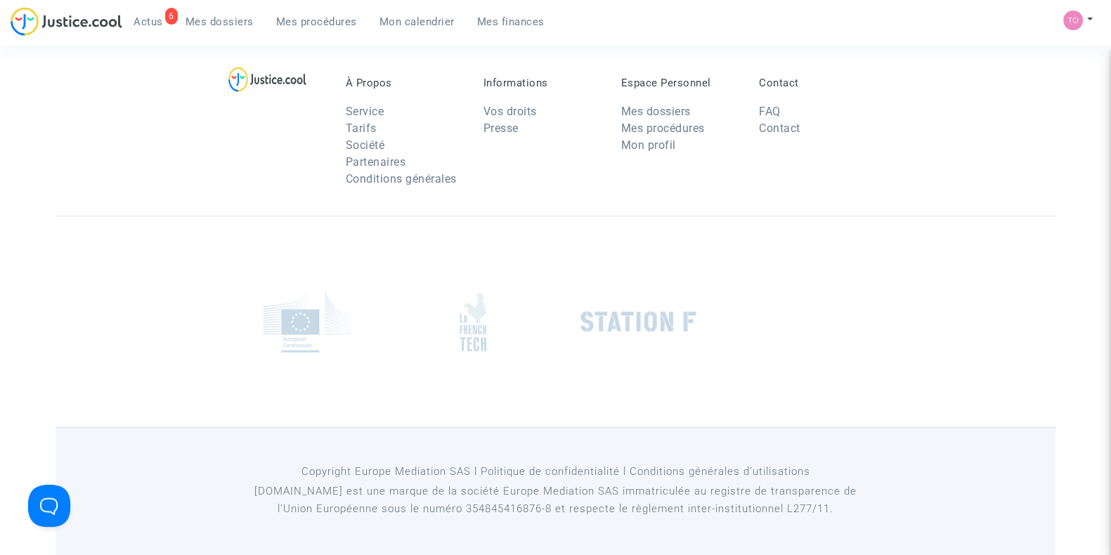
scroll to position [376, 0]
click at [899, 356] on div at bounding box center [556, 322] width 1000 height 211
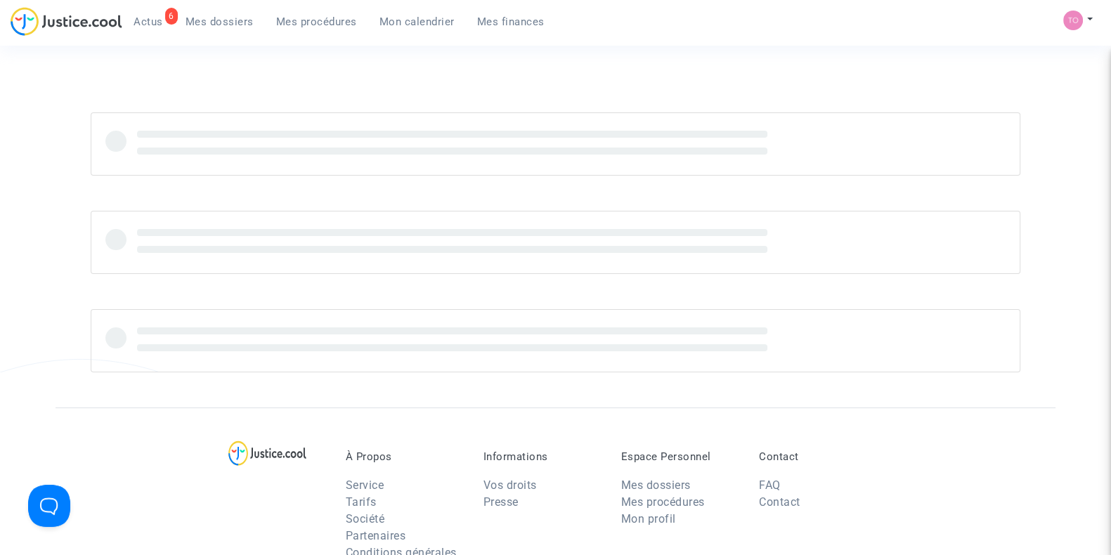
scroll to position [0, 0]
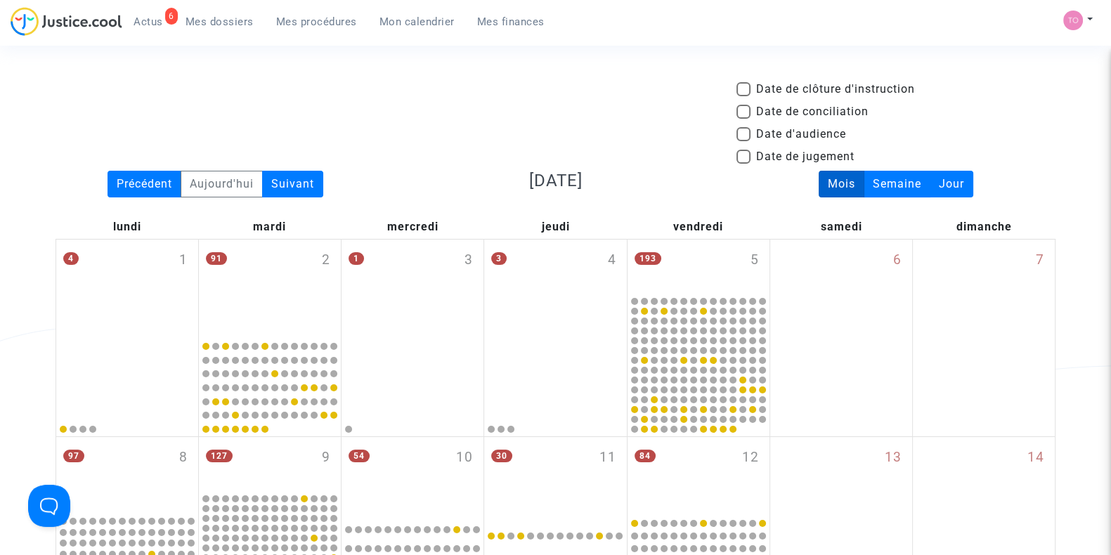
click at [742, 132] on span at bounding box center [743, 134] width 14 height 14
click at [743, 141] on input "Date d'audience" at bounding box center [743, 141] width 1 height 1
checkbox input "true"
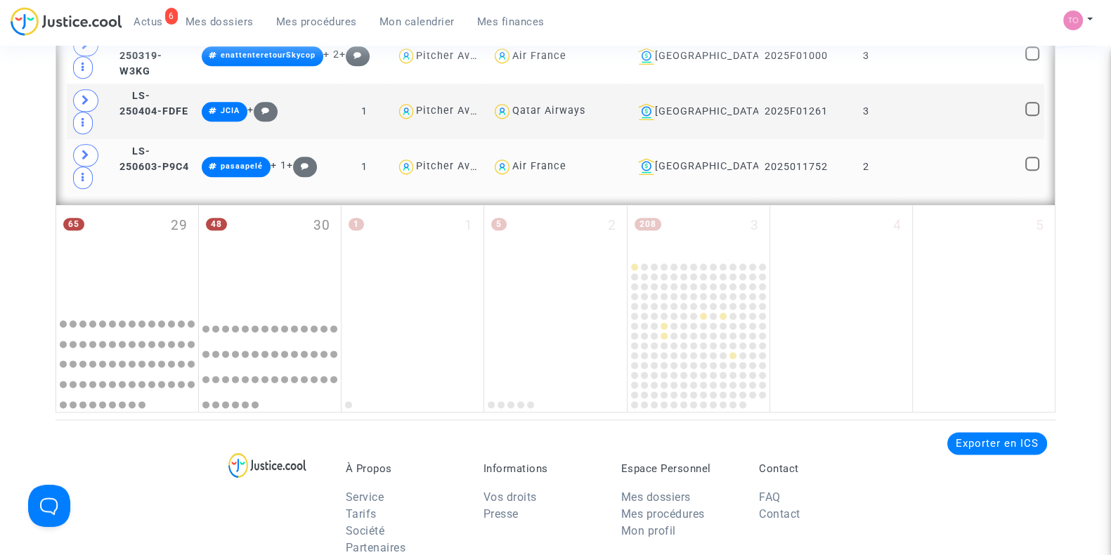
scroll to position [2224, 0]
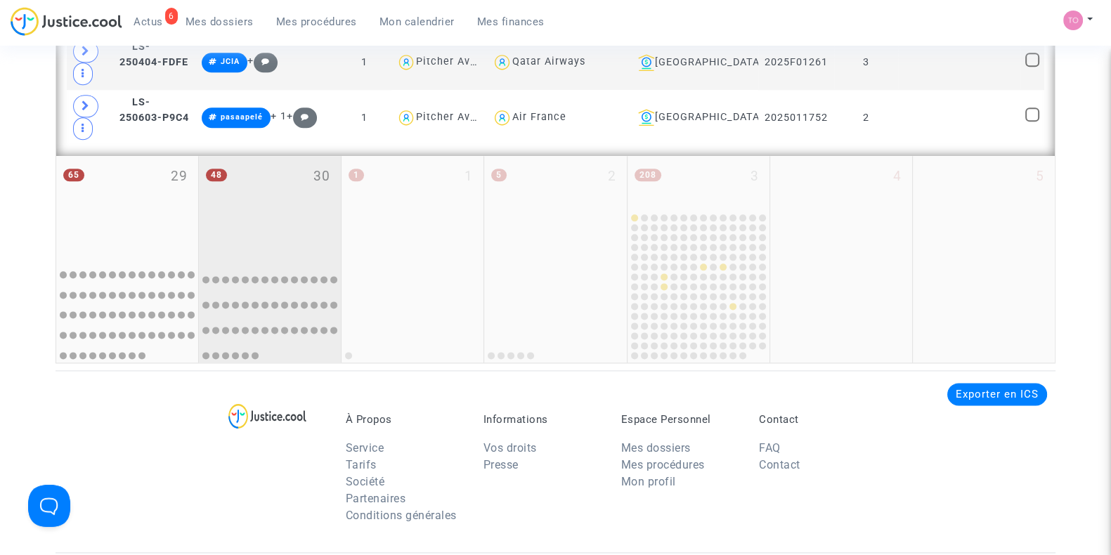
click at [252, 159] on div "48 30" at bounding box center [270, 206] width 142 height 101
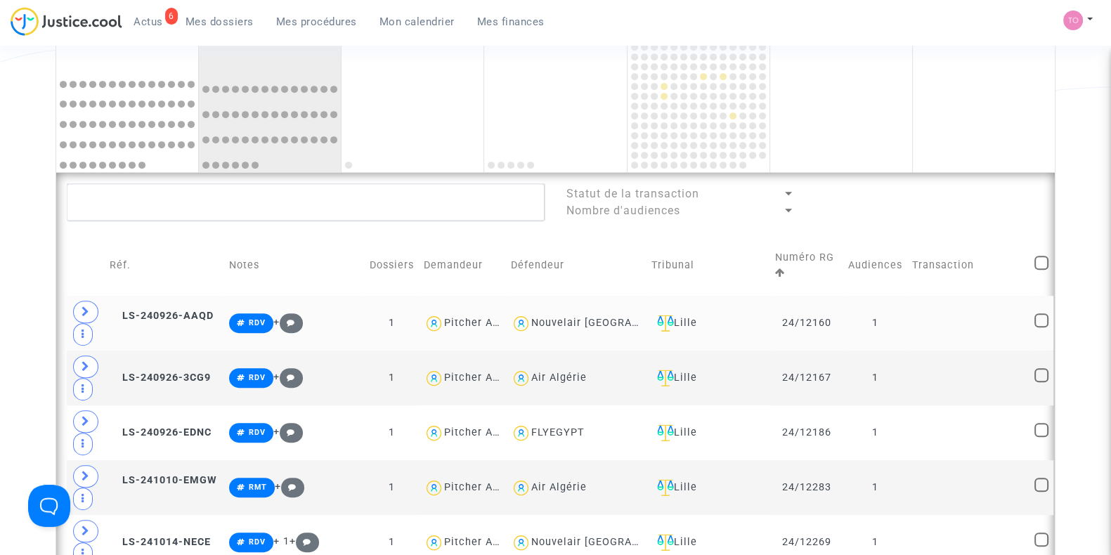
scroll to position [937, 0]
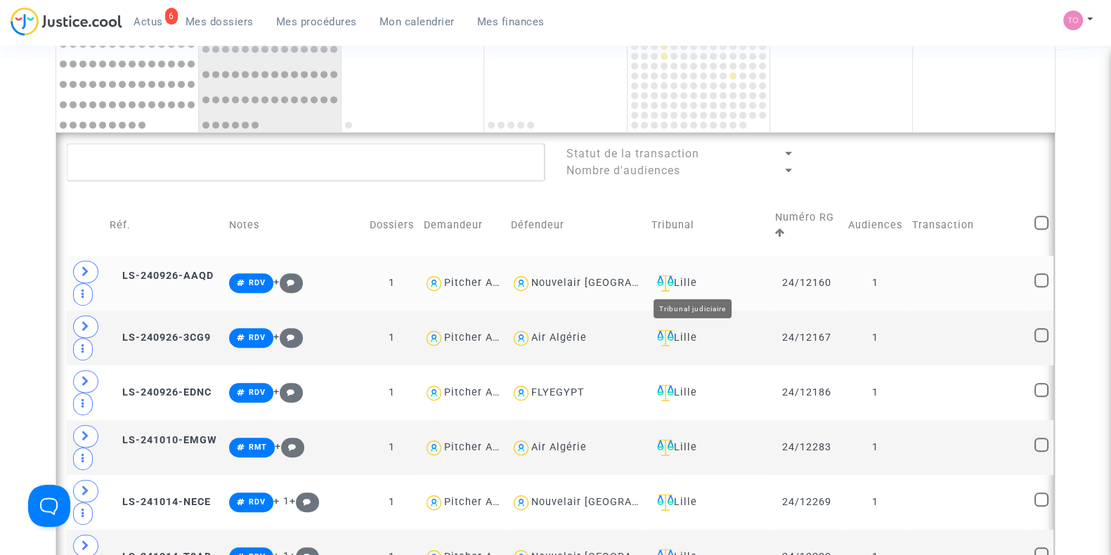
click at [685, 281] on div "Lille" at bounding box center [708, 283] width 114 height 17
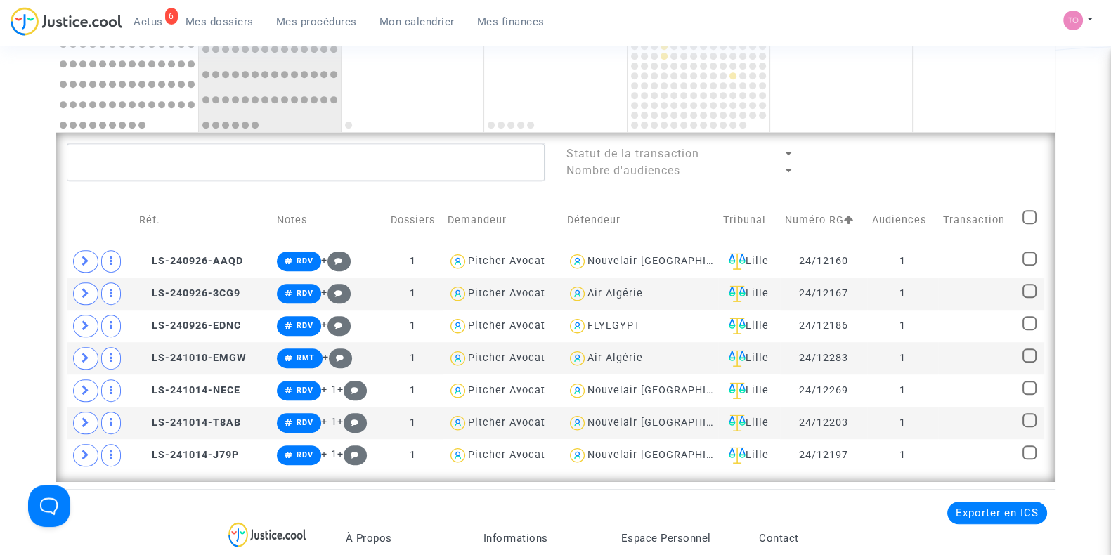
click at [1023, 212] on span at bounding box center [1029, 217] width 14 height 14
click at [1029, 224] on input "checkbox" at bounding box center [1029, 224] width 1 height 1
checkbox input "true"
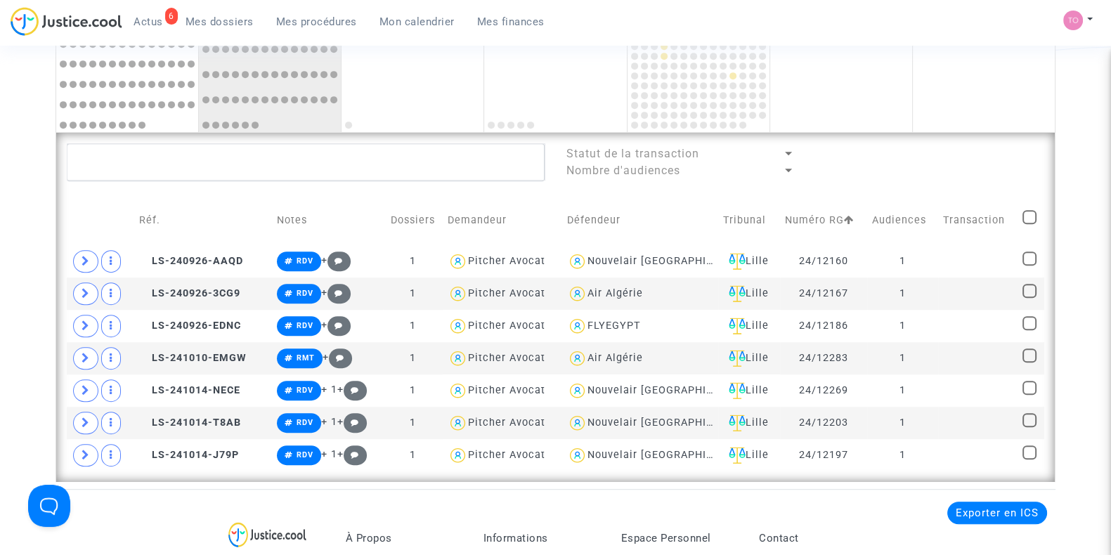
checkbox input "true"
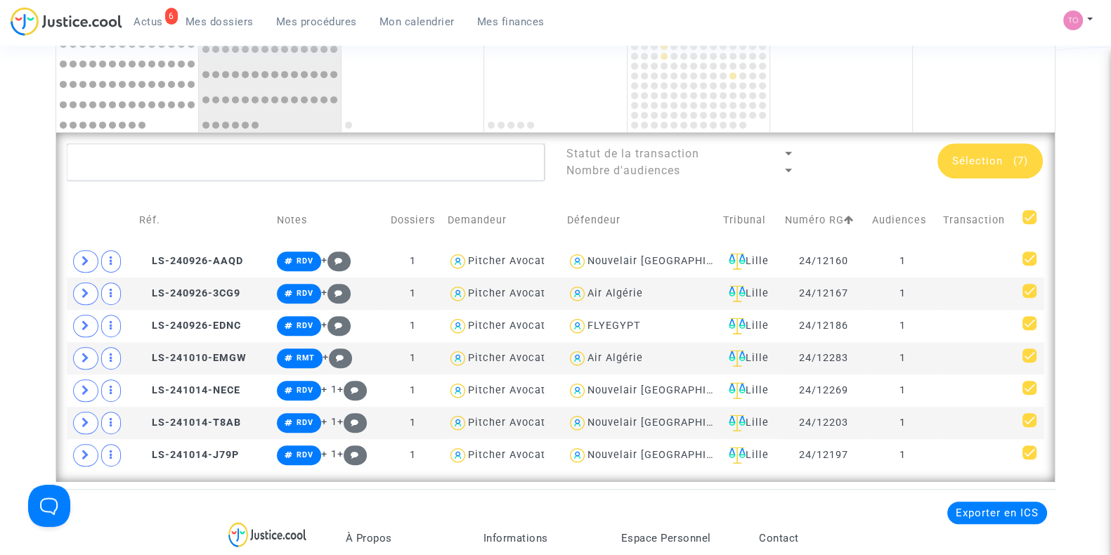
click at [1024, 212] on span at bounding box center [1029, 217] width 14 height 14
click at [1029, 224] on input "checkbox" at bounding box center [1029, 224] width 1 height 1
checkbox input "false"
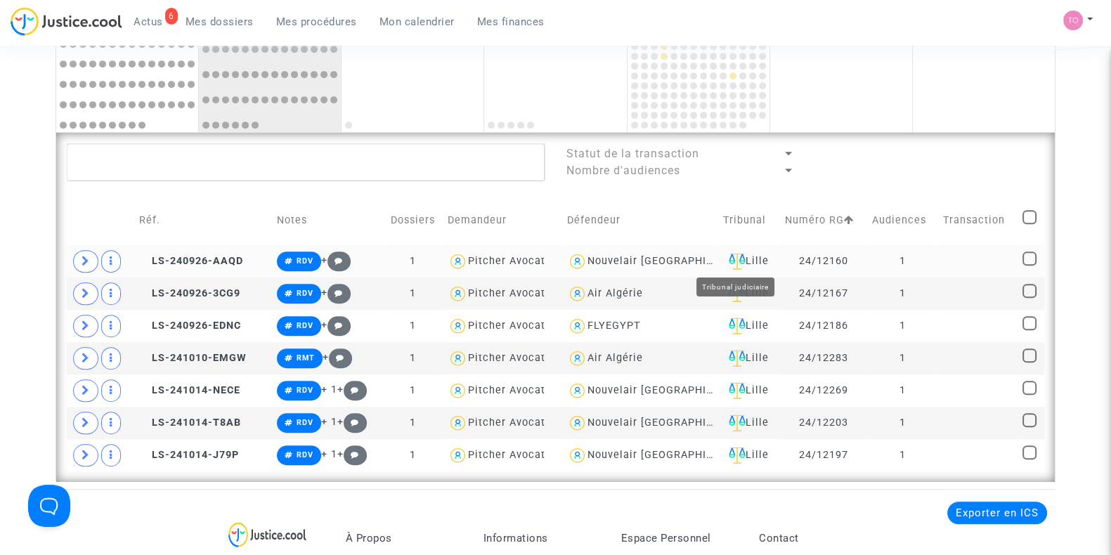
click at [746, 259] on div "Lille" at bounding box center [749, 261] width 52 height 17
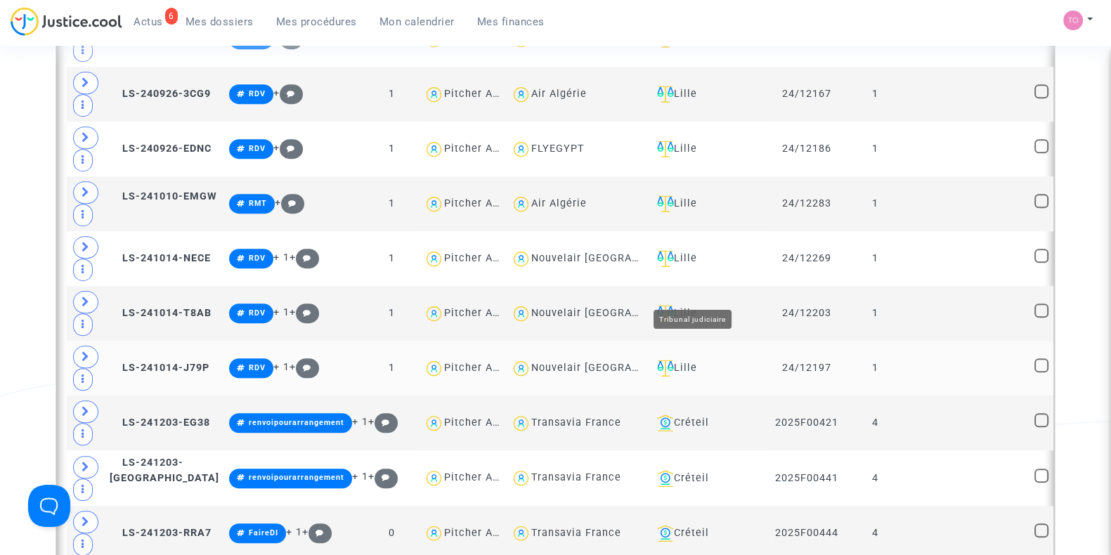
scroll to position [1258, 0]
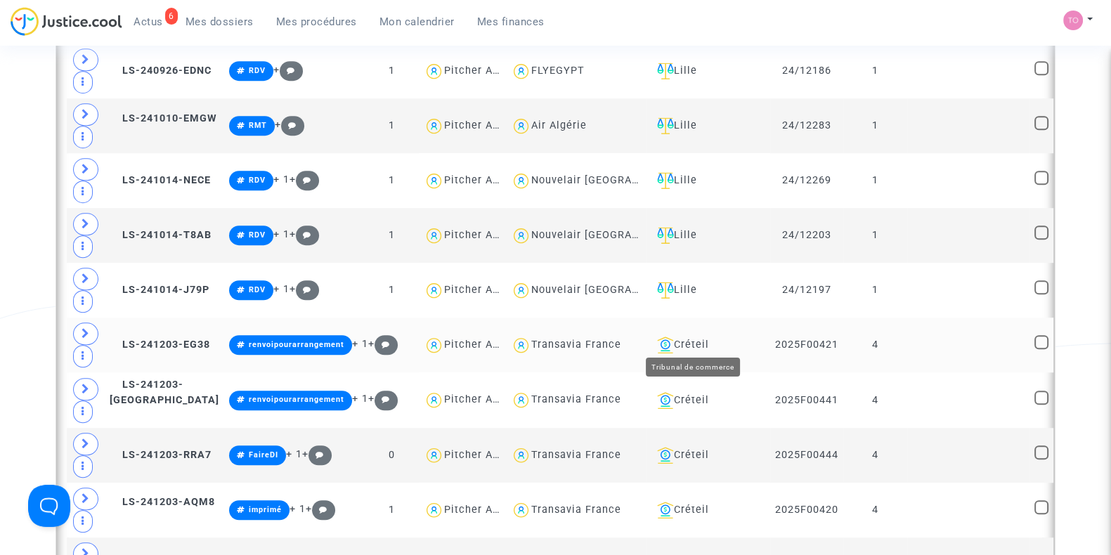
click at [693, 337] on div "Créteil" at bounding box center [708, 345] width 114 height 17
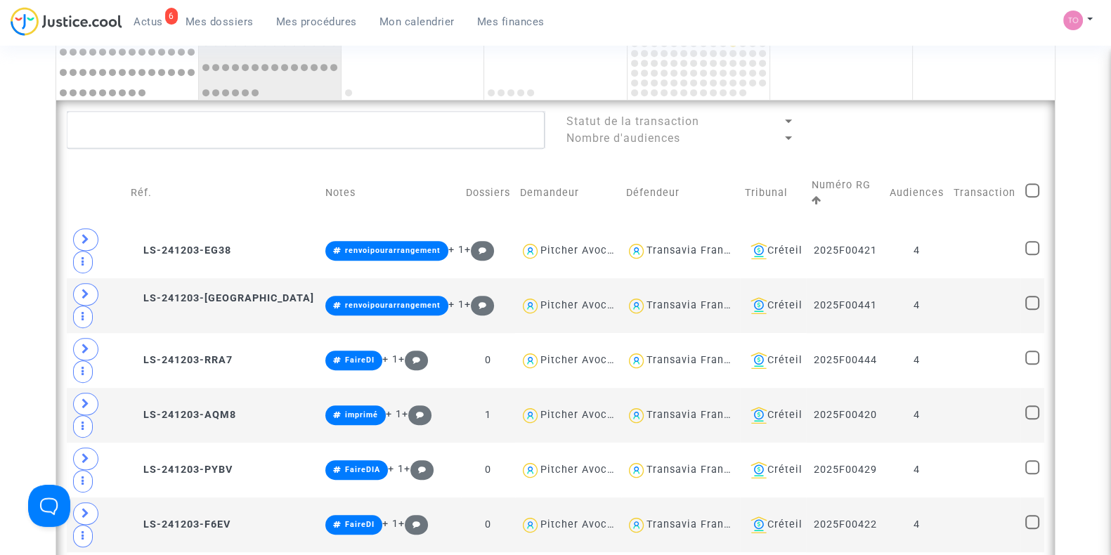
scroll to position [966, 0]
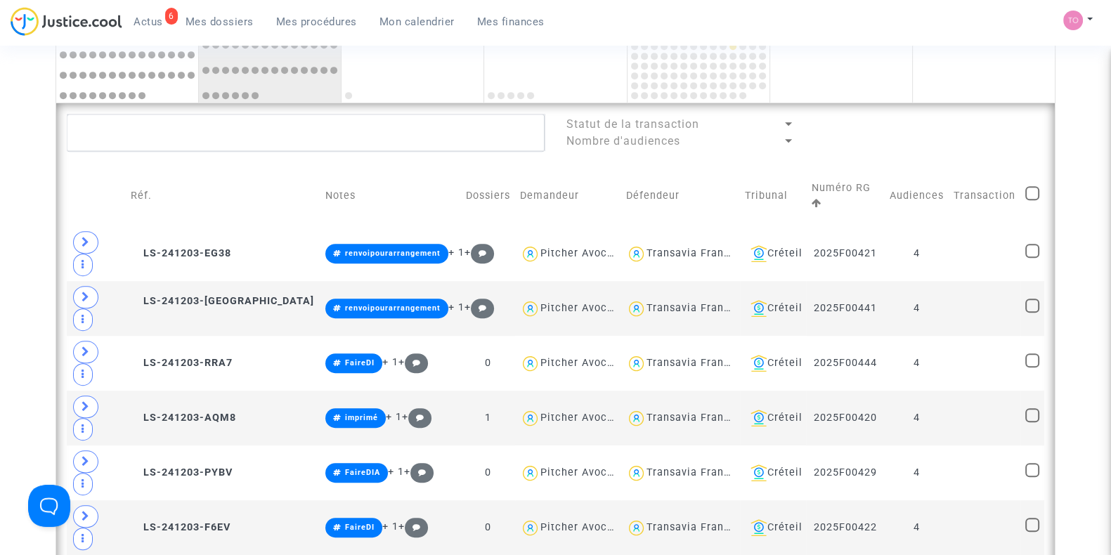
click at [1032, 187] on span at bounding box center [1032, 193] width 14 height 14
click at [1032, 200] on input "checkbox" at bounding box center [1031, 200] width 1 height 1
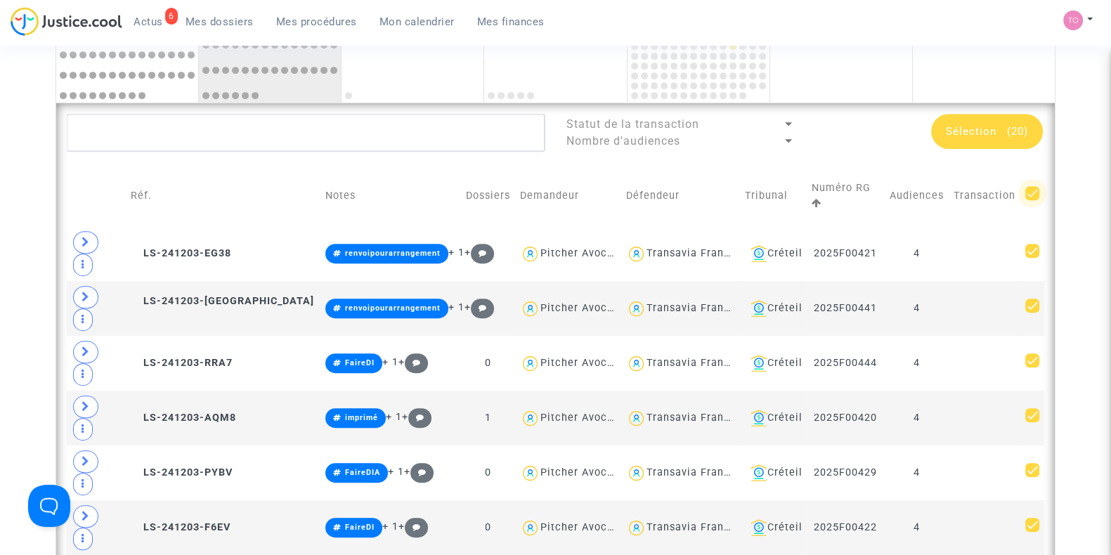
click at [1027, 186] on span at bounding box center [1032, 193] width 14 height 14
click at [1031, 200] on input "checkbox" at bounding box center [1031, 200] width 1 height 1
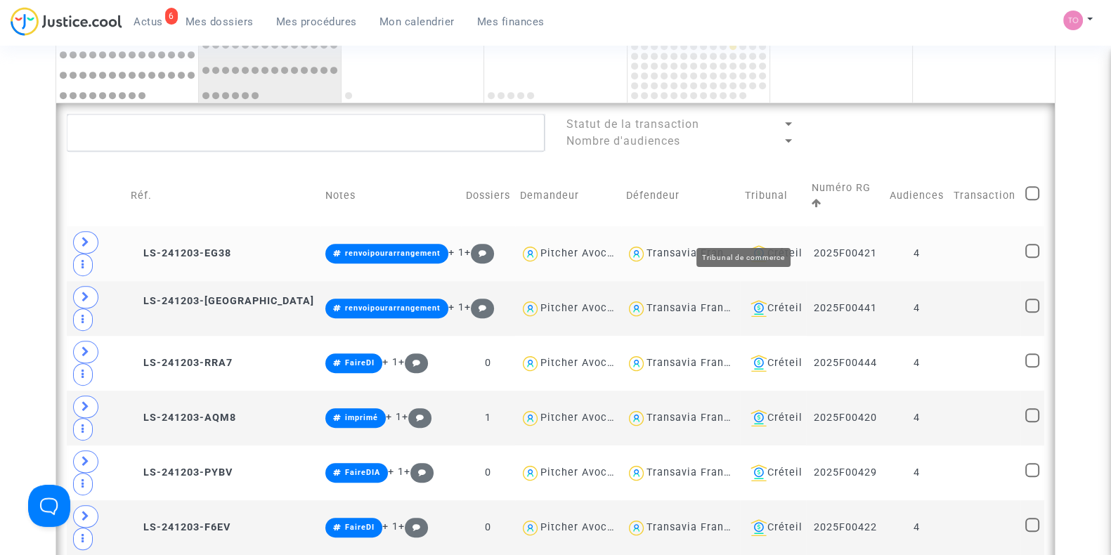
click at [759, 245] on div "Créteil" at bounding box center [773, 253] width 57 height 17
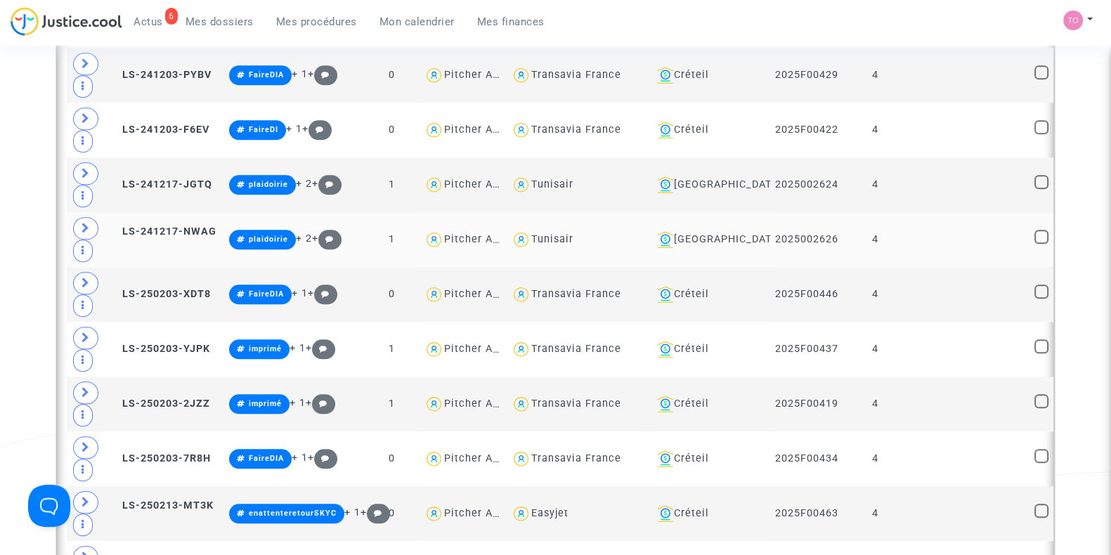
scroll to position [1757, 0]
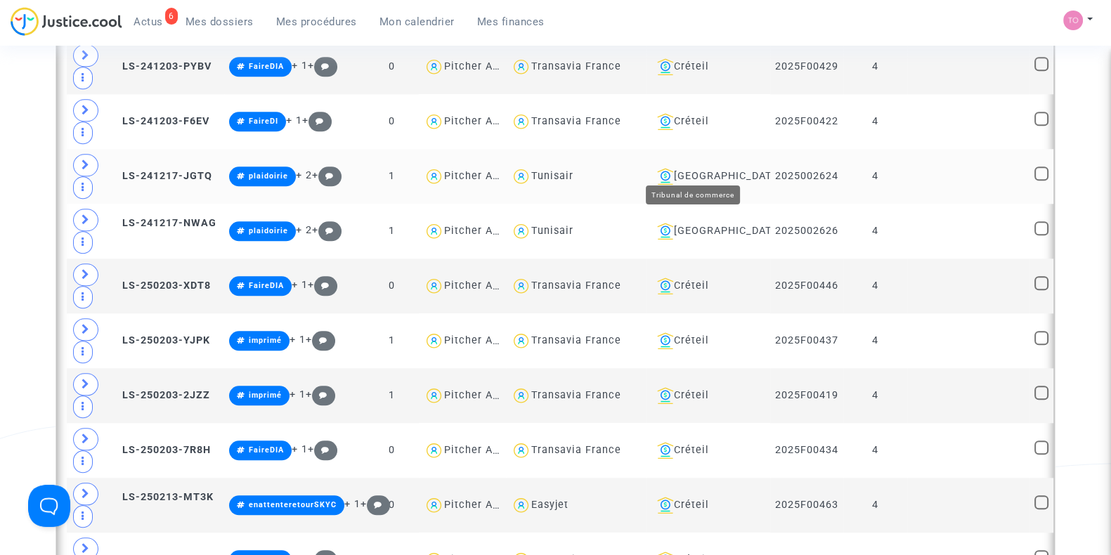
click at [716, 168] on div "Aix-en-Provence" at bounding box center [708, 176] width 114 height 17
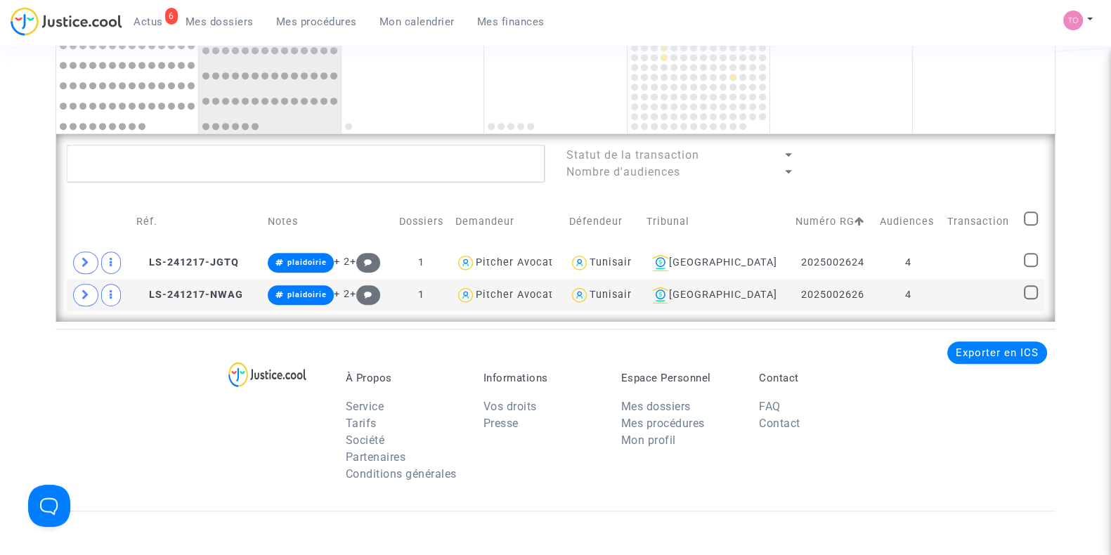
scroll to position [934, 0]
click at [715, 261] on div "Aix-en-Provence" at bounding box center [716, 263] width 140 height 17
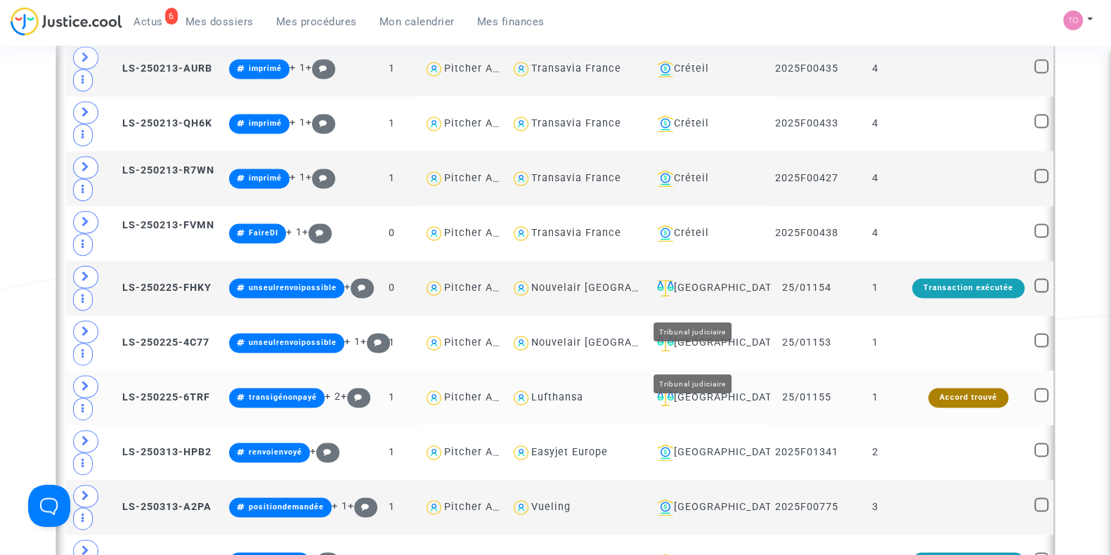
scroll to position [2545, 0]
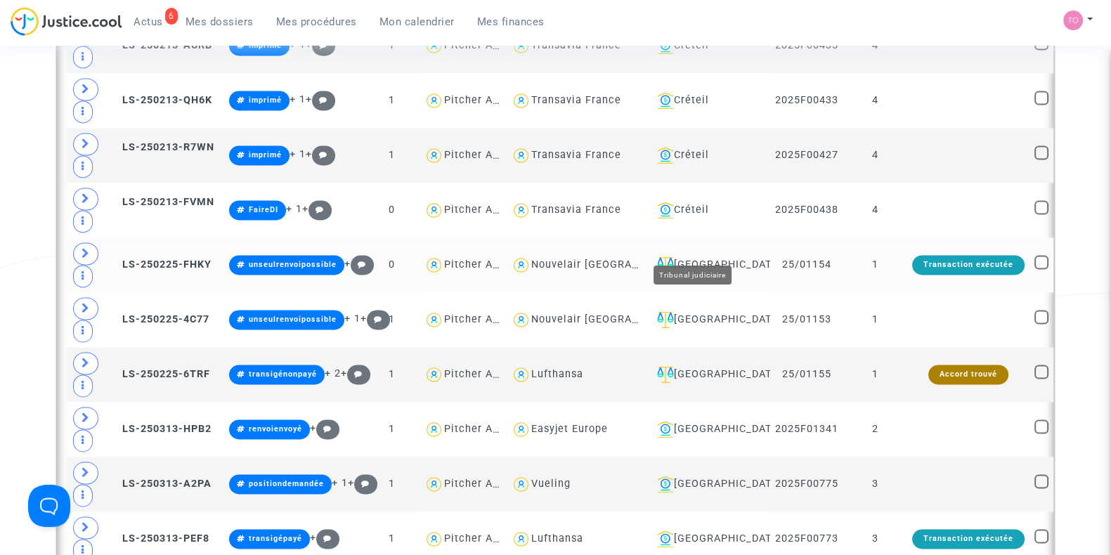
click at [705, 256] on div "Villeurbanne" at bounding box center [708, 264] width 114 height 17
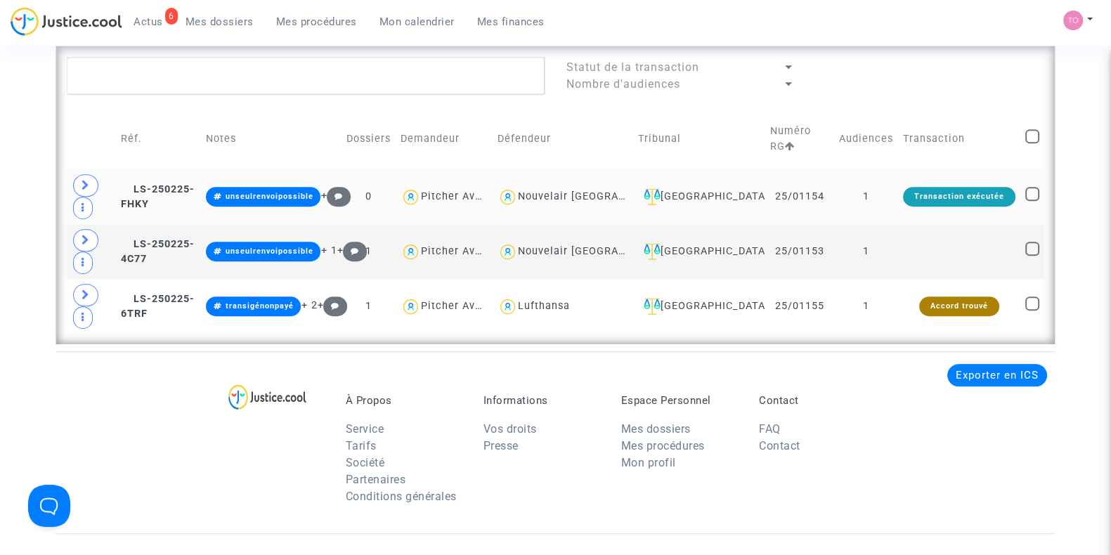
scroll to position [927, 0]
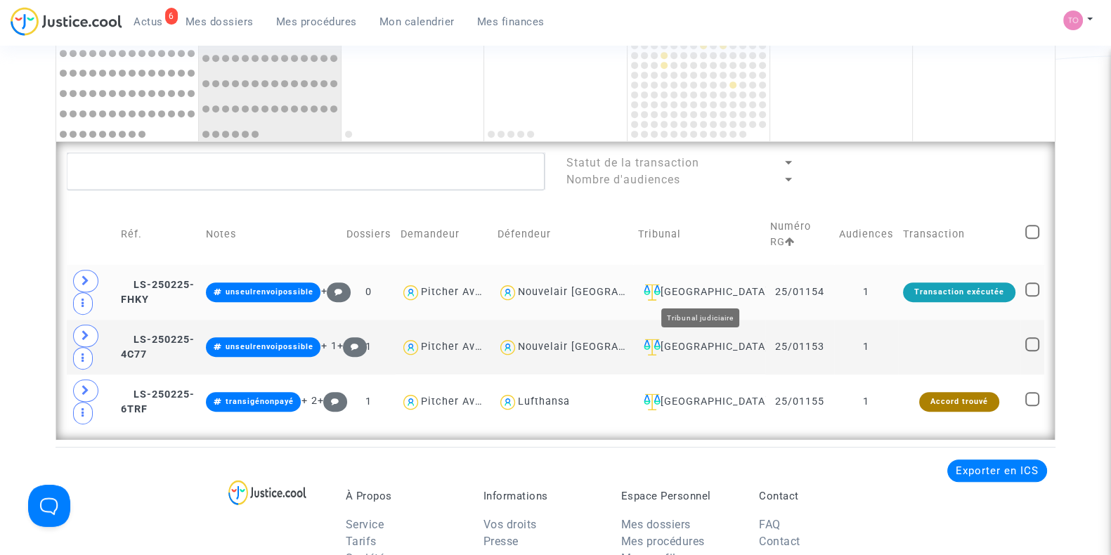
click at [696, 290] on div "Villeurbanne" at bounding box center [699, 292] width 122 height 17
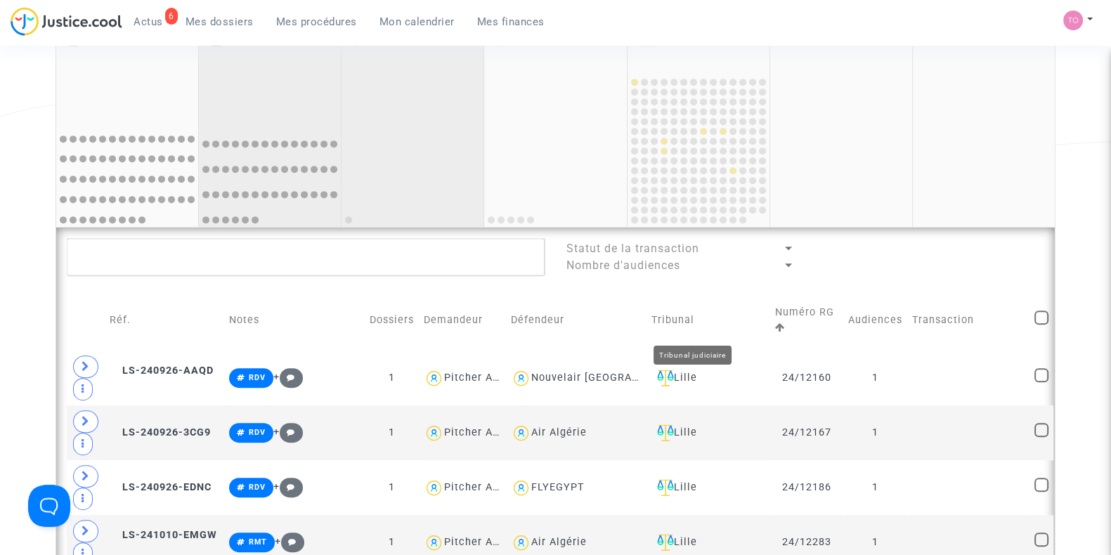
scroll to position [840, 0]
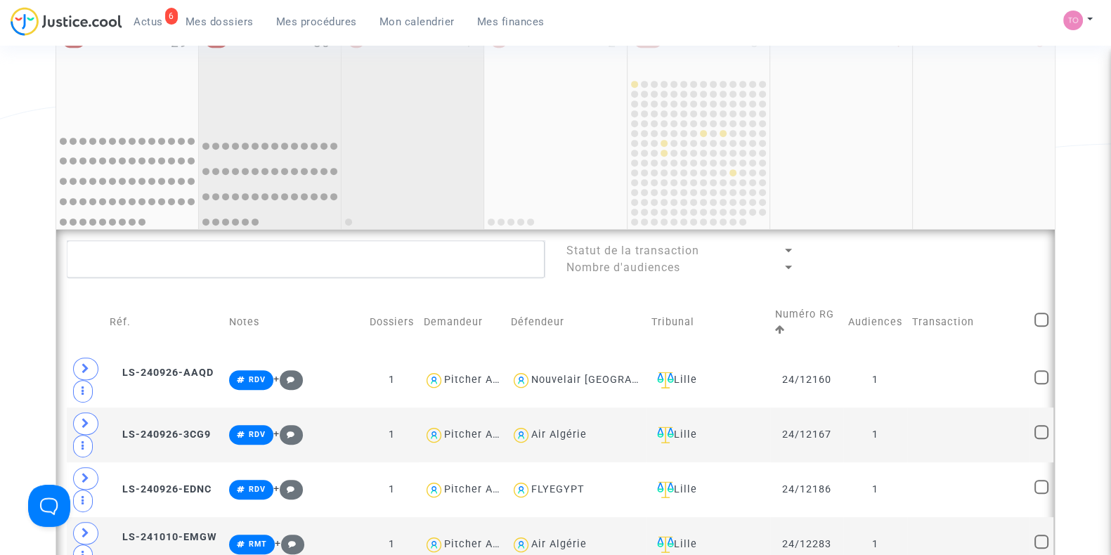
click at [426, 134] on div at bounding box center [413, 176] width 138 height 101
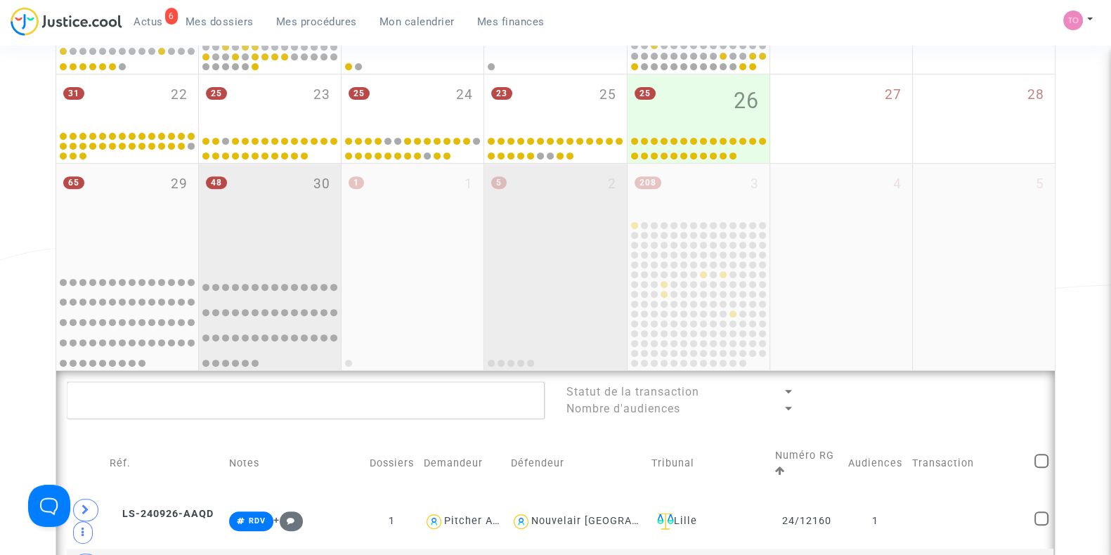
scroll to position [663, 0]
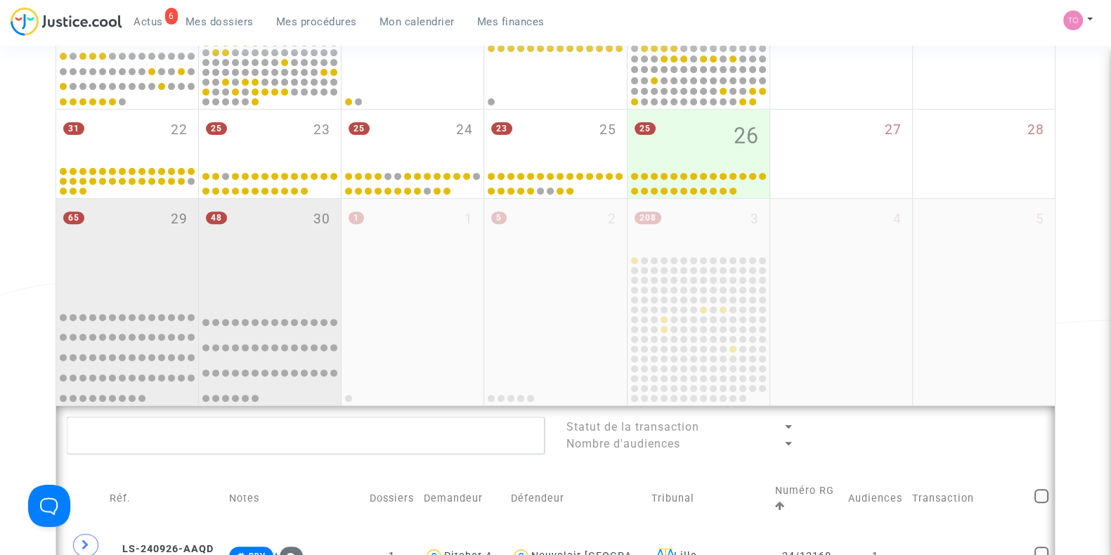
click at [130, 256] on div "65 29" at bounding box center [127, 249] width 142 height 101
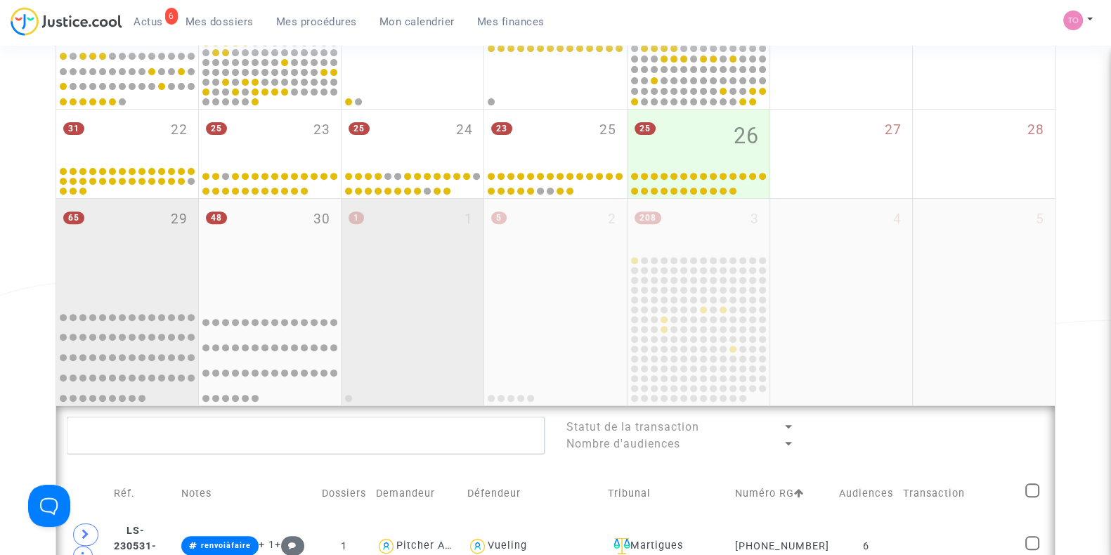
click at [420, 258] on div "1 1" at bounding box center [412, 249] width 142 height 101
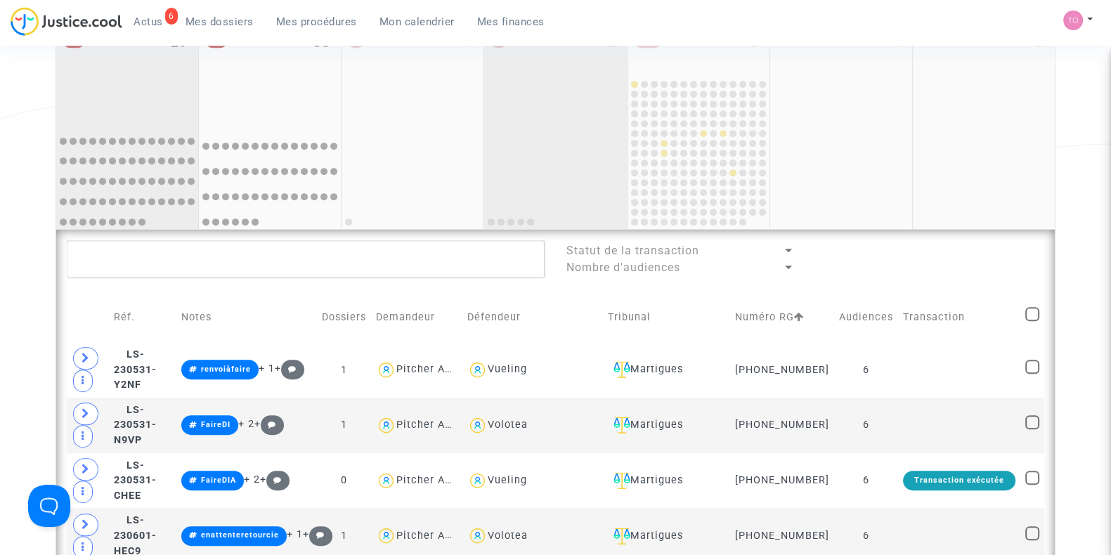
click at [555, 130] on div at bounding box center [555, 176] width 138 height 101
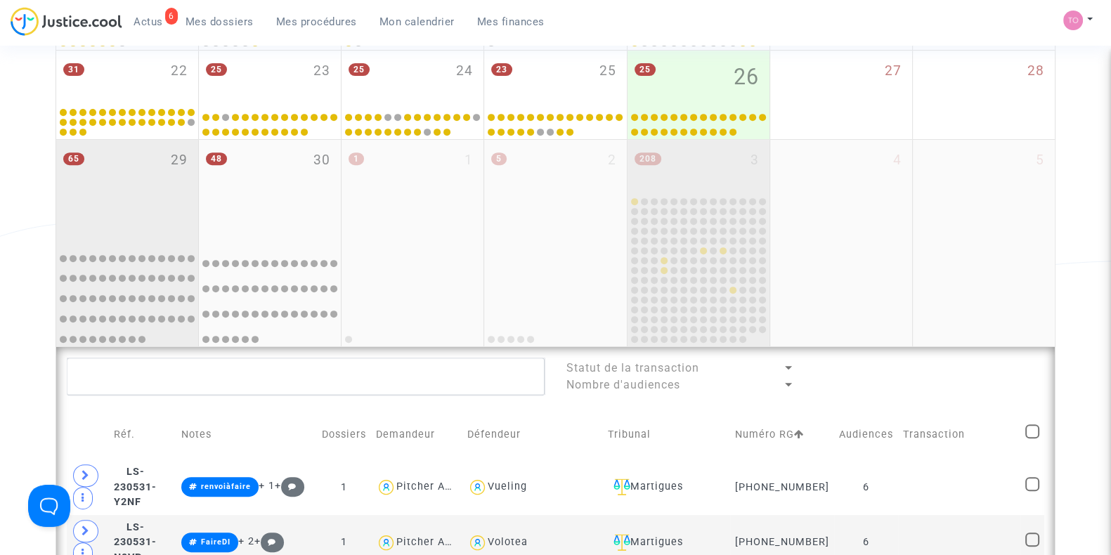
click at [686, 181] on div "208 3" at bounding box center [698, 167] width 142 height 55
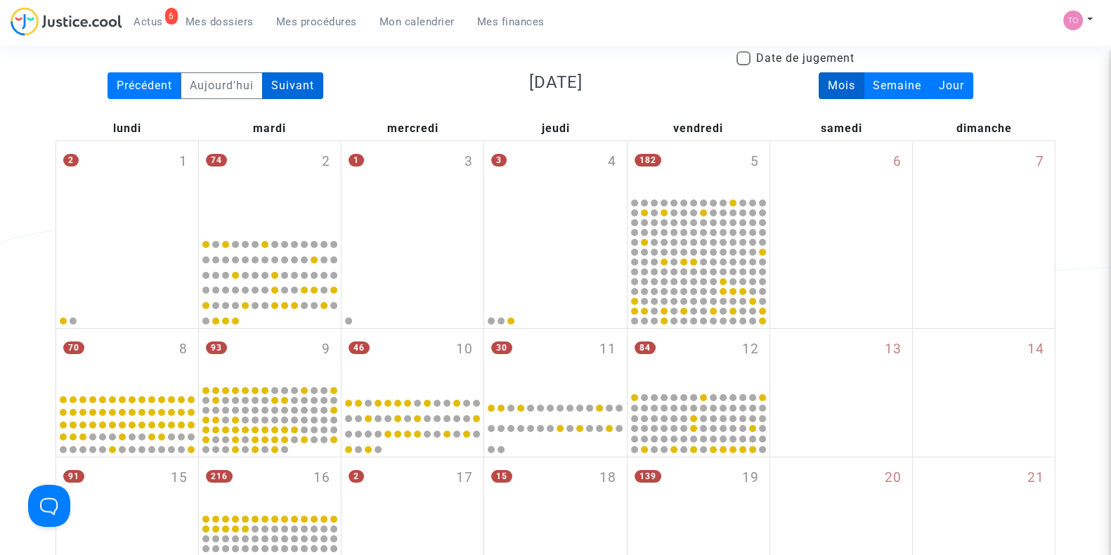
scroll to position [87, 0]
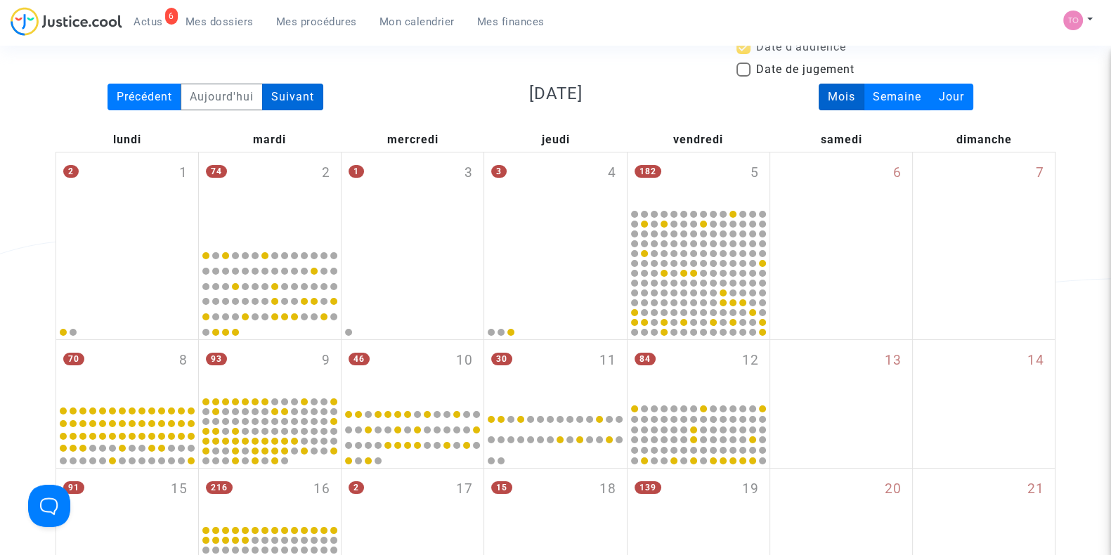
click at [306, 91] on div "Suivant" at bounding box center [292, 97] width 61 height 27
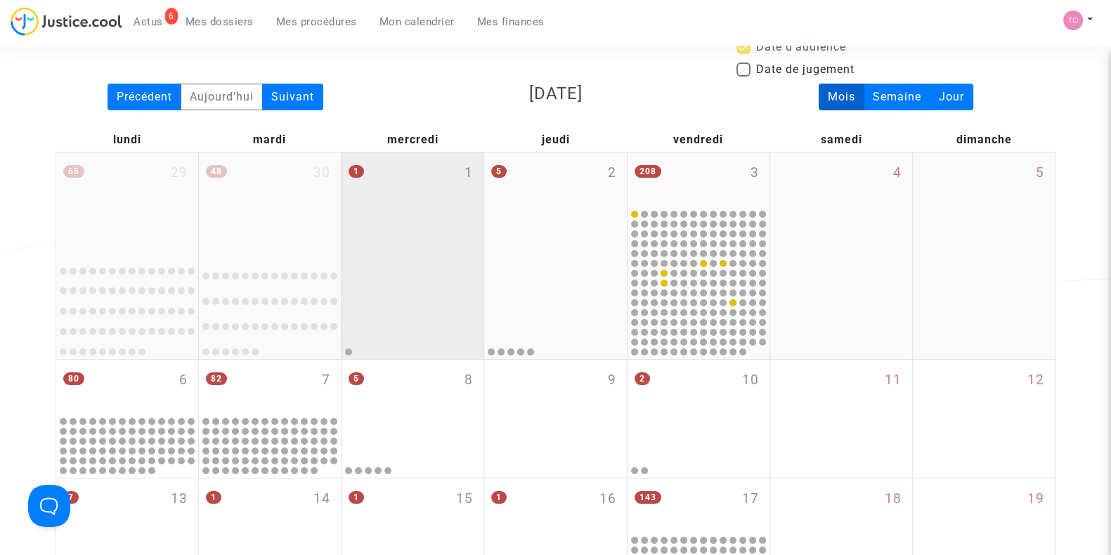
click at [398, 261] on div at bounding box center [413, 306] width 138 height 101
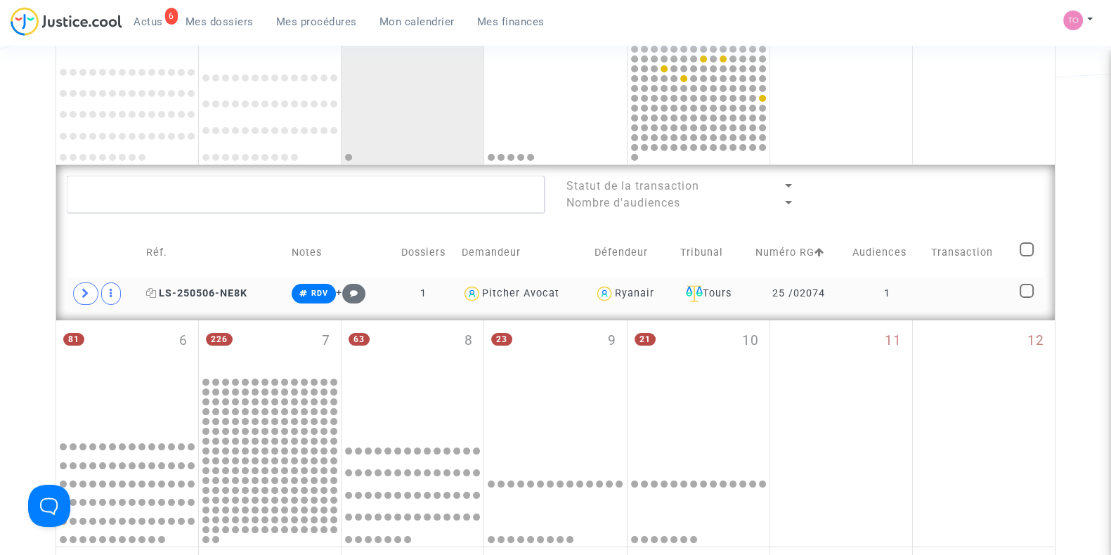
scroll to position [292, 0]
click at [73, 288] on span at bounding box center [85, 293] width 25 height 22
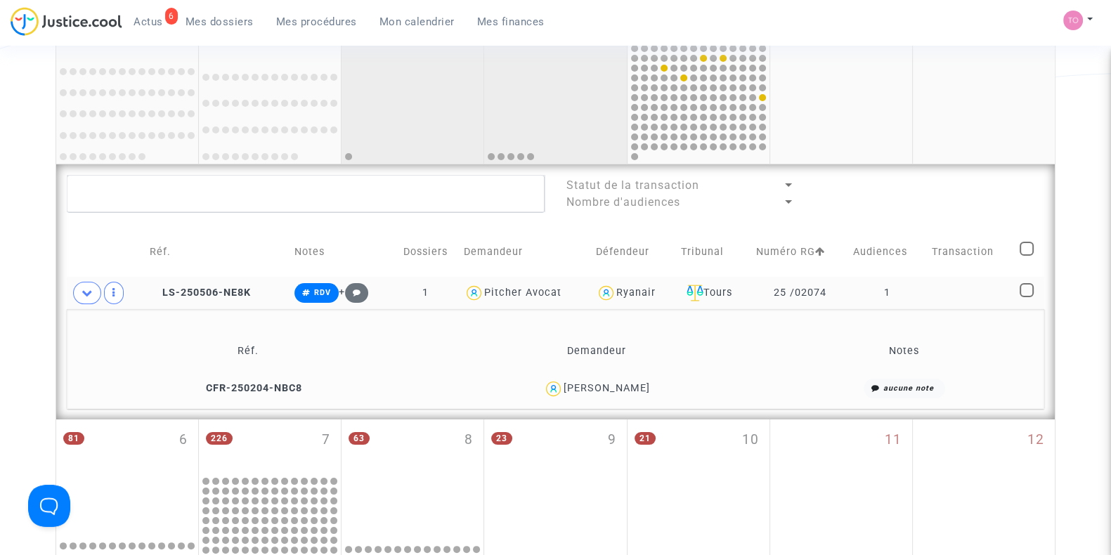
click at [569, 86] on div at bounding box center [555, 109] width 138 height 106
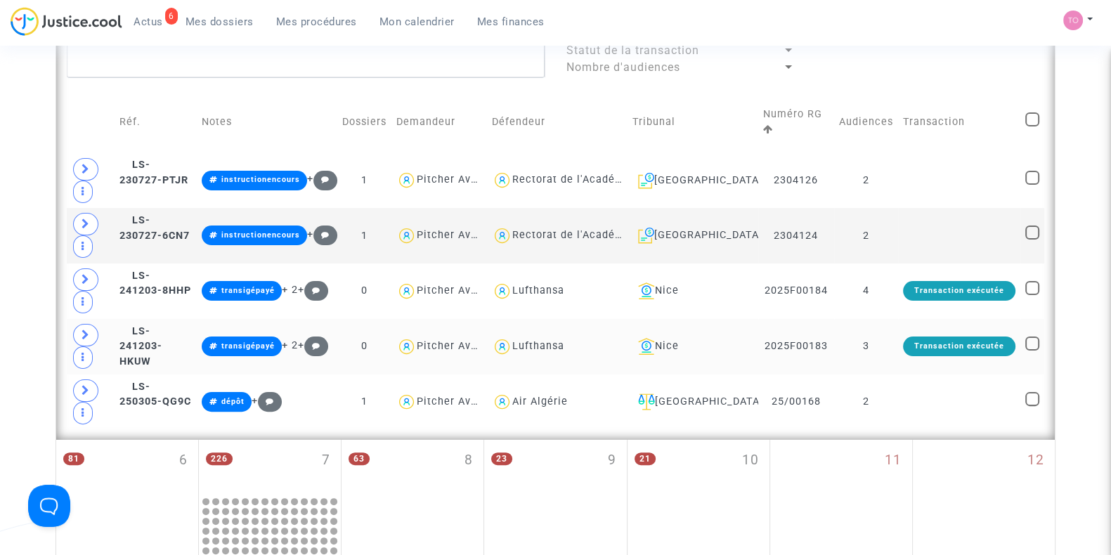
scroll to position [439, 0]
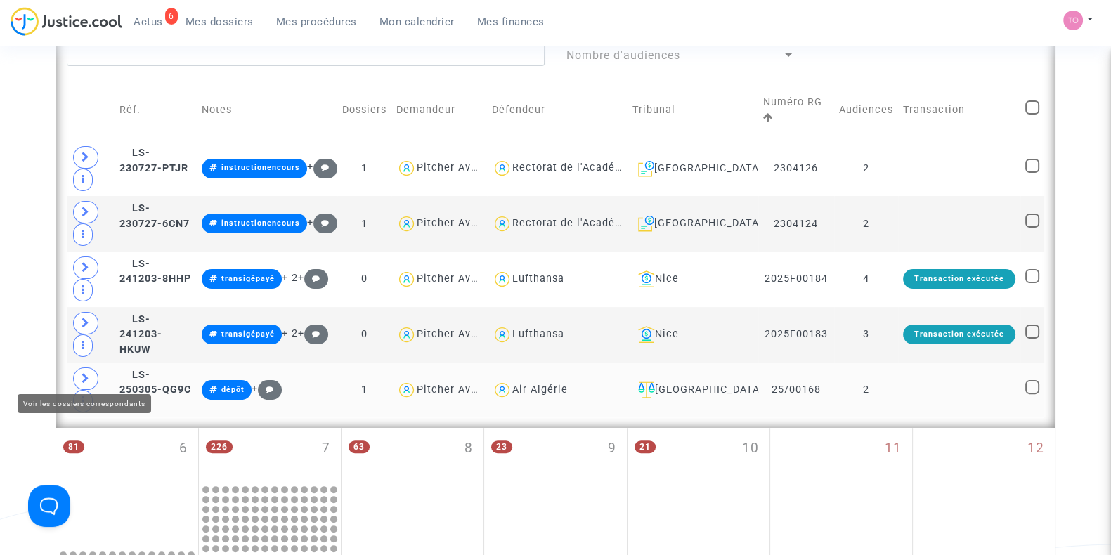
click at [89, 373] on icon at bounding box center [86, 378] width 8 height 11
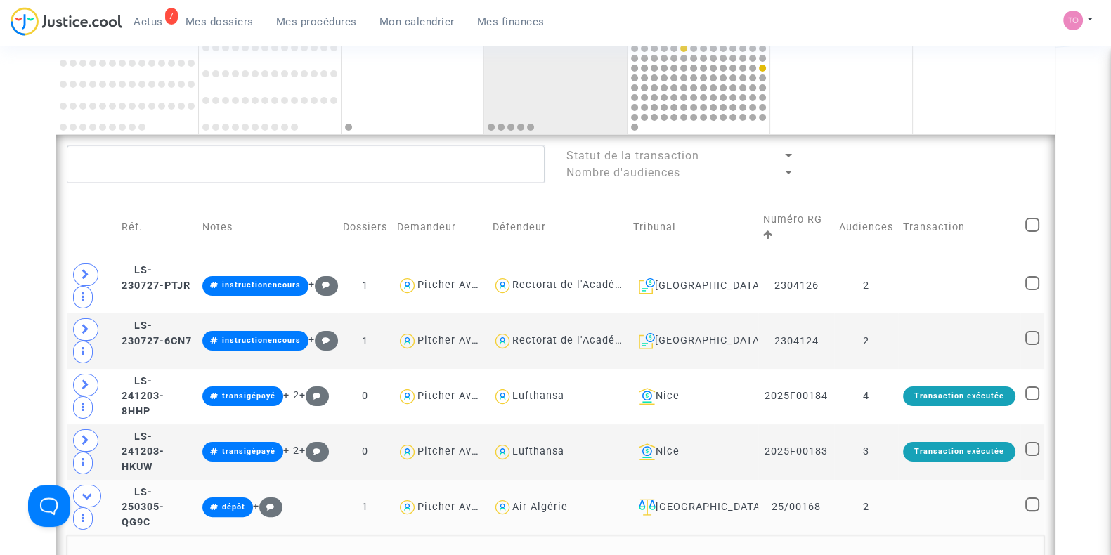
click at [218, 19] on span "Mes dossiers" at bounding box center [219, 21] width 68 height 13
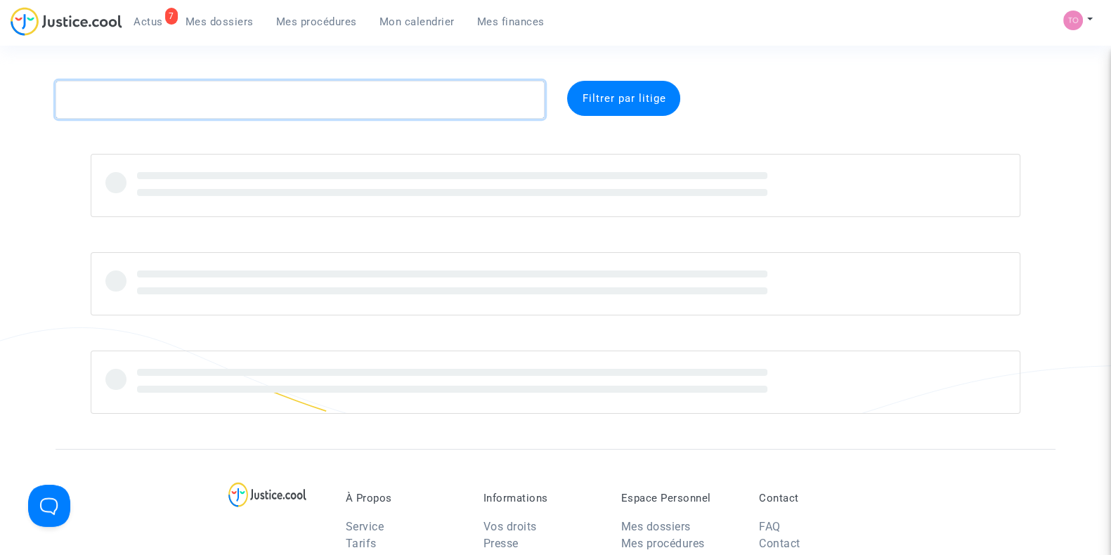
click at [133, 112] on textarea at bounding box center [300, 100] width 489 height 38
paste textarea "Azouaou"
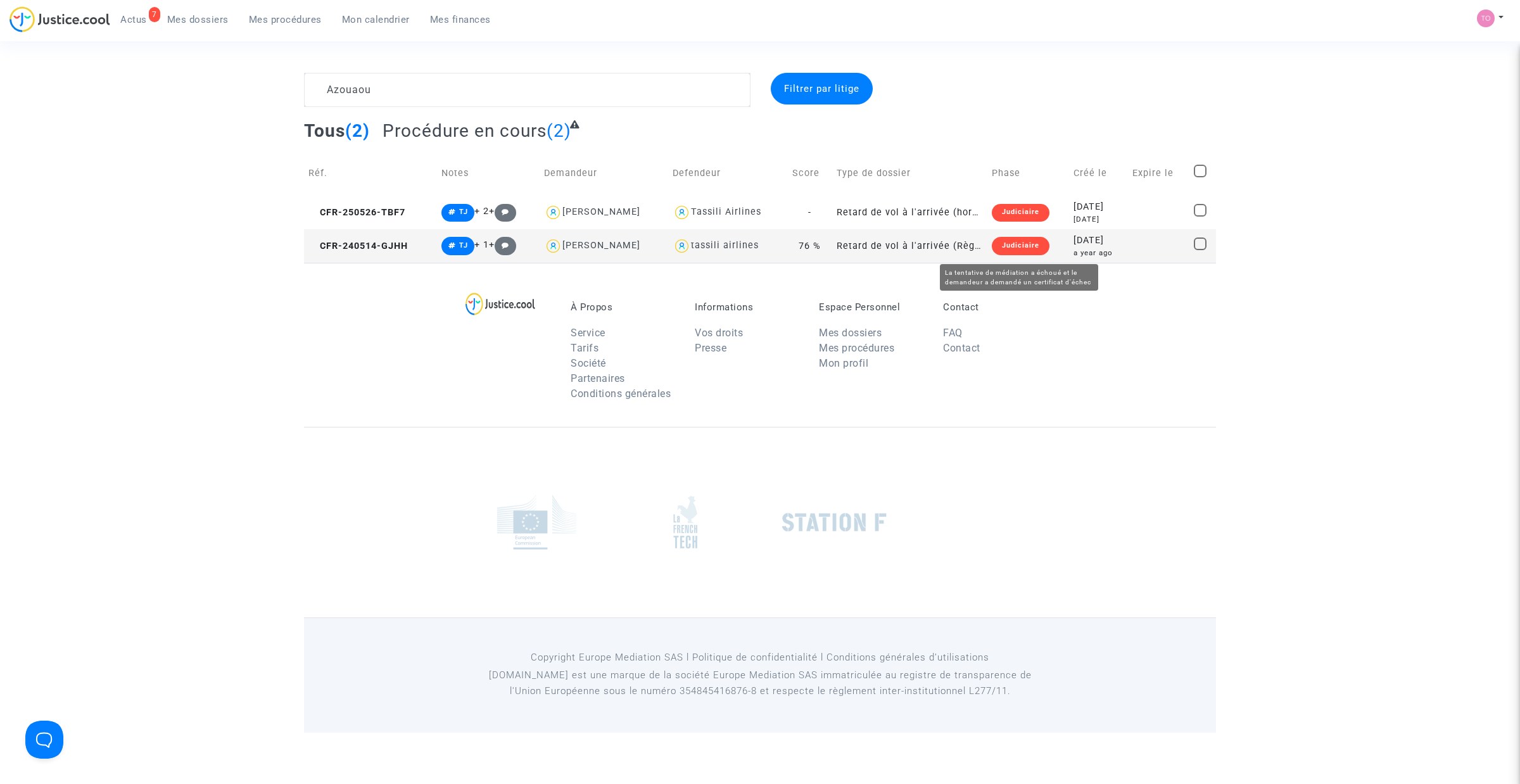
click at [1001, 248] on td "2024-05-14 a year ago" at bounding box center [1098, 245] width 59 height 33
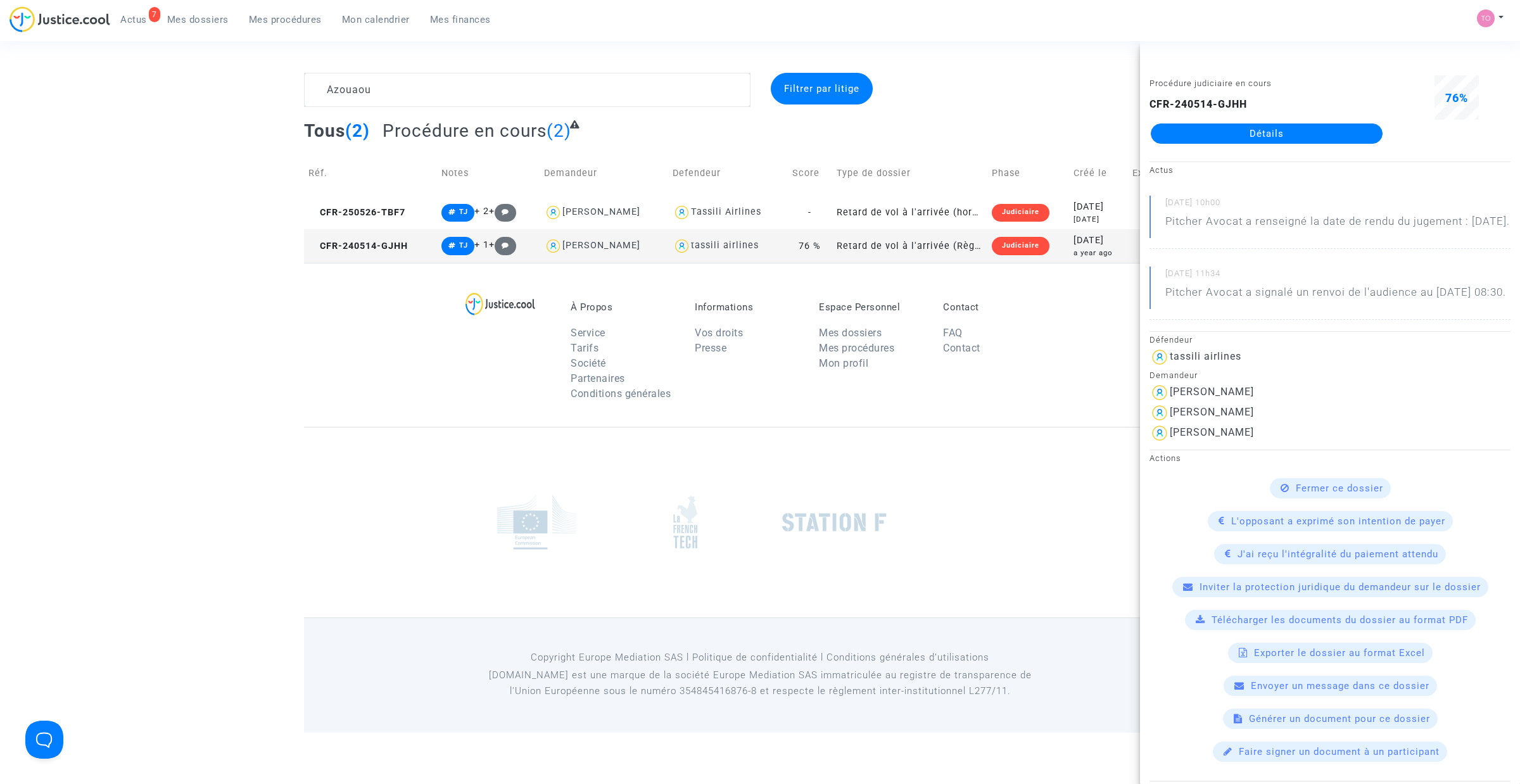
click at [1001, 140] on link "Détails" at bounding box center [1267, 133] width 232 height 20
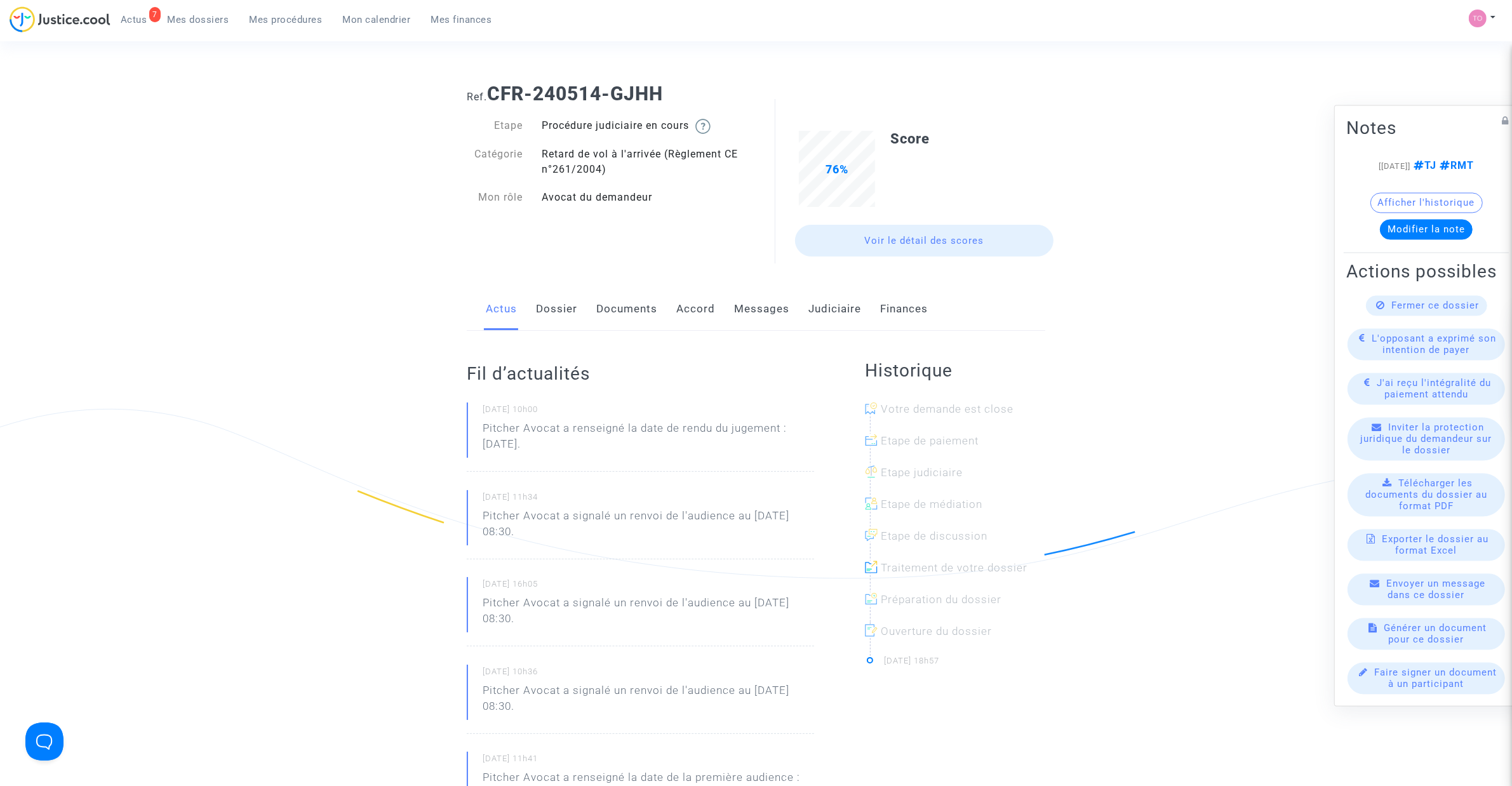
click at [813, 306] on link "Judiciaire" at bounding box center [834, 309] width 52 height 42
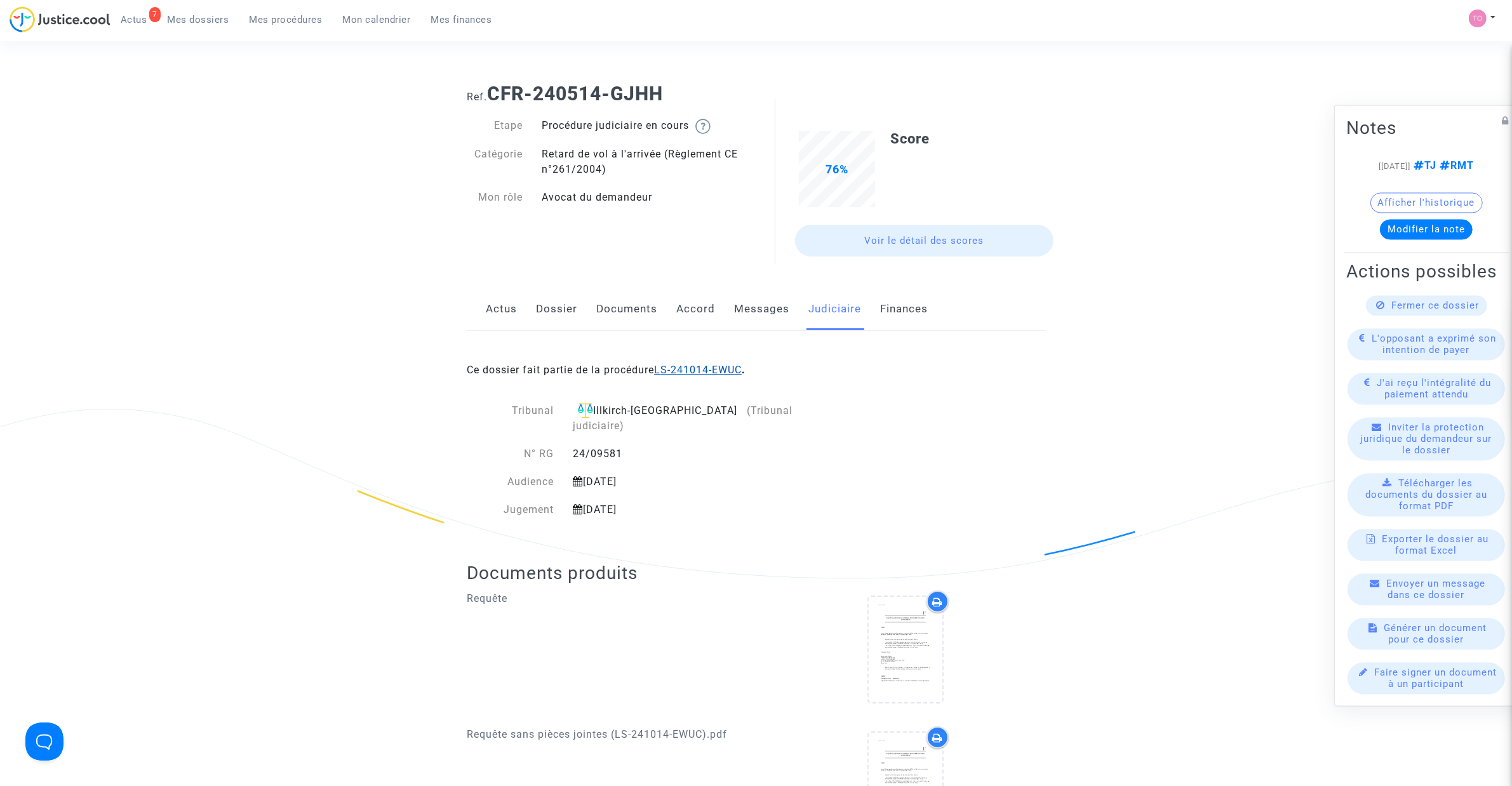
click at [722, 370] on link "LS-241014-EWUC" at bounding box center [698, 370] width 88 height 12
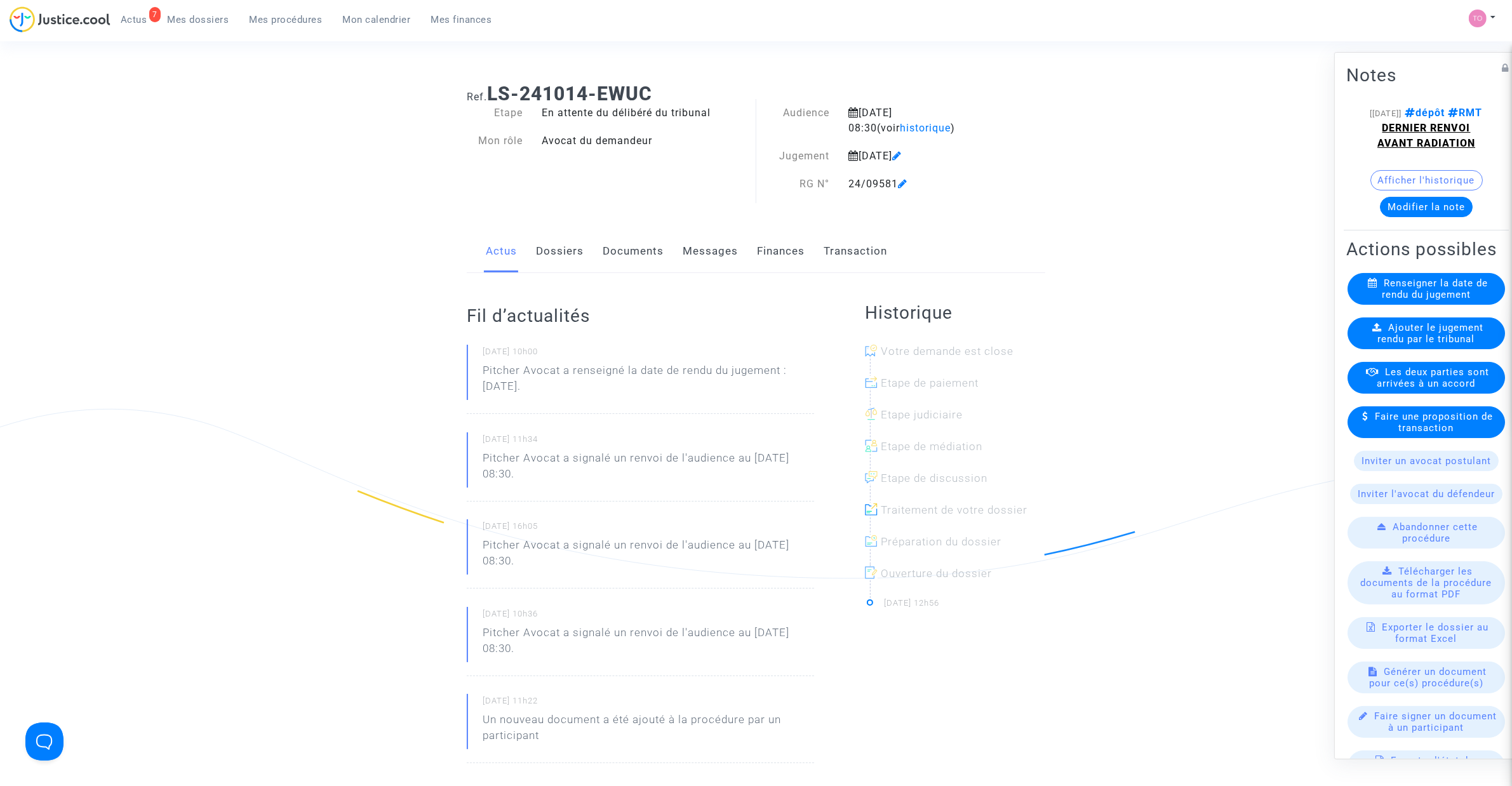
click at [198, 23] on span "Mes dossiers" at bounding box center [198, 19] width 61 height 12
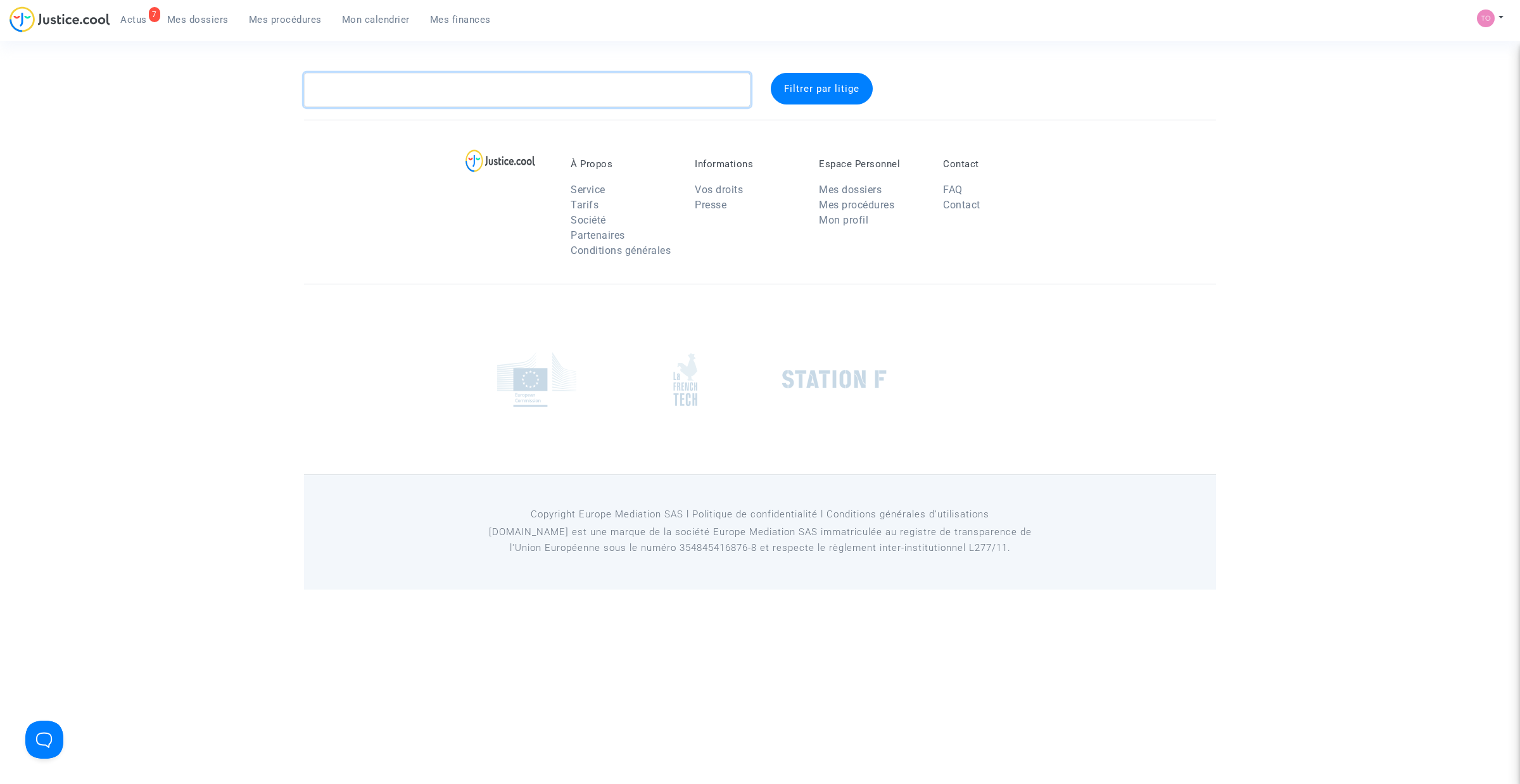
click at [374, 89] on textarea at bounding box center [527, 90] width 446 height 34
paste textarea "KLEPPER"
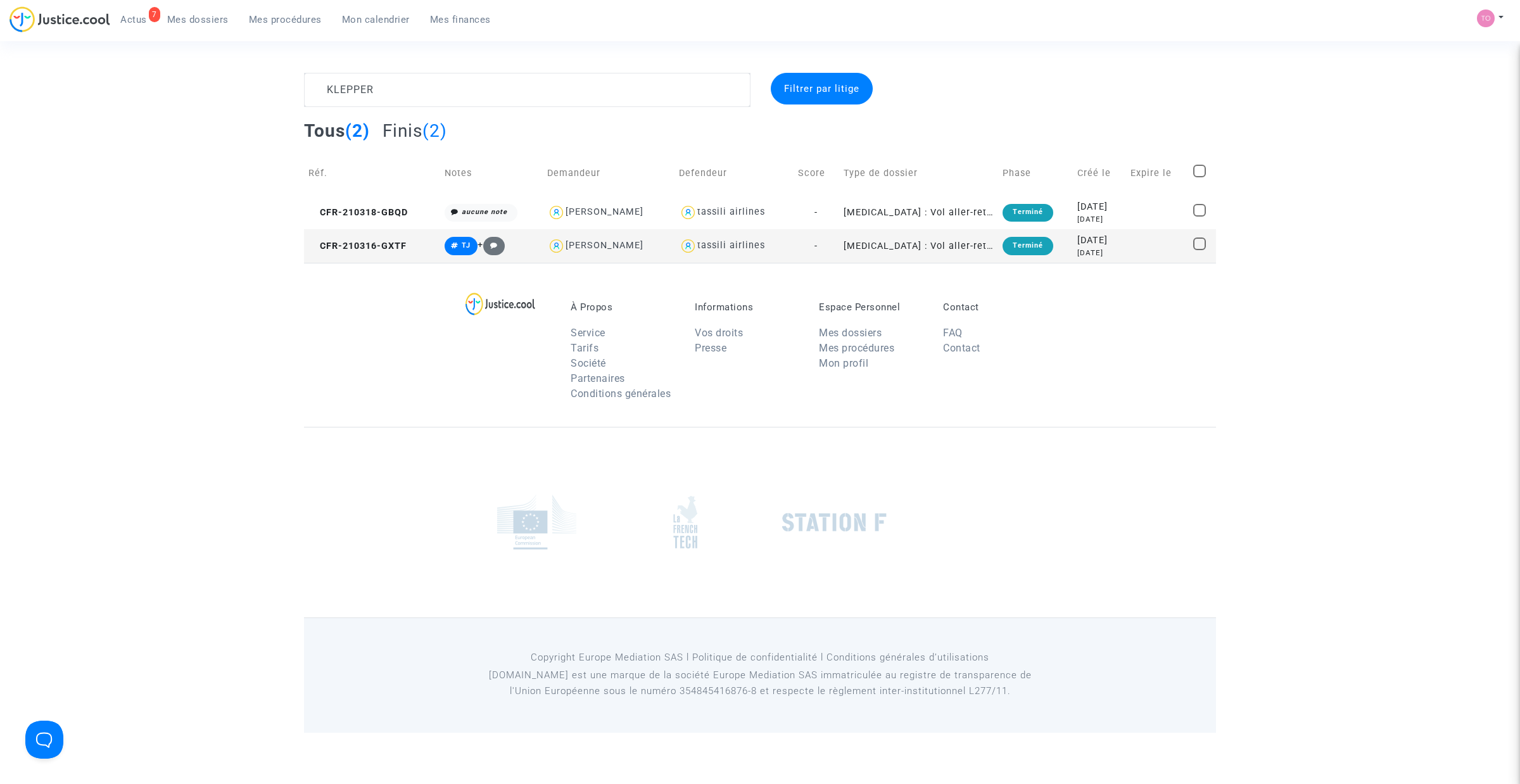
click at [1001, 248] on div "5 years ago" at bounding box center [1099, 253] width 44 height 11
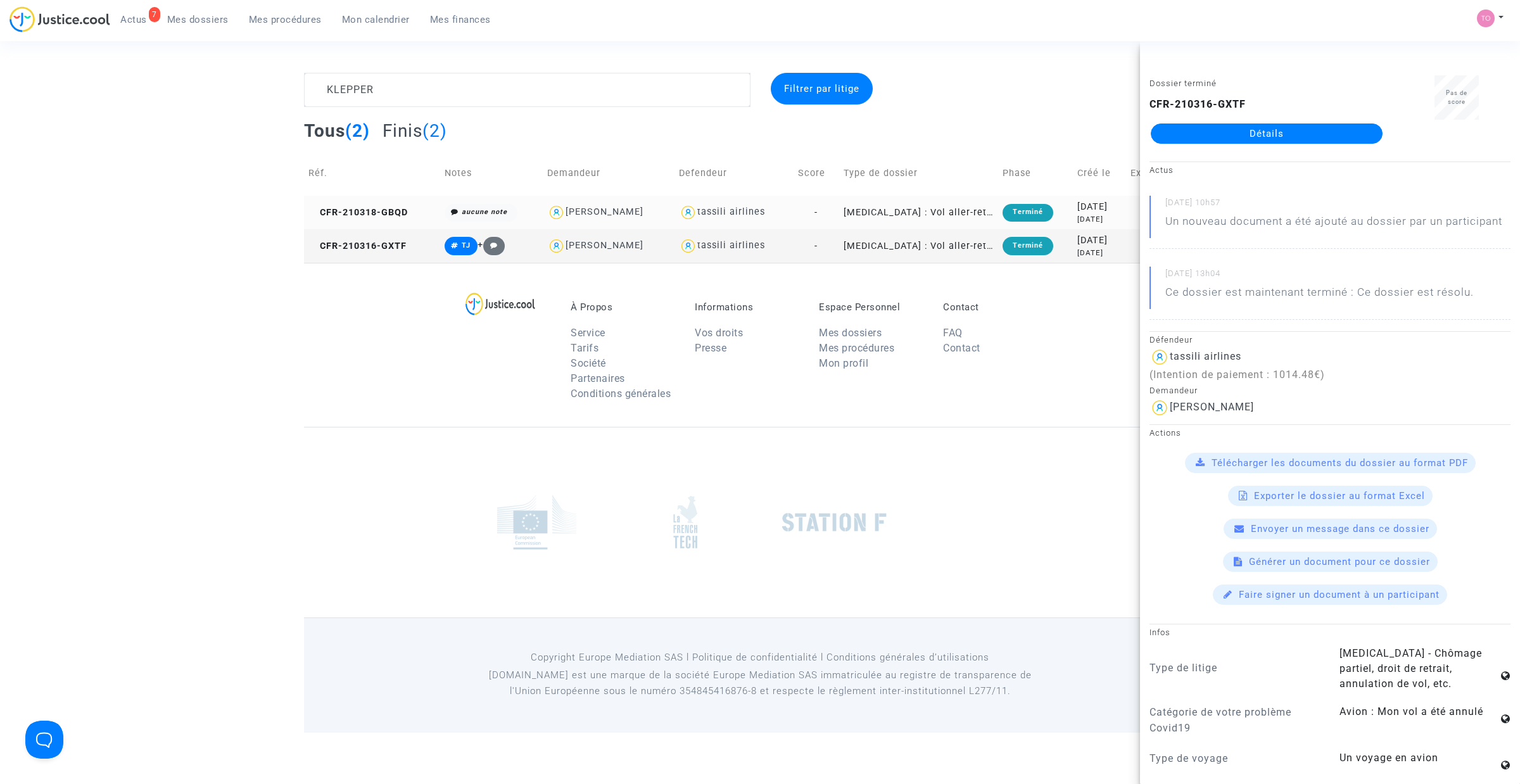
click at [1001, 214] on div "5 years ago" at bounding box center [1099, 219] width 44 height 11
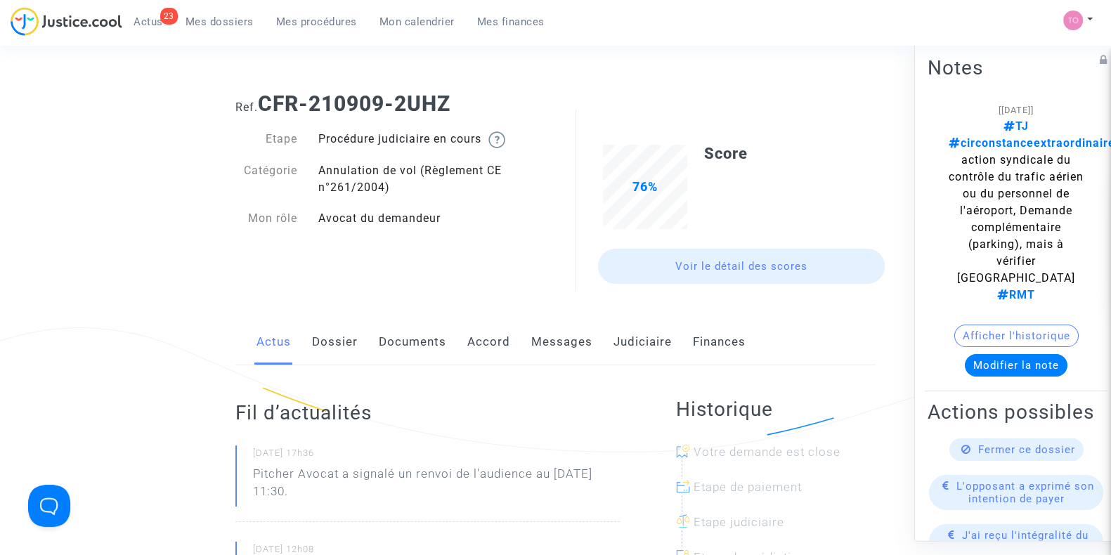
click at [556, 345] on link "Messages" at bounding box center [561, 342] width 61 height 46
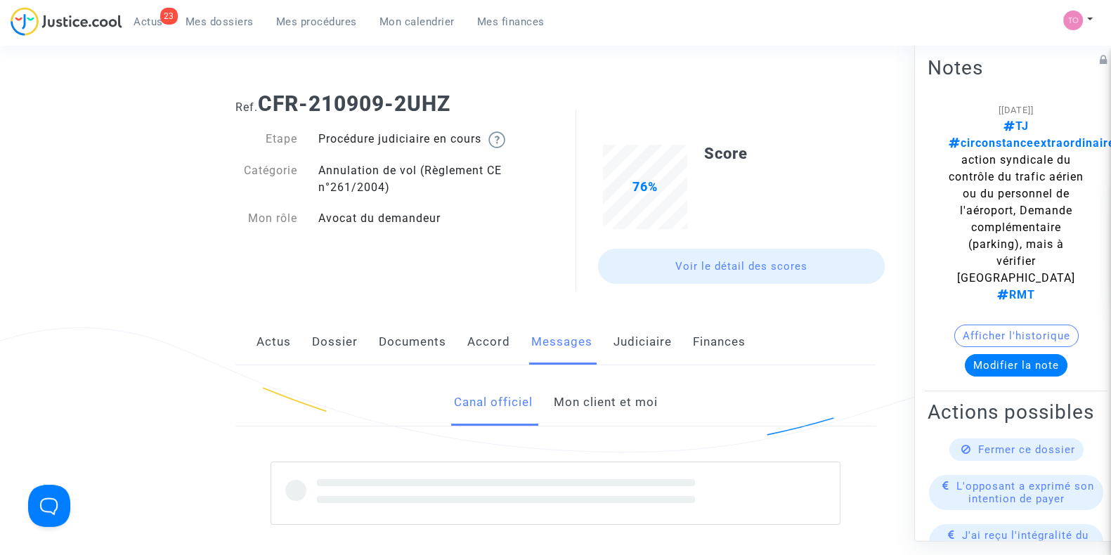
click at [578, 403] on link "Mon client et moi" at bounding box center [605, 402] width 104 height 46
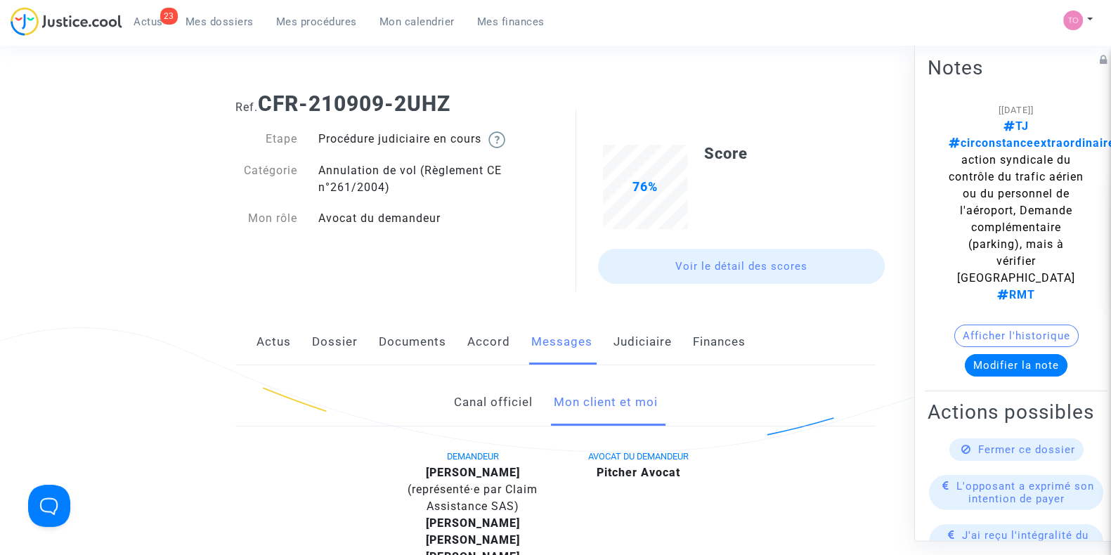
click at [500, 392] on link "Canal officiel" at bounding box center [492, 402] width 79 height 46
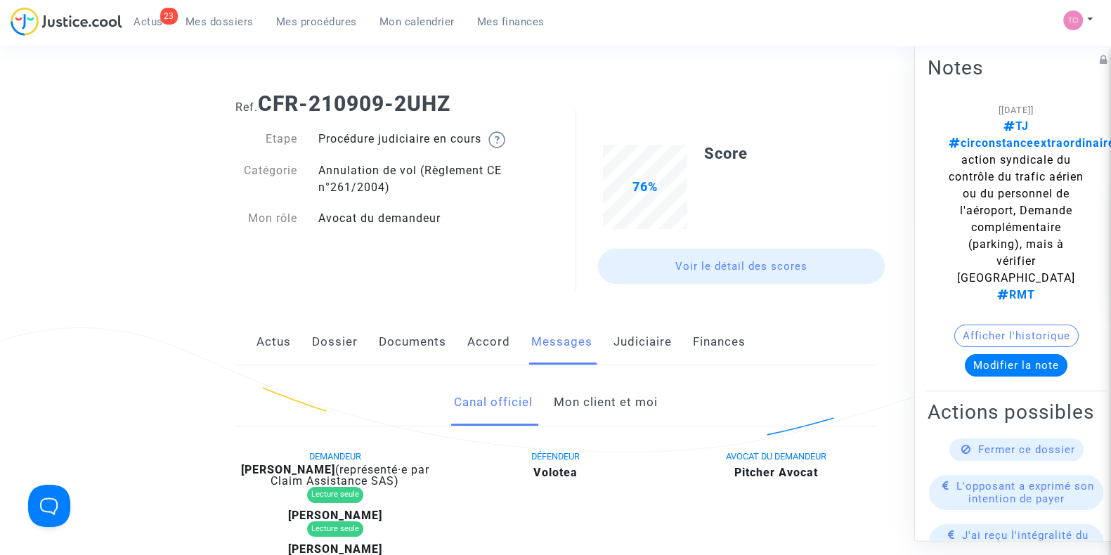
click at [594, 397] on link "Mon client et moi" at bounding box center [605, 402] width 104 height 46
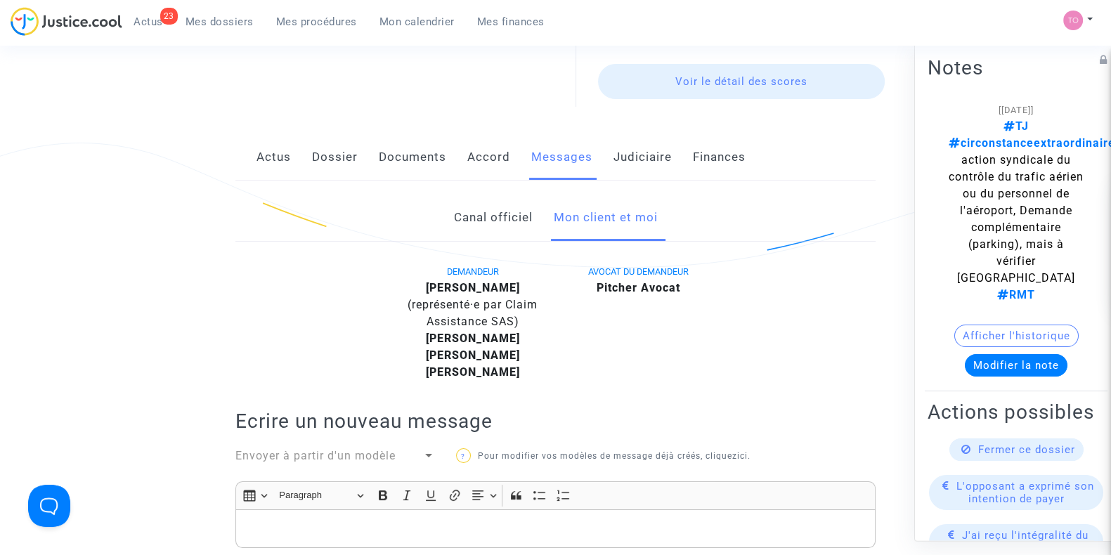
scroll to position [175, 0]
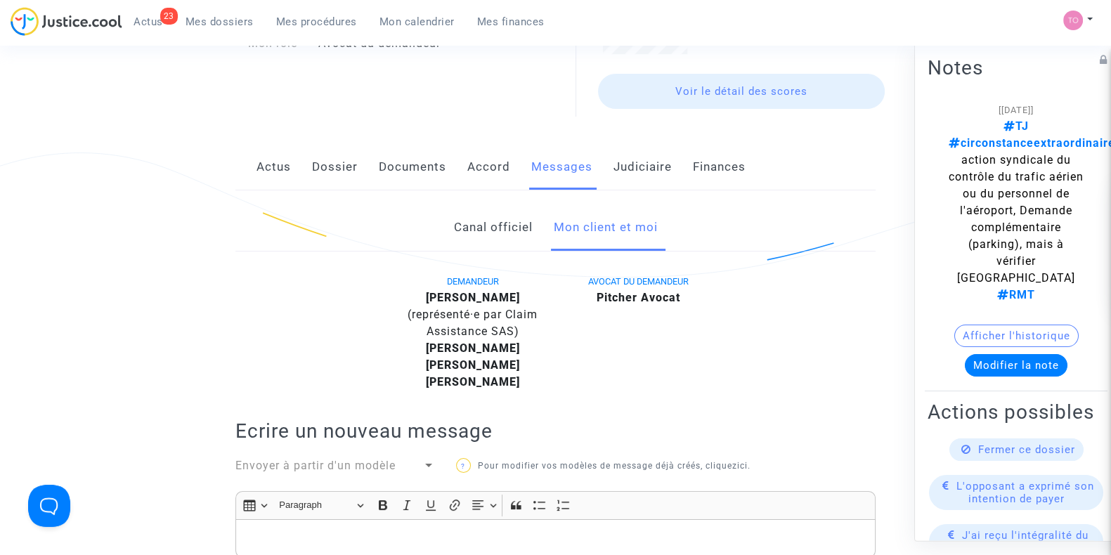
click at [365, 171] on div "Actus Dossier Documents Accord Messages Judiciaire Finances" at bounding box center [555, 167] width 640 height 47
click at [390, 167] on link "Documents" at bounding box center [412, 167] width 67 height 46
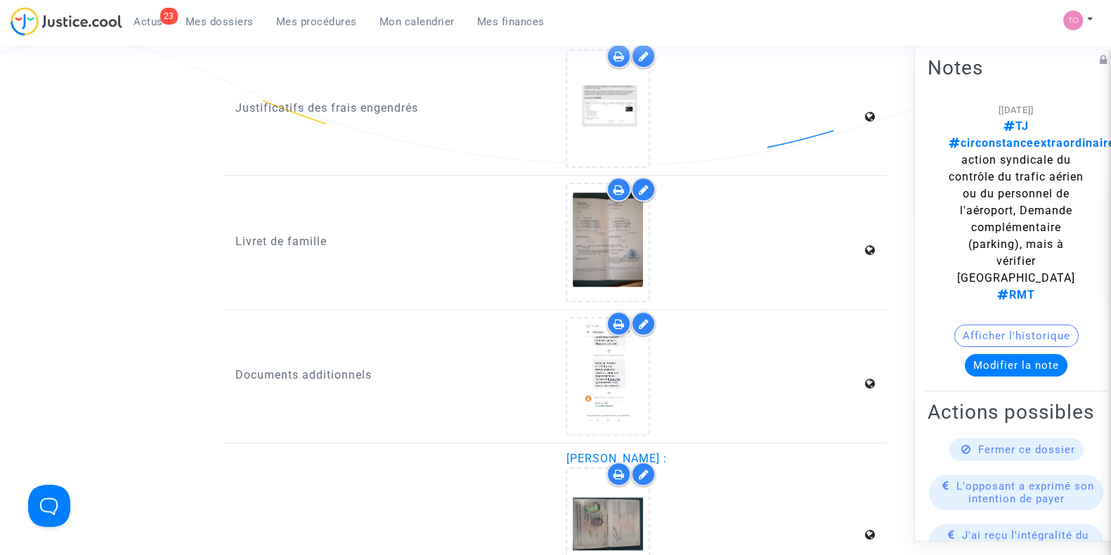
scroll to position [2137, 0]
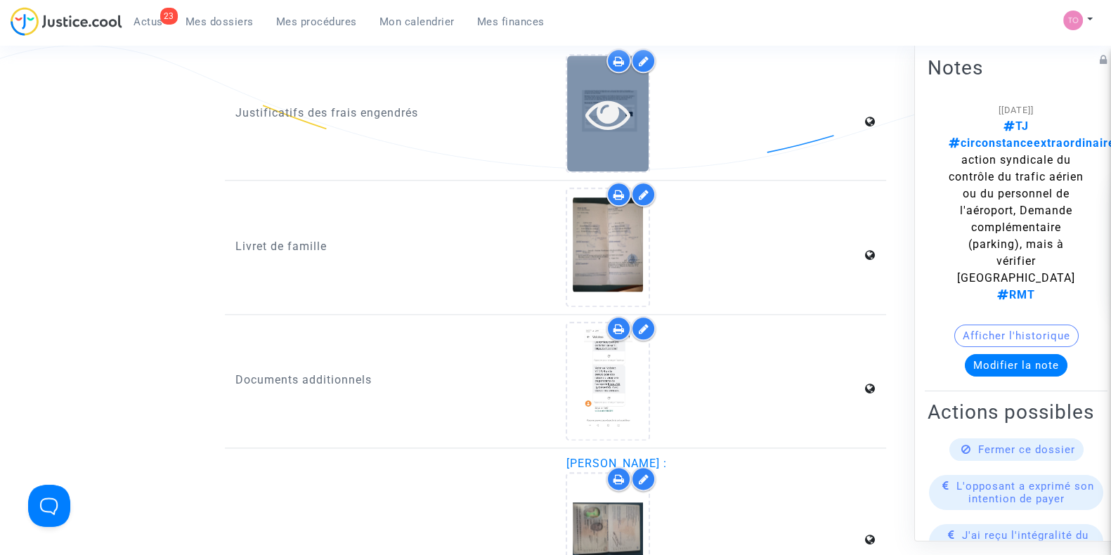
click at [594, 123] on icon at bounding box center [608, 113] width 46 height 45
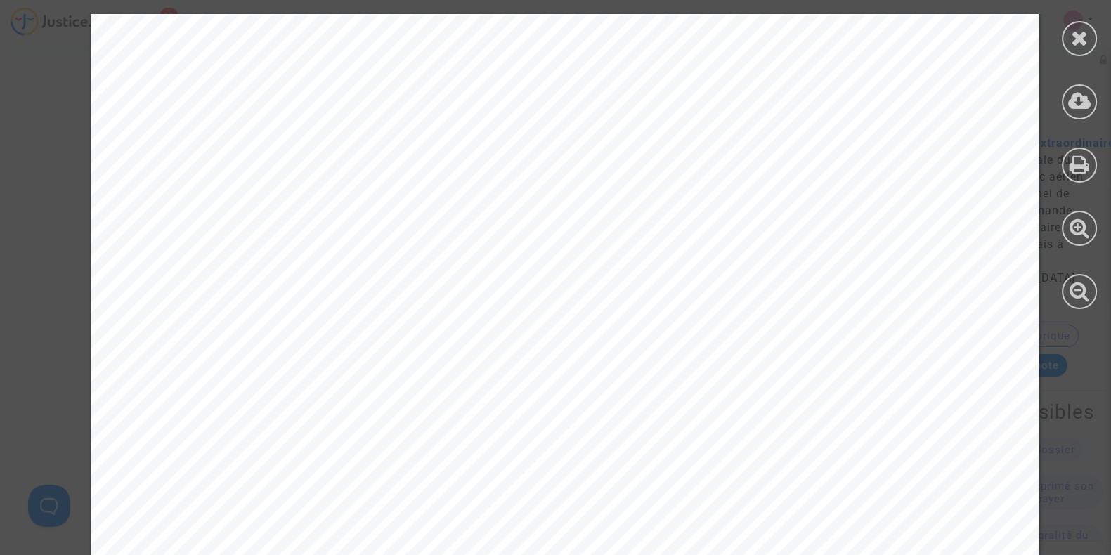
scroll to position [790, 0]
click at [1068, 40] on div at bounding box center [1079, 38] width 35 height 35
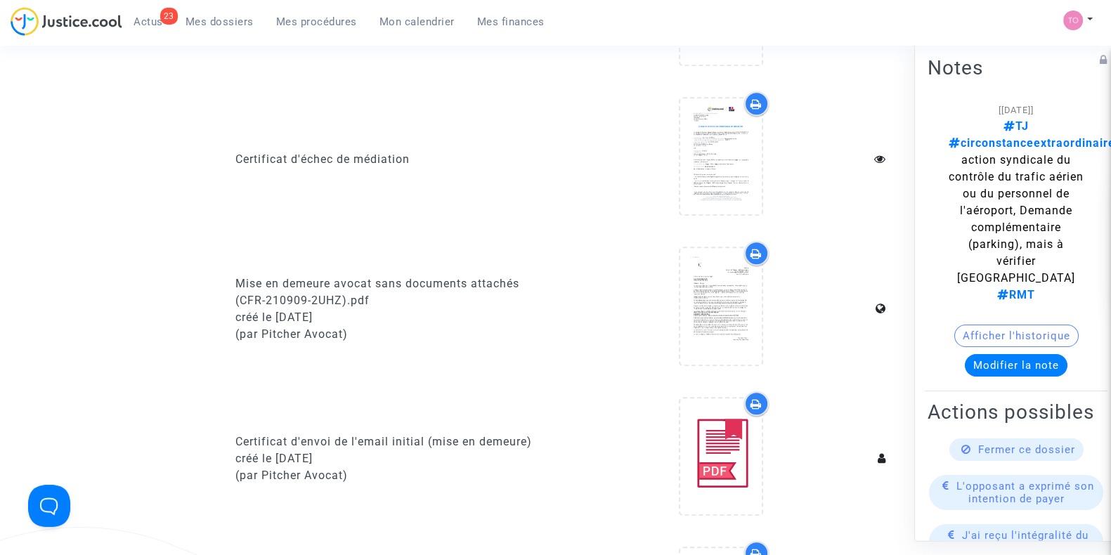
scroll to position [1054, 0]
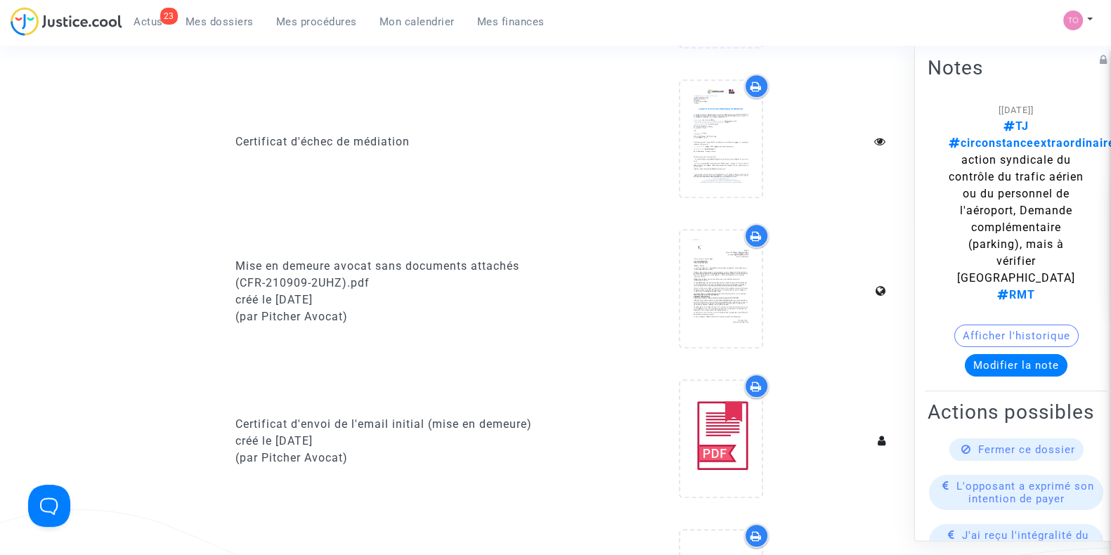
click at [963, 325] on button "Afficher l'historique" at bounding box center [1016, 336] width 124 height 22
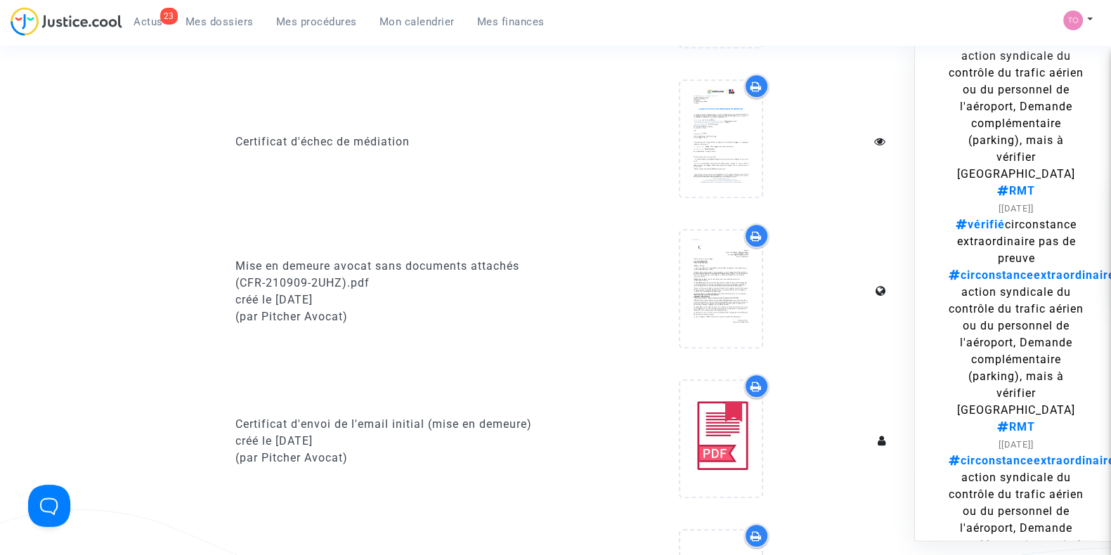
scroll to position [117, 0]
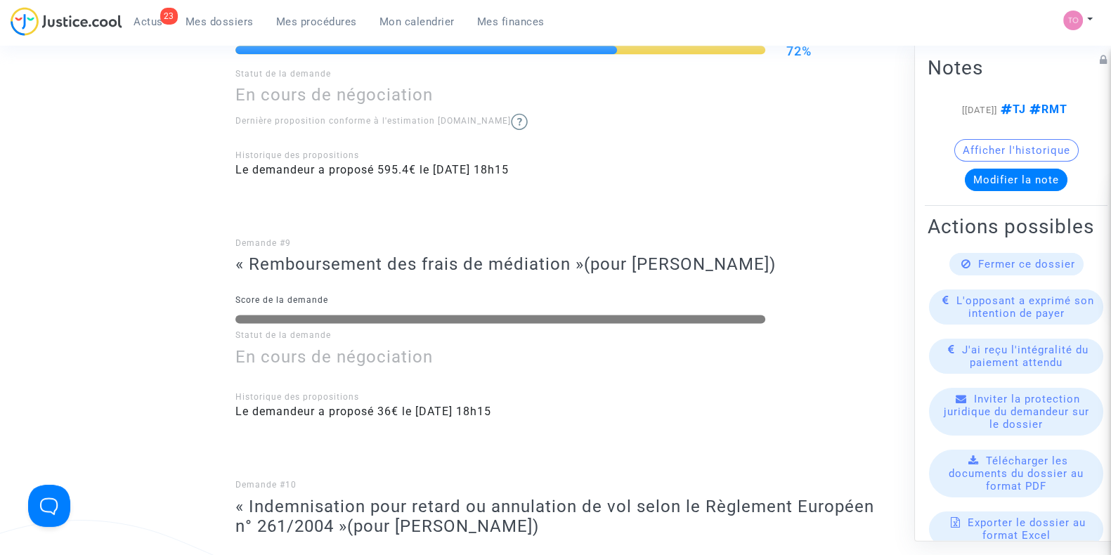
scroll to position [2254, 0]
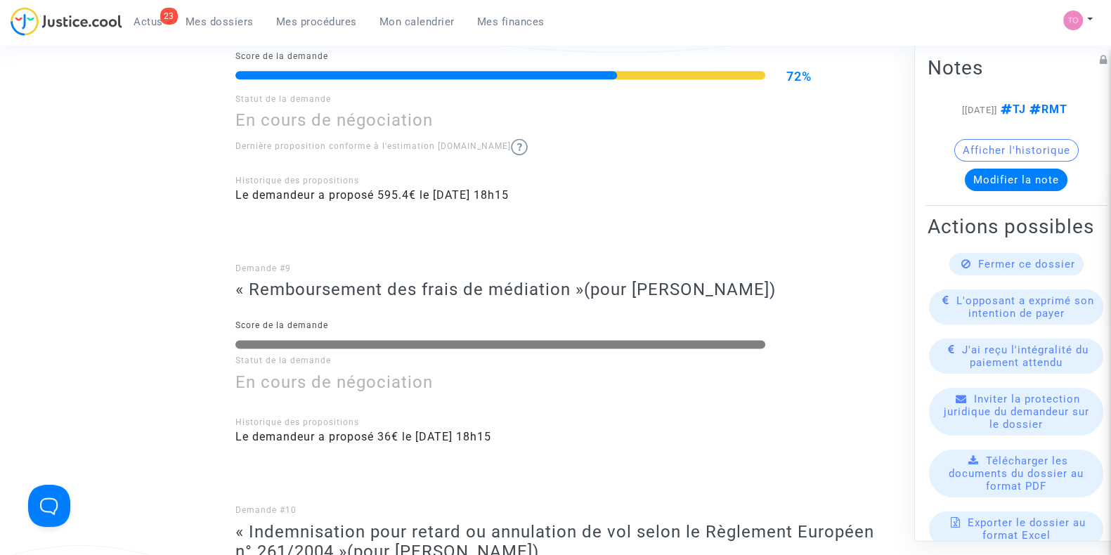
click at [984, 162] on button "Afficher l'historique" at bounding box center [1016, 150] width 124 height 22
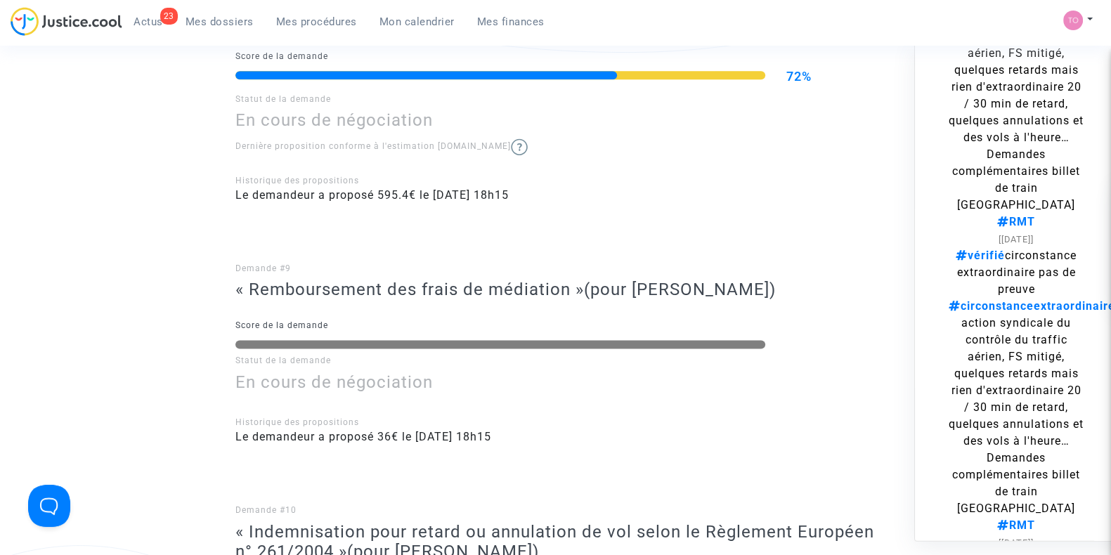
scroll to position [0, 0]
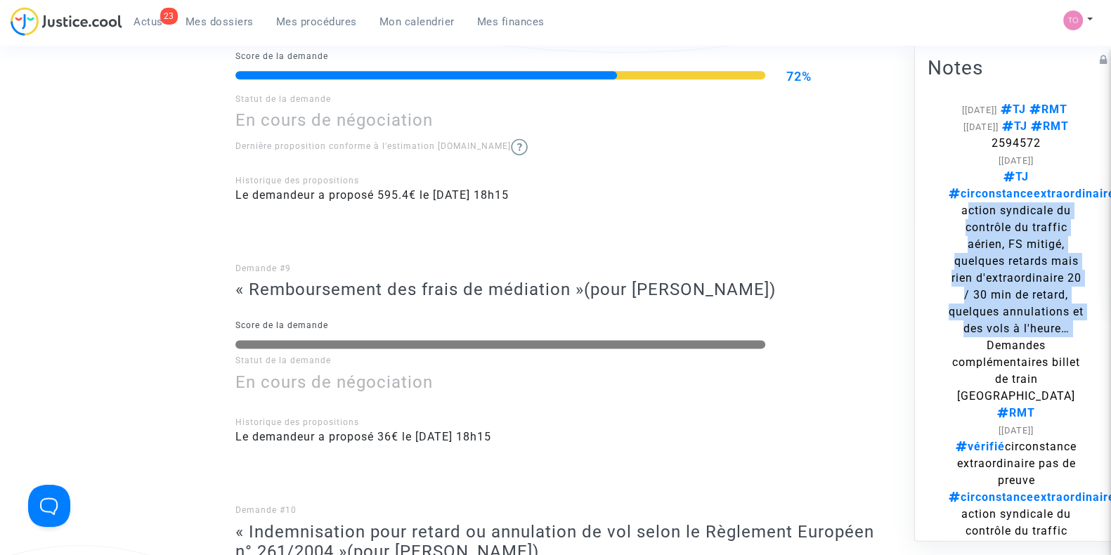
drag, startPoint x: 954, startPoint y: 212, endPoint x: 1075, endPoint y: 341, distance: 177.0
copy span "action syndicale du contrôle du traffic aérien, FS mitigé, quelques retards mai…"
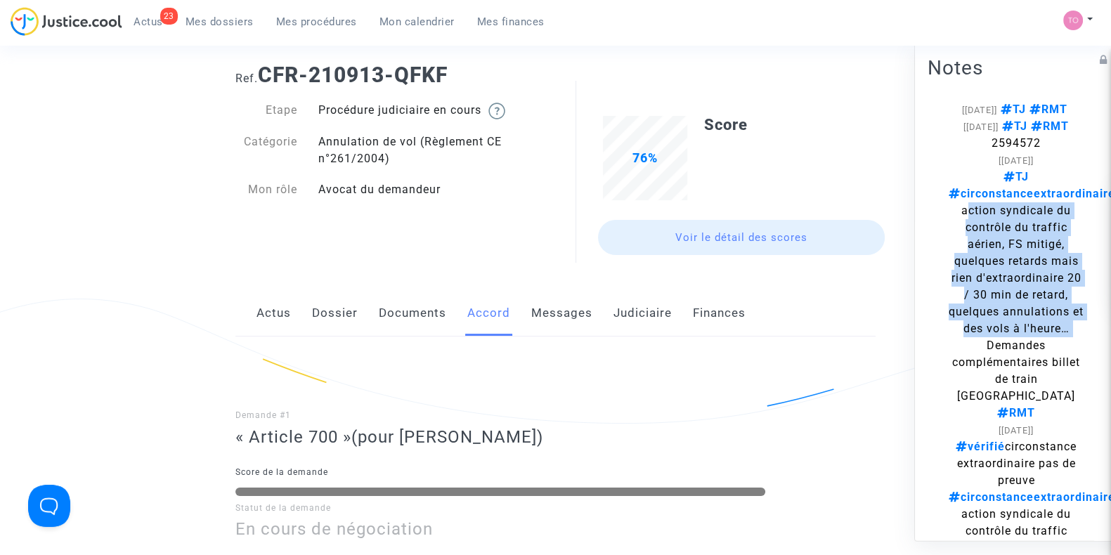
click at [334, 313] on link "Dossier" at bounding box center [335, 313] width 46 height 46
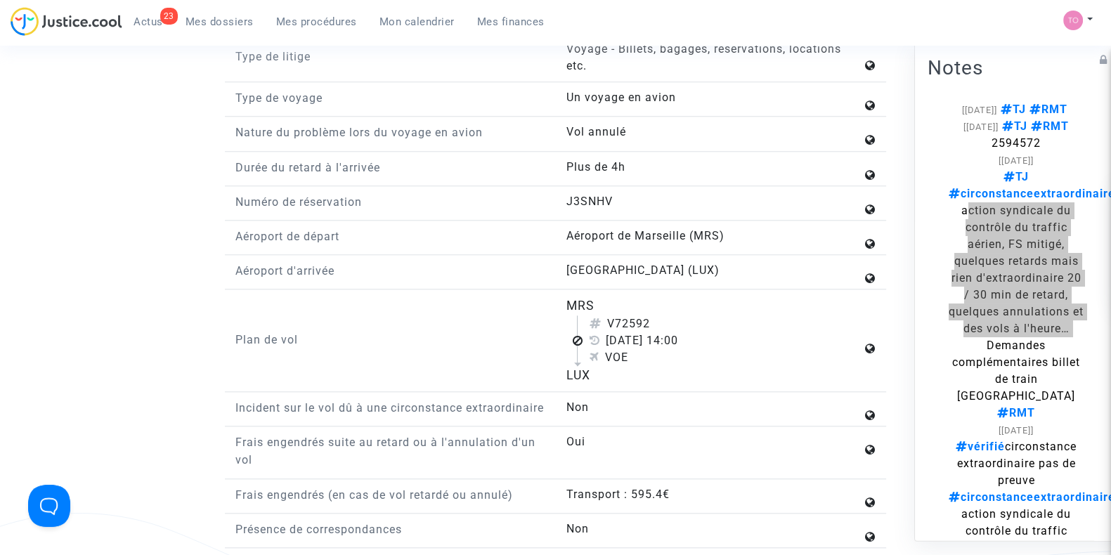
scroll to position [1669, 0]
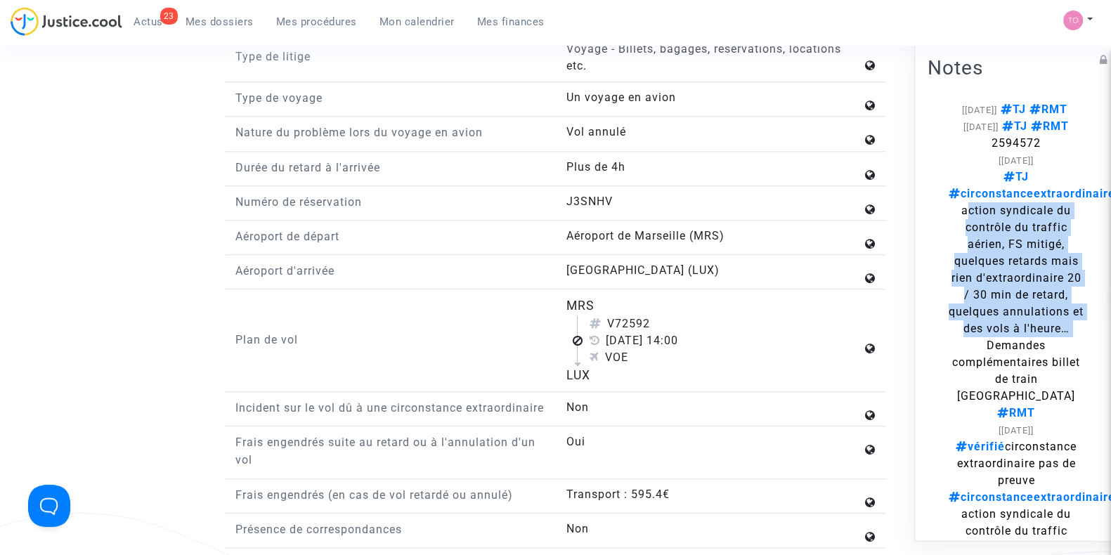
drag, startPoint x: 552, startPoint y: 297, endPoint x: 620, endPoint y: 370, distance: 99.9
click at [620, 370] on div "Plan de vol MRS V72592 2 août 2021 14:00 VOE LUX" at bounding box center [555, 345] width 661 height 96
copy div "MRS V72592 2 août 2021 14:00 VOE LUX"
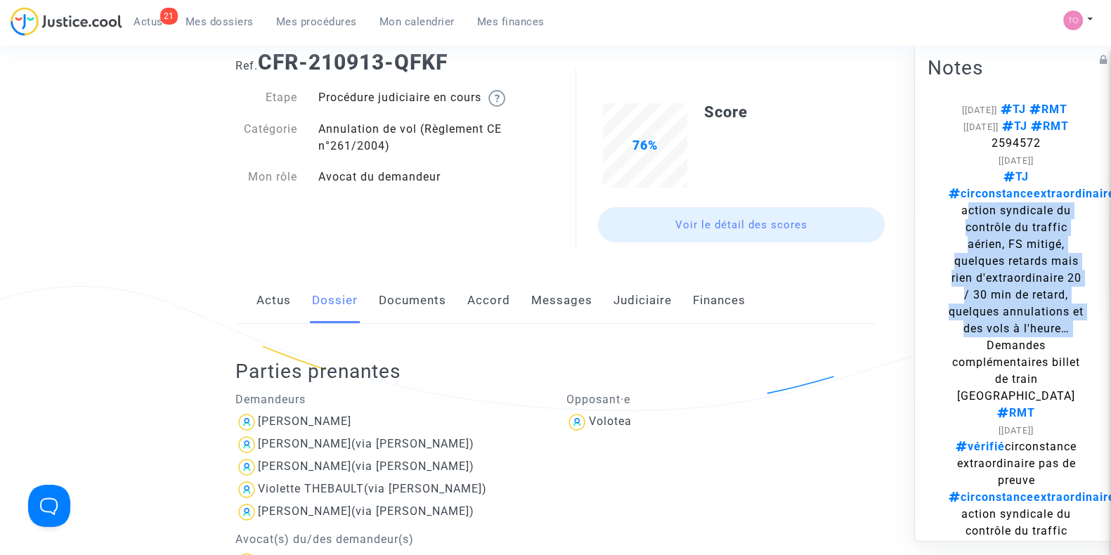
scroll to position [0, 0]
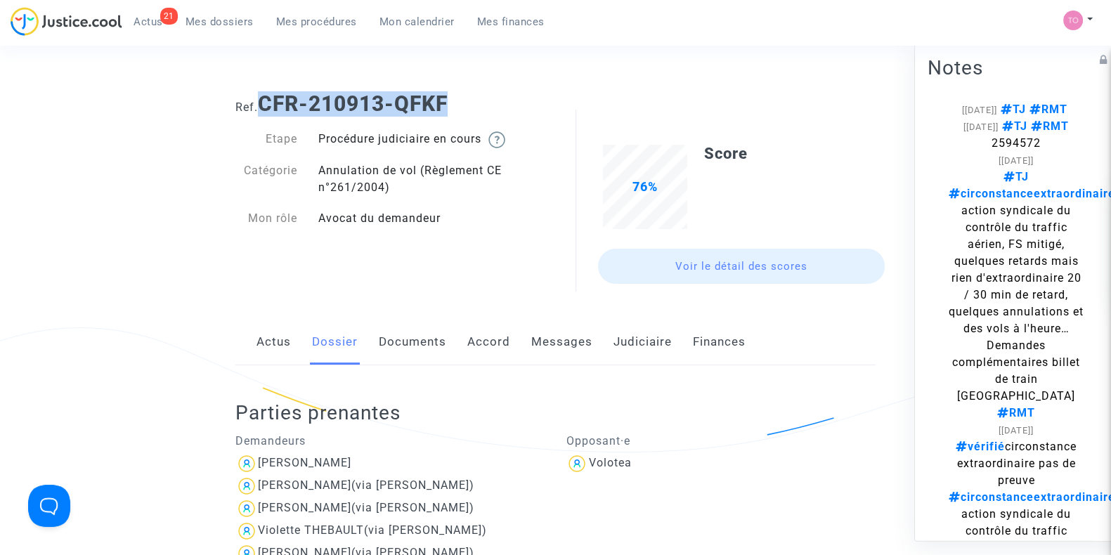
drag, startPoint x: 456, startPoint y: 96, endPoint x: 260, endPoint y: 85, distance: 196.4
click at [260, 85] on div "Ref. CFR-210913-QFKF" at bounding box center [555, 99] width 661 height 36
copy b "CFR-210913-QFKF"
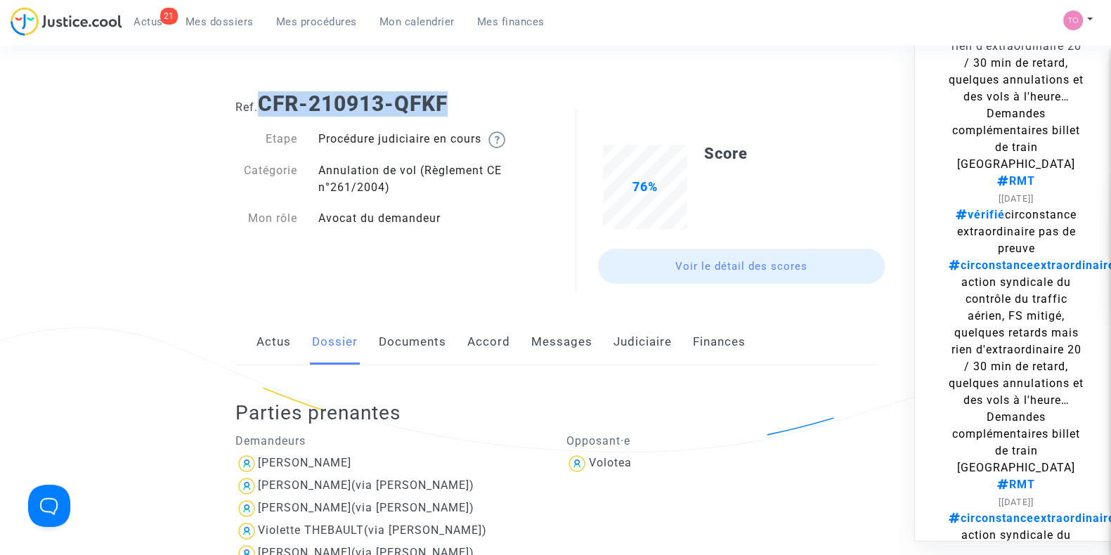
scroll to position [234, 0]
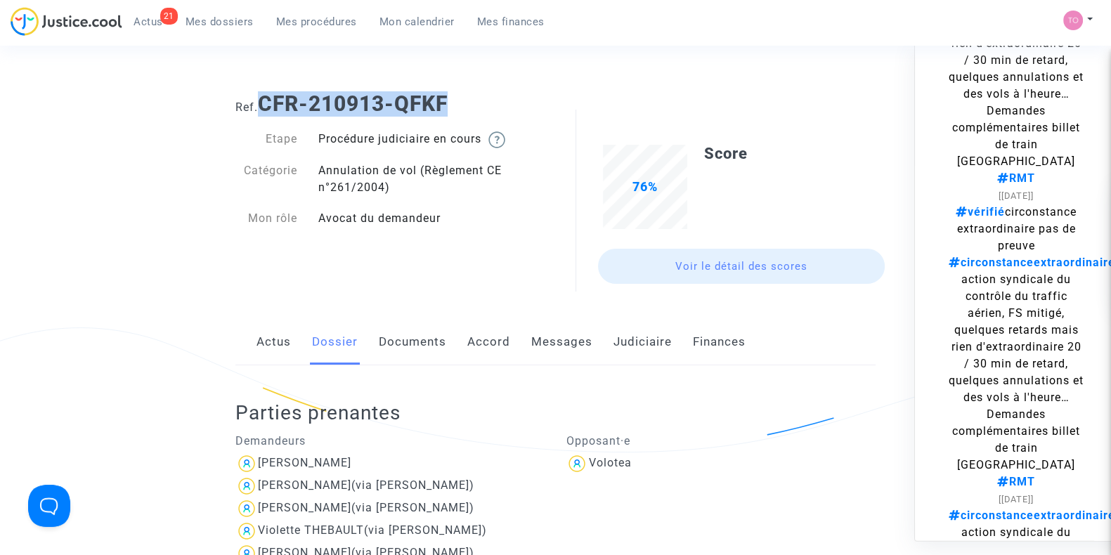
click at [493, 342] on link "Accord" at bounding box center [488, 342] width 43 height 46
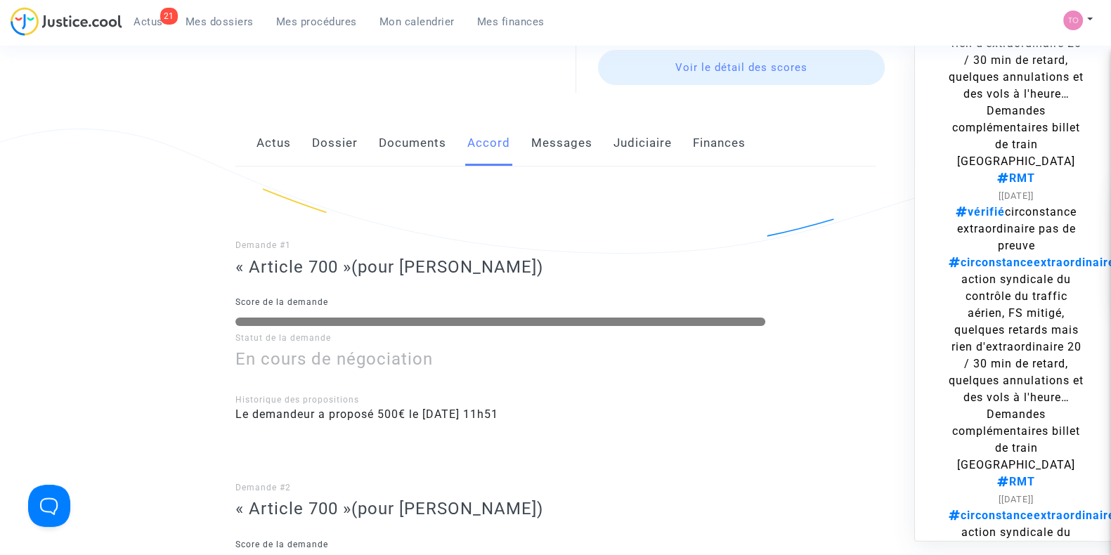
scroll to position [175, 0]
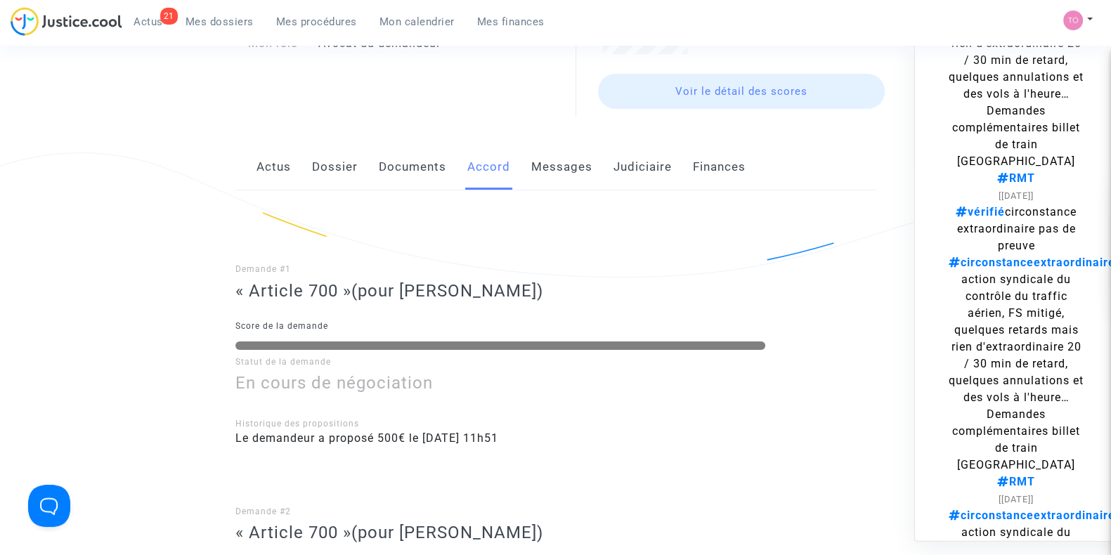
click at [346, 149] on link "Dossier" at bounding box center [335, 167] width 46 height 46
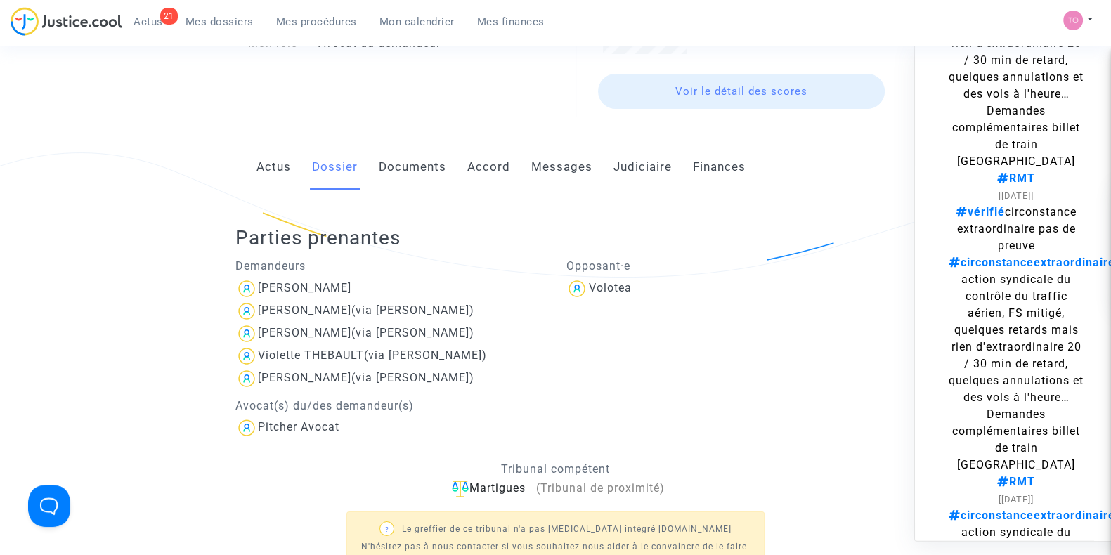
click at [410, 163] on link "Documents" at bounding box center [412, 167] width 67 height 46
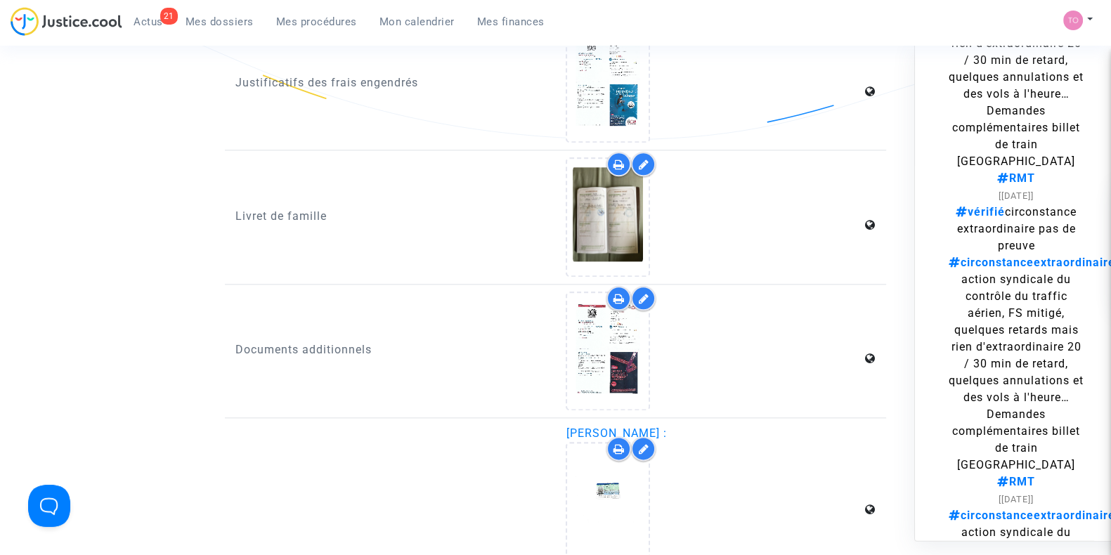
scroll to position [2195, 0]
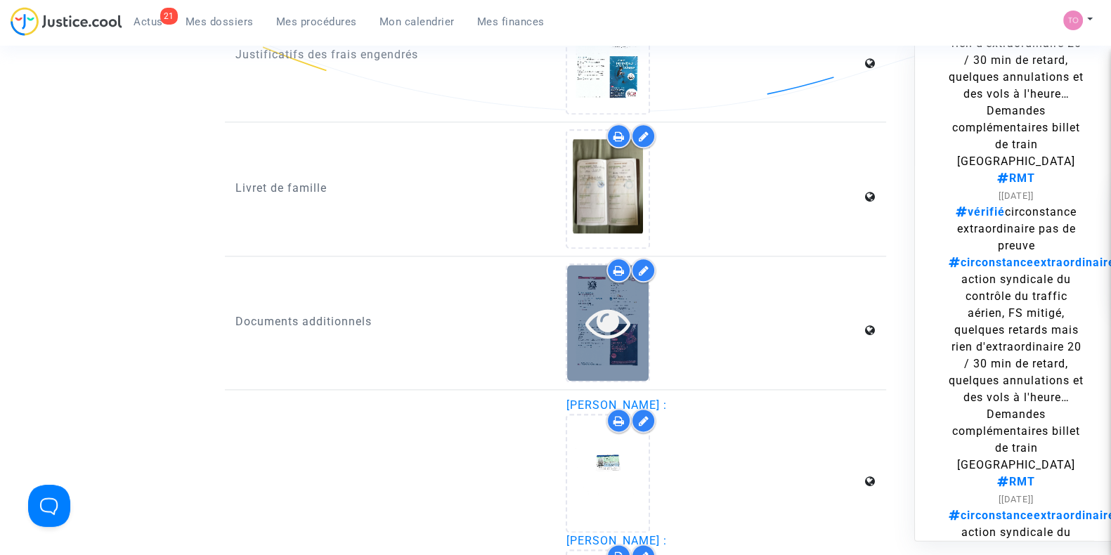
click at [580, 311] on div at bounding box center [608, 322] width 82 height 45
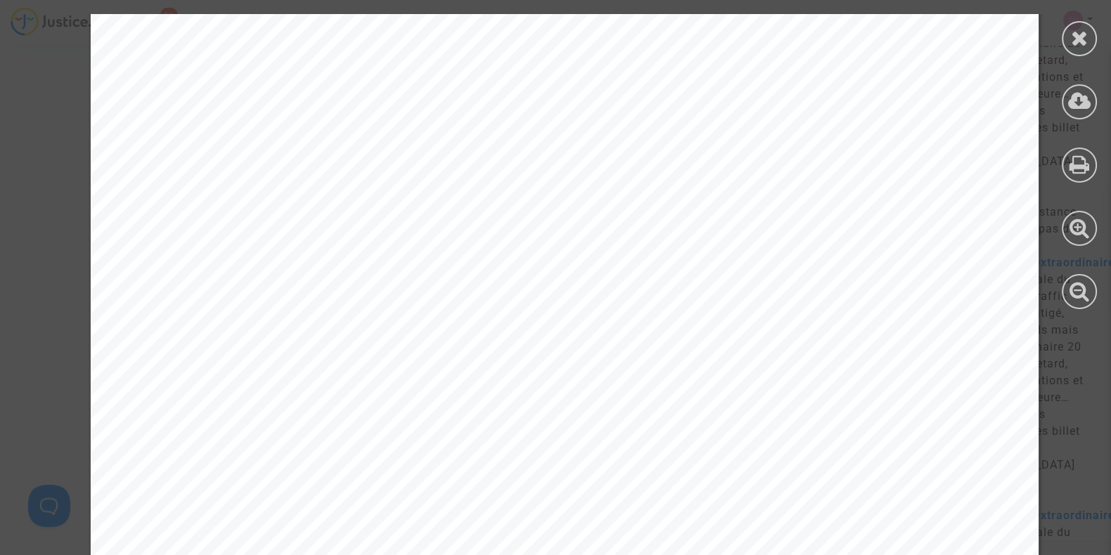
scroll to position [1376, 0]
click at [1088, 40] on div at bounding box center [1079, 38] width 35 height 35
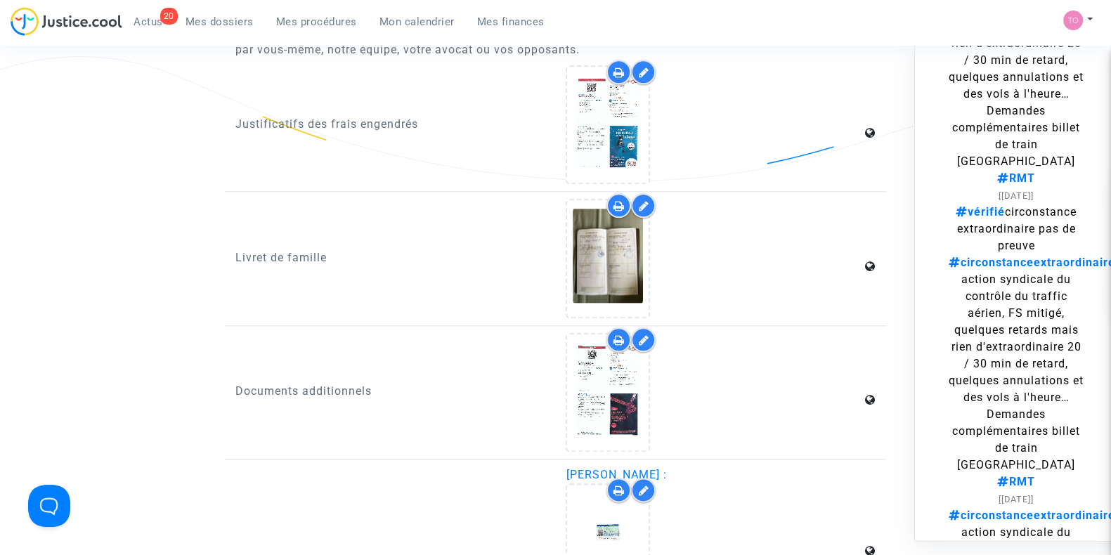
scroll to position [2108, 0]
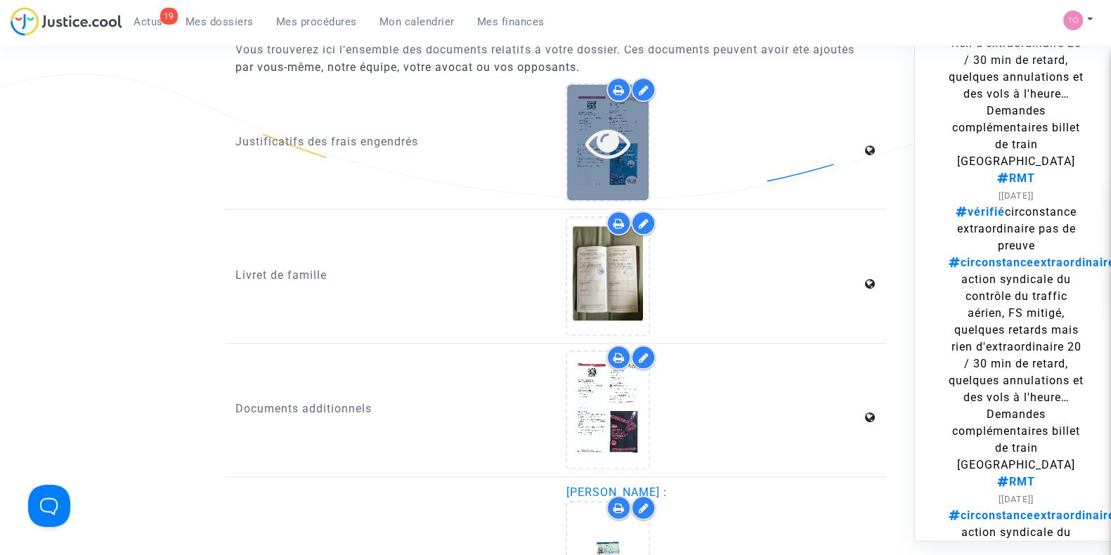
click at [621, 137] on icon at bounding box center [608, 142] width 46 height 45
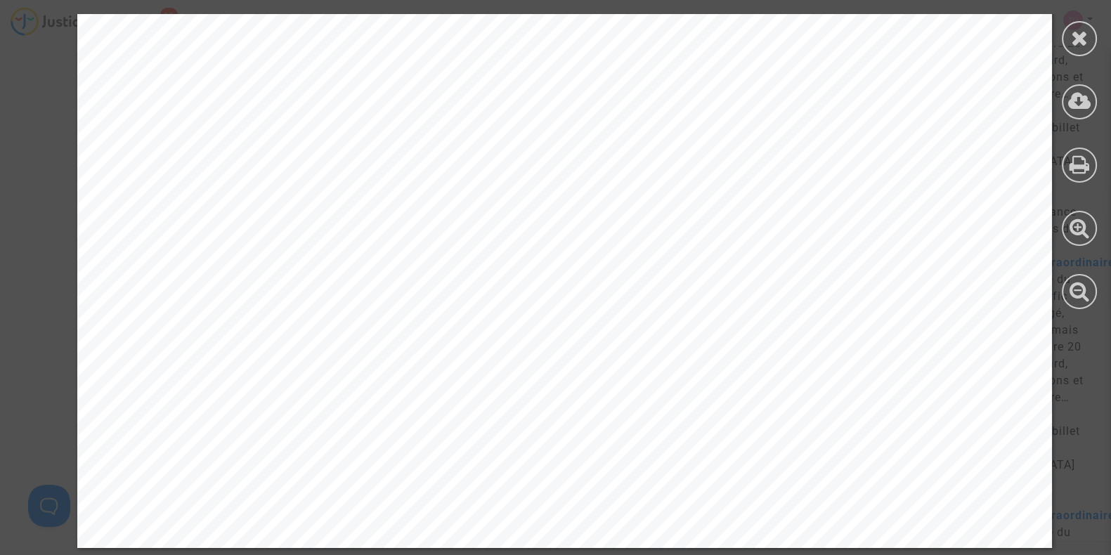
scroll to position [1464, 0]
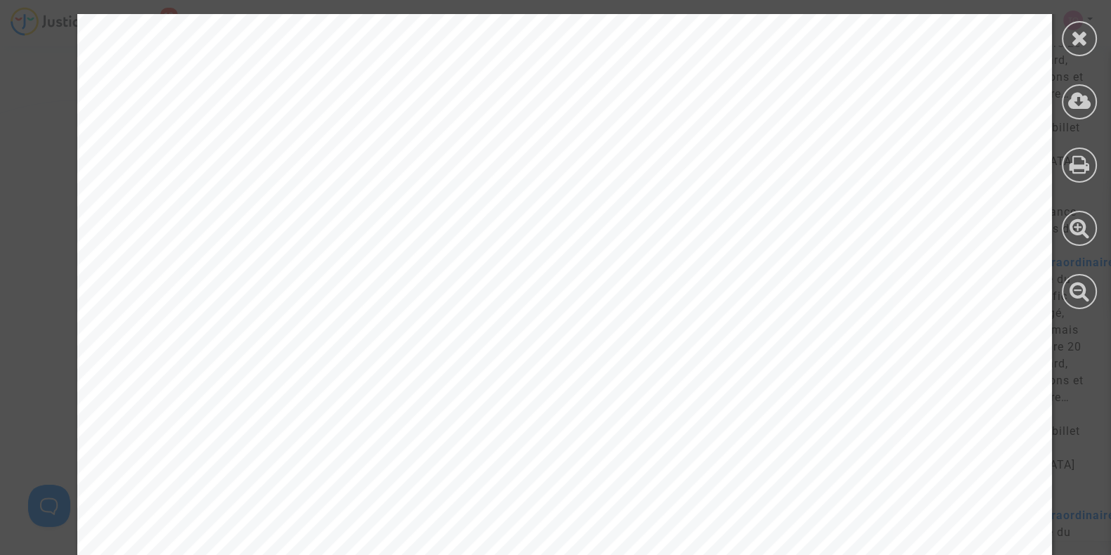
scroll to position [96, 0]
click at [1094, 40] on div at bounding box center [1079, 38] width 35 height 35
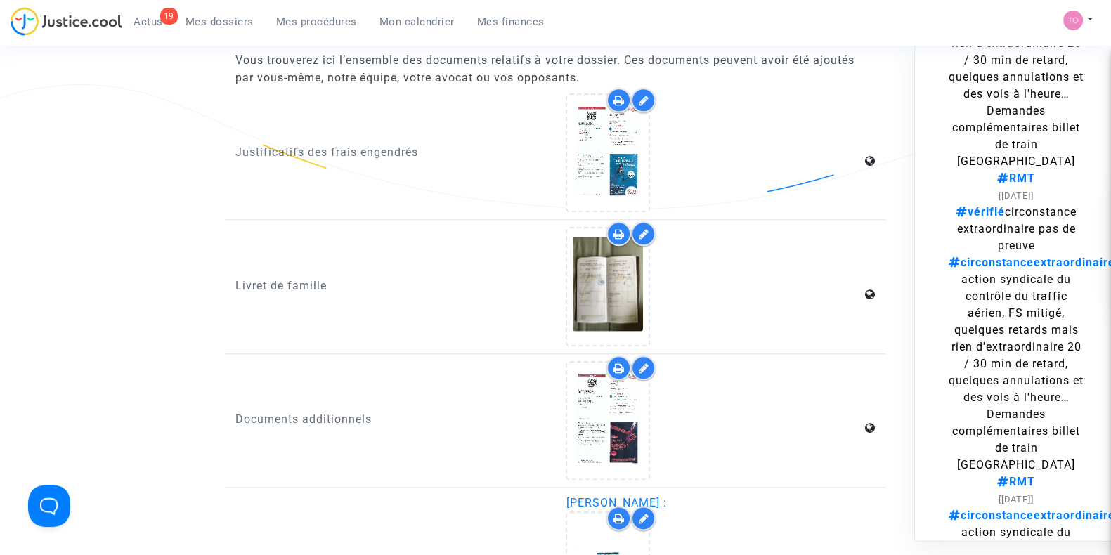
scroll to position [2108, 0]
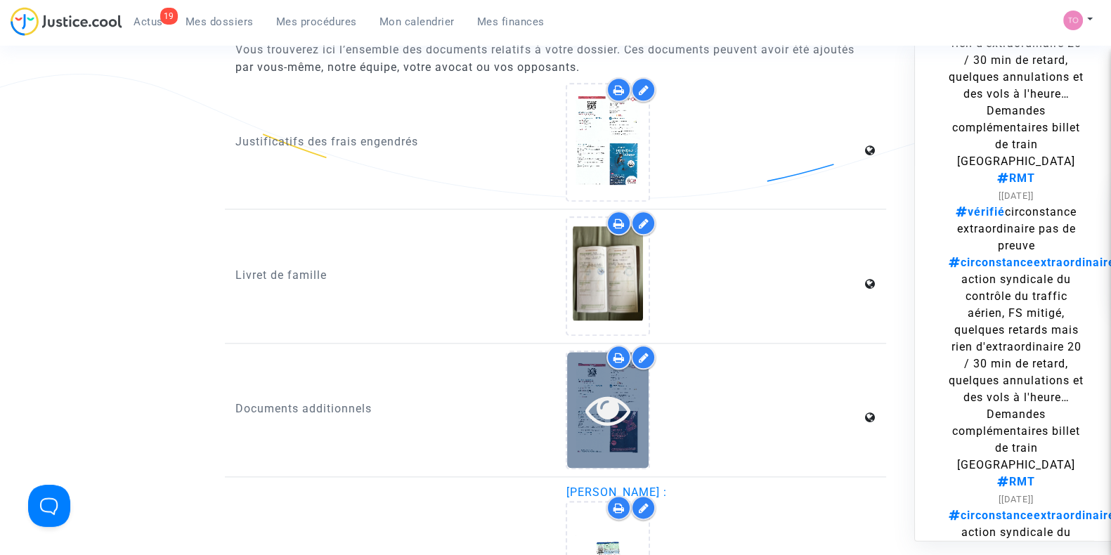
click at [604, 387] on icon at bounding box center [608, 409] width 46 height 45
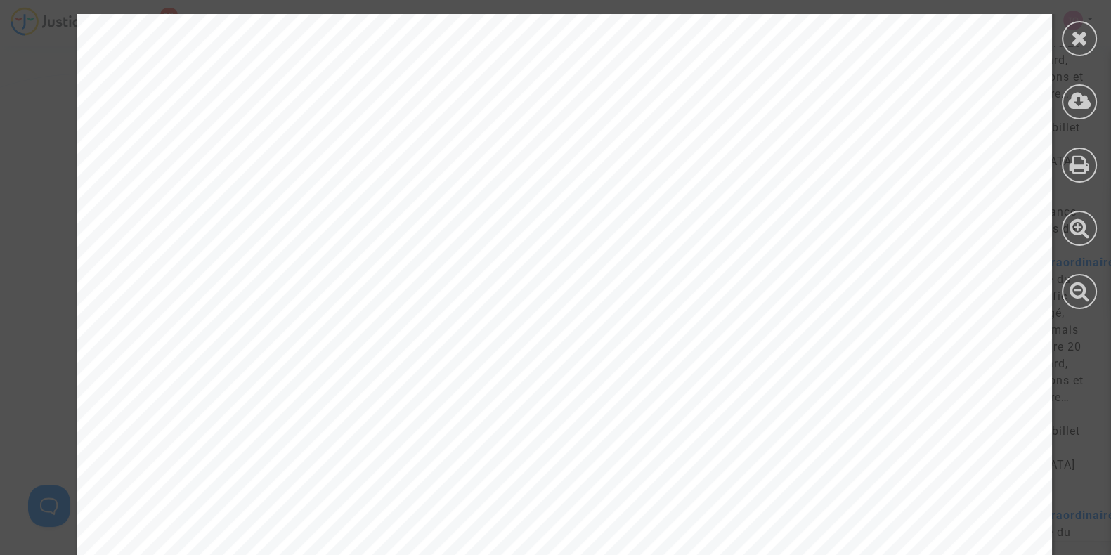
scroll to position [6616, 0]
click at [1074, 43] on icon at bounding box center [1080, 37] width 18 height 21
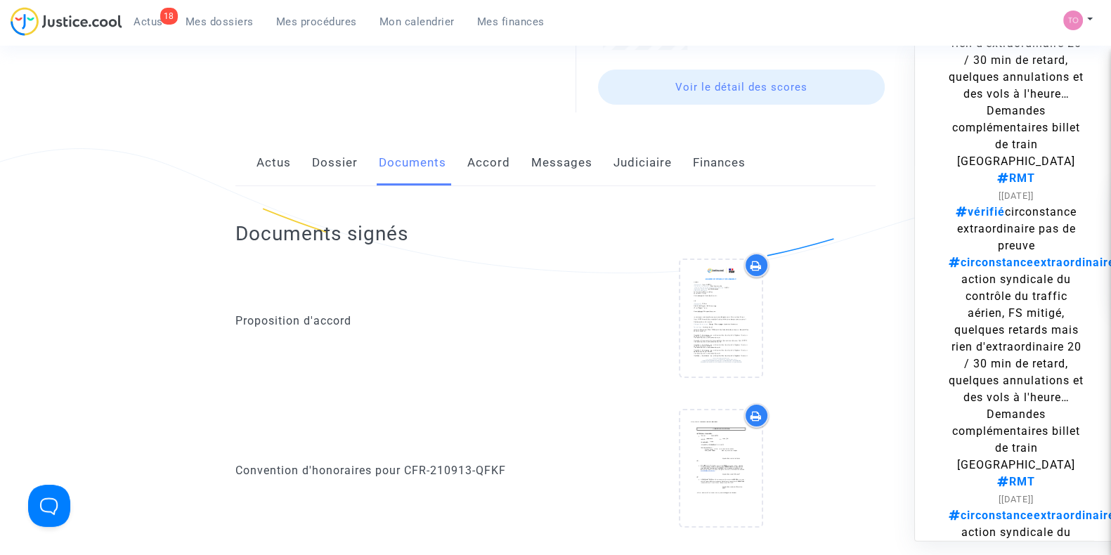
scroll to position [0, 0]
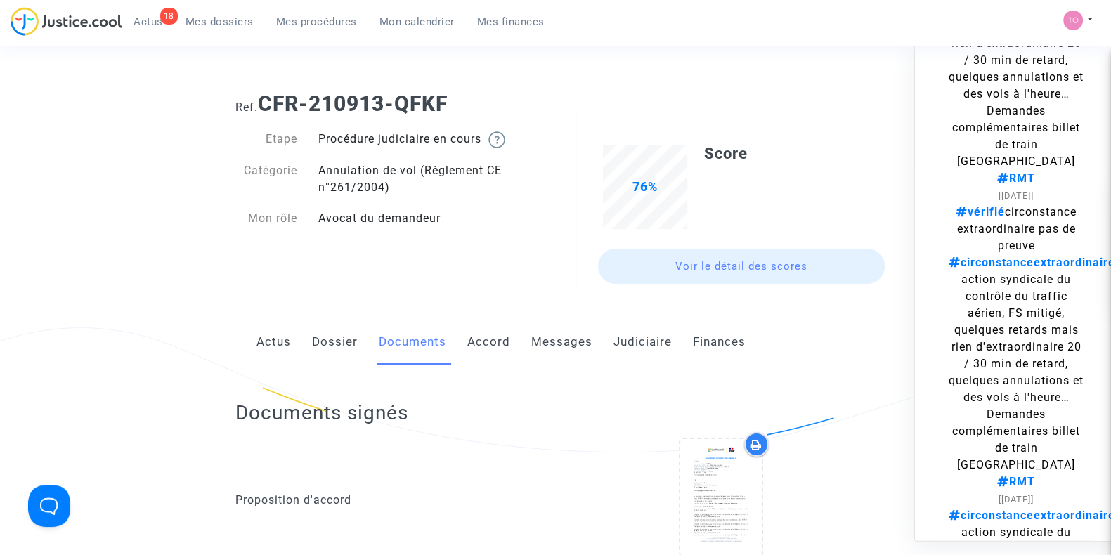
click at [349, 345] on link "Dossier" at bounding box center [335, 342] width 46 height 46
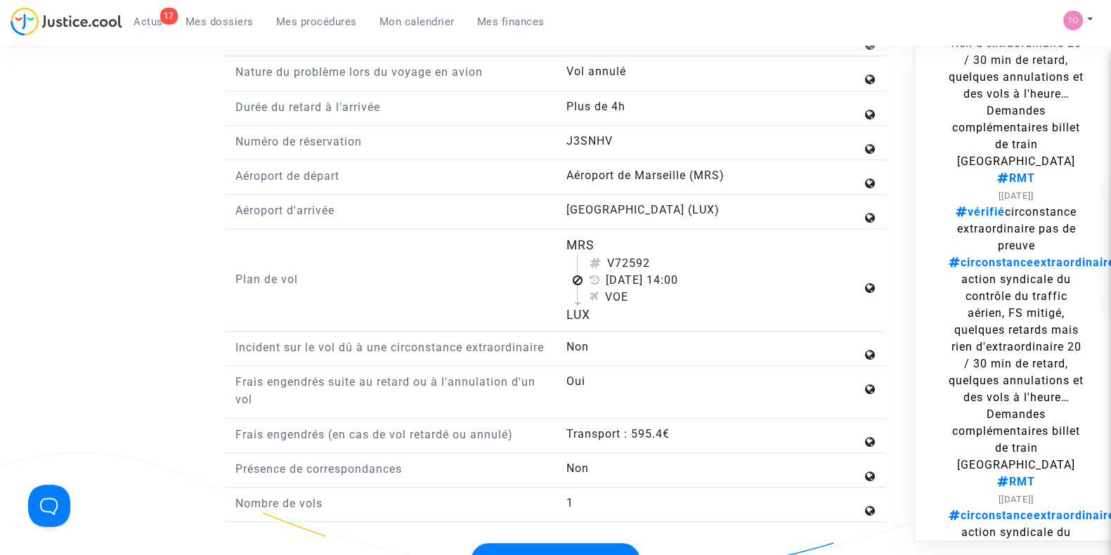
scroll to position [1727, 0]
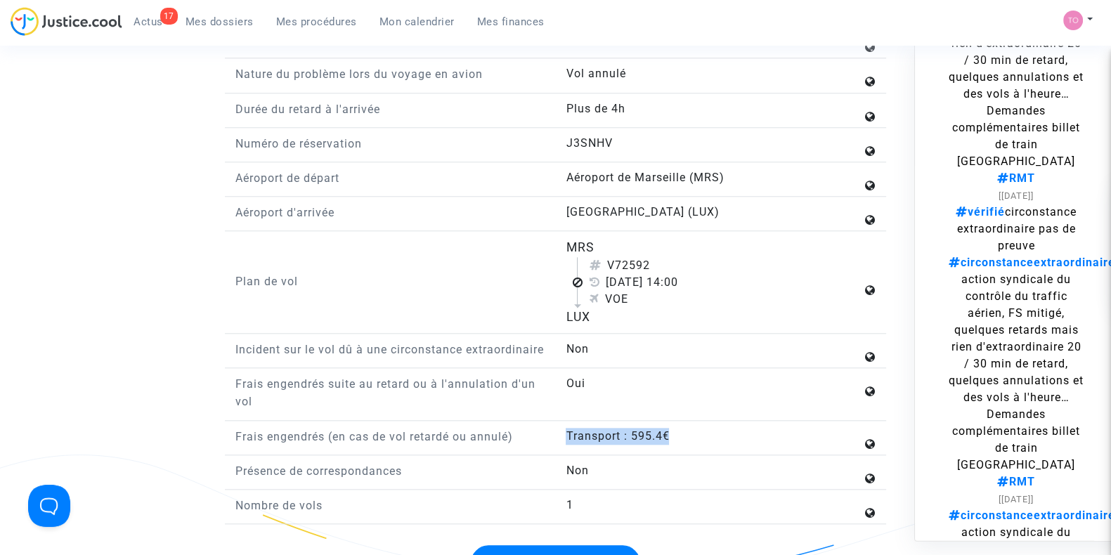
drag, startPoint x: 678, startPoint y: 436, endPoint x: 562, endPoint y: 437, distance: 115.9
click at [562, 437] on div "Type de litige Voyage - Billets, bagages, réservations, locations etc. Type de …" at bounding box center [555, 253] width 640 height 542
copy div "Transport : 595.4€"
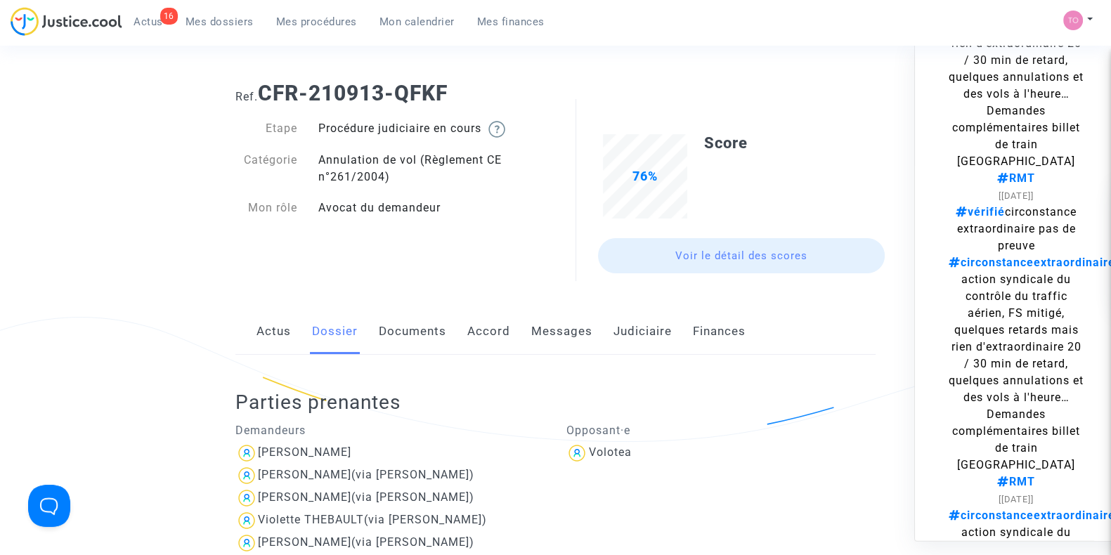
scroll to position [0, 0]
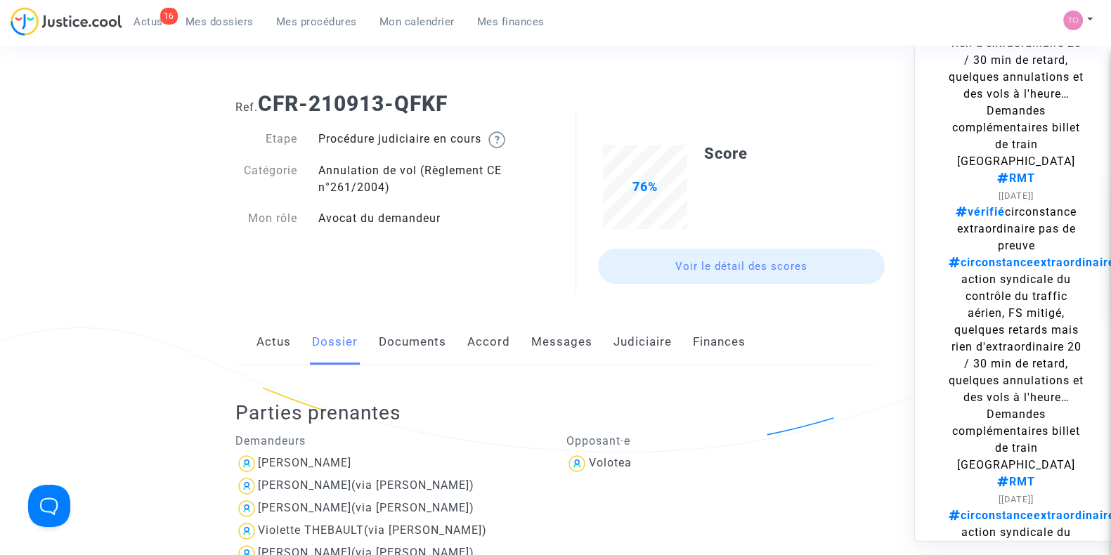
click at [404, 346] on link "Documents" at bounding box center [412, 342] width 67 height 46
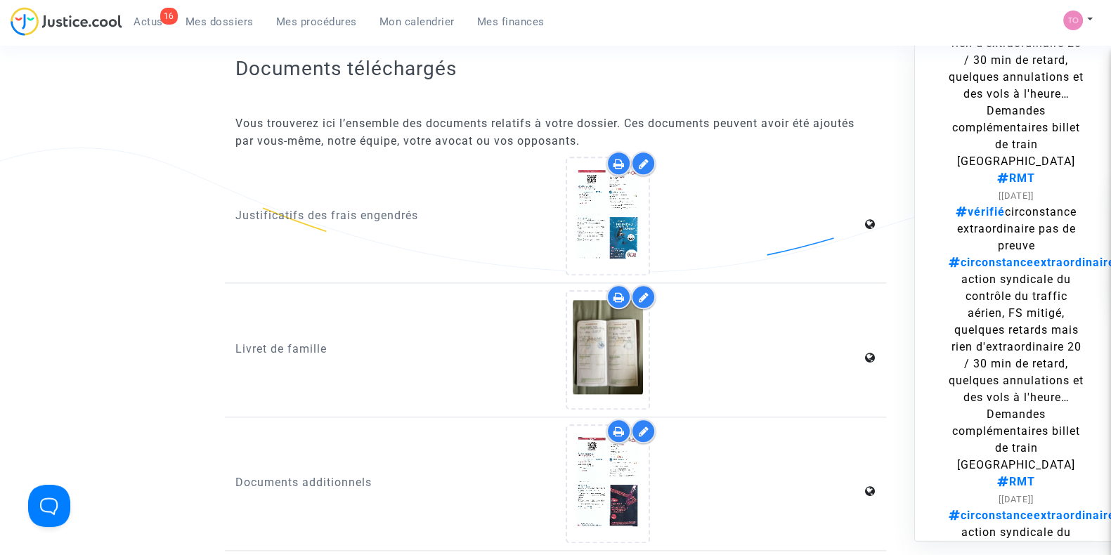
scroll to position [2049, 0]
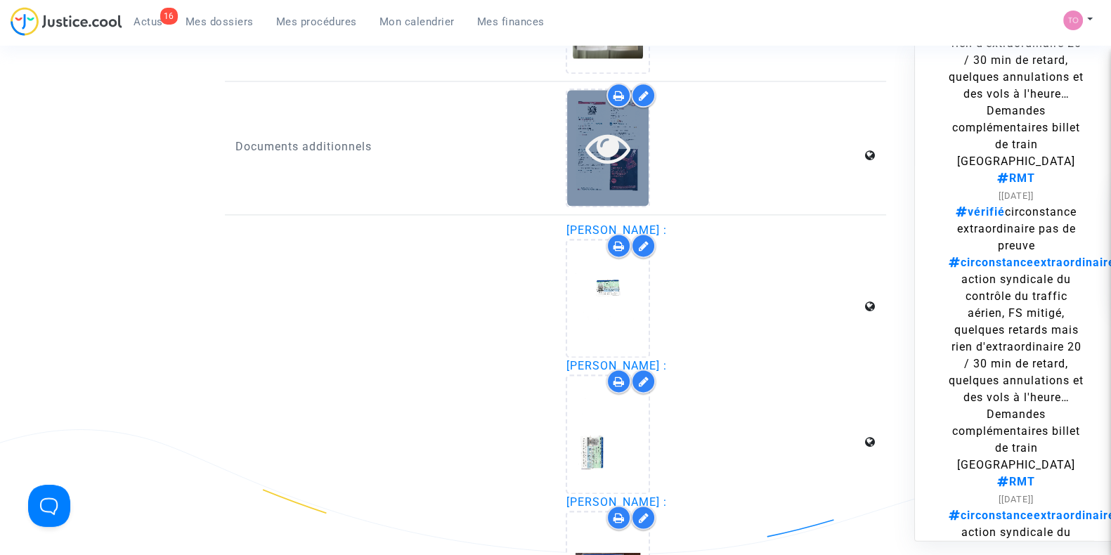
click at [608, 195] on div at bounding box center [608, 148] width 82 height 116
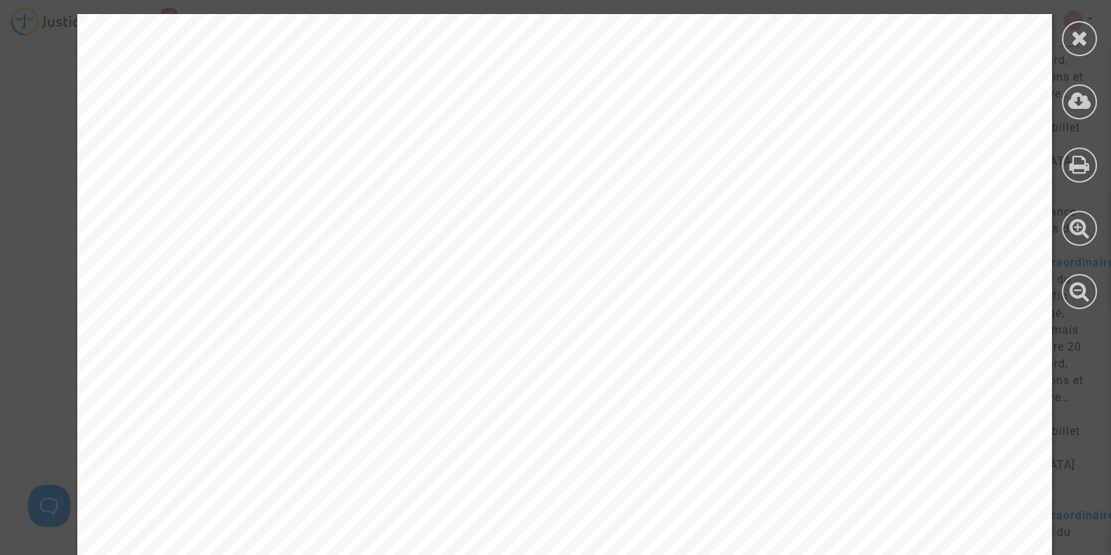
scroll to position [3981, 0]
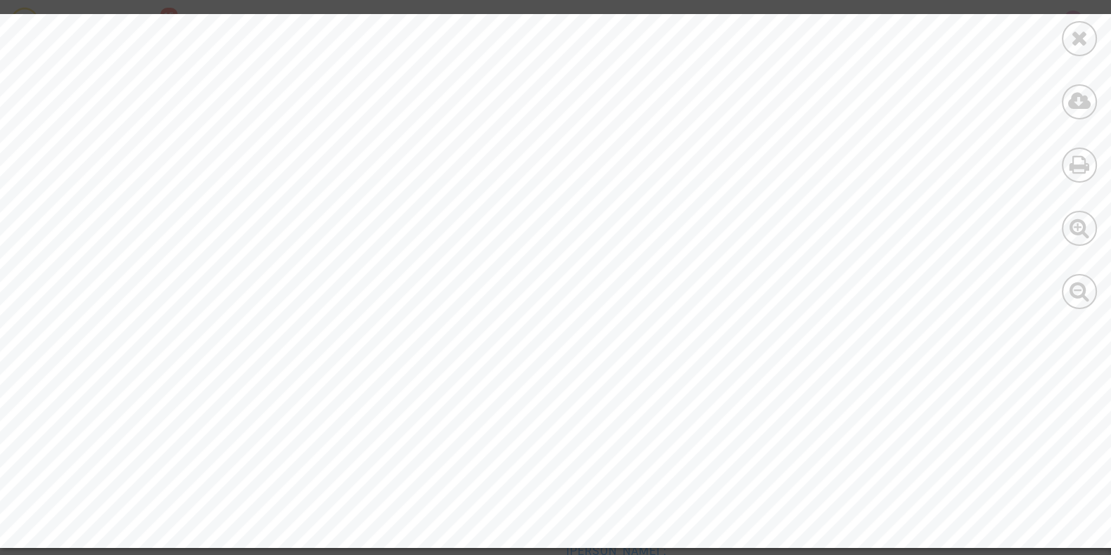
scroll to position [15845, 0]
click at [1074, 51] on div at bounding box center [1079, 38] width 35 height 35
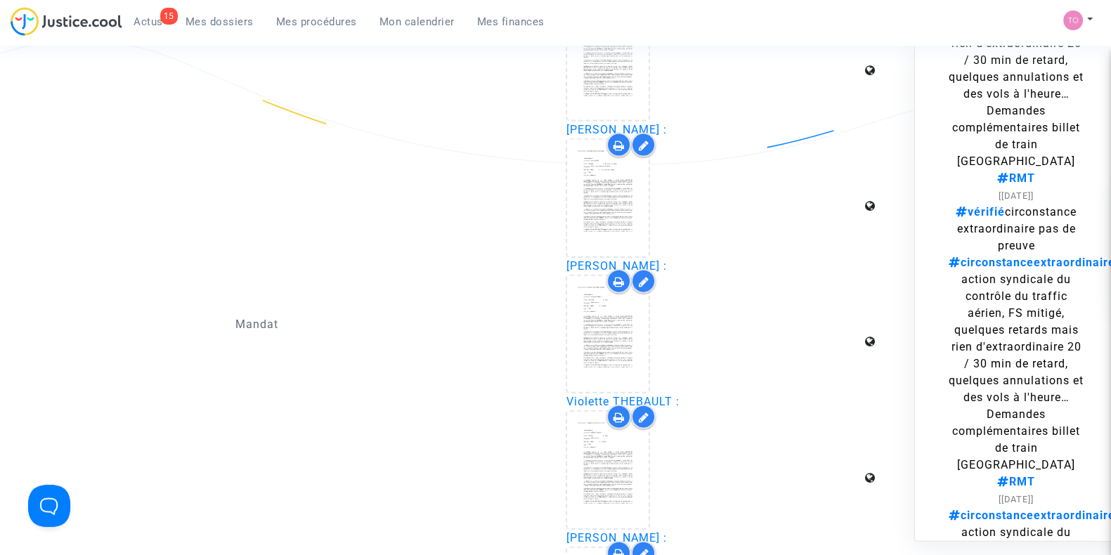
scroll to position [4011, 0]
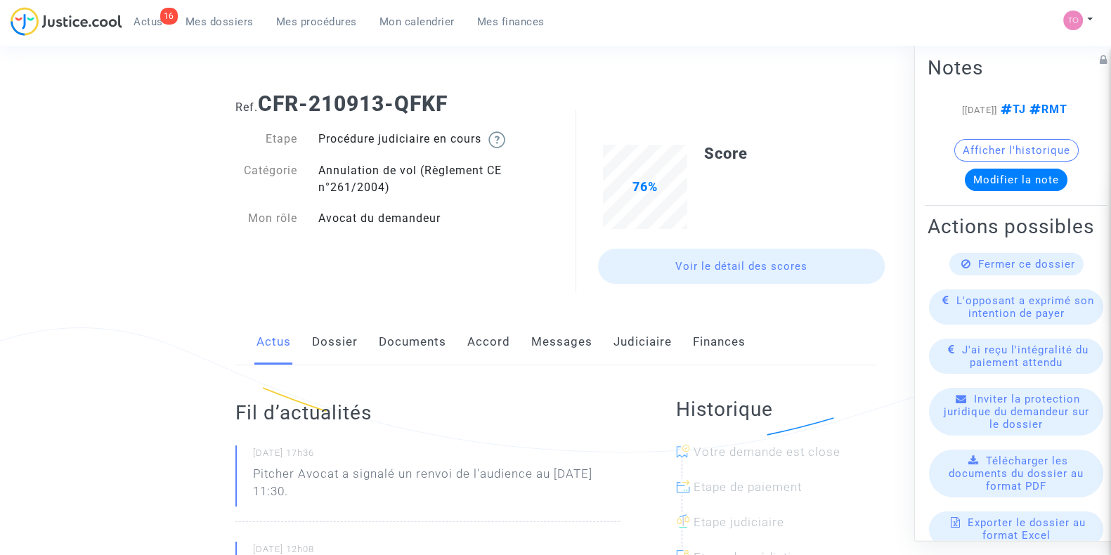
click at [316, 344] on link "Dossier" at bounding box center [335, 342] width 46 height 46
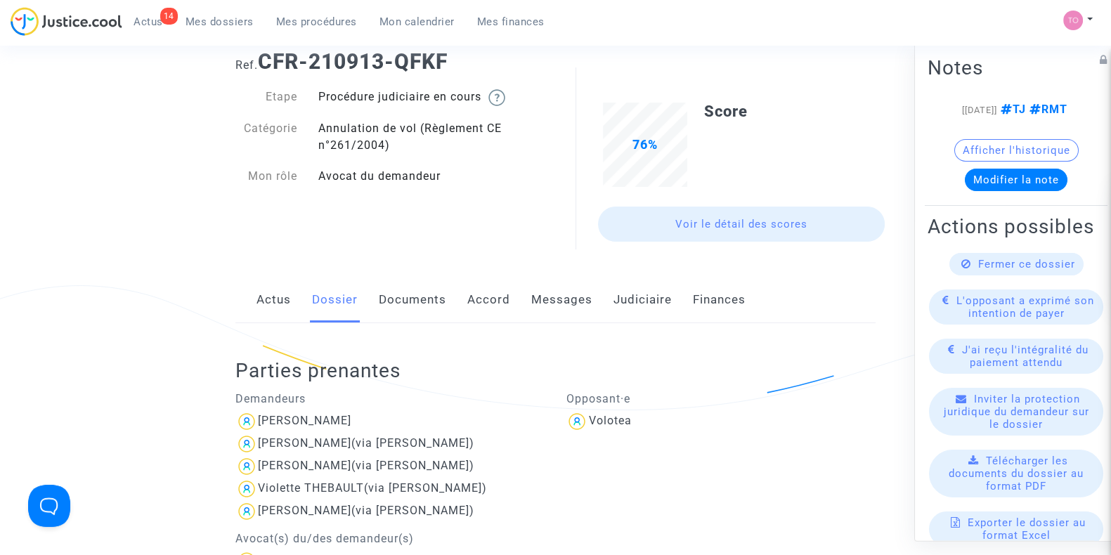
scroll to position [29, 0]
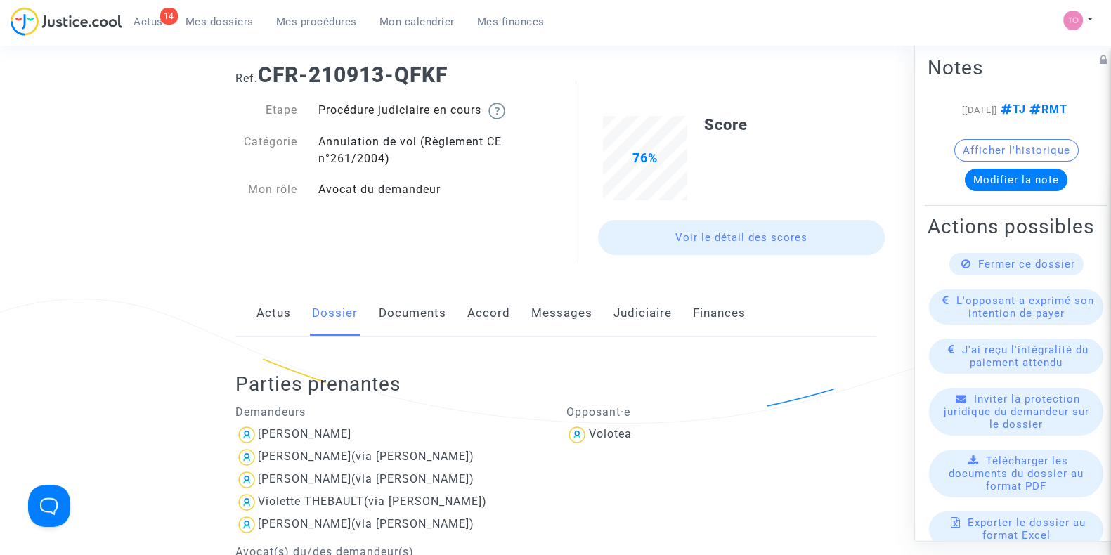
click at [531, 314] on link "Messages" at bounding box center [561, 313] width 61 height 46
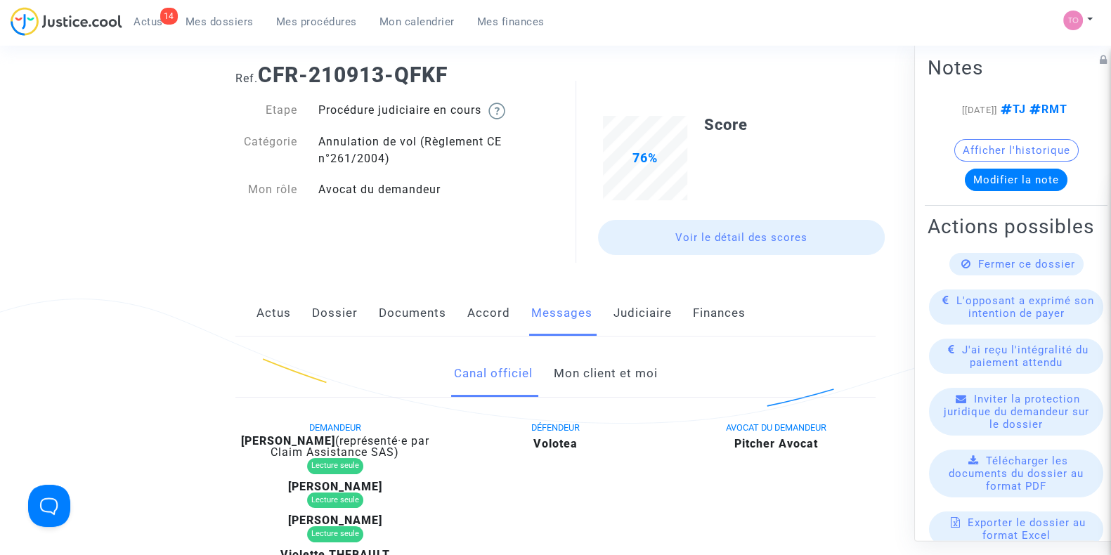
click at [590, 370] on link "Mon client et moi" at bounding box center [605, 374] width 104 height 46
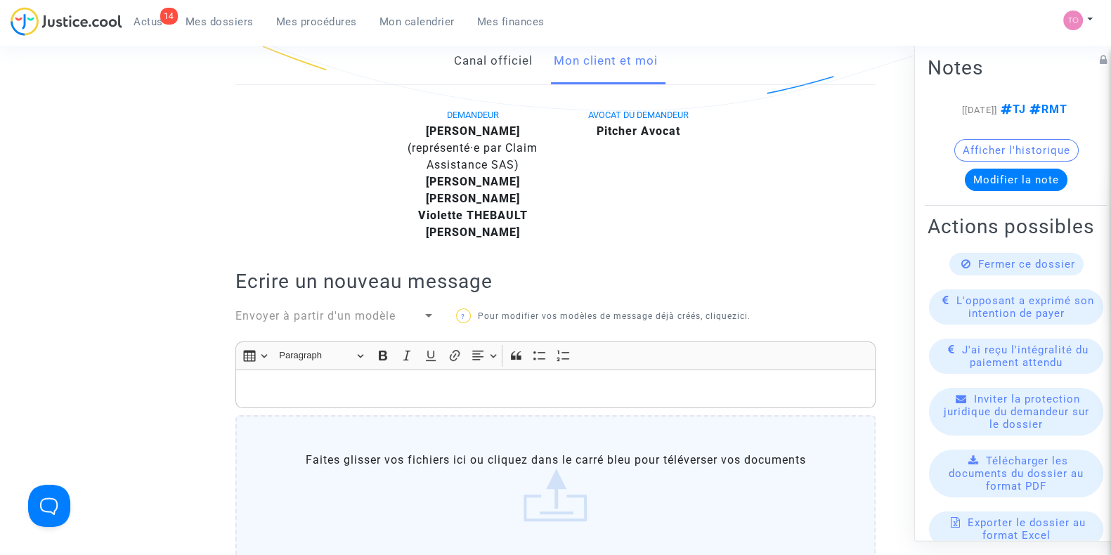
scroll to position [263, 0]
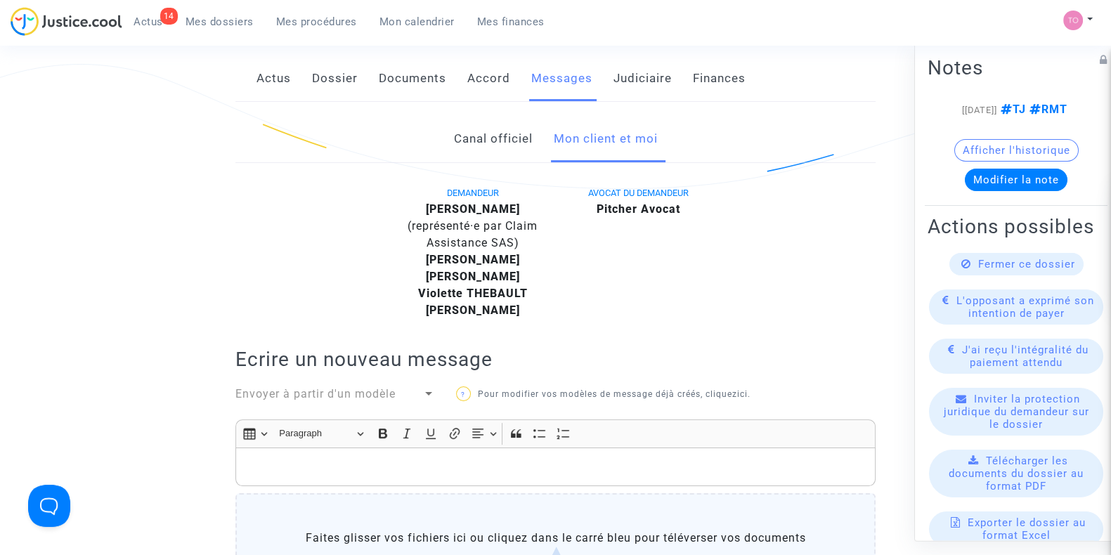
click at [497, 80] on link "Accord" at bounding box center [488, 79] width 43 height 46
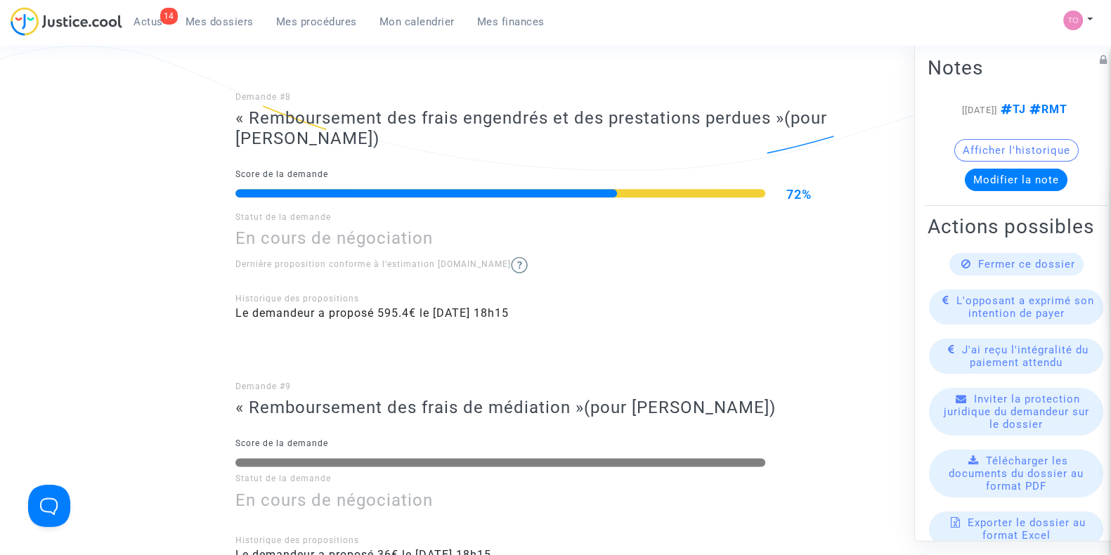
scroll to position [2137, 0]
click at [511, 264] on img at bounding box center [519, 264] width 17 height 17
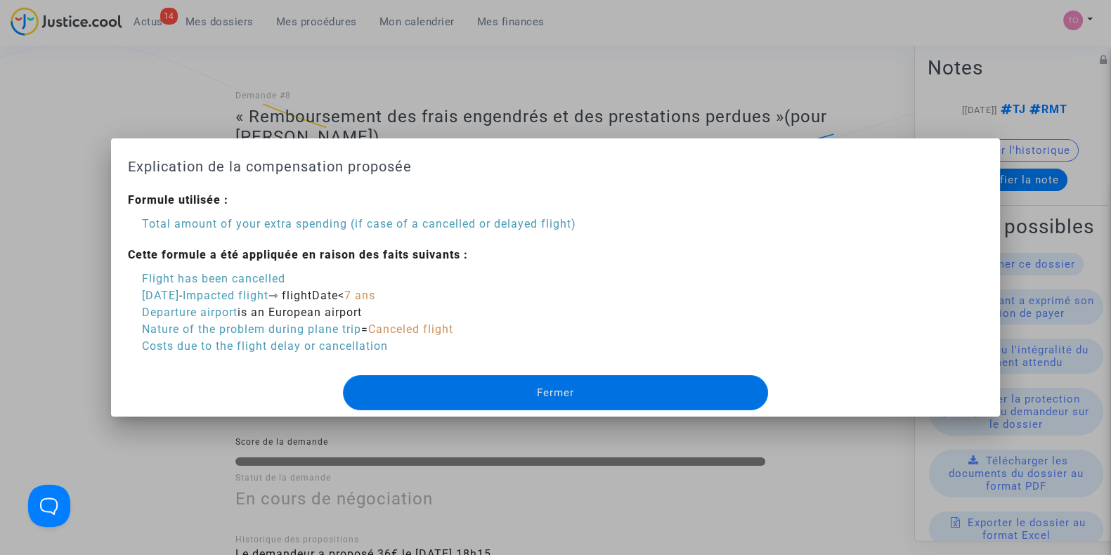
click at [88, 234] on div at bounding box center [555, 277] width 1111 height 555
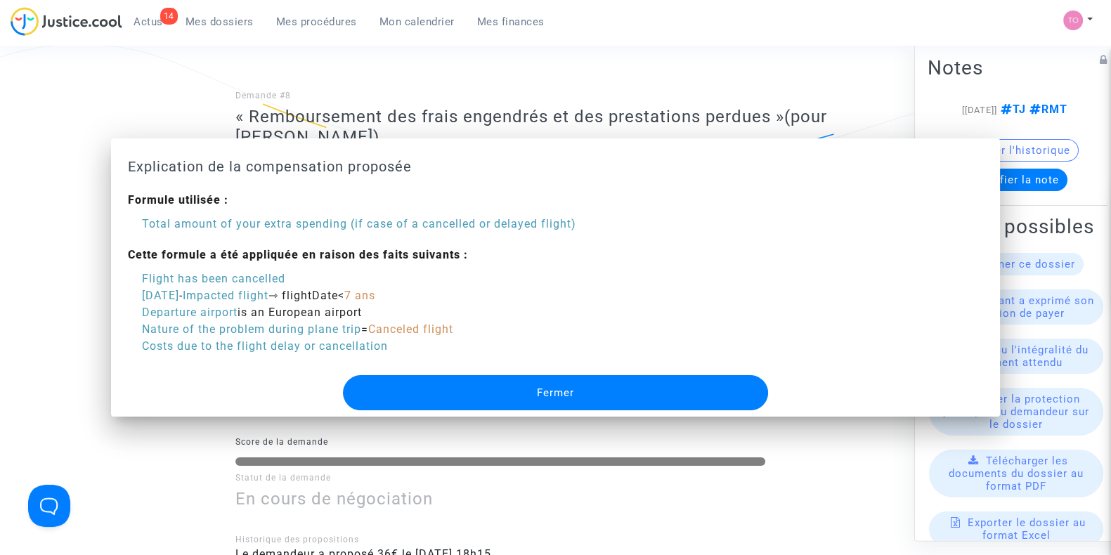
scroll to position [2137, 0]
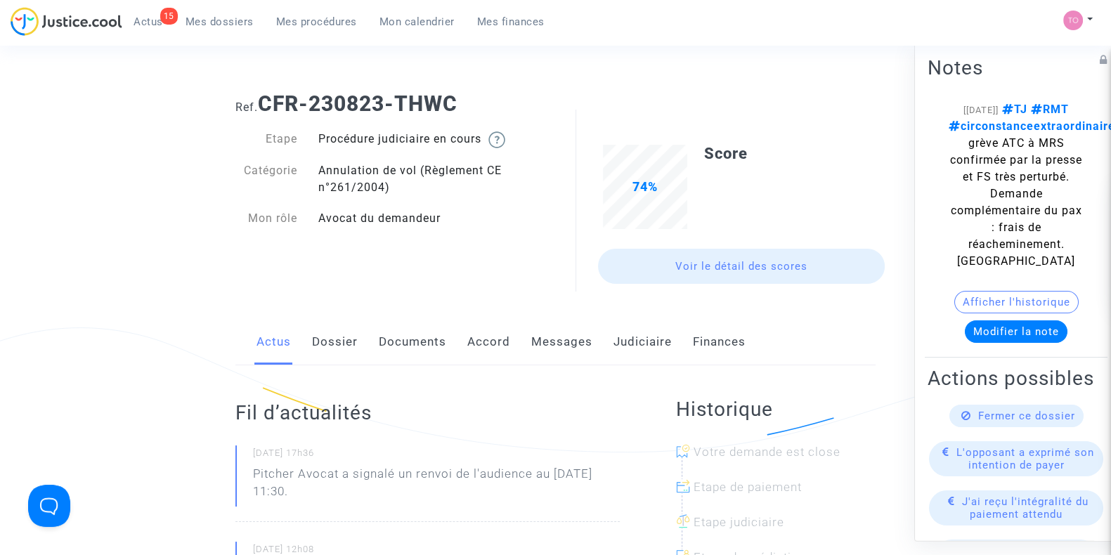
click at [489, 342] on link "Accord" at bounding box center [488, 342] width 43 height 46
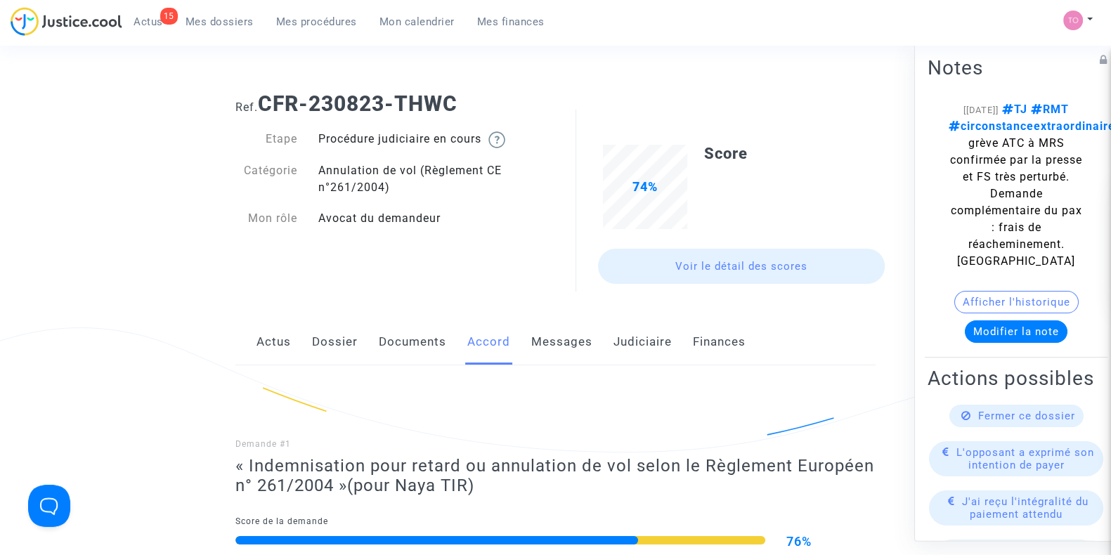
click at [560, 334] on link "Messages" at bounding box center [561, 342] width 61 height 46
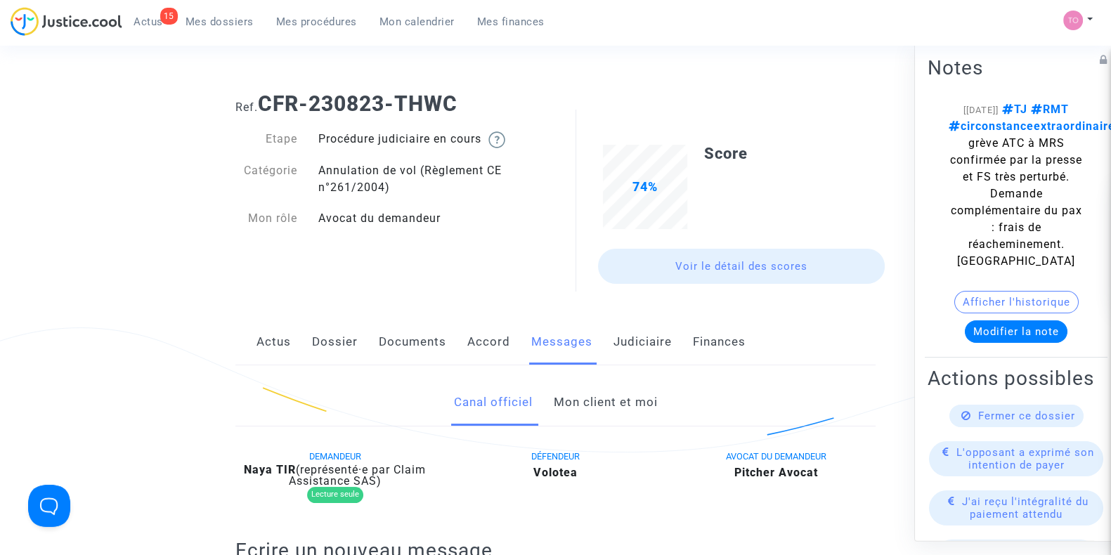
click at [601, 396] on link "Mon client et moi" at bounding box center [605, 402] width 104 height 46
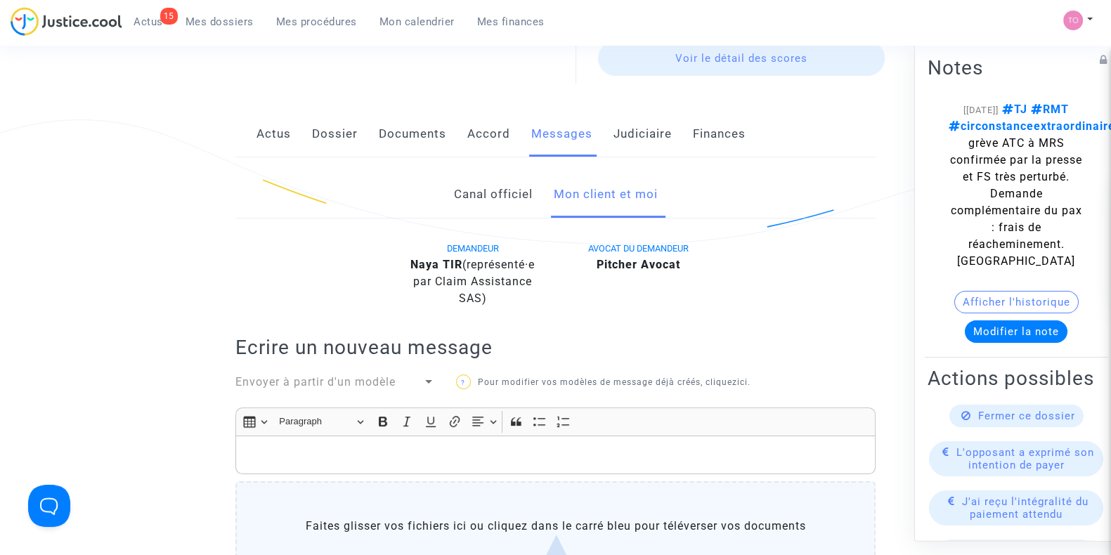
scroll to position [204, 0]
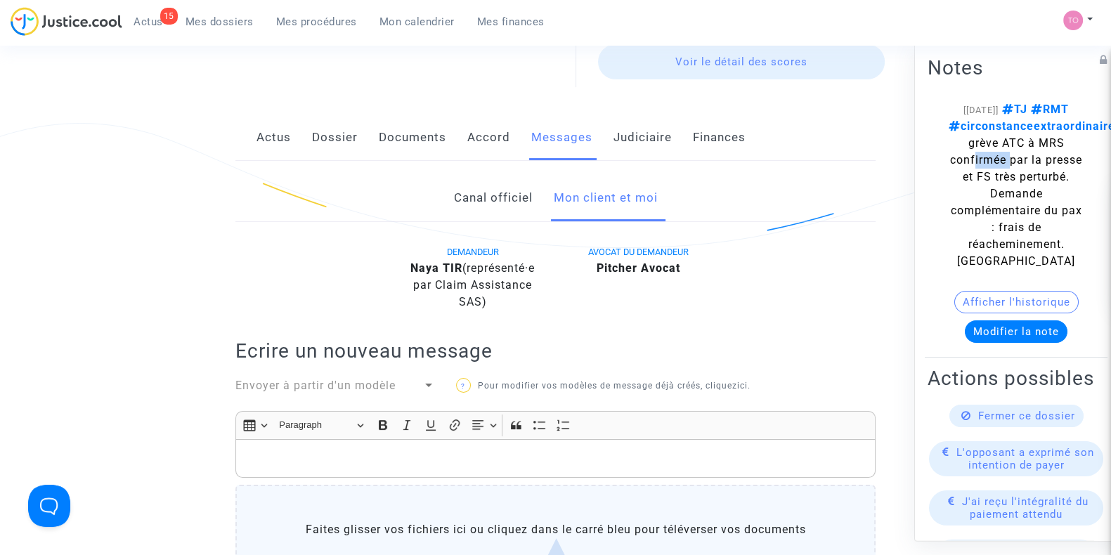
drag, startPoint x: 982, startPoint y: 174, endPoint x: 1018, endPoint y: 177, distance: 36.7
click at [1019, 176] on span "circonstanceextraordinaire grève ATC à MRS confirmée par la presse et FS très p…" at bounding box center [1032, 193] width 167 height 148
drag, startPoint x: 979, startPoint y: 194, endPoint x: 1014, endPoint y: 195, distance: 35.1
click at [1015, 193] on span "circonstanceextraordinaire grève ATC à MRS confirmée par la presse et FS très p…" at bounding box center [1032, 193] width 167 height 148
drag, startPoint x: 971, startPoint y: 214, endPoint x: 996, endPoint y: 212, distance: 24.7
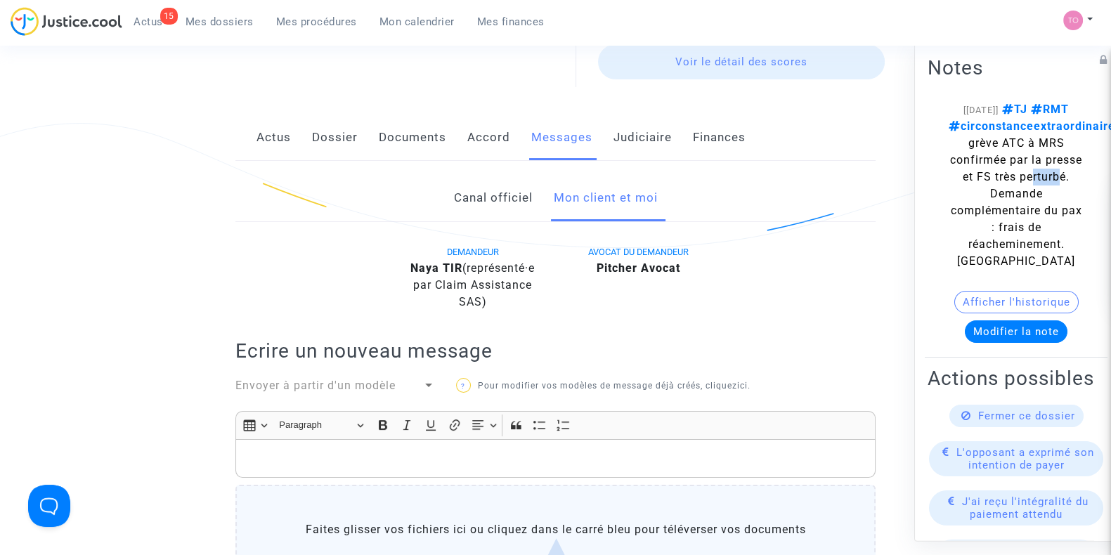
click at [991, 212] on span "circonstanceextraordinaire grève ATC à MRS confirmée par la presse et FS très p…" at bounding box center [1032, 193] width 167 height 148
click at [1040, 208] on span "circonstanceextraordinaire grève ATC à MRS confirmée par la presse et FS très p…" at bounding box center [1032, 193] width 167 height 148
drag, startPoint x: 973, startPoint y: 226, endPoint x: 1035, endPoint y: 226, distance: 61.8
click at [1035, 226] on span "circonstanceextraordinaire grève ATC à MRS confirmée par la presse et FS très p…" at bounding box center [1032, 193] width 167 height 148
click at [993, 245] on span "circonstanceextraordinaire grève ATC à MRS confirmée par la presse et FS très p…" at bounding box center [1032, 193] width 167 height 148
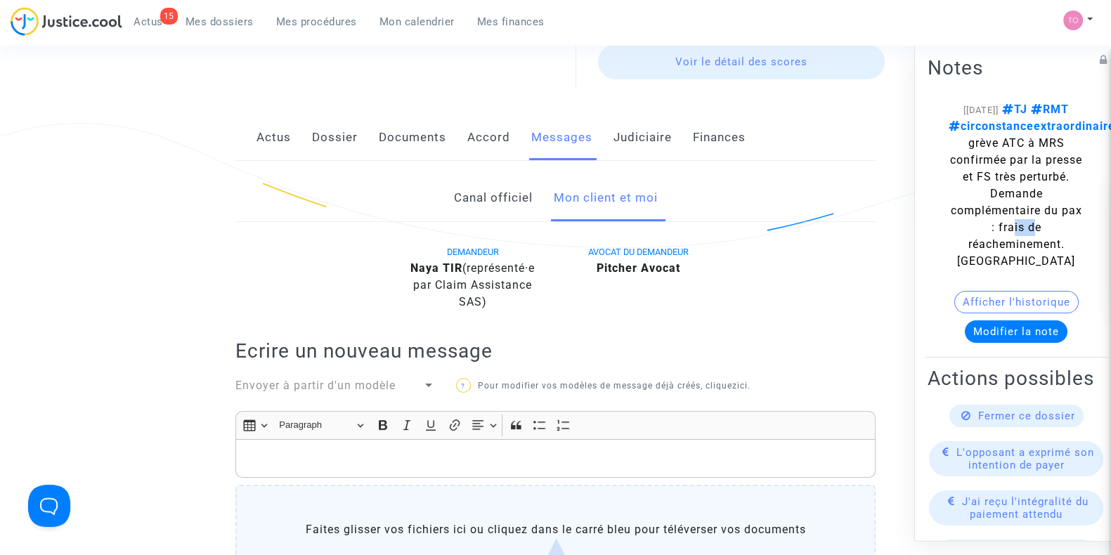
click at [1033, 242] on span "circonstanceextraordinaire grève ATC à MRS confirmée par la presse et FS très p…" at bounding box center [1032, 193] width 167 height 148
drag, startPoint x: 970, startPoint y: 259, endPoint x: 1027, endPoint y: 257, distance: 57.7
click at [1027, 257] on span "circonstanceextraordinaire grève ATC à MRS confirmée par la presse et FS très p…" at bounding box center [1032, 193] width 167 height 148
click at [333, 136] on link "Dossier" at bounding box center [335, 138] width 46 height 46
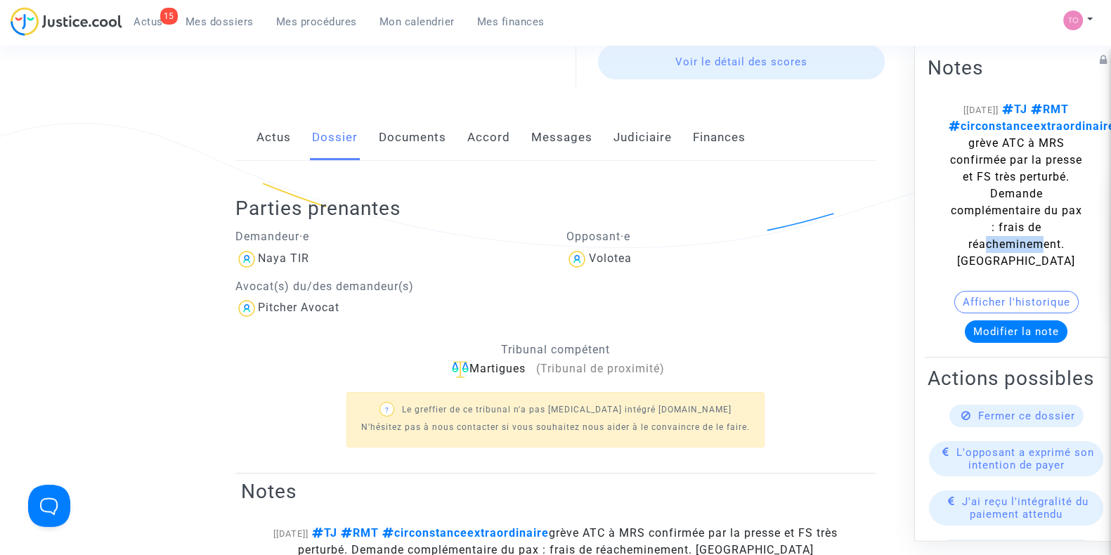
click at [486, 136] on link "Accord" at bounding box center [488, 138] width 43 height 46
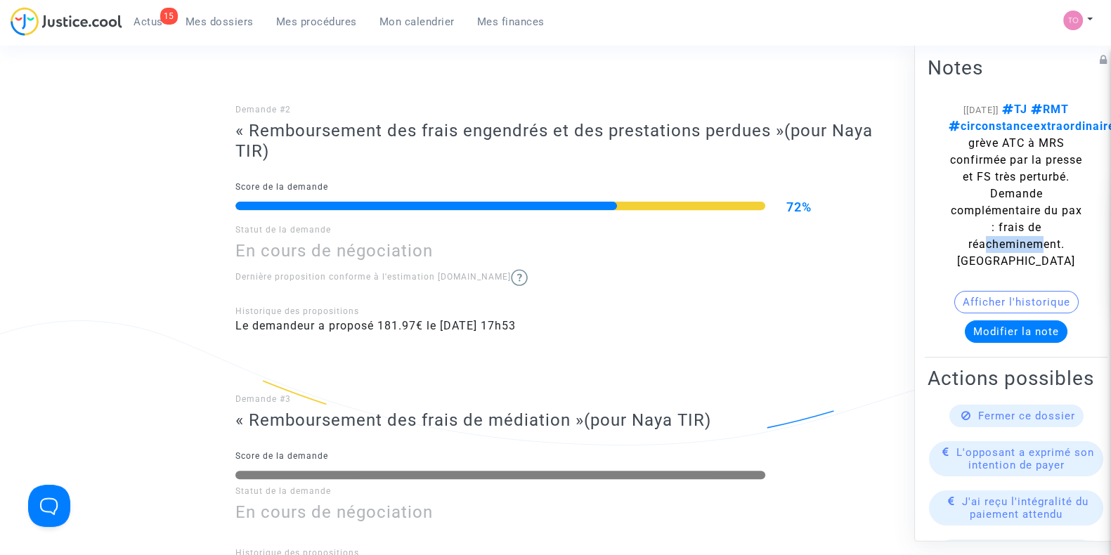
scroll to position [614, 0]
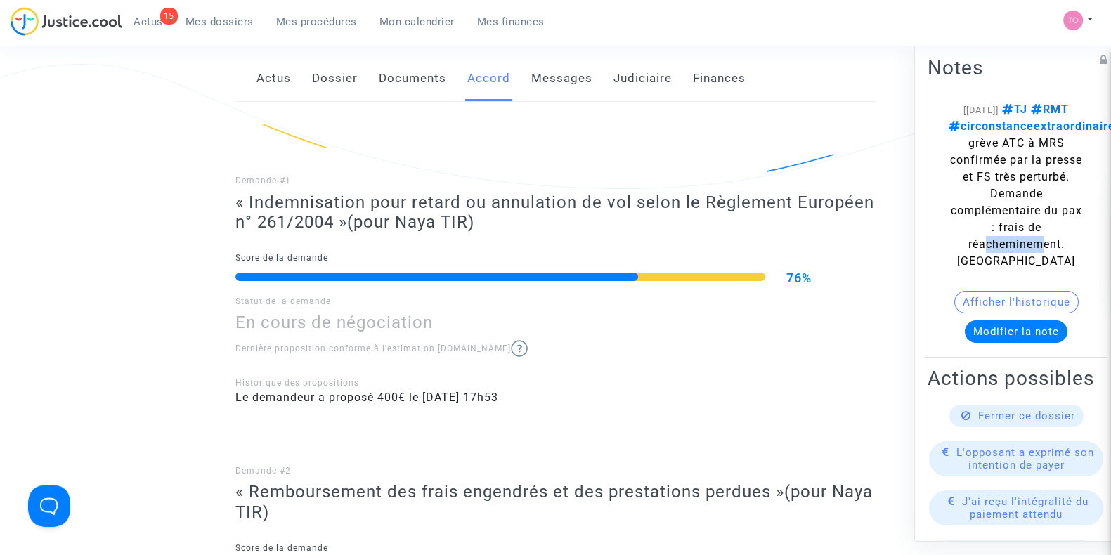
click at [334, 86] on link "Dossier" at bounding box center [335, 79] width 46 height 46
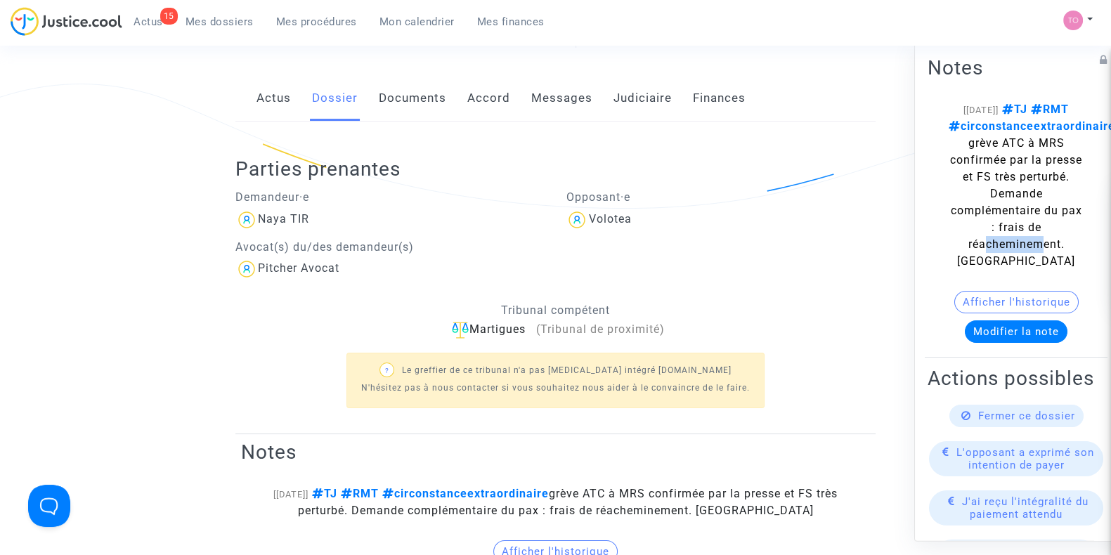
scroll to position [234, 0]
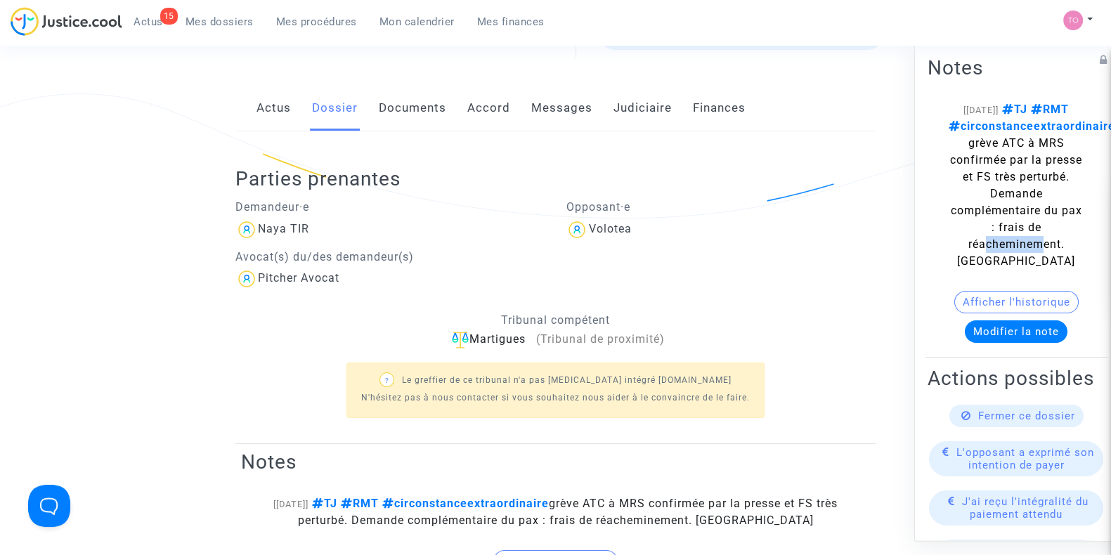
click at [382, 117] on link "Documents" at bounding box center [412, 108] width 67 height 46
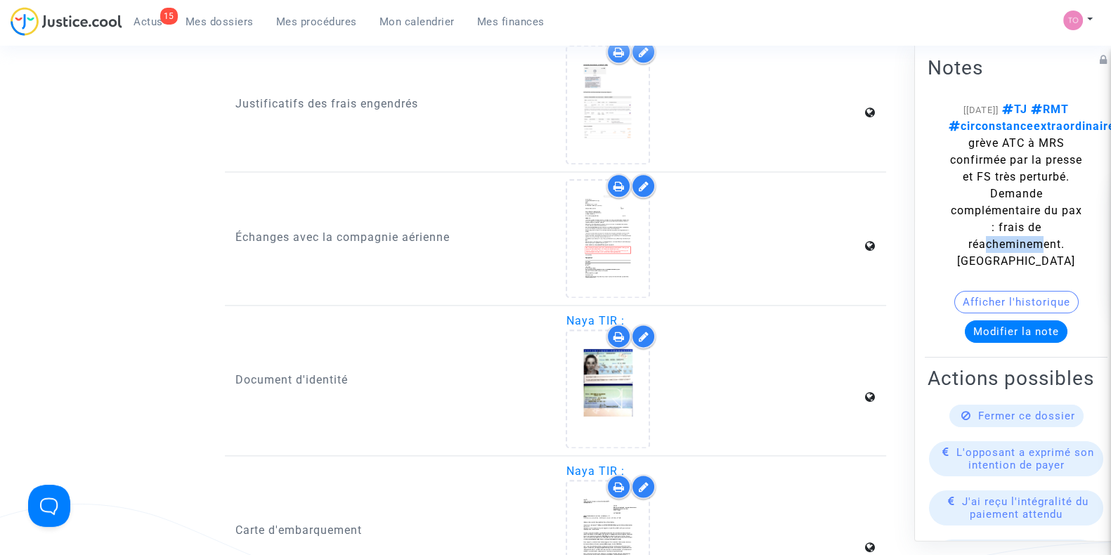
scroll to position [2283, 0]
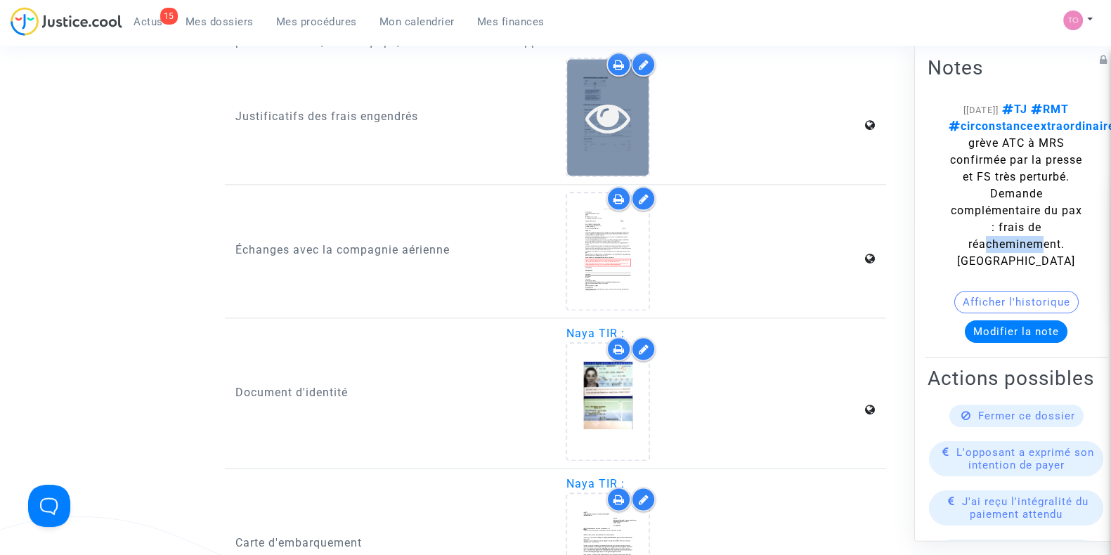
click at [599, 135] on div at bounding box center [608, 117] width 82 height 116
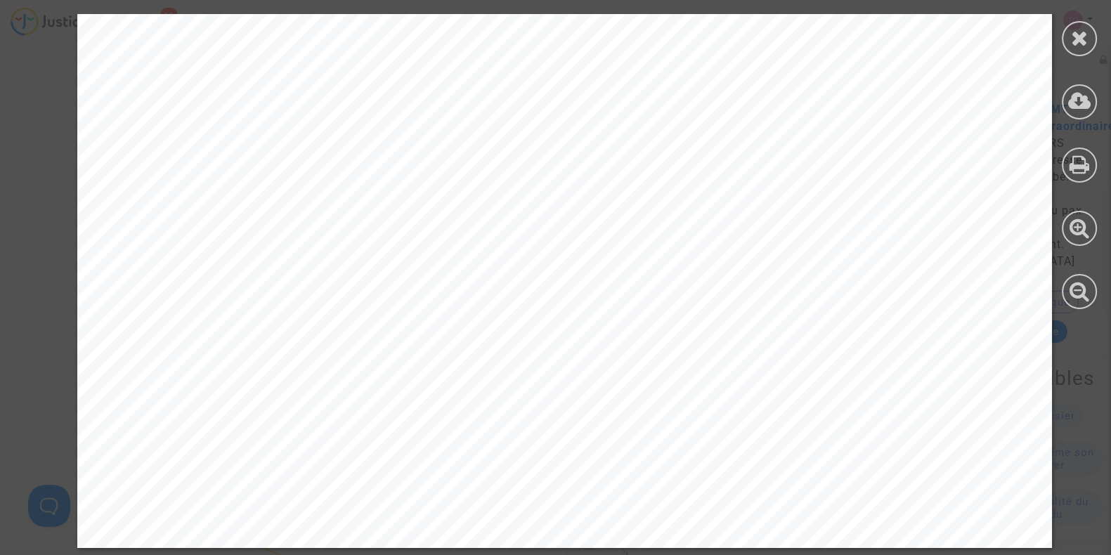
scroll to position [2312, 0]
click at [1066, 31] on div at bounding box center [1079, 38] width 35 height 35
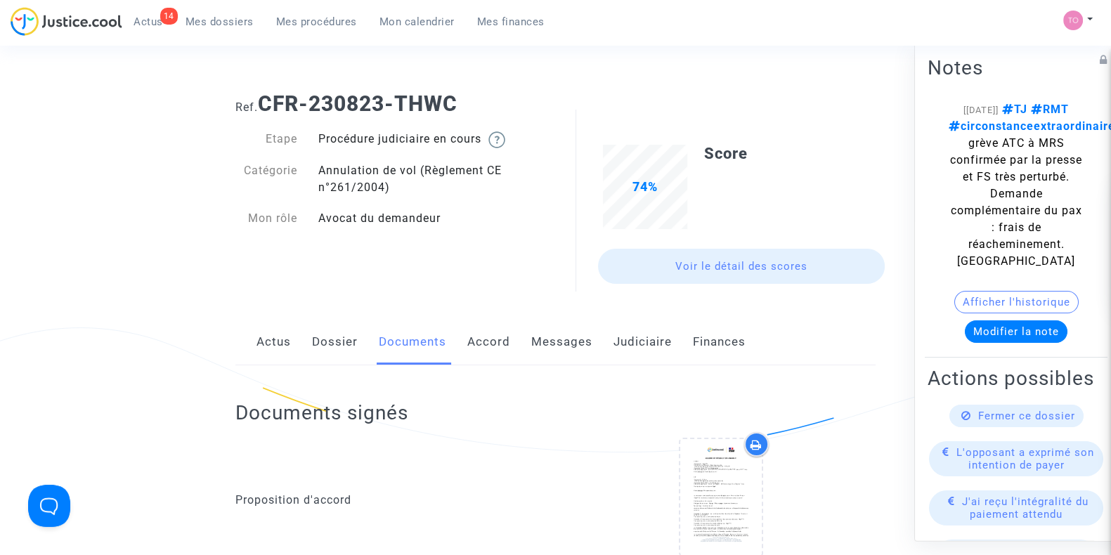
scroll to position [0, 0]
click at [202, 30] on link "Mes dossiers" at bounding box center [219, 21] width 91 height 21
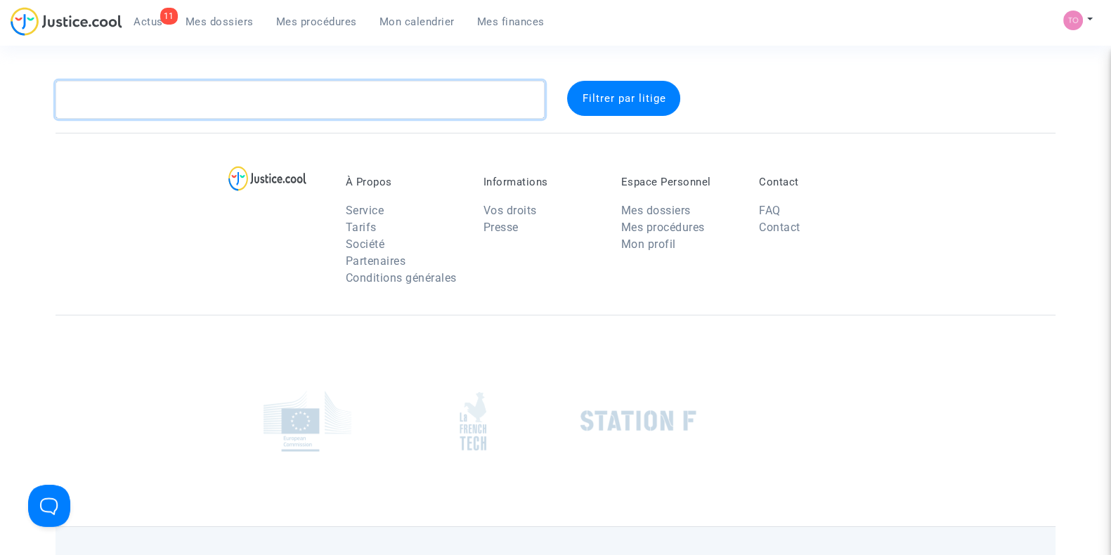
click at [152, 99] on textarea at bounding box center [300, 100] width 489 height 38
paste textarea "DURAND"
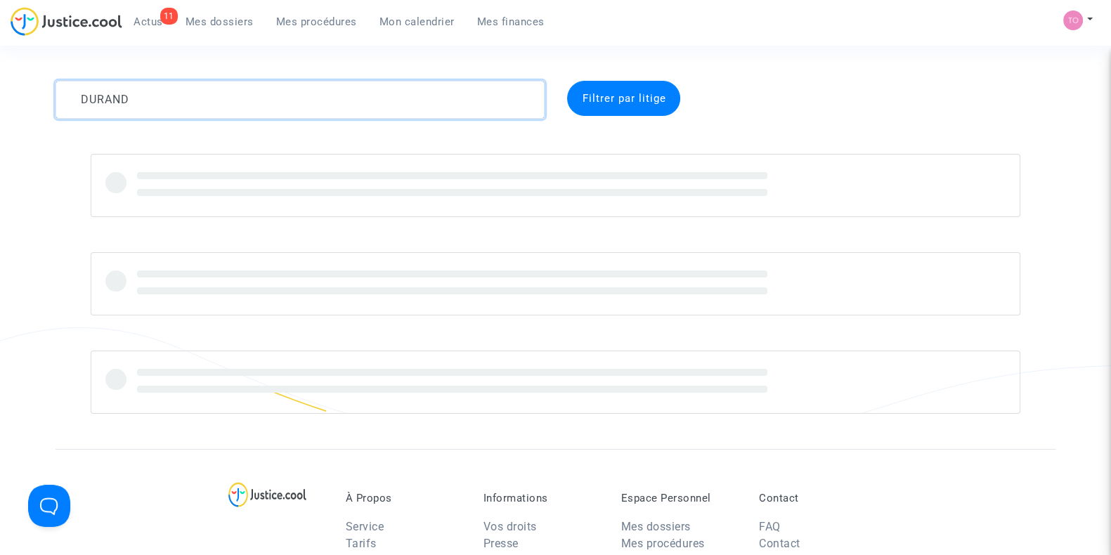
type textarea "DURAND"
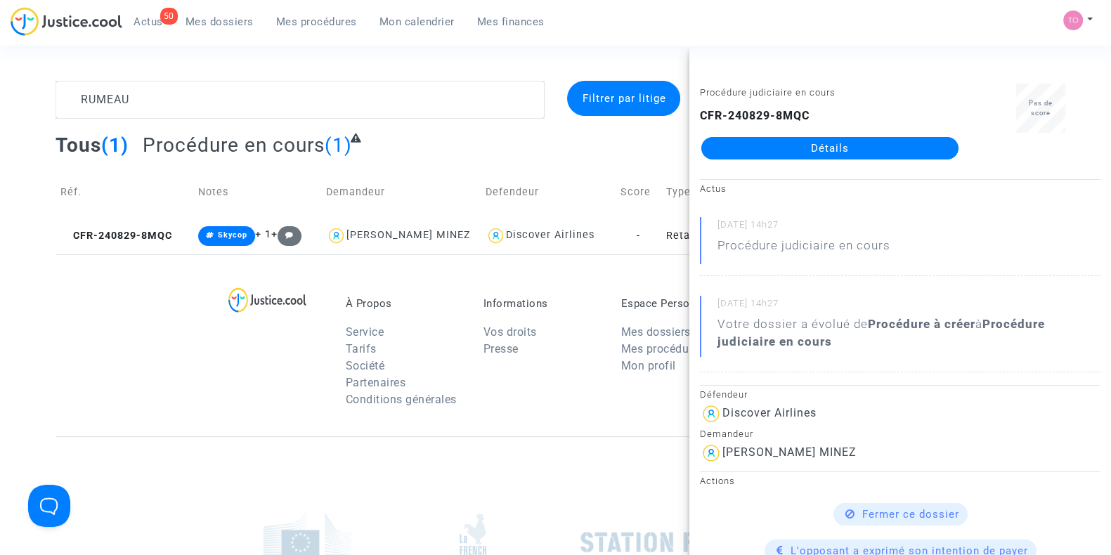
click at [0, 207] on div "RUMEAU Filtrer par litige Tous (1) Procédure en cours (1) Réf. Notes Demandeur …" at bounding box center [555, 168] width 1111 height 174
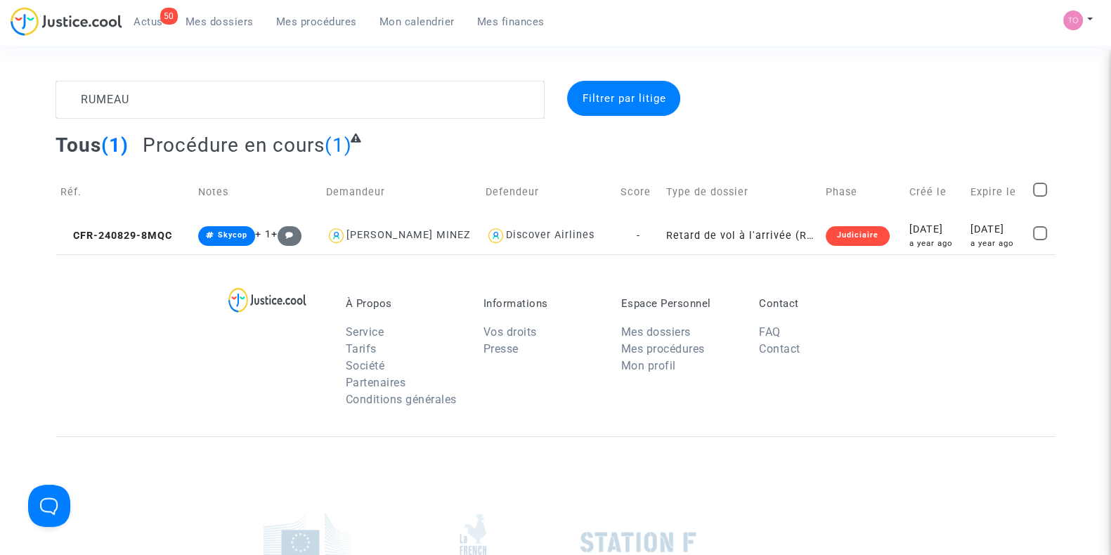
click at [432, 27] on span "Mon calendrier" at bounding box center [416, 21] width 75 height 13
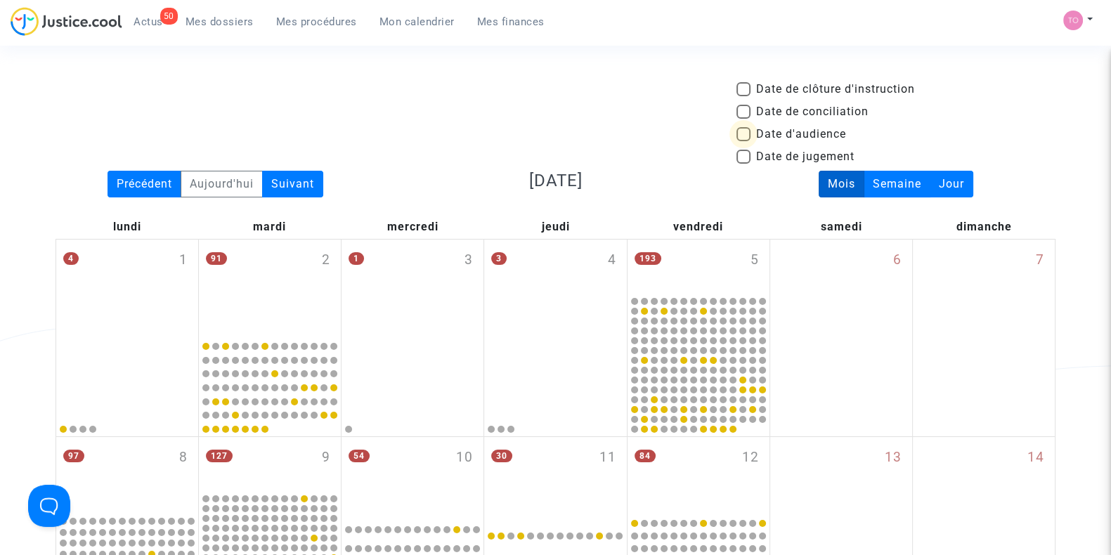
click at [746, 133] on span at bounding box center [743, 134] width 14 height 14
click at [743, 141] on input "Date d'audience" at bounding box center [743, 141] width 1 height 1
checkbox input "true"
click at [534, 94] on div "Date de clôture d'instruction Date de conciliation Date d'audience Date de juge…" at bounding box center [555, 126] width 1021 height 90
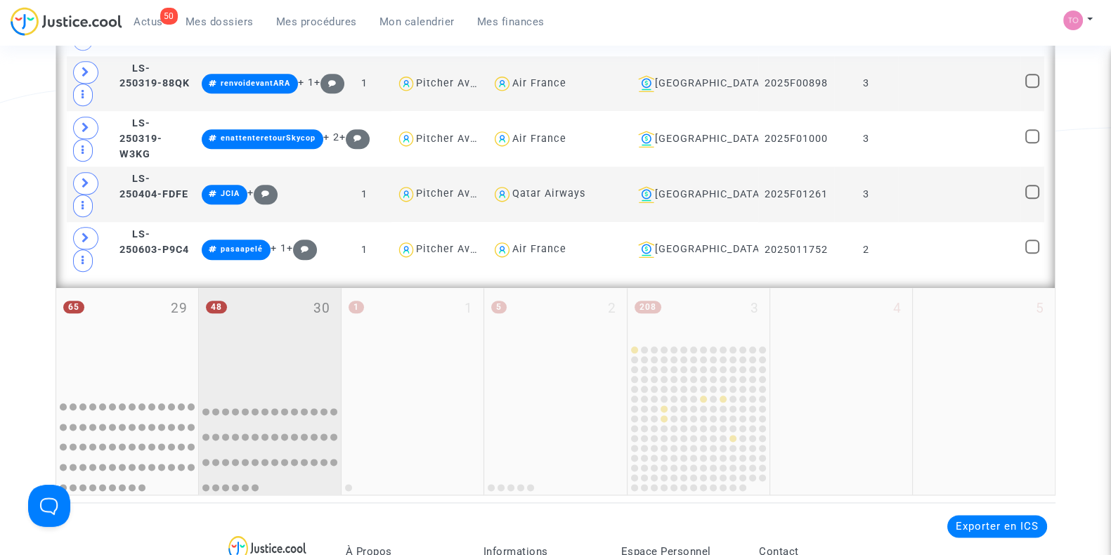
click at [272, 299] on div "48 30" at bounding box center [270, 338] width 142 height 101
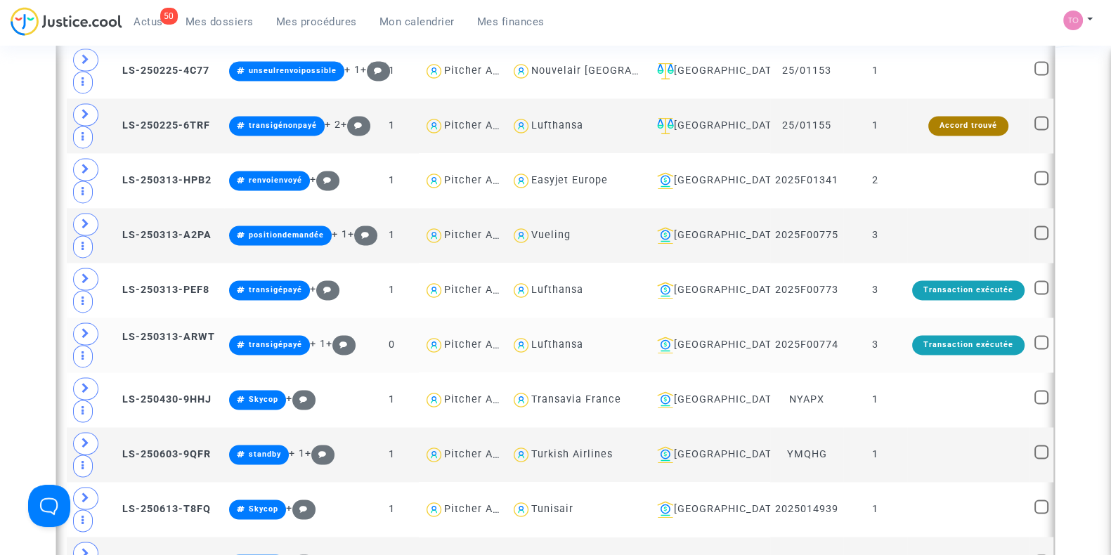
scroll to position [2795, 0]
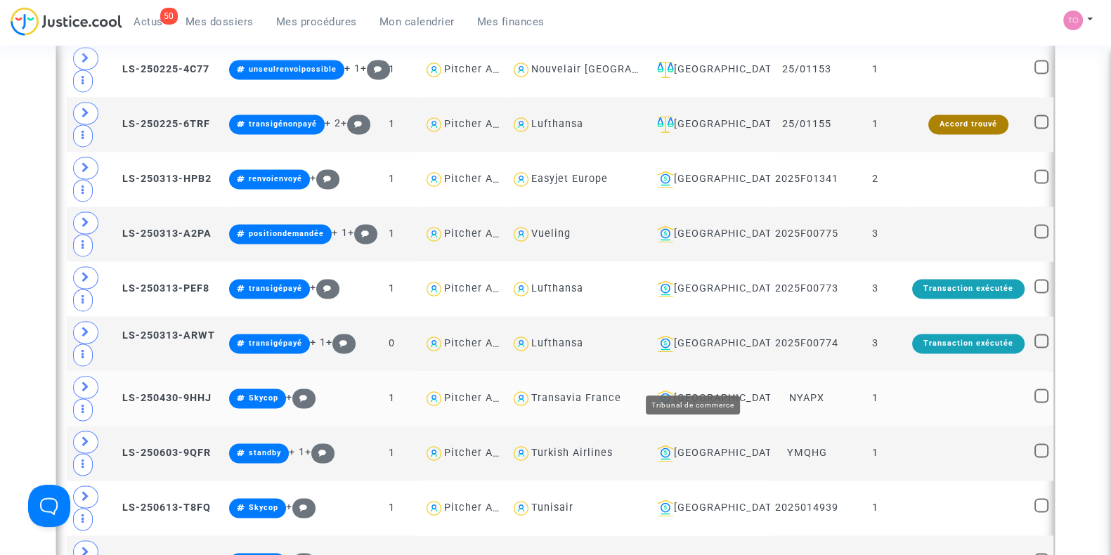
click at [685, 390] on div "[GEOGRAPHIC_DATA]" at bounding box center [708, 398] width 114 height 17
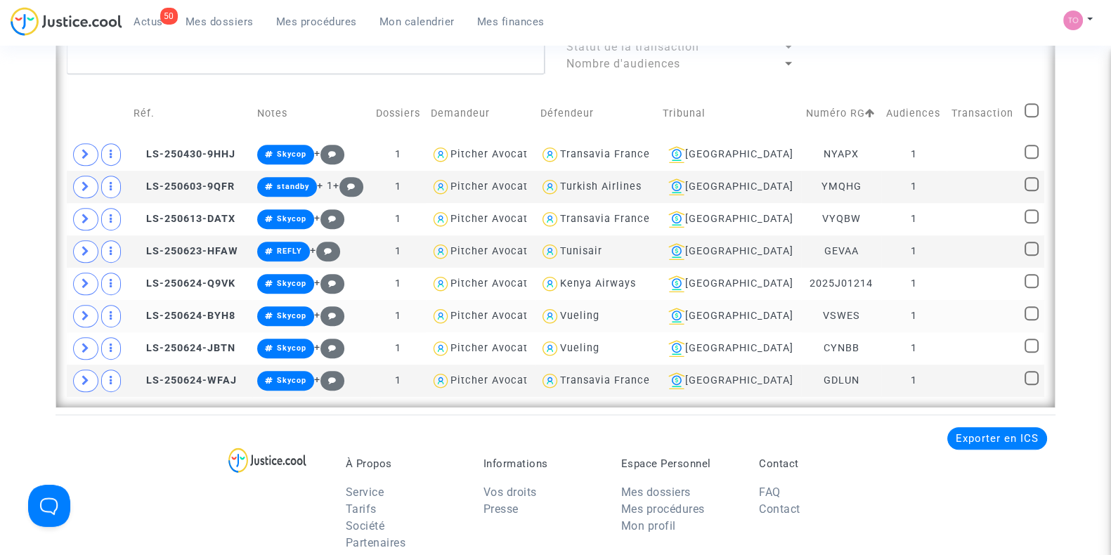
scroll to position [1069, 0]
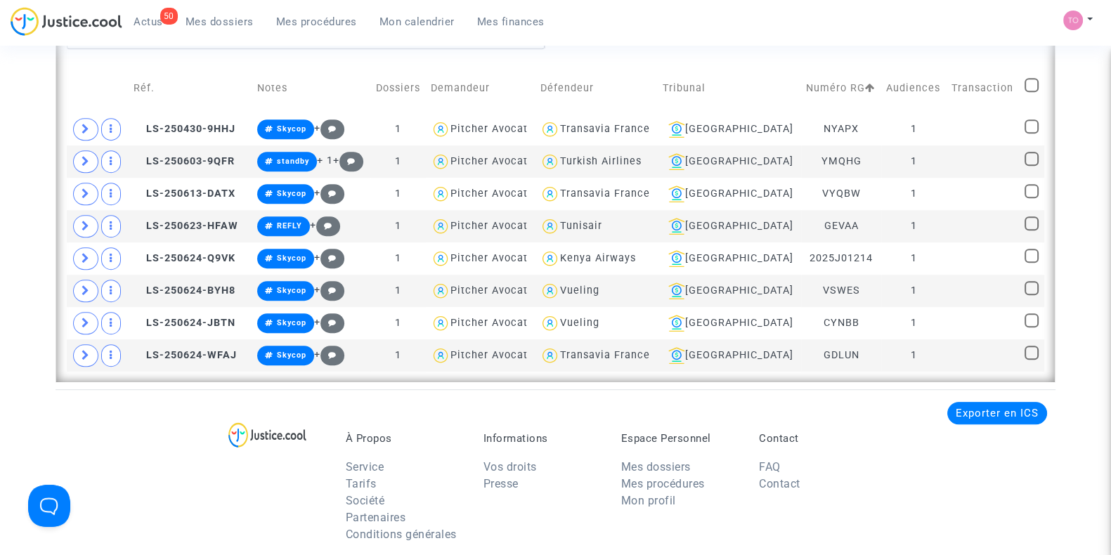
click at [1027, 82] on span at bounding box center [1031, 85] width 14 height 14
click at [1031, 92] on input "checkbox" at bounding box center [1031, 92] width 1 height 1
checkbox input "true"
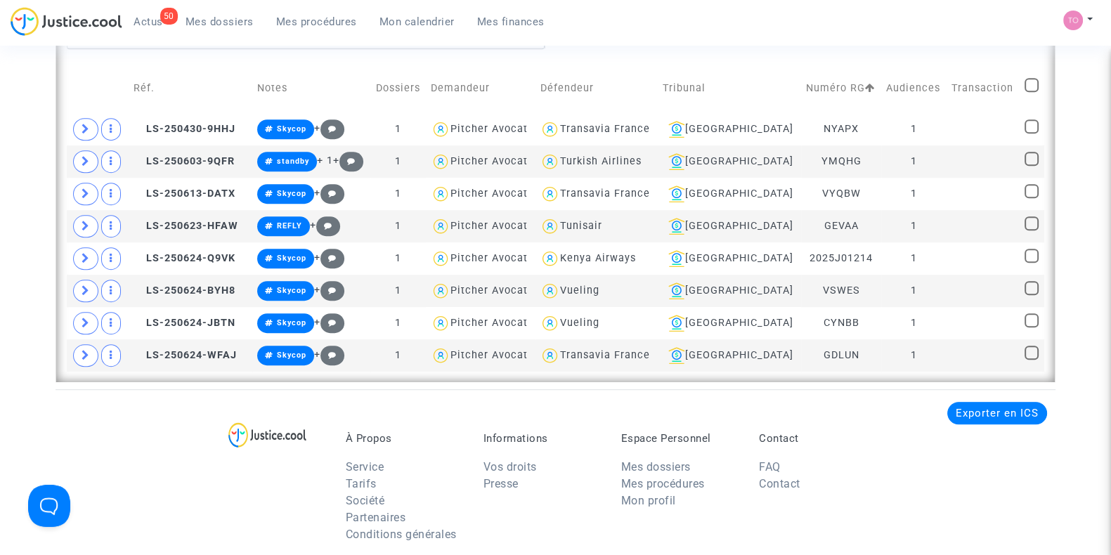
checkbox input "true"
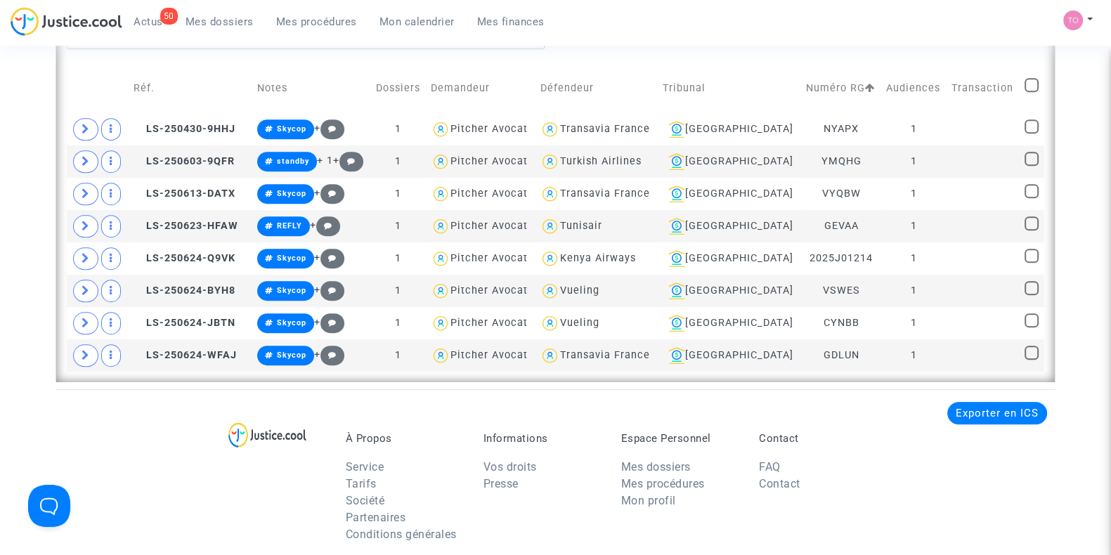
checkbox input "true"
click at [1027, 82] on span at bounding box center [1031, 85] width 14 height 14
click at [1031, 92] on input "checkbox" at bounding box center [1031, 92] width 1 height 1
checkbox input "false"
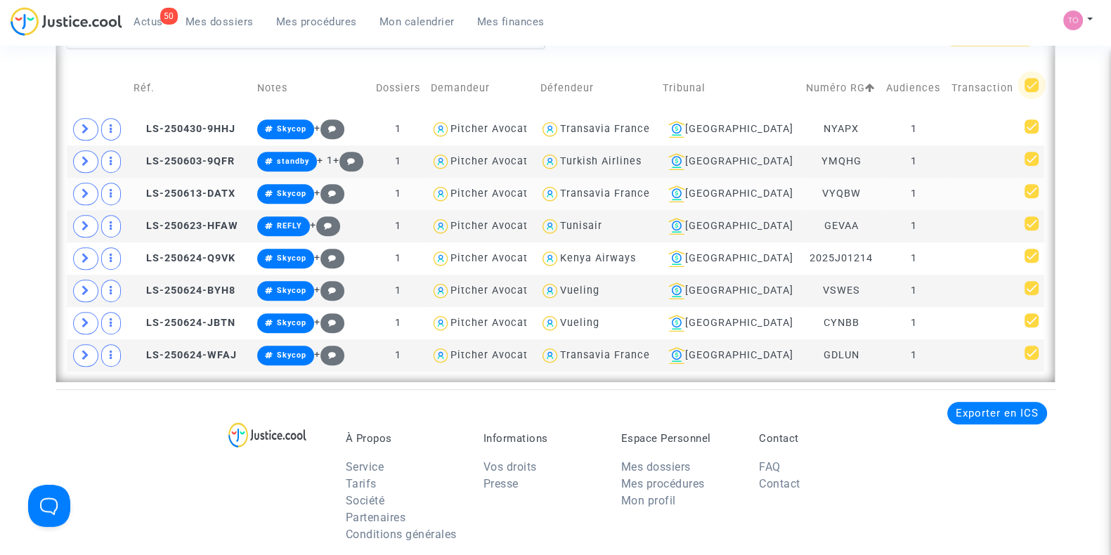
checkbox input "false"
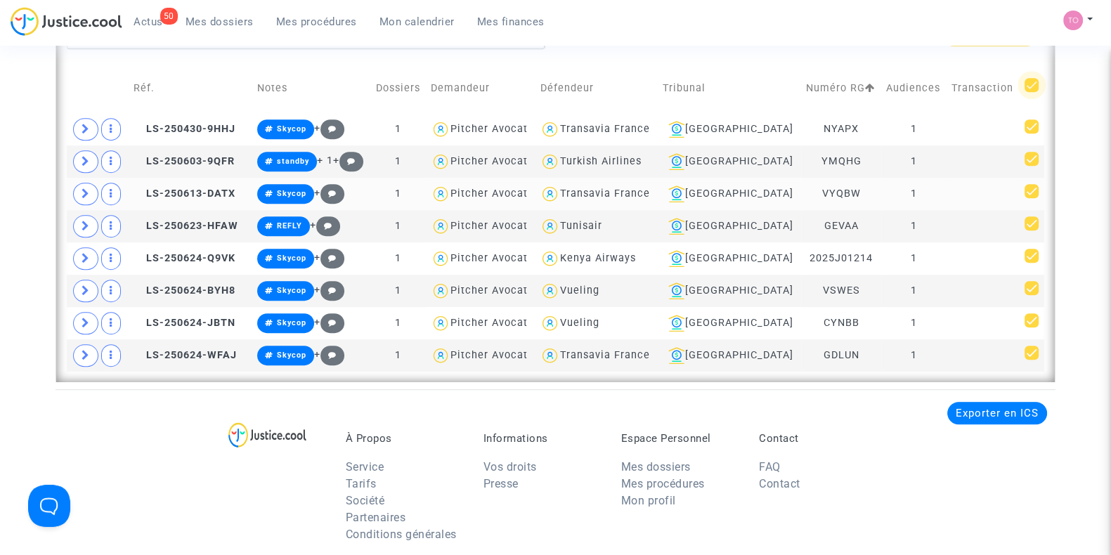
checkbox input "false"
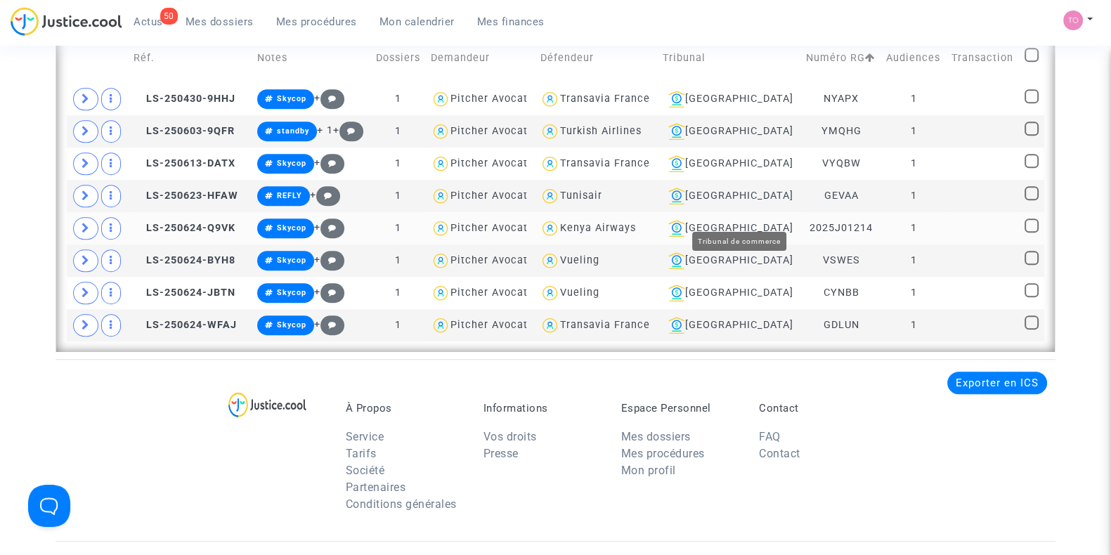
scroll to position [1054, 0]
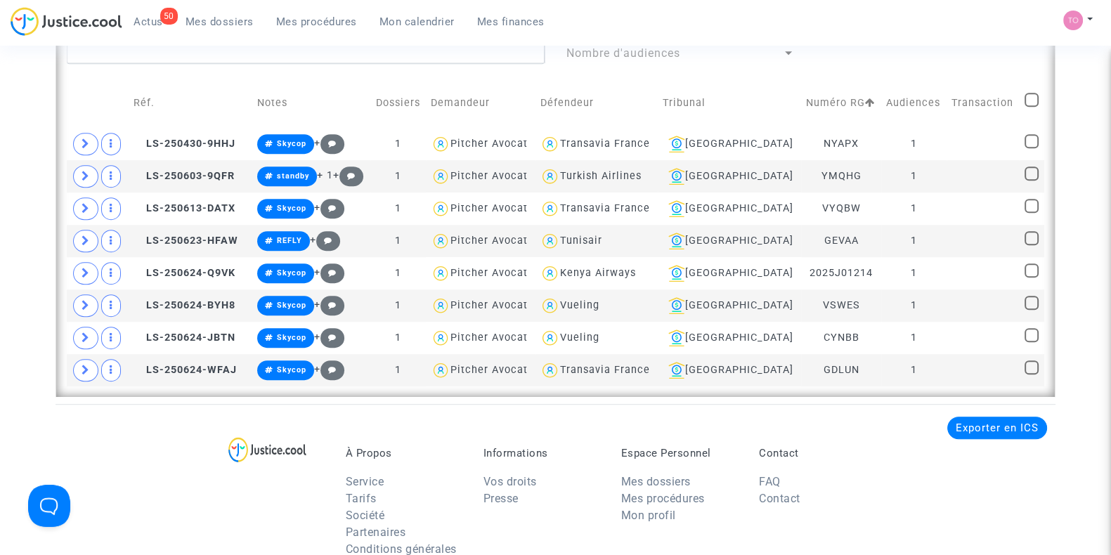
click at [1034, 98] on span at bounding box center [1031, 100] width 14 height 14
click at [1031, 107] on input "checkbox" at bounding box center [1031, 107] width 1 height 1
checkbox input "true"
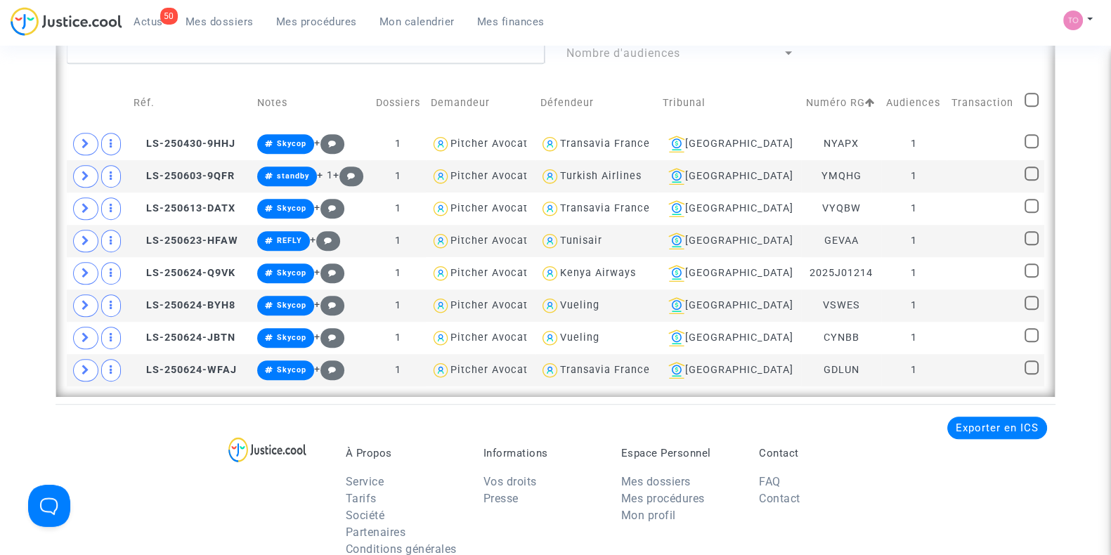
checkbox input "true"
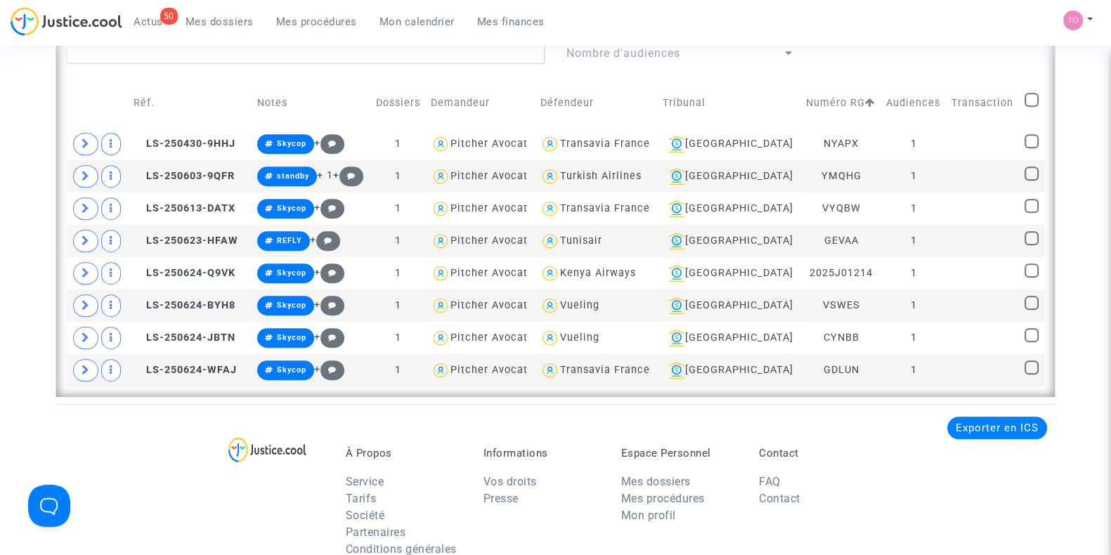
checkbox input "true"
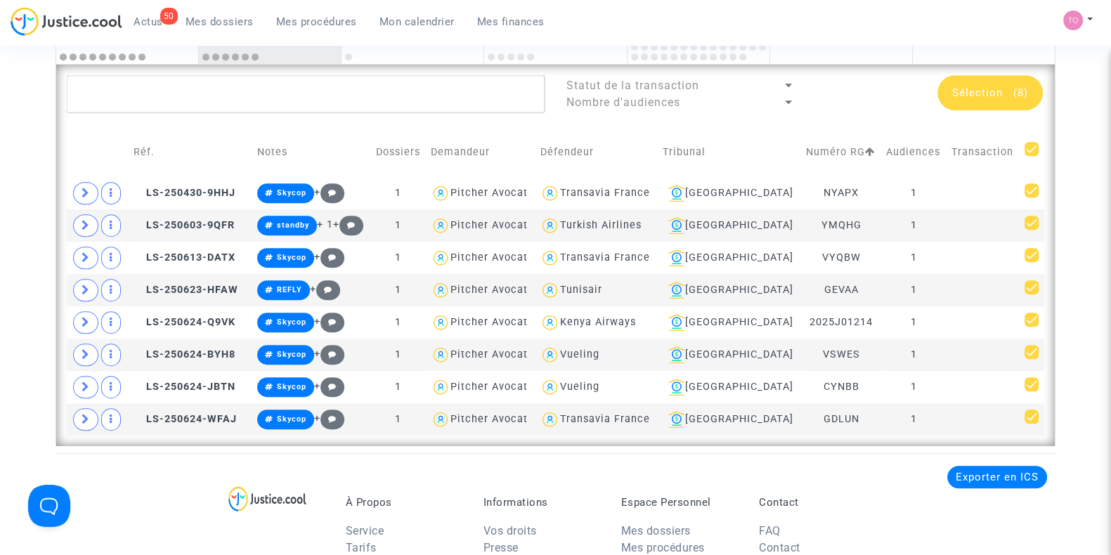
scroll to position [995, 0]
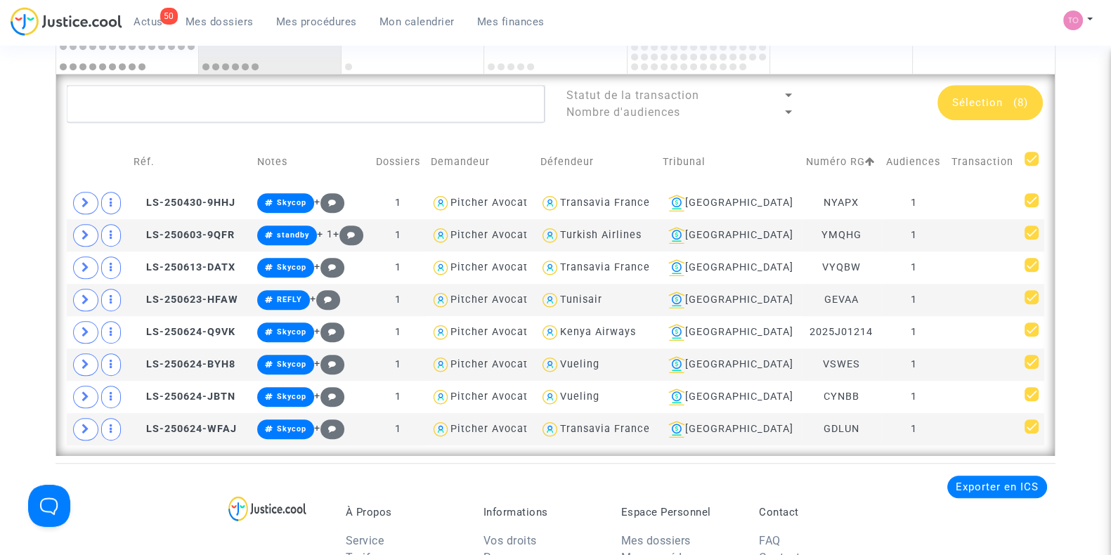
click at [1031, 152] on span at bounding box center [1031, 159] width 14 height 14
click at [1031, 166] on input "checkbox" at bounding box center [1031, 166] width 1 height 1
checkbox input "false"
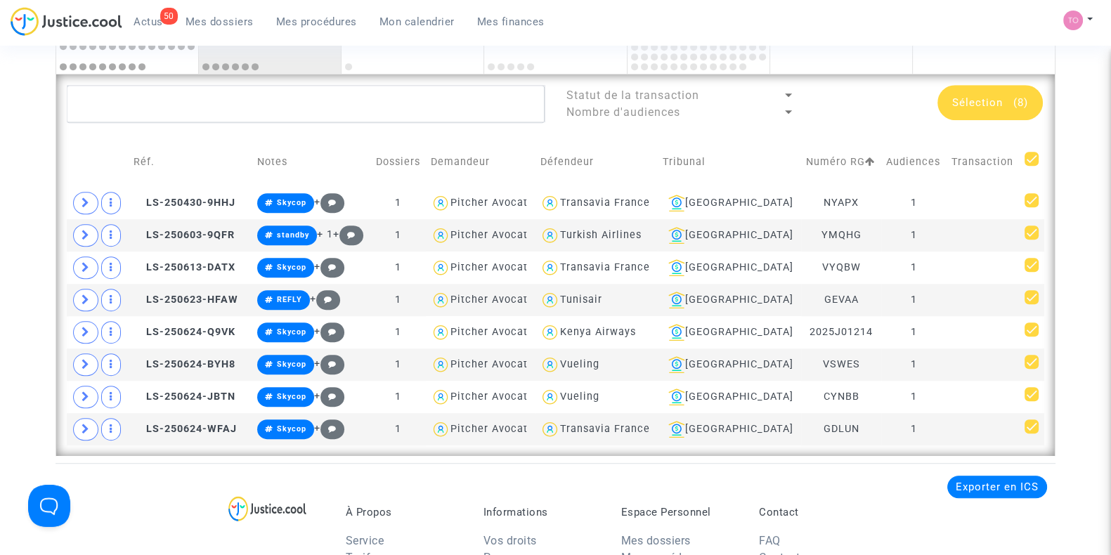
checkbox input "false"
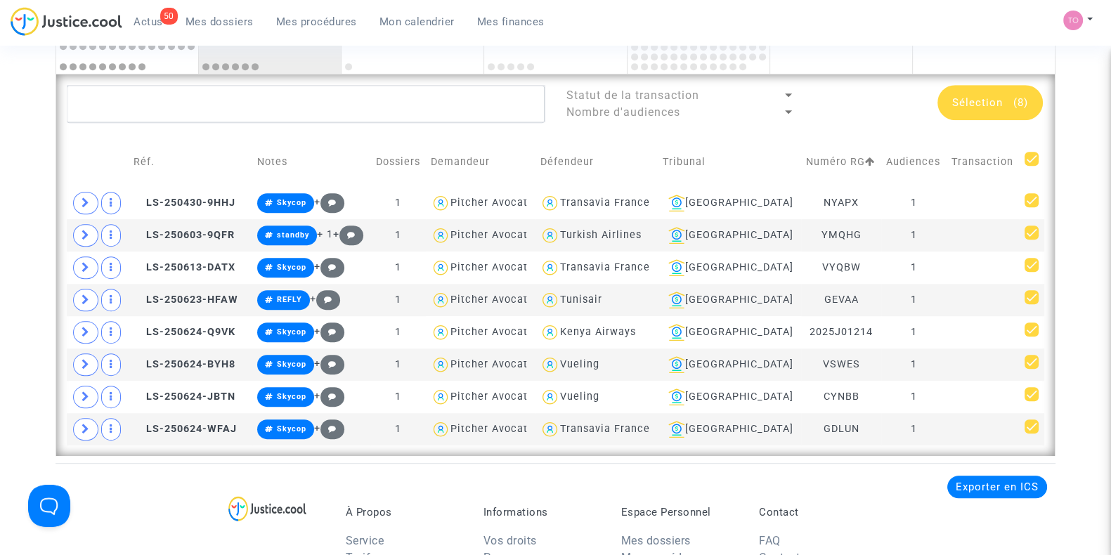
checkbox input "false"
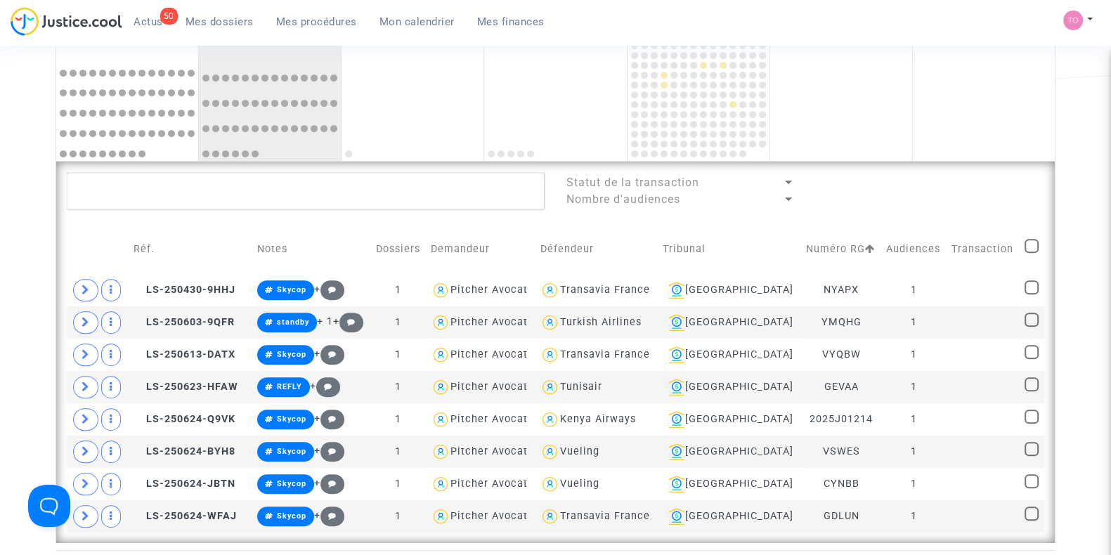
scroll to position [907, 0]
click at [602, 386] on div "Tunisair" at bounding box center [581, 388] width 42 height 12
type textarea "@Tunisair"
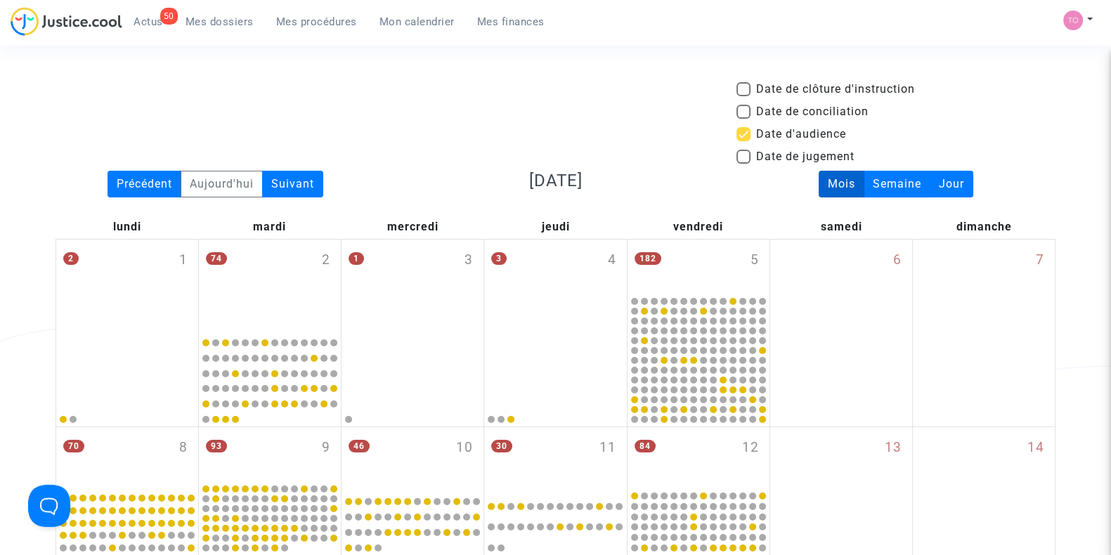
click at [745, 132] on span at bounding box center [743, 134] width 14 height 14
click at [743, 141] on input "Date d'audience" at bounding box center [743, 141] width 1 height 1
click at [745, 132] on span at bounding box center [743, 134] width 14 height 14
click at [743, 141] on input "Date d'audience" at bounding box center [743, 141] width 1 height 1
checkbox input "true"
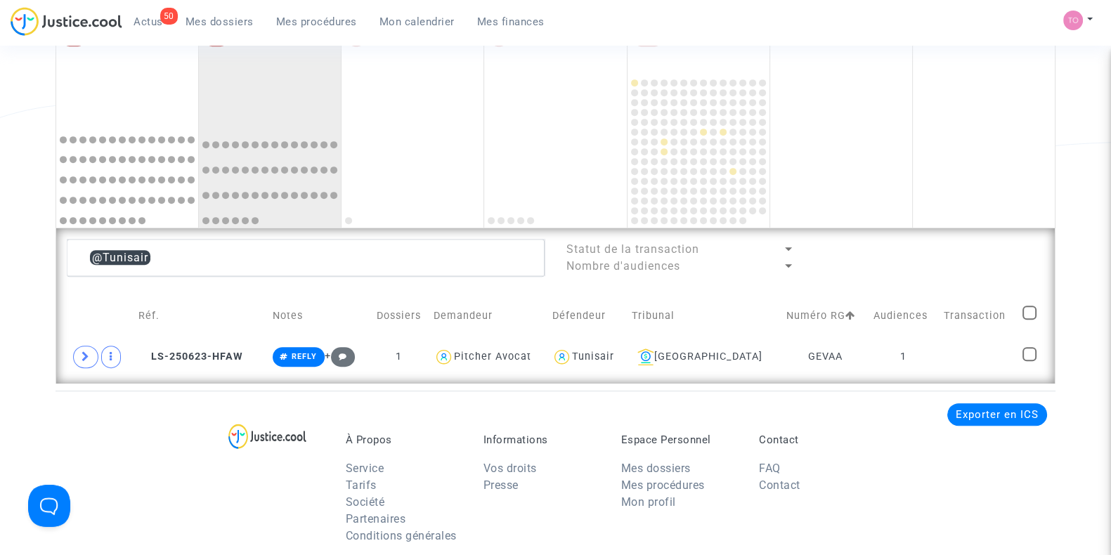
scroll to position [878, 0]
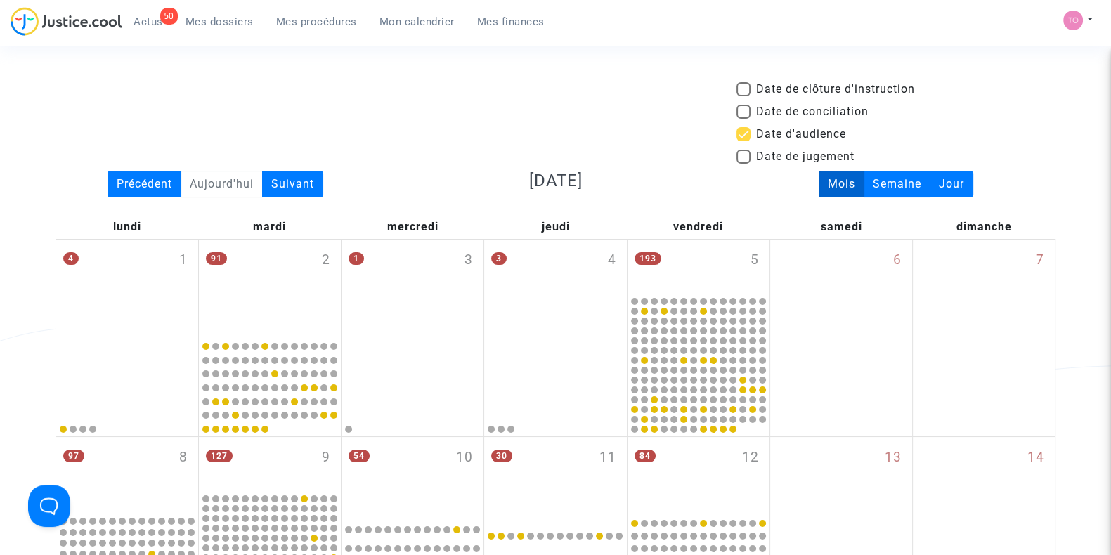
type textarea "@Tunisair"
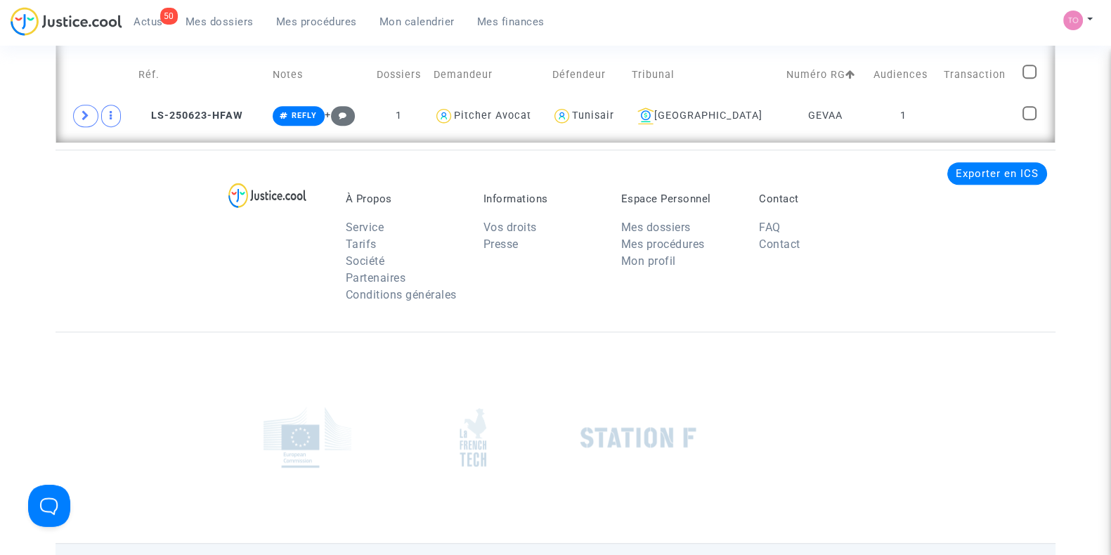
scroll to position [1083, 0]
click at [614, 110] on div "Tunisair" at bounding box center [593, 115] width 42 height 12
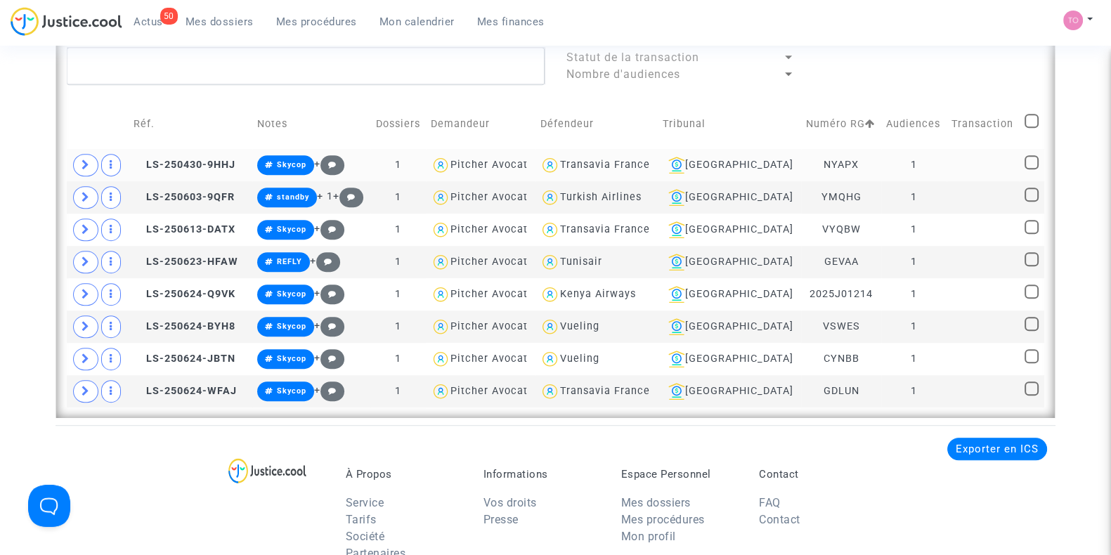
scroll to position [1024, 0]
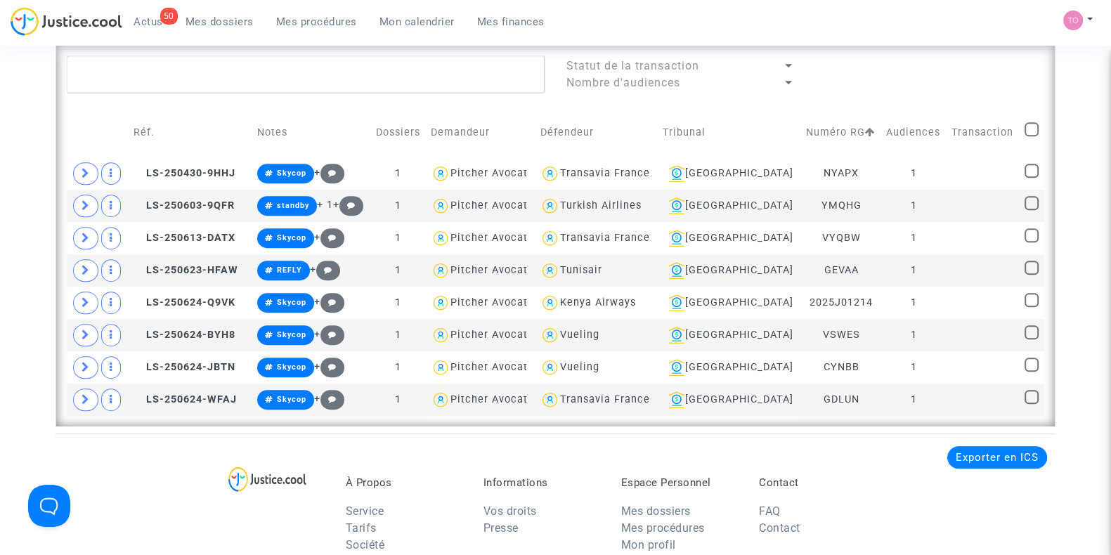
click at [1024, 127] on span at bounding box center [1031, 129] width 14 height 14
click at [1031, 136] on input "checkbox" at bounding box center [1031, 136] width 1 height 1
checkbox input "true"
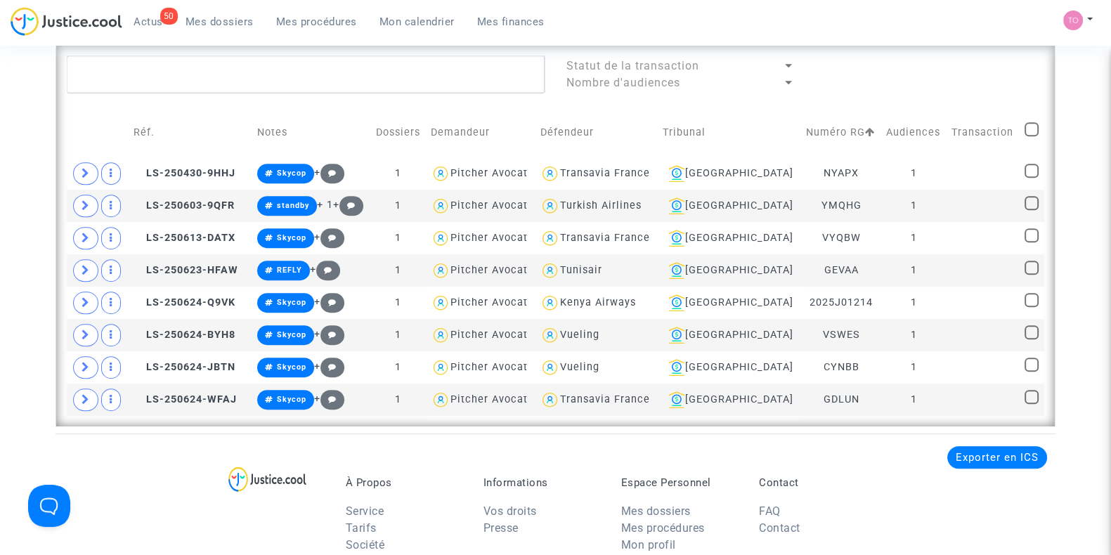
checkbox input "true"
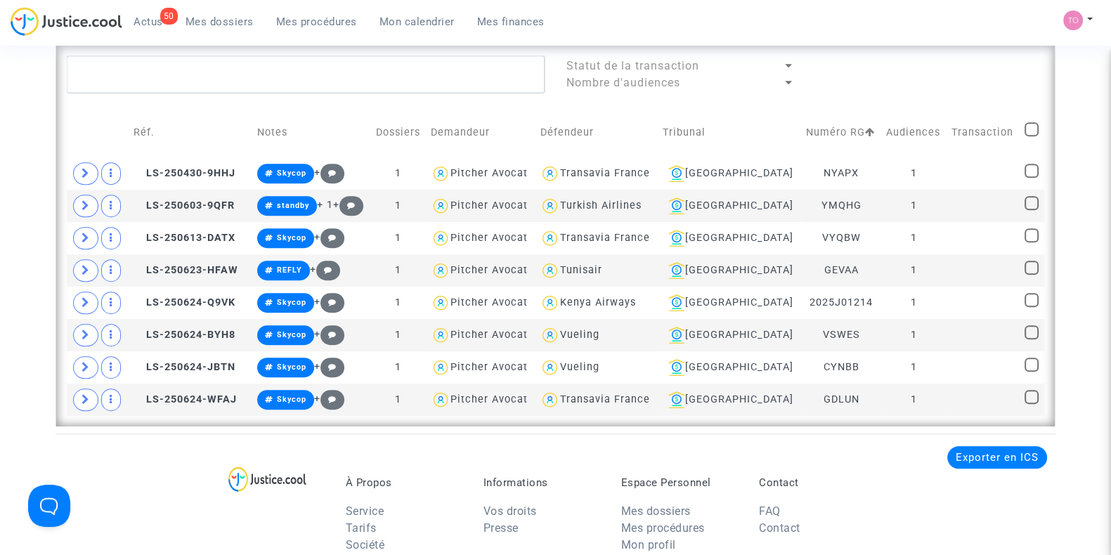
checkbox input "true"
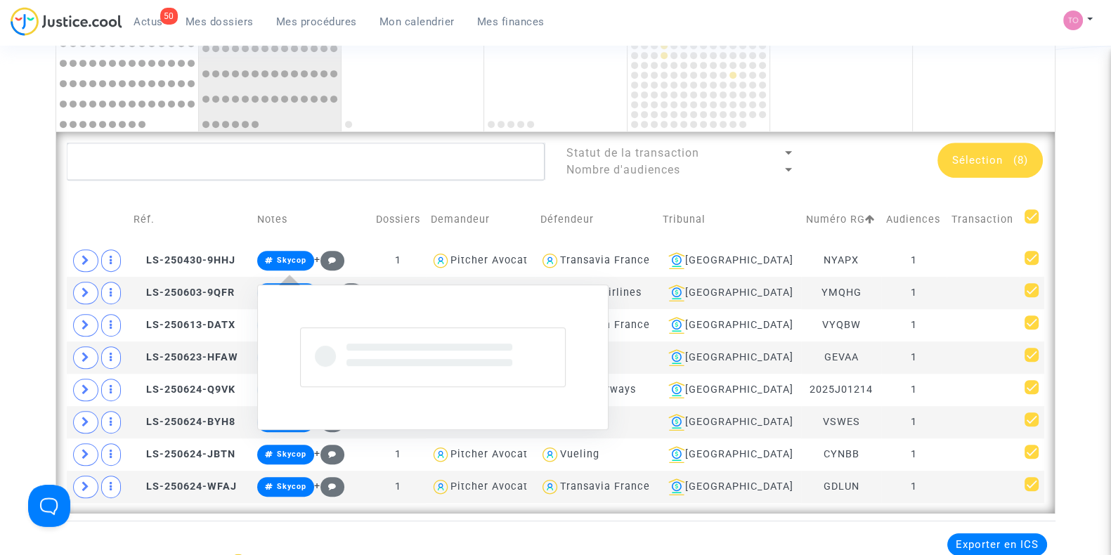
scroll to position [937, 0]
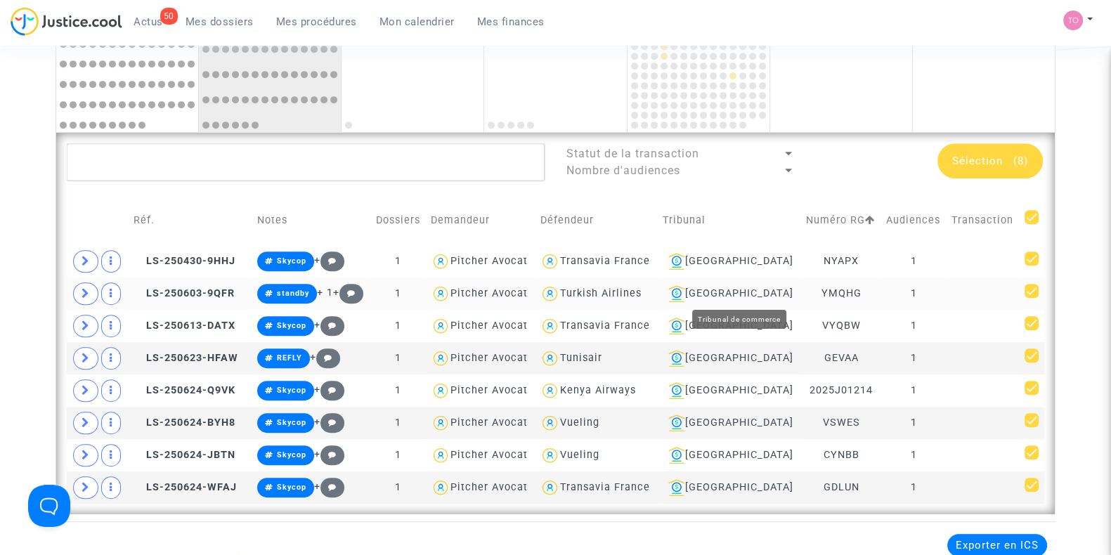
drag, startPoint x: 761, startPoint y: 254, endPoint x: 735, endPoint y: 306, distance: 57.5
click at [735, 306] on table "Réf. Notes Dossiers Demandeur Défendeur Tribunal Numéro RG Audiences Transactio…" at bounding box center [555, 349] width 977 height 308
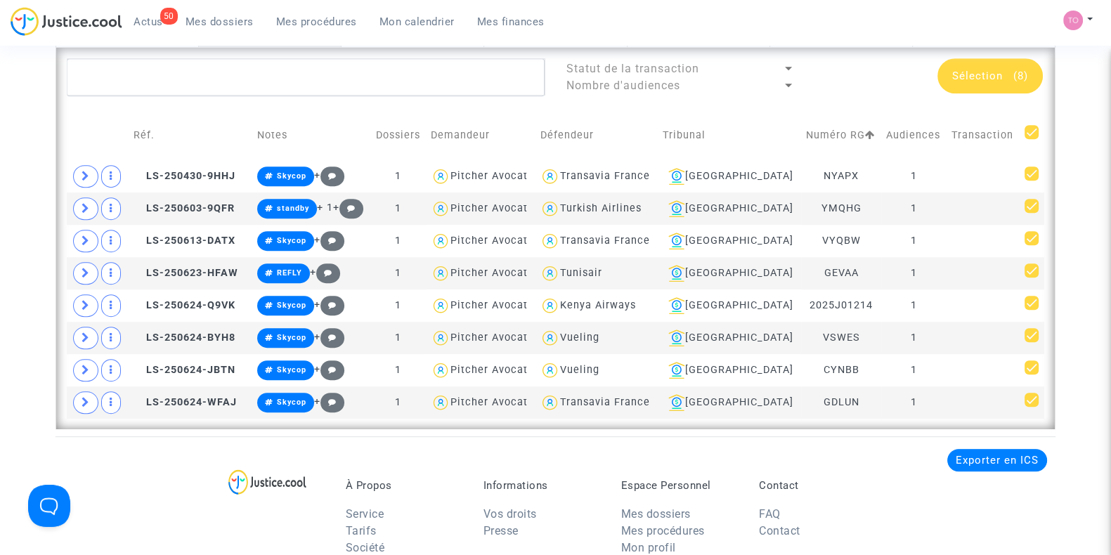
scroll to position [995, 0]
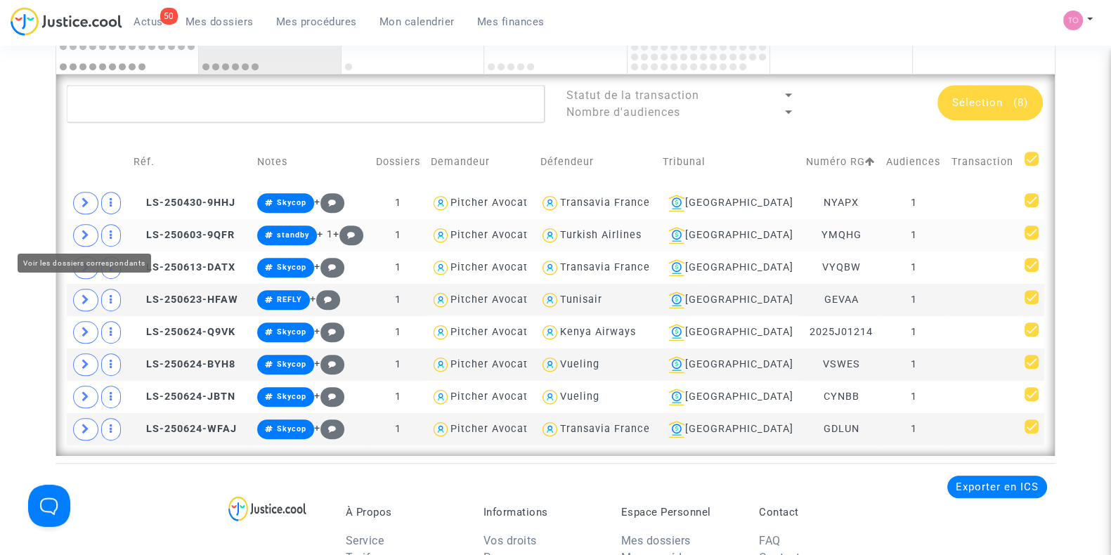
click at [70, 230] on td at bounding box center [98, 235] width 62 height 32
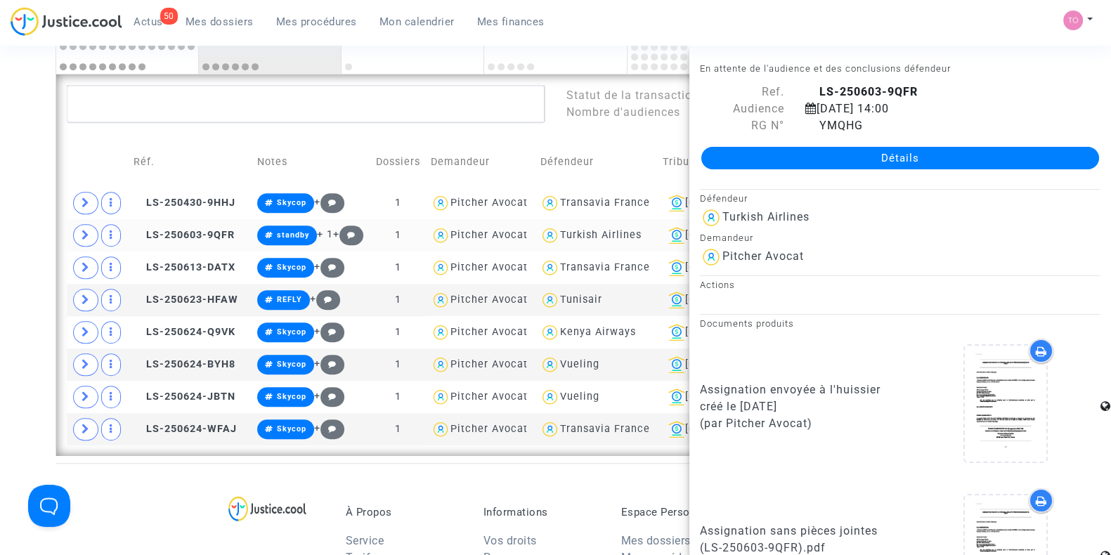
click at [84, 233] on icon at bounding box center [86, 235] width 8 height 11
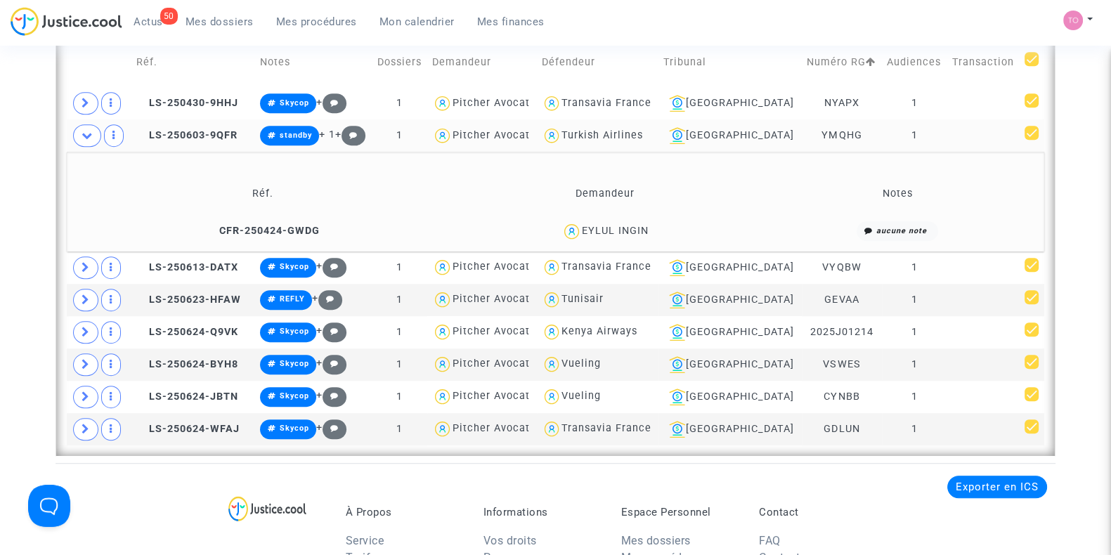
scroll to position [1083, 0]
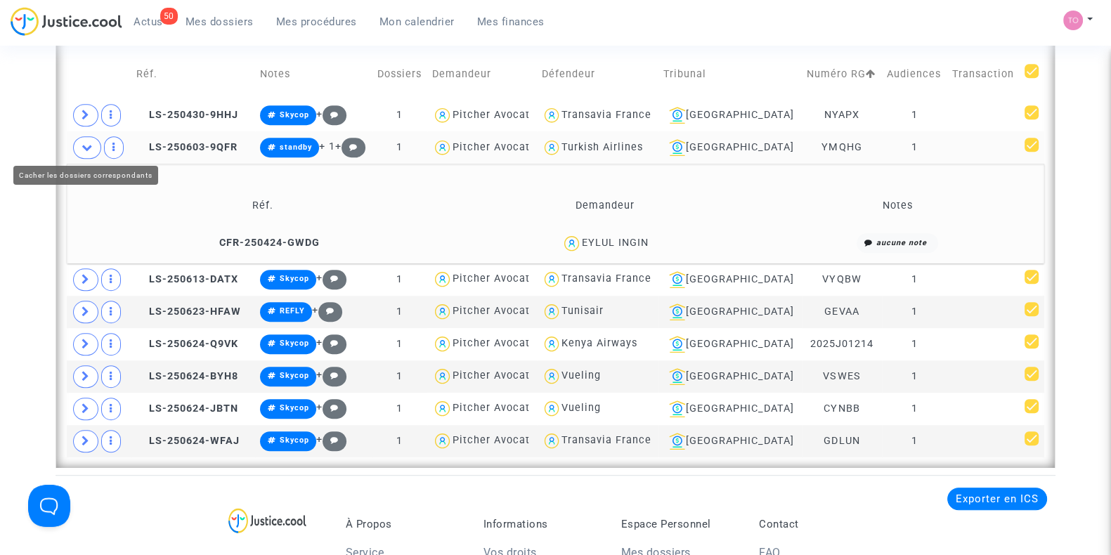
click at [89, 145] on icon at bounding box center [87, 147] width 11 height 11
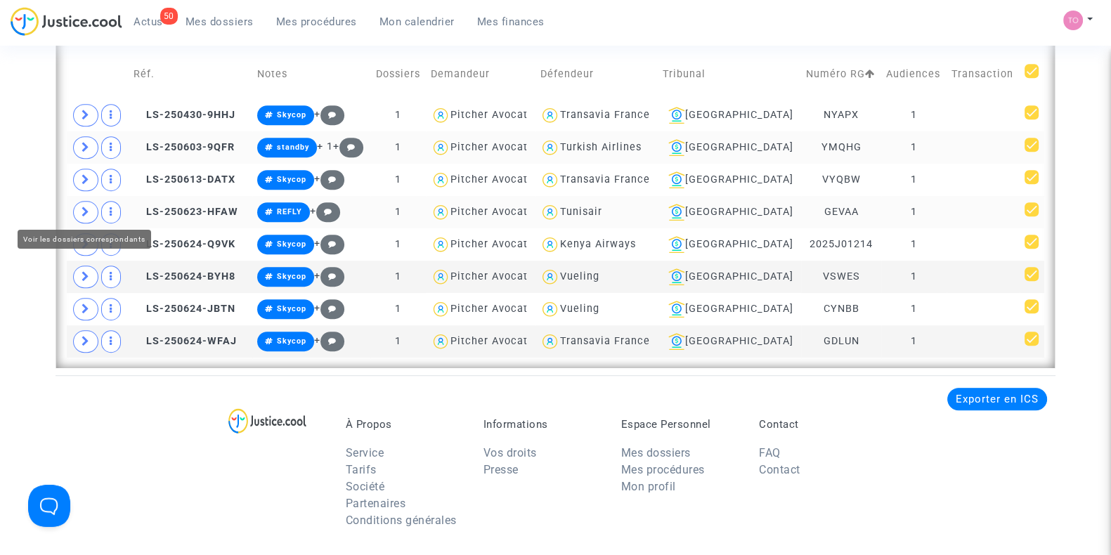
click at [79, 209] on span at bounding box center [85, 212] width 25 height 22
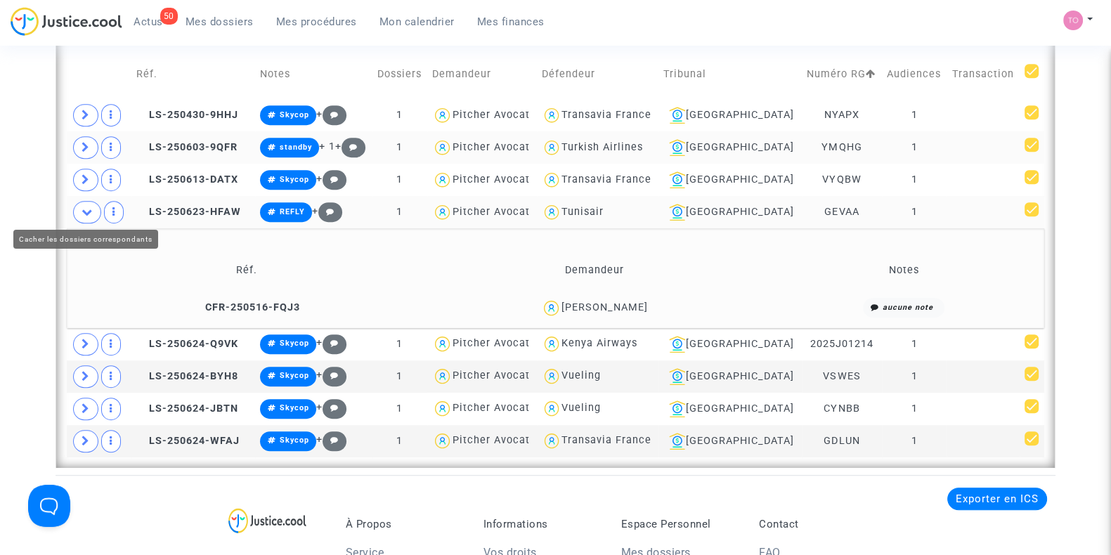
click at [82, 209] on icon at bounding box center [87, 212] width 11 height 11
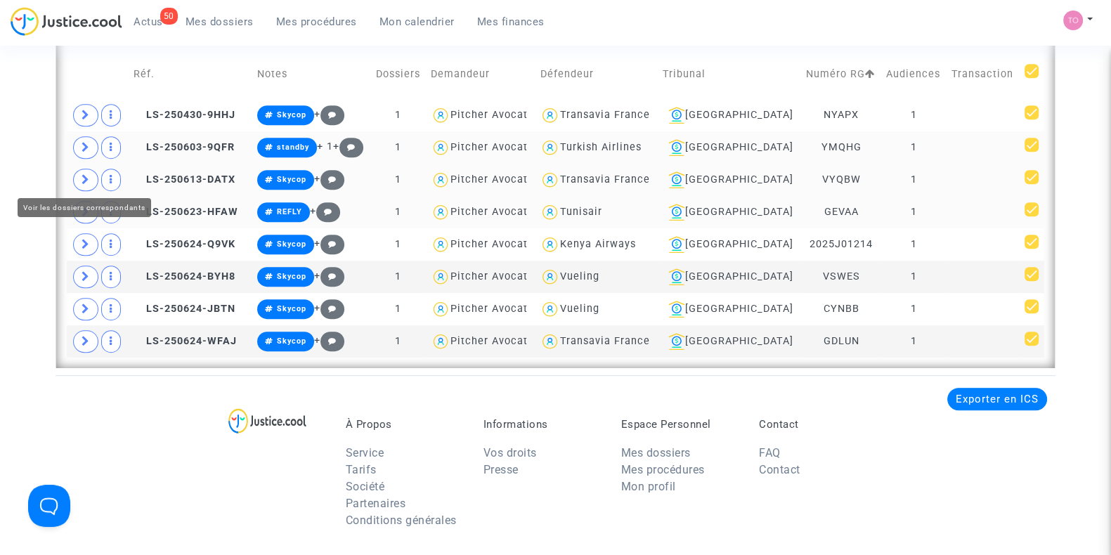
click at [90, 177] on span at bounding box center [85, 180] width 25 height 22
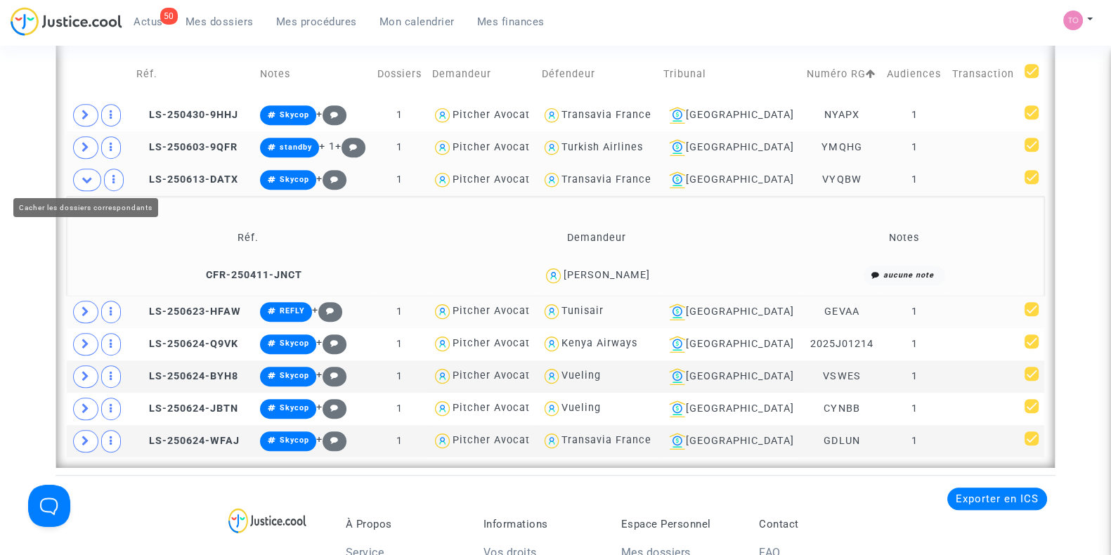
click at [90, 177] on icon at bounding box center [87, 179] width 11 height 11
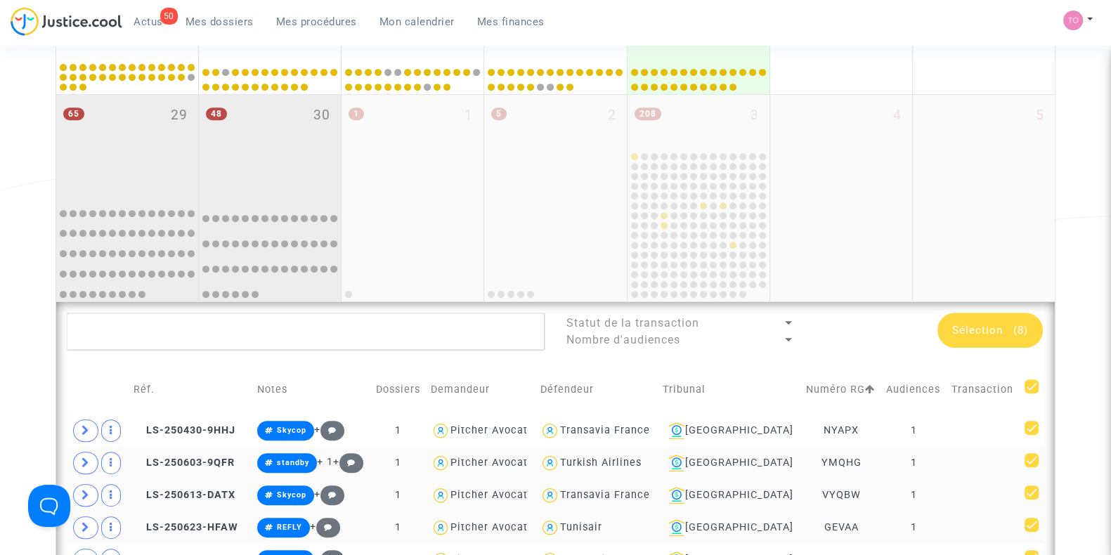
scroll to position [731, 0]
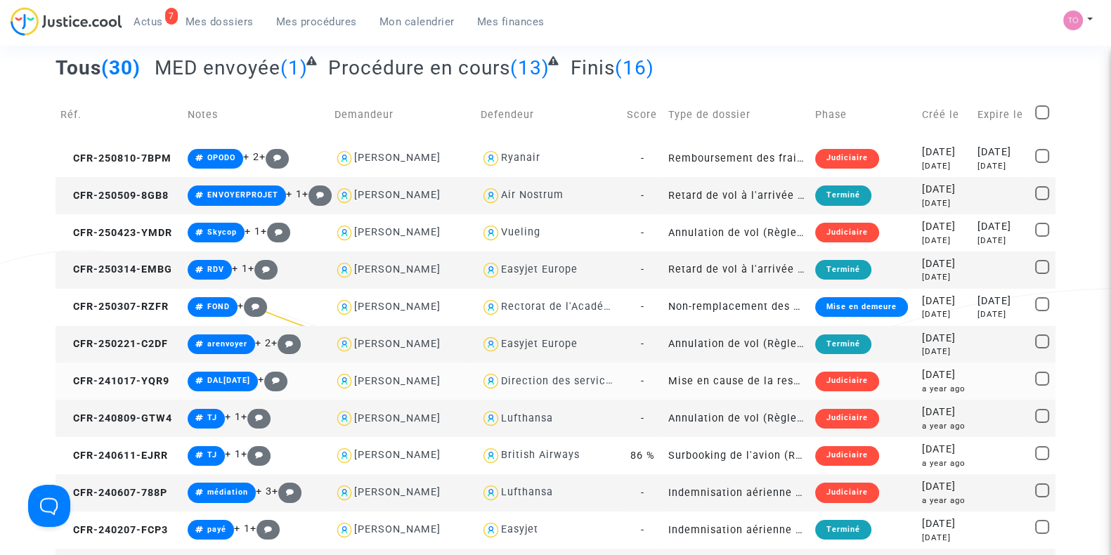
scroll to position [87, 0]
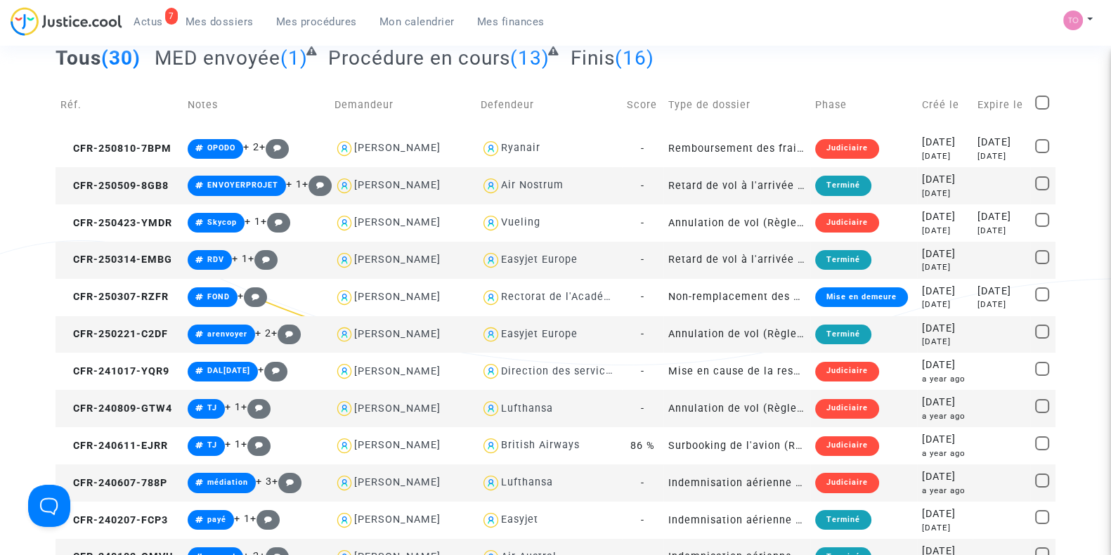
click at [518, 409] on div "Lufthansa" at bounding box center [527, 409] width 52 height 12
type textarea "DURAND @Lufthansa"
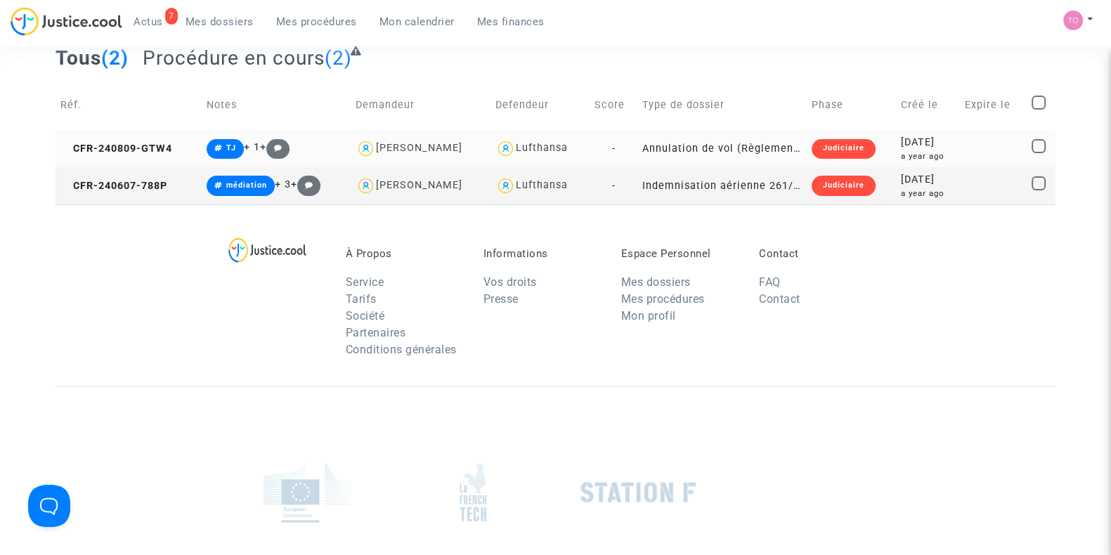
click at [906, 137] on div "[DATE]" at bounding box center [928, 142] width 54 height 15
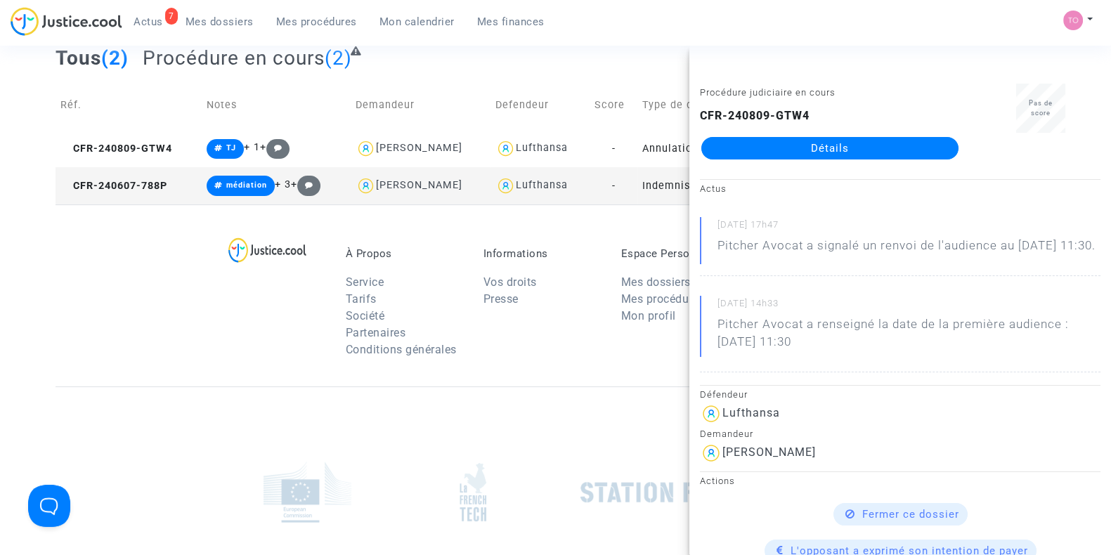
click at [853, 117] on div "CFR-240809-GTW4 Détails" at bounding box center [830, 134] width 260 height 52
click at [829, 144] on link "Détails" at bounding box center [829, 148] width 257 height 22
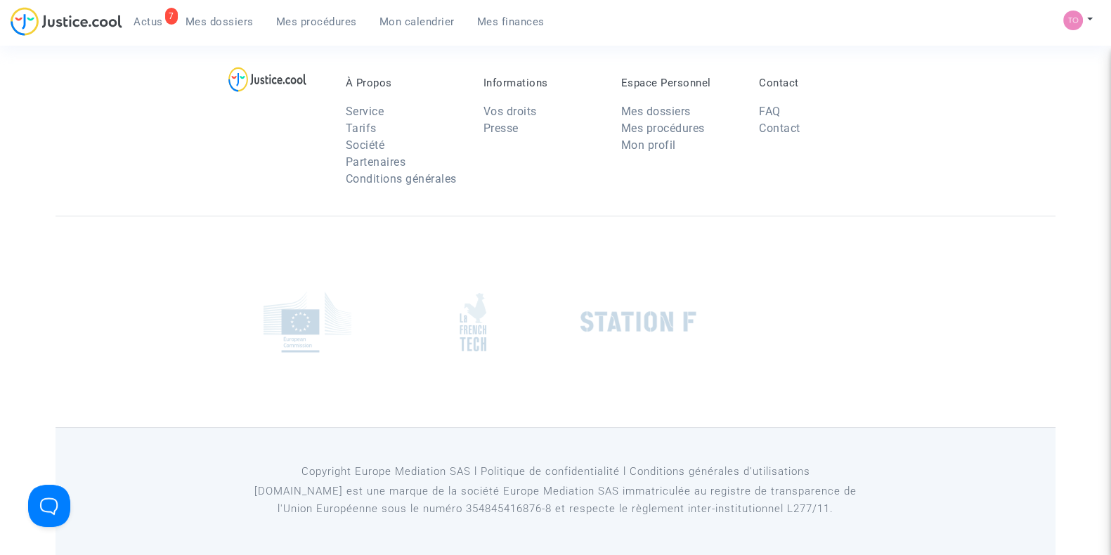
scroll to position [87, 0]
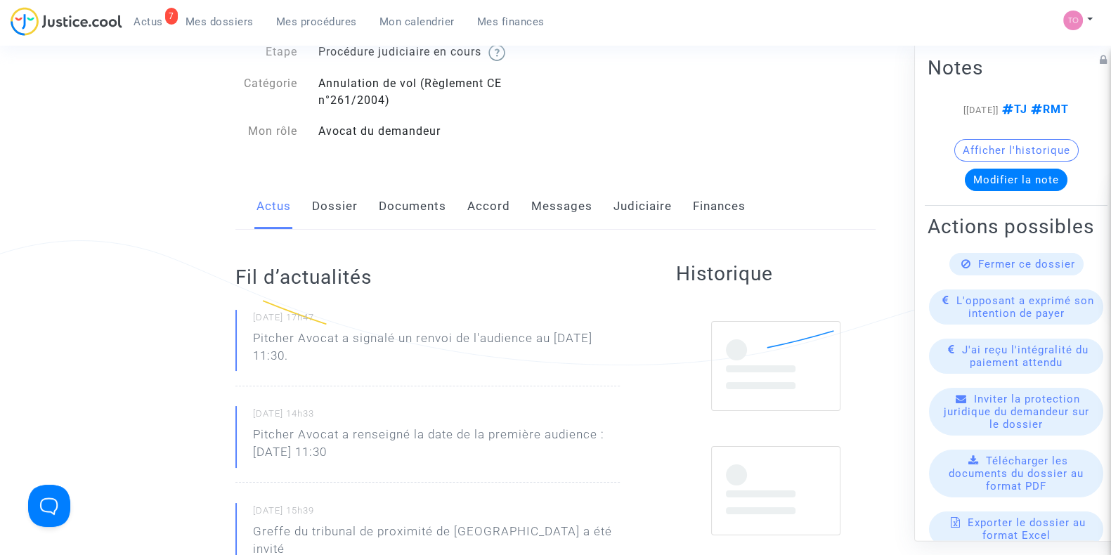
click at [622, 205] on link "Judiciaire" at bounding box center [642, 206] width 58 height 46
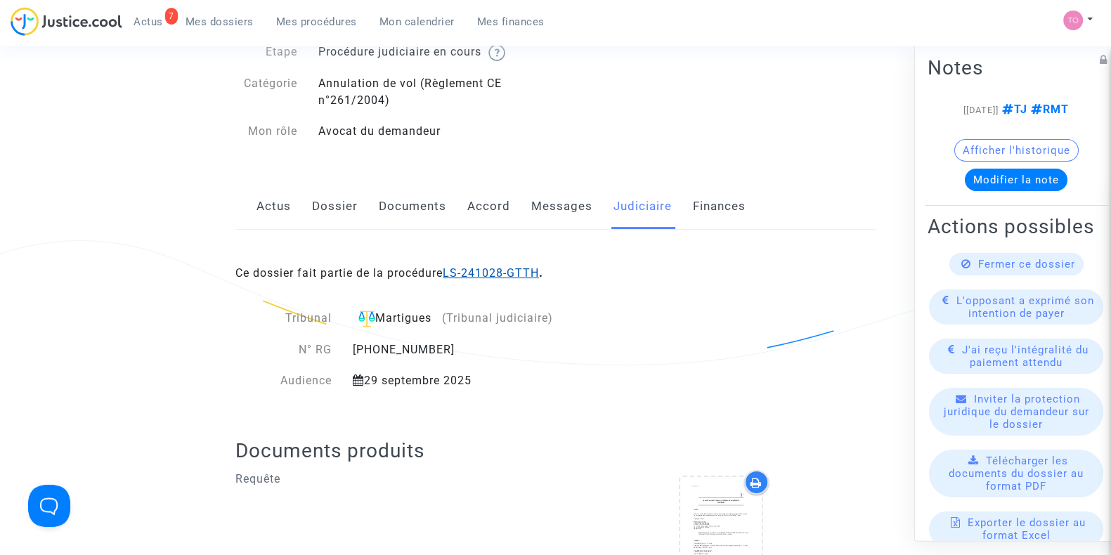
click at [527, 268] on link "LS-241028-GTTH" at bounding box center [491, 272] width 96 height 13
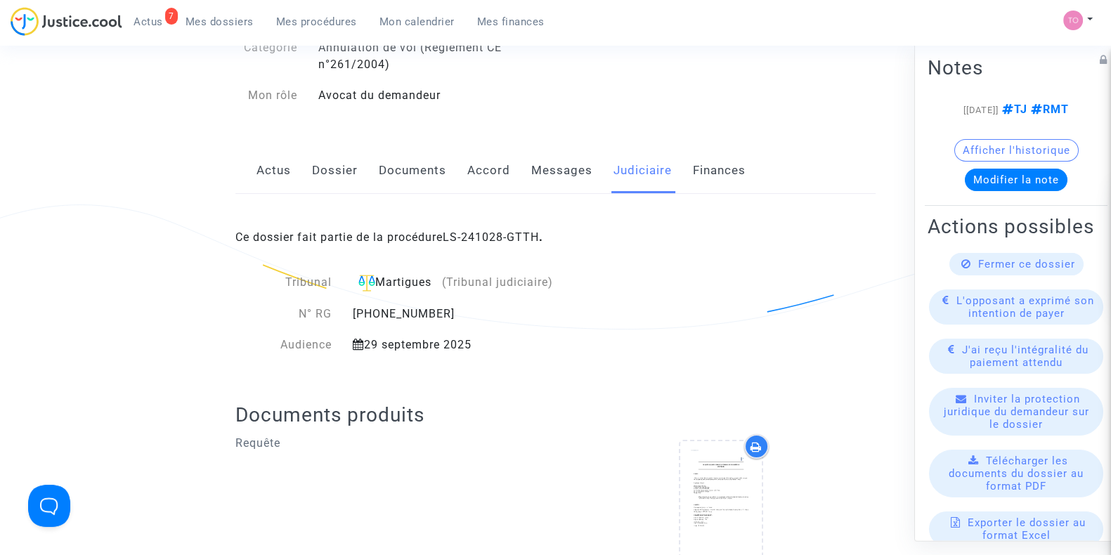
scroll to position [87, 0]
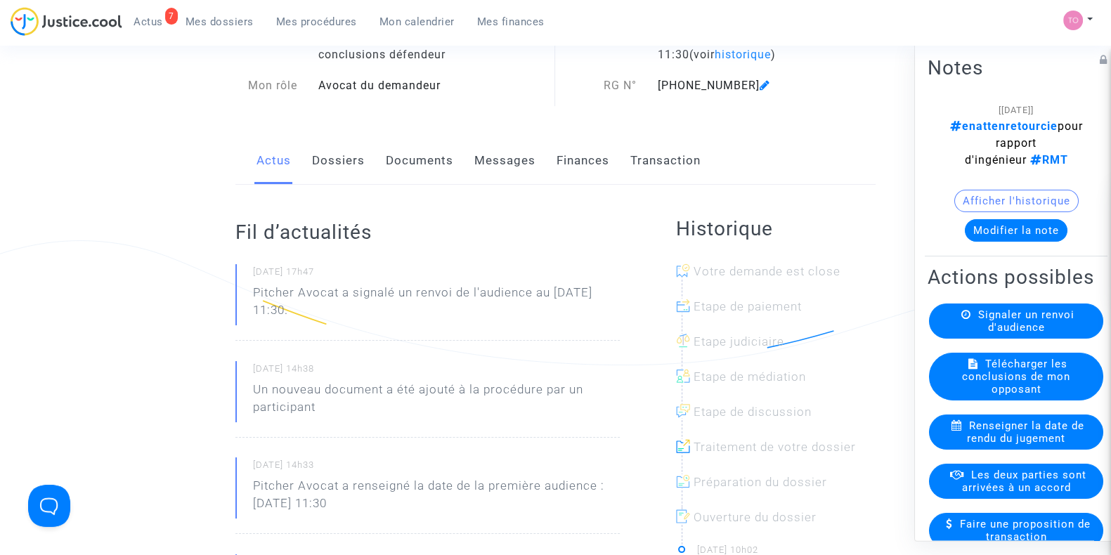
click at [1006, 228] on button "Modifier la note" at bounding box center [1016, 230] width 103 height 22
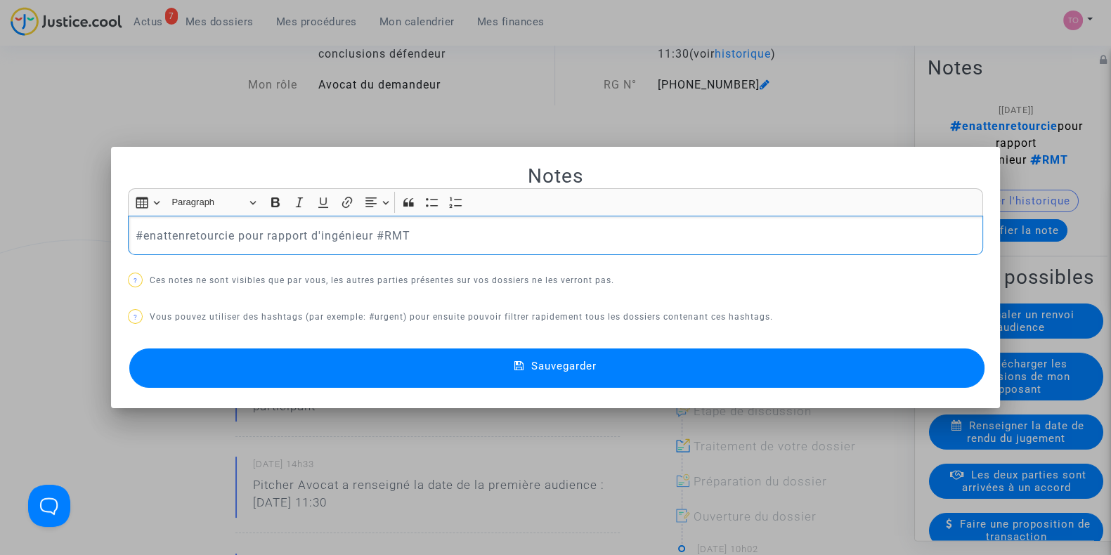
click at [136, 233] on p "#enattenretourcie pour rapport d'ingénieur #RMT" at bounding box center [556, 236] width 840 height 18
click at [549, 237] on p "#renvoipo#enattenretourcie pour rapport d'ingénieur #RMT" at bounding box center [556, 236] width 840 height 18
drag, startPoint x: 288, startPoint y: 235, endPoint x: 125, endPoint y: 236, distance: 163.0
click at [128, 236] on div "#renvoipo#enattenretourcie pour rapport d'ingénieur #RMT" at bounding box center [555, 235] width 855 height 39
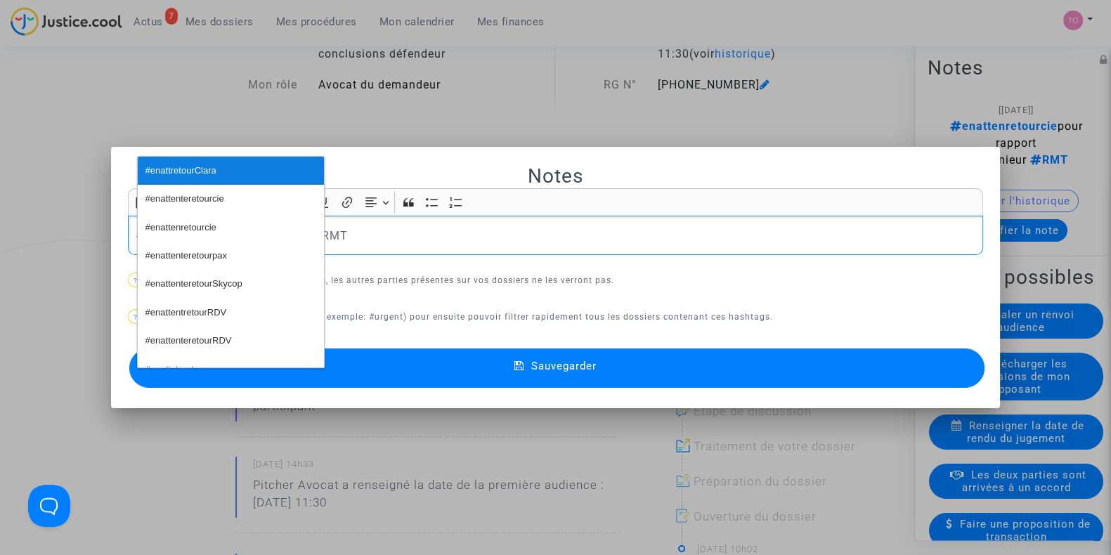
click at [221, 157] on button "#enattretourClara" at bounding box center [231, 171] width 186 height 28
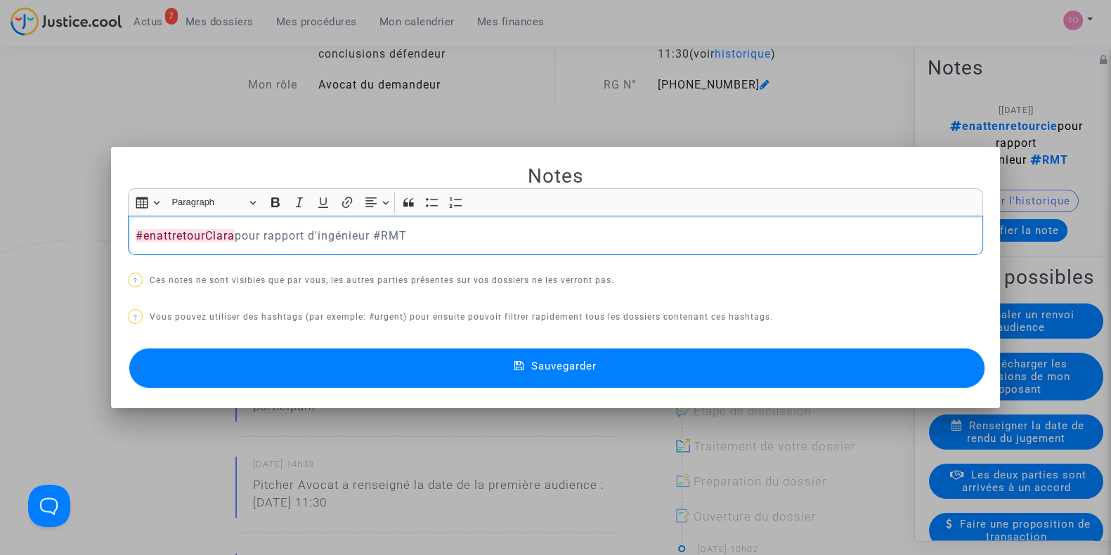
click at [373, 370] on button "Sauvegarder" at bounding box center [556, 367] width 855 height 39
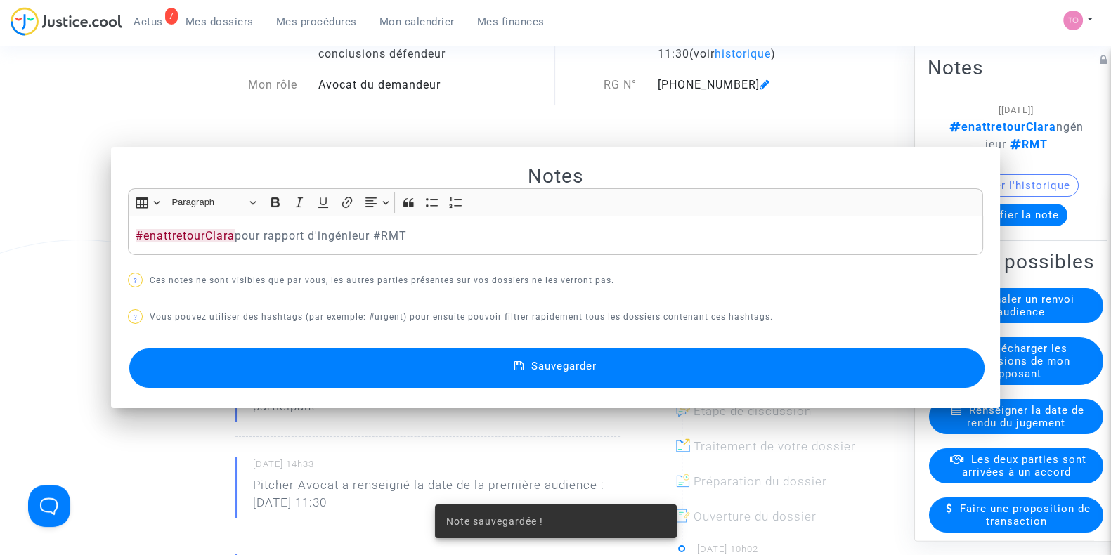
scroll to position [87, 0]
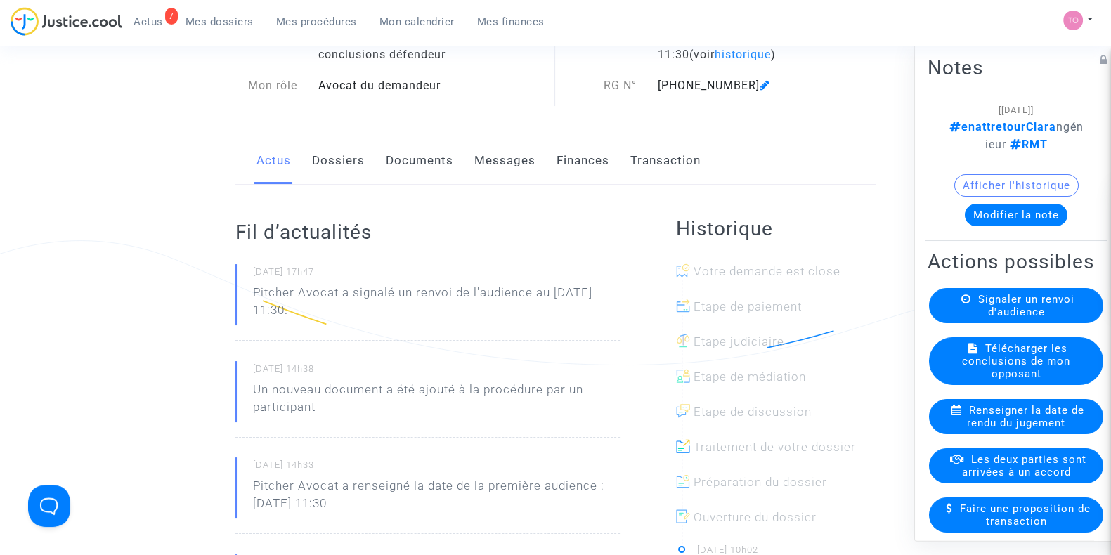
click at [1014, 204] on button "Modifier la note" at bounding box center [1016, 215] width 103 height 22
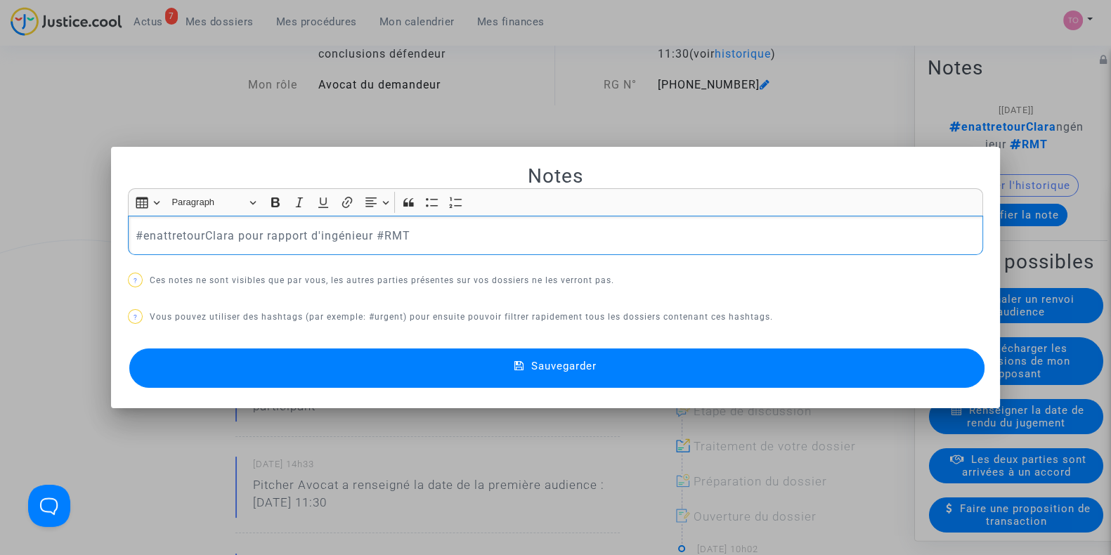
click at [369, 233] on p "#enattretourClara pour rapport d'ingénieur #RMT" at bounding box center [556, 236] width 840 height 18
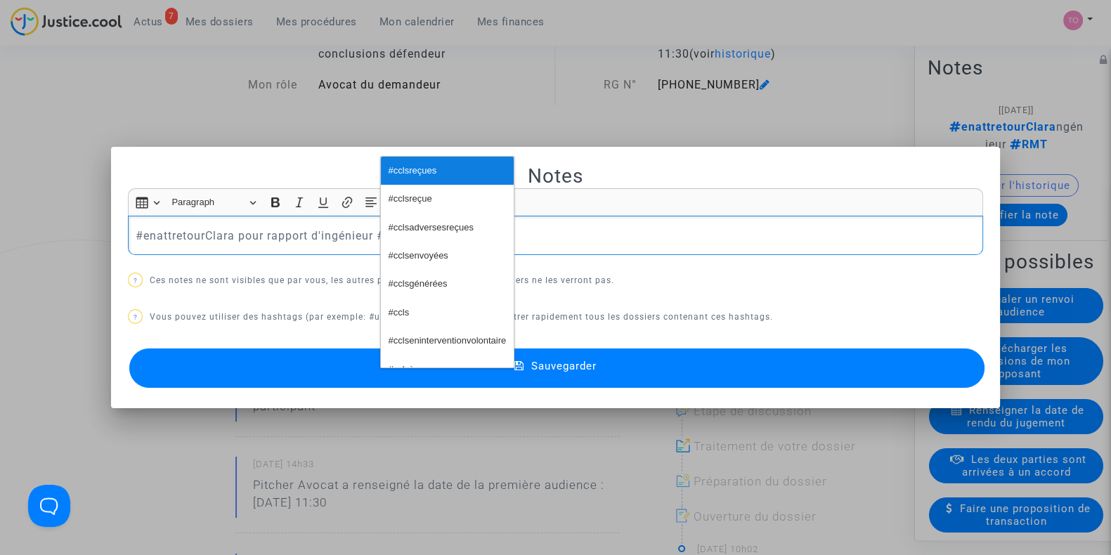
click at [419, 170] on span "#cclsreçues" at bounding box center [413, 171] width 48 height 20
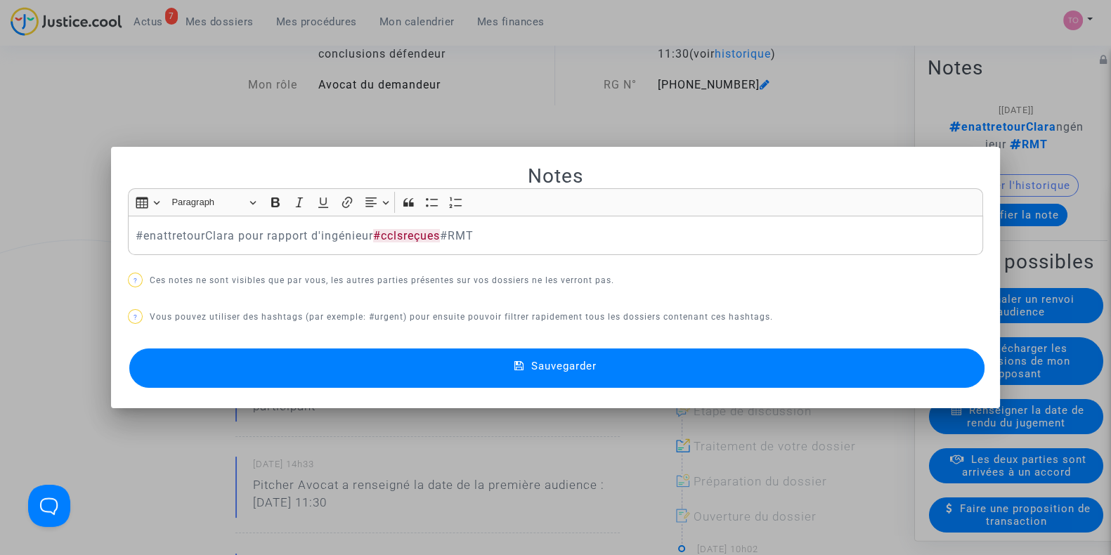
click at [467, 380] on button "Sauvegarder" at bounding box center [556, 367] width 855 height 39
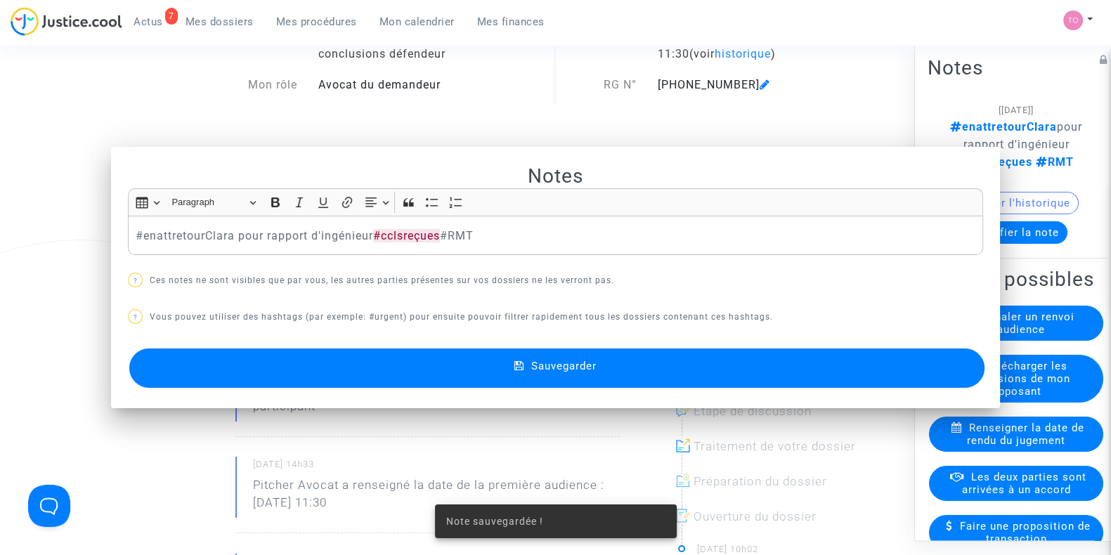
scroll to position [87, 0]
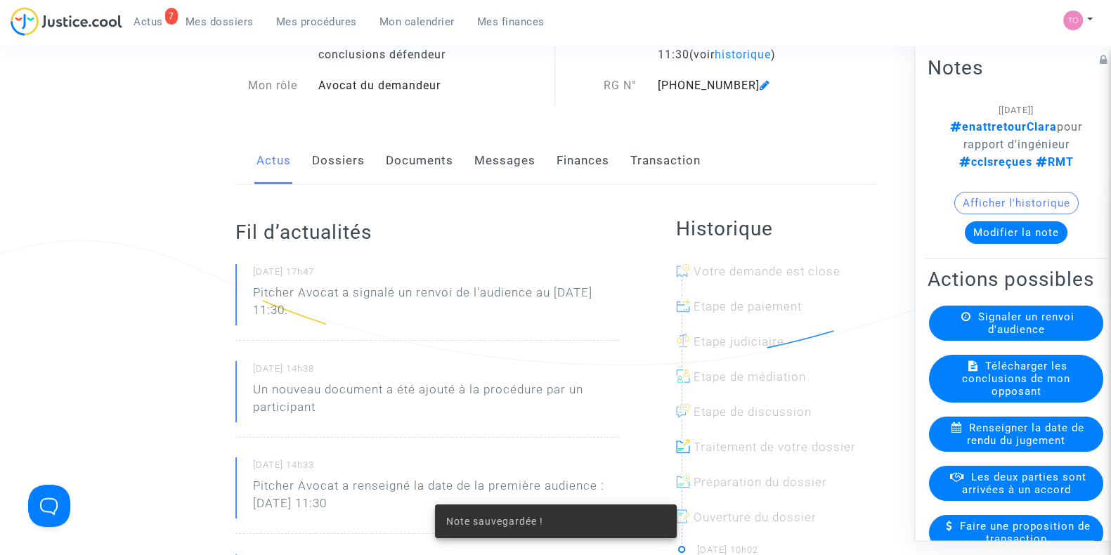
click at [417, 167] on link "Documents" at bounding box center [419, 161] width 67 height 46
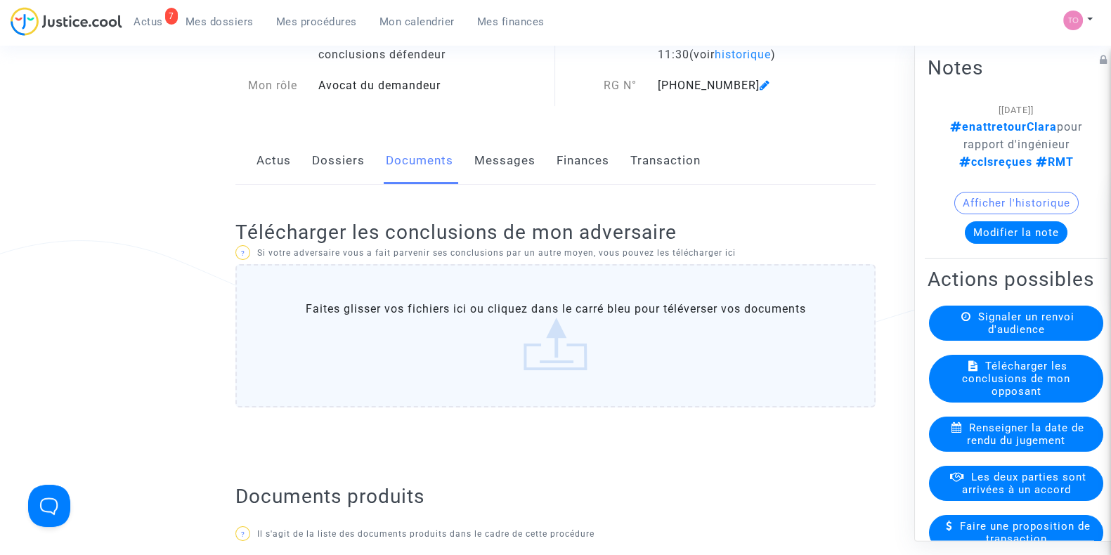
click at [634, 384] on label "Faites glisser vos fichiers ici ou cliquez dans le carré bleu pour téléverser v…" at bounding box center [555, 335] width 640 height 143
click at [0, 0] on input "Faites glisser vos fichiers ici ou cliquez dans le carré bleu pour téléverser v…" at bounding box center [0, 0] width 0 height 0
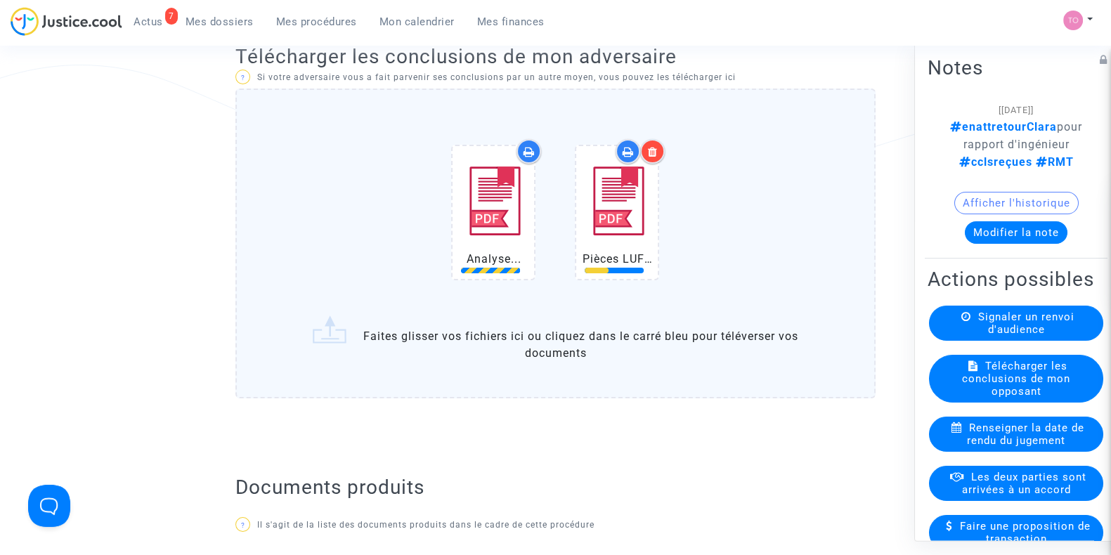
scroll to position [263, 0]
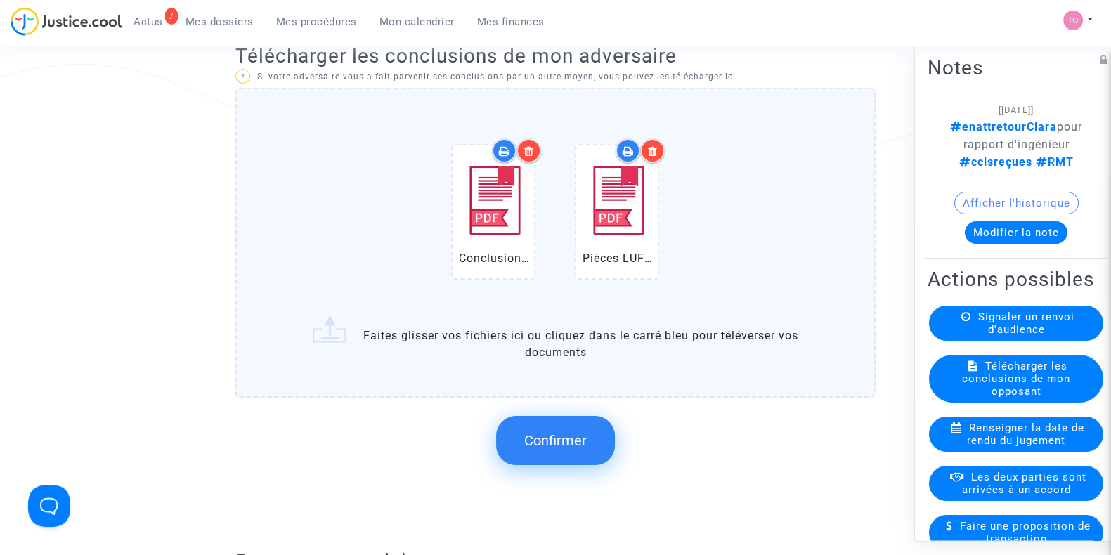
click at [564, 429] on button "Confirmer" at bounding box center [555, 440] width 119 height 49
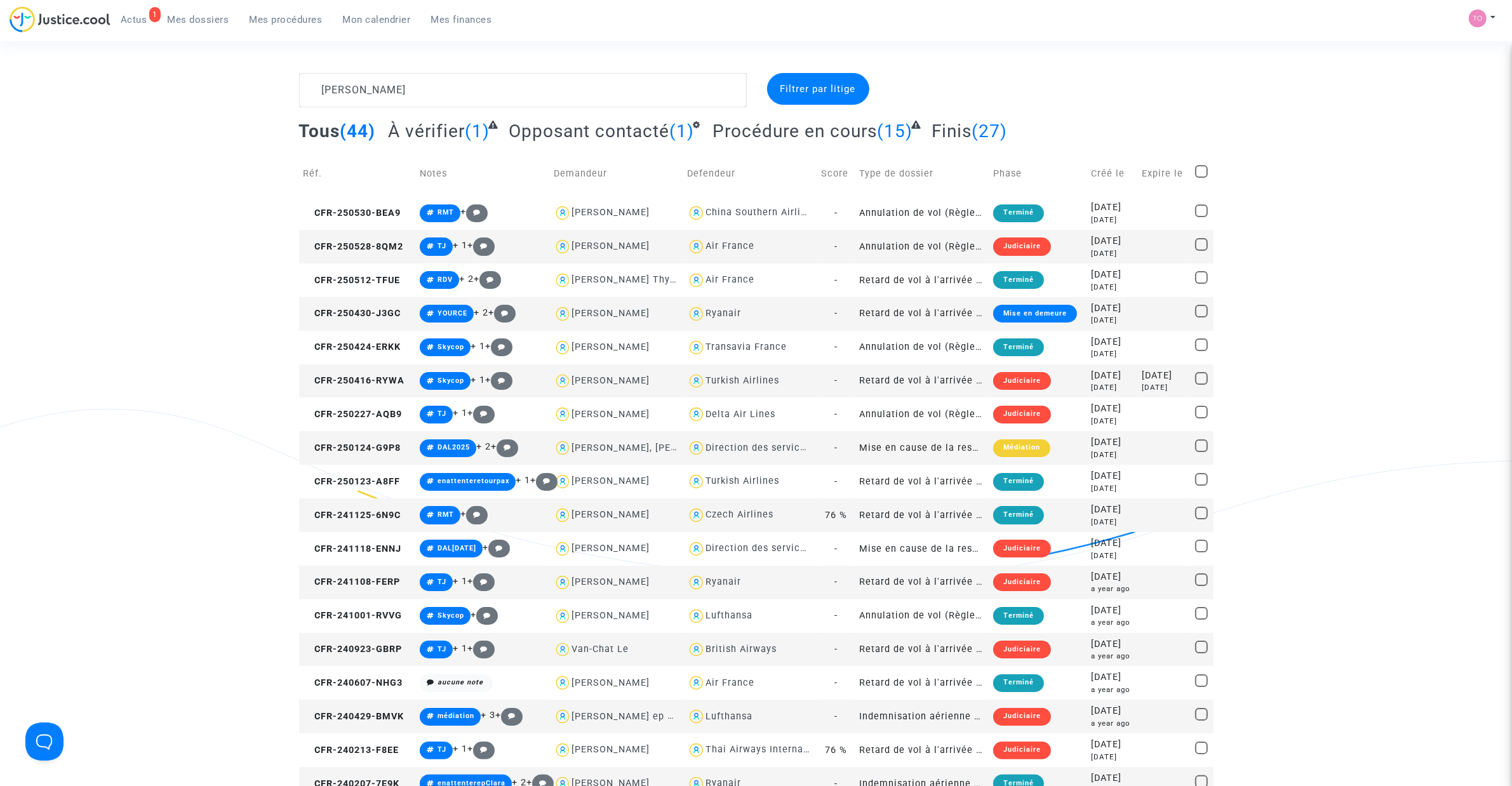
click at [737, 646] on div "British Airways" at bounding box center [741, 649] width 71 height 11
type textarea "[PERSON_NAME] @"British Airways""
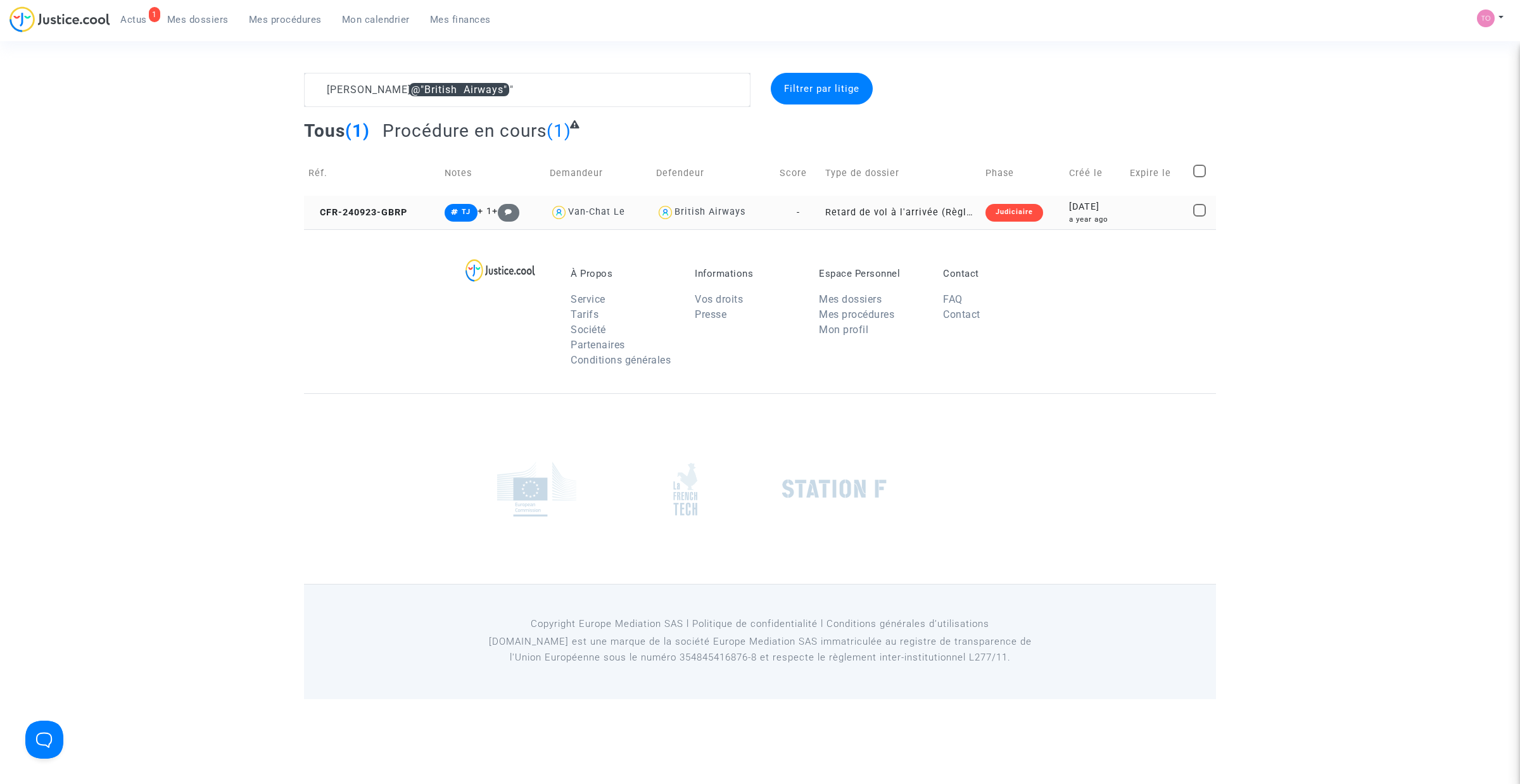
click at [1069, 209] on div "[DATE]" at bounding box center [1095, 206] width 52 height 14
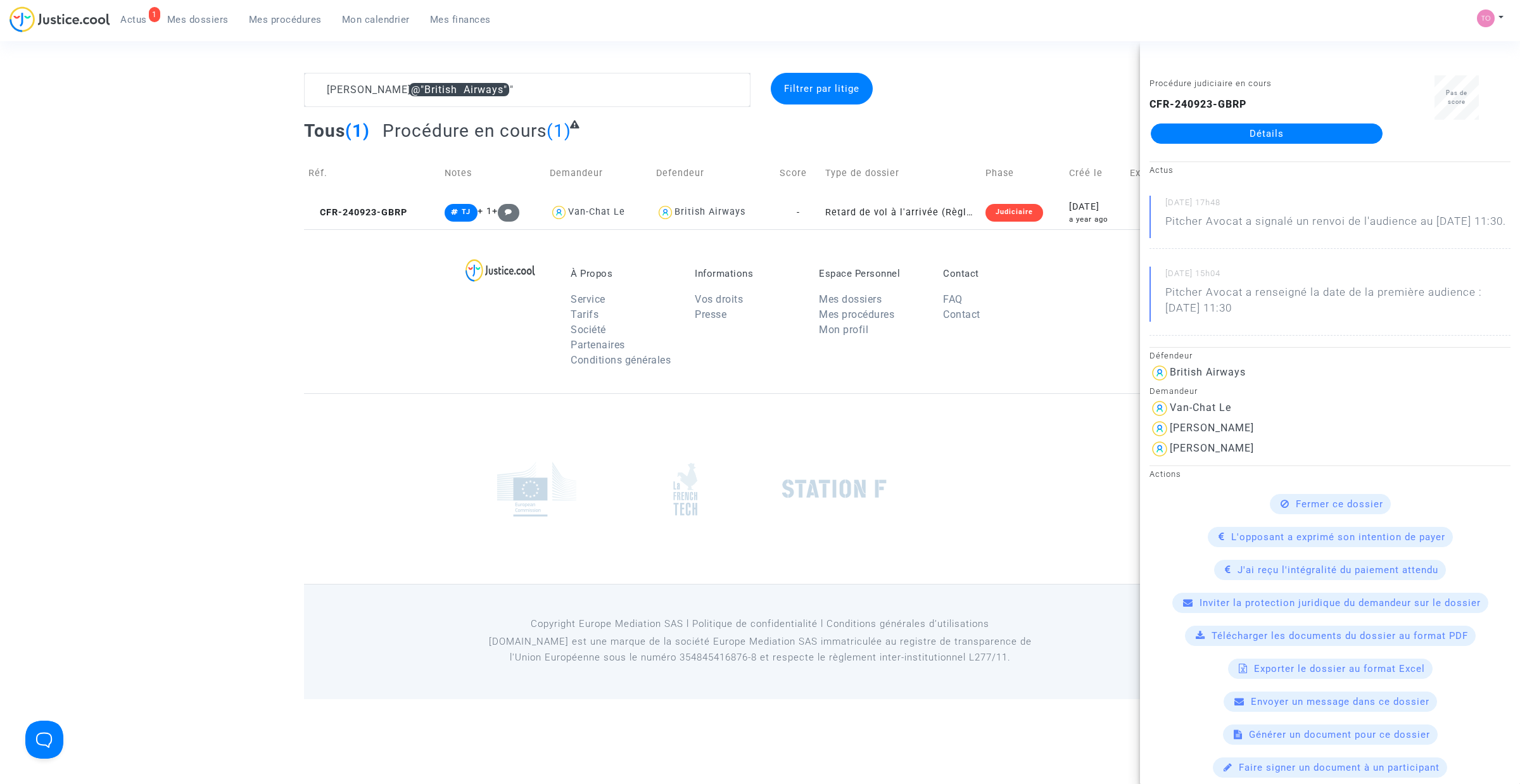
click at [1206, 142] on link "Détails" at bounding box center [1267, 133] width 232 height 20
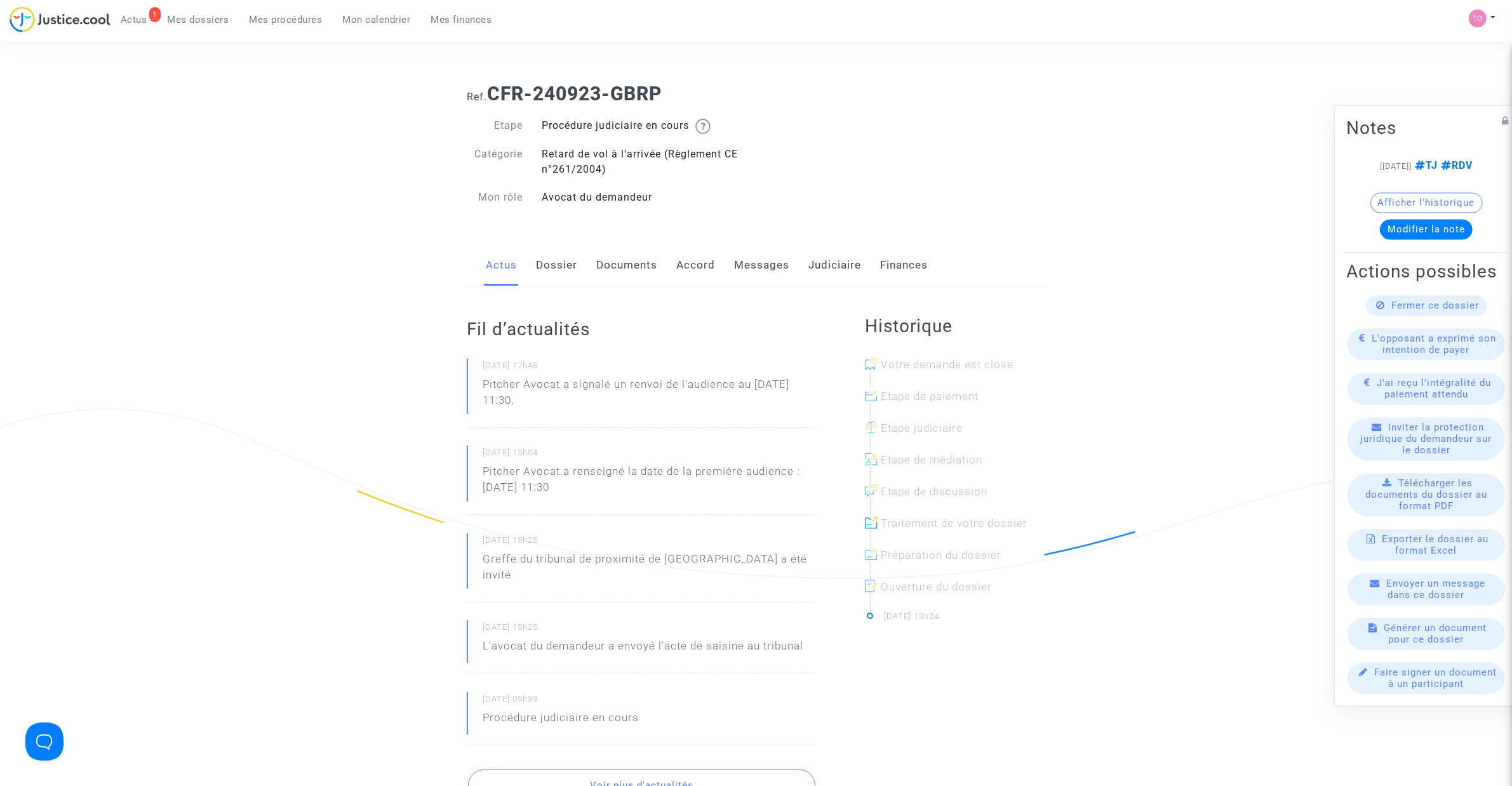
click at [655, 260] on link "Documents" at bounding box center [626, 266] width 61 height 42
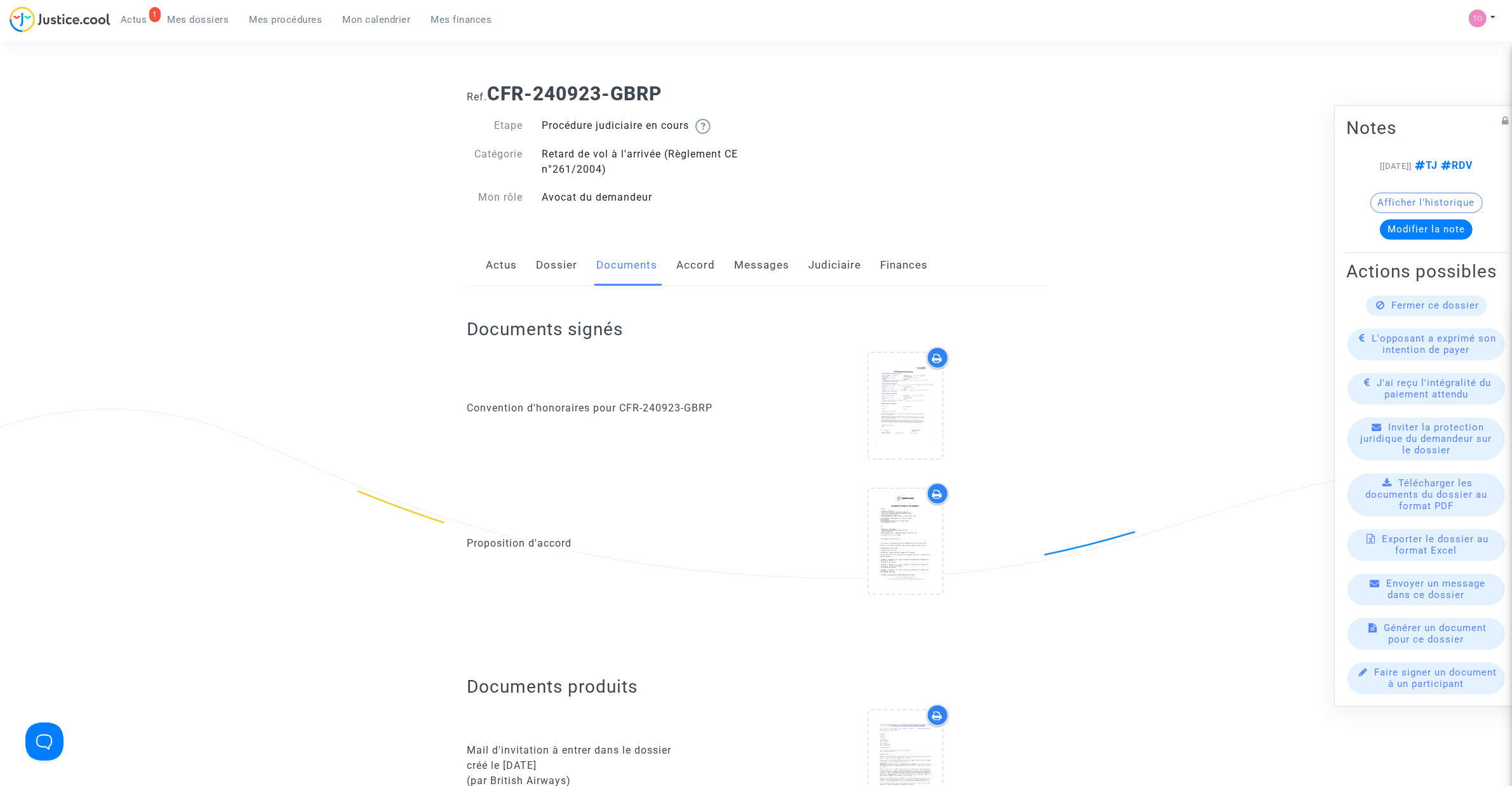
click at [844, 264] on link "Judiciaire" at bounding box center [834, 266] width 52 height 42
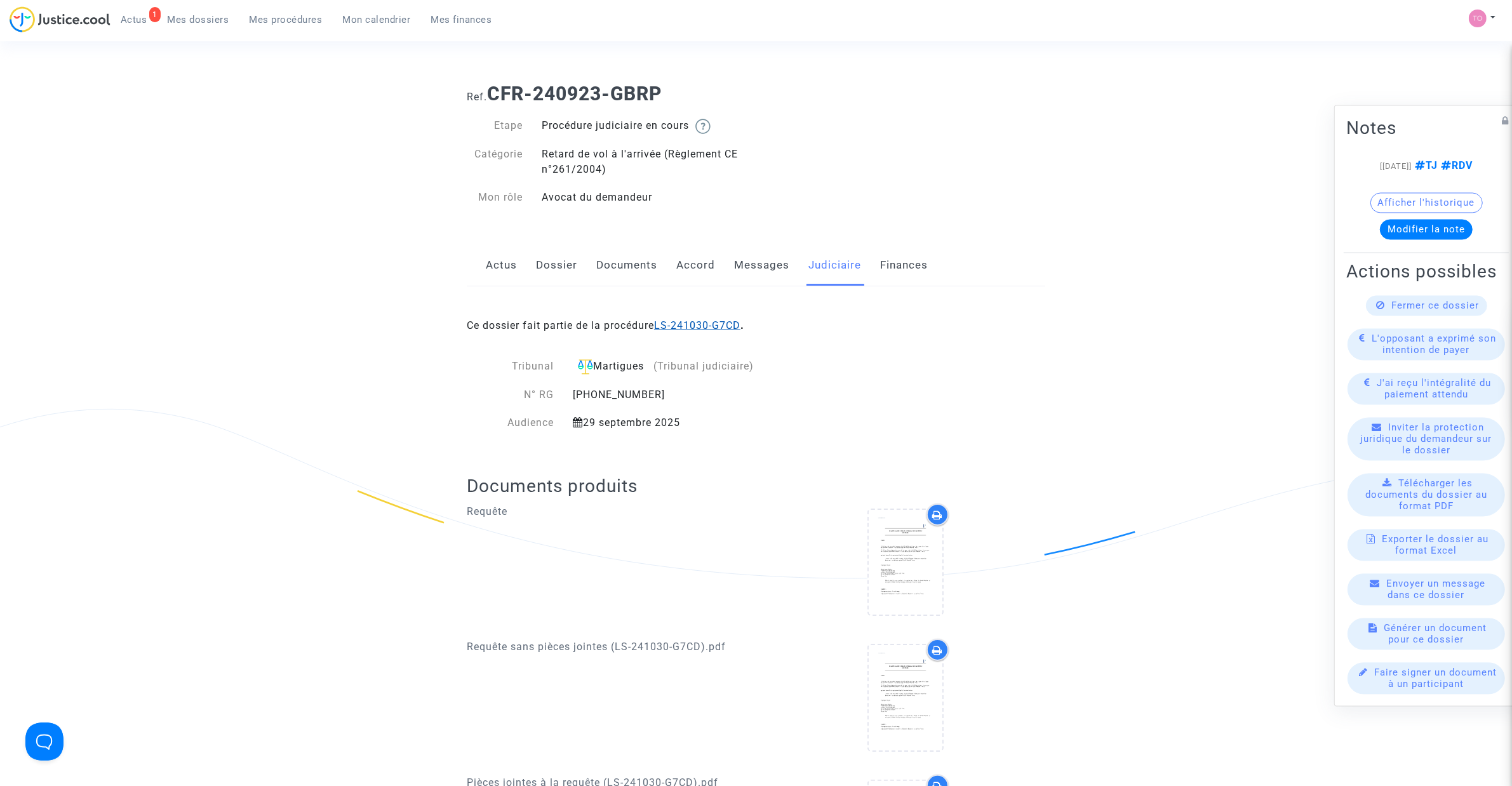
click at [706, 322] on link "LS-241030-G7CD" at bounding box center [698, 324] width 87 height 12
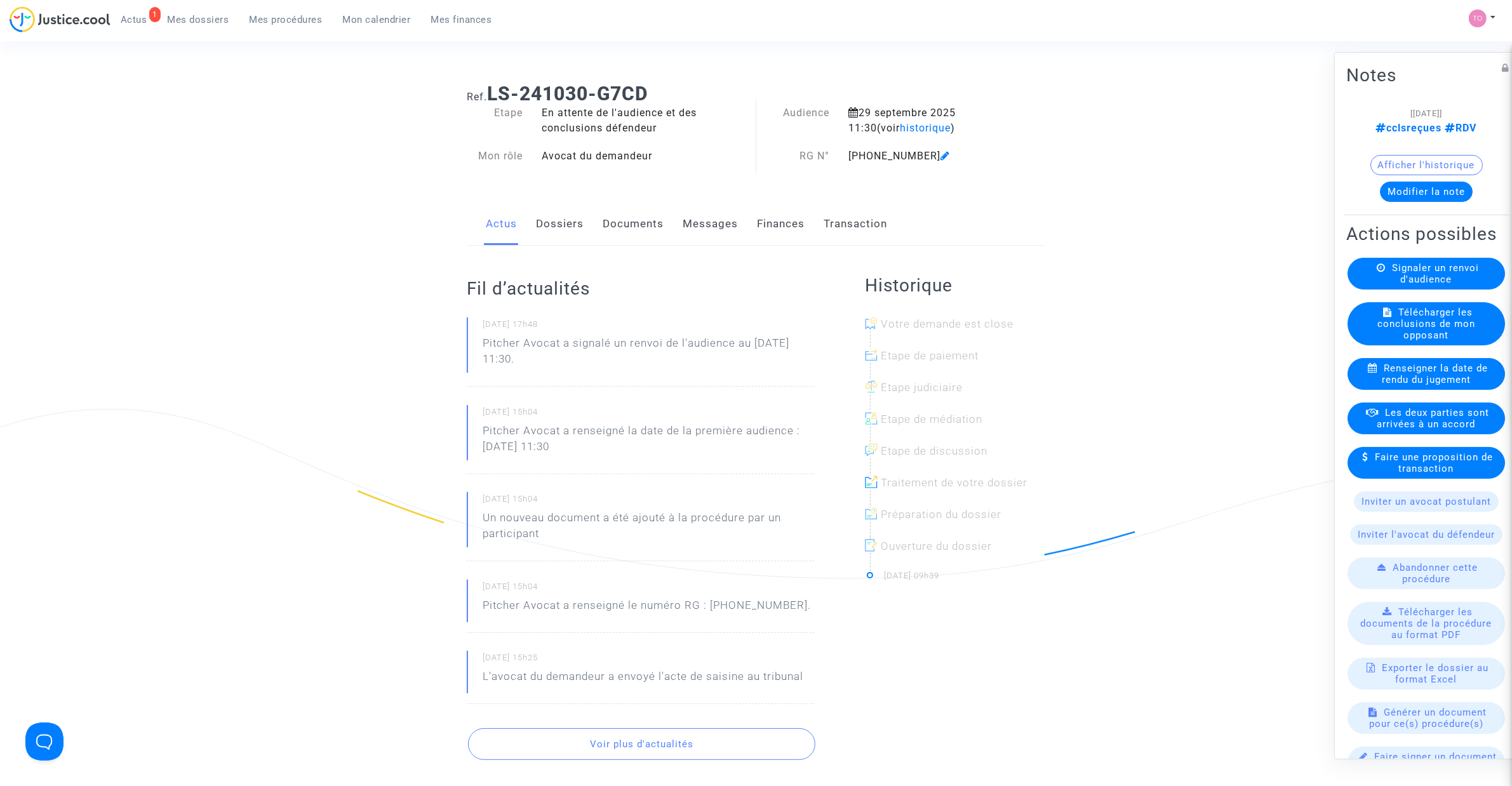
click at [639, 225] on link "Documents" at bounding box center [633, 224] width 61 height 42
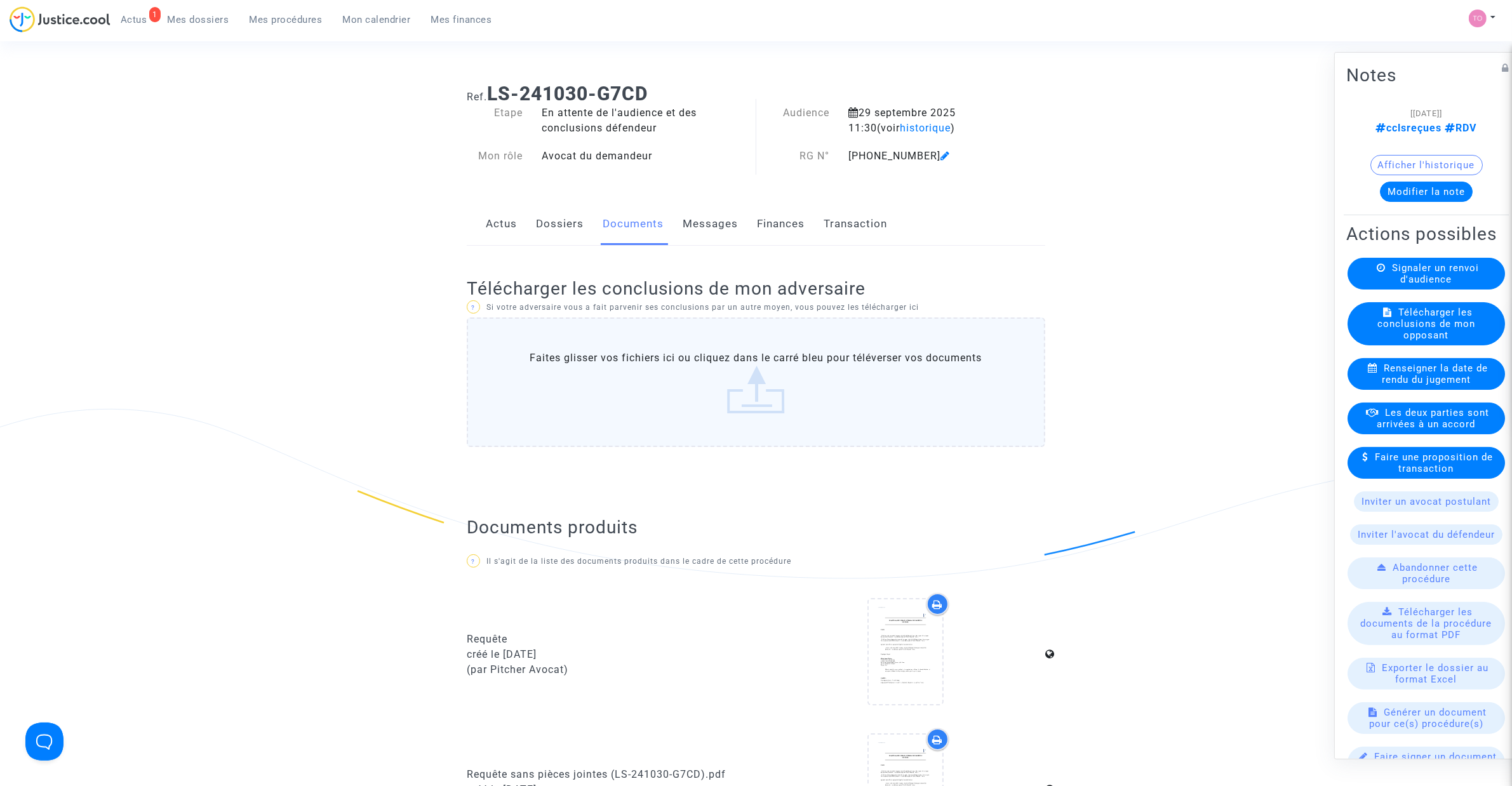
click at [558, 221] on link "Dossiers" at bounding box center [559, 224] width 48 height 42
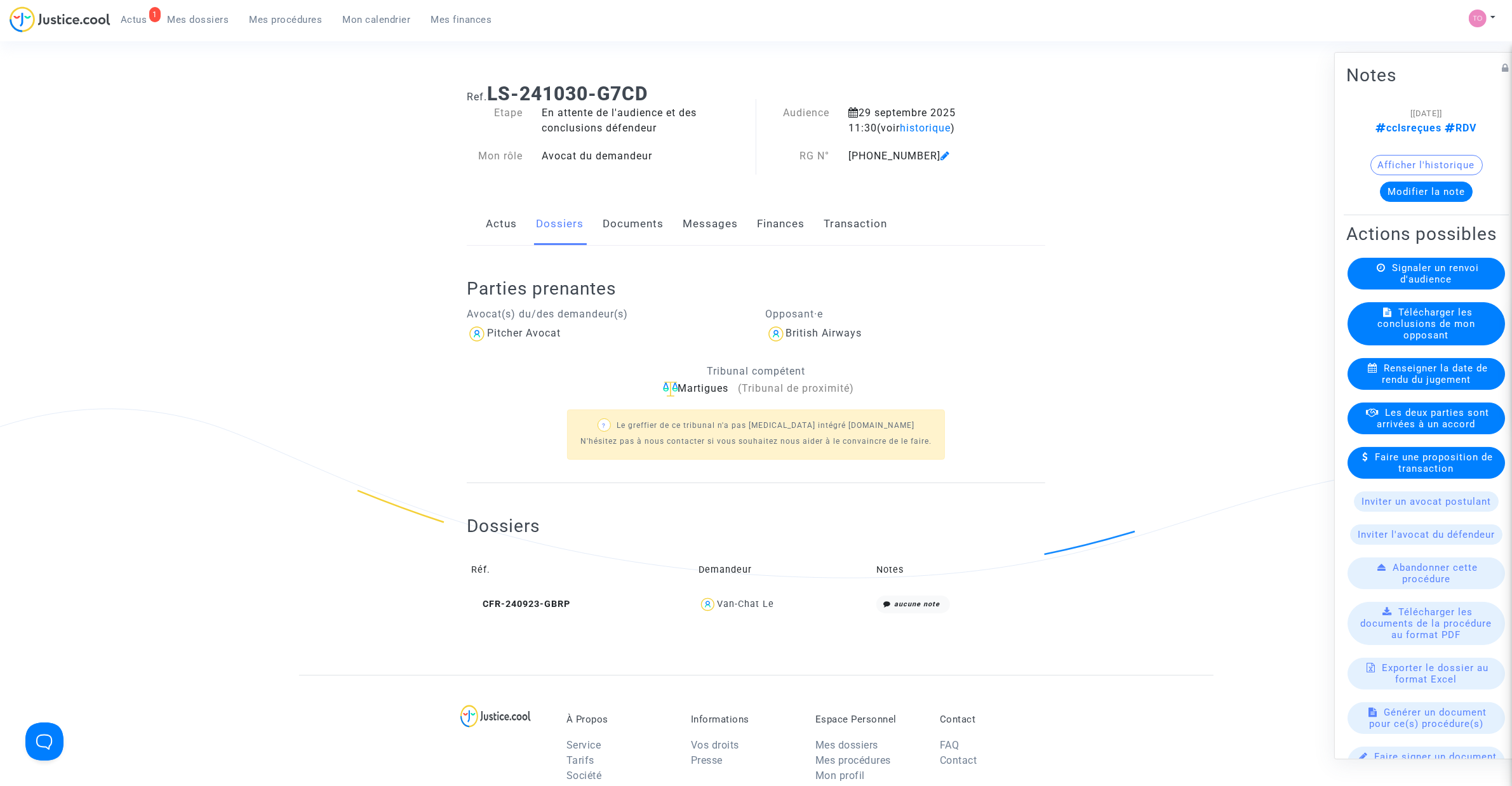
drag, startPoint x: 558, startPoint y: 221, endPoint x: 528, endPoint y: 360, distance: 142.2
click at [543, 327] on div "Ref. LS-241030-G7CD Etape En attente de l'audience et des conclusions défendeur…" at bounding box center [756, 374] width 597 height 602
drag, startPoint x: 780, startPoint y: 607, endPoint x: 720, endPoint y: 613, distance: 60.3
click at [720, 613] on div "Van-Chat Le" at bounding box center [783, 604] width 169 height 18
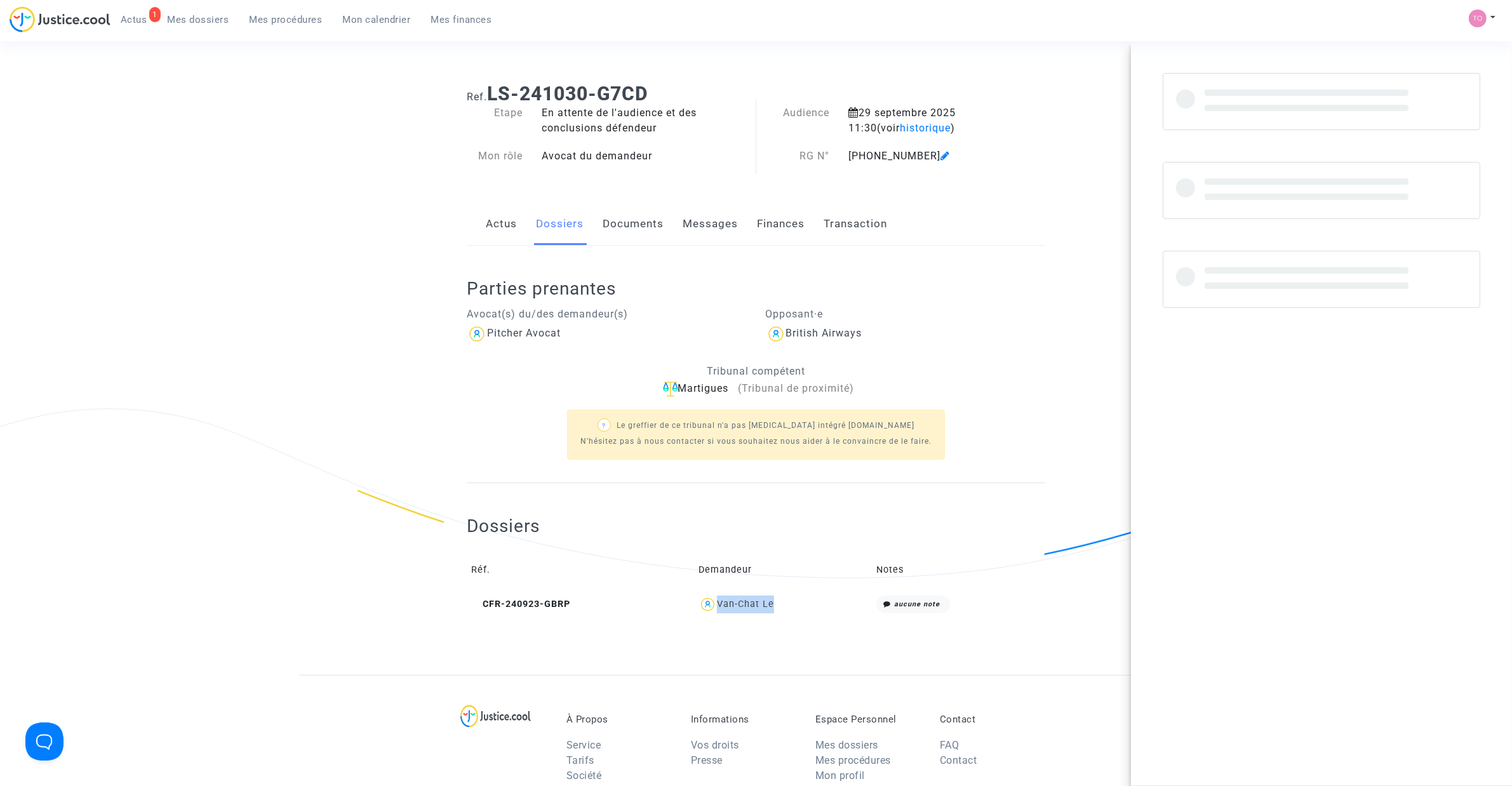
click at [720, 613] on div "Van-Chat Le" at bounding box center [783, 604] width 169 height 18
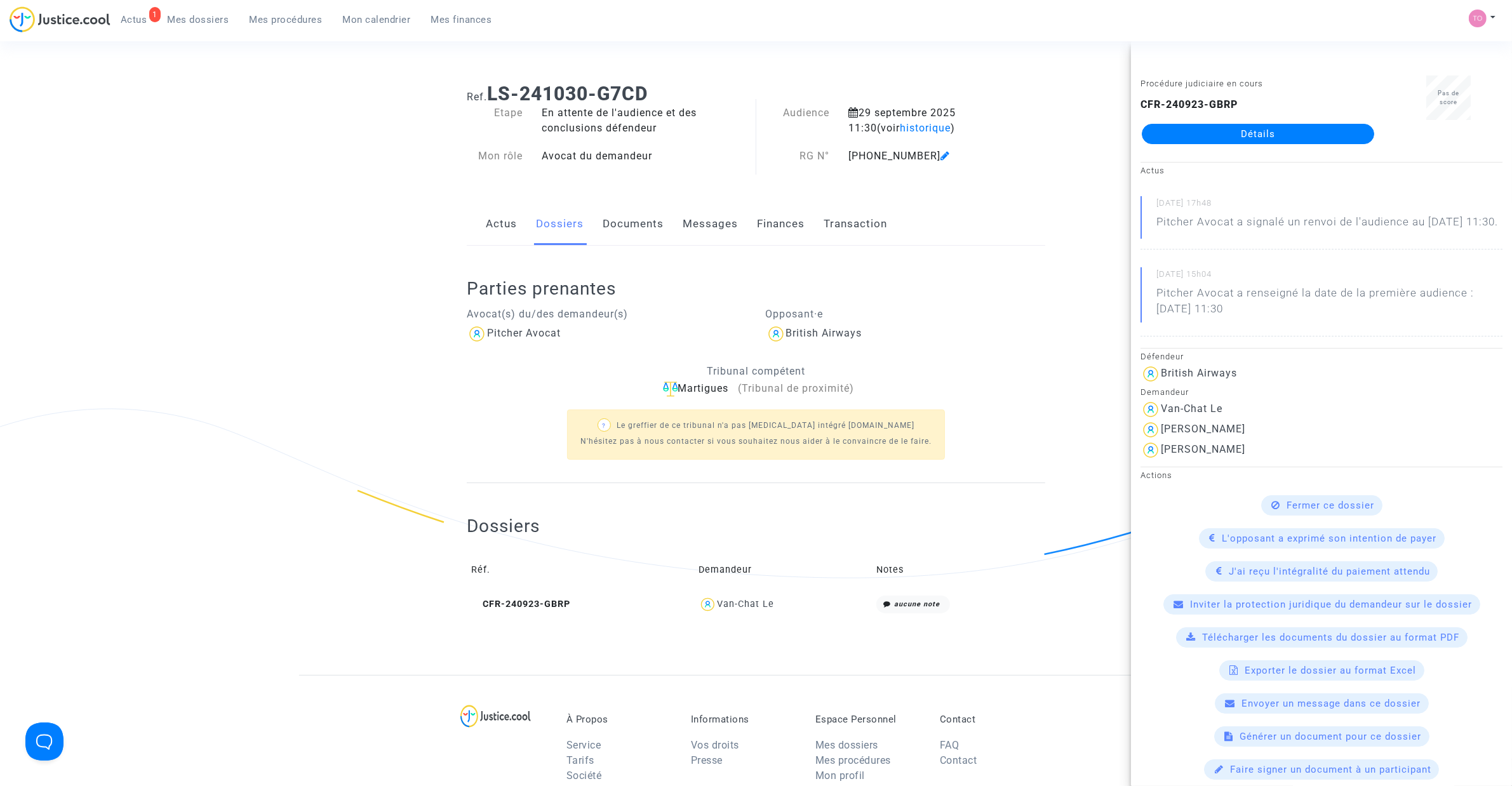
click at [753, 624] on div "Dossiers Réf. Demandeur Notes CFR-240923-GBRP Van-Chat Le aucune note" at bounding box center [756, 557] width 578 height 148
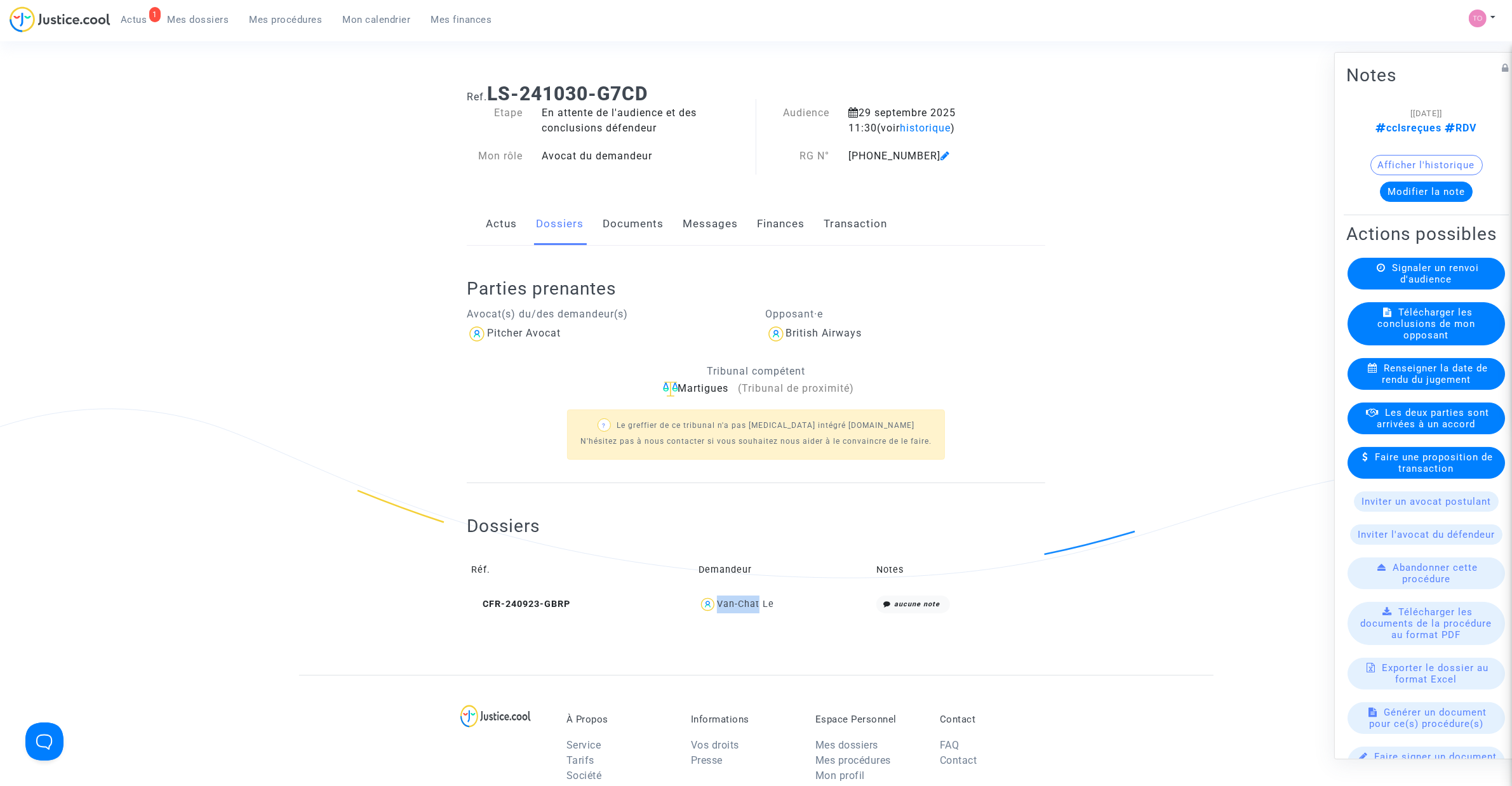
drag, startPoint x: 761, startPoint y: 604, endPoint x: 721, endPoint y: 613, distance: 41.0
click at [721, 613] on div "Van-Chat Le" at bounding box center [783, 604] width 169 height 18
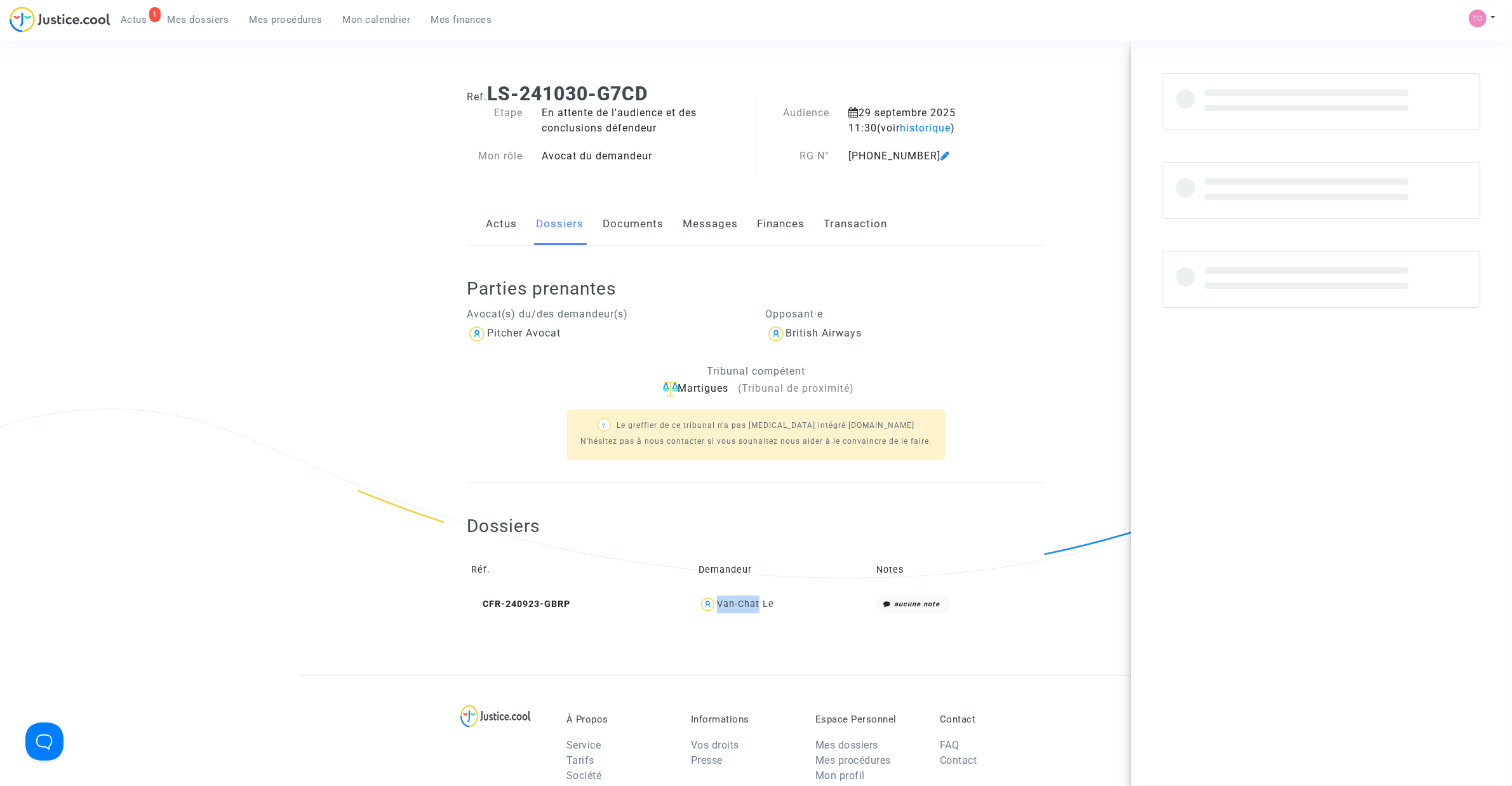
copy div "Van-Chat"
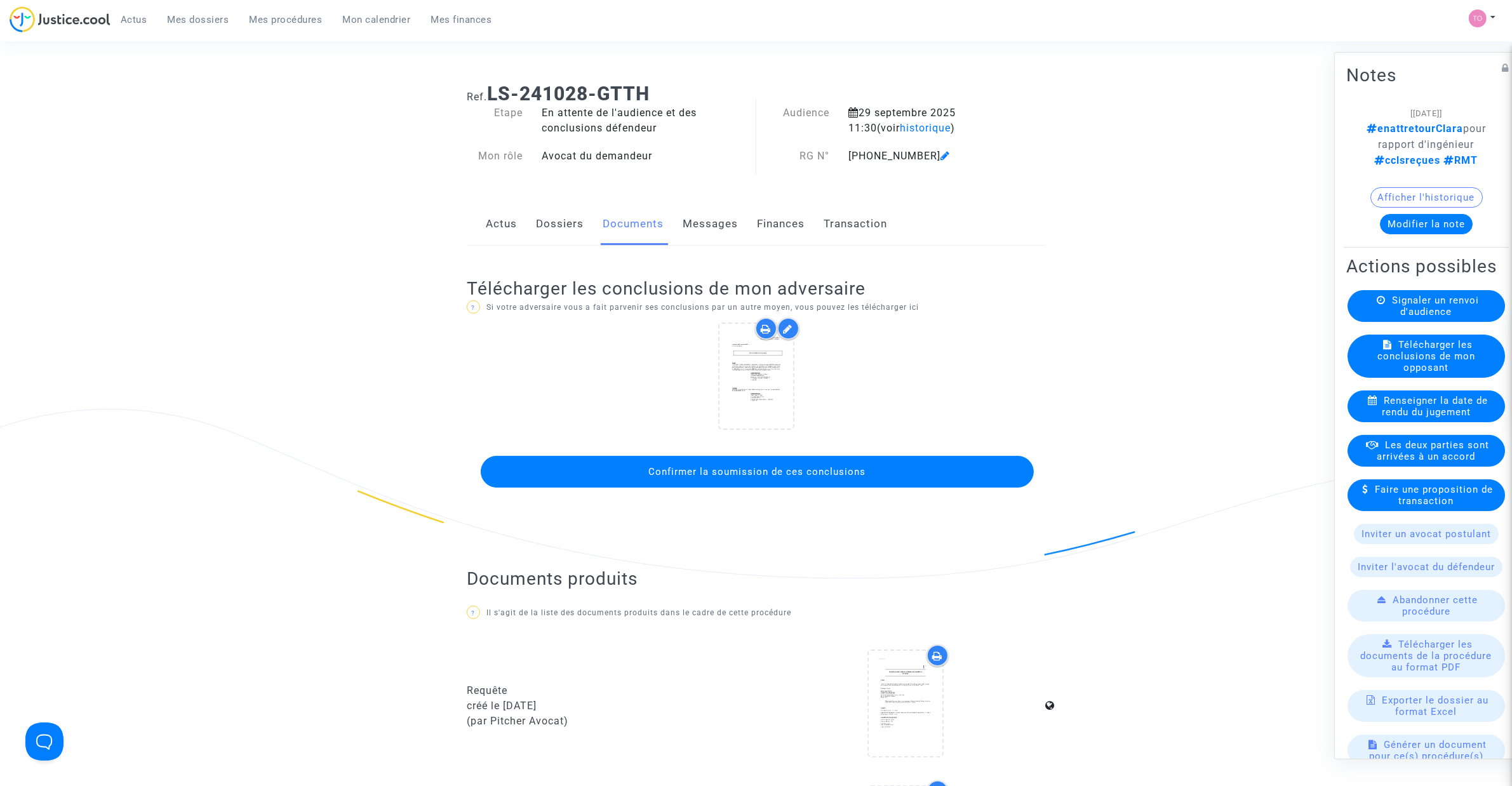
click at [716, 482] on button "Confirmer la soumission de ces conclusions" at bounding box center [757, 471] width 553 height 32
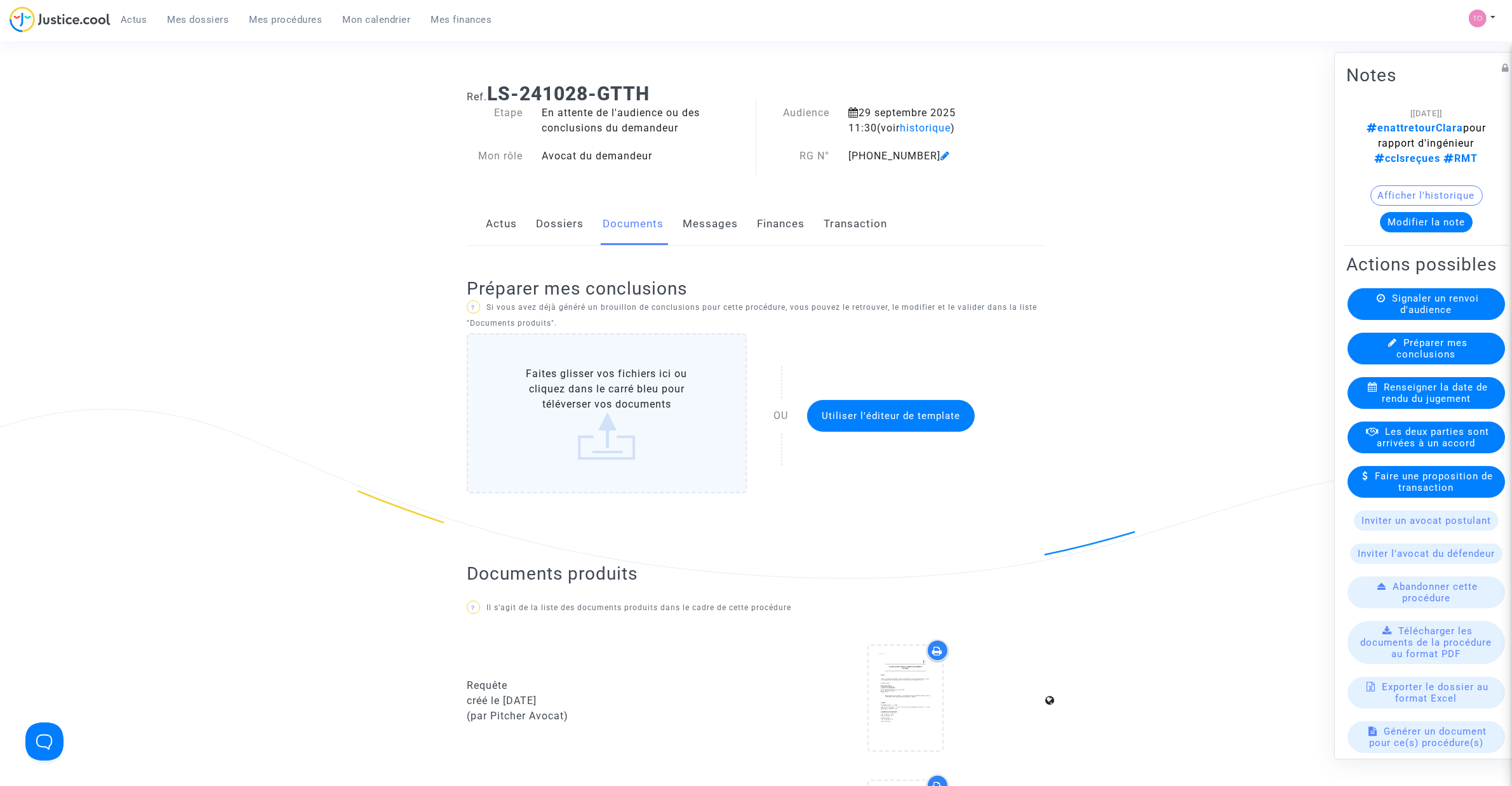
click at [208, 10] on link "Mes dossiers" at bounding box center [198, 19] width 82 height 19
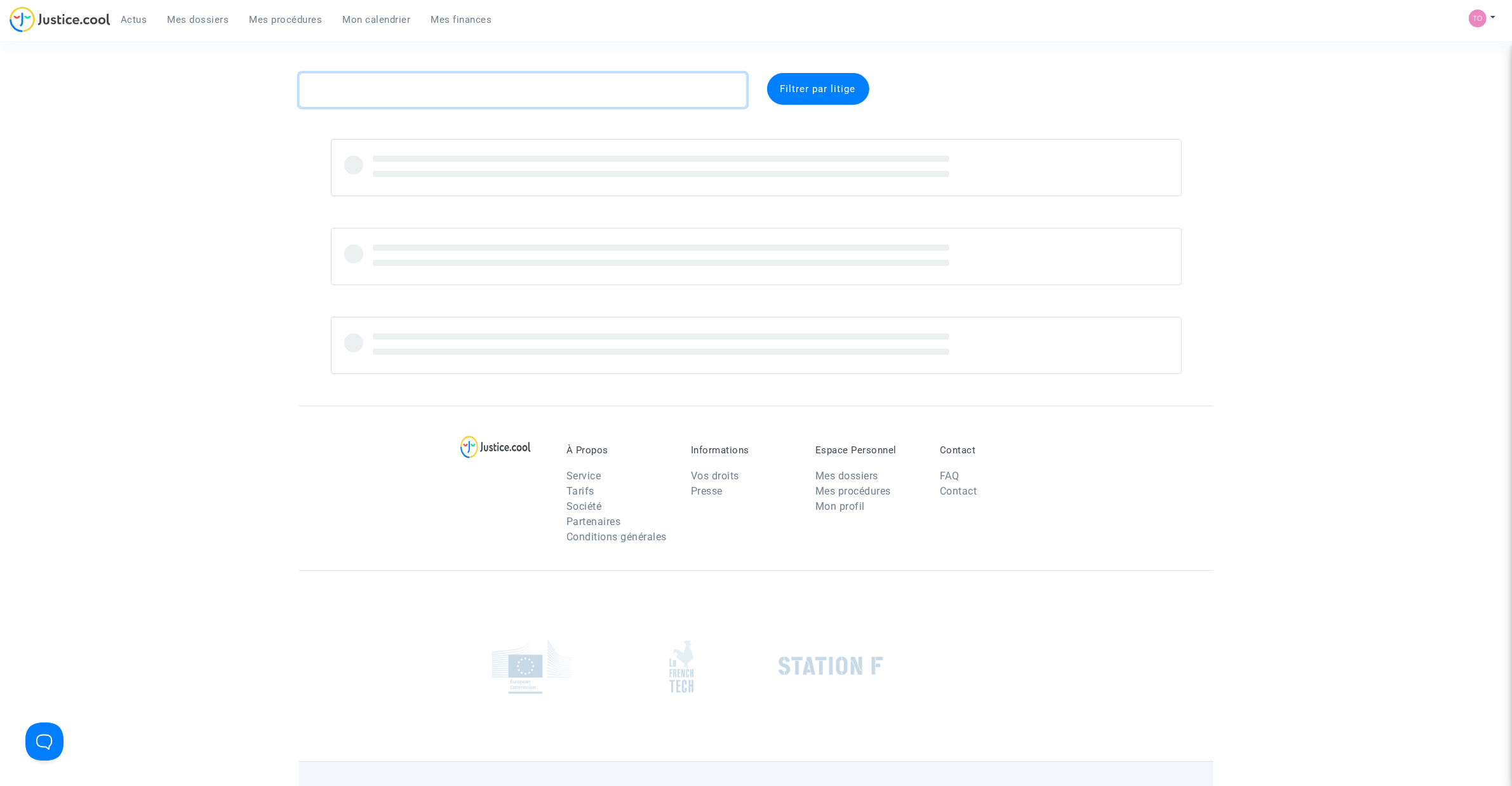
click at [367, 98] on textarea at bounding box center [522, 90] width 447 height 34
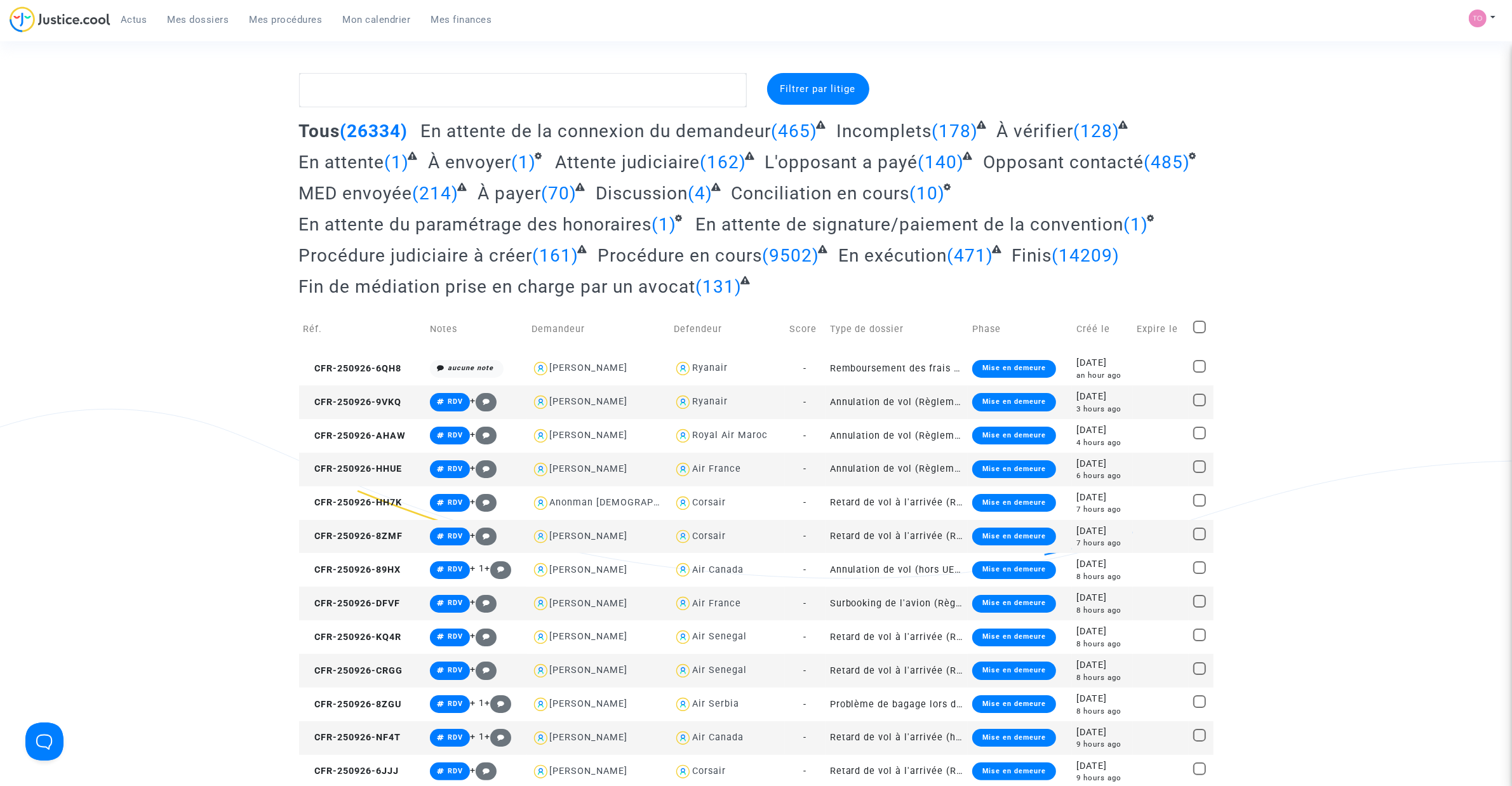
click at [312, 88] on textarea at bounding box center [522, 90] width 447 height 34
click at [370, 98] on textarea at bounding box center [522, 90] width 447 height 34
paste textarea "Barthelemy"
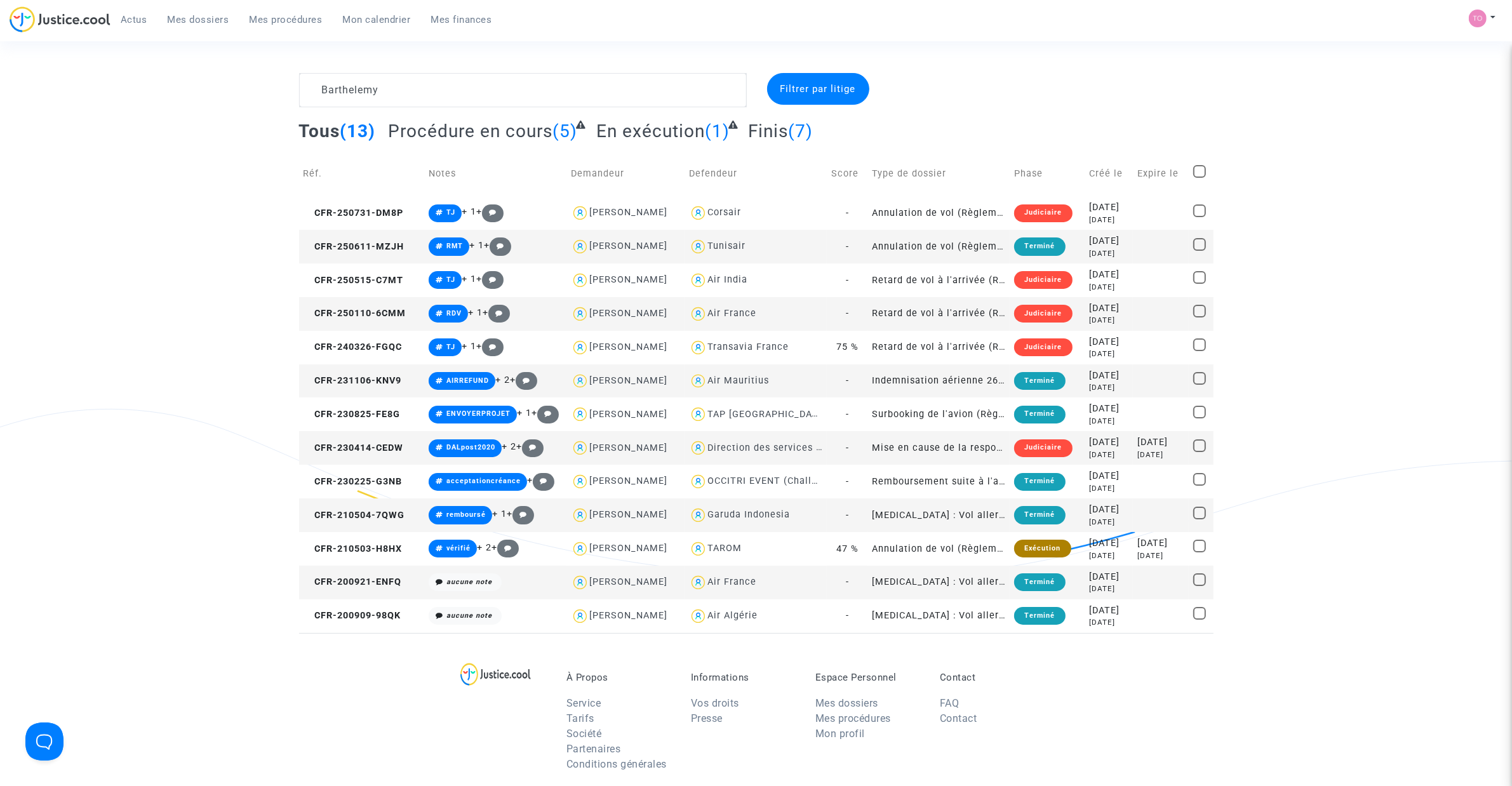
click at [757, 242] on div "Tunisair" at bounding box center [756, 247] width 134 height 18
type textarea "Barthelemy @[GEOGRAPHIC_DATA]"
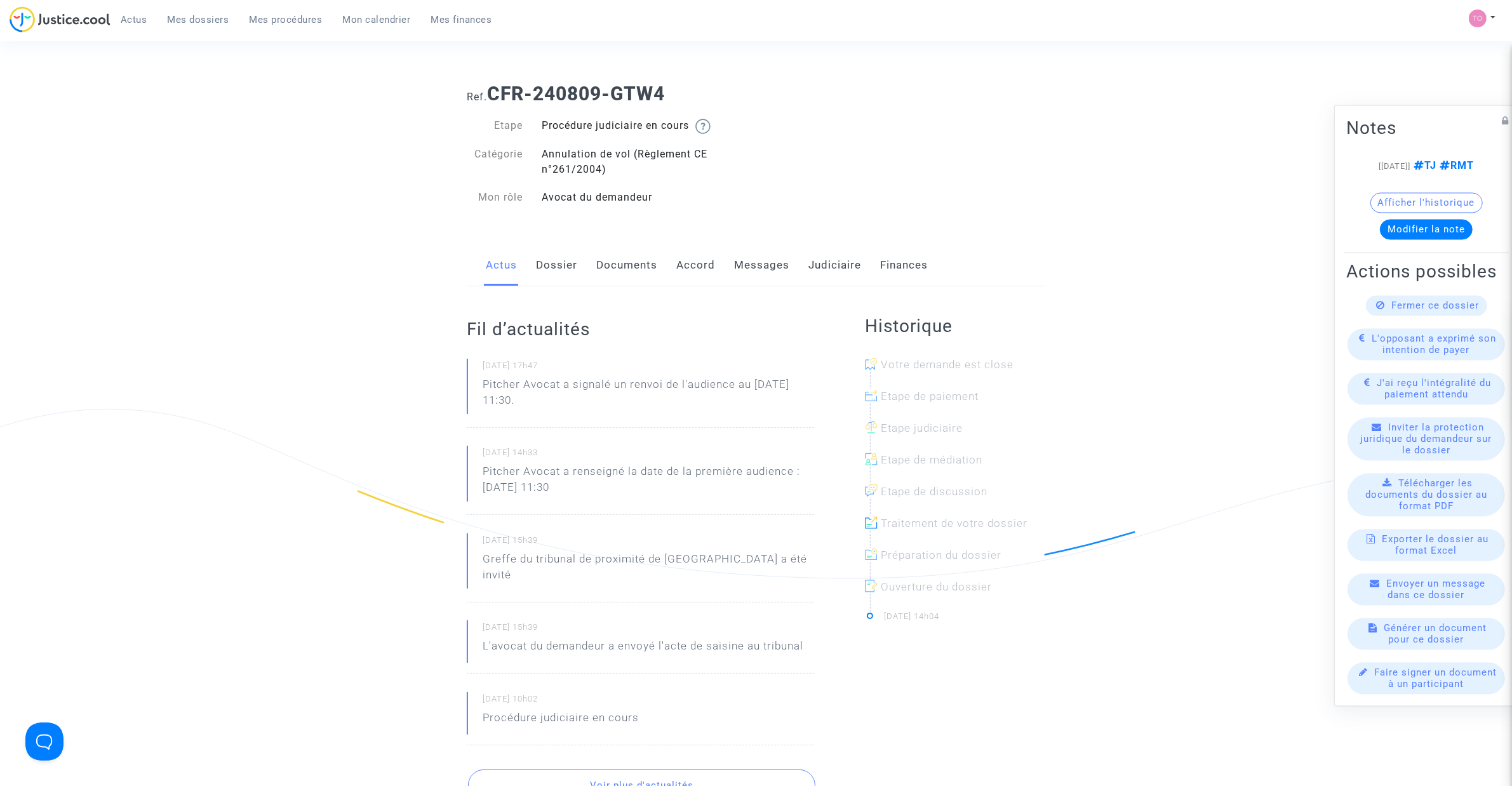
click at [187, 24] on span "Mes dossiers" at bounding box center [198, 19] width 61 height 12
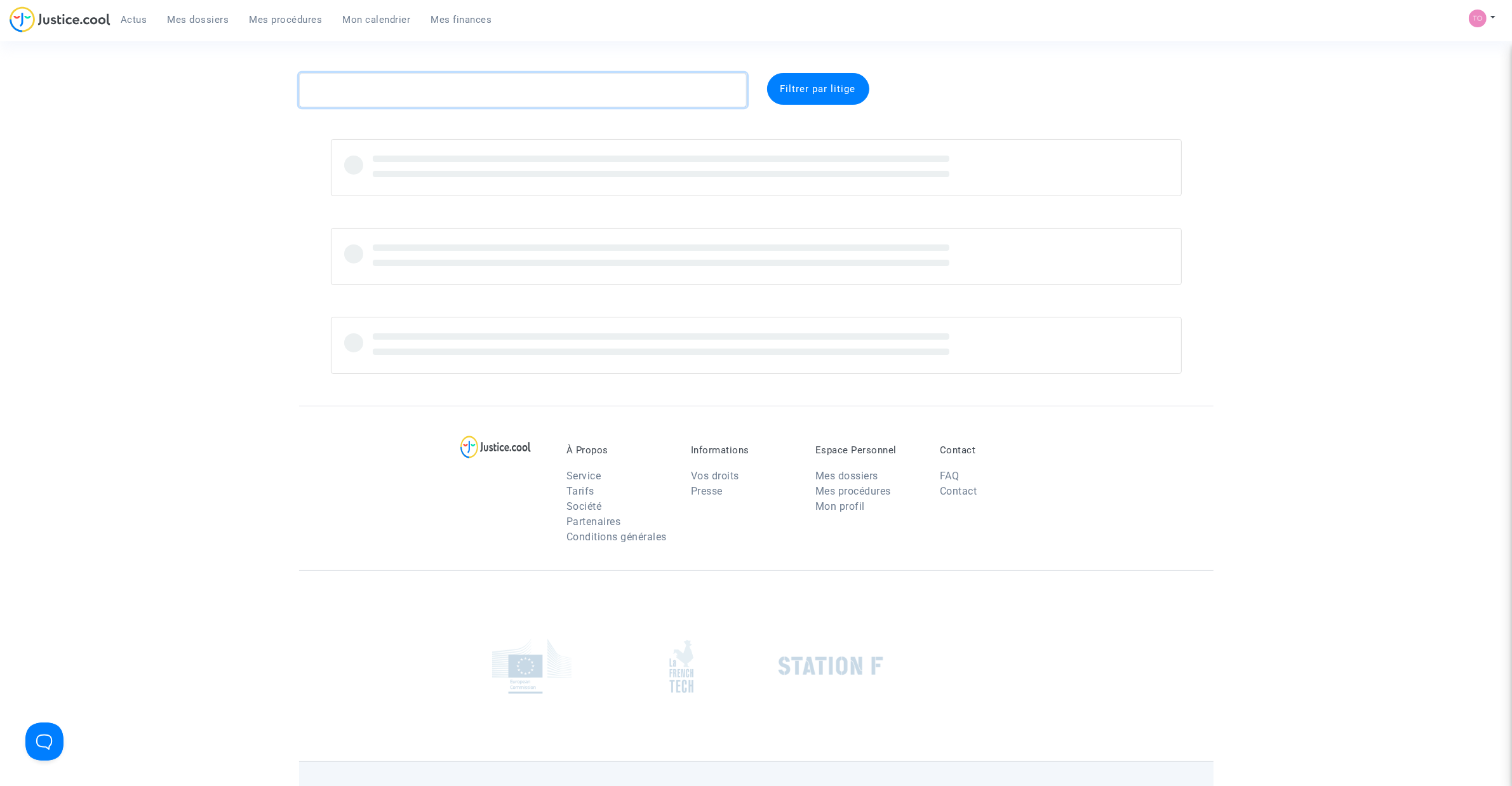
click at [381, 98] on textarea at bounding box center [522, 90] width 447 height 34
paste textarea "Barthelemy"
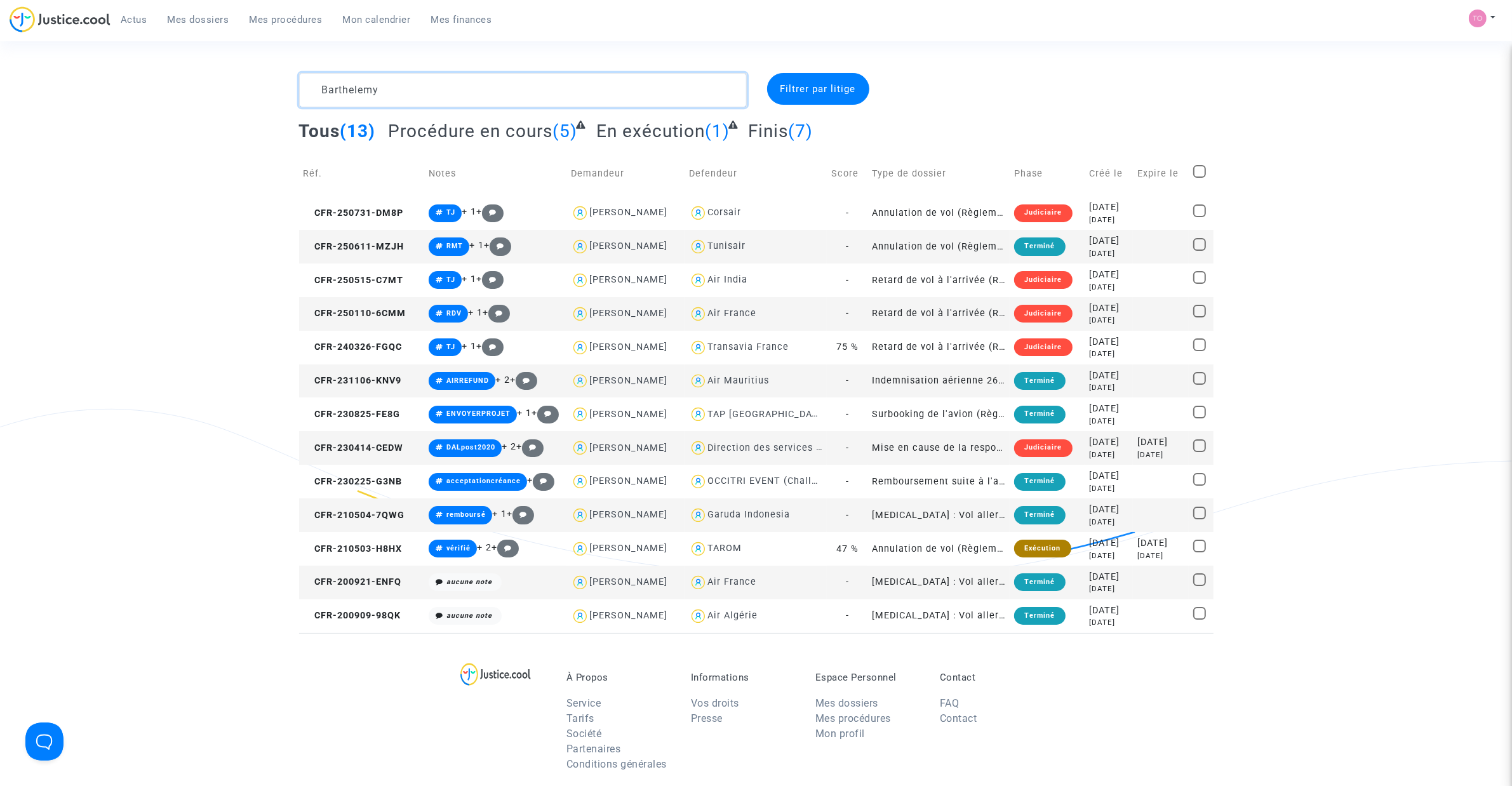
type textarea "Barthelemy"
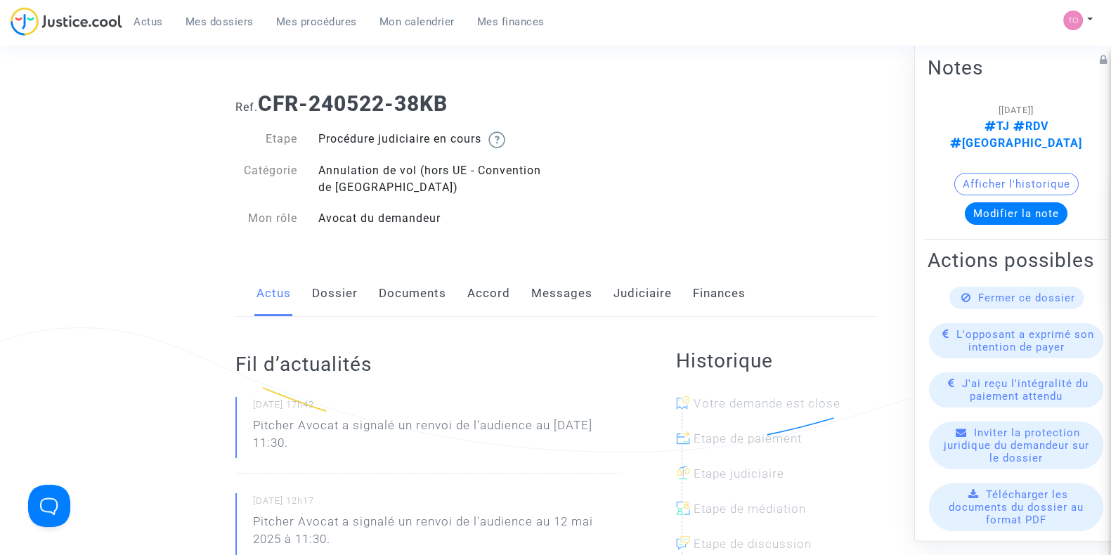
click at [341, 278] on link "Dossier" at bounding box center [335, 294] width 46 height 46
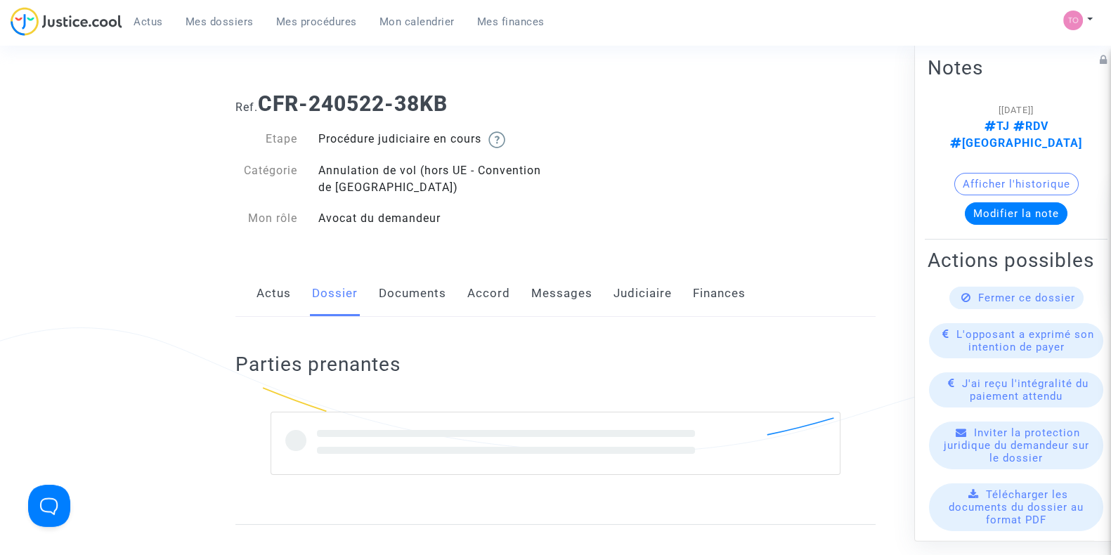
click at [341, 285] on link "Dossier" at bounding box center [335, 294] width 46 height 46
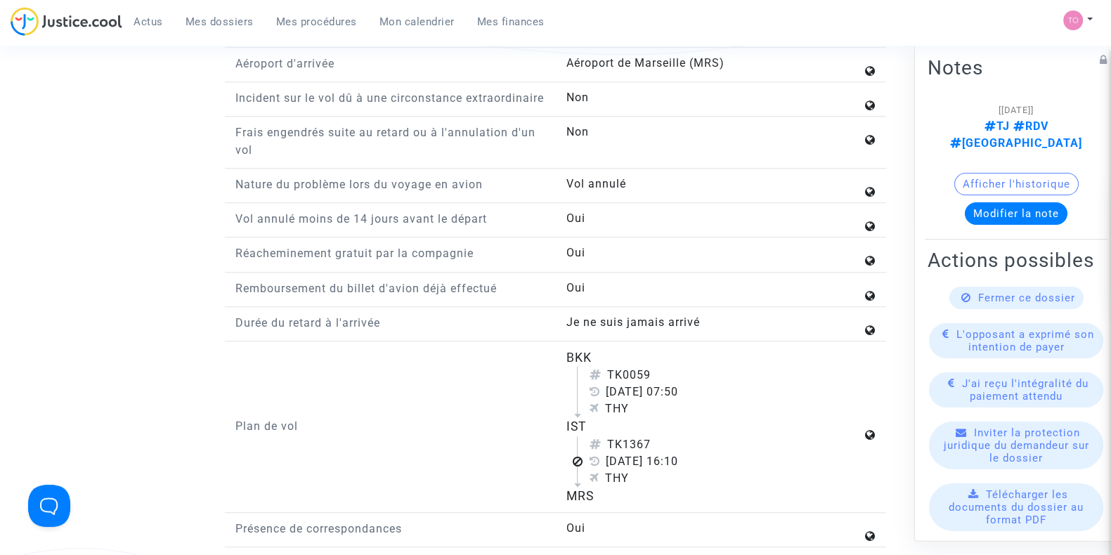
scroll to position [1635, 0]
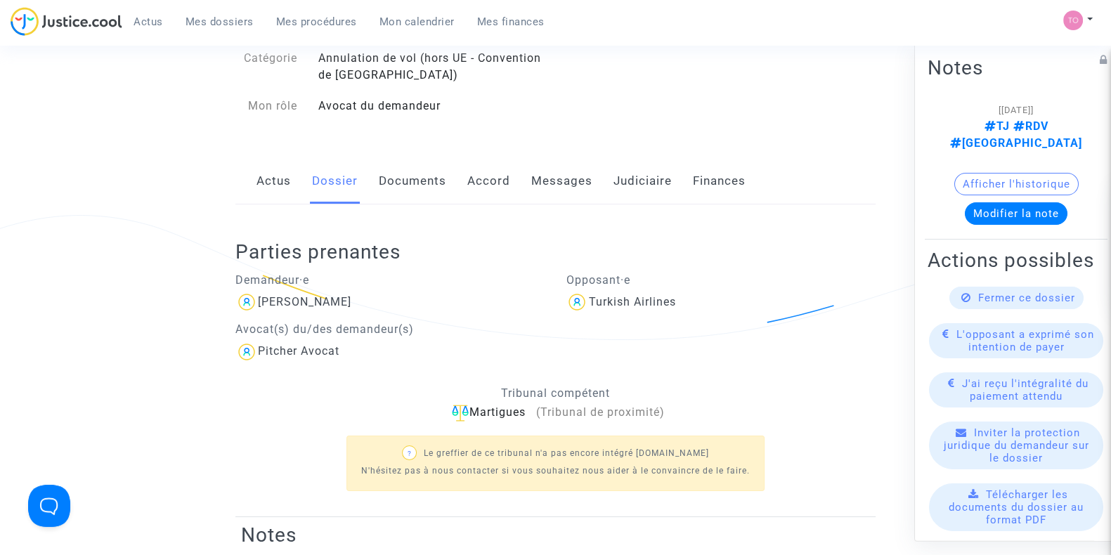
click at [403, 185] on link "Documents" at bounding box center [412, 181] width 67 height 46
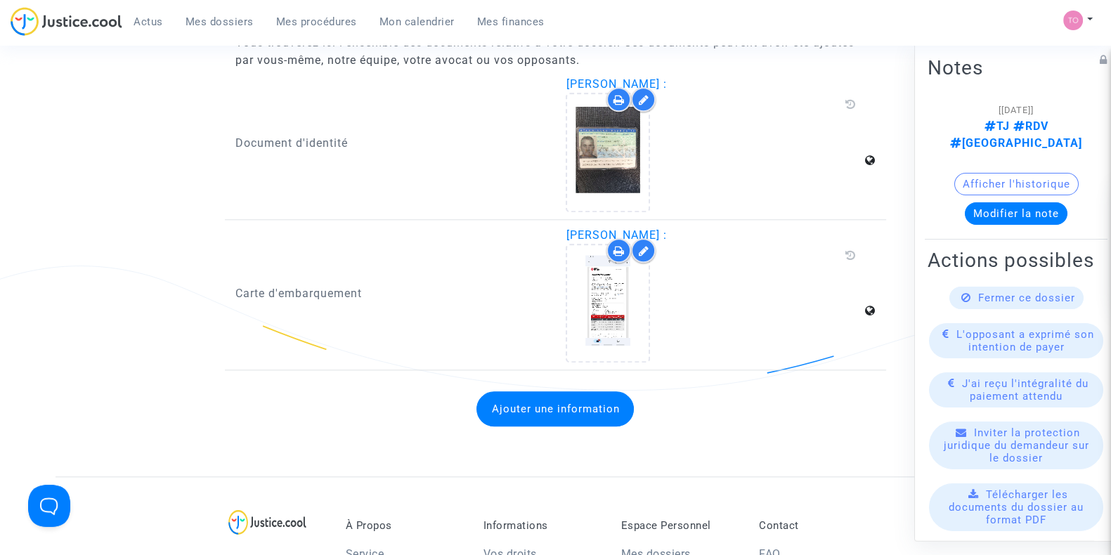
scroll to position [1912, 0]
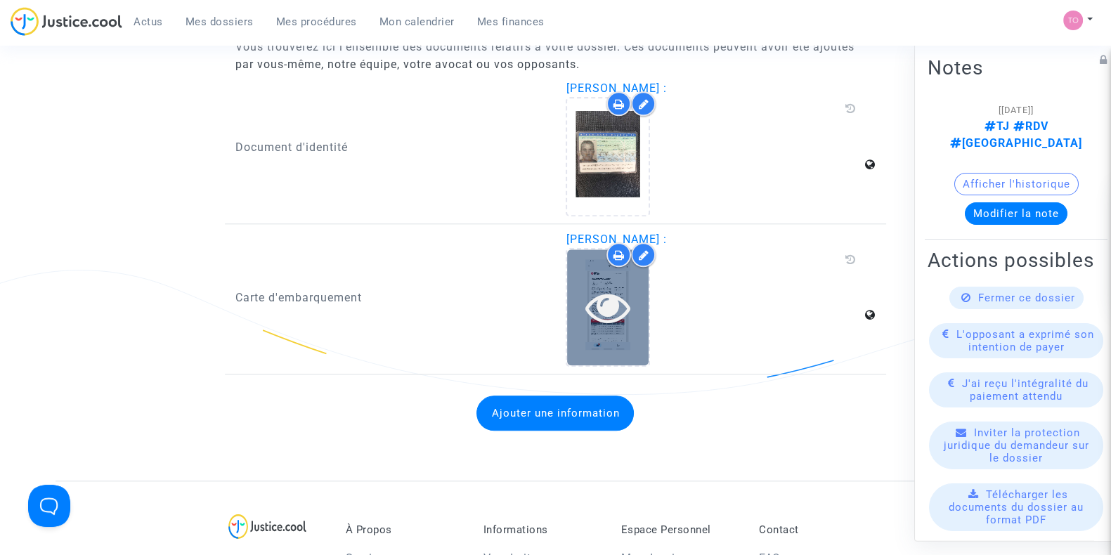
click at [598, 306] on icon at bounding box center [608, 307] width 46 height 45
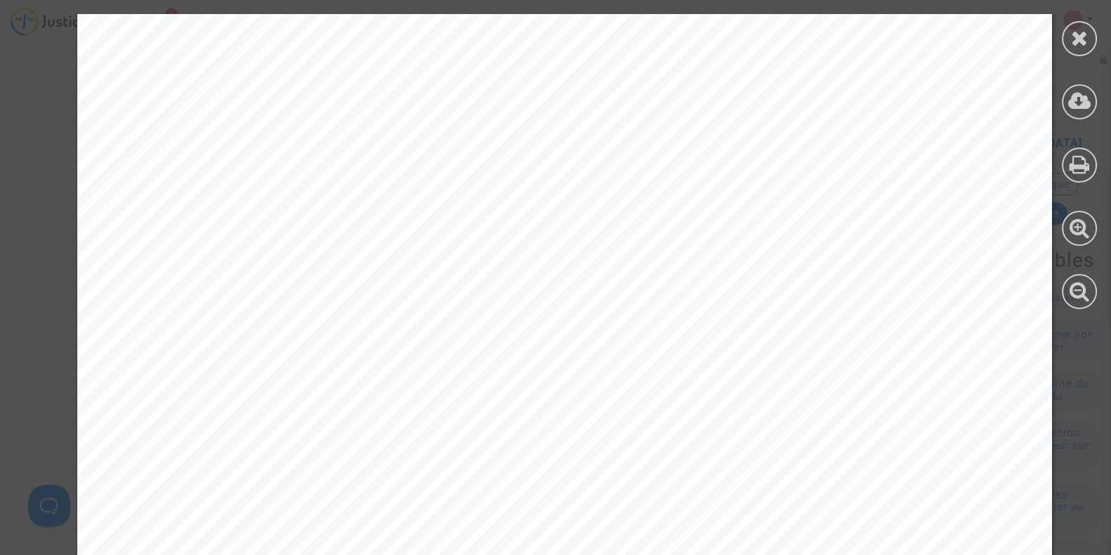
scroll to position [653, 0]
click at [1068, 25] on div at bounding box center [1079, 38] width 35 height 35
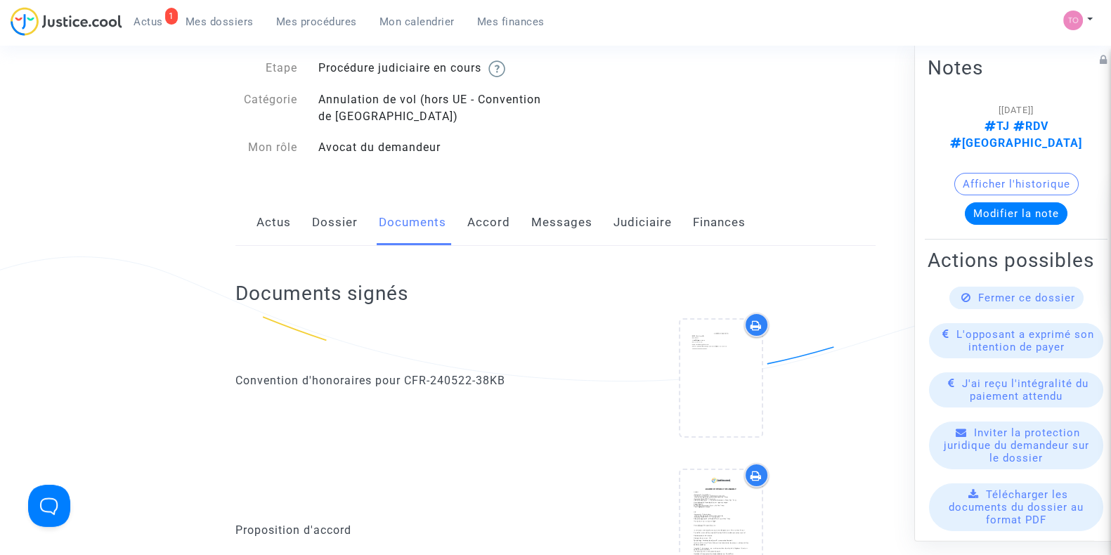
scroll to position [0, 0]
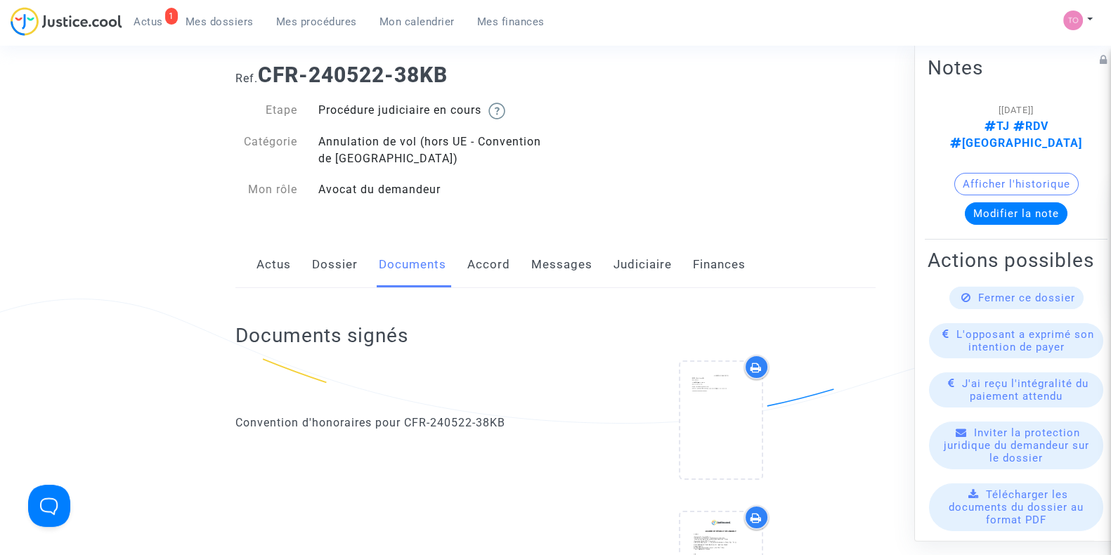
click at [345, 268] on link "Dossier" at bounding box center [335, 265] width 46 height 46
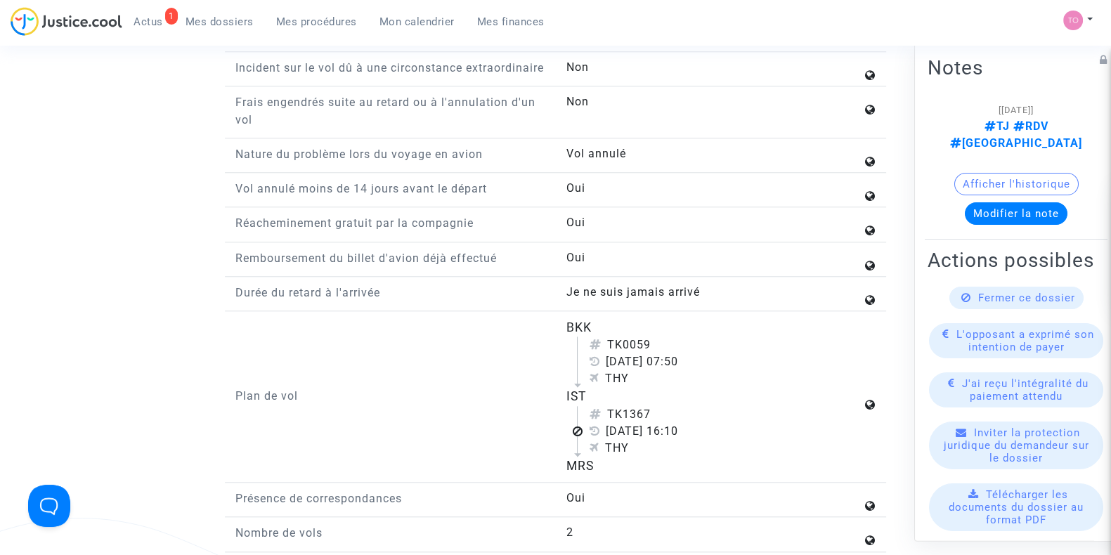
scroll to position [1698, 0]
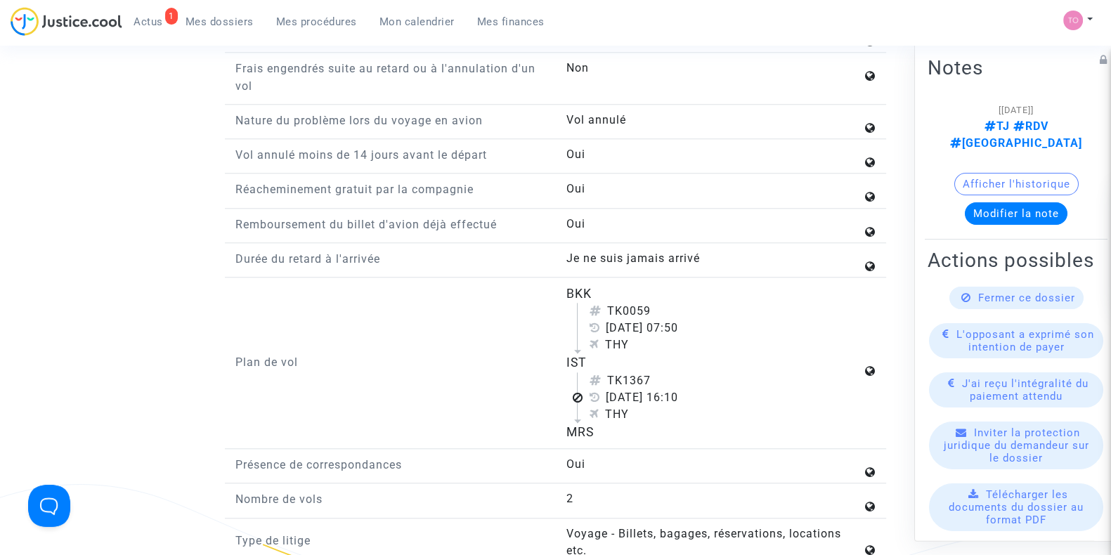
drag, startPoint x: 612, startPoint y: 385, endPoint x: 693, endPoint y: 393, distance: 81.9
click at [693, 389] on div "TK1367" at bounding box center [725, 380] width 273 height 17
click at [727, 370] on div "IST" at bounding box center [714, 362] width 296 height 18
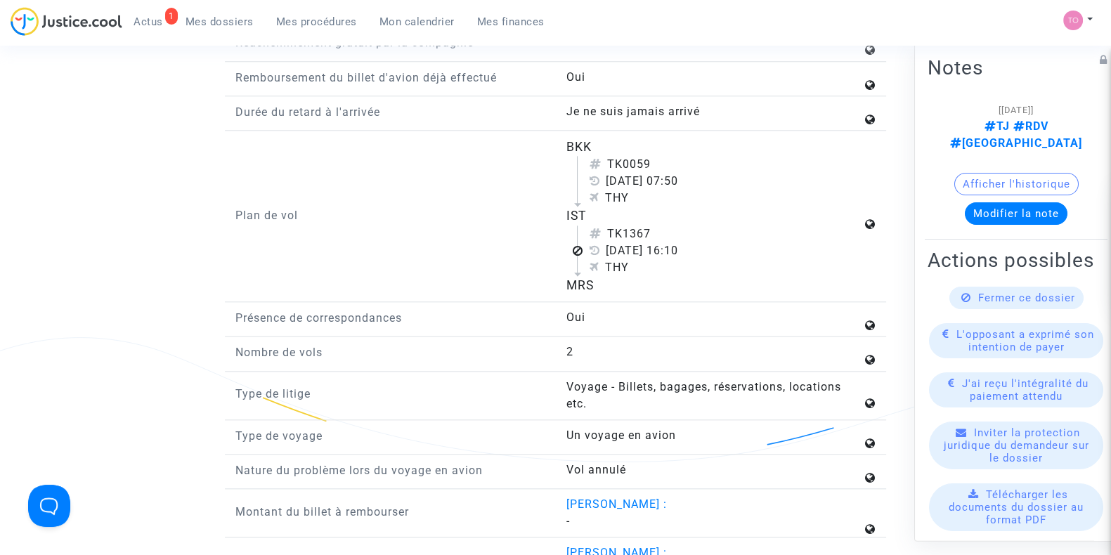
scroll to position [1844, 0]
drag, startPoint x: 554, startPoint y: 158, endPoint x: 606, endPoint y: 227, distance: 86.7
click at [606, 227] on div "Plan de vol BKK TK0059 [DATE] 07:50 THY IST TK1367 [DATE] 16:10 THY MRS" at bounding box center [555, 220] width 661 height 164
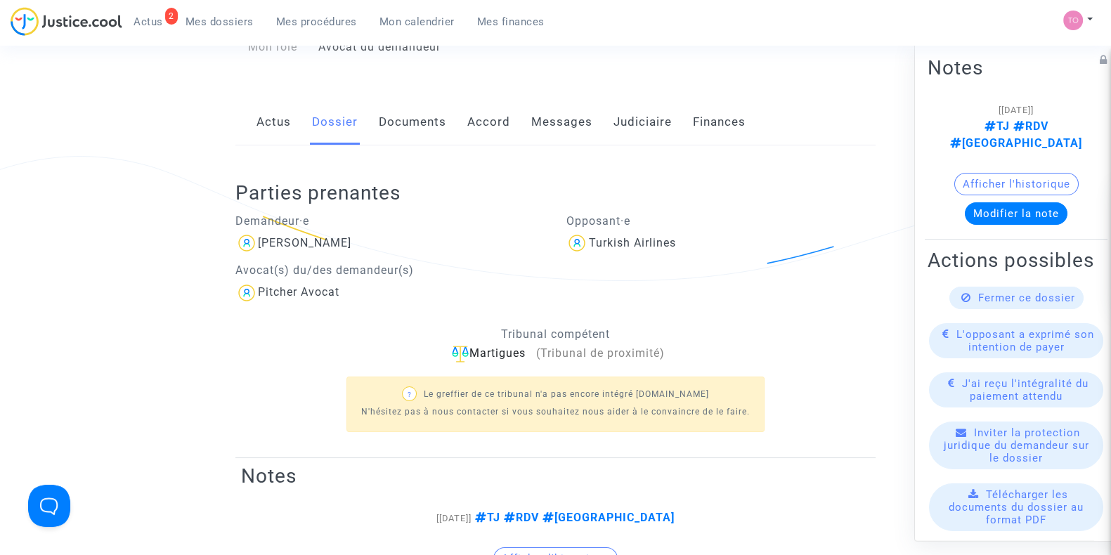
scroll to position [117, 0]
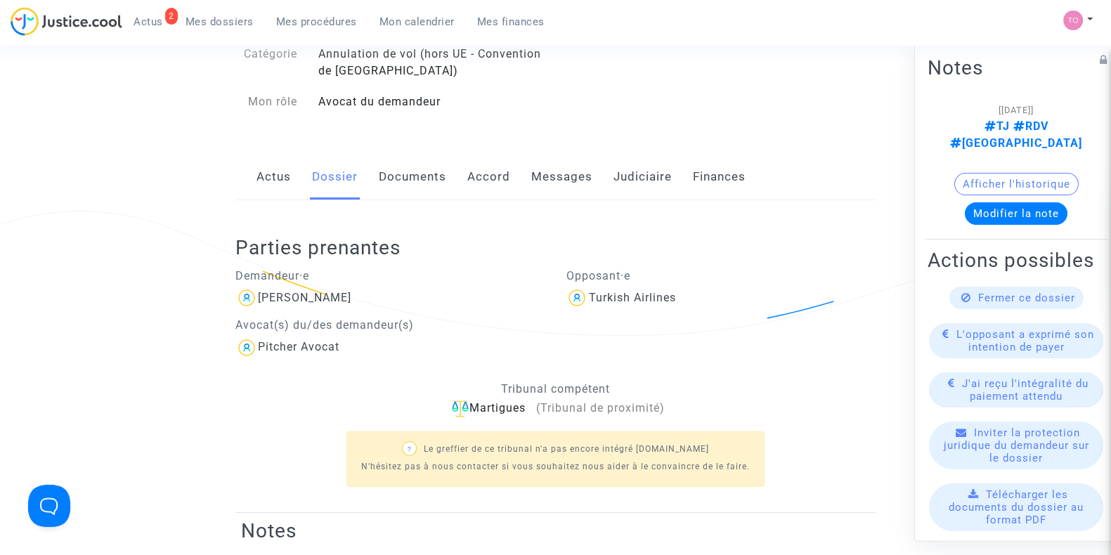
click at [635, 176] on link "Judiciaire" at bounding box center [642, 177] width 58 height 46
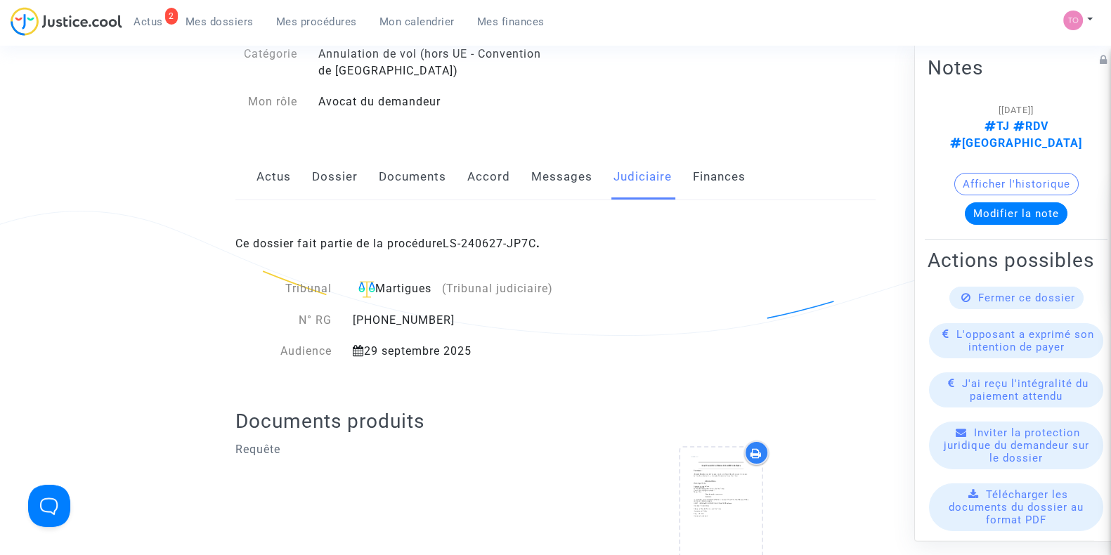
click at [339, 176] on link "Dossier" at bounding box center [335, 177] width 46 height 46
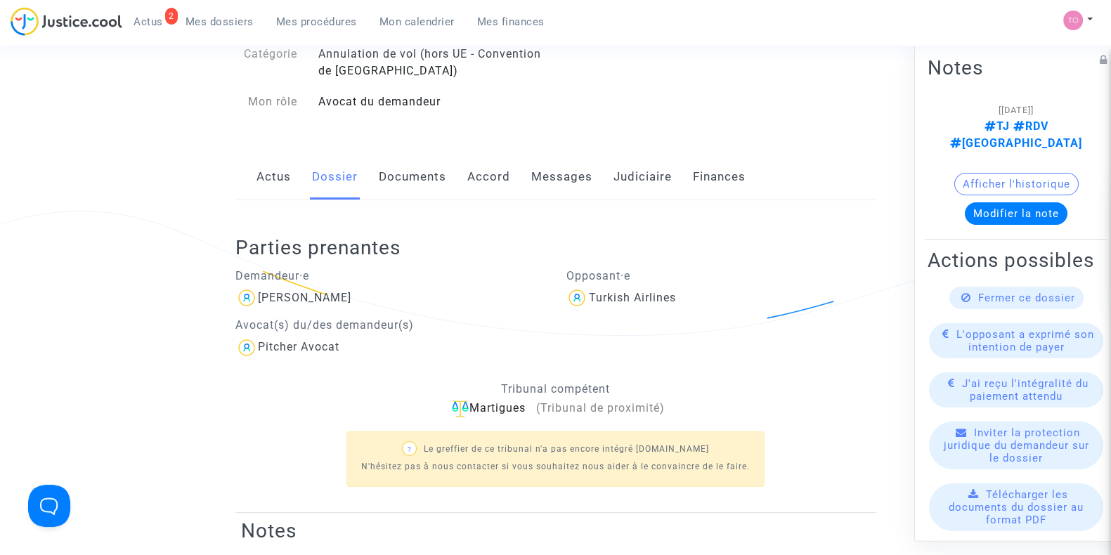
click at [429, 178] on link "Documents" at bounding box center [412, 177] width 67 height 46
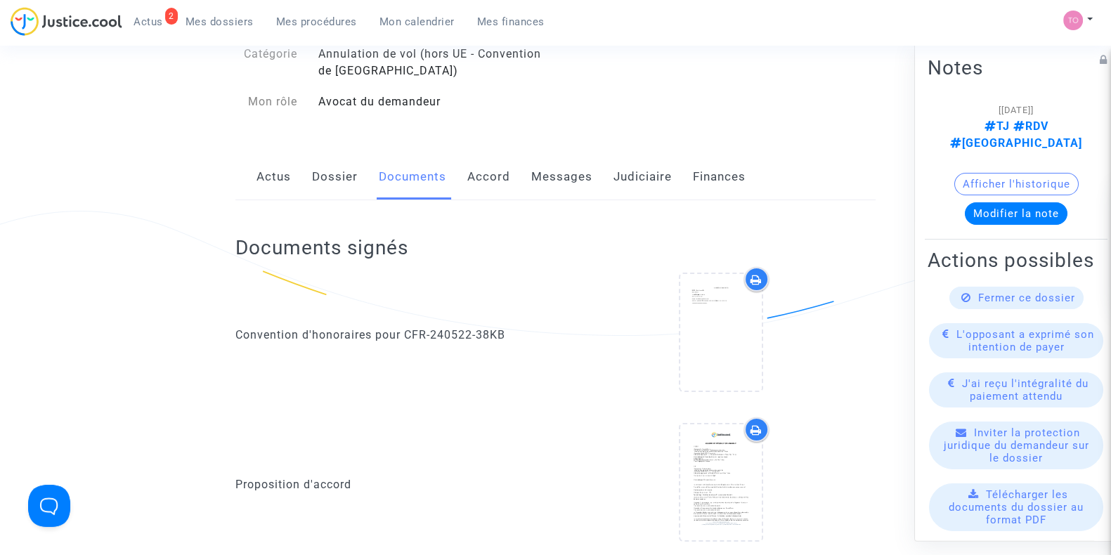
click at [345, 178] on link "Dossier" at bounding box center [335, 177] width 46 height 46
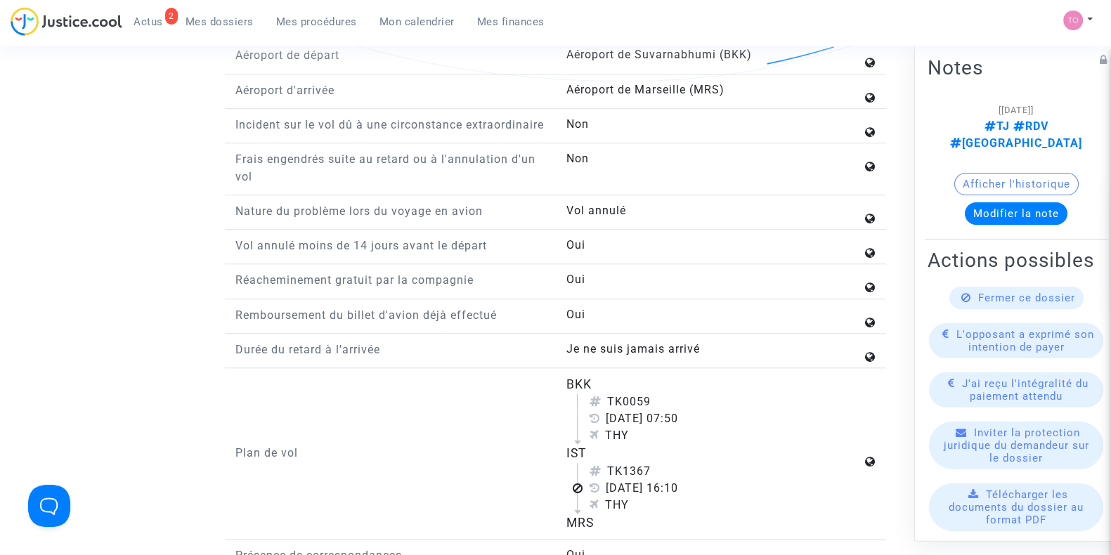
scroll to position [1727, 0]
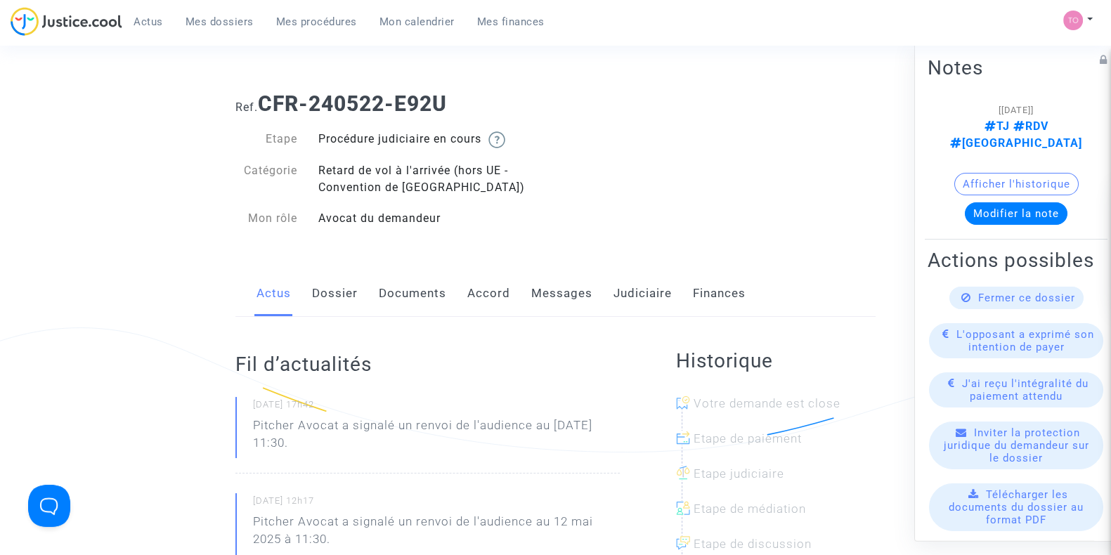
click at [339, 300] on link "Dossier" at bounding box center [335, 294] width 46 height 46
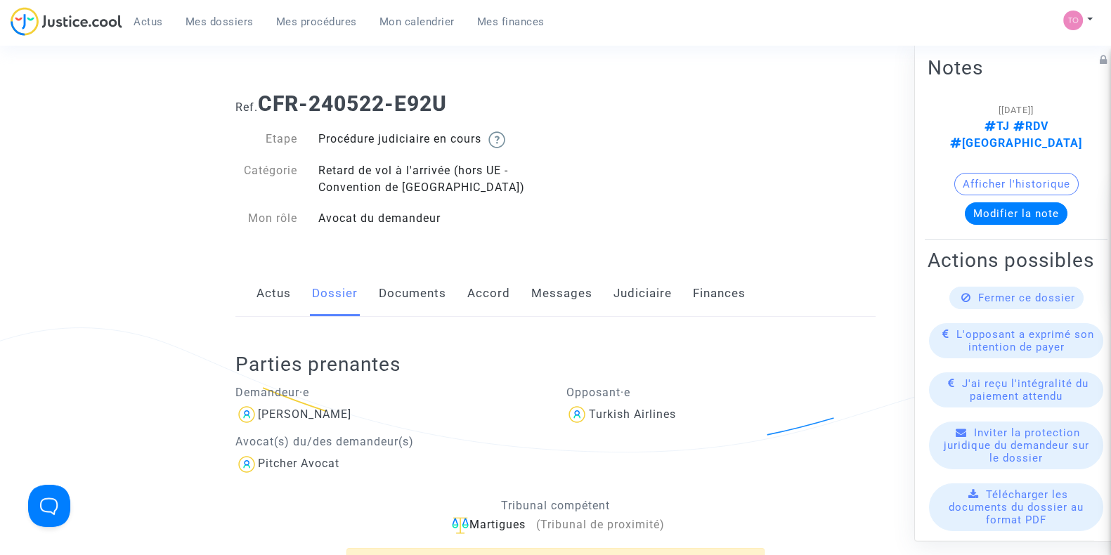
click at [622, 294] on link "Judiciaire" at bounding box center [642, 294] width 58 height 46
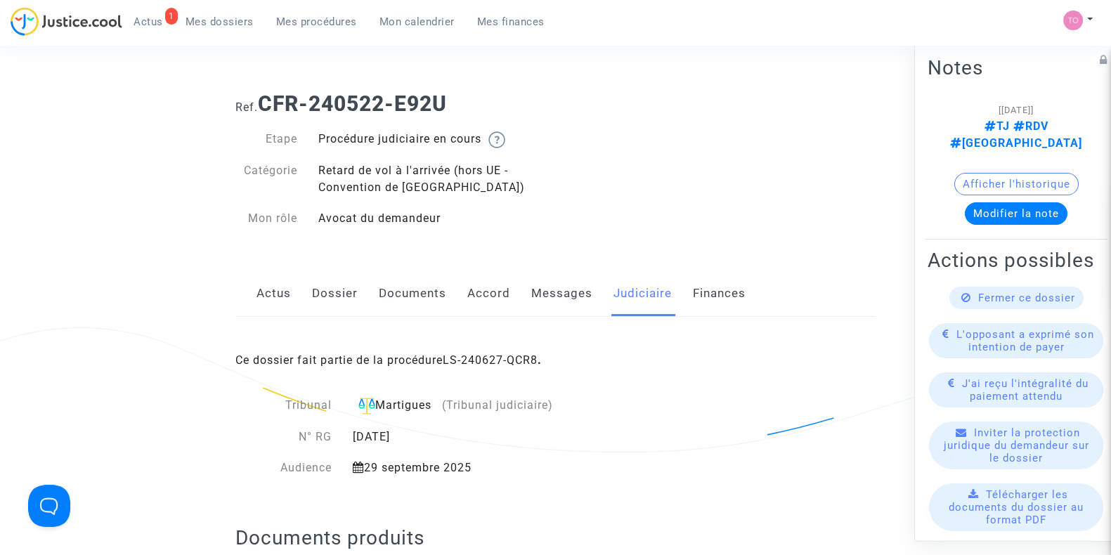
click at [322, 302] on link "Dossier" at bounding box center [335, 294] width 46 height 46
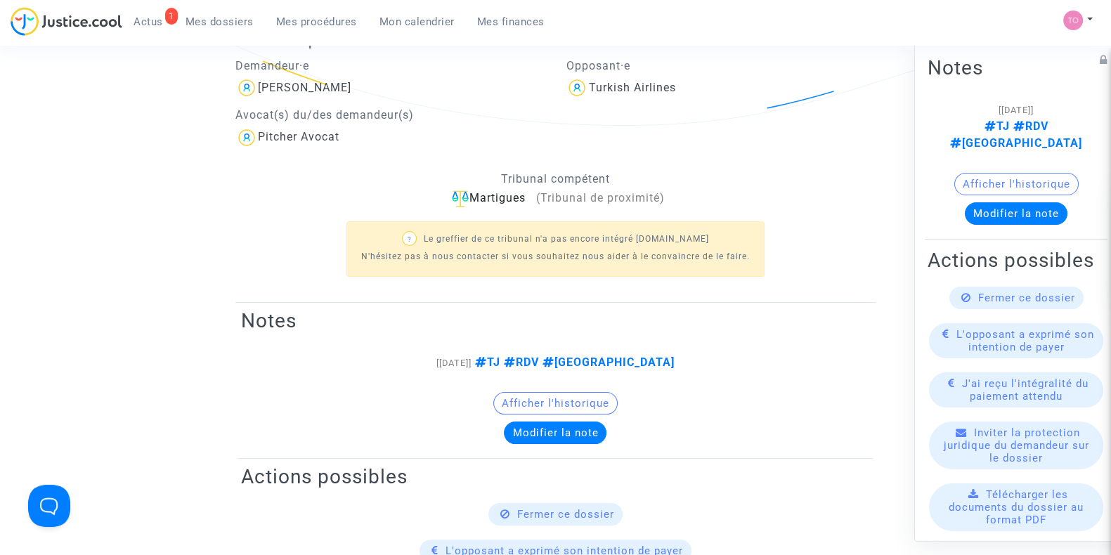
scroll to position [234, 0]
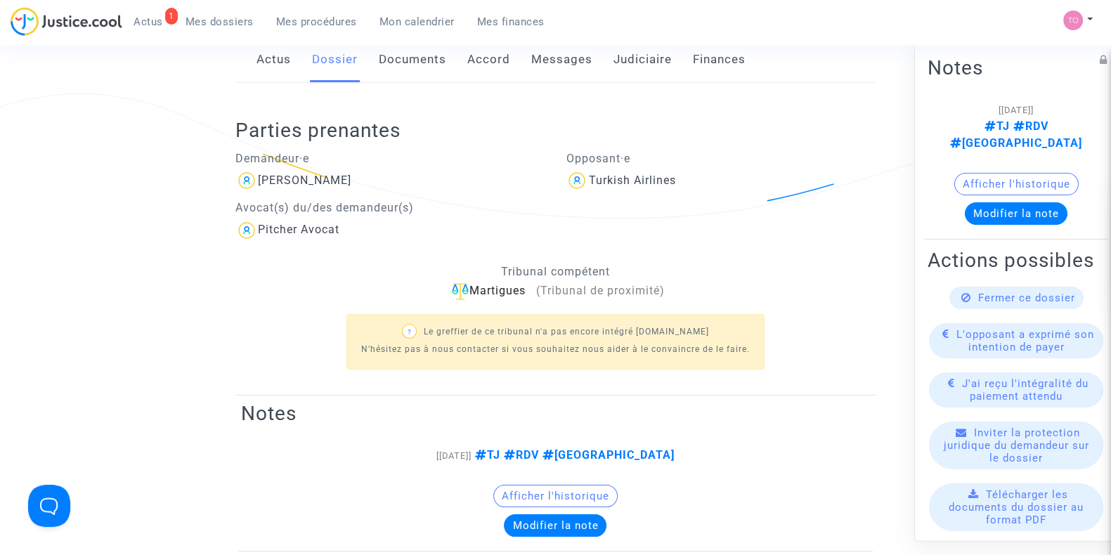
click at [401, 63] on link "Documents" at bounding box center [412, 60] width 67 height 46
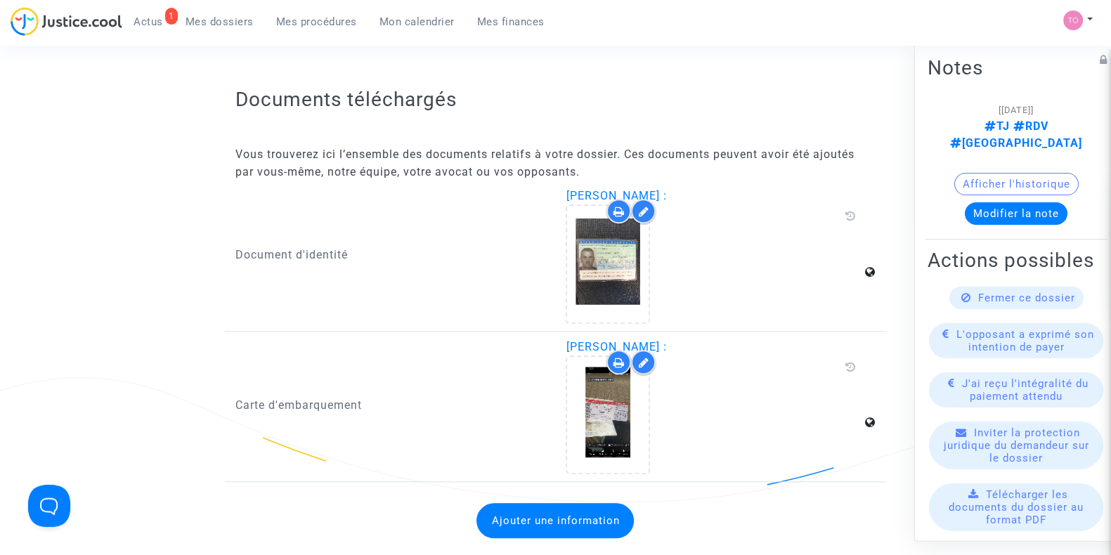
scroll to position [1815, 0]
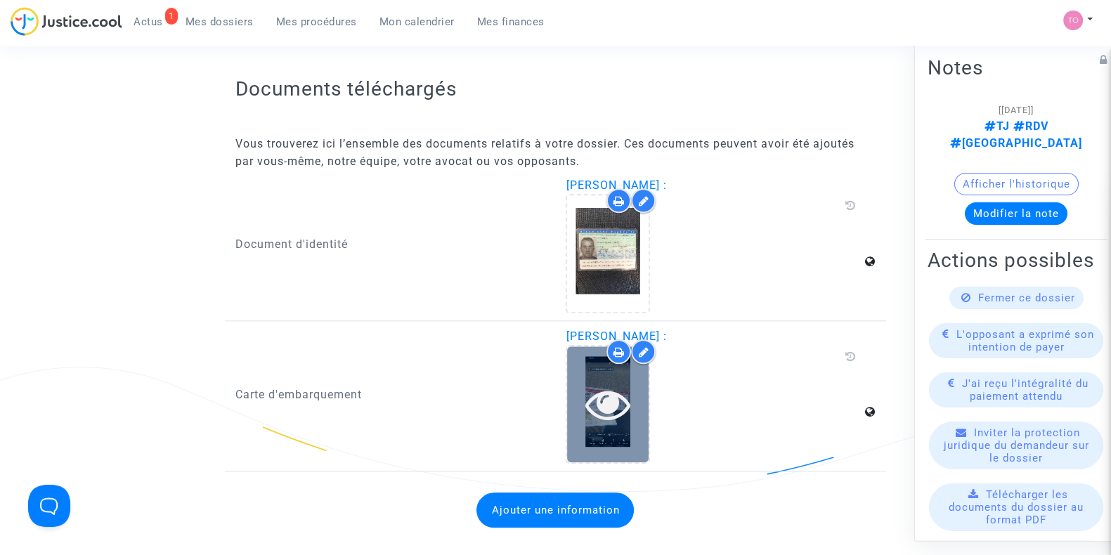
click at [617, 398] on icon at bounding box center [608, 404] width 46 height 45
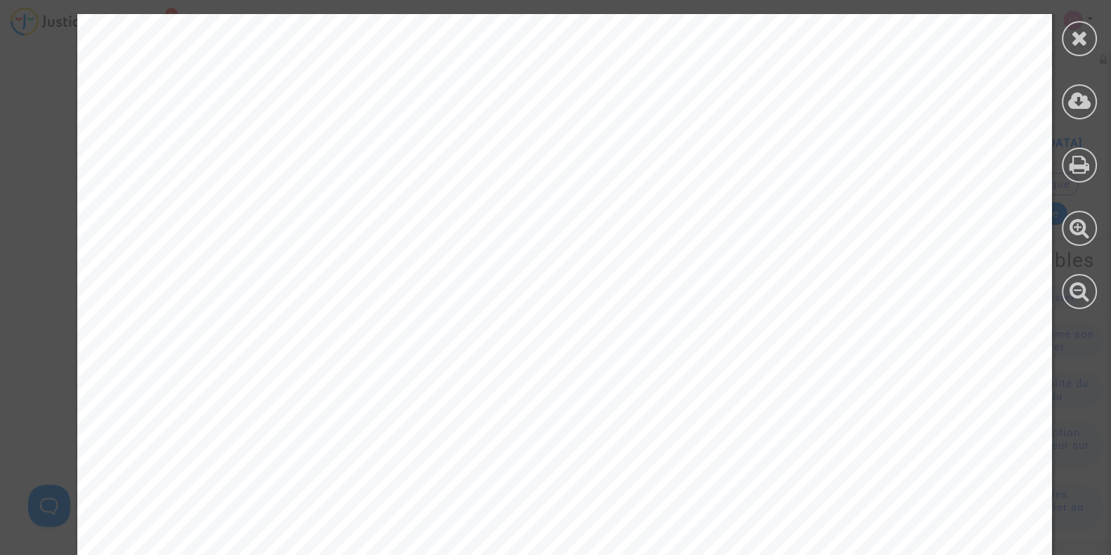
scroll to position [322, 0]
click at [1084, 39] on icon at bounding box center [1080, 37] width 18 height 21
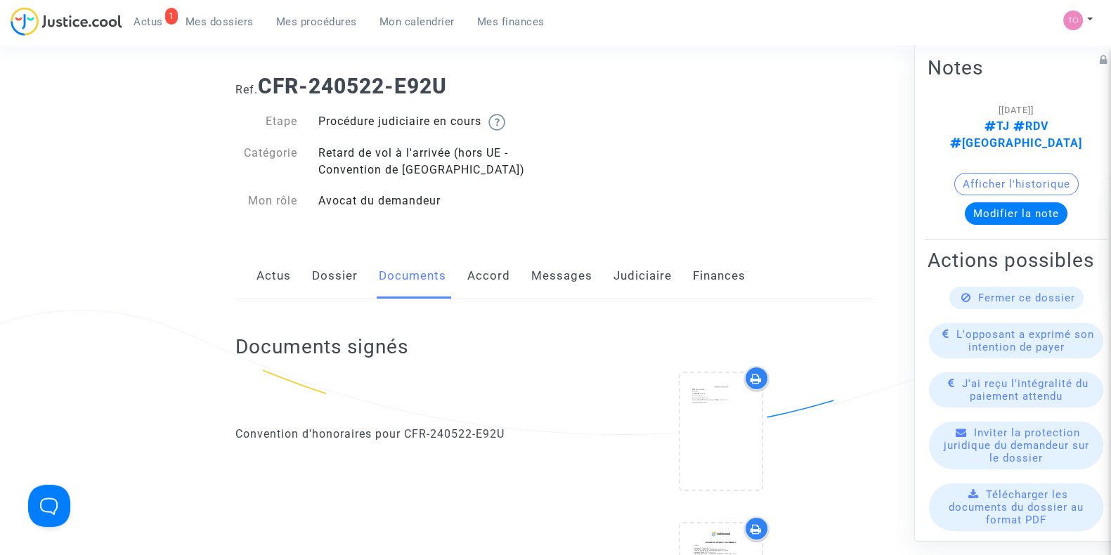
scroll to position [0, 0]
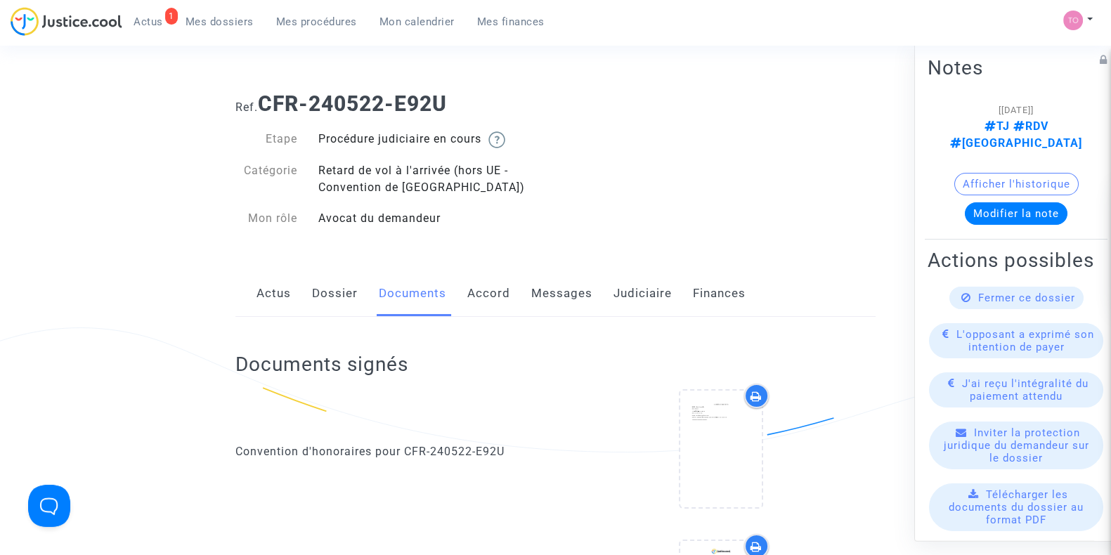
click at [334, 294] on link "Dossier" at bounding box center [335, 294] width 46 height 46
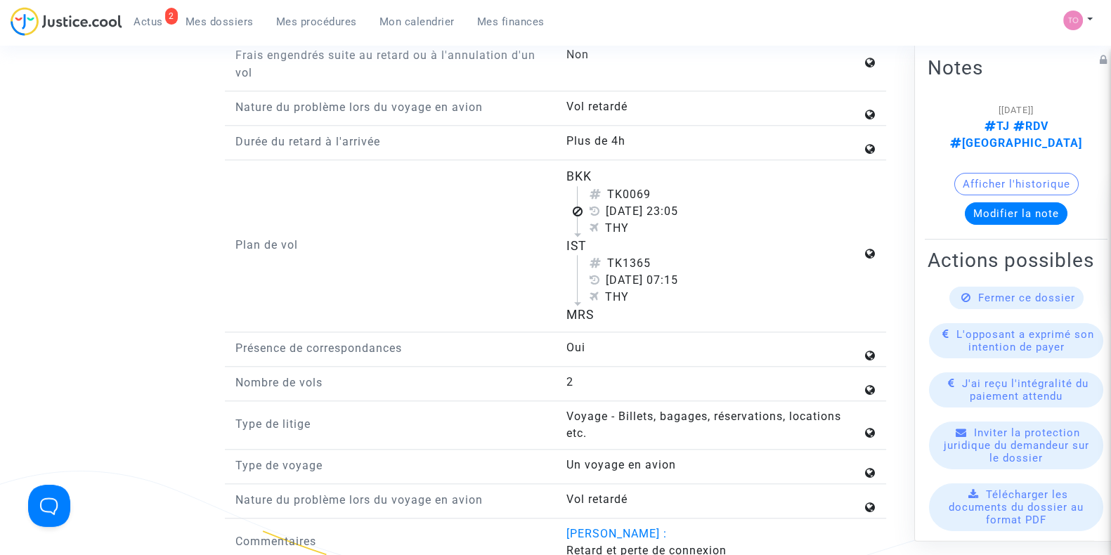
scroll to position [1757, 0]
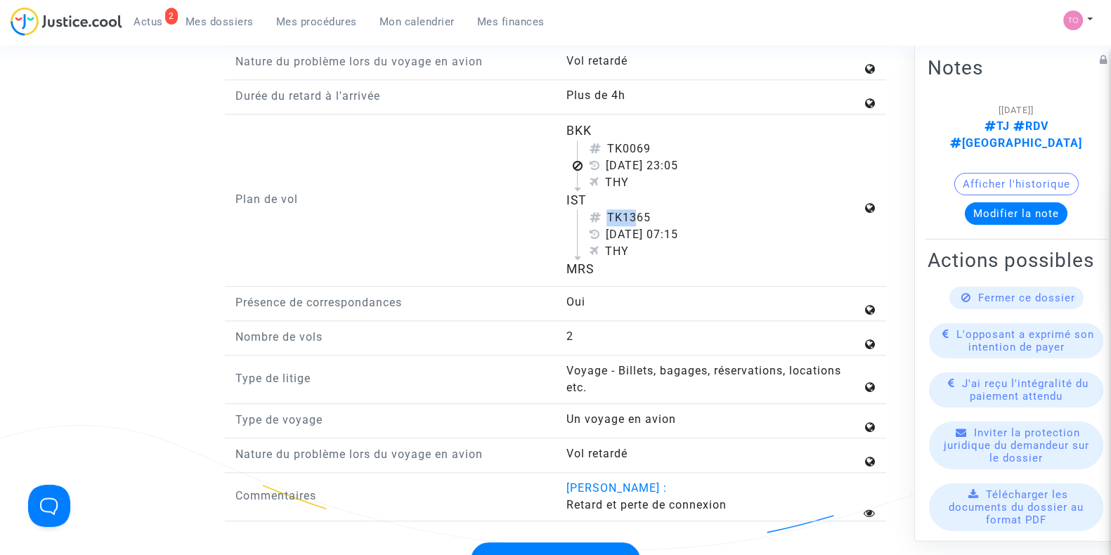
drag, startPoint x: 604, startPoint y: 226, endPoint x: 631, endPoint y: 230, distance: 27.0
click at [631, 226] on div "TK1365" at bounding box center [725, 217] width 273 height 17
drag, startPoint x: 612, startPoint y: 243, endPoint x: 636, endPoint y: 243, distance: 23.9
click at [636, 243] on div "[DATE] 07:15" at bounding box center [725, 234] width 273 height 17
click at [668, 226] on div "TK1365" at bounding box center [725, 217] width 273 height 17
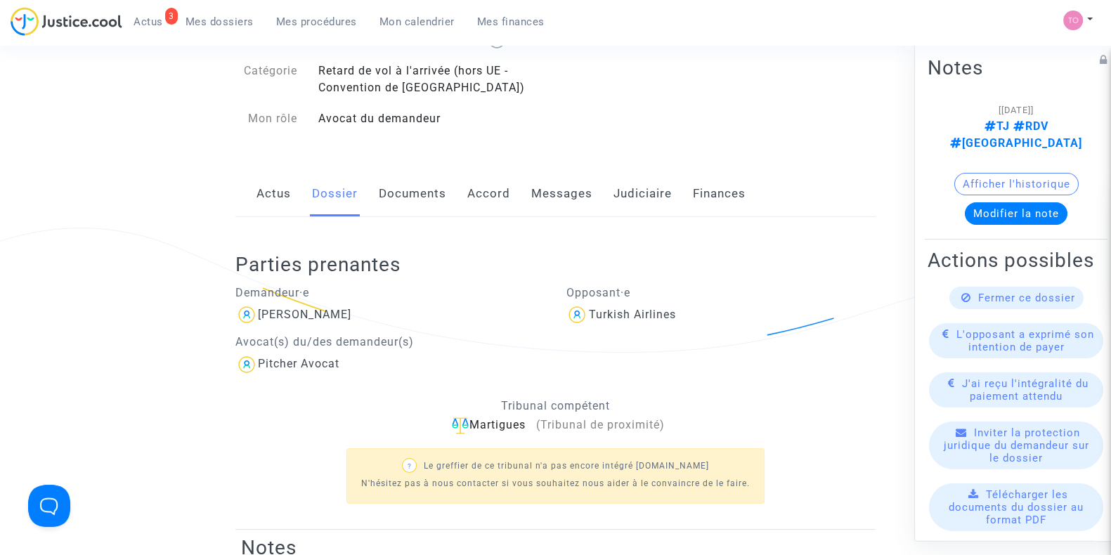
scroll to position [58, 0]
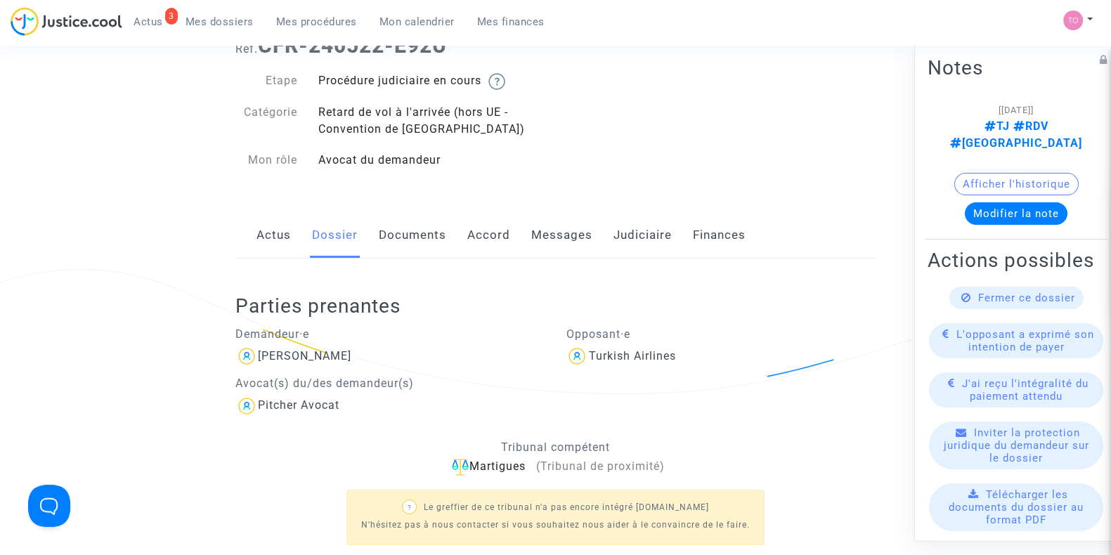
click at [623, 233] on link "Judiciaire" at bounding box center [642, 235] width 58 height 46
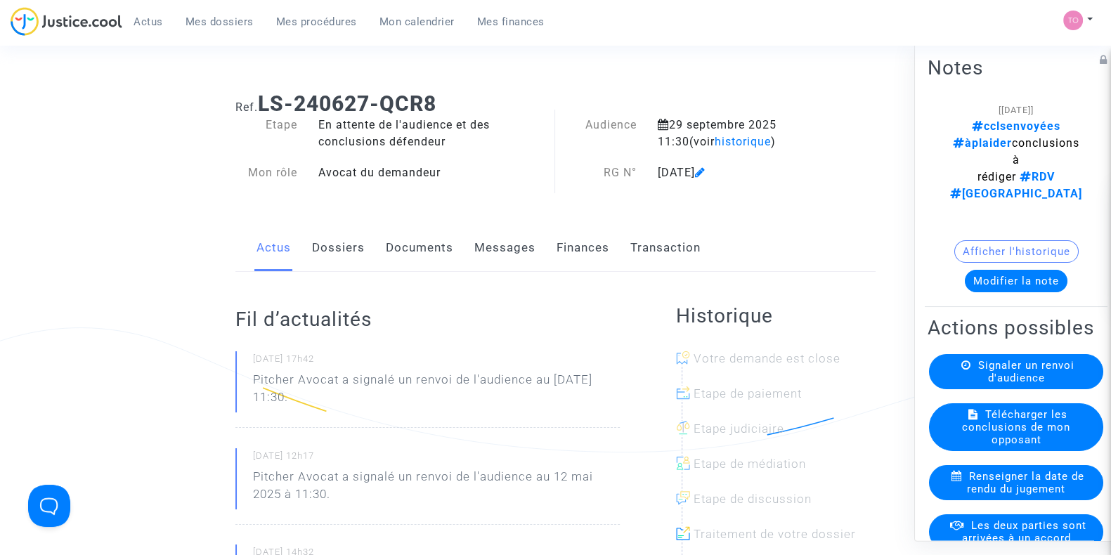
click at [994, 270] on button "Modifier la note" at bounding box center [1016, 281] width 103 height 22
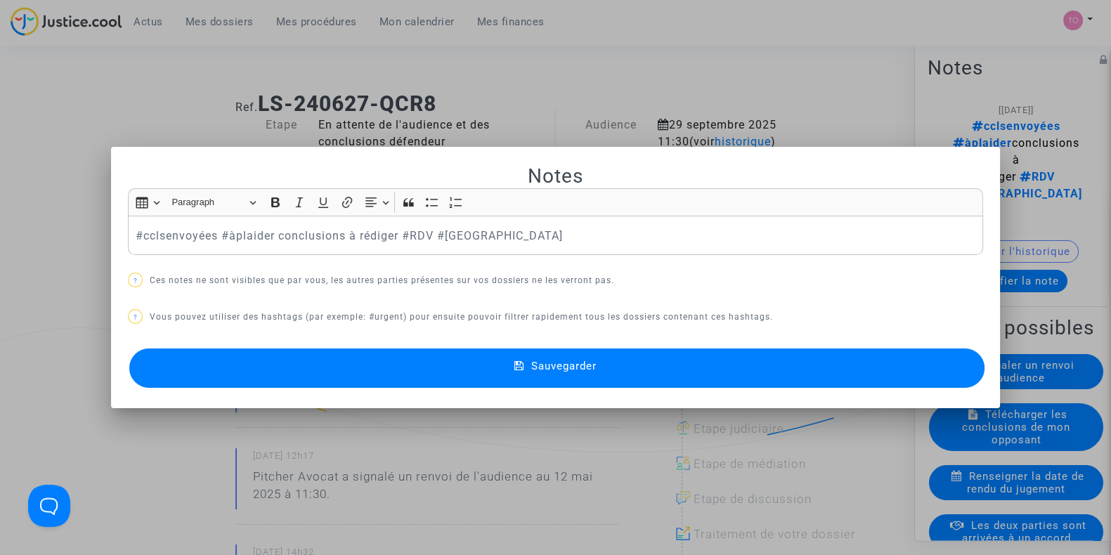
click at [102, 200] on div at bounding box center [555, 277] width 1111 height 555
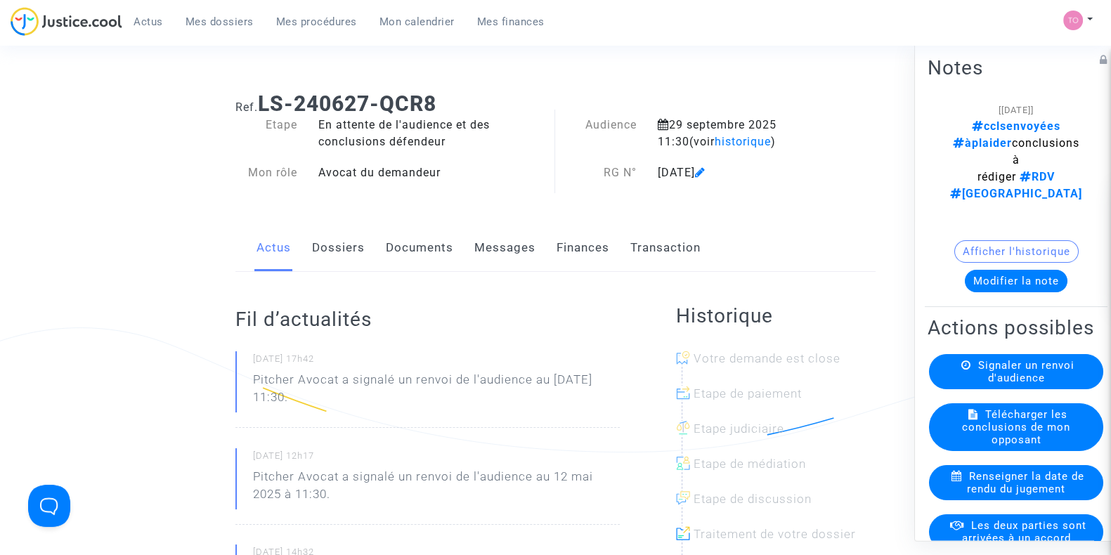
click at [976, 270] on button "Modifier la note" at bounding box center [1016, 281] width 103 height 22
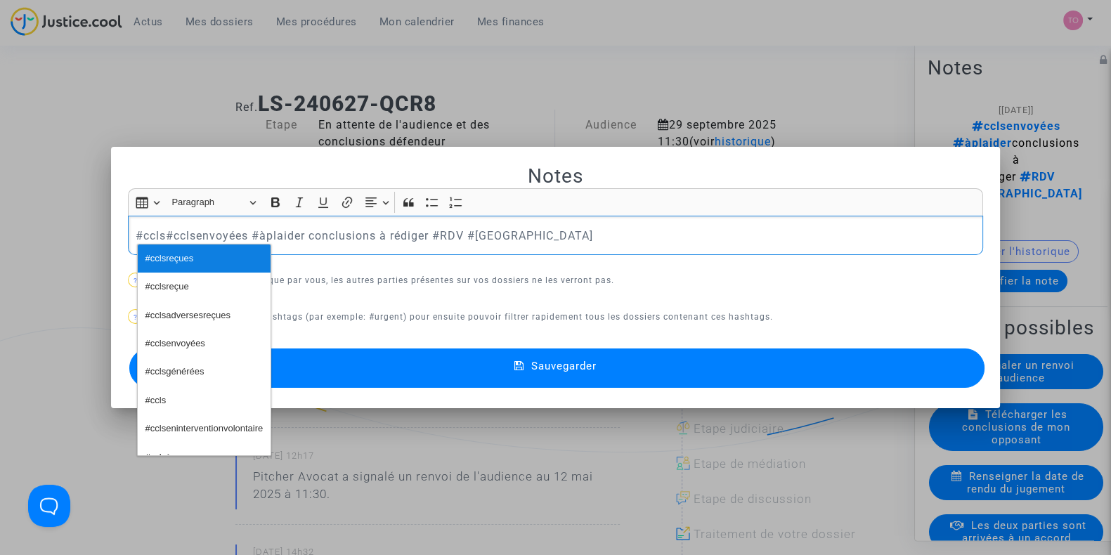
click at [183, 263] on span "#cclsreçues" at bounding box center [169, 259] width 48 height 20
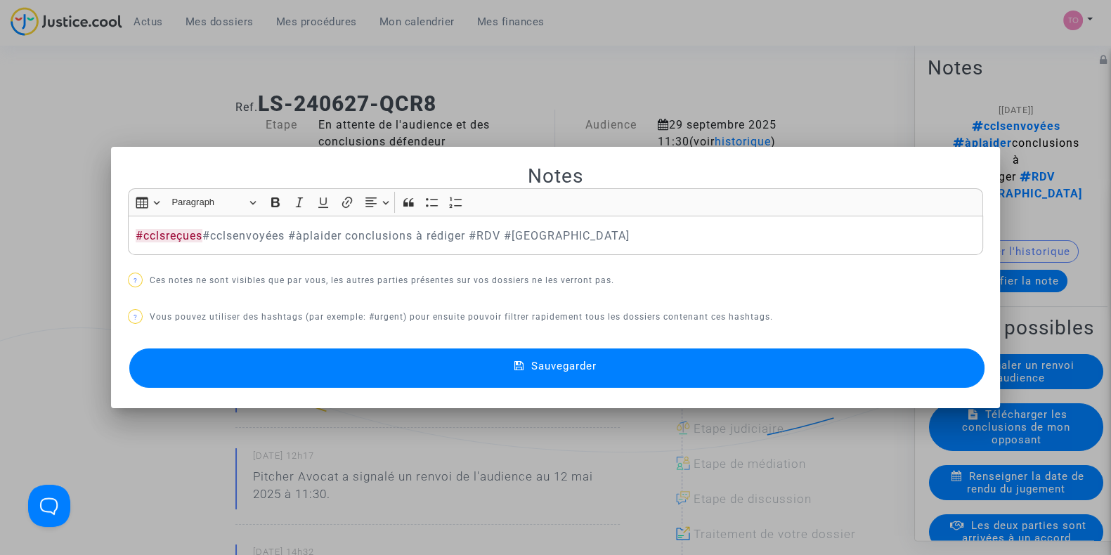
drag, startPoint x: 337, startPoint y: 367, endPoint x: 207, endPoint y: 251, distance: 174.2
click at [208, 252] on div "Notes Rich Text Editor Insert table Insert table Heading Paragraph Paragraph He…" at bounding box center [555, 278] width 855 height 228
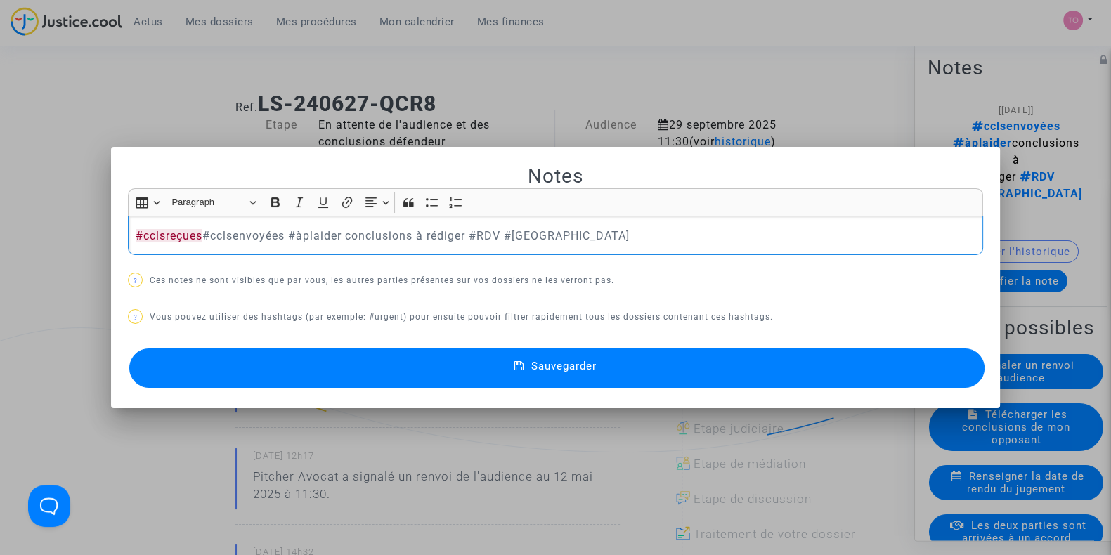
click at [203, 237] on p "#cclsreçues #cclsenvoyées #àplaider conclusions à rédiger #RDV #[GEOGRAPHIC_DAT…" at bounding box center [556, 236] width 840 height 18
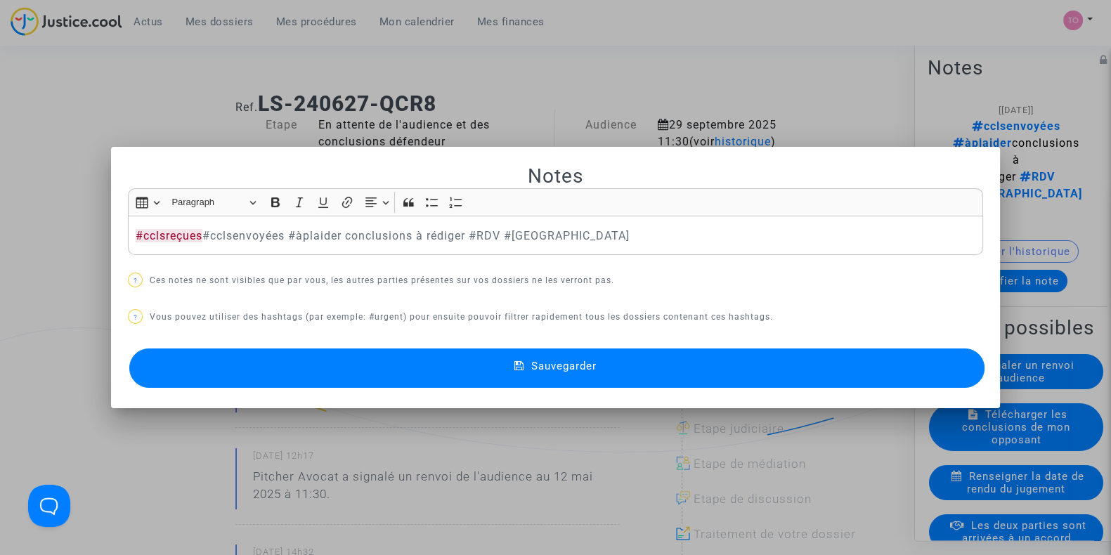
click at [493, 360] on button "Sauvegarder" at bounding box center [556, 367] width 855 height 39
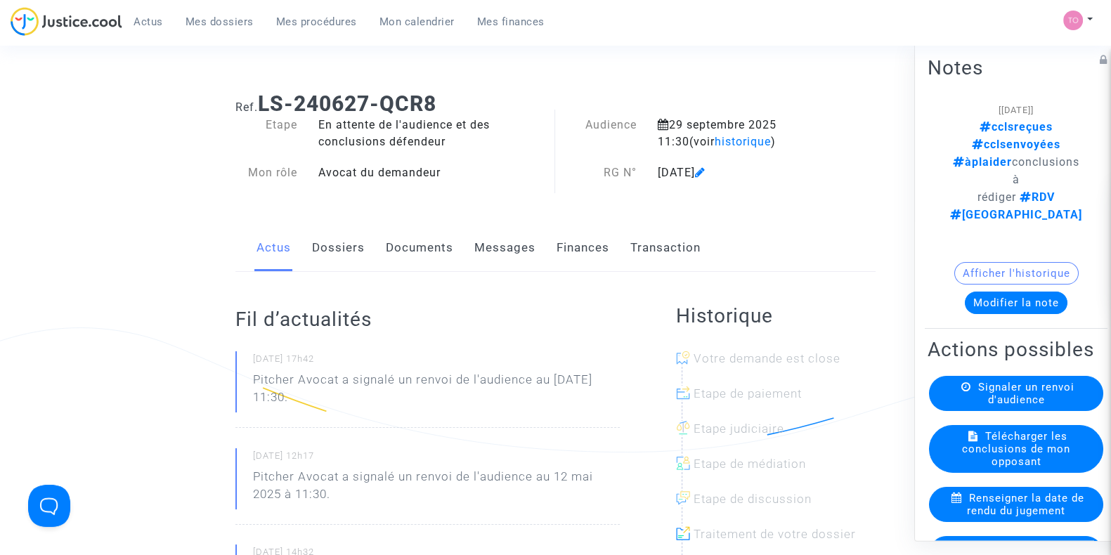
click at [587, 251] on link "Finances" at bounding box center [582, 248] width 53 height 46
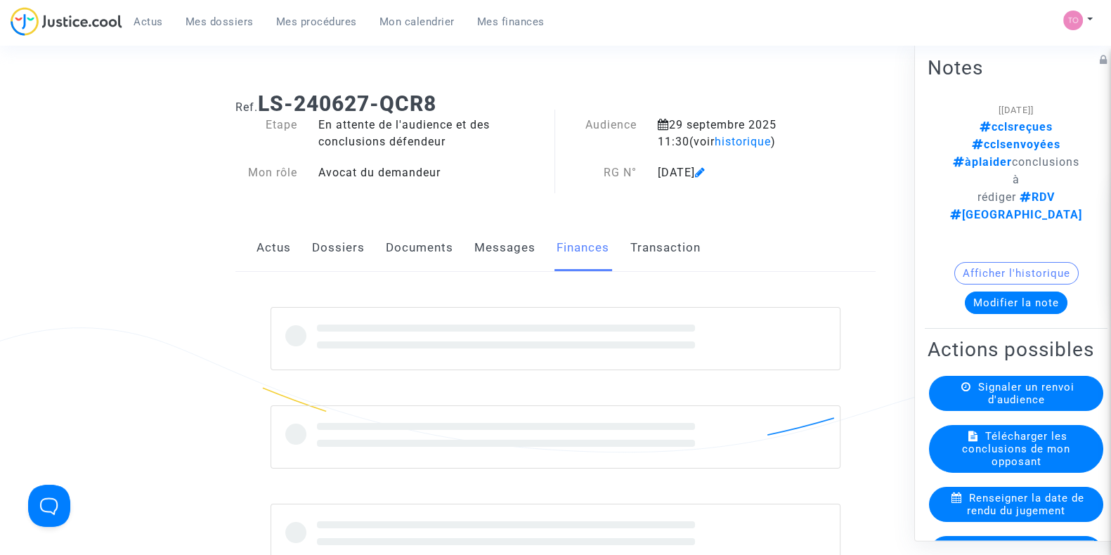
click at [494, 252] on link "Messages" at bounding box center [504, 248] width 61 height 46
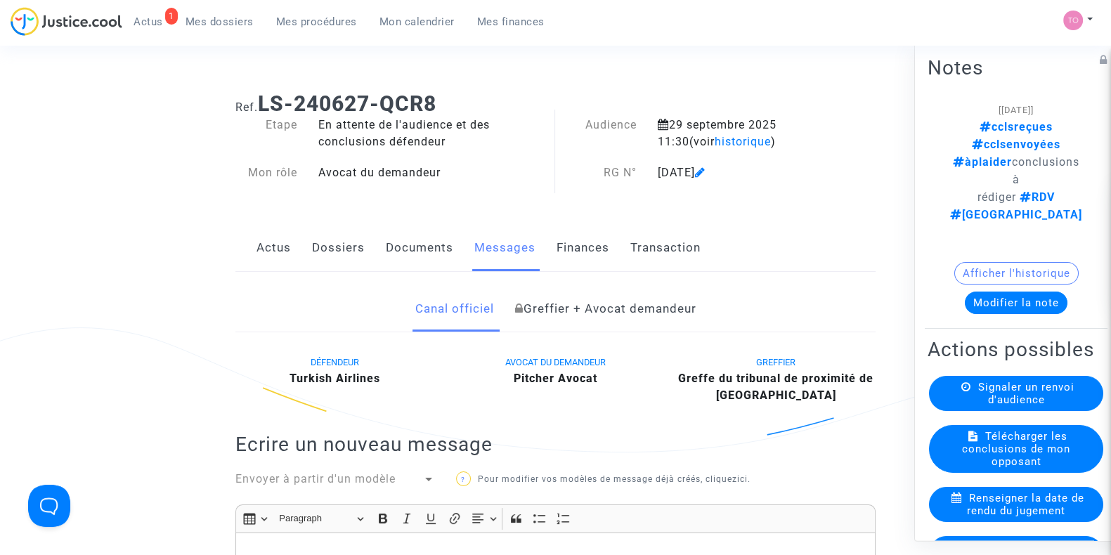
click at [996, 292] on button "Modifier la note" at bounding box center [1016, 303] width 103 height 22
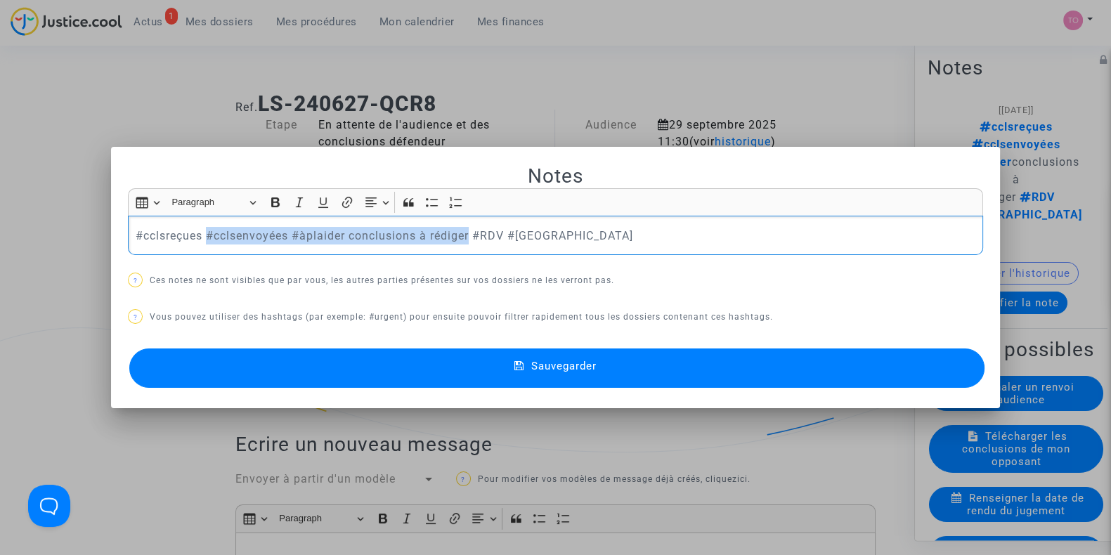
drag, startPoint x: 202, startPoint y: 230, endPoint x: 468, endPoint y: 231, distance: 265.6
click at [468, 231] on p "#cclsreçues #cclsenvoyées #àplaider conclusions à rédiger #RDV #[GEOGRAPHIC_DAT…" at bounding box center [556, 236] width 840 height 18
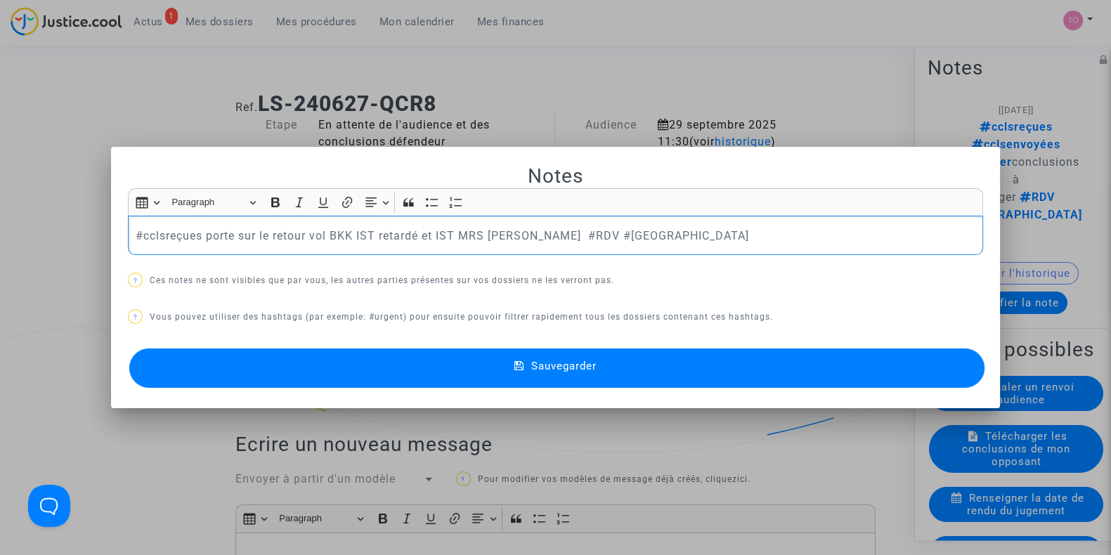
click at [500, 236] on p "#cclsreçues porte sur le retour vol BKK IST retardé et IST MRS [PERSON_NAME] #R…" at bounding box center [556, 236] width 840 height 18
click at [313, 369] on button "Sauvegarder" at bounding box center [556, 367] width 855 height 39
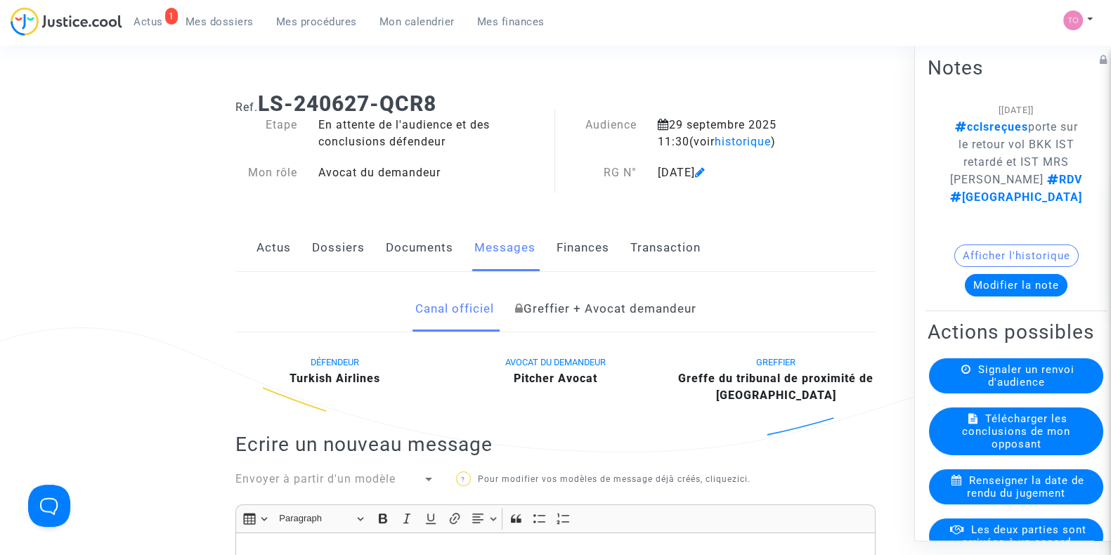
click at [354, 240] on link "Dossiers" at bounding box center [338, 248] width 53 height 46
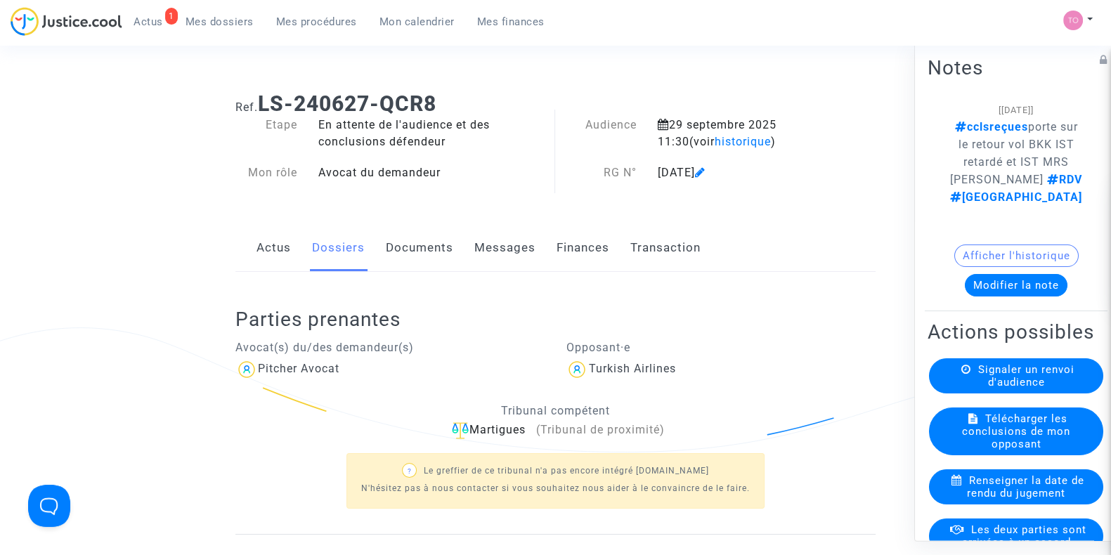
click at [405, 266] on link "Documents" at bounding box center [419, 248] width 67 height 46
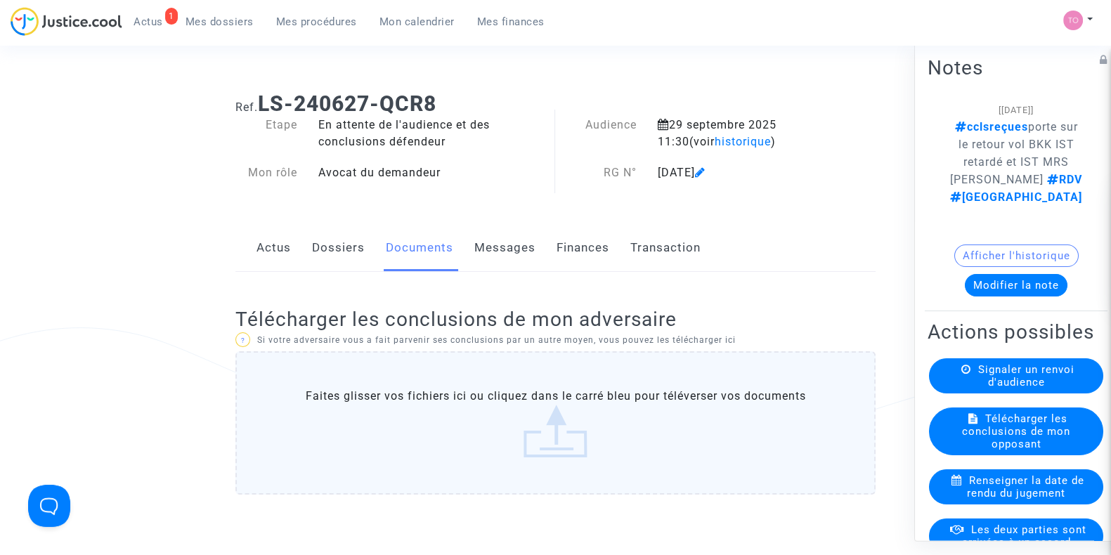
click at [329, 251] on link "Dossiers" at bounding box center [338, 248] width 53 height 46
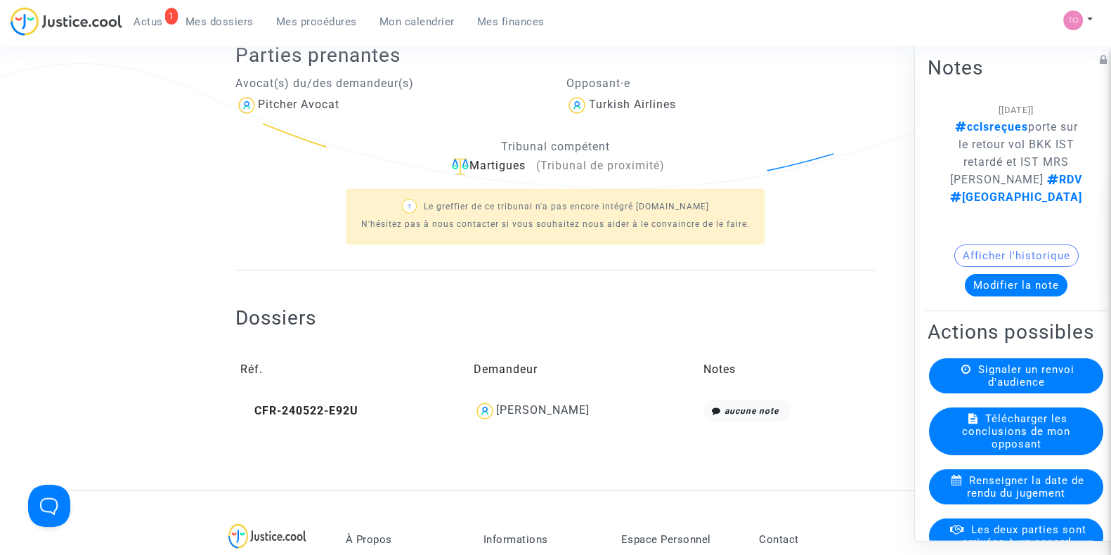
scroll to position [351, 0]
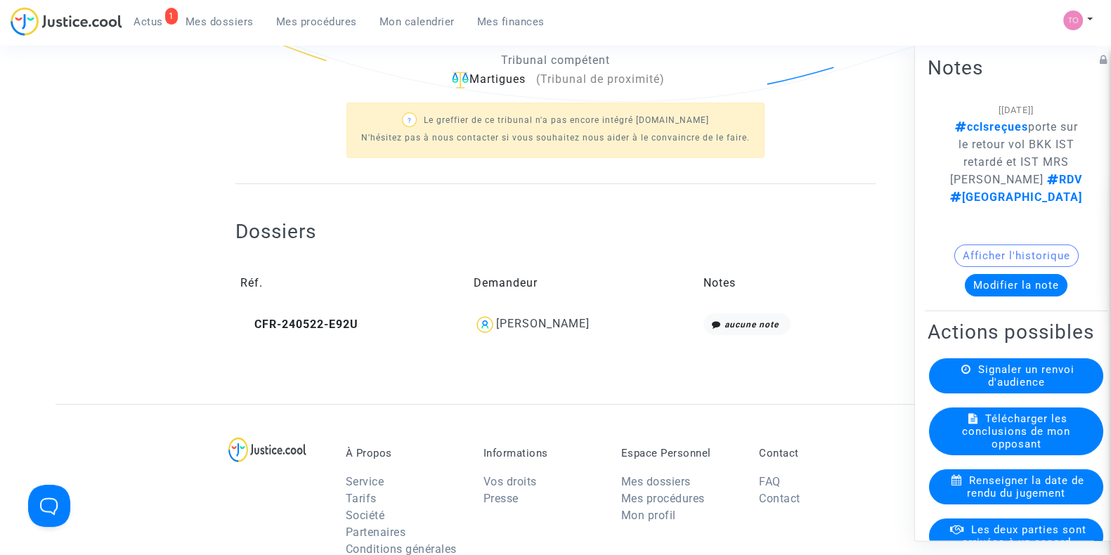
click at [506, 330] on div "[PERSON_NAME]" at bounding box center [584, 324] width 220 height 22
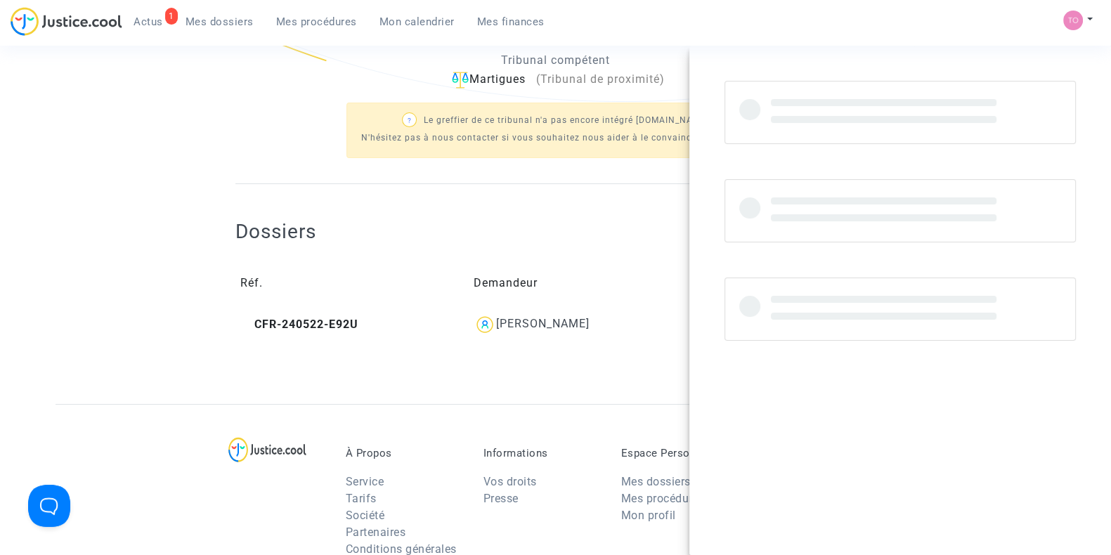
click at [556, 325] on div "[PERSON_NAME]" at bounding box center [542, 323] width 93 height 13
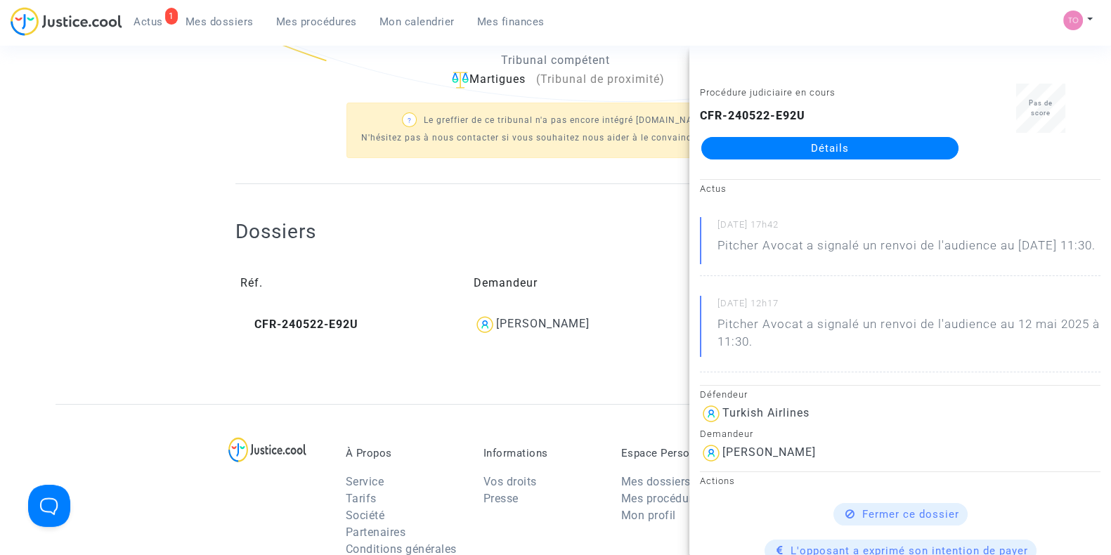
click at [803, 129] on div "CFR-240522-E92U Détails" at bounding box center [830, 134] width 260 height 52
click at [786, 142] on link "Détails" at bounding box center [829, 148] width 257 height 22
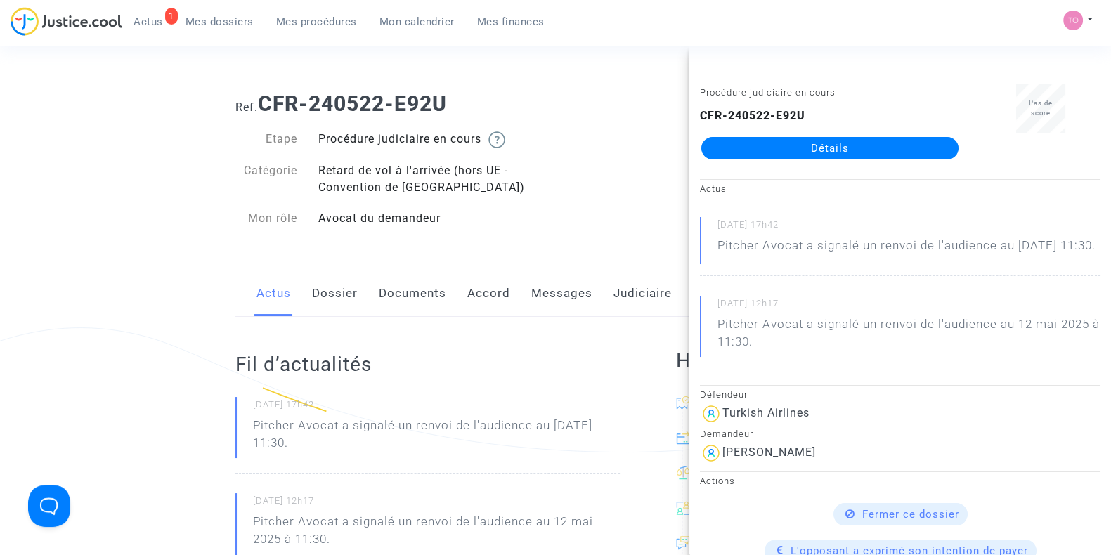
click at [405, 292] on link "Documents" at bounding box center [412, 294] width 67 height 46
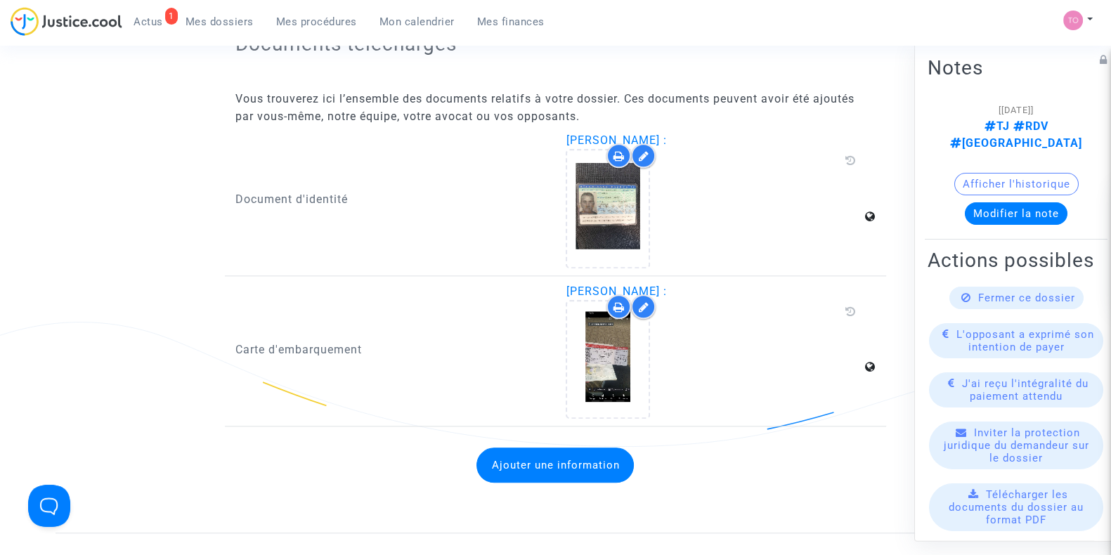
scroll to position [1766, 0]
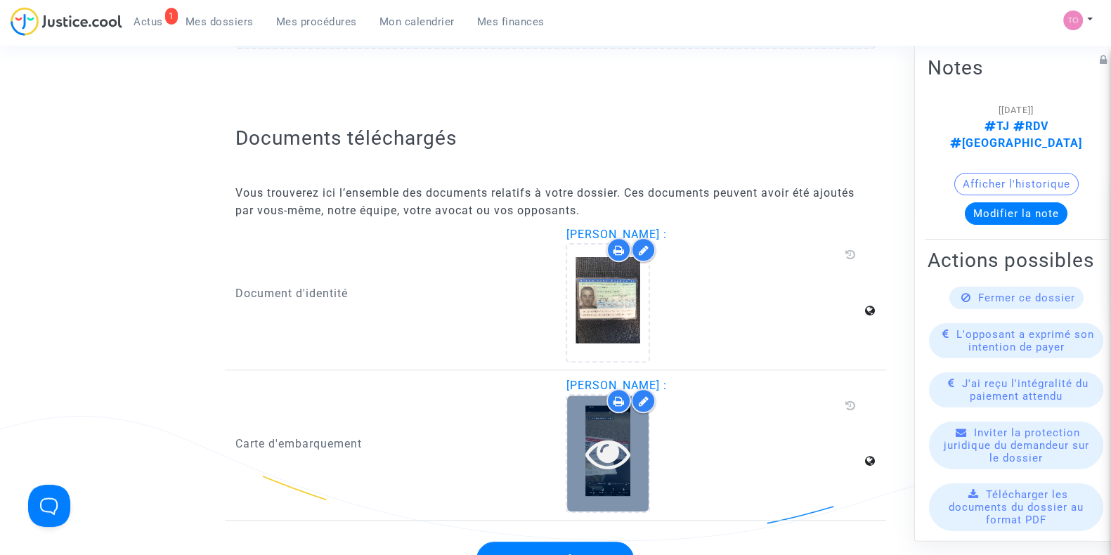
click at [576, 453] on div at bounding box center [608, 453] width 82 height 45
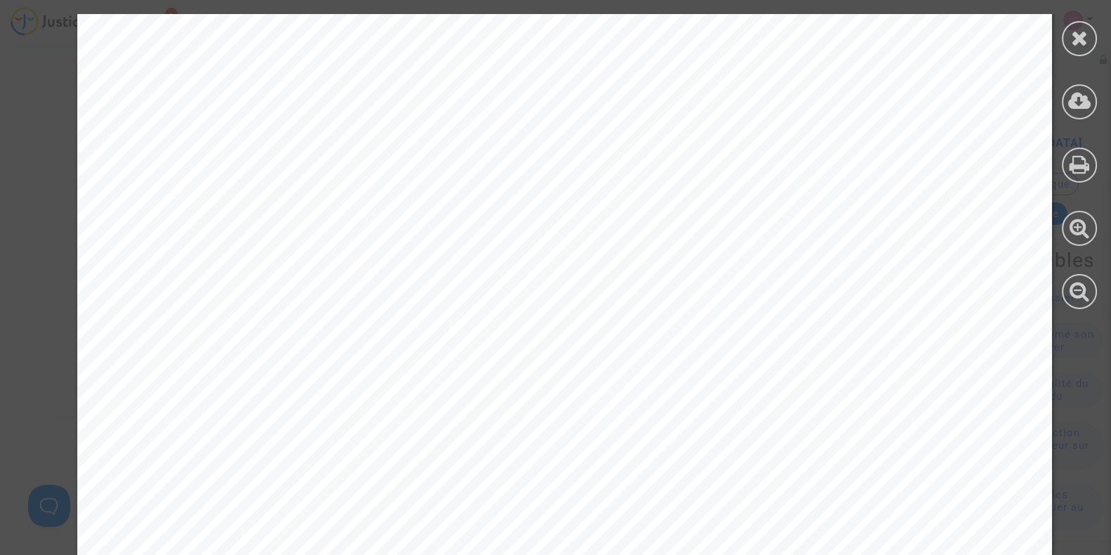
scroll to position [380, 0]
click at [1091, 46] on div at bounding box center [1079, 38] width 35 height 35
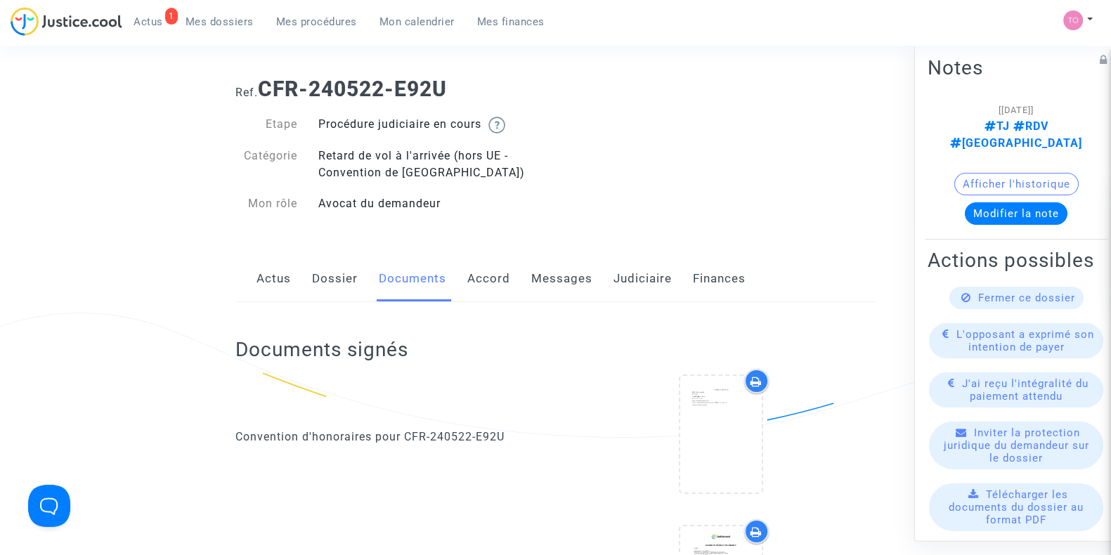
scroll to position [0, 0]
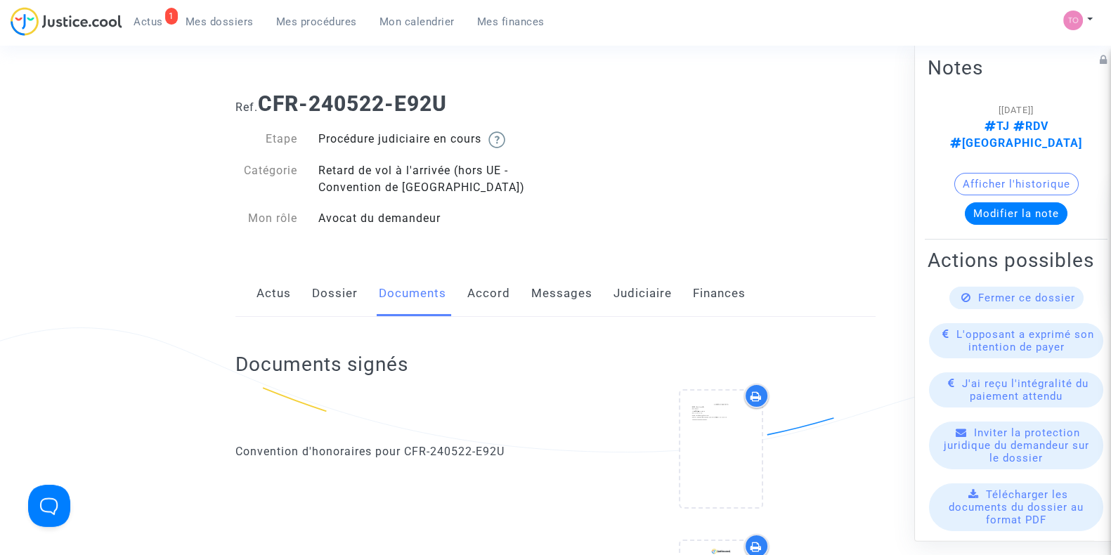
click at [340, 297] on link "Dossier" at bounding box center [335, 294] width 46 height 46
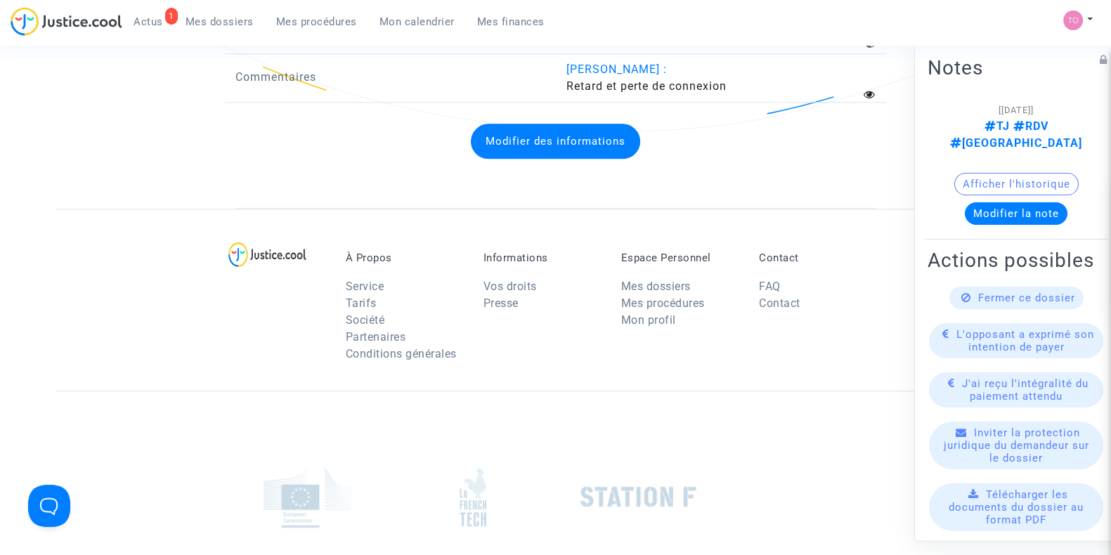
scroll to position [2020, 0]
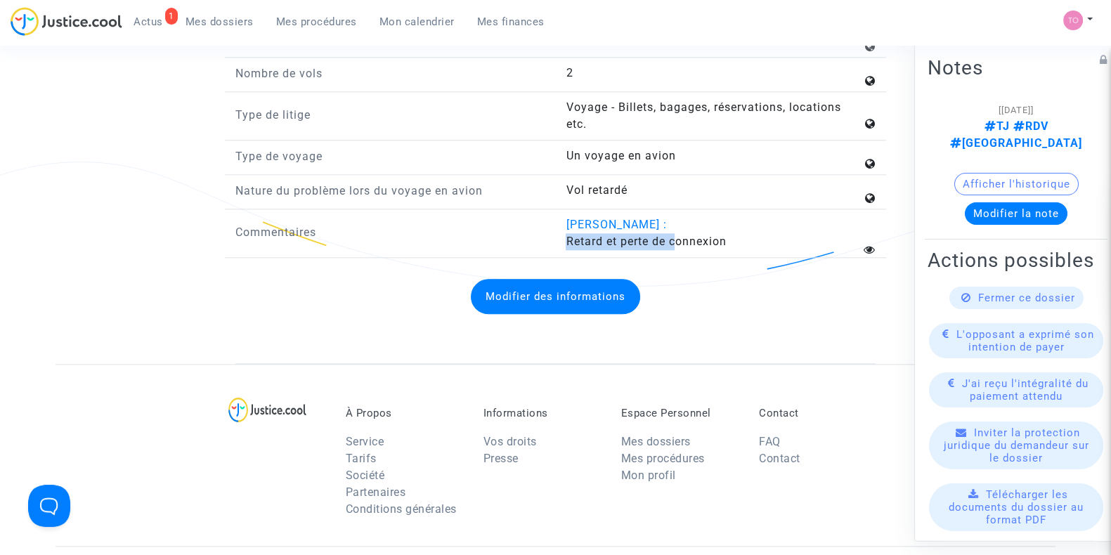
drag, startPoint x: 573, startPoint y: 254, endPoint x: 675, endPoint y: 258, distance: 101.9
click at [675, 248] on span "Retard et perte de connexion" at bounding box center [646, 241] width 160 height 13
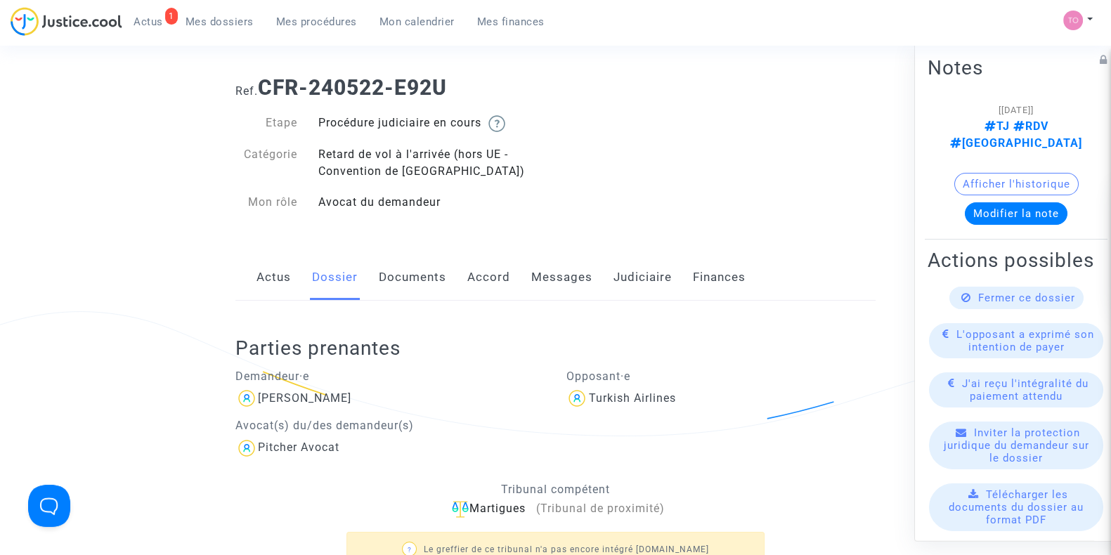
scroll to position [0, 0]
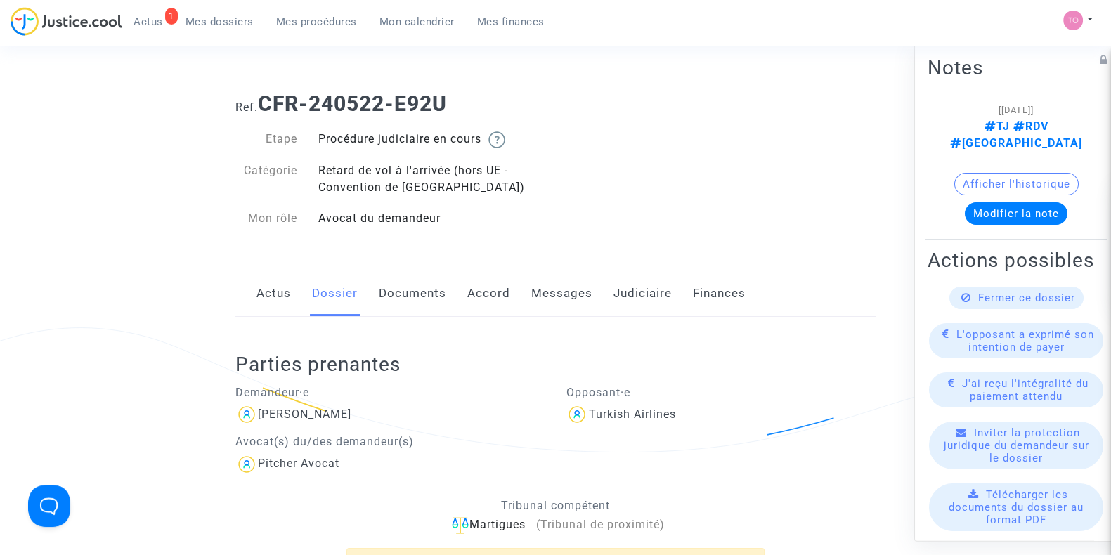
drag, startPoint x: 597, startPoint y: 277, endPoint x: 607, endPoint y: 291, distance: 17.2
click at [598, 280] on div "Actus Dossier Documents Accord Messages Judiciaire Finances" at bounding box center [555, 294] width 640 height 47
click at [613, 292] on link "Judiciaire" at bounding box center [642, 294] width 58 height 46
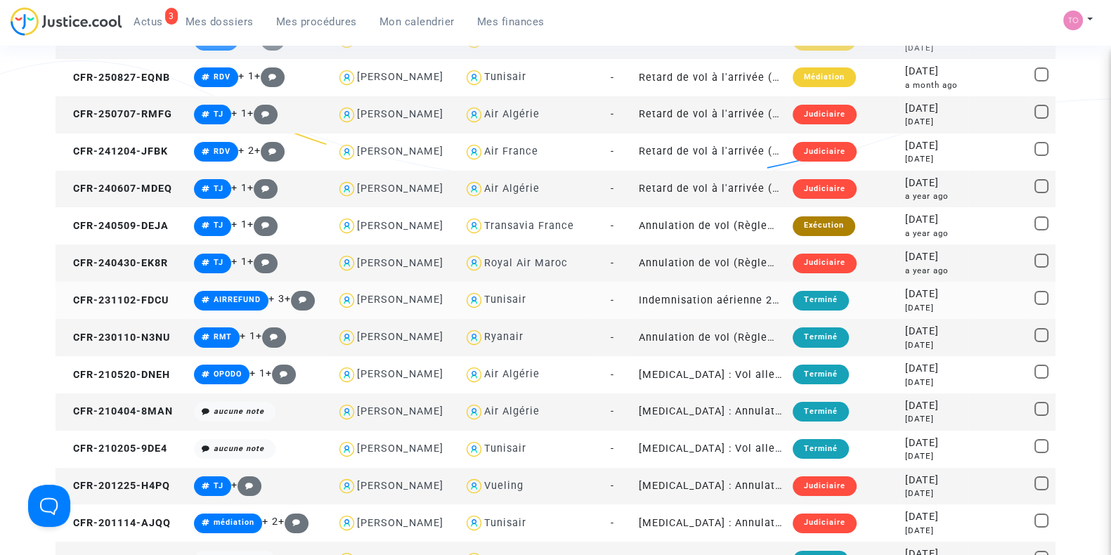
scroll to position [351, 0]
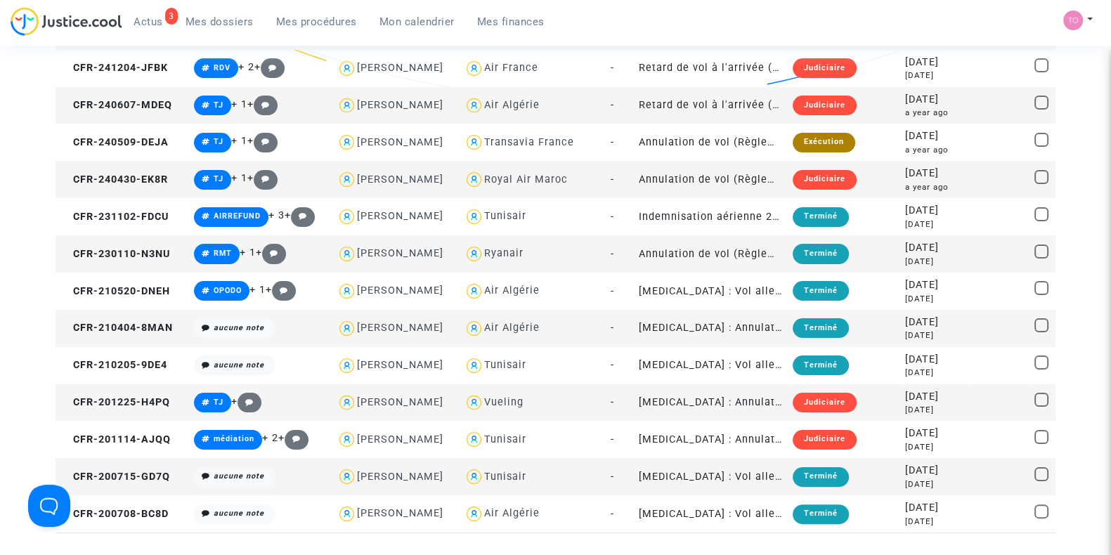
click at [523, 400] on div "Vueling" at bounding box center [503, 402] width 39 height 12
type textarea "[PERSON_NAME] @Vueling"
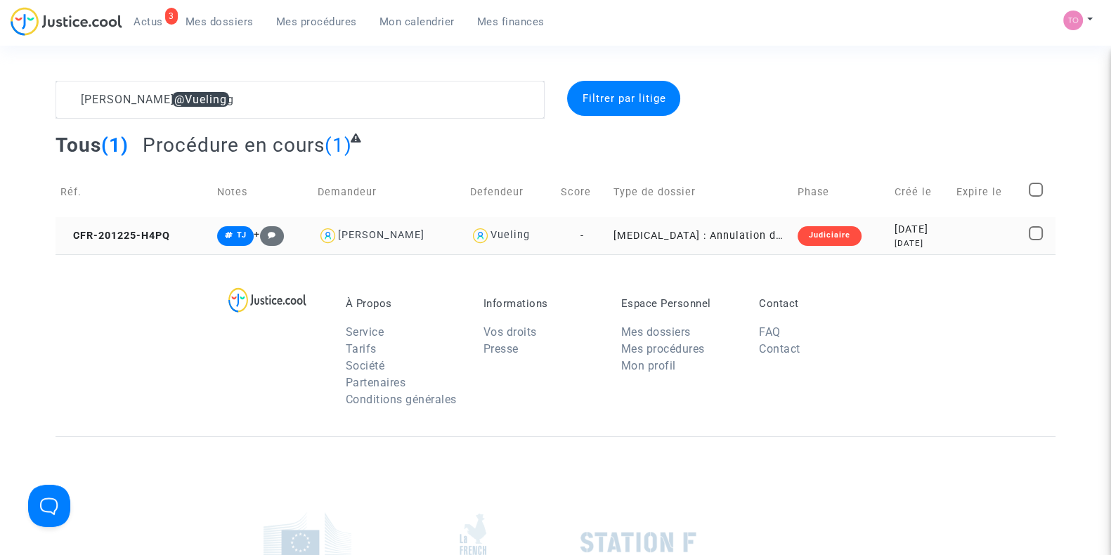
click at [856, 241] on td "Judiciaire" at bounding box center [841, 235] width 97 height 37
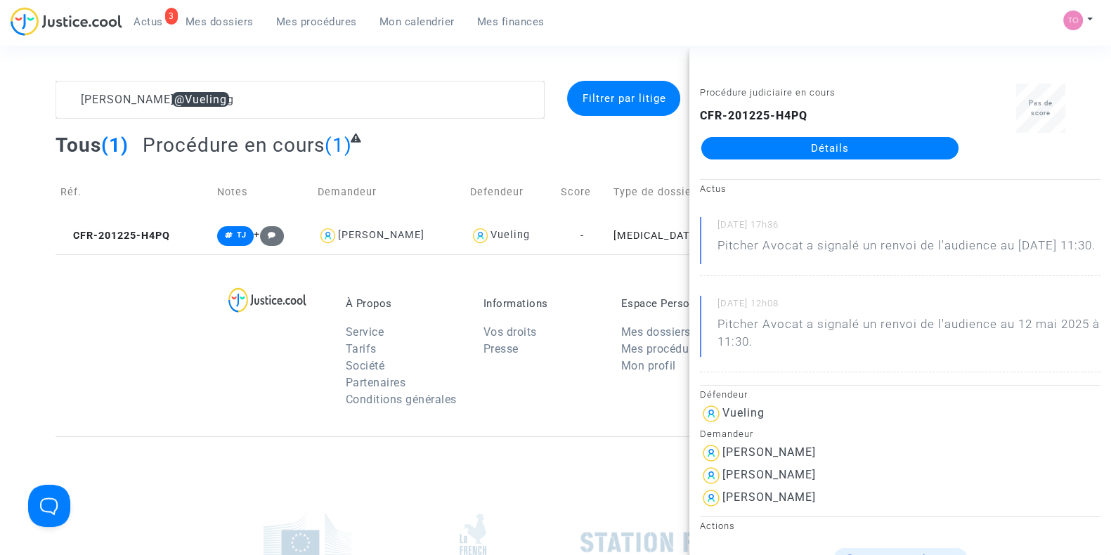
click at [804, 149] on link "Détails" at bounding box center [829, 148] width 257 height 22
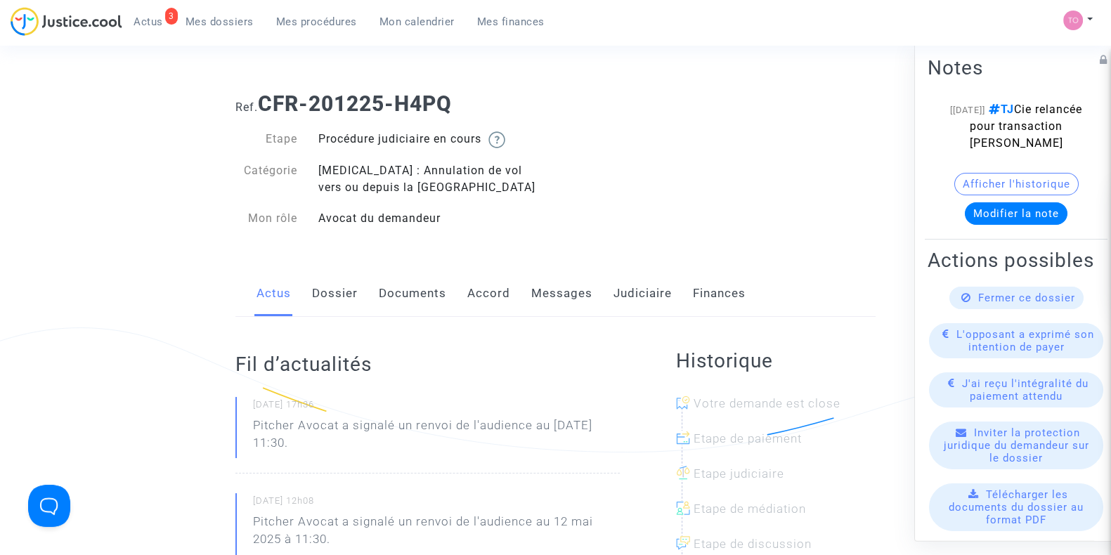
click at [545, 295] on link "Messages" at bounding box center [561, 294] width 61 height 46
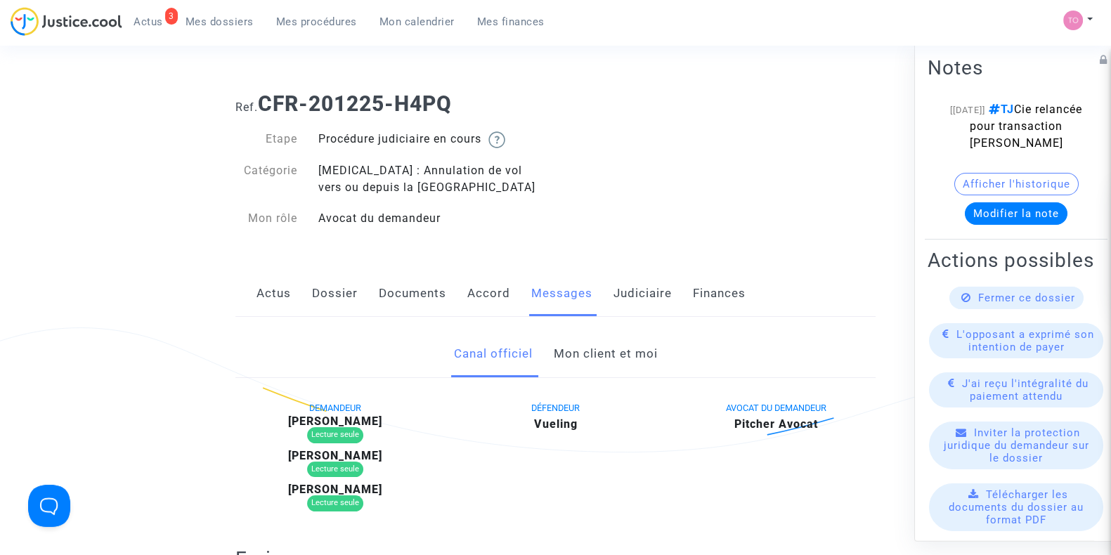
click at [597, 352] on link "Mon client et moi" at bounding box center [605, 354] width 104 height 46
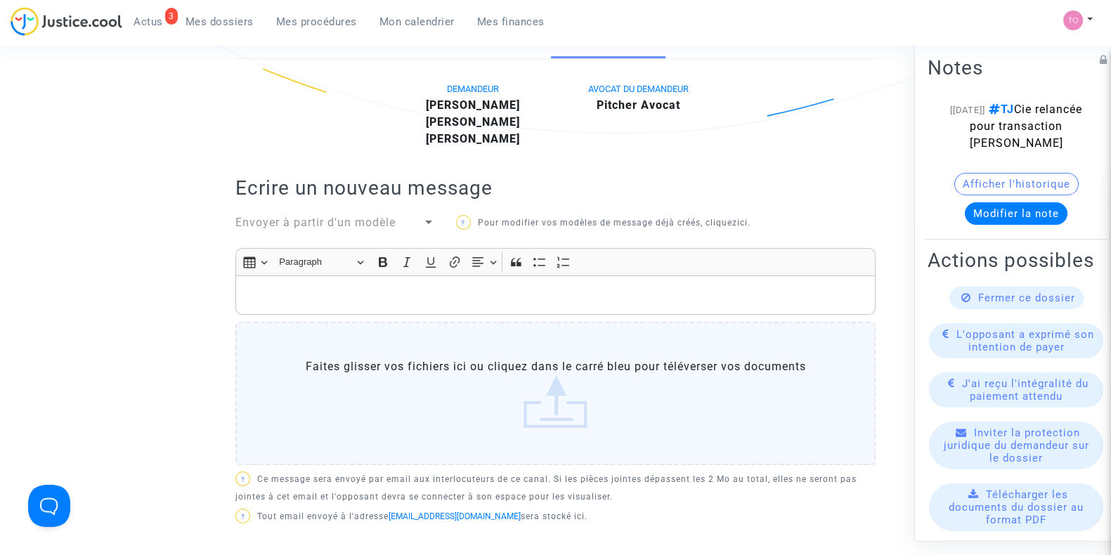
scroll to position [263, 0]
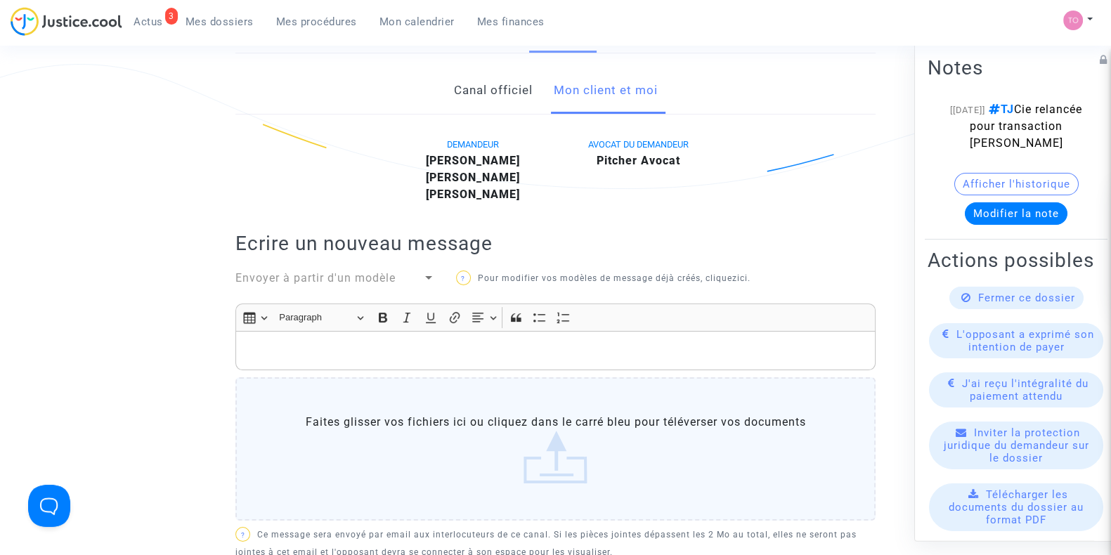
click at [495, 93] on link "Canal officiel" at bounding box center [492, 90] width 79 height 46
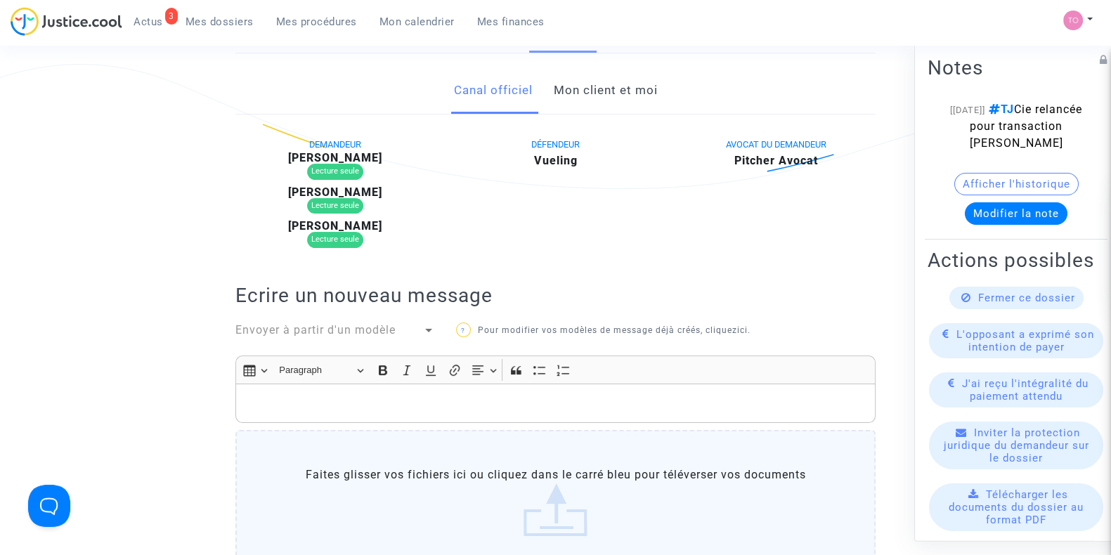
click at [604, 93] on link "Mon client et moi" at bounding box center [605, 90] width 104 height 46
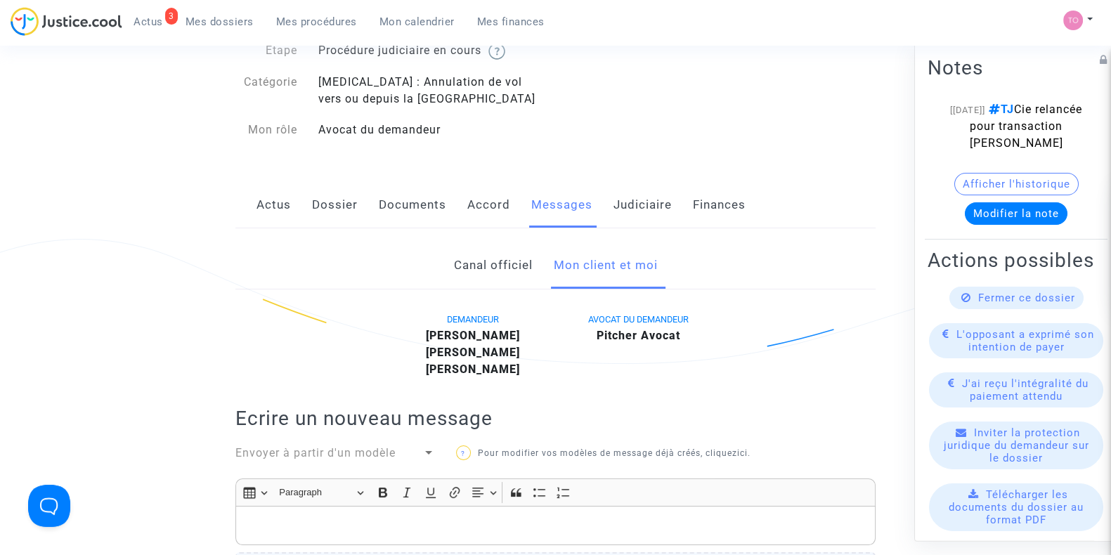
scroll to position [4, 0]
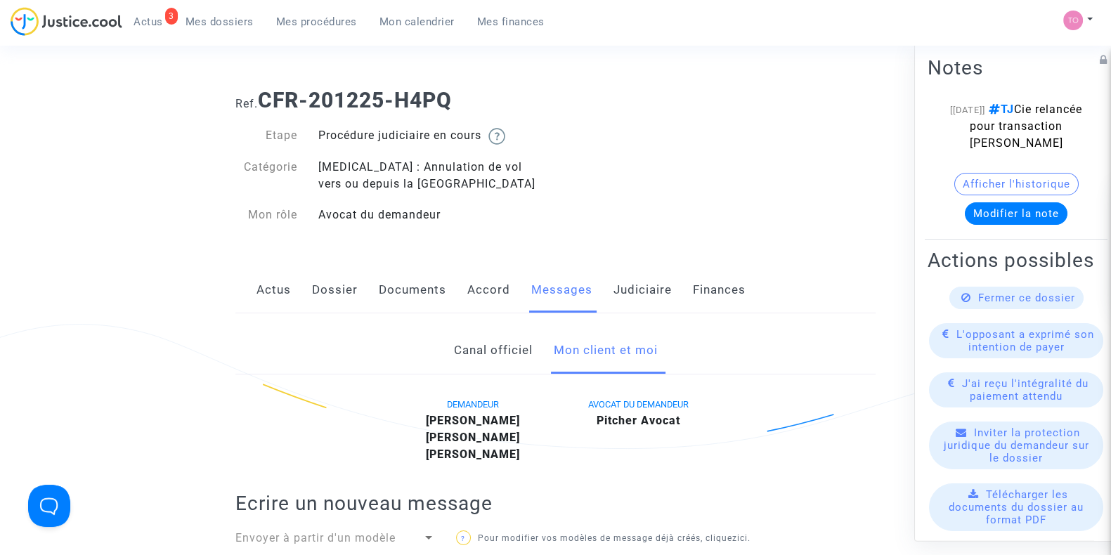
click at [958, 190] on button "Afficher l'historique" at bounding box center [1016, 184] width 124 height 22
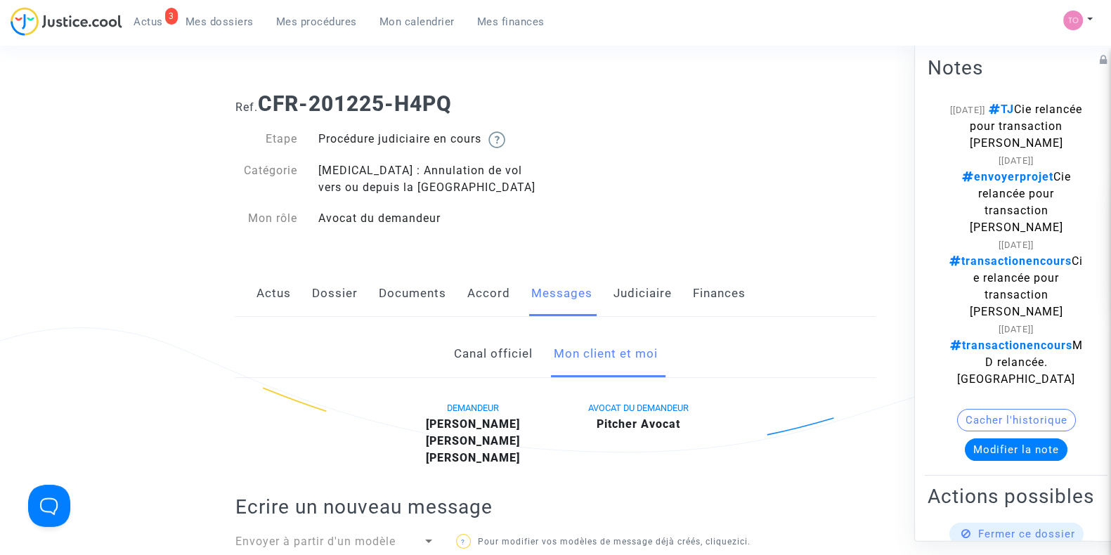
click at [626, 287] on link "Judiciaire" at bounding box center [642, 294] width 58 height 46
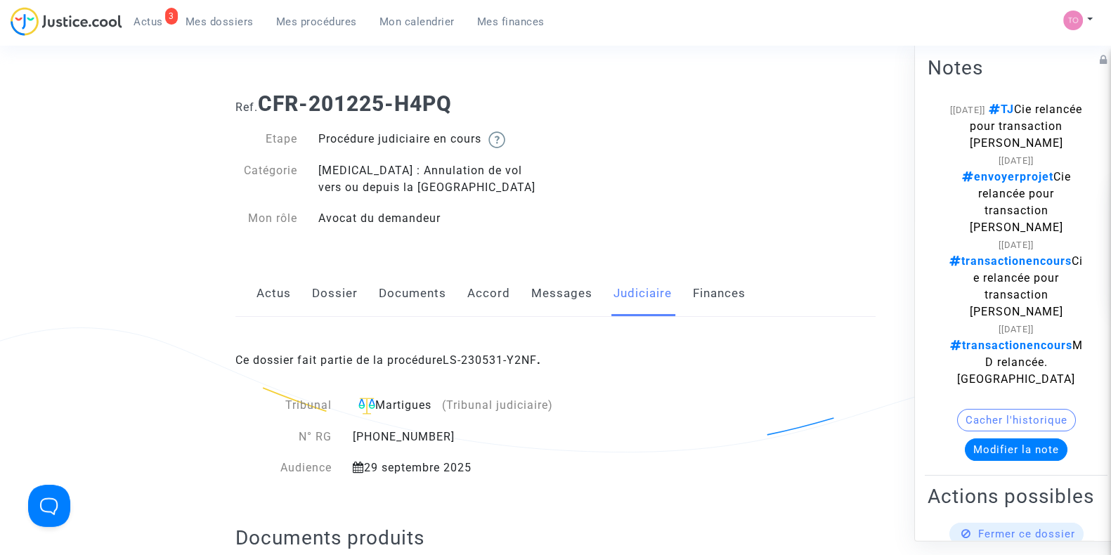
click at [555, 289] on link "Messages" at bounding box center [561, 294] width 61 height 46
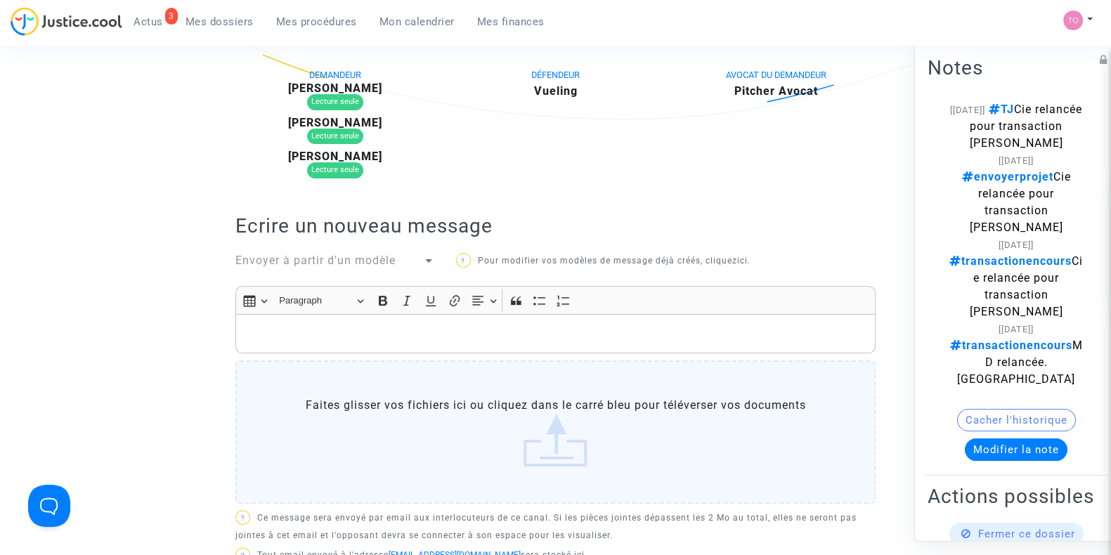
scroll to position [351, 0]
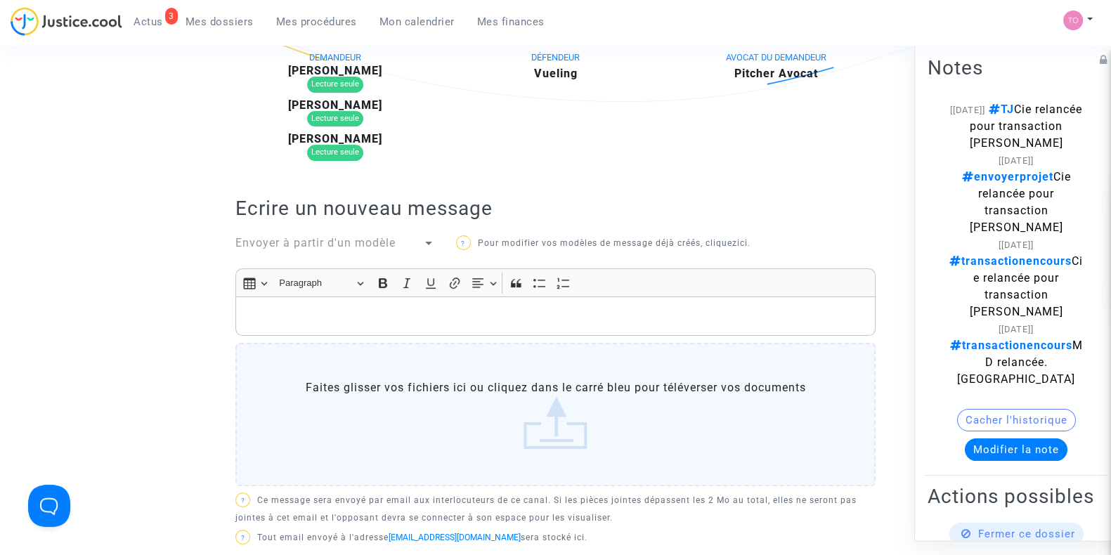
click at [313, 308] on p "Rich Text Editor, main" at bounding box center [555, 316] width 625 height 18
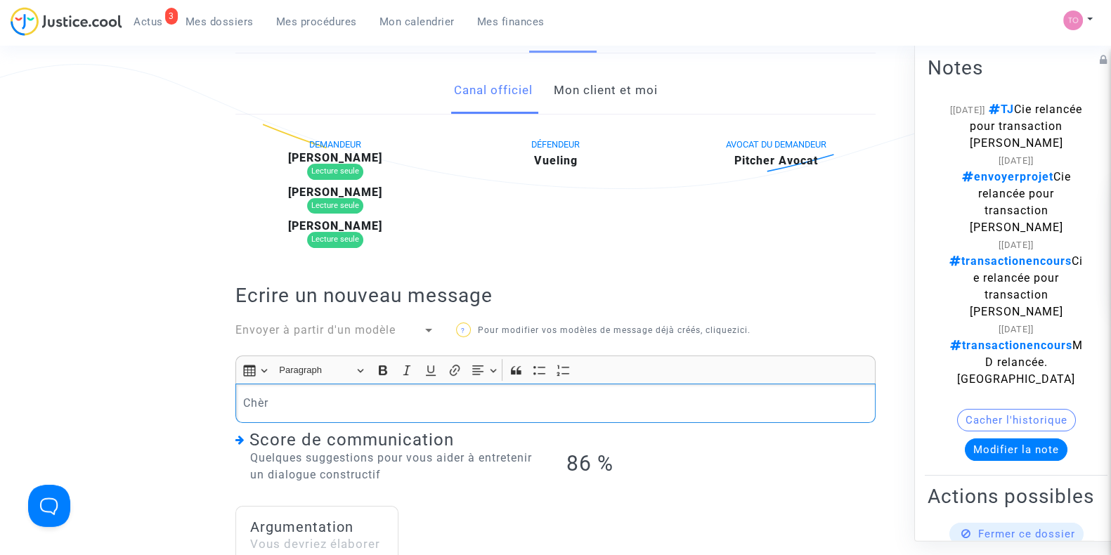
scroll to position [263, 0]
click at [590, 89] on link "Mon client et moi" at bounding box center [605, 90] width 104 height 46
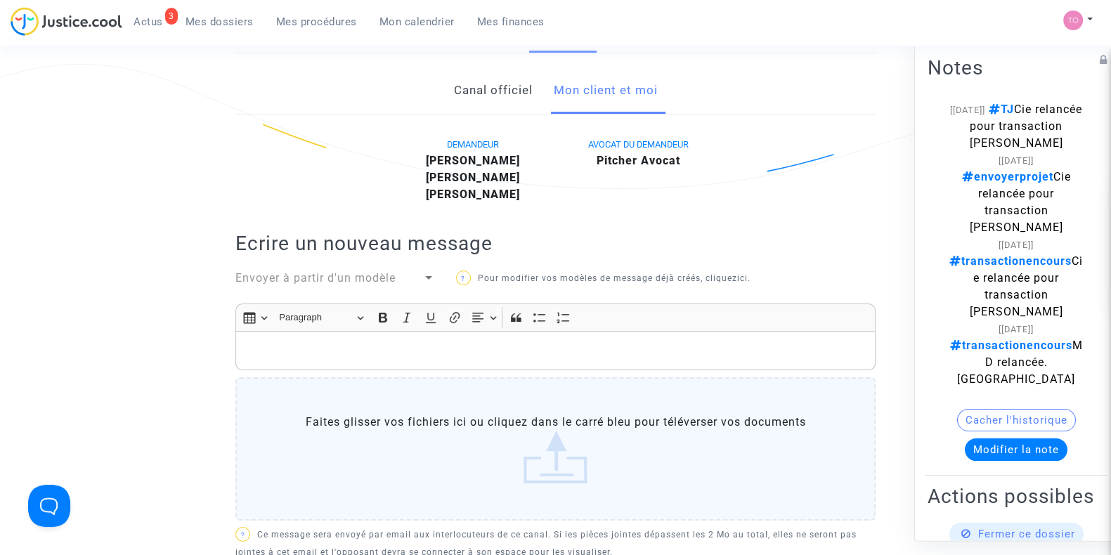
click at [332, 342] on p "Rich Text Editor, main" at bounding box center [555, 351] width 625 height 18
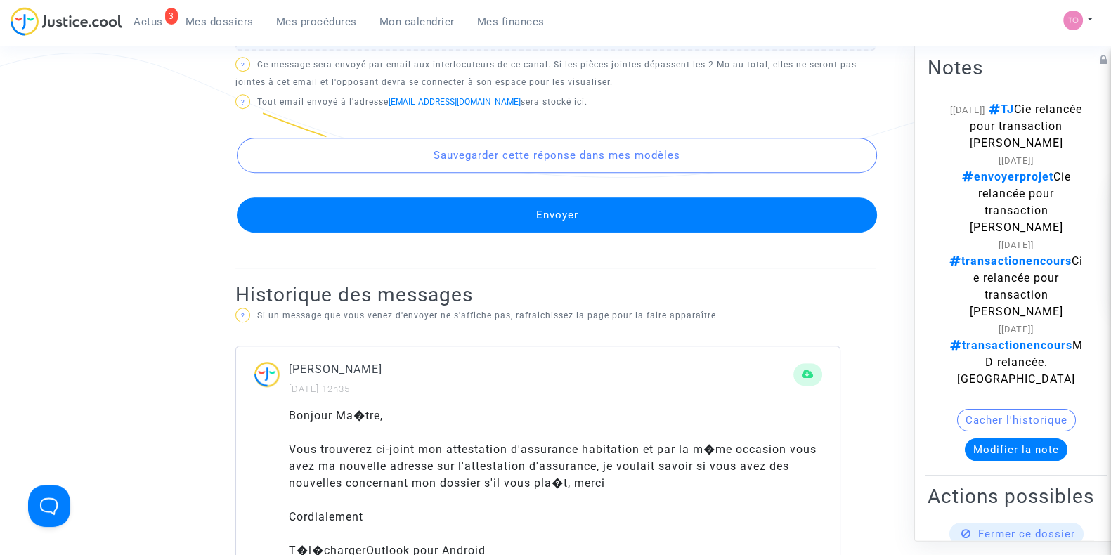
scroll to position [966, 0]
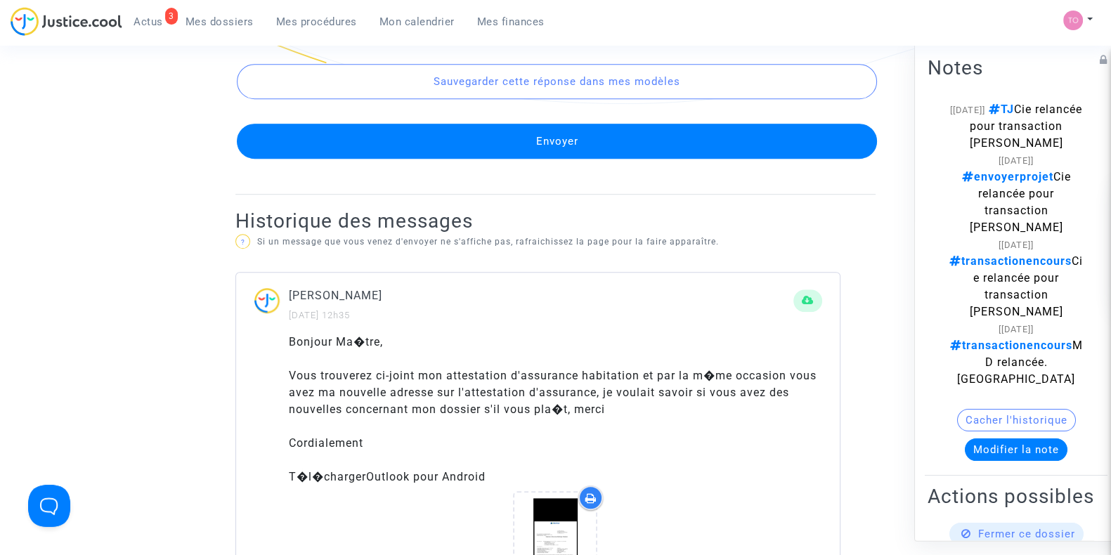
click at [506, 158] on button "Envoyer" at bounding box center [557, 141] width 640 height 35
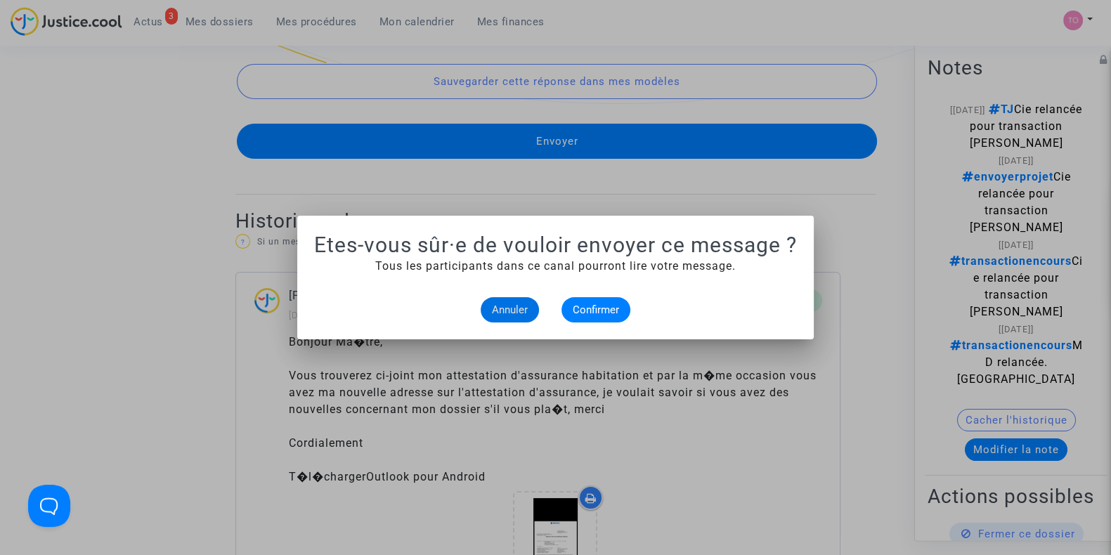
click at [608, 325] on mat-dialog-container "Etes-vous sûr·e de vouloir envoyer ce message ? Tous les participants dans ce c…" at bounding box center [555, 278] width 516 height 124
click at [598, 306] on span "Confirmer" at bounding box center [596, 310] width 46 height 13
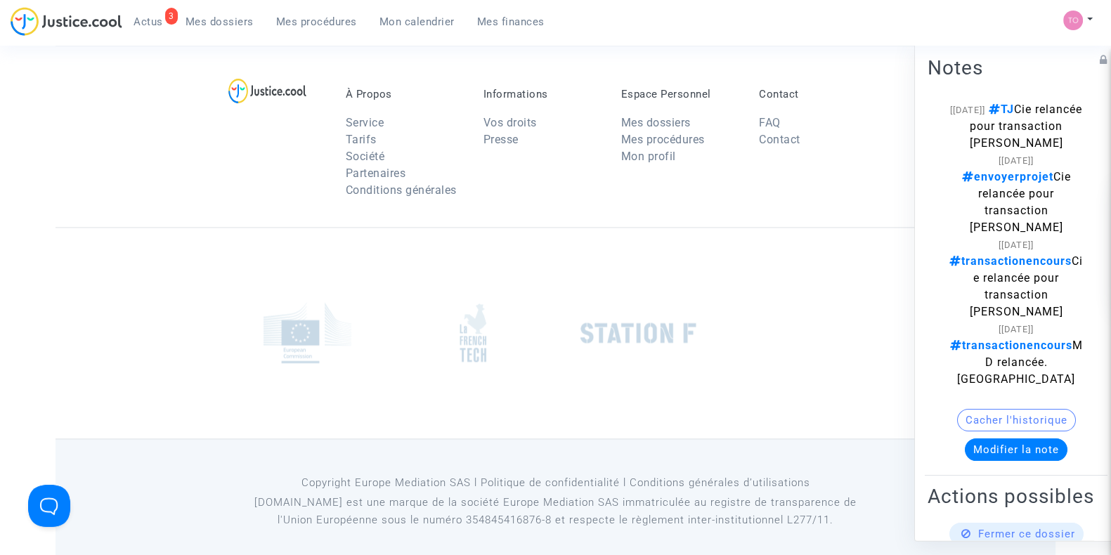
scroll to position [2529, 0]
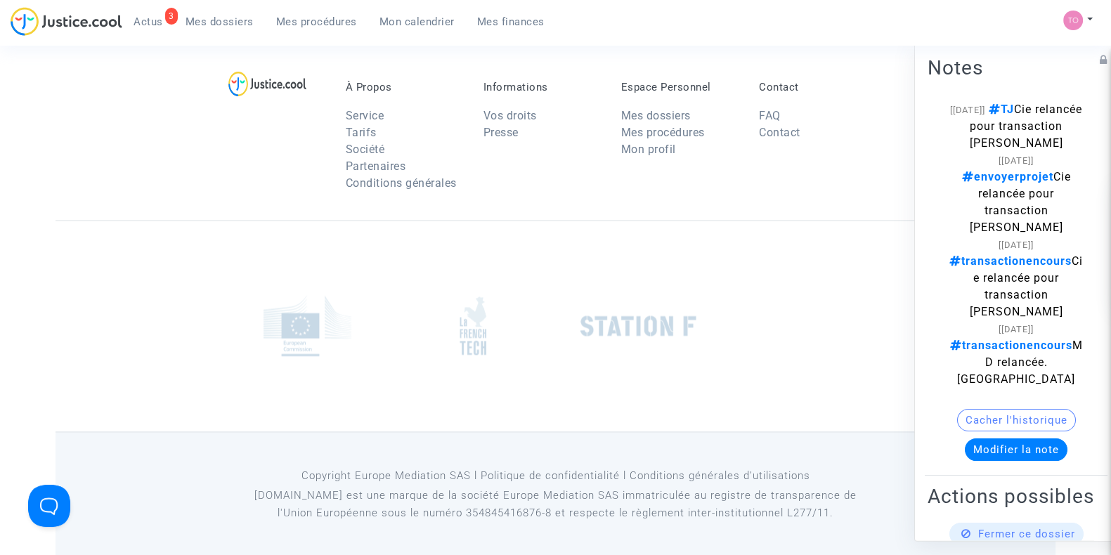
click at [422, 12] on link "Mon calendrier" at bounding box center [417, 21] width 98 height 21
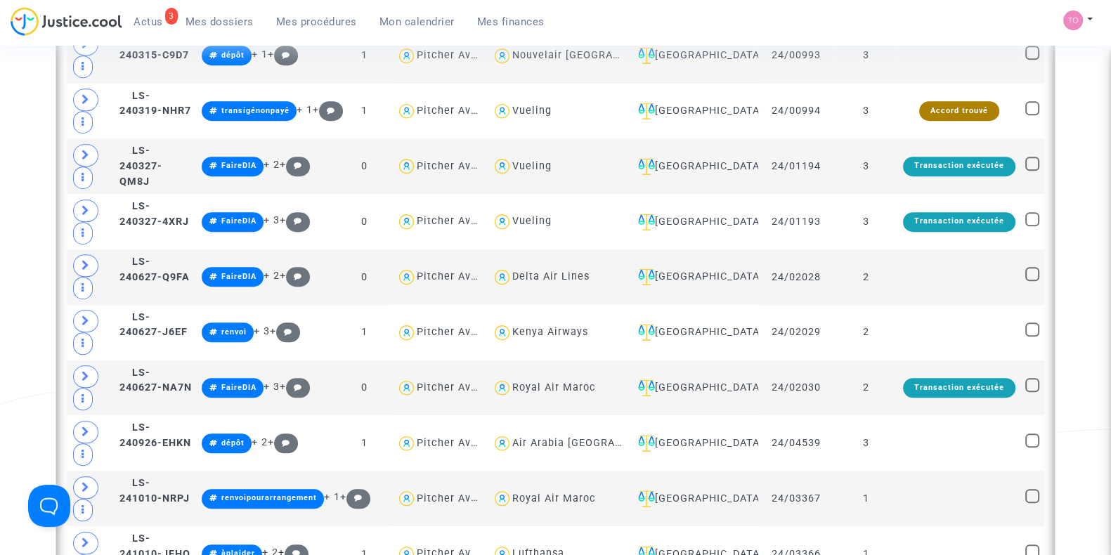
scroll to position [2529, 0]
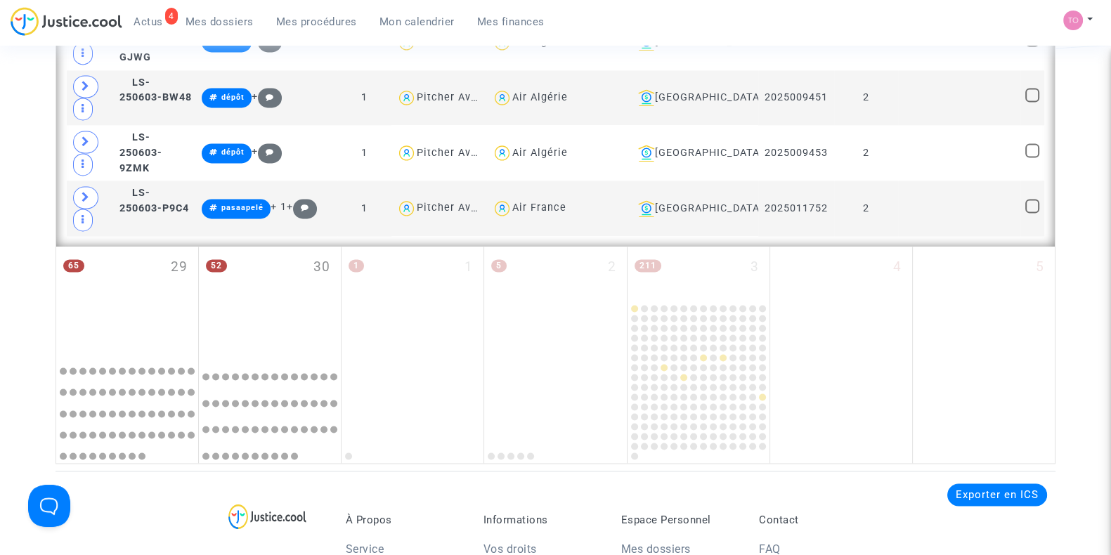
drag, startPoint x: 121, startPoint y: 251, endPoint x: 353, endPoint y: 252, distance: 232.6
click at [121, 251] on div "65 29" at bounding box center [127, 300] width 142 height 106
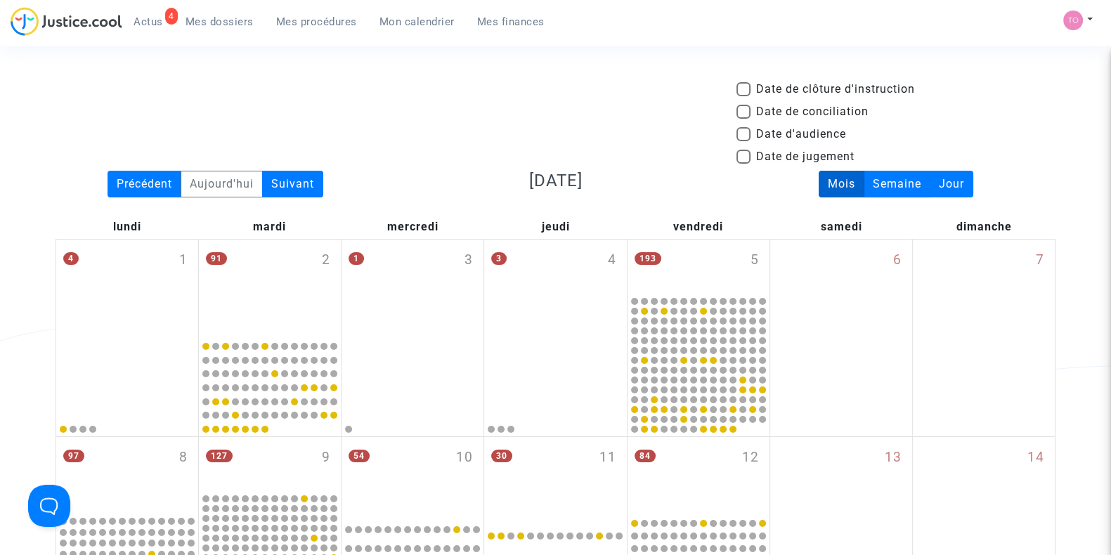
click at [744, 131] on span at bounding box center [743, 134] width 14 height 14
click at [743, 141] on input "Date d'audience" at bounding box center [743, 141] width 1 height 1
checkbox input "true"
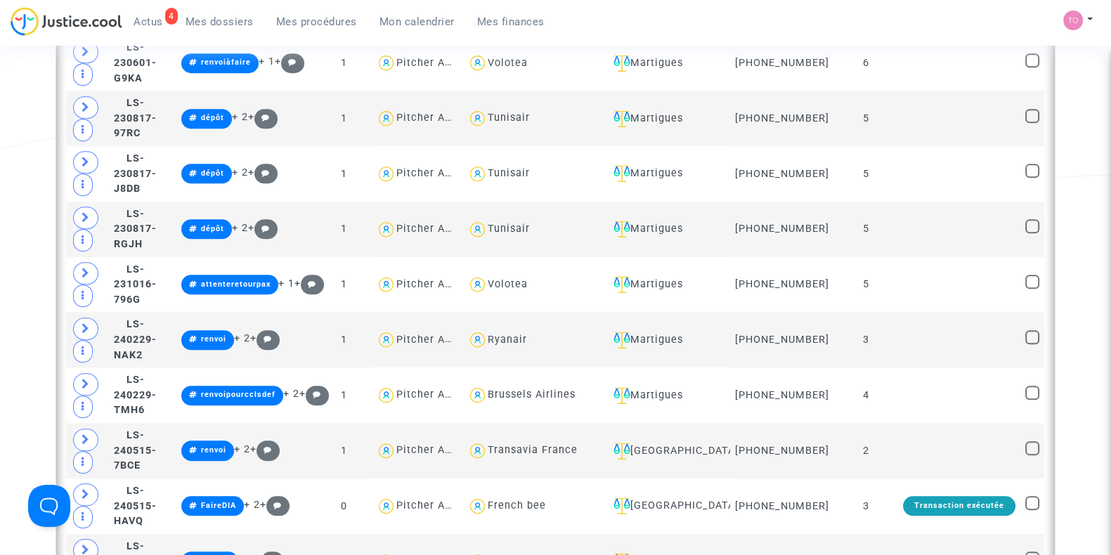
scroll to position [1639, 0]
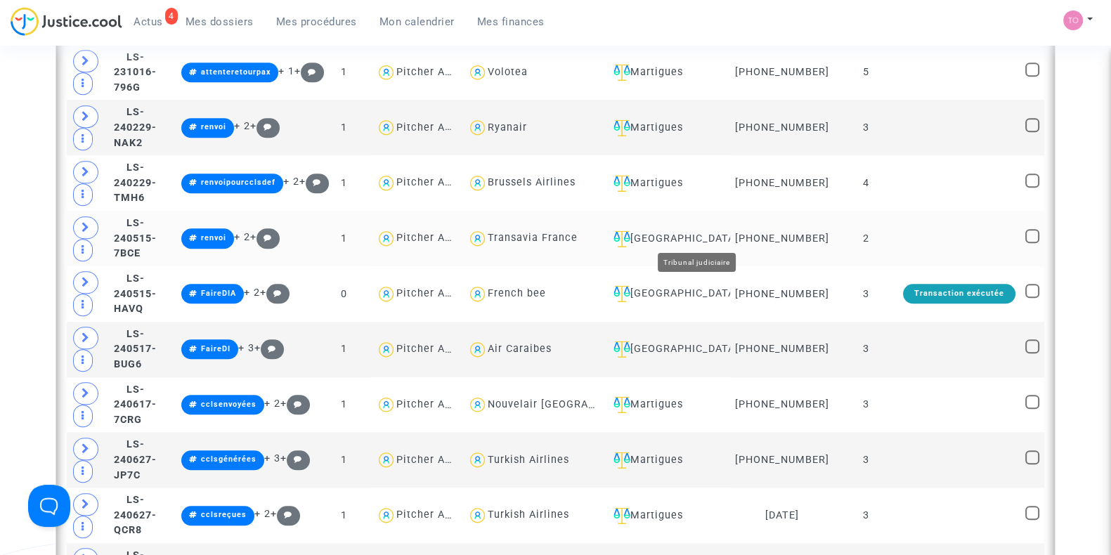
click at [706, 230] on div "[GEOGRAPHIC_DATA]" at bounding box center [666, 238] width 117 height 17
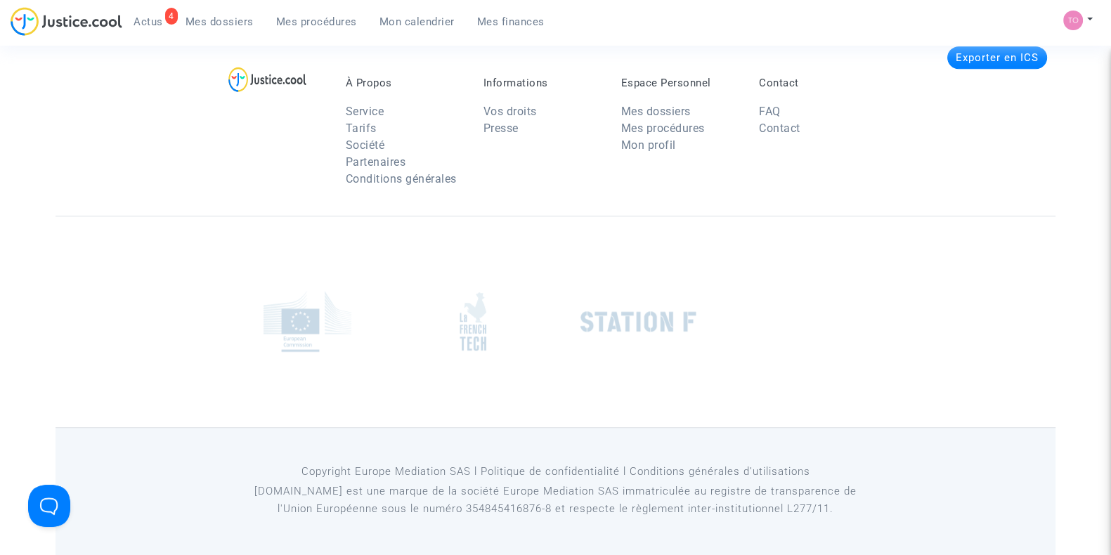
scroll to position [1488, 0]
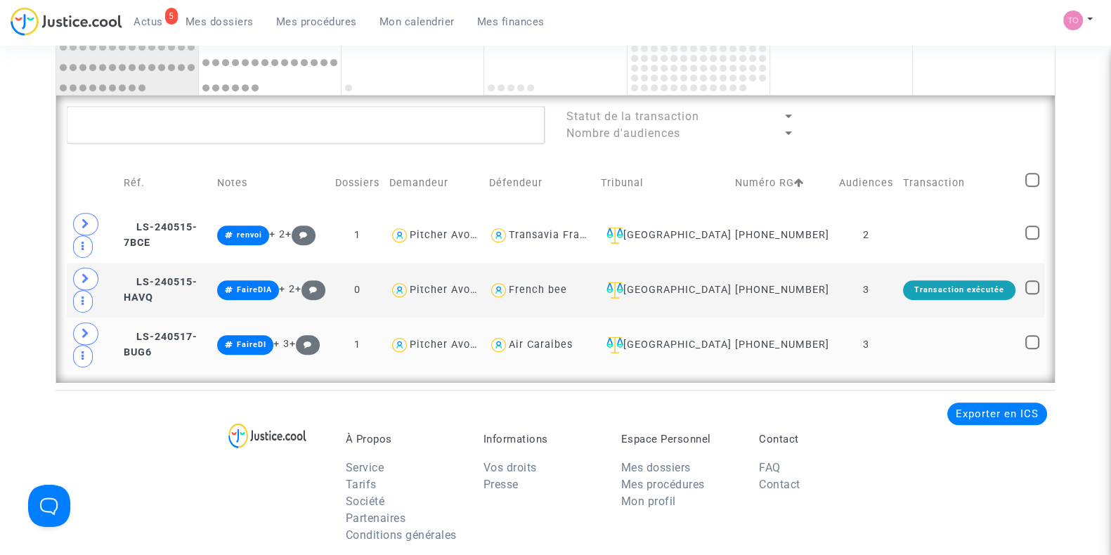
scroll to position [956, 0]
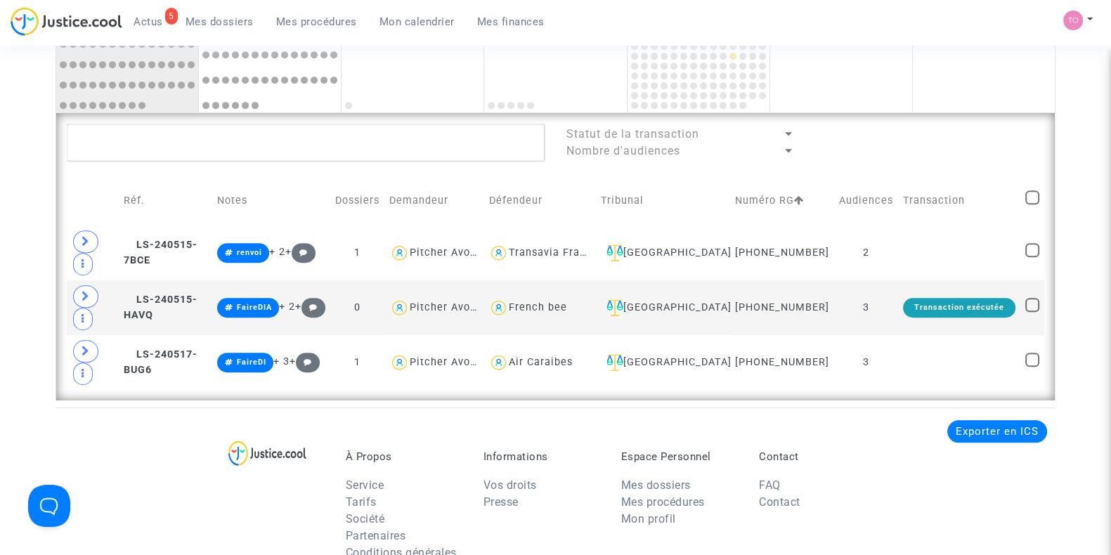
click at [1040, 198] on td at bounding box center [1032, 201] width 24 height 50
click at [1036, 198] on span at bounding box center [1032, 197] width 14 height 14
click at [1032, 204] on input "checkbox" at bounding box center [1031, 204] width 1 height 1
checkbox input "true"
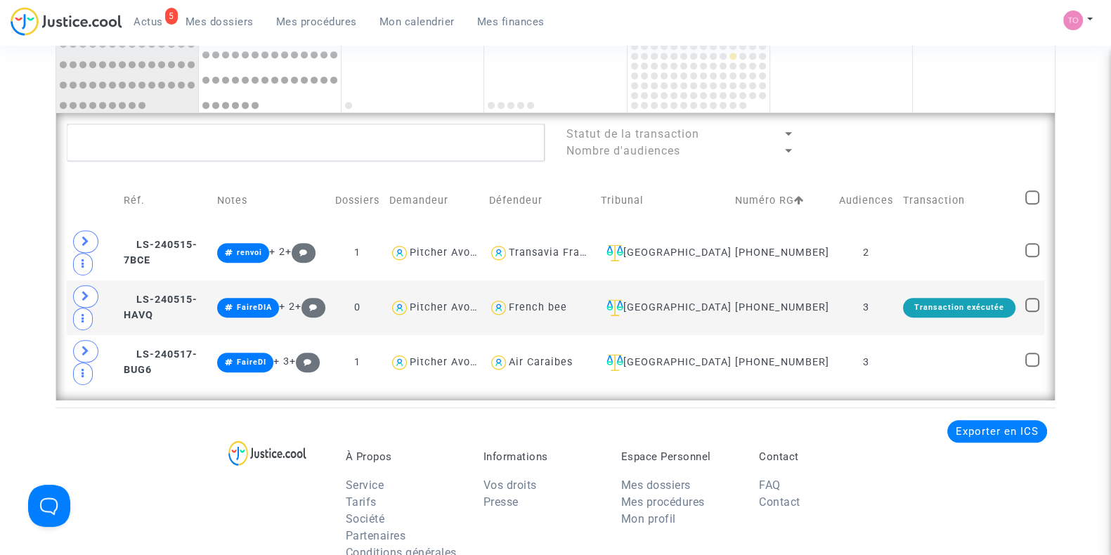
checkbox input "true"
click at [973, 140] on span "Sélection" at bounding box center [977, 141] width 51 height 13
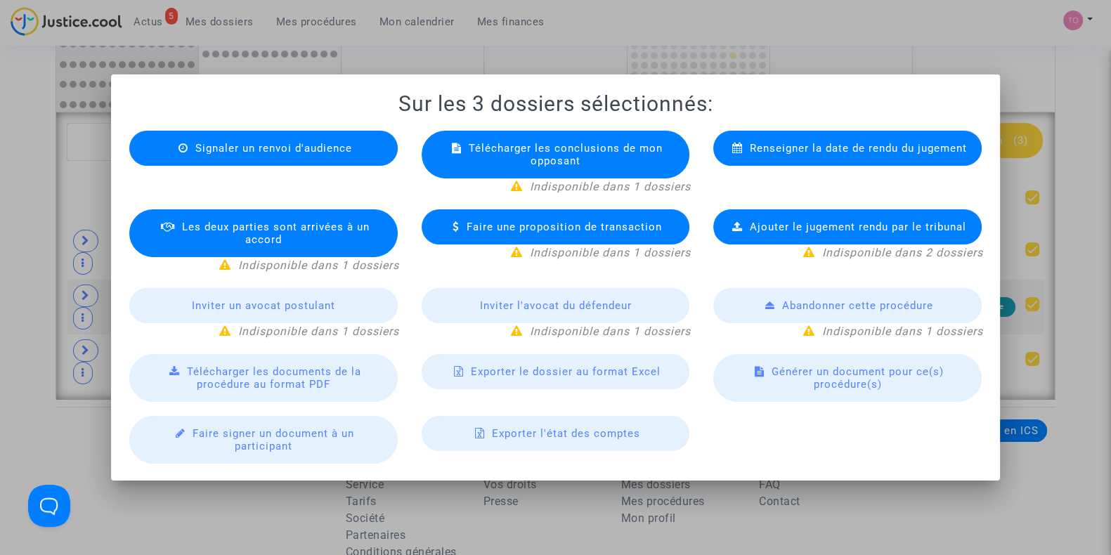
click at [512, 371] on span "Exporter le dossier au format Excel" at bounding box center [566, 371] width 190 height 13
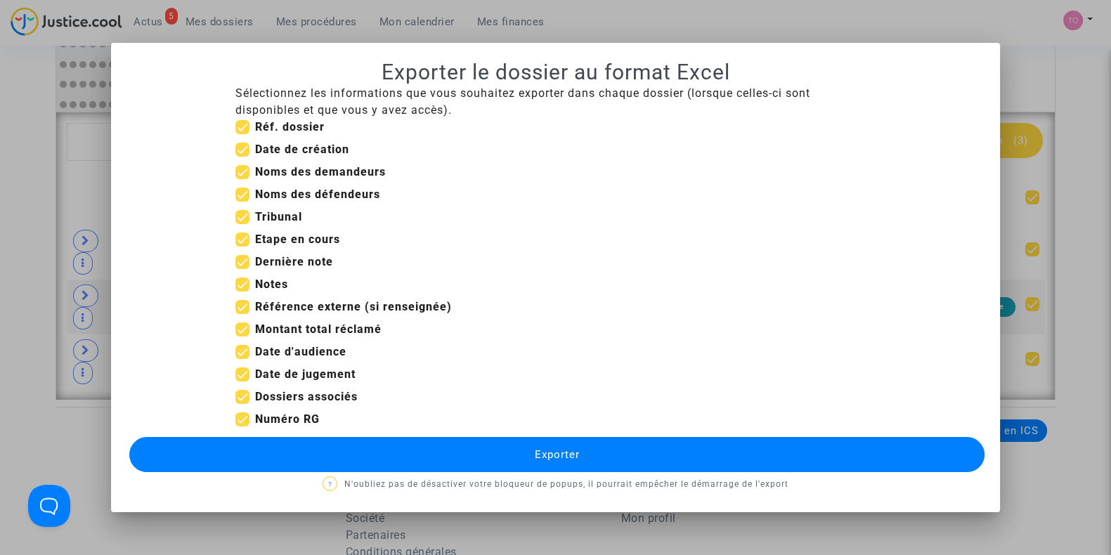
click at [245, 145] on span at bounding box center [242, 150] width 14 height 14
click at [242, 157] on input "Date de création" at bounding box center [242, 157] width 1 height 1
checkbox input "false"
click at [242, 240] on span at bounding box center [242, 240] width 14 height 14
click at [242, 247] on input "Etape en cours" at bounding box center [242, 247] width 1 height 1
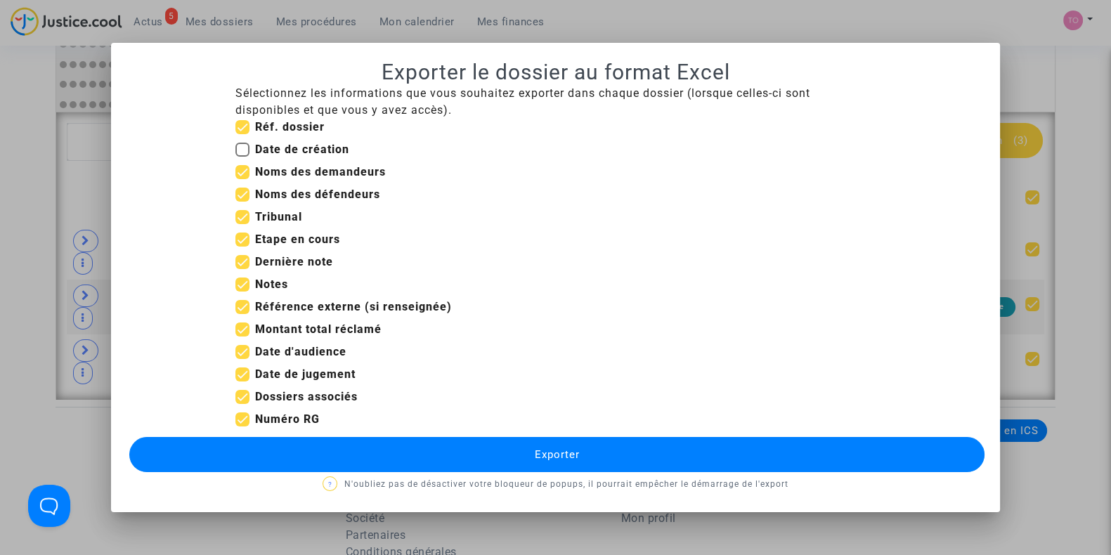
checkbox input "false"
drag, startPoint x: 242, startPoint y: 303, endPoint x: 243, endPoint y: 294, distance: 8.5
click at [242, 303] on span at bounding box center [242, 307] width 14 height 14
click at [242, 314] on input "Référence externe (si renseignée)" at bounding box center [242, 314] width 1 height 1
checkbox input "false"
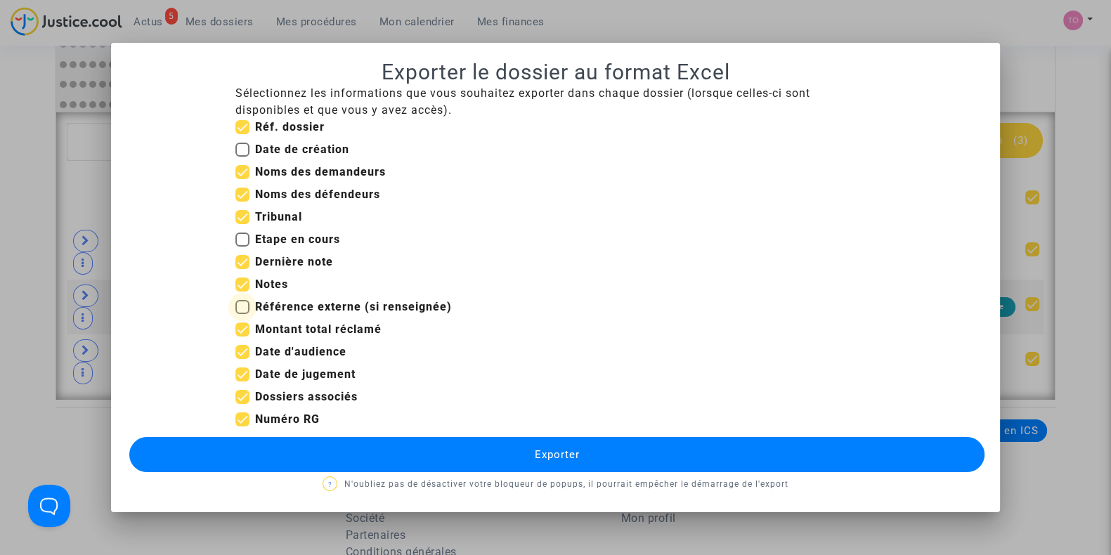
click at [242, 280] on span at bounding box center [242, 285] width 14 height 14
click at [242, 292] on input "Notes" at bounding box center [242, 292] width 1 height 1
checkbox input "false"
click at [240, 368] on span at bounding box center [242, 374] width 14 height 14
click at [242, 382] on input "Date de jugement" at bounding box center [242, 382] width 1 height 1
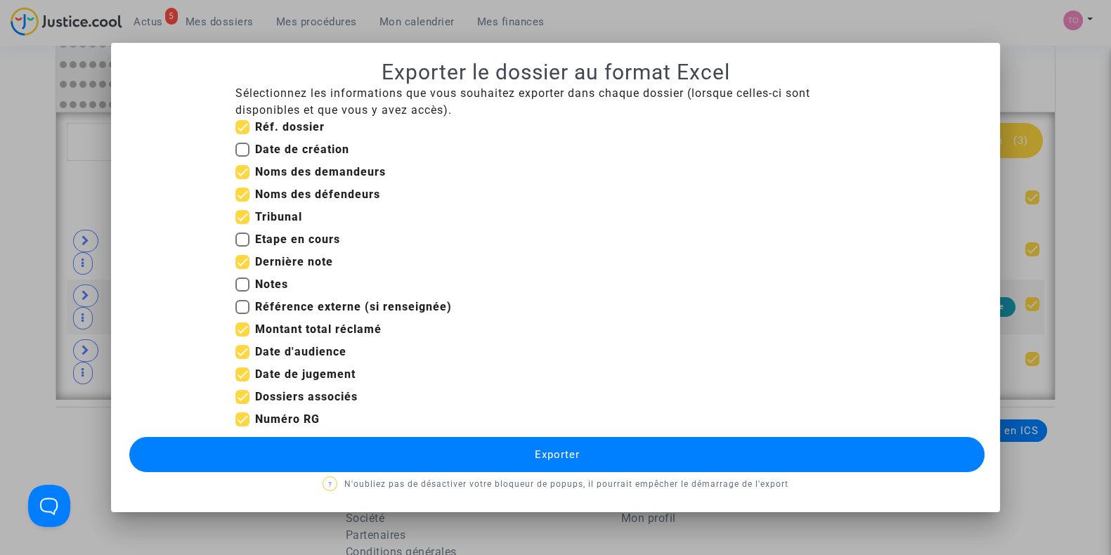
checkbox input "false"
click at [242, 327] on span at bounding box center [242, 330] width 14 height 14
click at [242, 337] on input "Montant total réclamé" at bounding box center [242, 337] width 1 height 1
checkbox input "false"
click at [245, 393] on span at bounding box center [242, 397] width 14 height 14
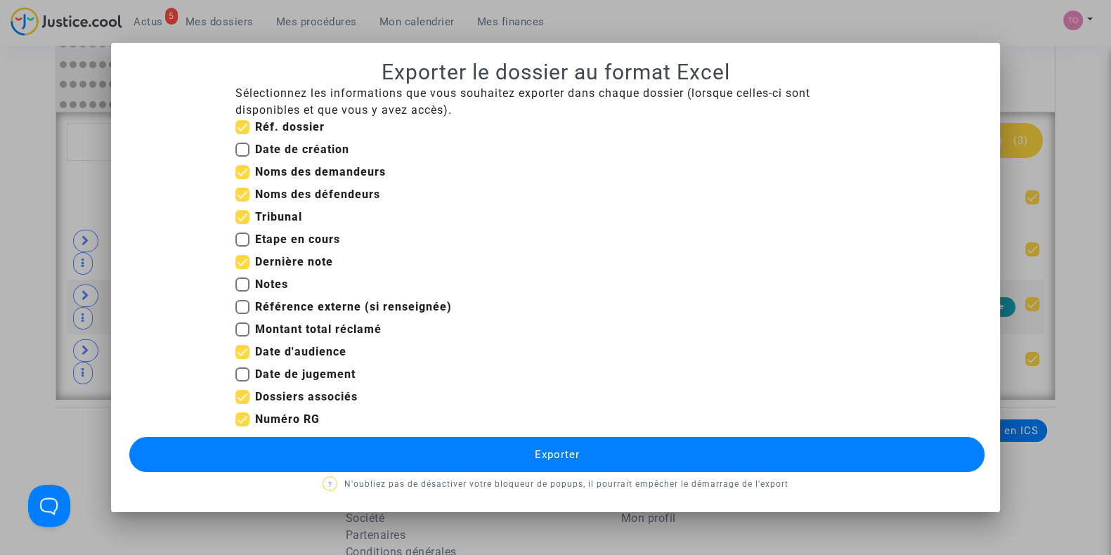
click at [242, 404] on input "Dossiers associés" at bounding box center [242, 404] width 1 height 1
checkbox input "false"
click at [382, 461] on button "Exporter" at bounding box center [556, 454] width 855 height 35
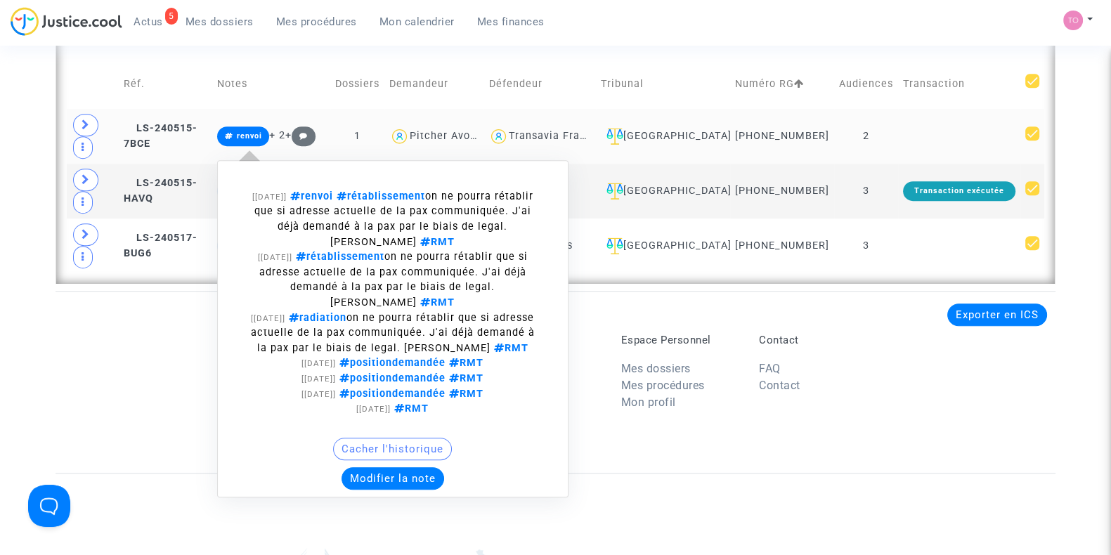
scroll to position [1074, 0]
click at [424, 467] on button "Modifier la note" at bounding box center [392, 478] width 103 height 22
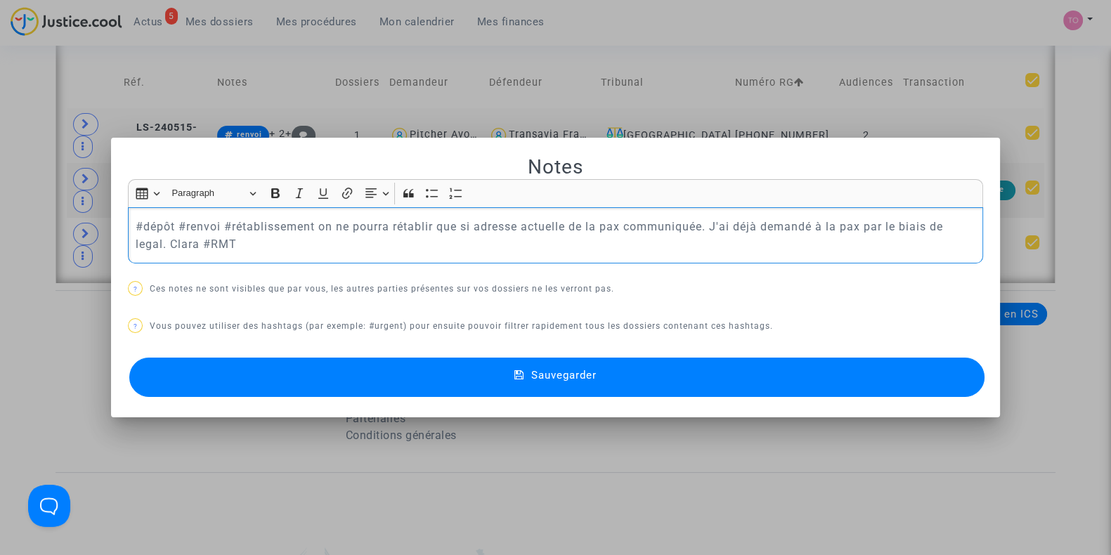
drag, startPoint x: 216, startPoint y: 228, endPoint x: 172, endPoint y: 227, distance: 43.6
click at [172, 227] on p "#dépôt #renvoi #rétablissement on ne pourra rétablir que si adresse actuelle de…" at bounding box center [556, 235] width 840 height 35
click at [366, 382] on button "Sauvegarder" at bounding box center [556, 377] width 855 height 39
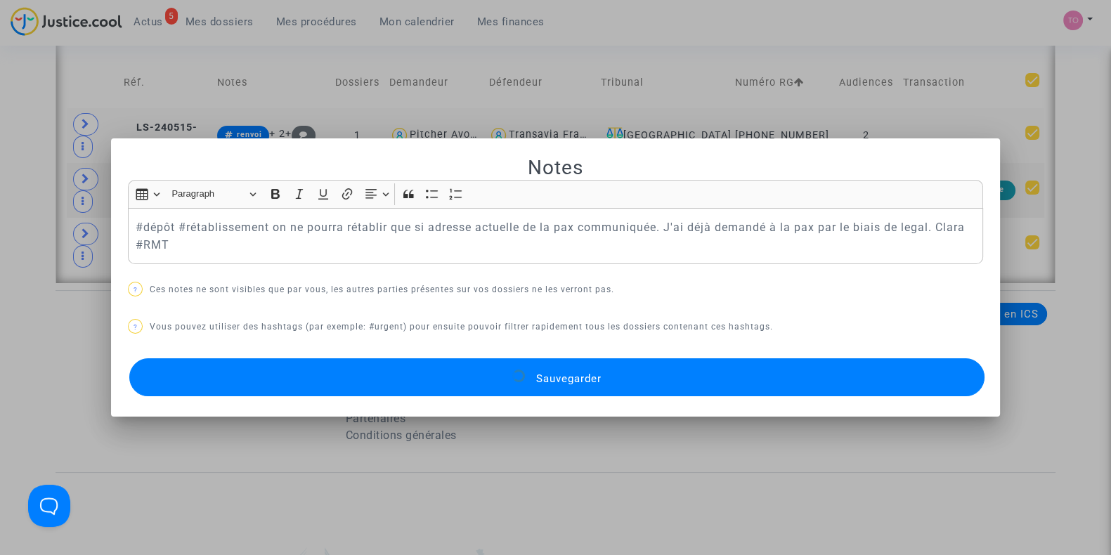
scroll to position [1074, 0]
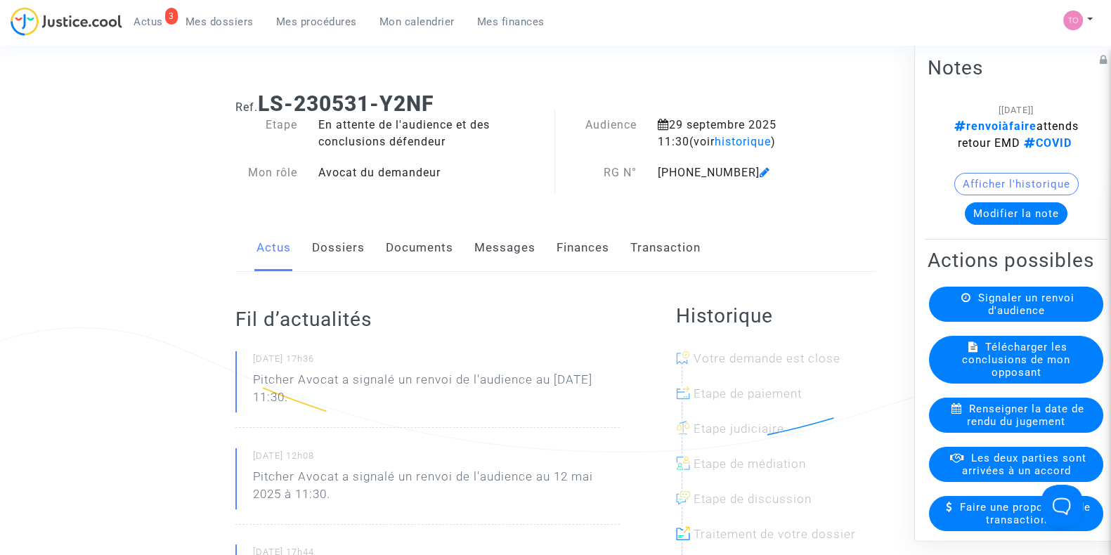
click at [1008, 195] on button "Afficher l'historique" at bounding box center [1016, 184] width 124 height 22
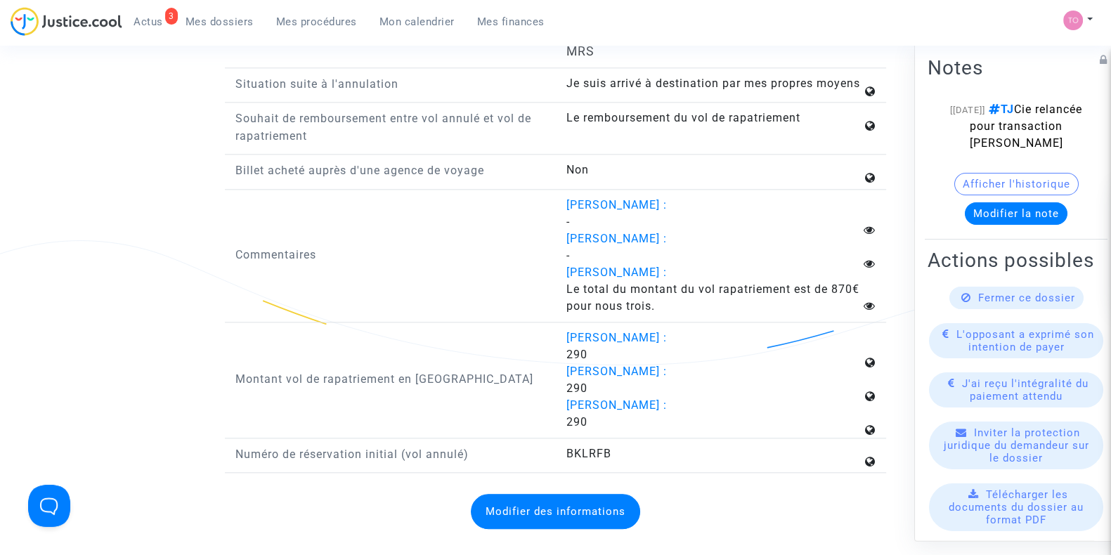
scroll to position [1961, 0]
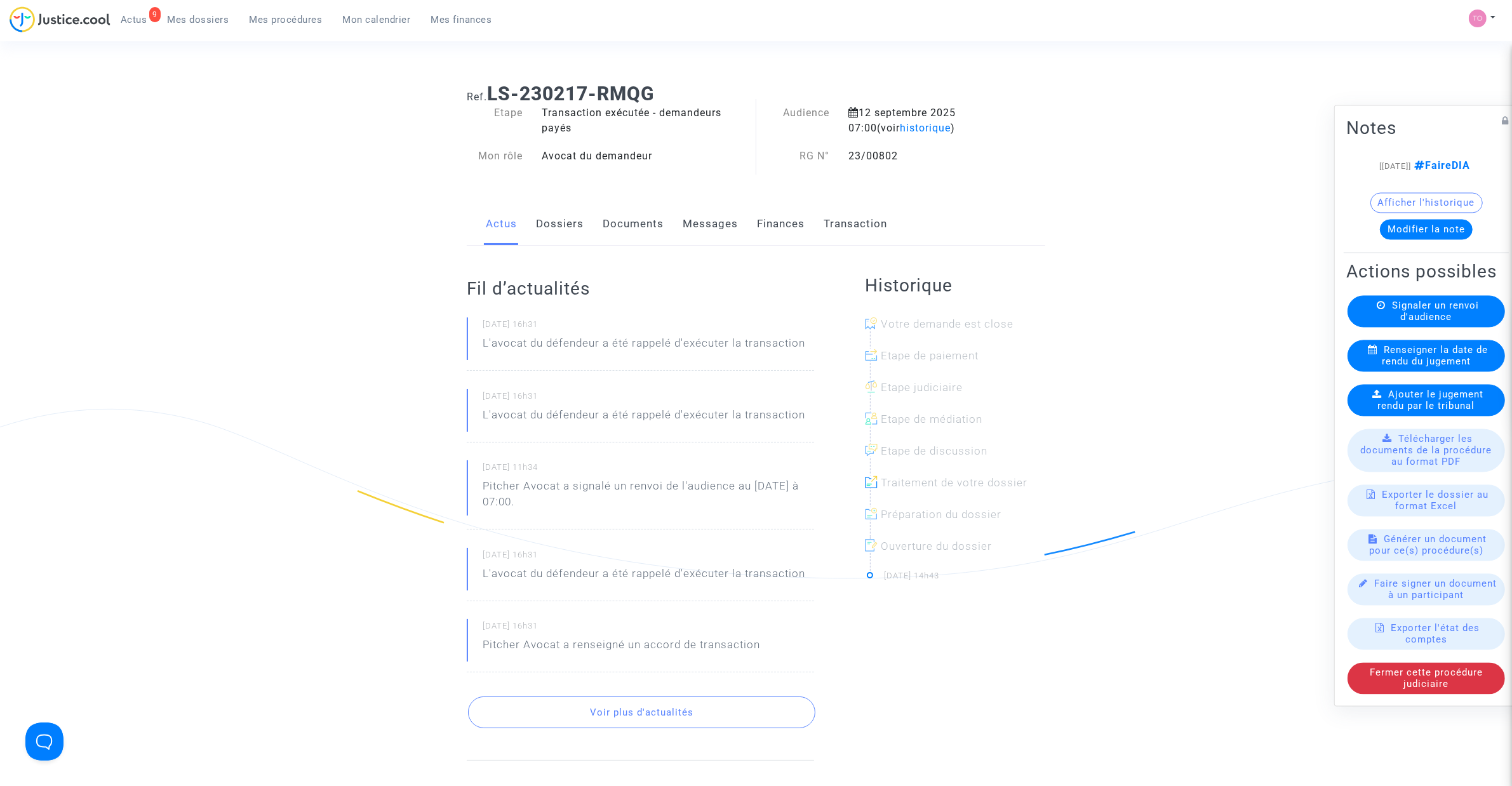
click at [191, 12] on link "Mes dossiers" at bounding box center [198, 19] width 82 height 19
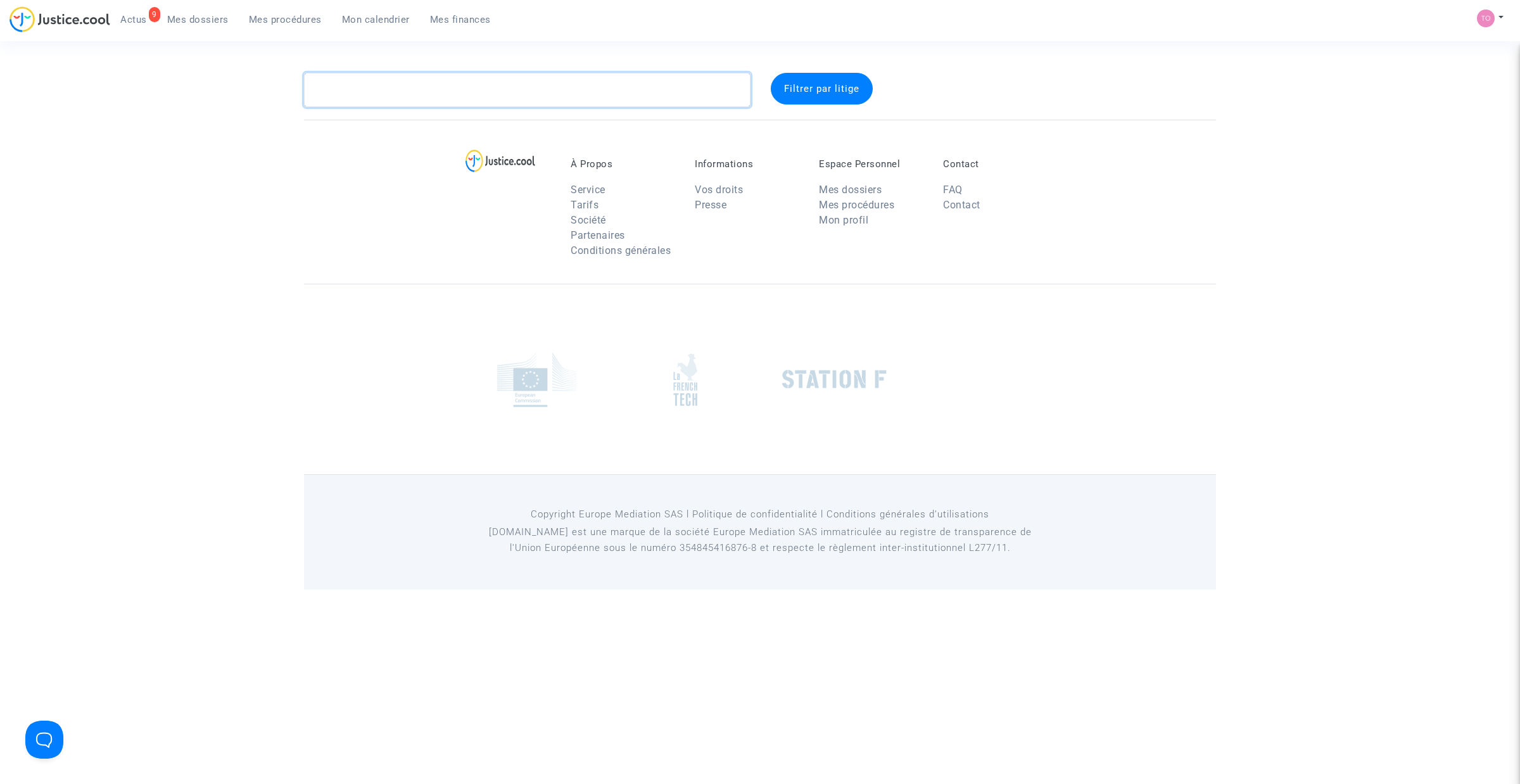
click at [374, 90] on textarea at bounding box center [527, 90] width 446 height 34
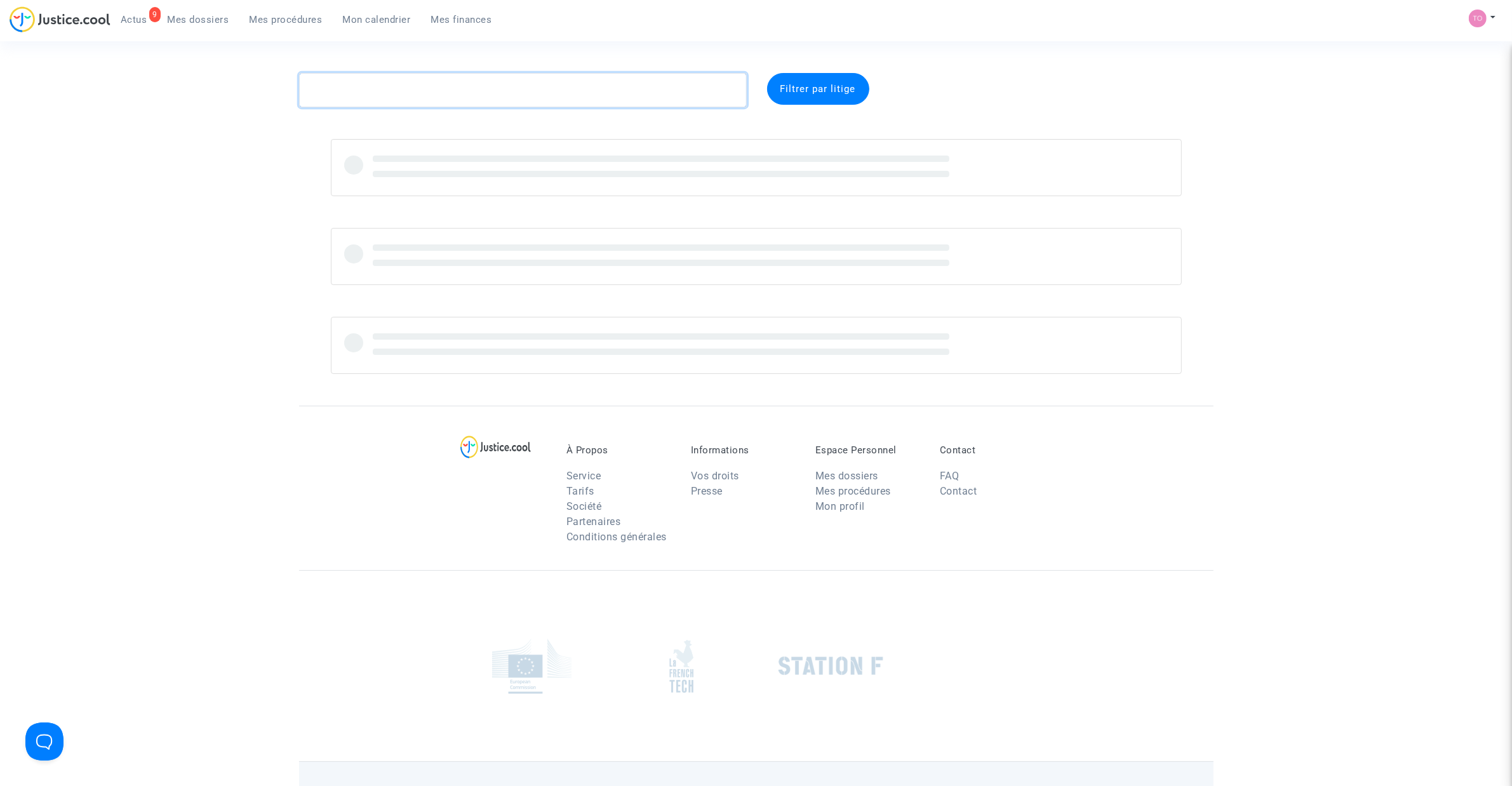
paste textarea "Hankyol"
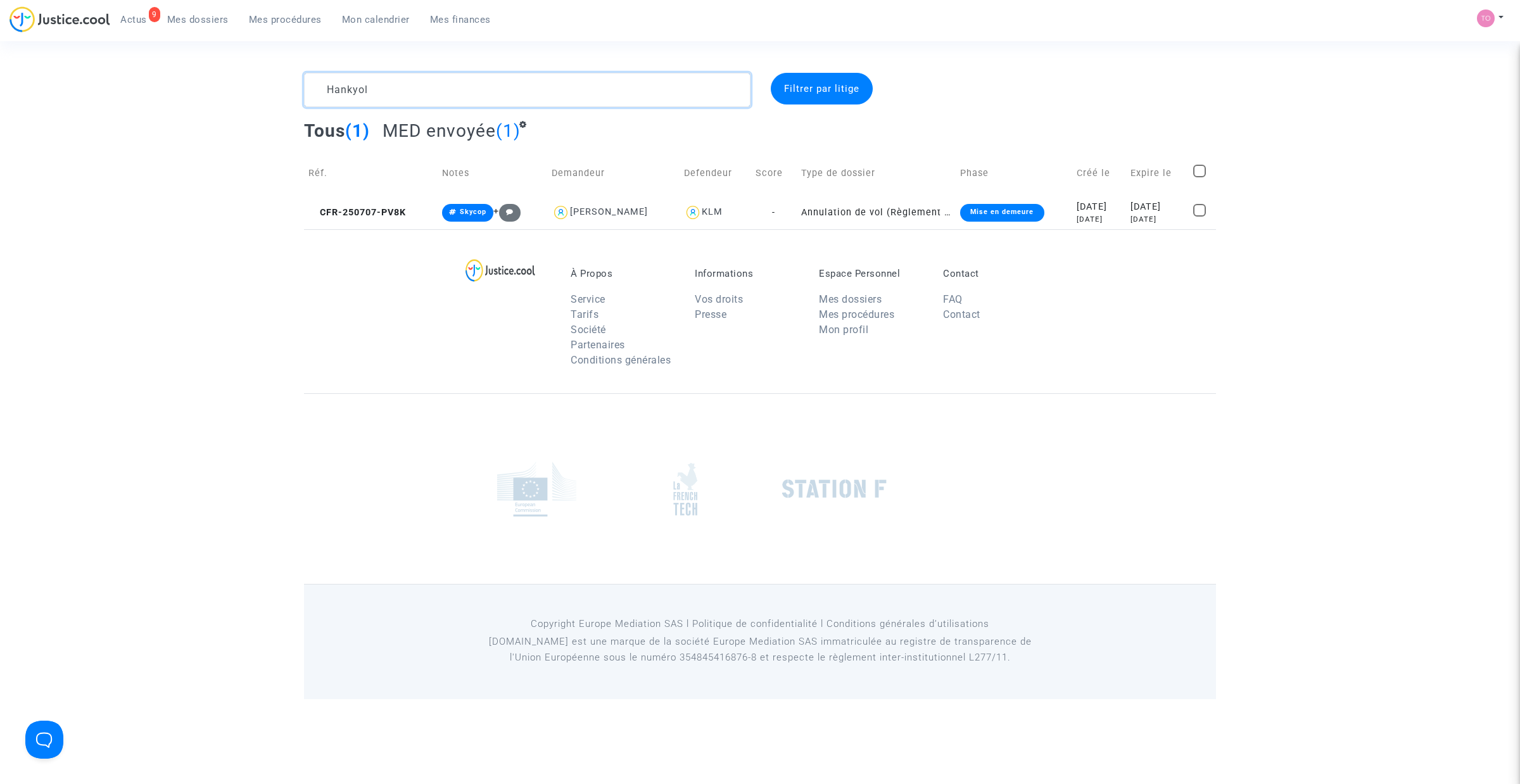
drag, startPoint x: 387, startPoint y: 87, endPoint x: 280, endPoint y: 75, distance: 107.7
click at [280, 75] on div "Hankyol Filtrer par litige Tous (1) MED envoyée (1) Réf. Notes Demandeur Defend…" at bounding box center [760, 151] width 1520 height 157
paste textarea "ASCOET"
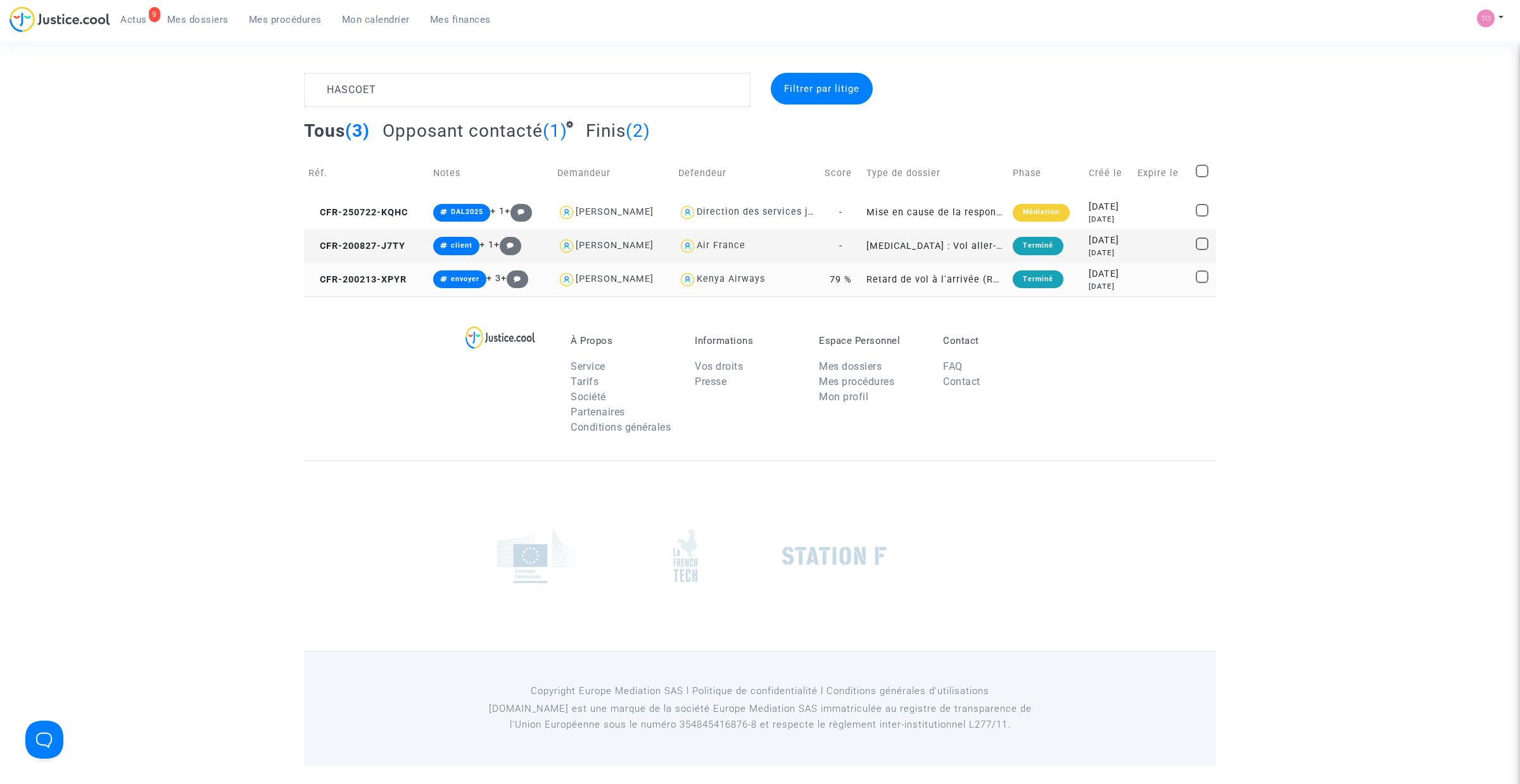
click at [586, 274] on div "[PERSON_NAME]" at bounding box center [615, 279] width 78 height 11
type textarea "HASCOET @"[PERSON_NAME]" @"Pitcher Avocat""
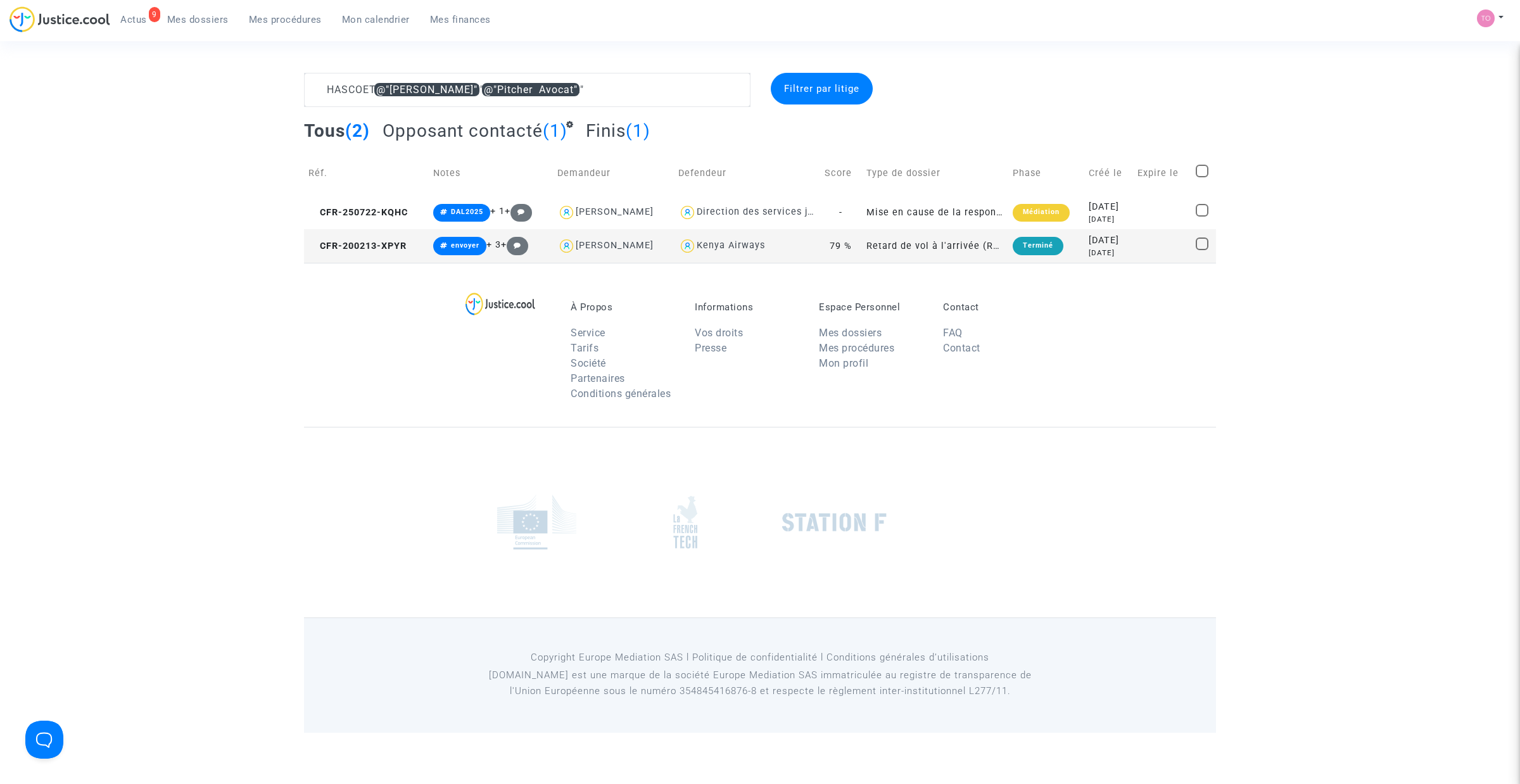
click at [1098, 240] on div "[DATE]" at bounding box center [1109, 240] width 40 height 14
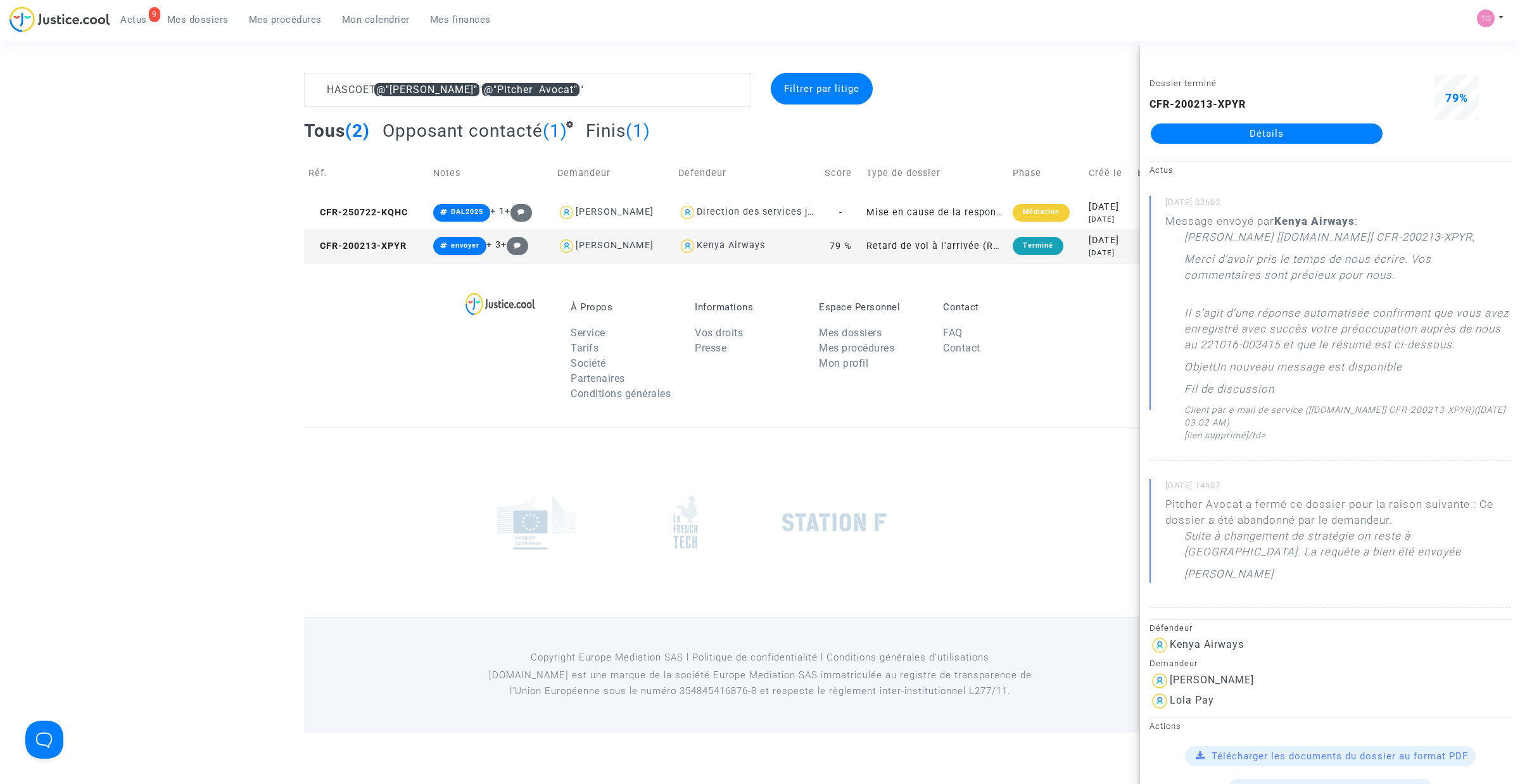
click at [1227, 132] on link "Détails" at bounding box center [1267, 133] width 232 height 20
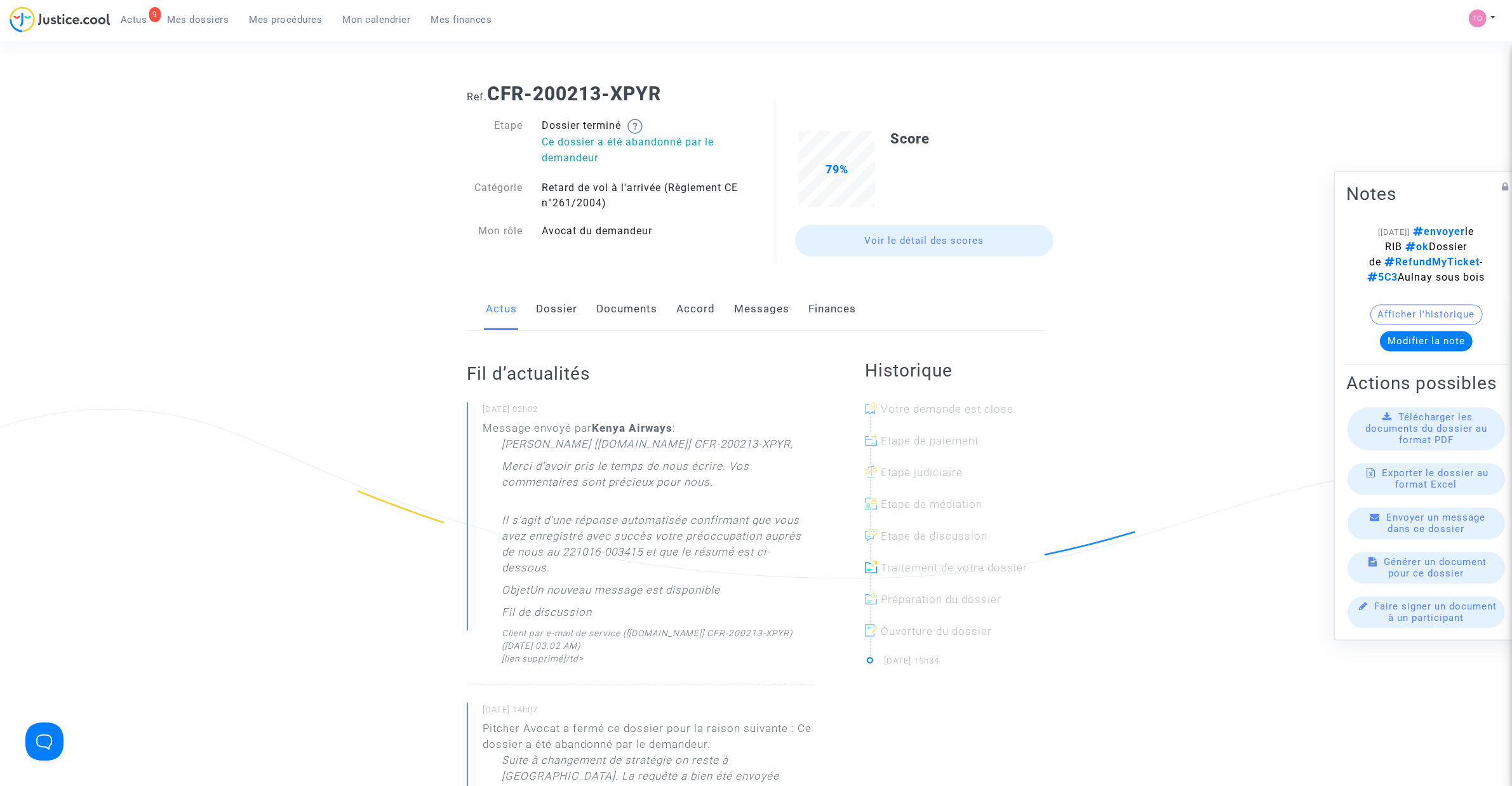
click at [1391, 325] on button "Afficher l'historique" at bounding box center [1426, 314] width 112 height 20
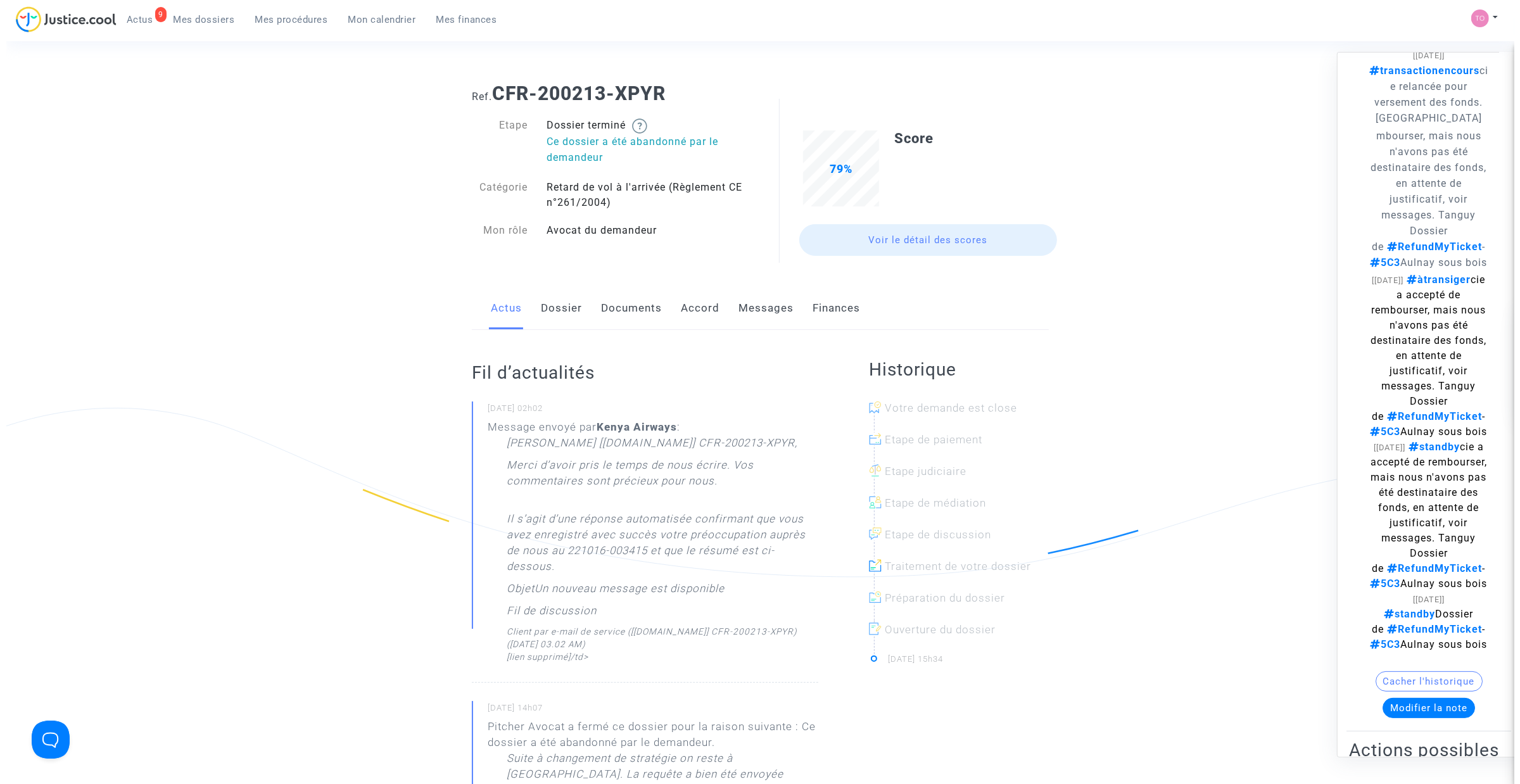
scroll to position [237, 0]
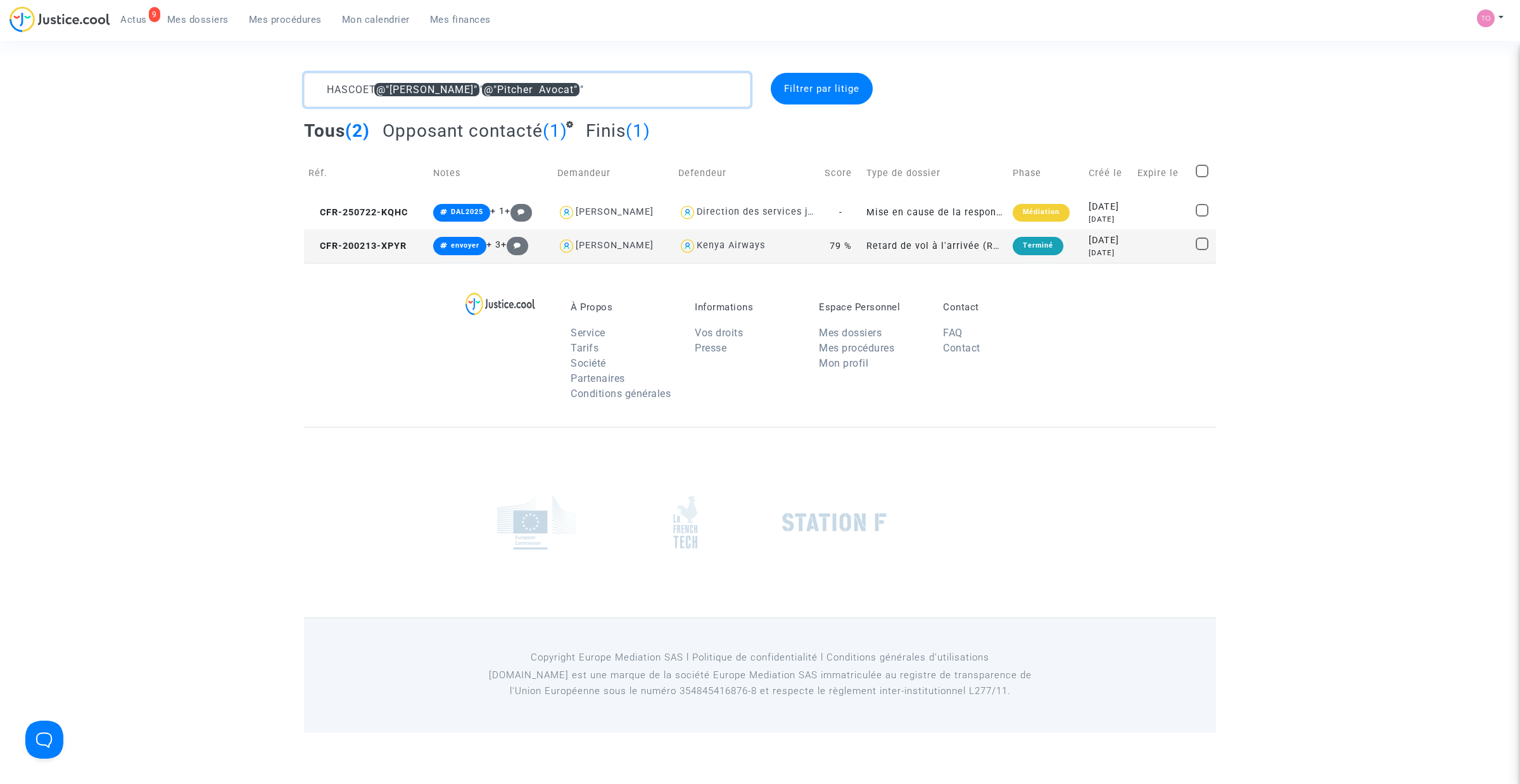
drag, startPoint x: 575, startPoint y: 89, endPoint x: 382, endPoint y: 84, distance: 193.1
click at [382, 84] on textarea at bounding box center [527, 90] width 446 height 34
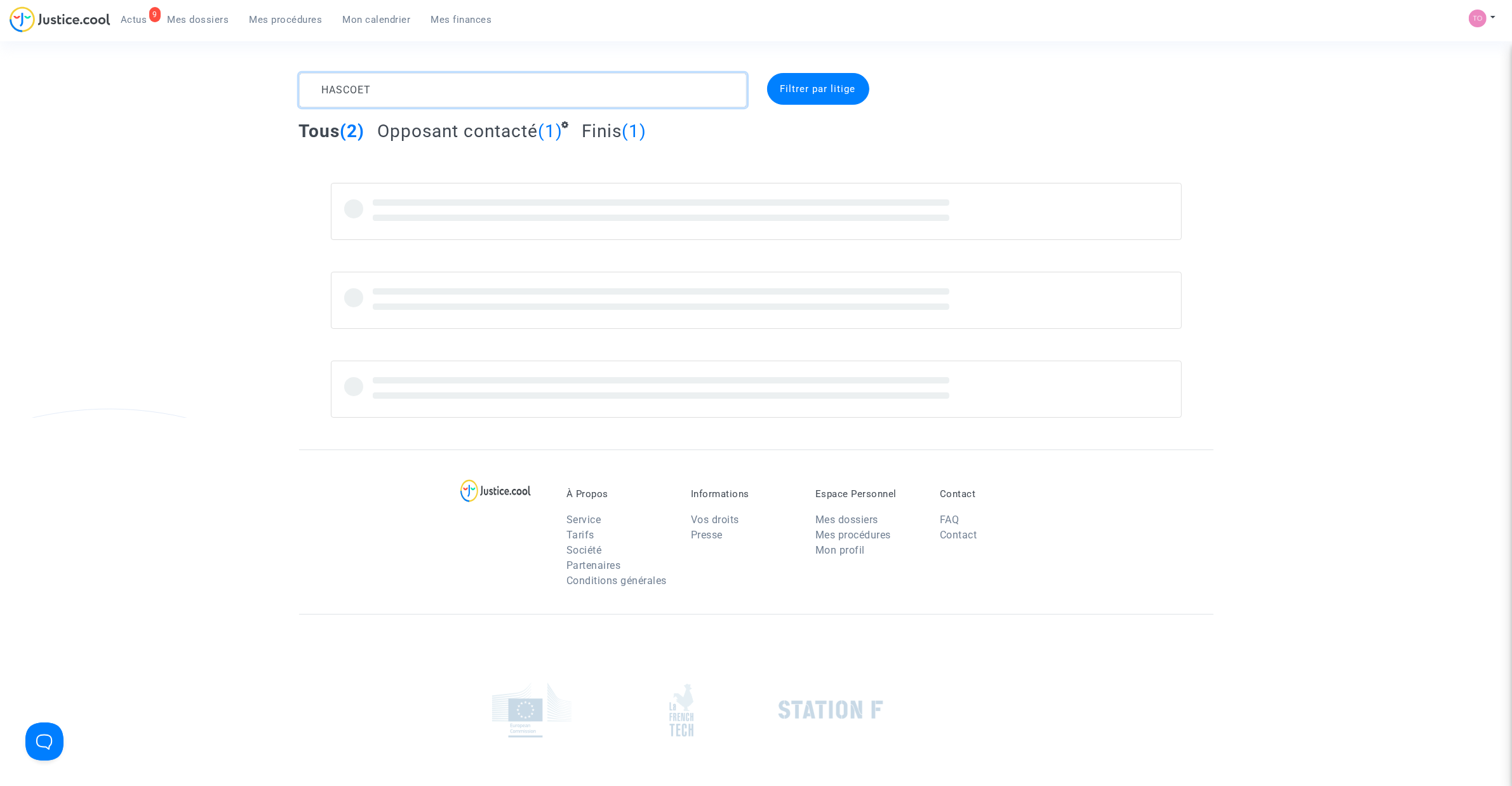
type textarea "HASCOET"
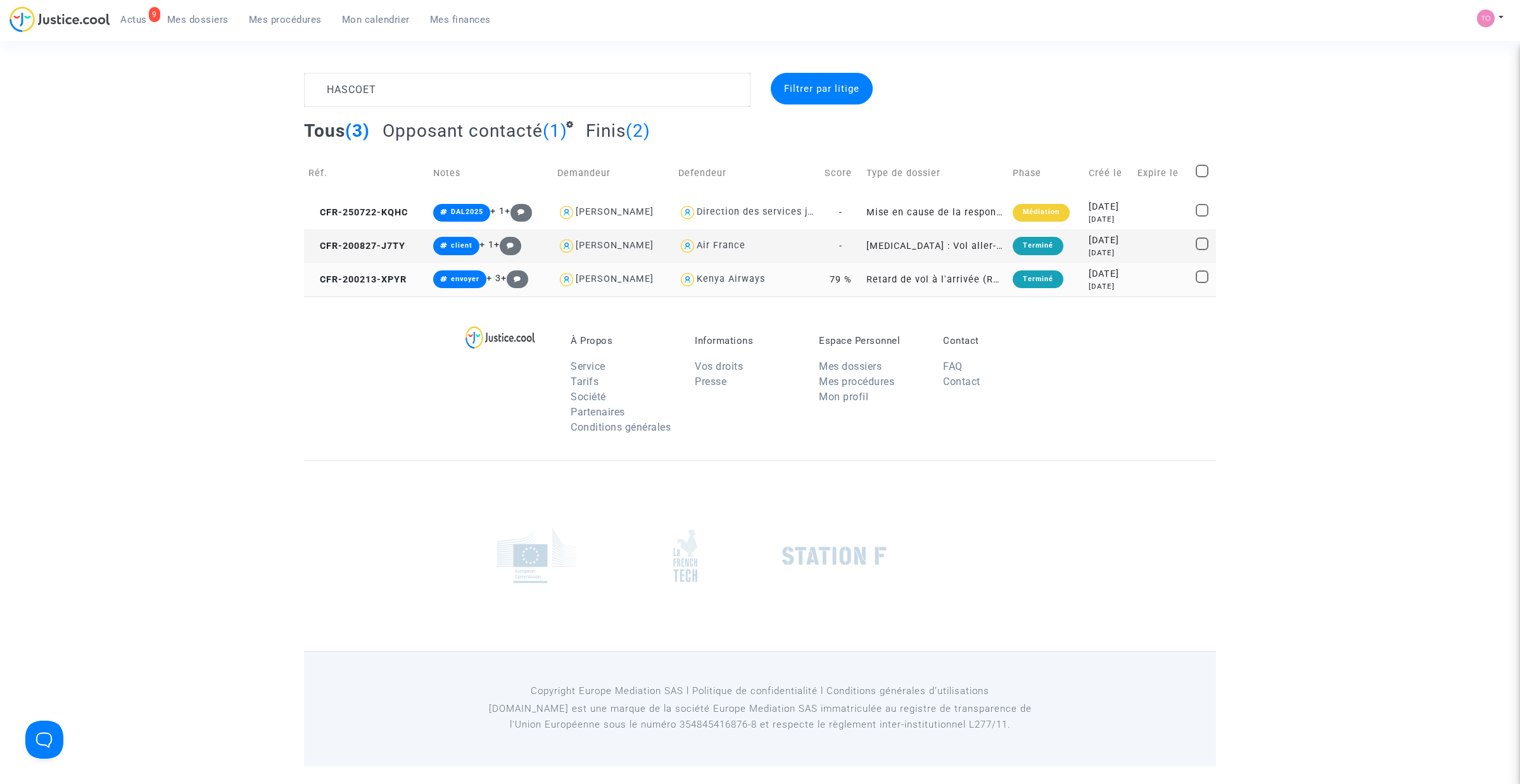
click at [1067, 278] on td "Terminé" at bounding box center [1047, 279] width 76 height 33
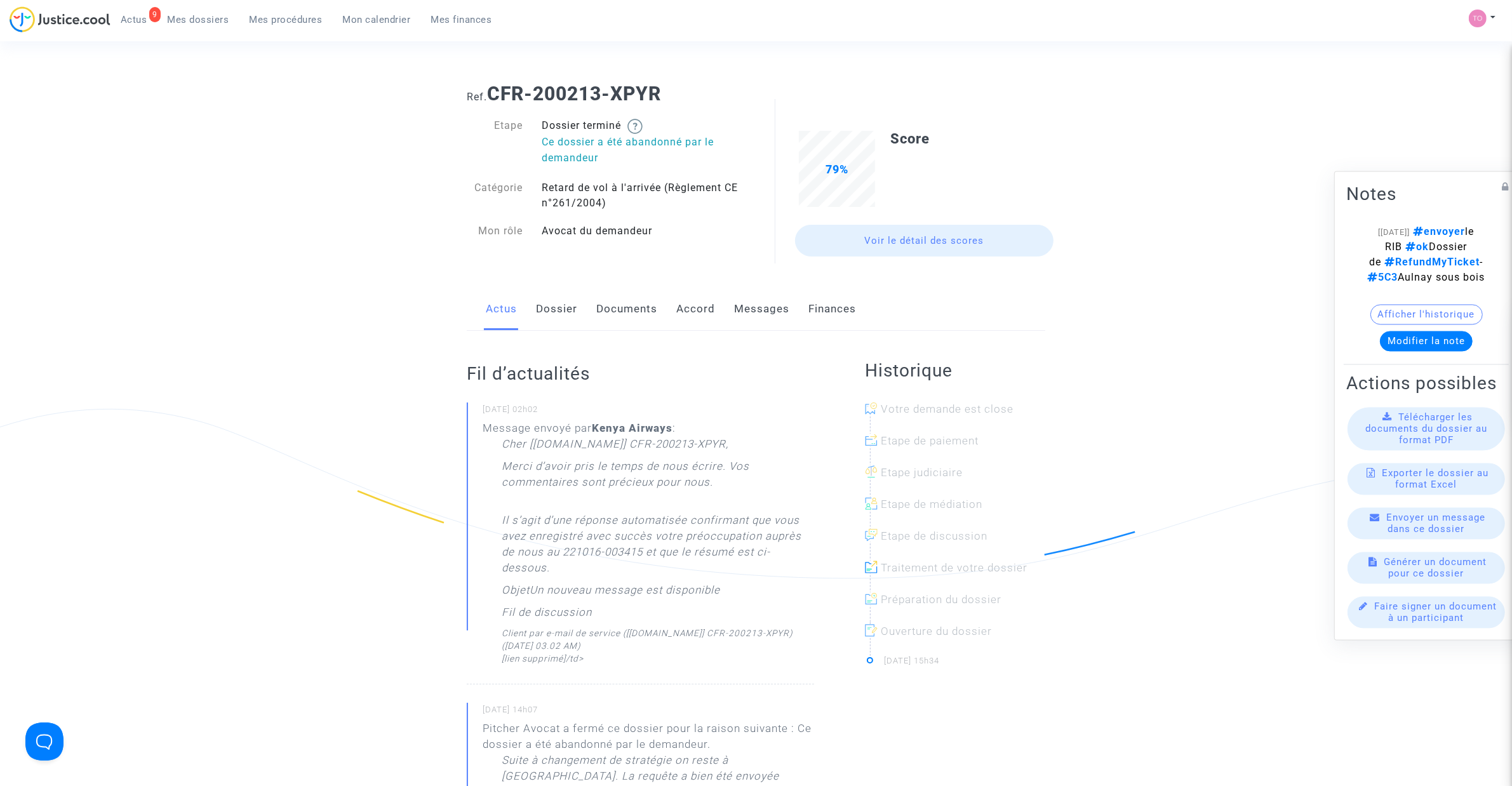
click at [834, 304] on link "Finances" at bounding box center [831, 309] width 48 height 42
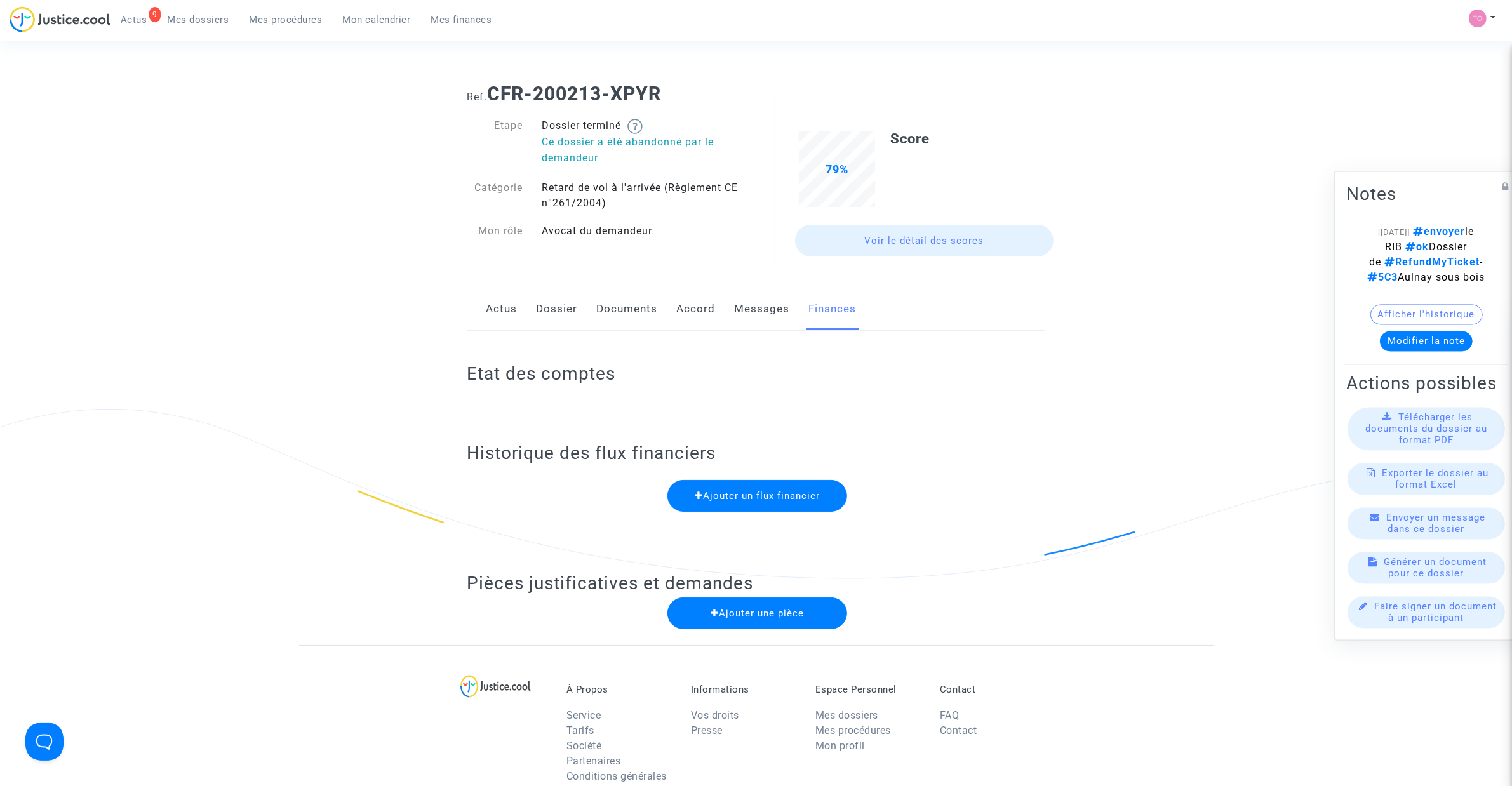
click at [620, 308] on link "Documents" at bounding box center [626, 309] width 61 height 42
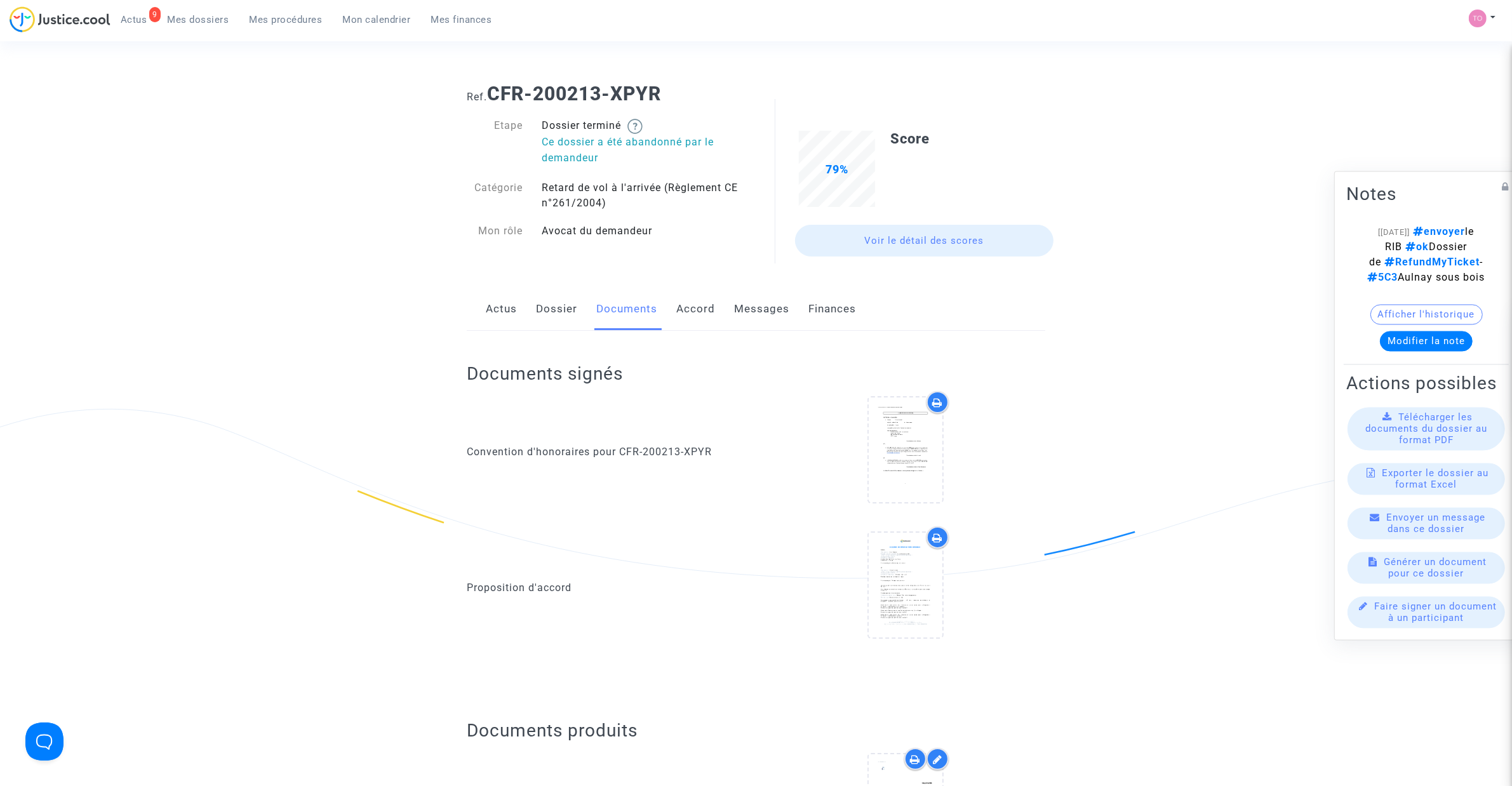
click at [565, 308] on link "Dossier" at bounding box center [557, 309] width 42 height 42
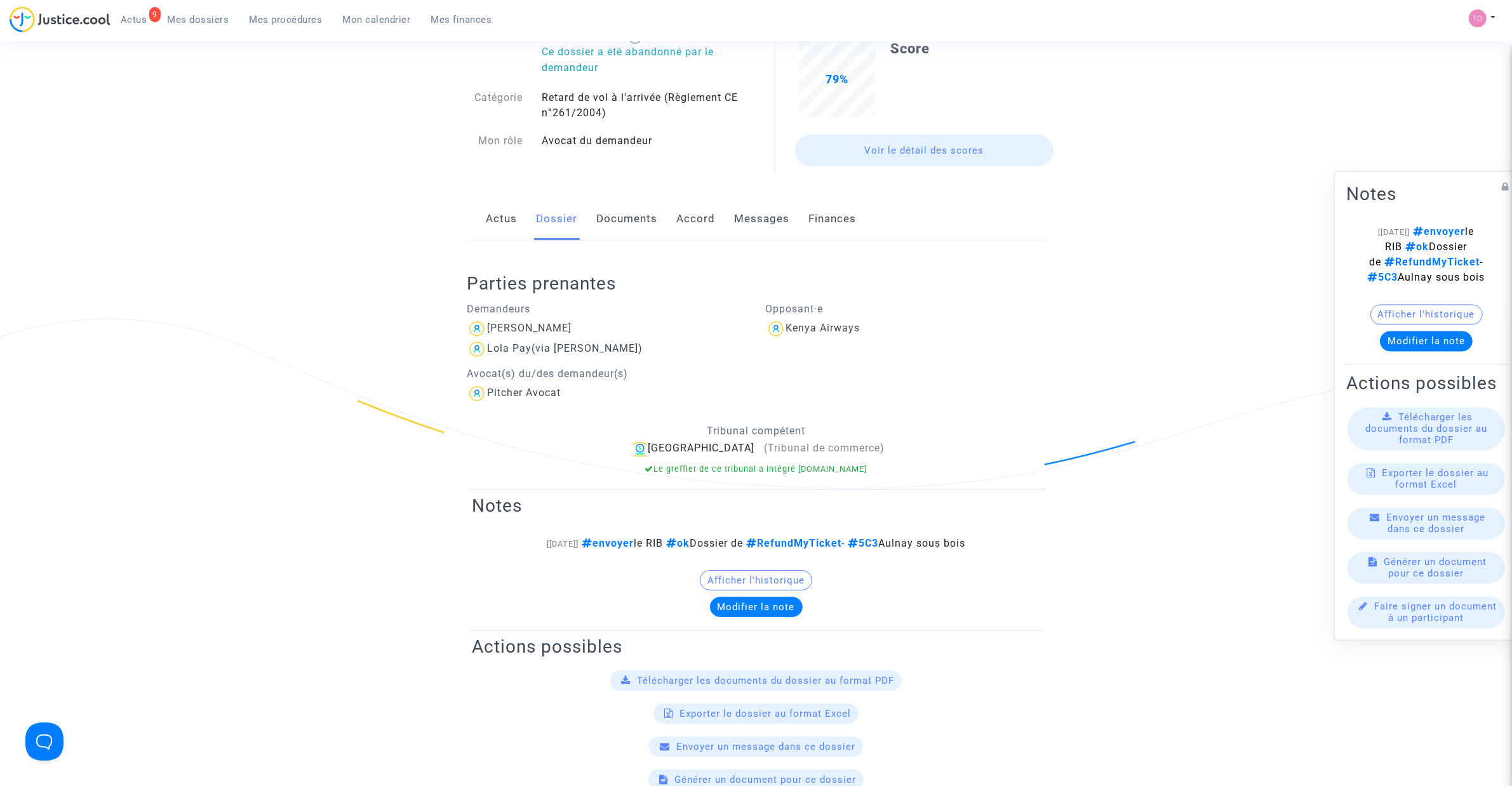
scroll to position [159, 0]
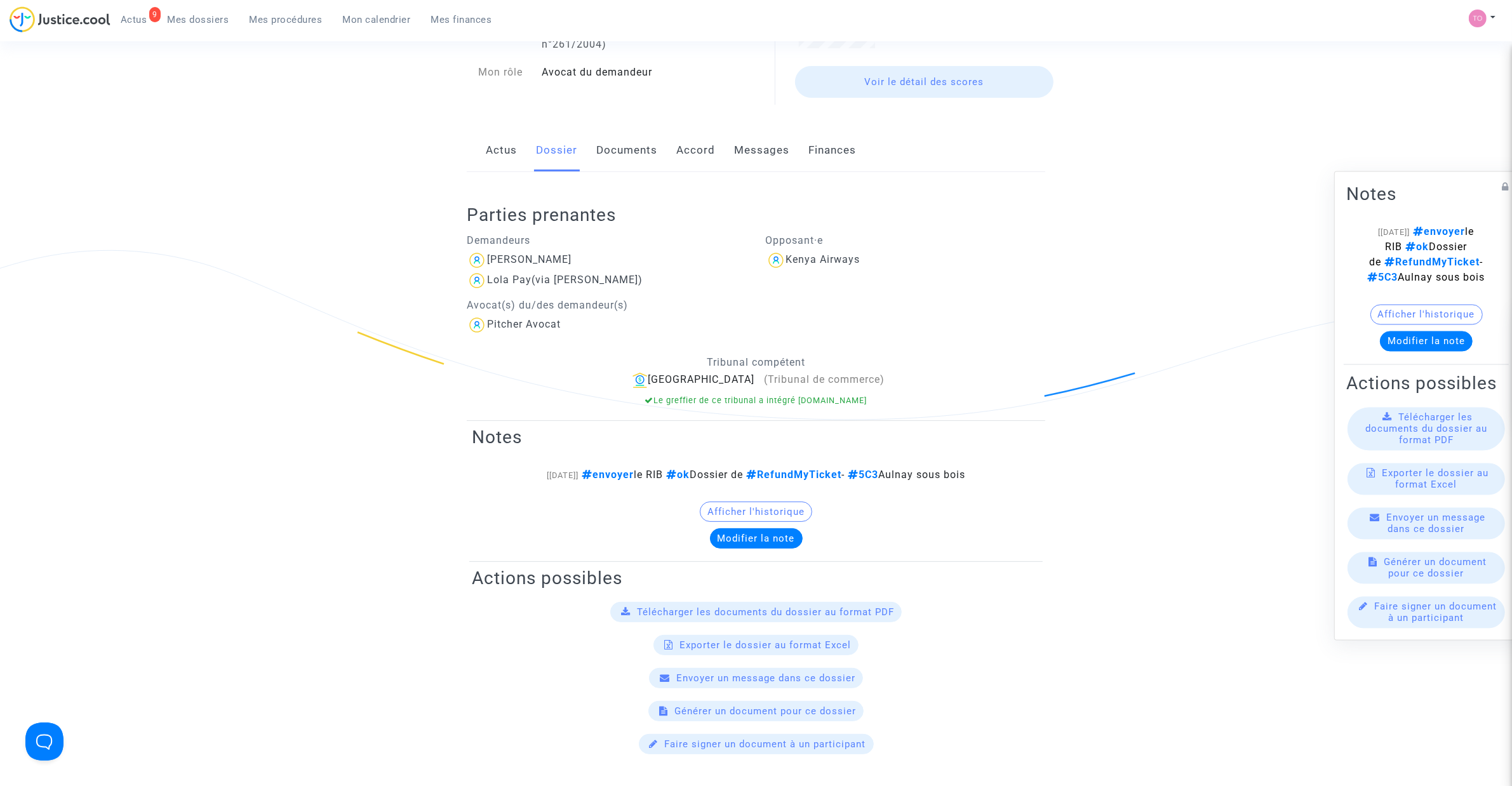
click at [753, 506] on button "Afficher l'historique" at bounding box center [756, 511] width 112 height 20
